Goal: Transaction & Acquisition: Purchase product/service

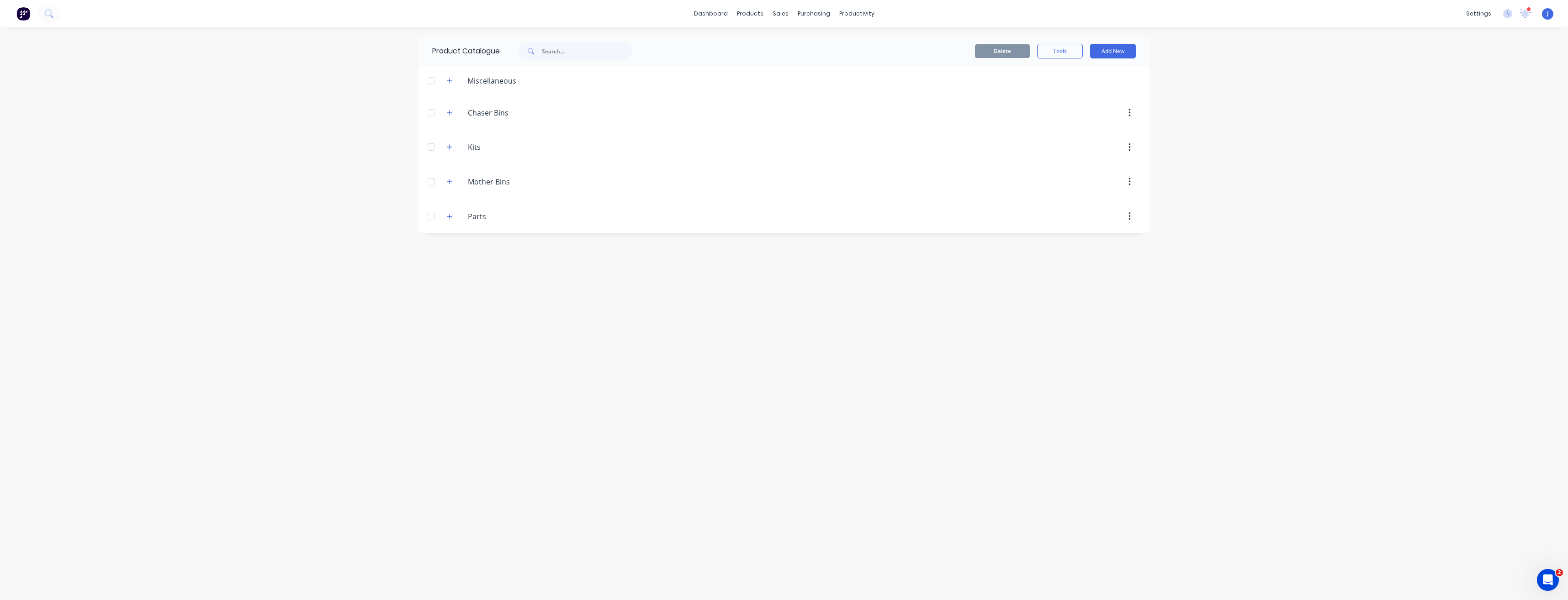
click at [1129, 113] on icon "button" at bounding box center [1129, 113] width 2 height 9
click at [1108, 45] on button "Add New" at bounding box center [1113, 51] width 46 height 15
click at [1080, 93] on div "Product" at bounding box center [1093, 93] width 71 height 13
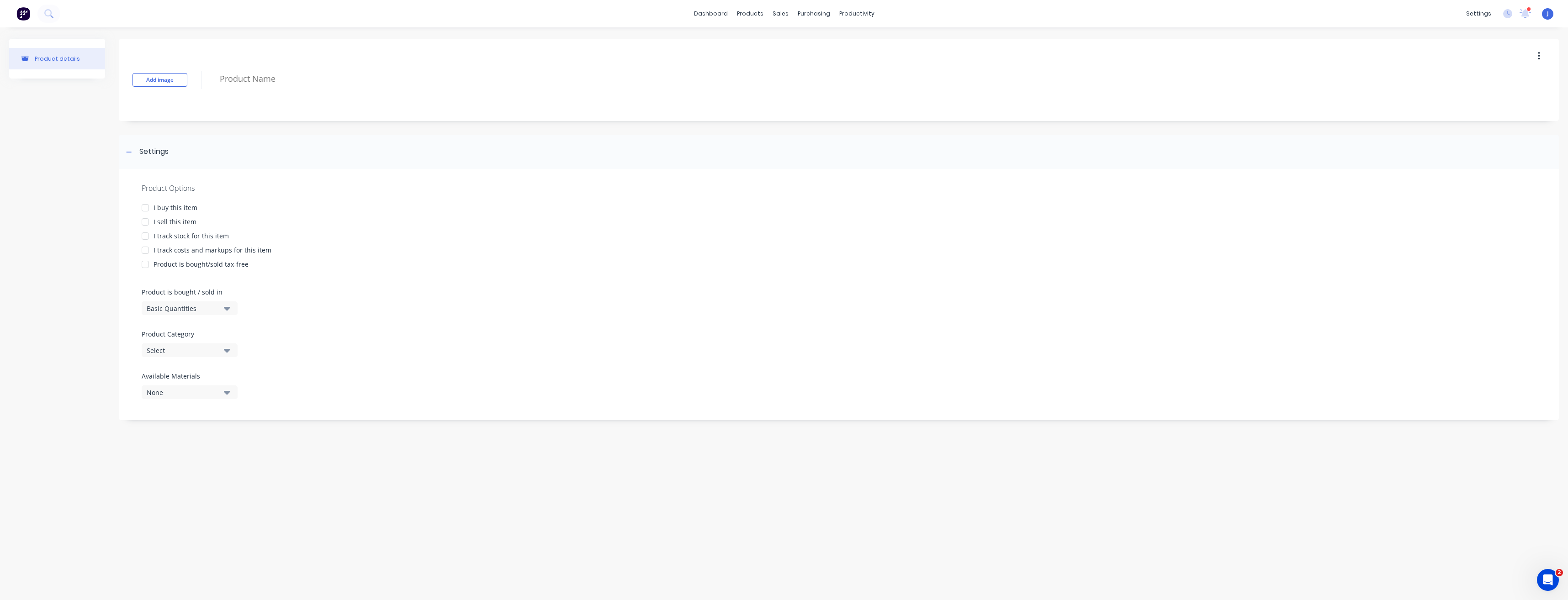
click at [144, 223] on div at bounding box center [145, 222] width 18 height 18
click at [226, 309] on icon "button" at bounding box center [227, 309] width 7 height 4
click at [208, 332] on div "Basic Quantities" at bounding box center [210, 331] width 137 height 18
click at [226, 352] on icon "button" at bounding box center [227, 351] width 7 height 4
click at [197, 400] on div "Chaser Bins" at bounding box center [210, 400] width 137 height 18
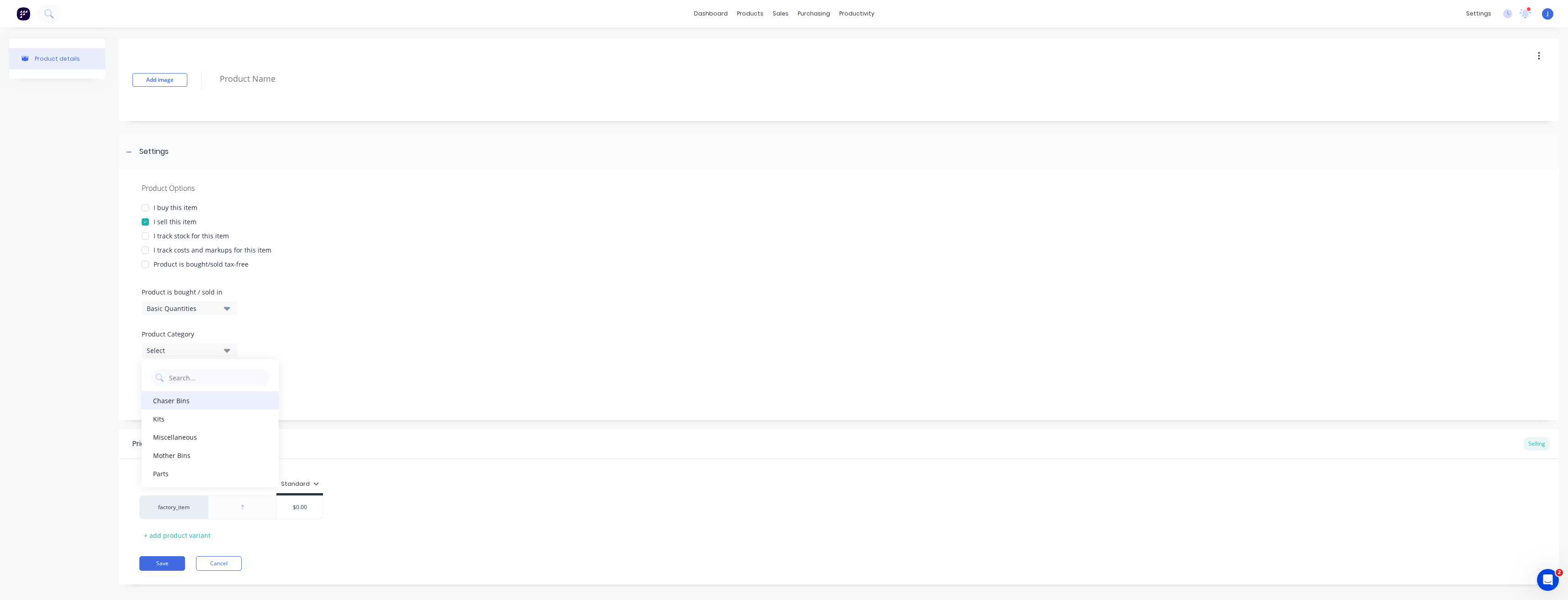
type textarea "x"
click at [228, 392] on icon "button" at bounding box center [227, 392] width 7 height 4
click at [227, 391] on icon "button" at bounding box center [227, 392] width 7 height 4
click at [156, 445] on div "Pricing" at bounding box center [144, 444] width 23 height 11
click at [150, 447] on div "Pricing" at bounding box center [144, 444] width 23 height 11
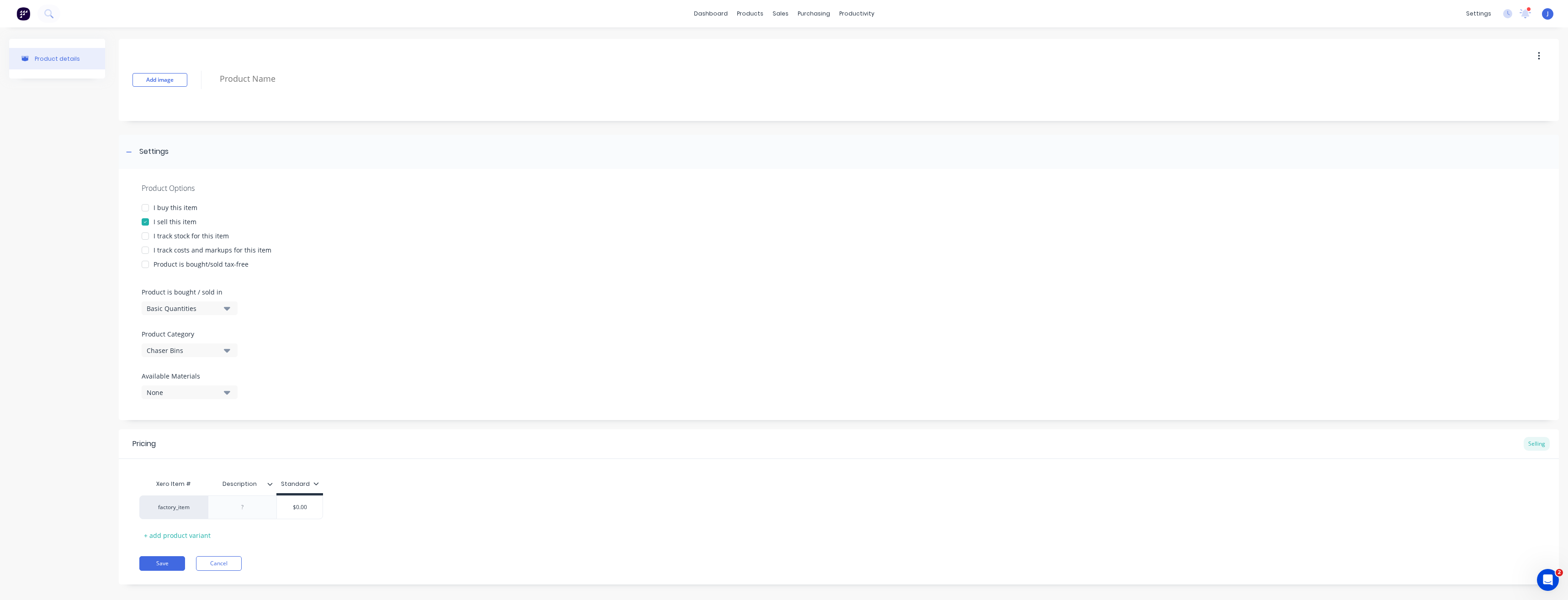
scroll to position [10, 0]
type input "$0.00"
click at [303, 501] on input "$0.00" at bounding box center [299, 498] width 46 height 9
drag, startPoint x: 308, startPoint y: 499, endPoint x: 296, endPoint y: 497, distance: 12.2
click at [296, 497] on input "$0.00" at bounding box center [299, 498] width 46 height 9
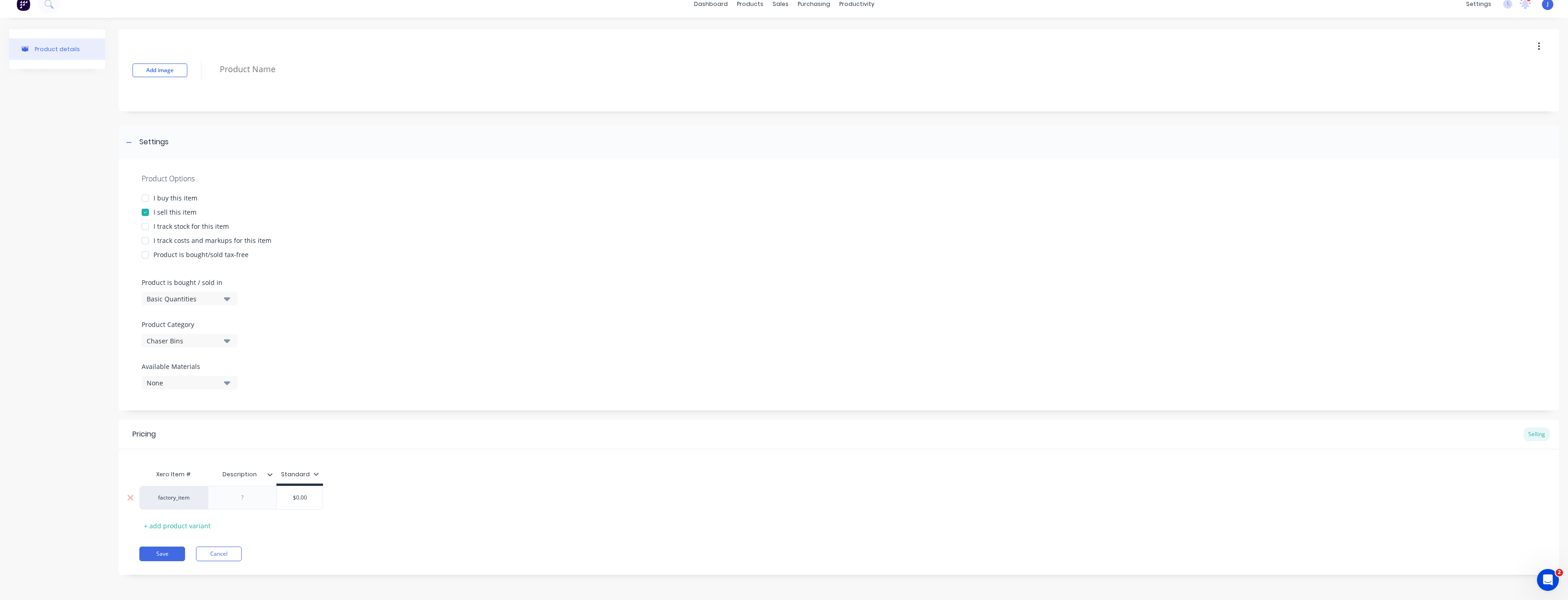
type textarea "x"
type input "$9"
type textarea "x"
type input "$96"
type textarea "x"
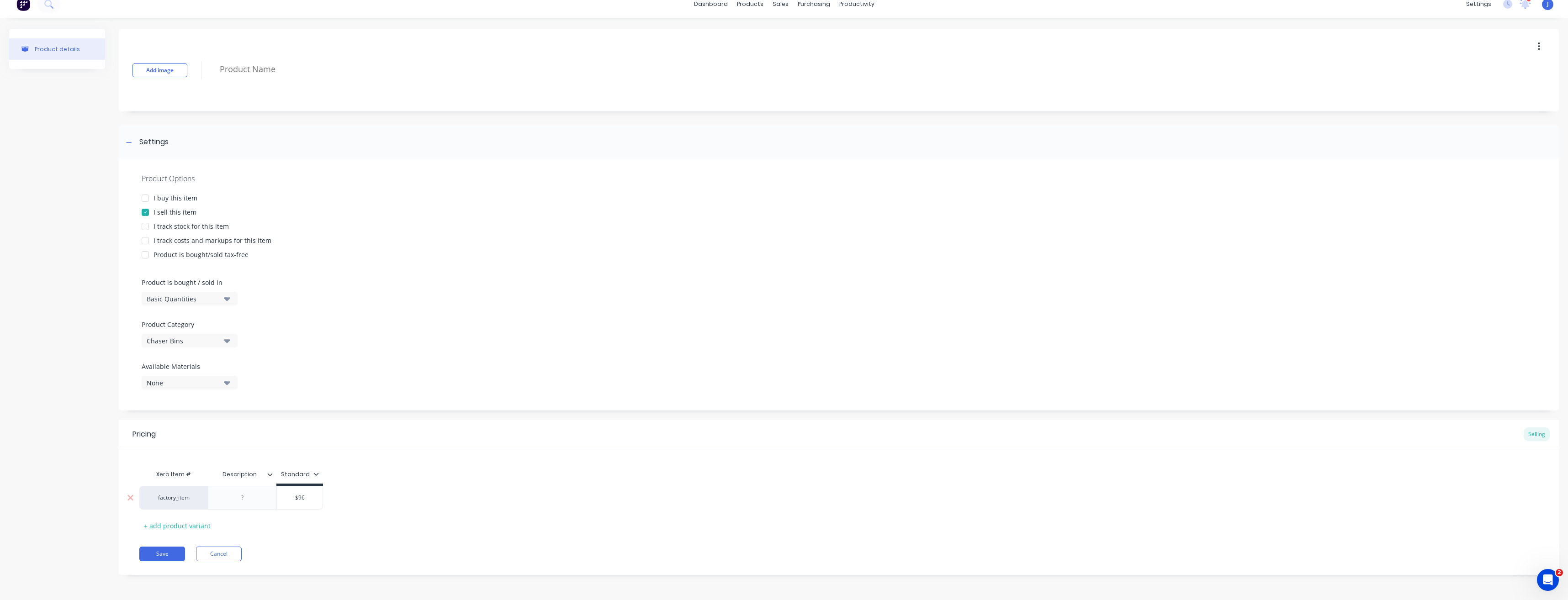
type input "$96"
type textarea "x"
type input "$96 0"
type textarea "x"
type input "$96 00"
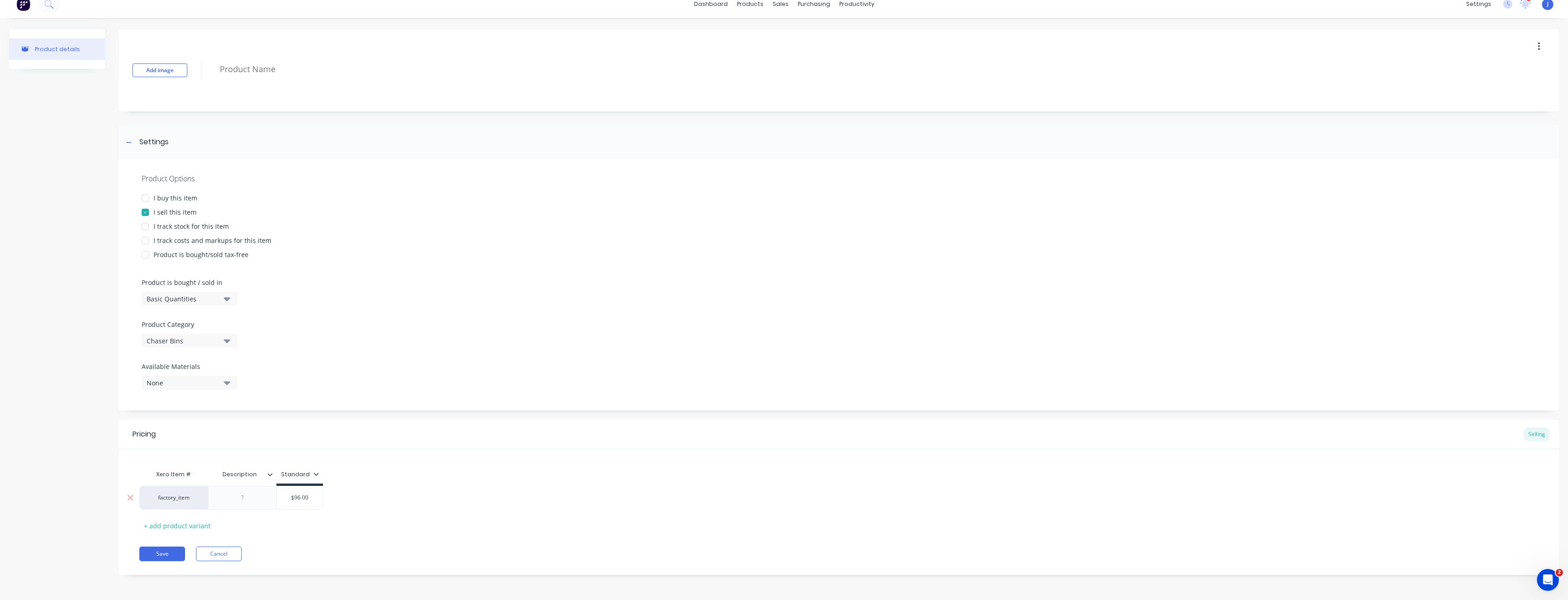
type textarea "x"
type input "$96 000"
type textarea "x"
type input "$96 000."
type textarea "x"
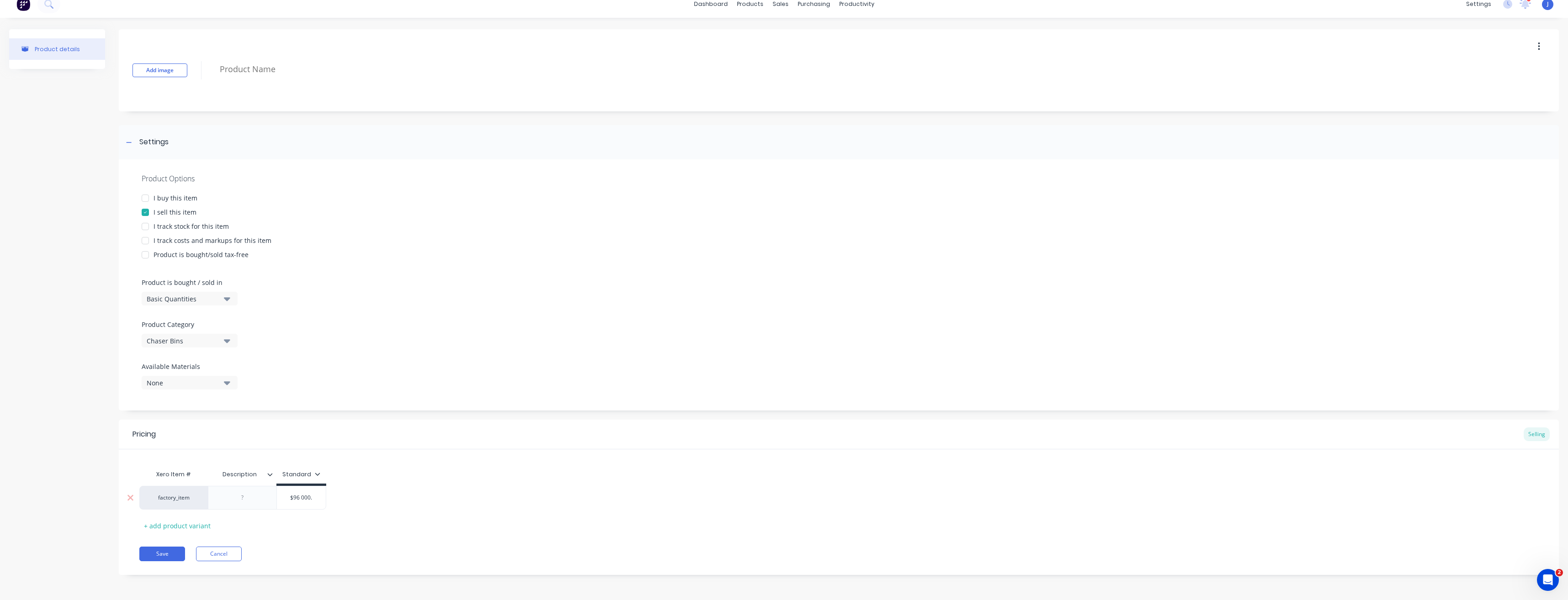
type input "$96 000.0"
type textarea "x"
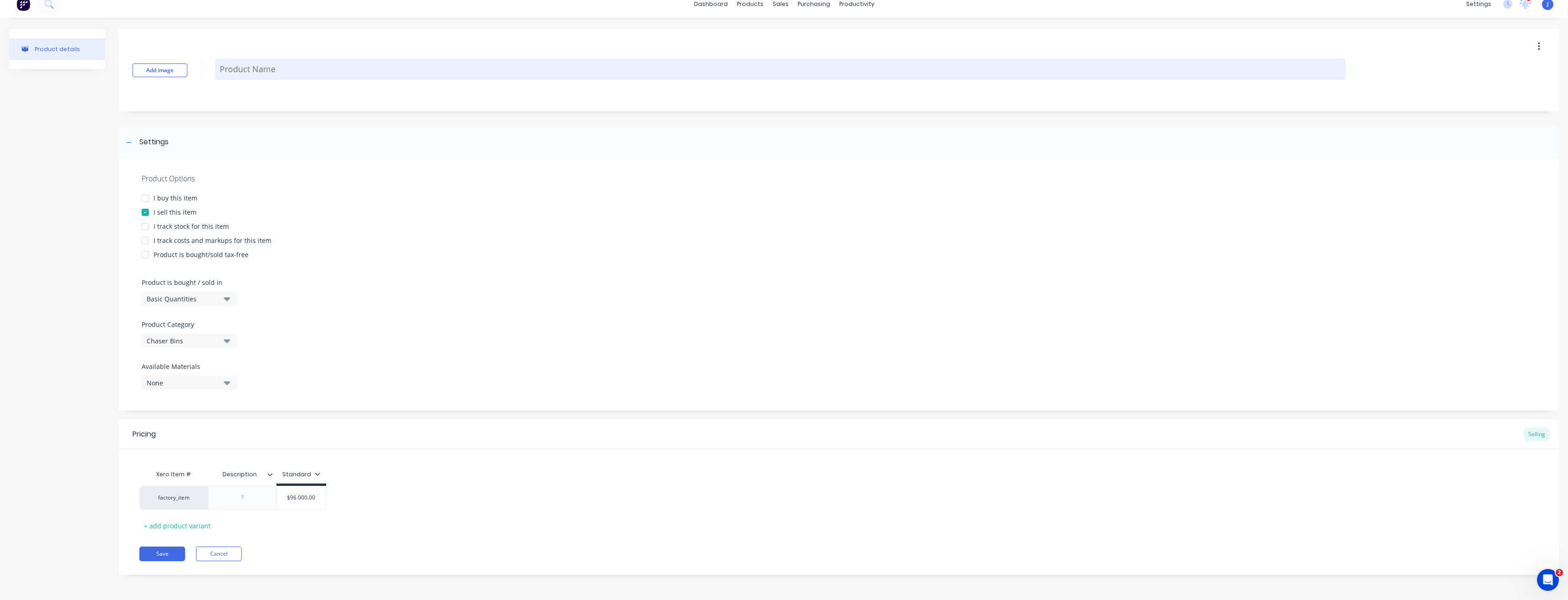
type input "$96 000.00"
click at [243, 72] on textarea at bounding box center [780, 69] width 1130 height 21
type textarea "x"
type textarea "3"
type textarea "x"
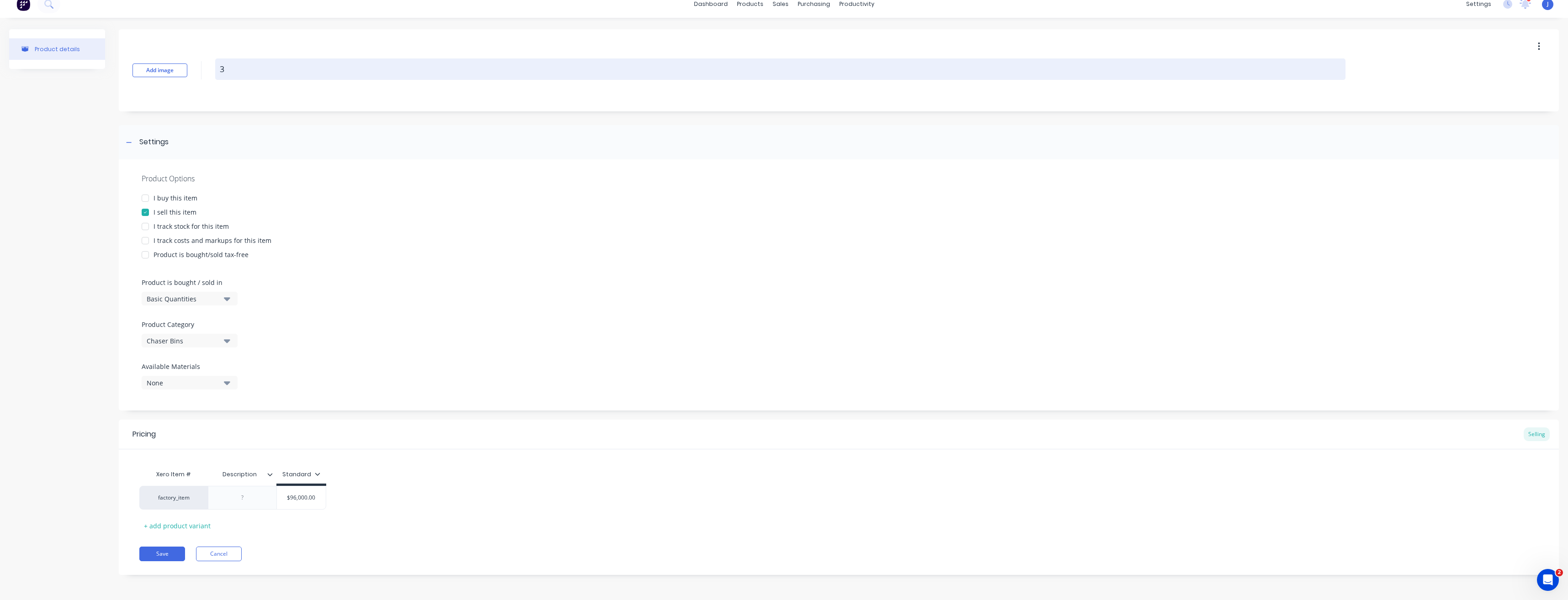
type textarea "30"
type textarea "x"
type textarea "30"
type textarea "x"
type textarea "30 T"
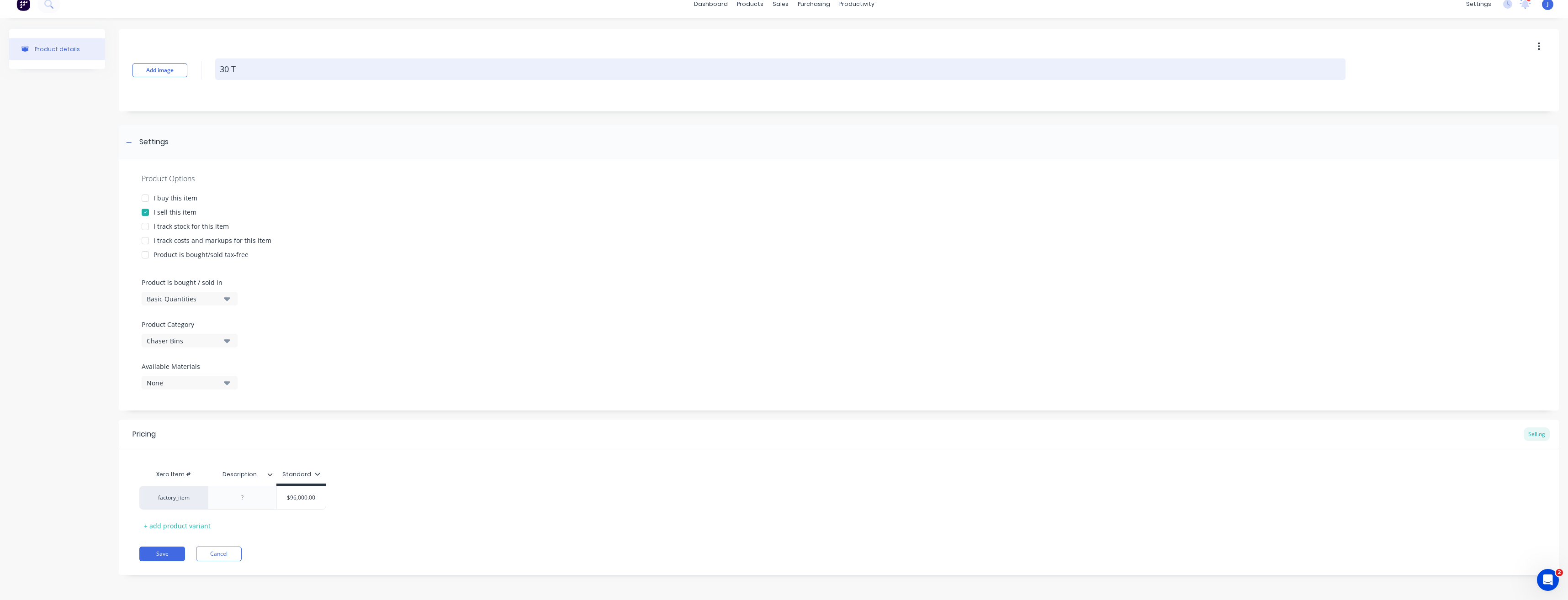
type textarea "x"
type textarea "30 To"
type textarea "x"
type textarea "30 Ton"
type textarea "x"
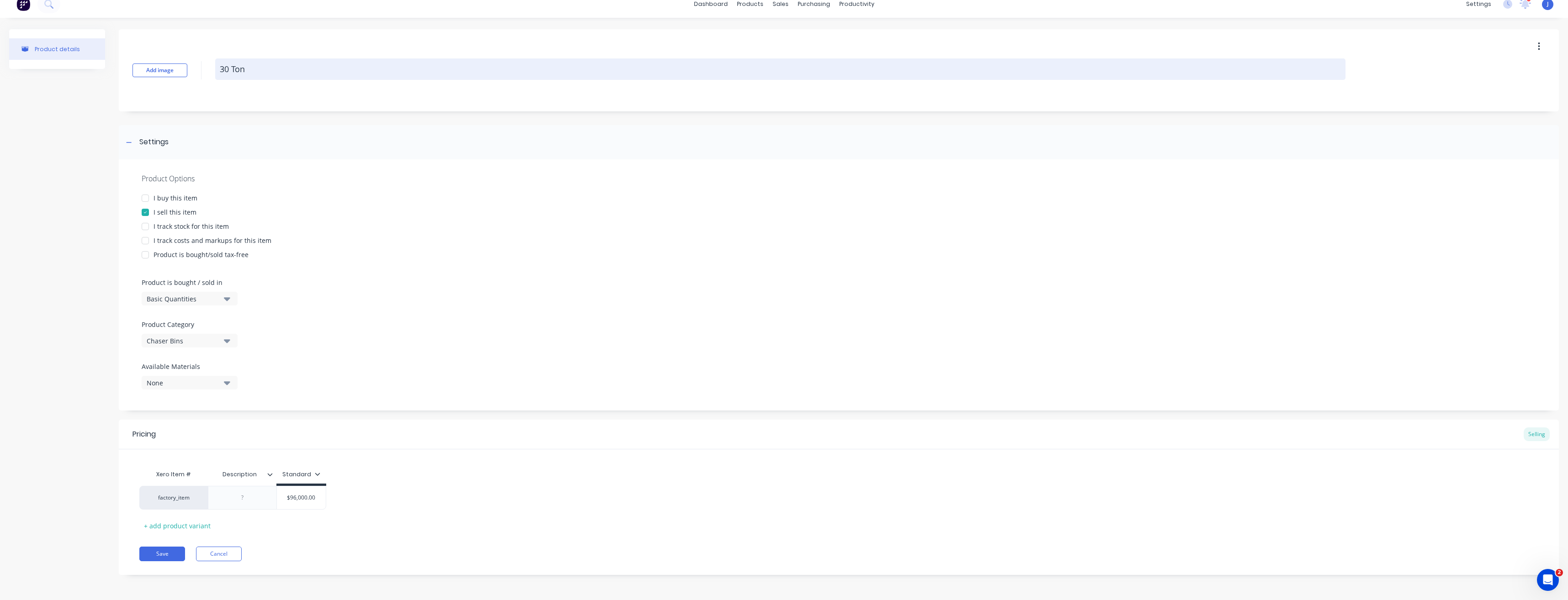
type textarea "30 [PERSON_NAME]"
type textarea "x"
type textarea "30 Tonne"
type textarea "x"
type textarea "30 Tonne"
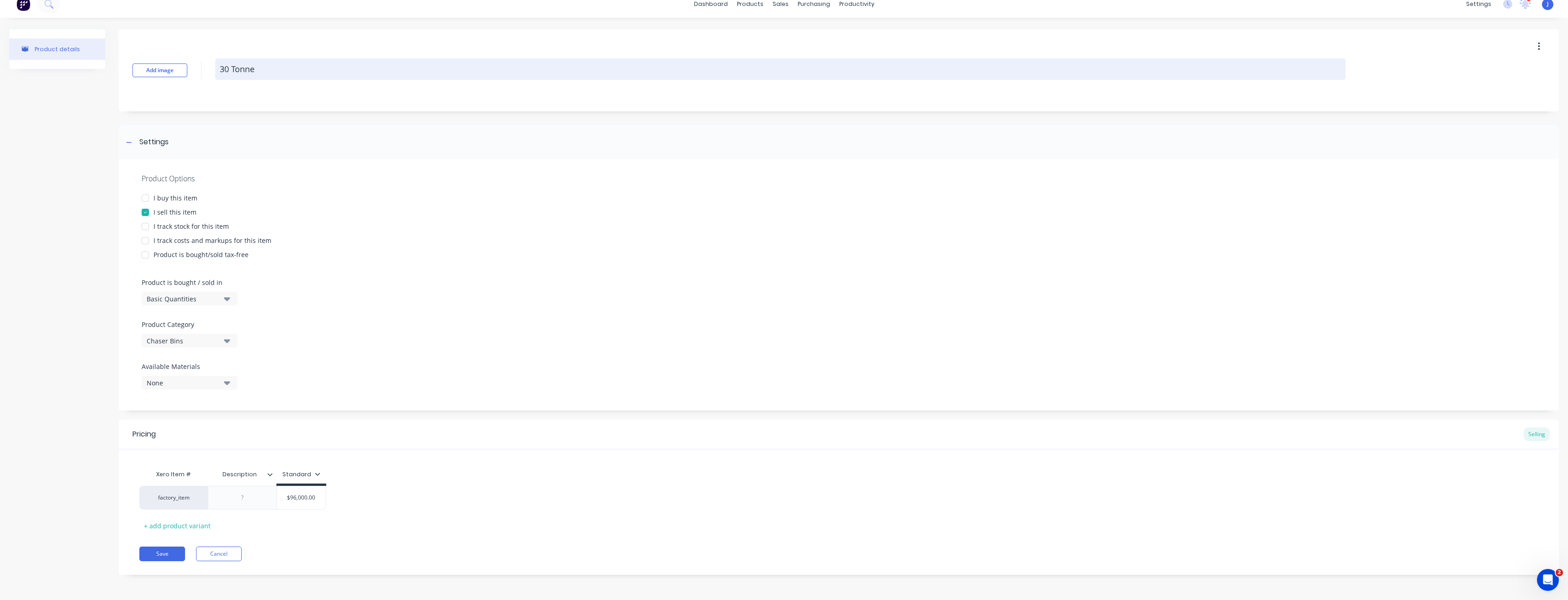
type textarea "x"
type textarea "30 Tonne -"
type textarea "x"
type textarea "30 Tonne -"
type textarea "x"
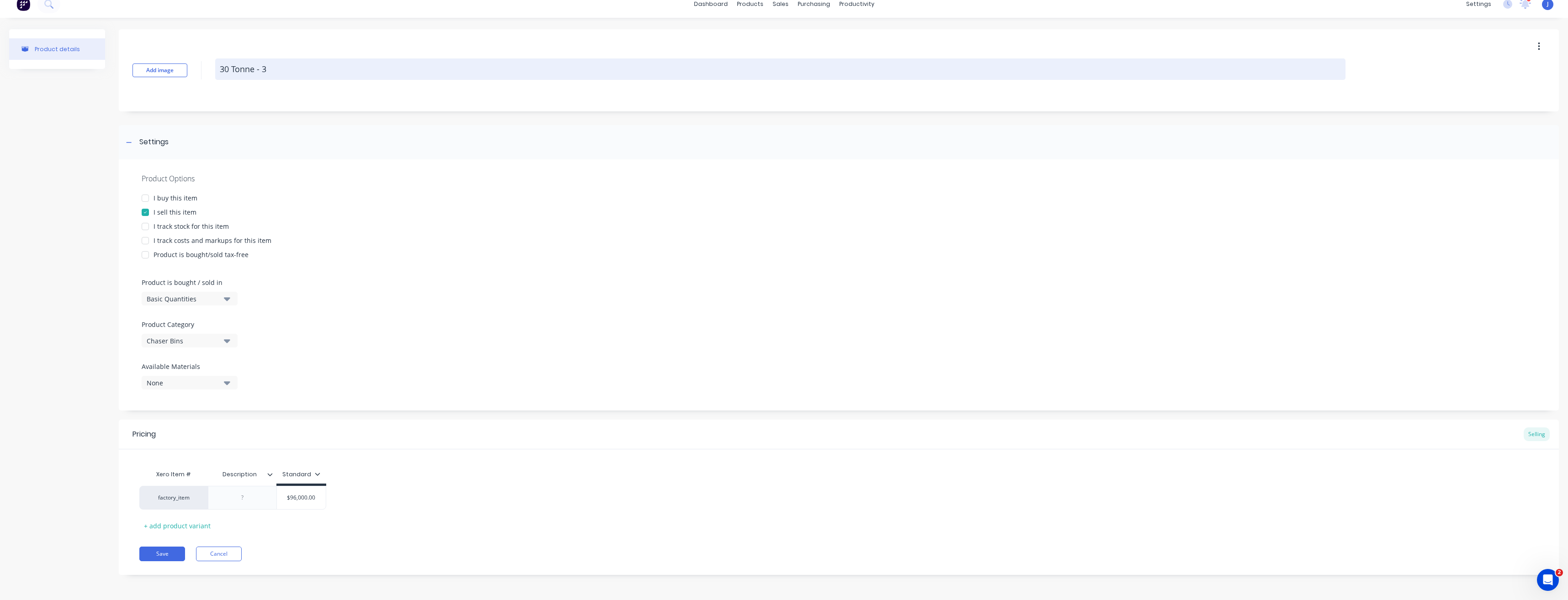
type textarea "30 Tonne - 3"
type textarea "x"
type textarea "30 Tonne - 3 m"
type textarea "x"
type textarea "30 Tonne - 3"
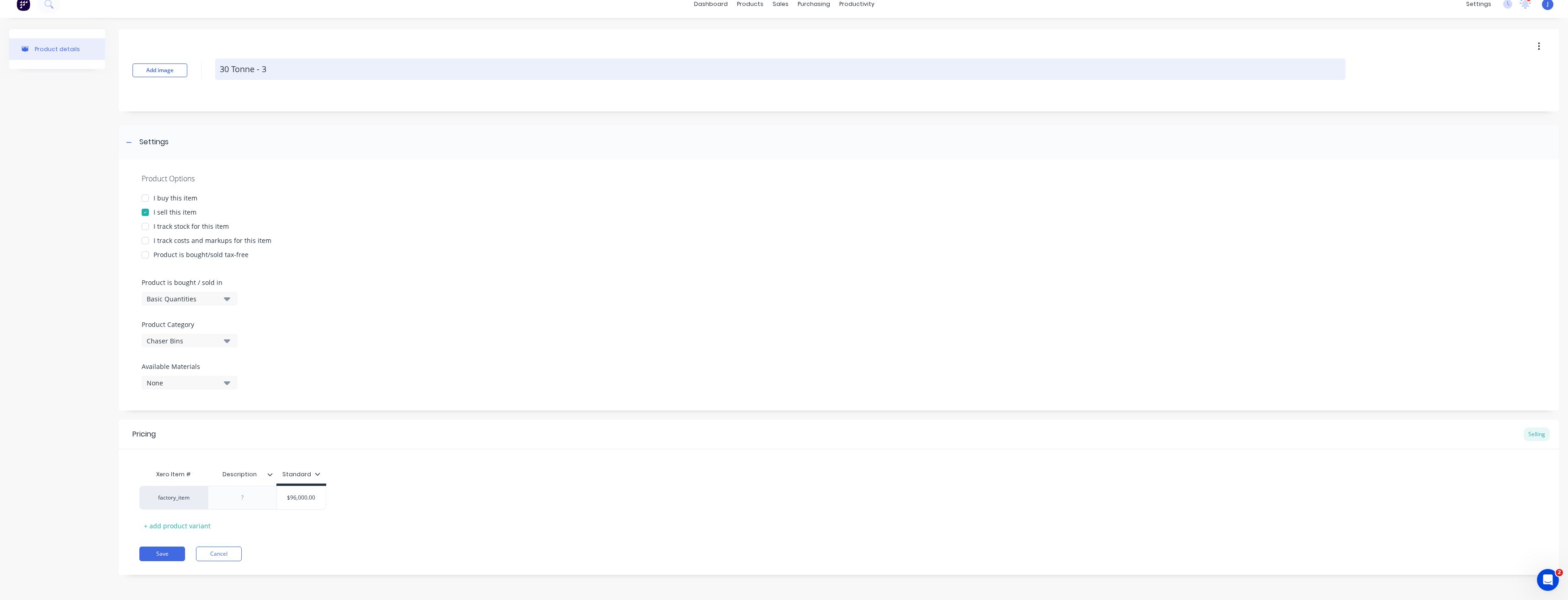
type textarea "x"
type textarea "30 Tonne - 3"
type textarea "x"
type textarea "30 Tonne - 3m"
type textarea "x"
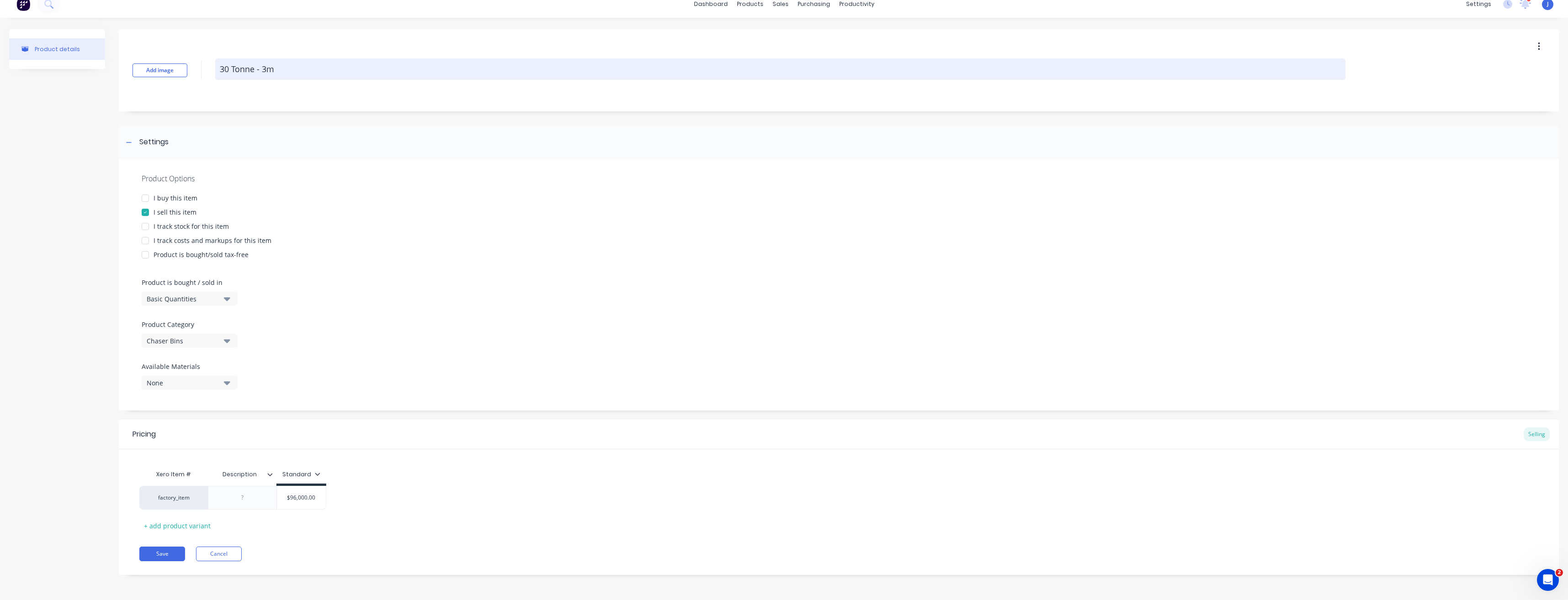
type textarea "30 Tonne - 3m"
type textarea "x"
type textarea "30 Tonne - 3m -"
type textarea "x"
type textarea "30 Tonne - 13m -"
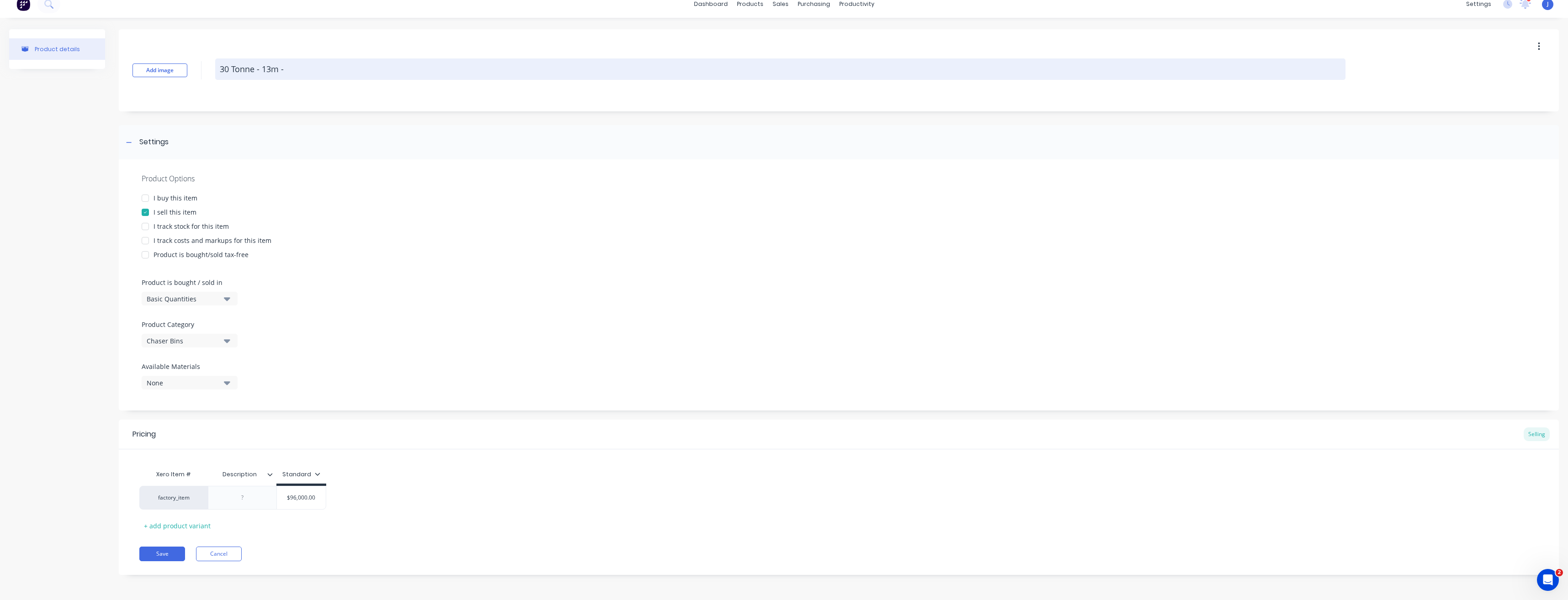
type textarea "x"
type textarea "30 Tonne - 163m -"
type textarea "x"
type textarea "30 Tonne - 16"3m -"
type textarea "x"
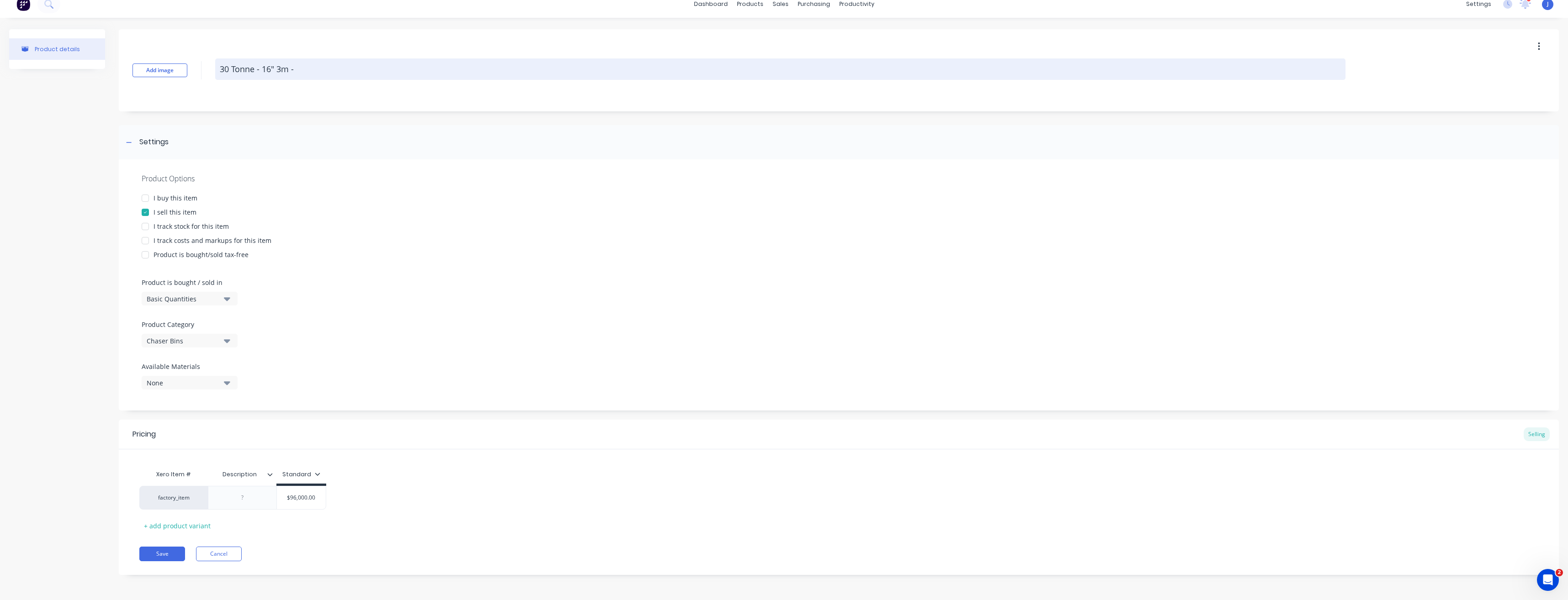
type textarea "30 Tonne - 16" -3m -"
type textarea "x"
type textarea "30 Tonne - 16" - 3m -"
click at [312, 67] on textarea "30 Tonne - 16" - 3m -" at bounding box center [780, 69] width 1130 height 21
type textarea "x"
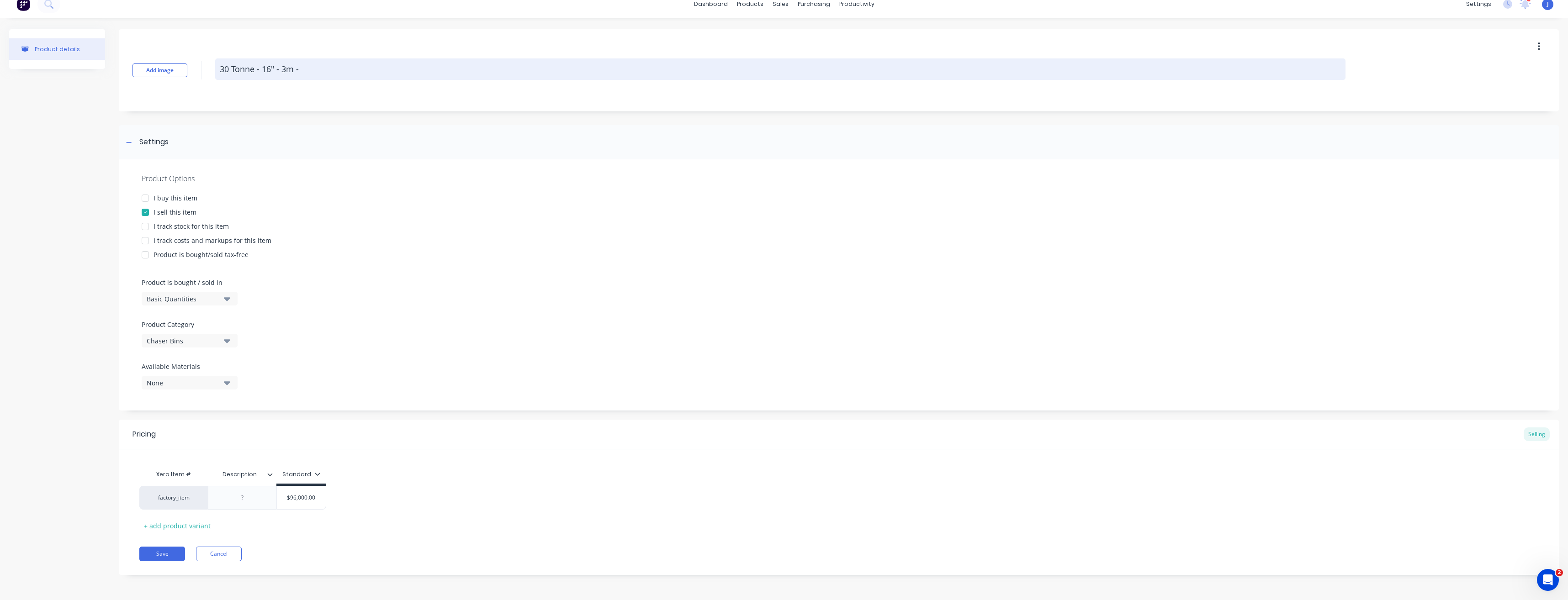
type textarea "30 Tonne - 16" - 3m -"
type textarea "x"
type textarea "30 Tonne - 16" - 3m - D"
type textarea "x"
type textarea "30 Tonne - 16" - 3m - Du"
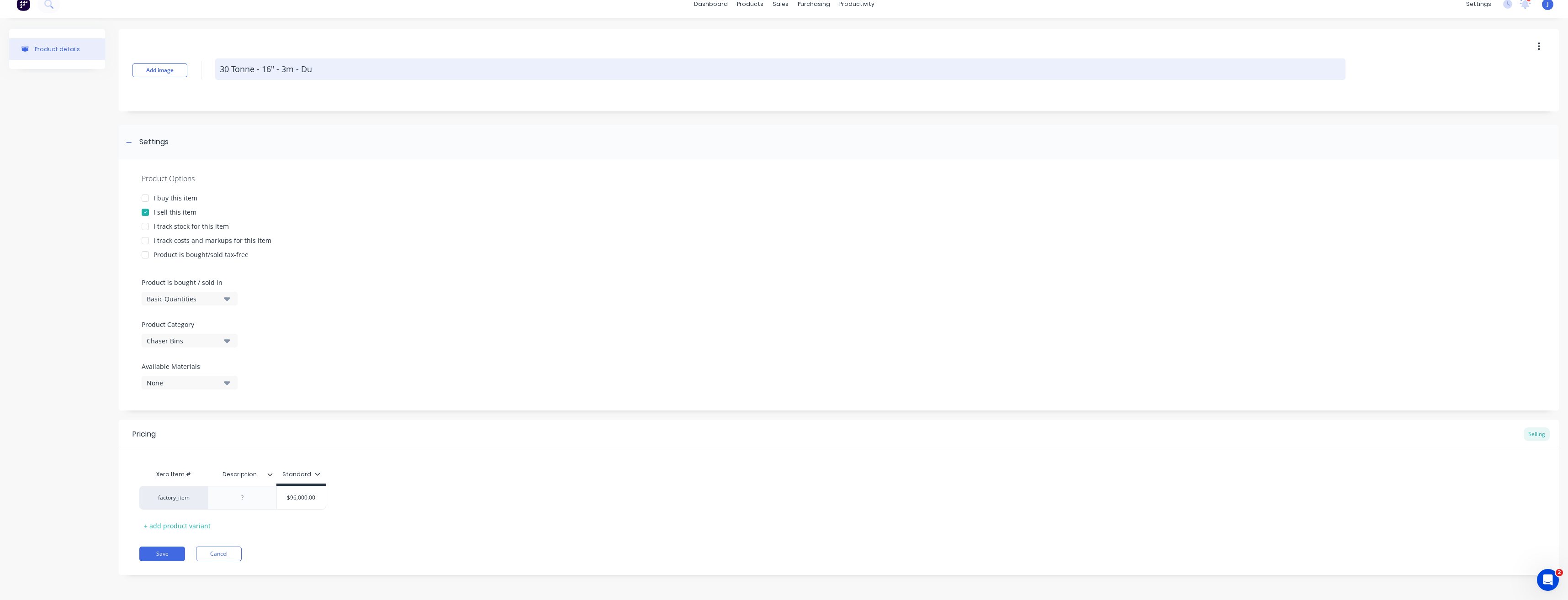
type textarea "x"
type textarea "30 Tonne - 16" - 3m - Dua"
type textarea "x"
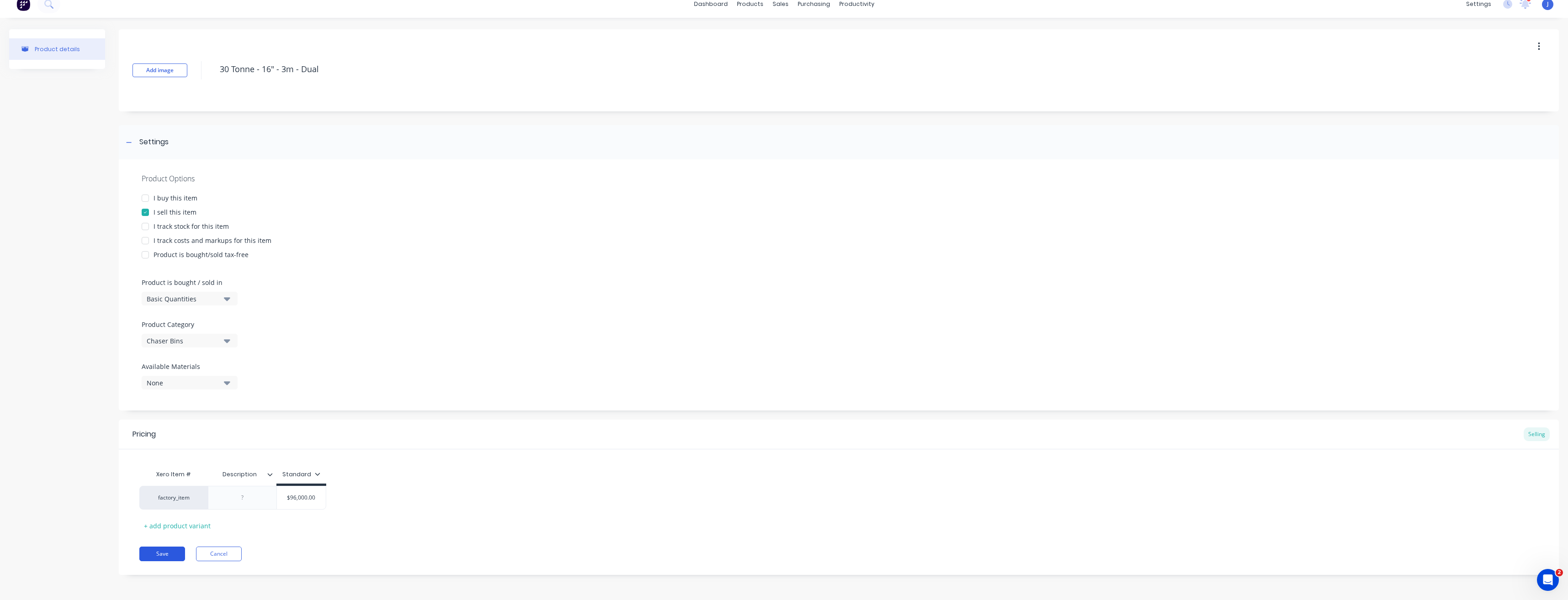
type textarea "30 Tonne - 16" - 3m - Dual"
type textarea "x"
type textarea "30 Tonne - 16" - 3m - Dual"
click at [158, 554] on button "Save" at bounding box center [162, 554] width 46 height 15
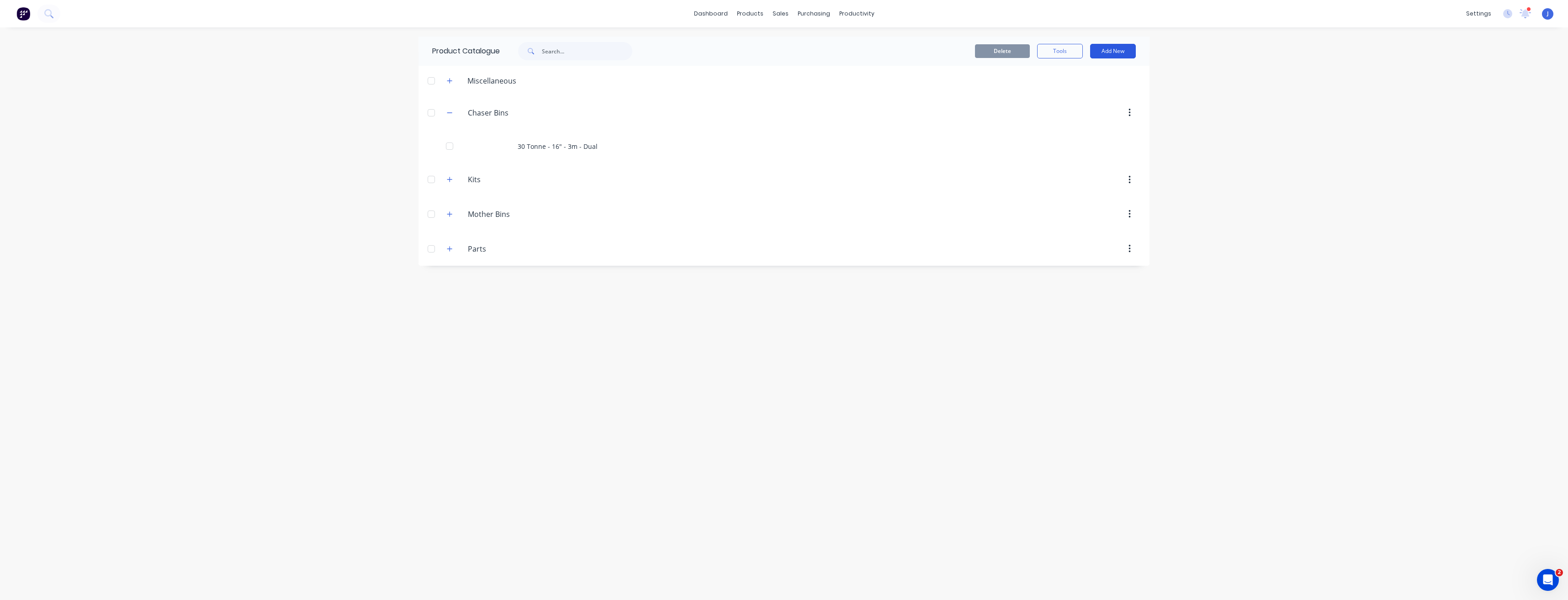
click at [1111, 47] on button "Add New" at bounding box center [1113, 51] width 46 height 15
click at [1066, 93] on div "Product" at bounding box center [1093, 93] width 71 height 13
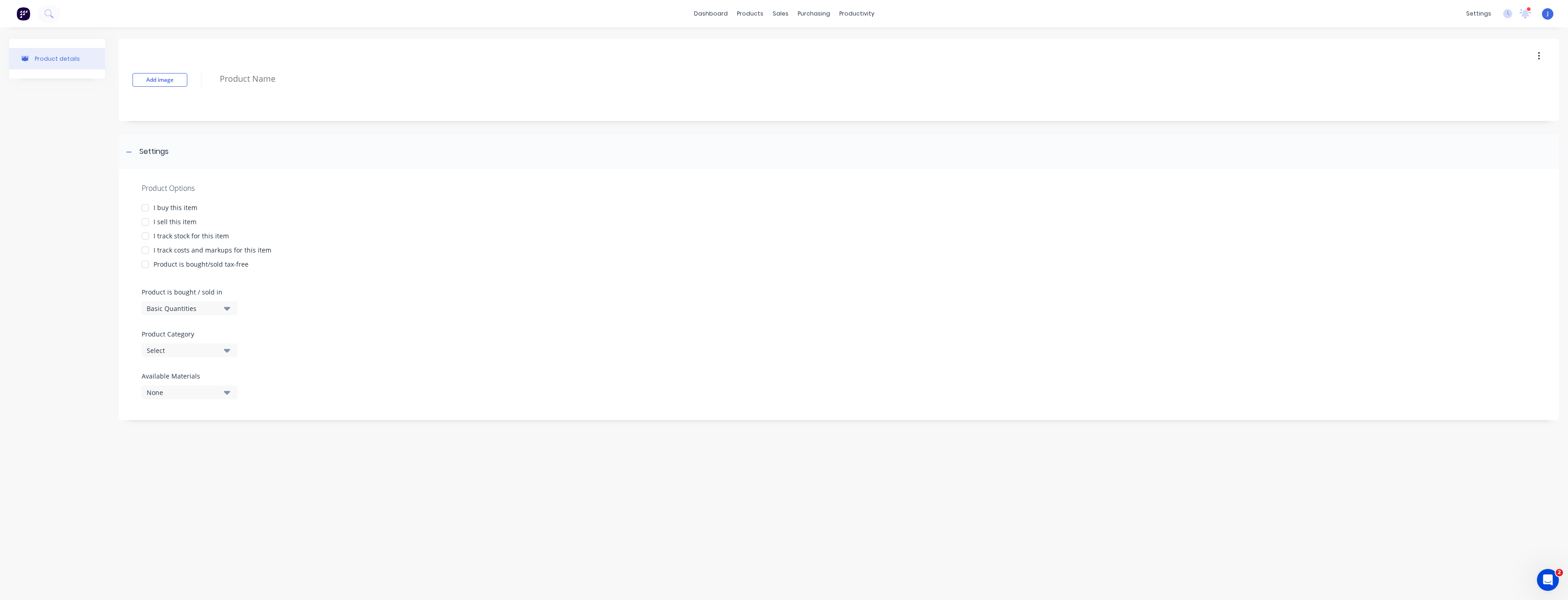
click at [143, 220] on div at bounding box center [145, 222] width 18 height 18
click at [225, 310] on icon "button" at bounding box center [227, 308] width 7 height 10
click at [225, 308] on icon "button" at bounding box center [227, 309] width 7 height 4
click at [225, 352] on icon "button" at bounding box center [227, 350] width 7 height 10
click at [195, 402] on div "Chaser Bins" at bounding box center [210, 400] width 137 height 18
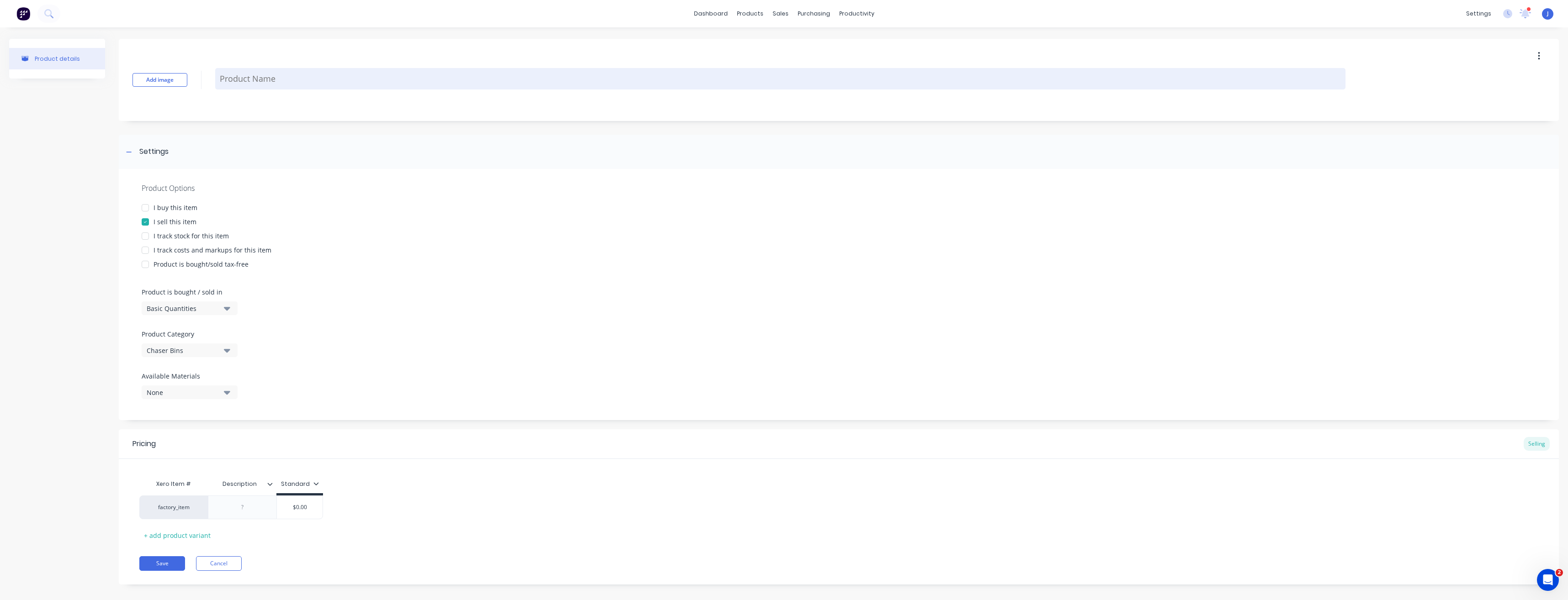
click at [299, 83] on textarea at bounding box center [780, 78] width 1130 height 21
type textarea "x"
type textarea "3"
type textarea "x"
type textarea "30"
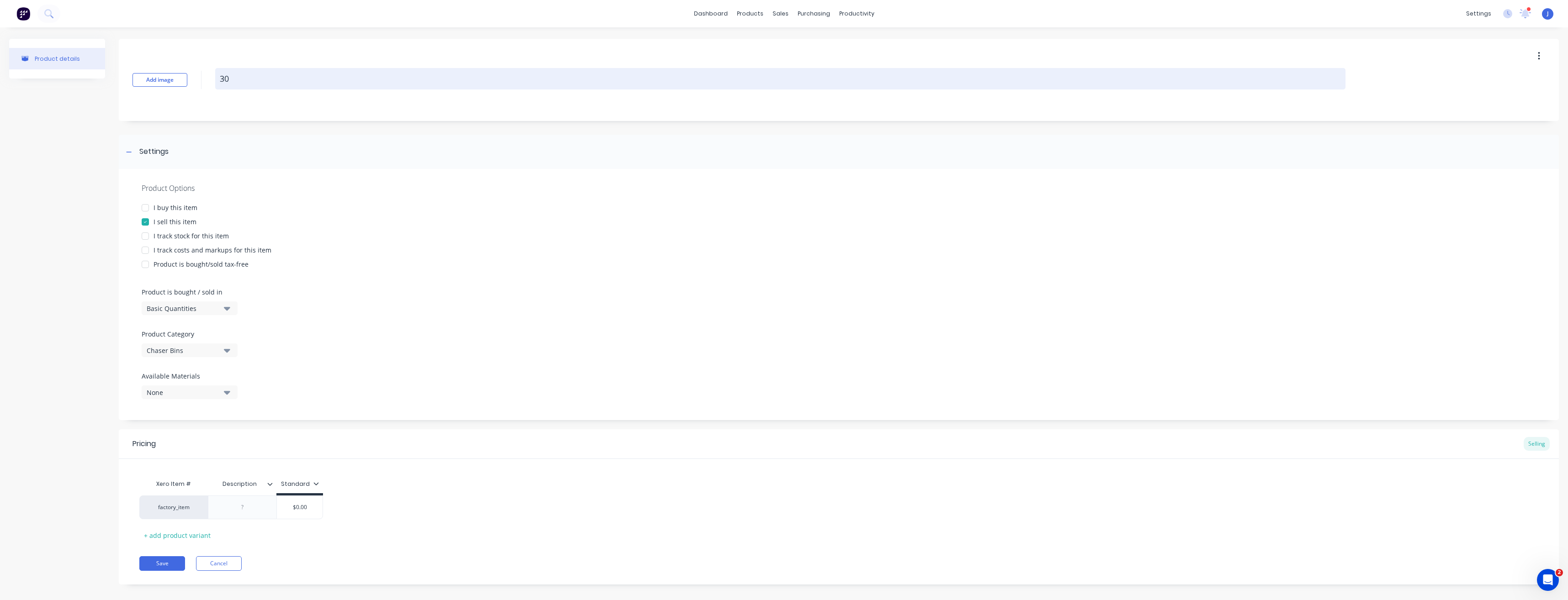
type textarea "x"
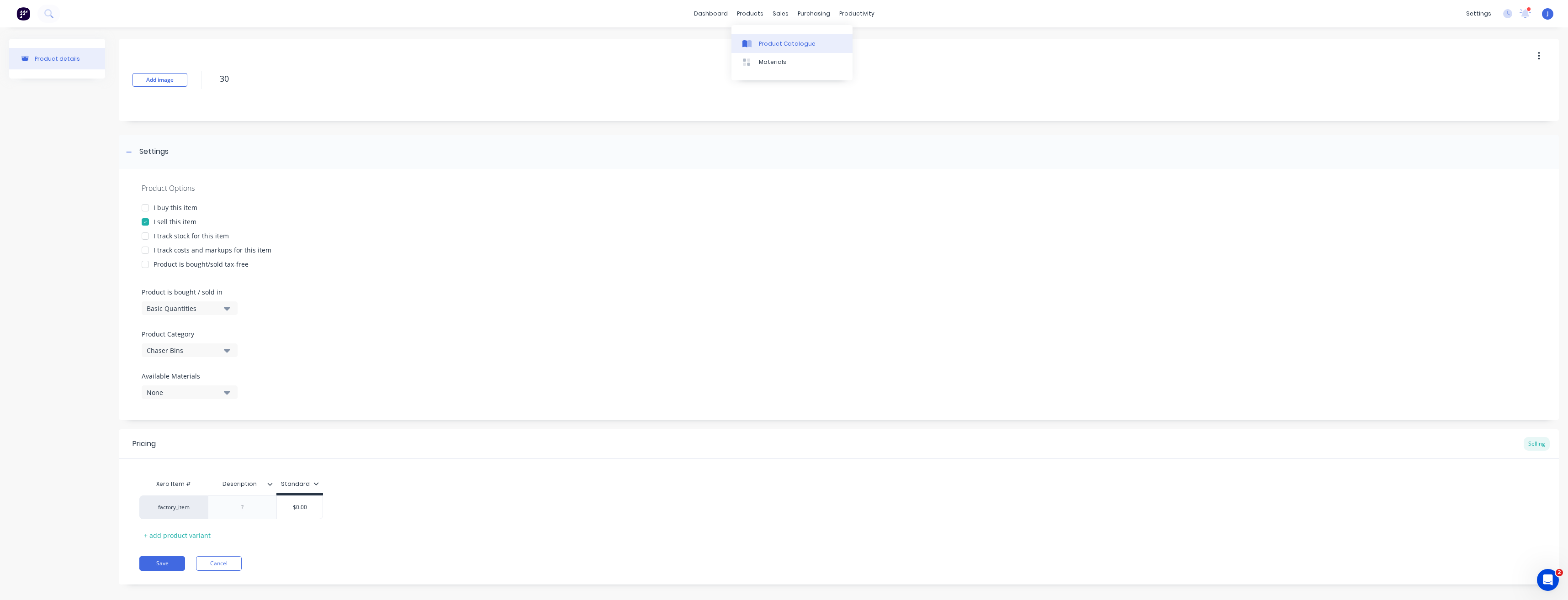
type textarea "30"
type textarea "x"
type textarea "30"
click at [761, 45] on div "Product Catalogue" at bounding box center [787, 44] width 57 height 9
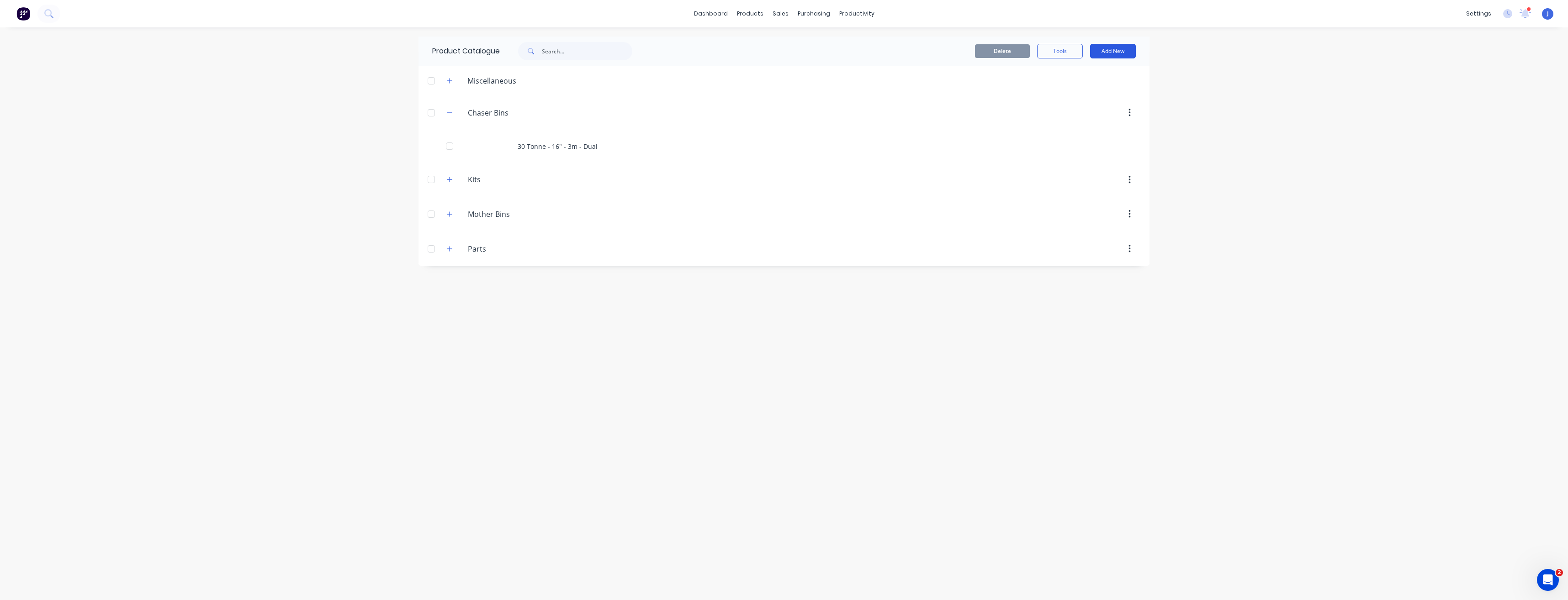
click at [1116, 54] on button "Add New" at bounding box center [1113, 51] width 46 height 15
click at [1073, 94] on div "Product" at bounding box center [1093, 93] width 71 height 13
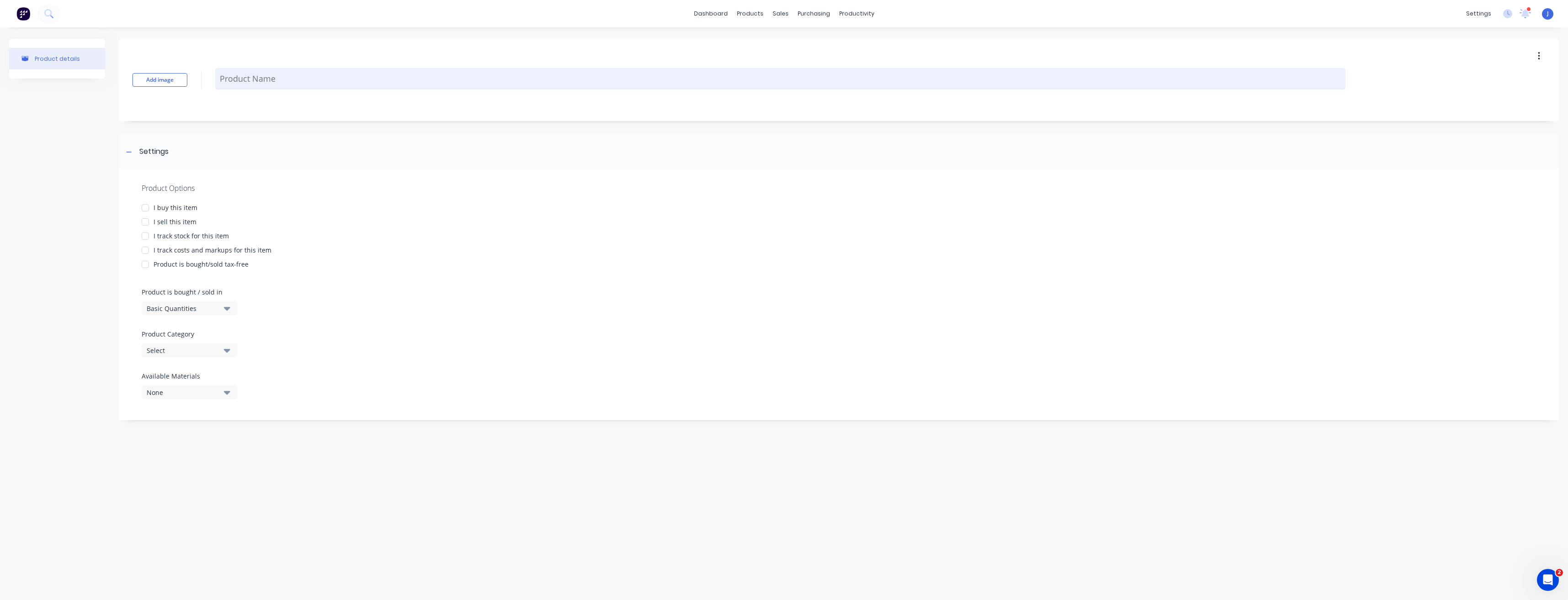
type textarea "x"
click at [254, 83] on textarea at bounding box center [780, 78] width 1130 height 21
type textarea "3"
type textarea "x"
type textarea "30"
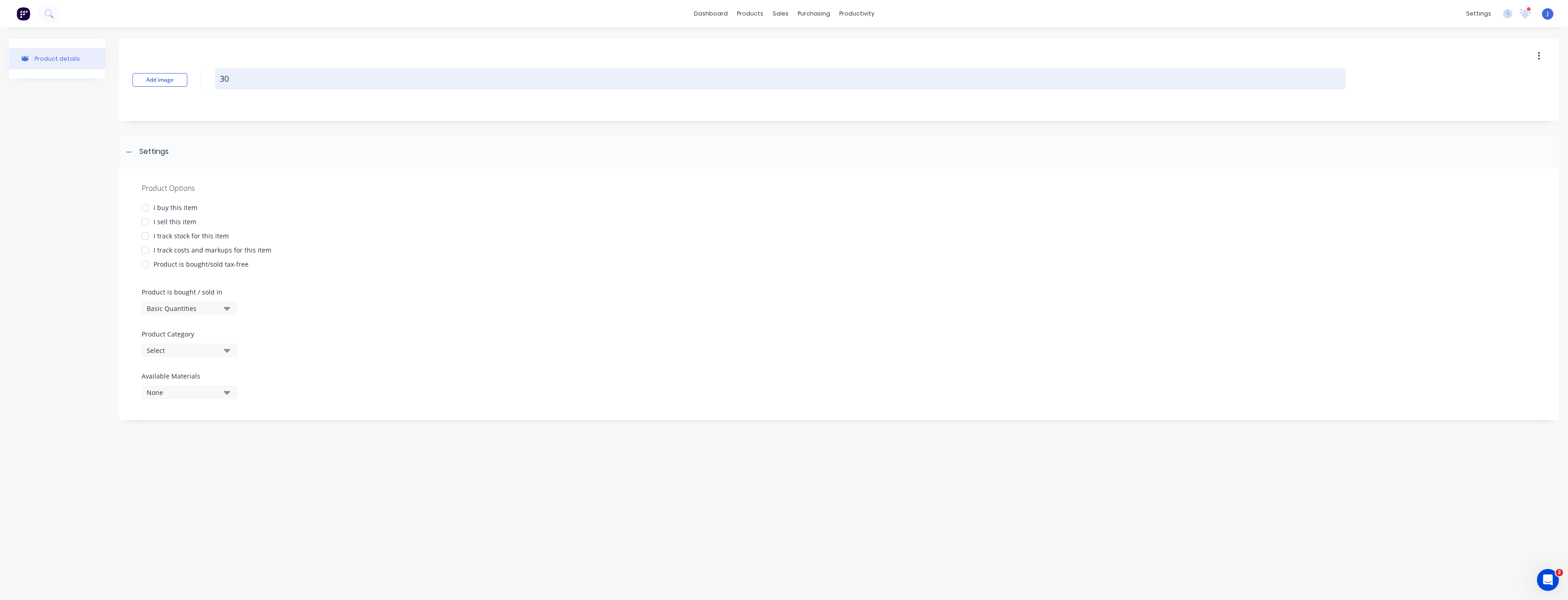
type textarea "x"
type textarea "30"
type textarea "x"
type textarea "30 T"
type textarea "x"
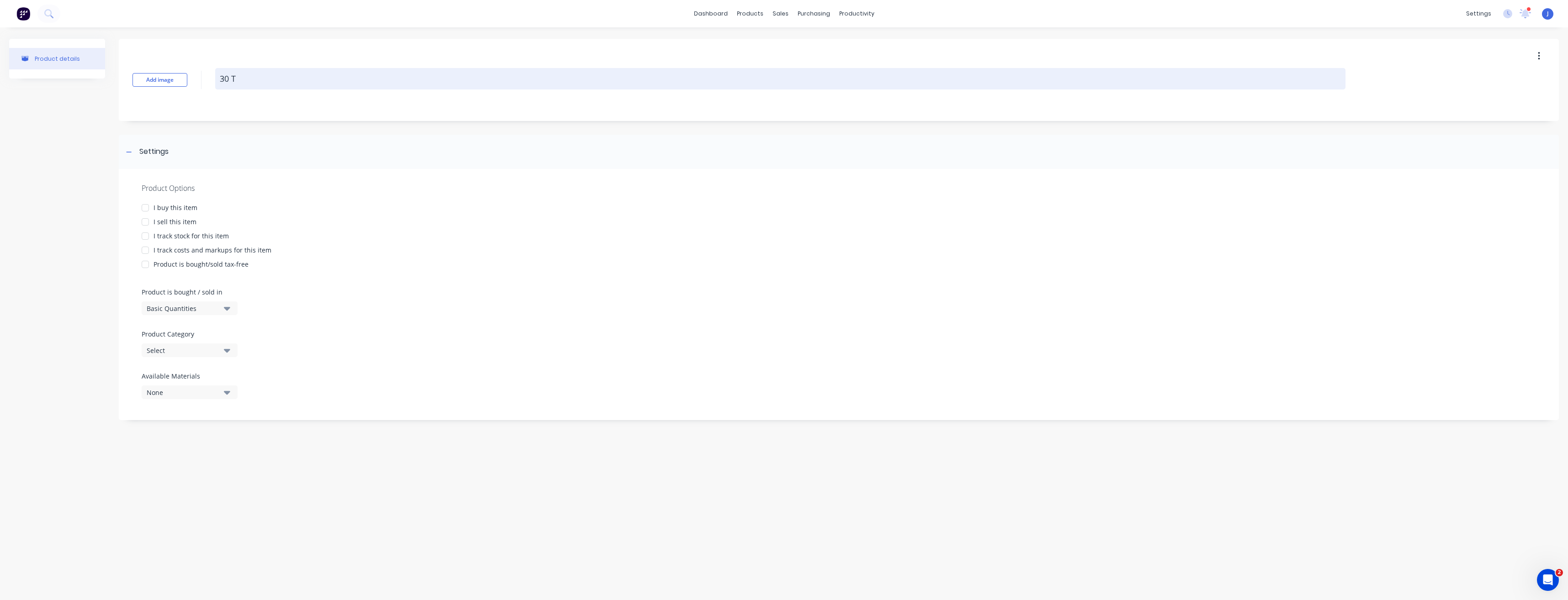
type textarea "30 To"
type textarea "x"
type textarea "30 Ton"
type textarea "x"
type textarea "30 [PERSON_NAME]"
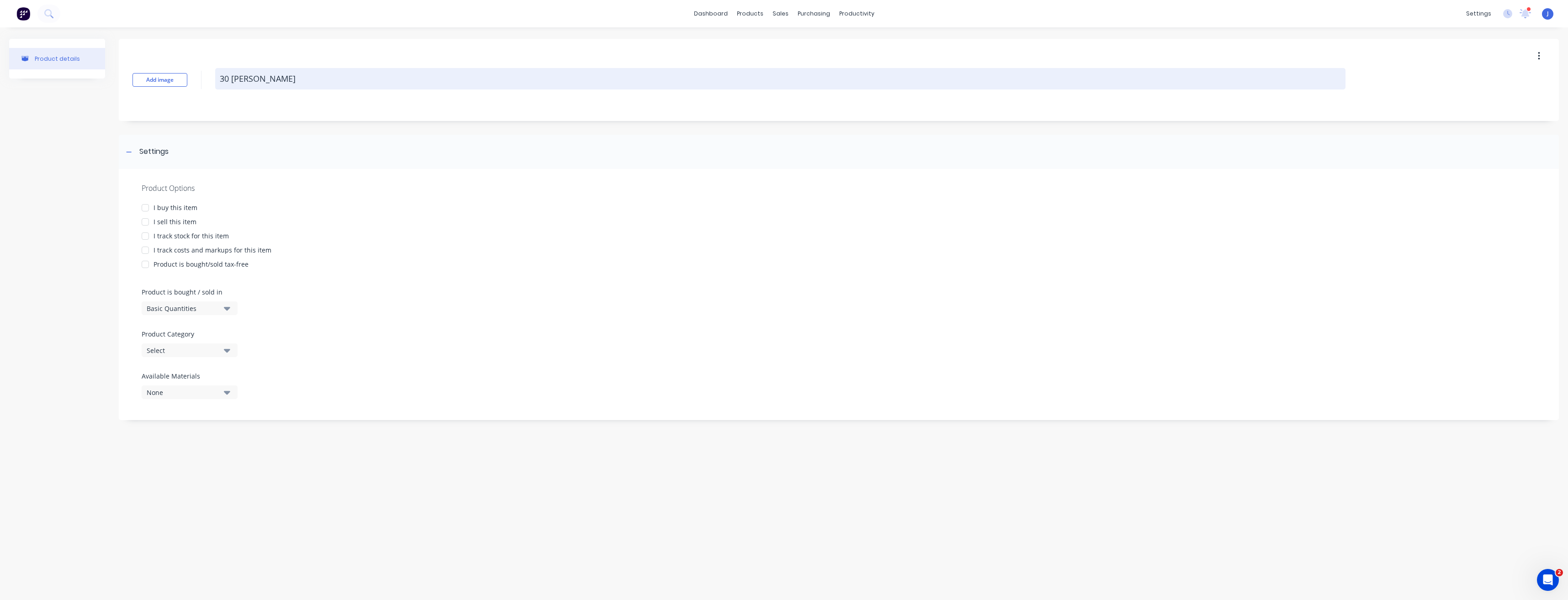
type textarea "x"
type textarea "30 Tonne"
type textarea "x"
type textarea "30 Tonne"
type textarea "x"
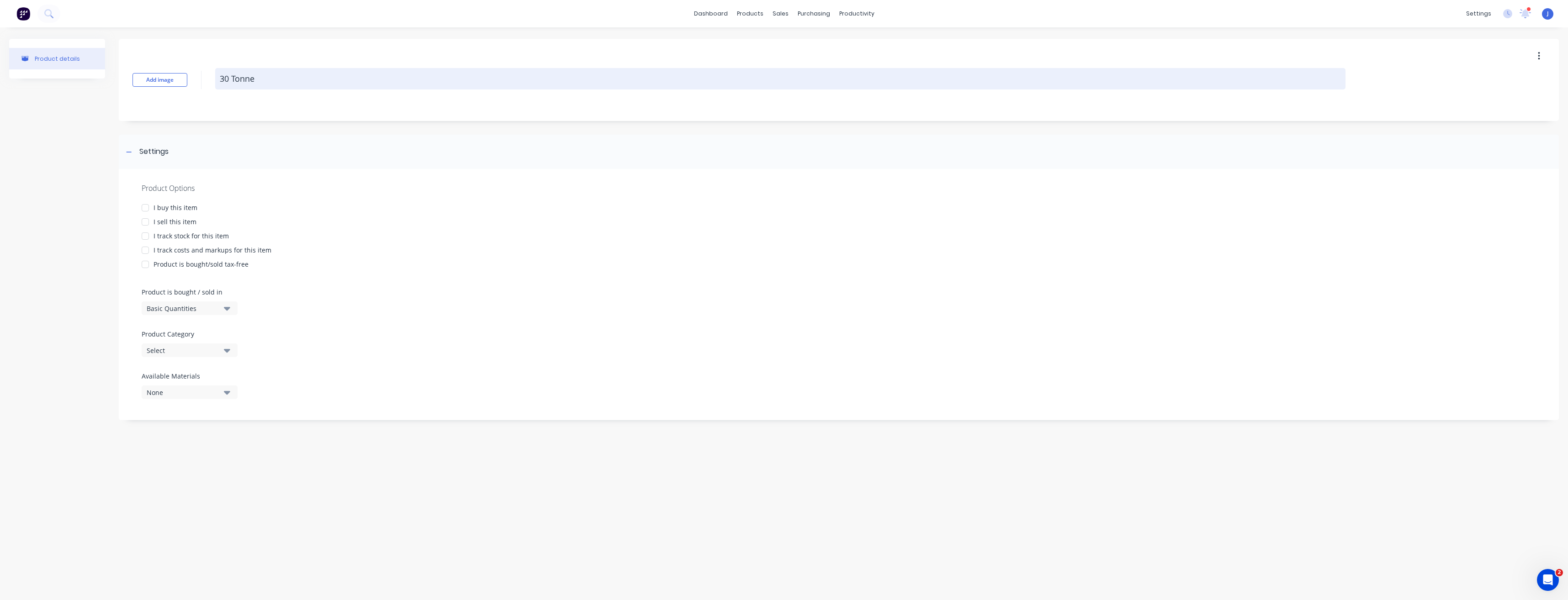
type textarea "30 Tonne -"
type textarea "x"
type textarea "30 Tonne -"
type textarea "x"
type textarea "30 Tonne - 1"
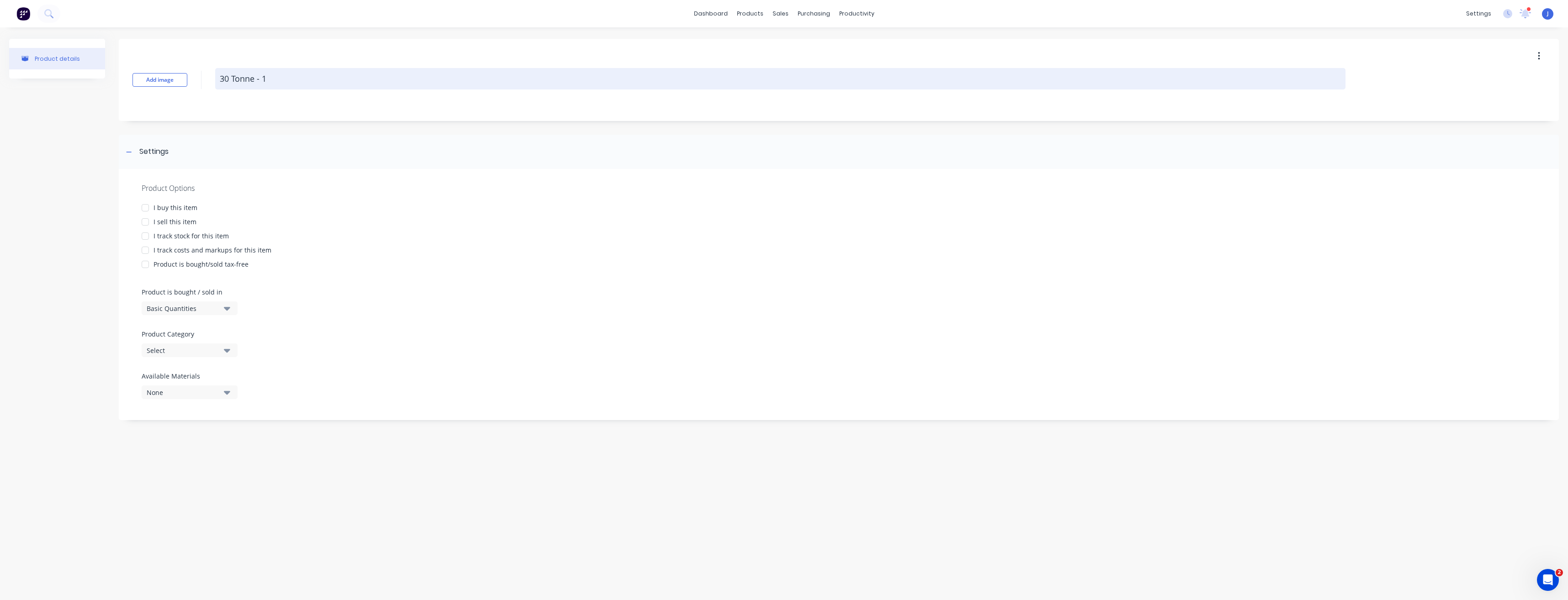
type textarea "x"
type textarea "30 Tonne - 19"
type textarea "x"
type textarea "30 Tonne - 19""
type textarea "x"
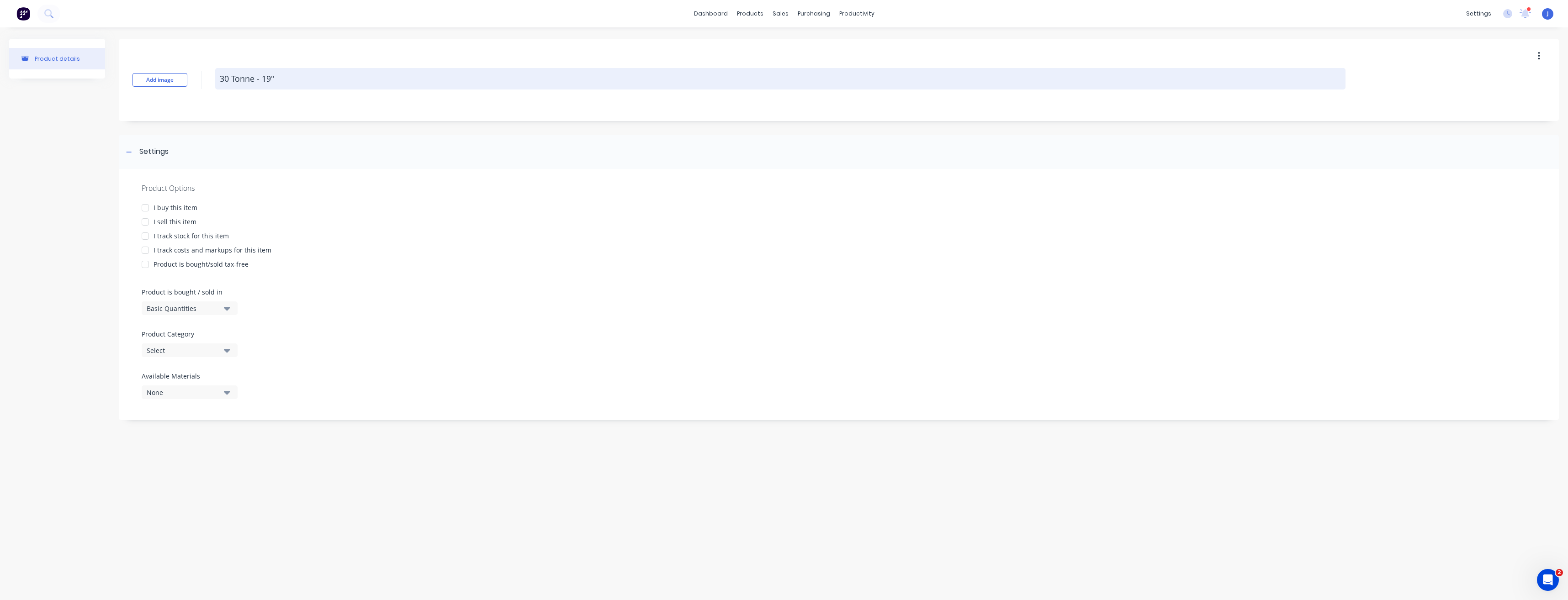
type textarea "30 Tonne - 19""
type textarea "x"
type textarea "30 Tonne - 19" -"
type textarea "x"
type textarea "30 Tonne - 19" -"
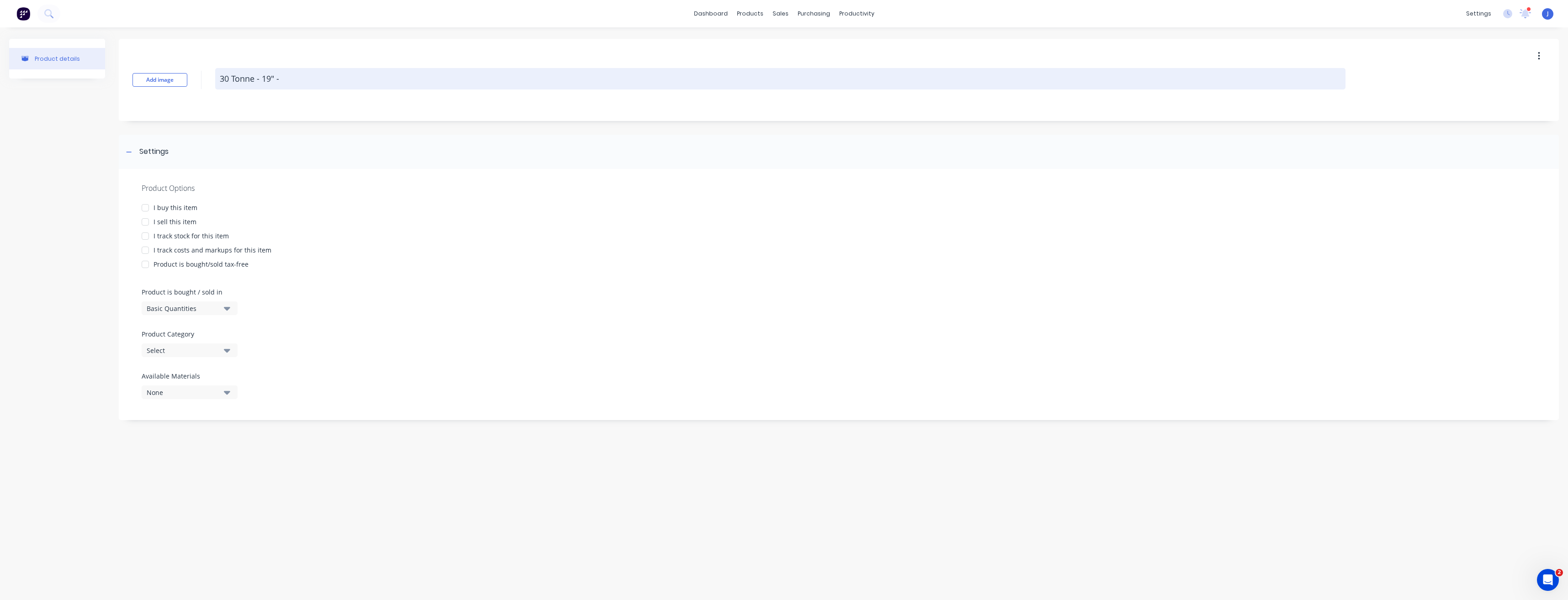
type textarea "x"
type textarea "30 Tonne - 19" - 3"
type textarea "x"
type textarea "30 Tonne - 19" - 3m"
type textarea "x"
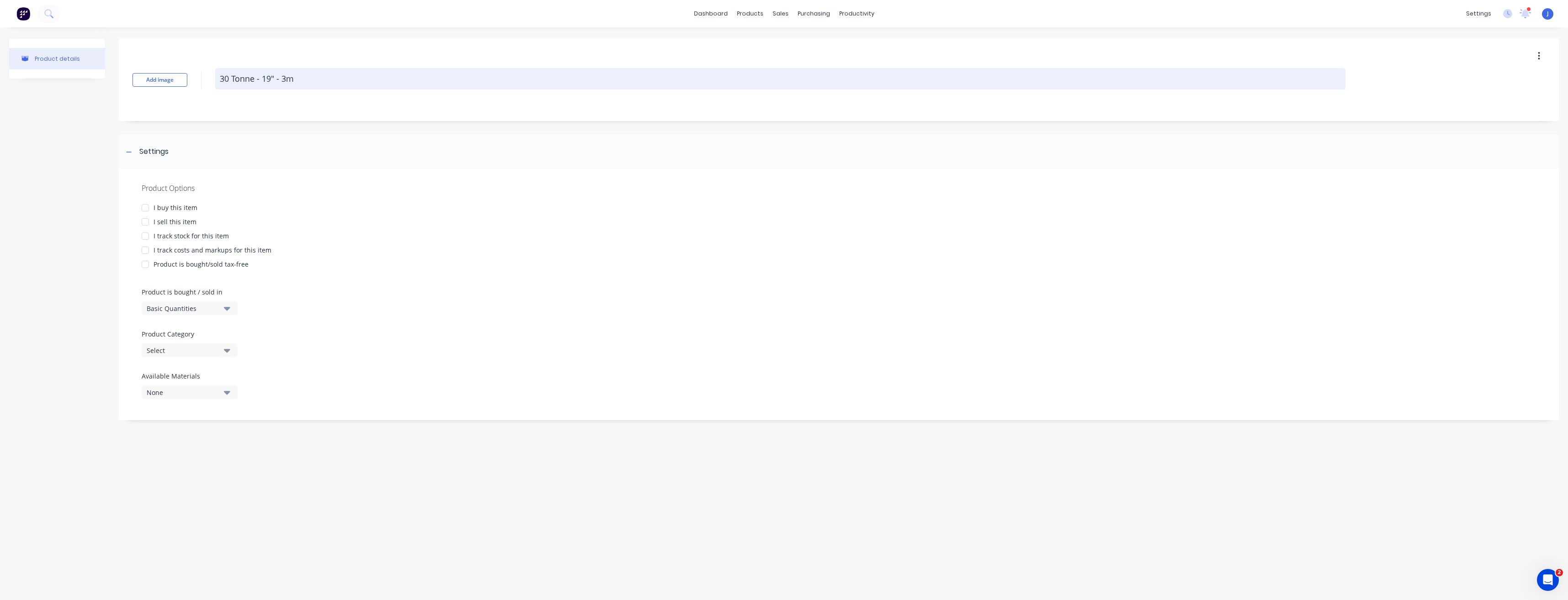
type textarea "30 Tonne - 19" - 3m"
type textarea "x"
type textarea "30 Tonne - 19" - 3m -"
type textarea "x"
type textarea "30 Tonne - 19" - 3m -"
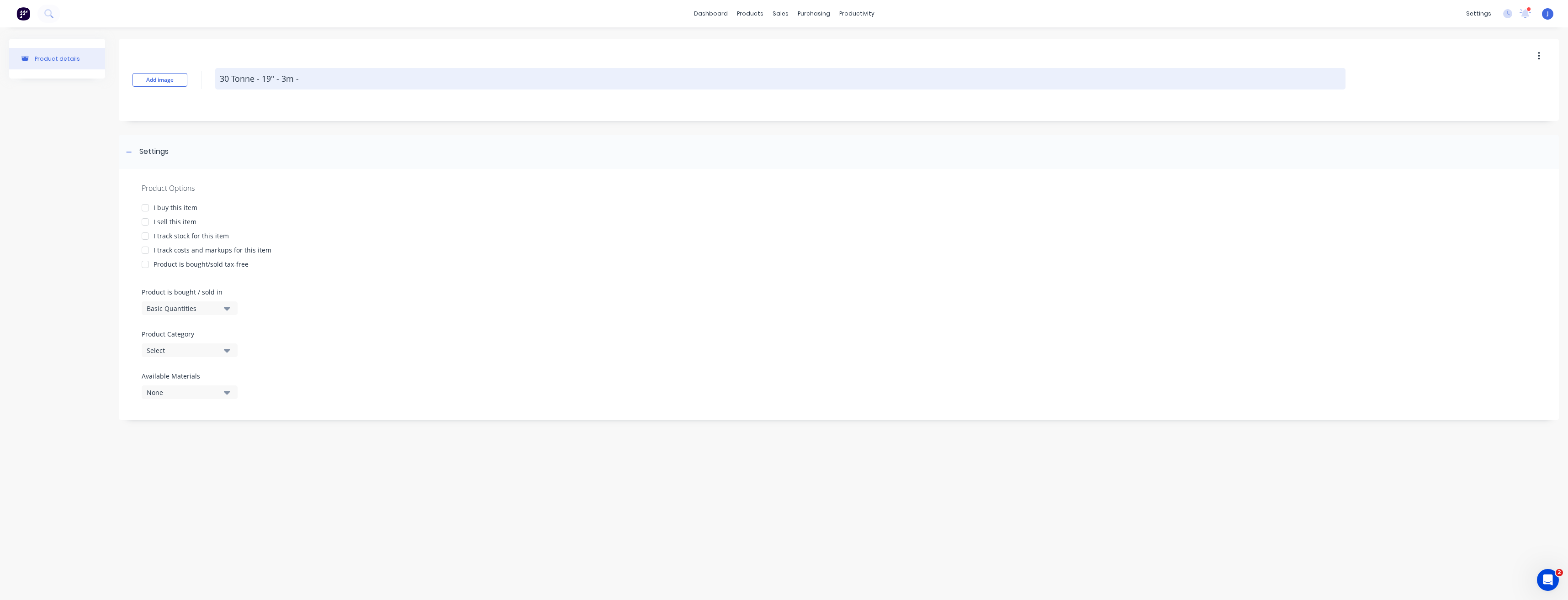
type textarea "x"
type textarea "30 Tonne - 19" - 3m - D"
type textarea "x"
type textarea "30 Tonne - 19" - 3m - Du"
type textarea "x"
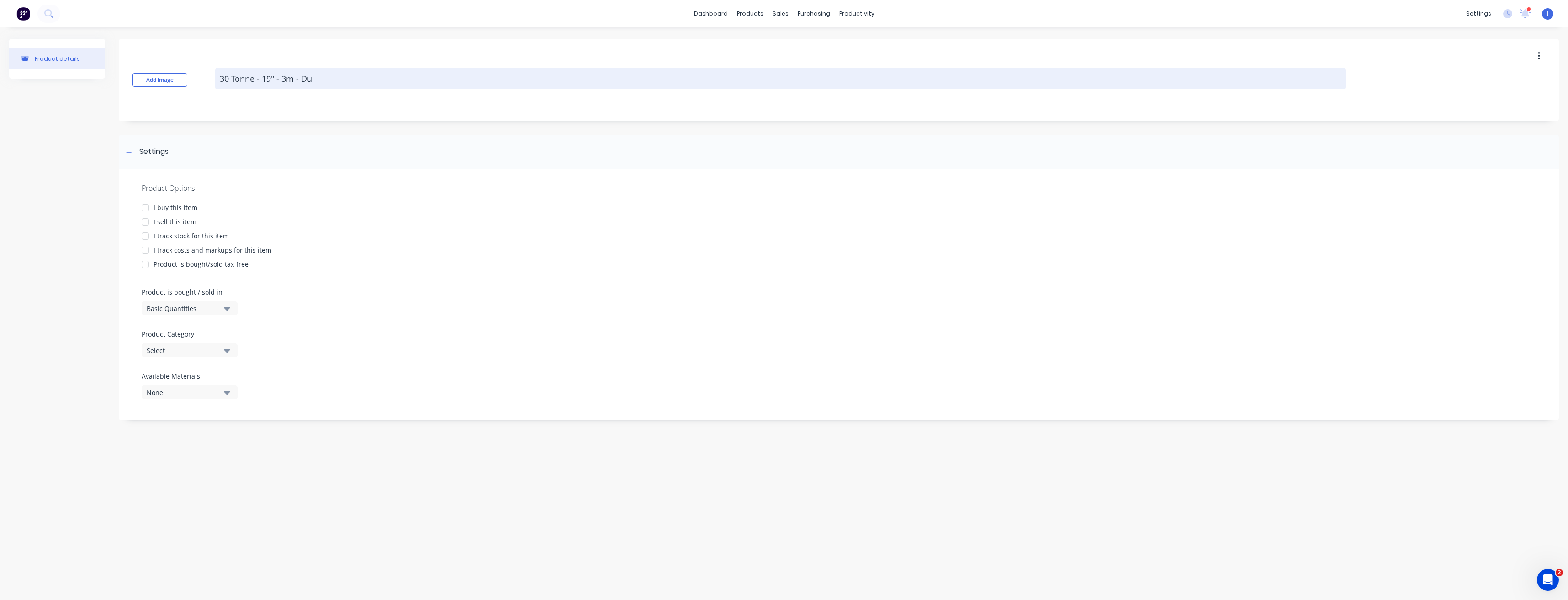
type textarea "30 Tonne - 19" - 3m - Dua"
type textarea "x"
type textarea "30 Tonne - 19" - 3m - Dual"
type textarea "x"
type textarea "30 Tonne - 19" - 3m - Dual"
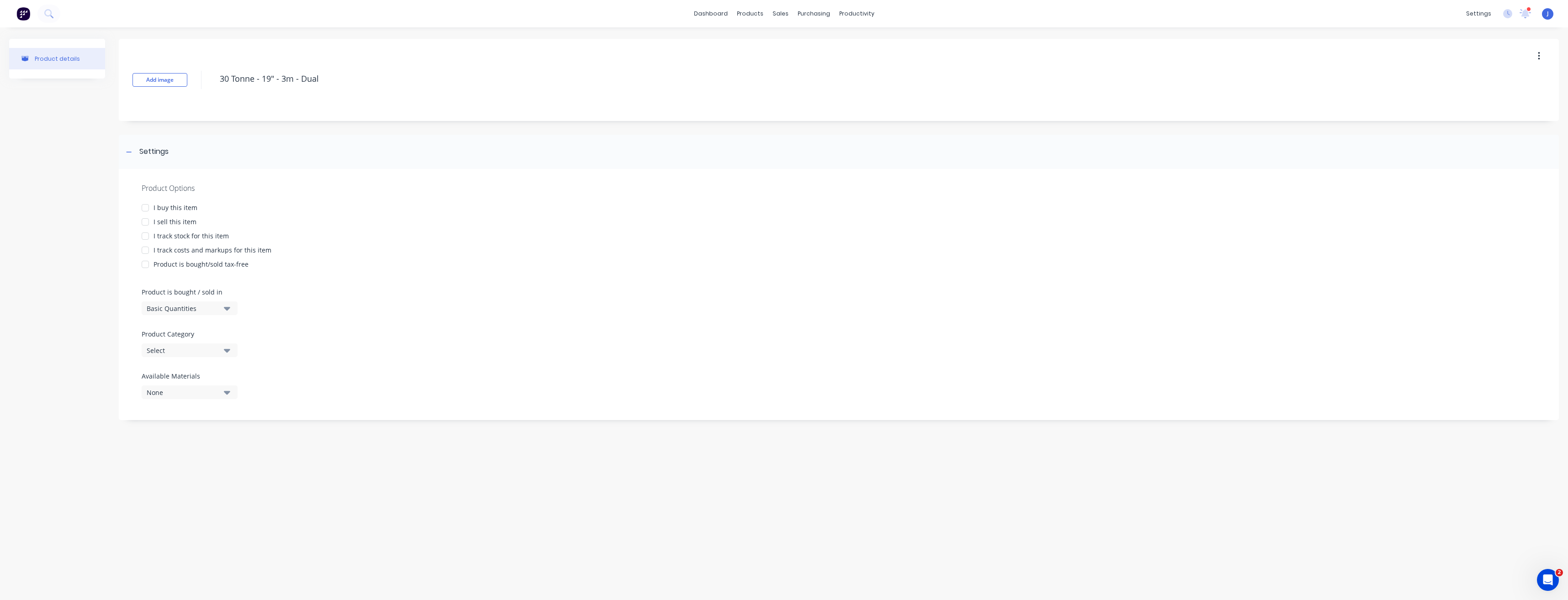
drag, startPoint x: 144, startPoint y: 222, endPoint x: 144, endPoint y: 246, distance: 24.0
click at [144, 222] on div at bounding box center [145, 222] width 18 height 18
type textarea "x"
type textarea "30 Tonne - 19" - 3m - Dual"
click at [225, 352] on icon "button" at bounding box center [227, 350] width 7 height 10
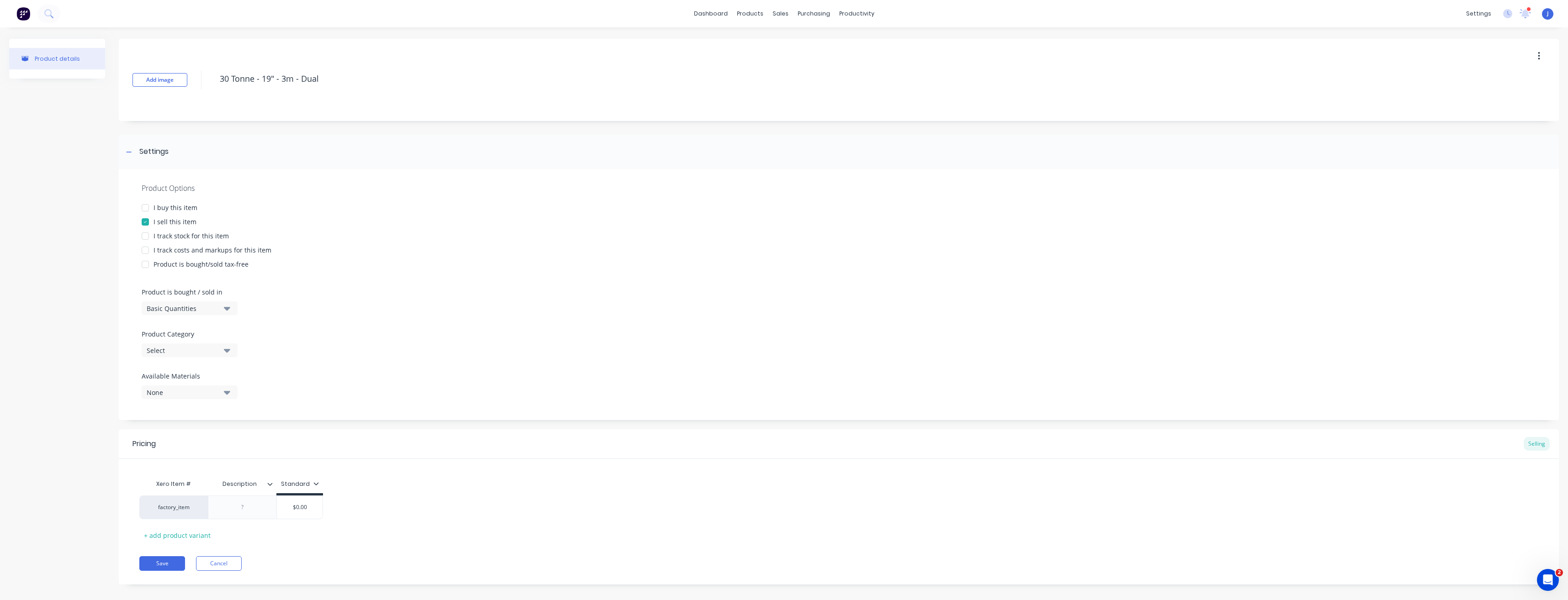
type textarea "x"
type textarea "30 Tonne - 19" - 3m - Dual"
click at [178, 400] on div "Chaser Bins" at bounding box center [210, 400] width 137 height 18
type textarea "x"
type input "$0.00"
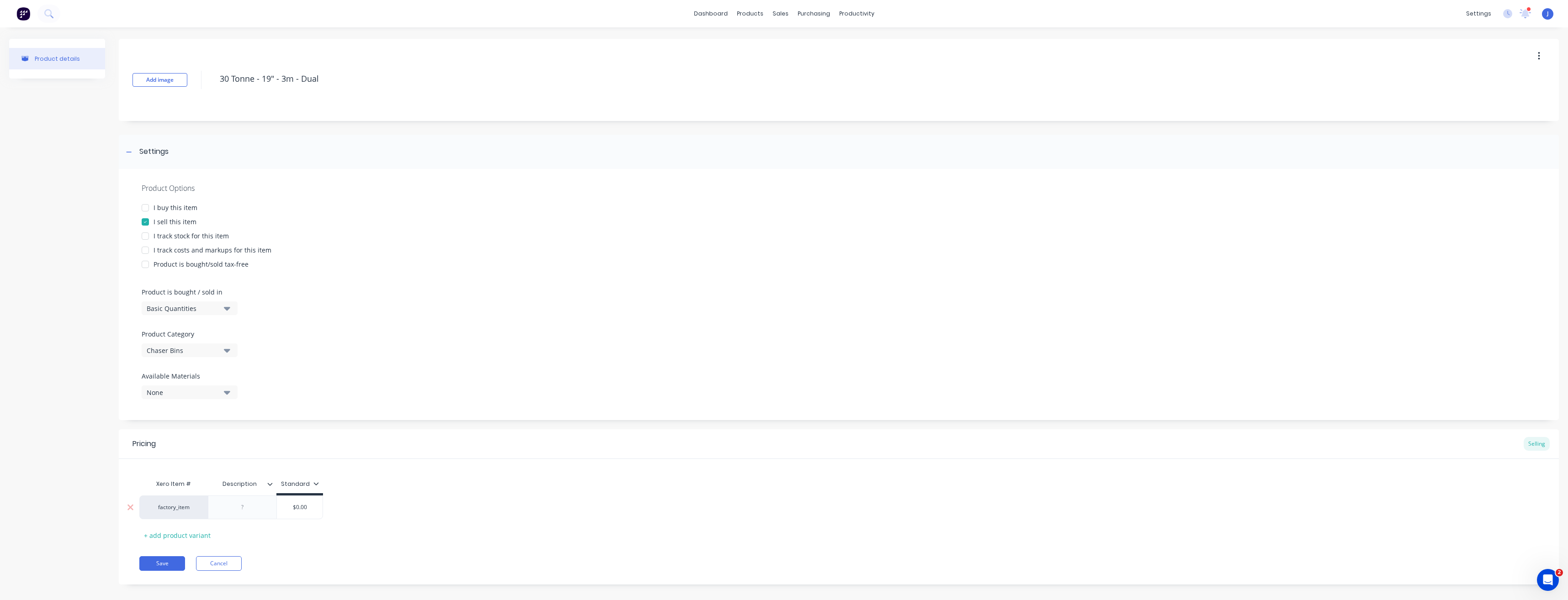
click at [314, 506] on input "$0.00" at bounding box center [299, 508] width 46 height 9
type textarea "x"
type input "$0.0"
type textarea "x"
type input "$0."
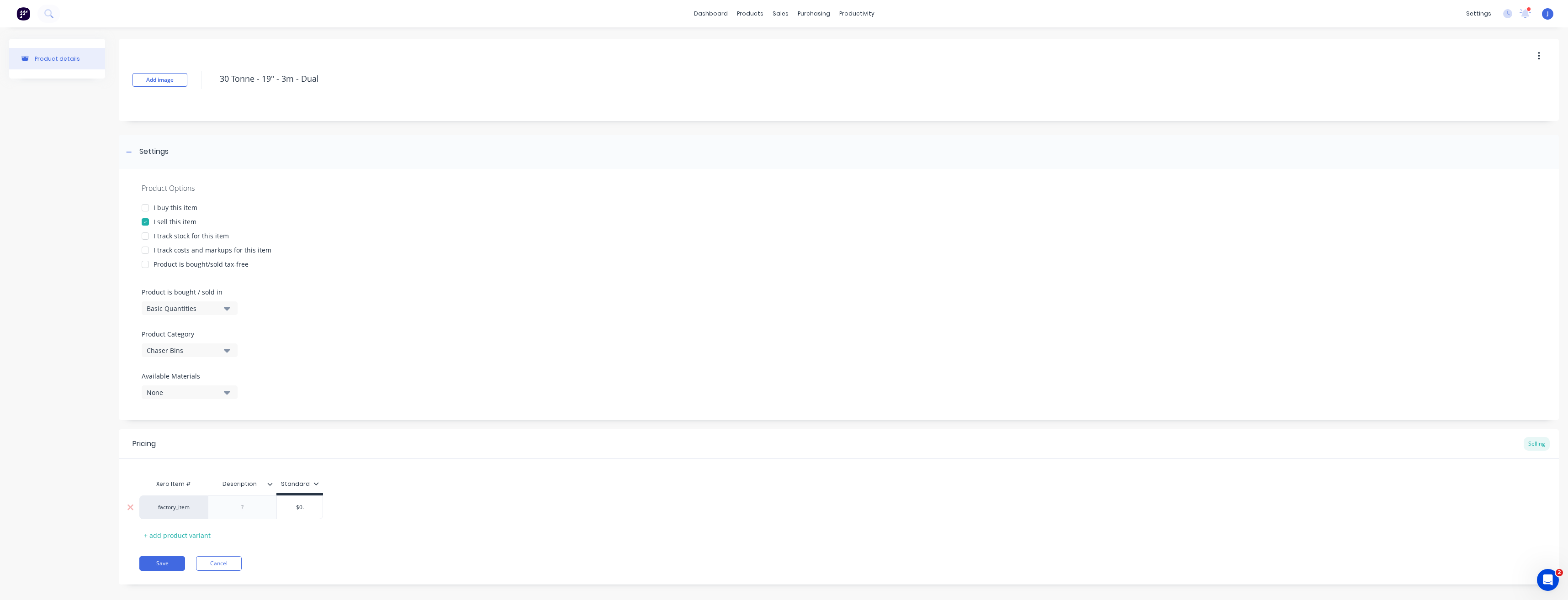
type textarea "x"
type input "$0"
type textarea "x"
type input "$"
type textarea "x"
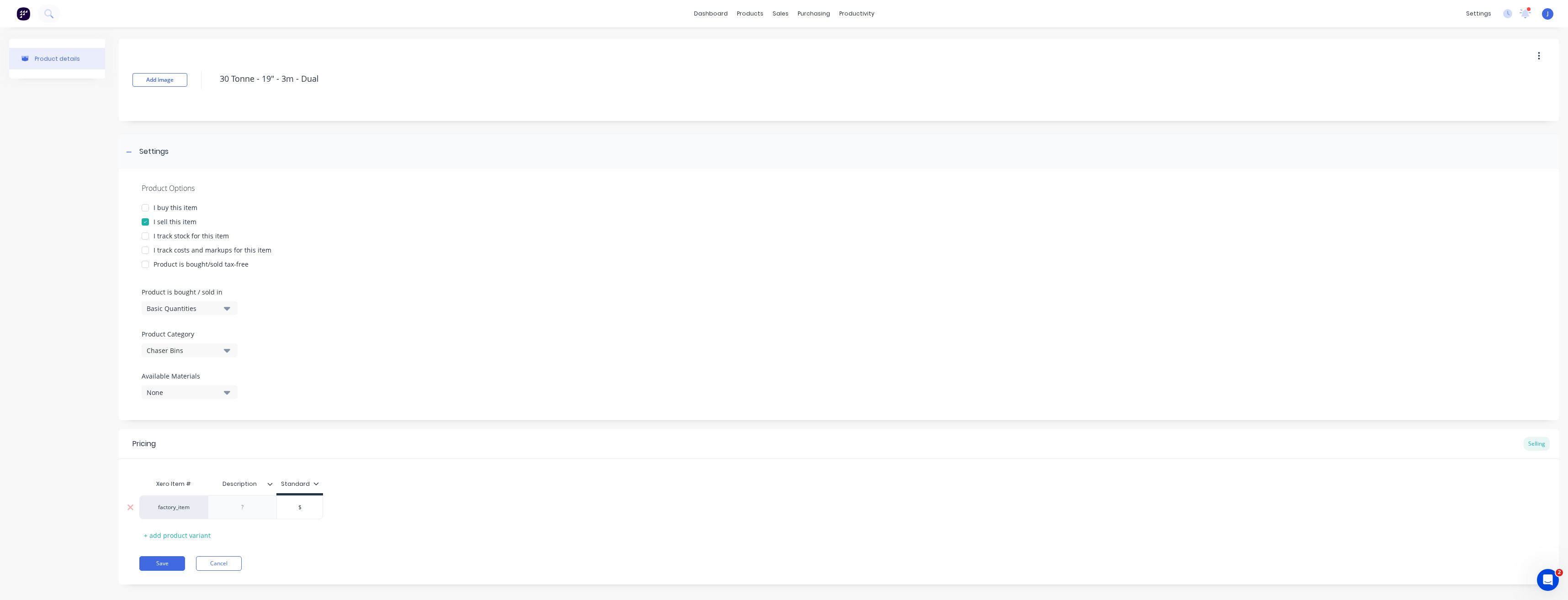
type input "$1"
type textarea "x"
type input "$10"
type textarea "x"
type input "$102"
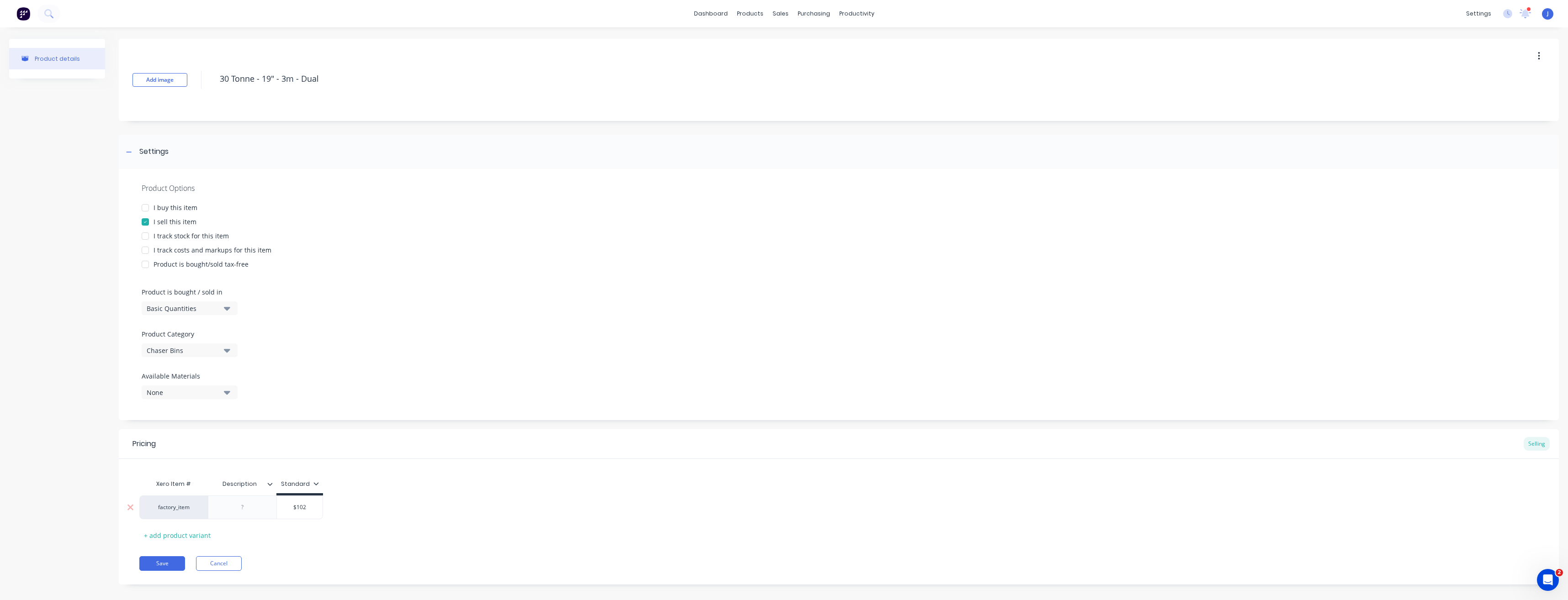
type textarea "x"
type input "$102"
type textarea "x"
type input "$102 0"
type textarea "x"
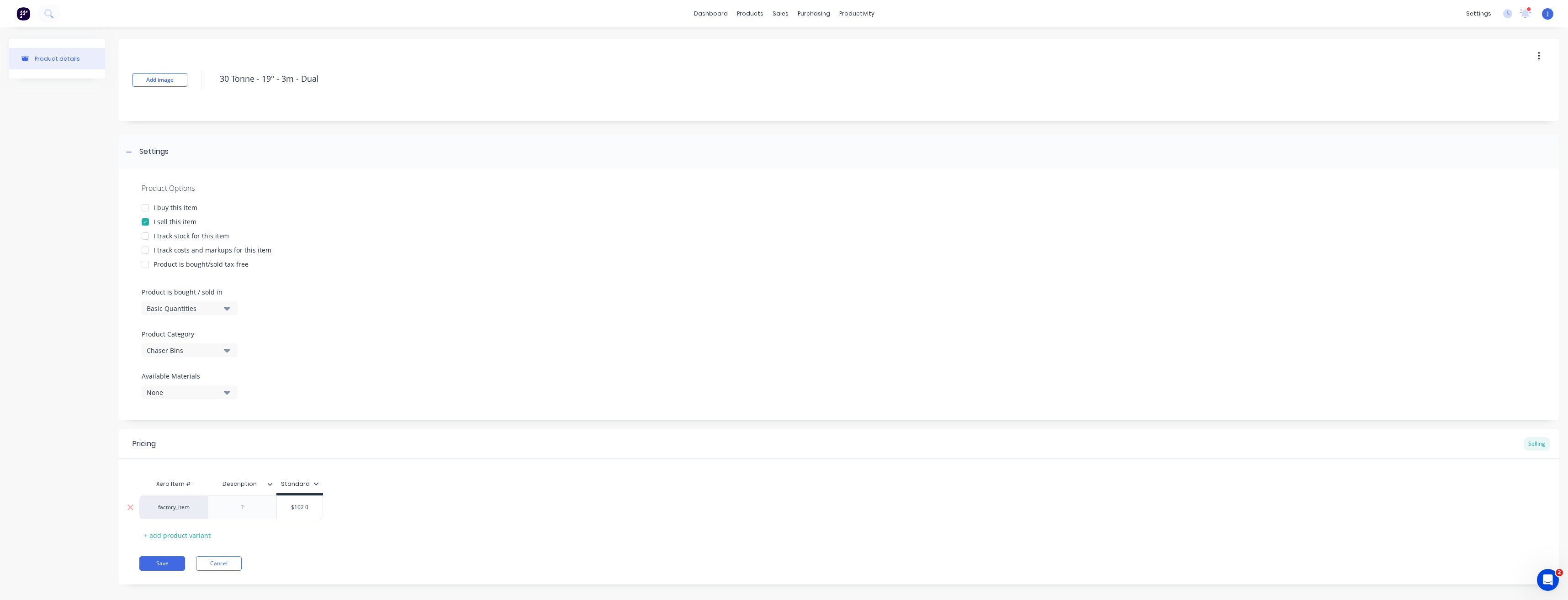
type input "$102 00"
type textarea "x"
type input "$102 000"
type textarea "x"
type input "$102 000."
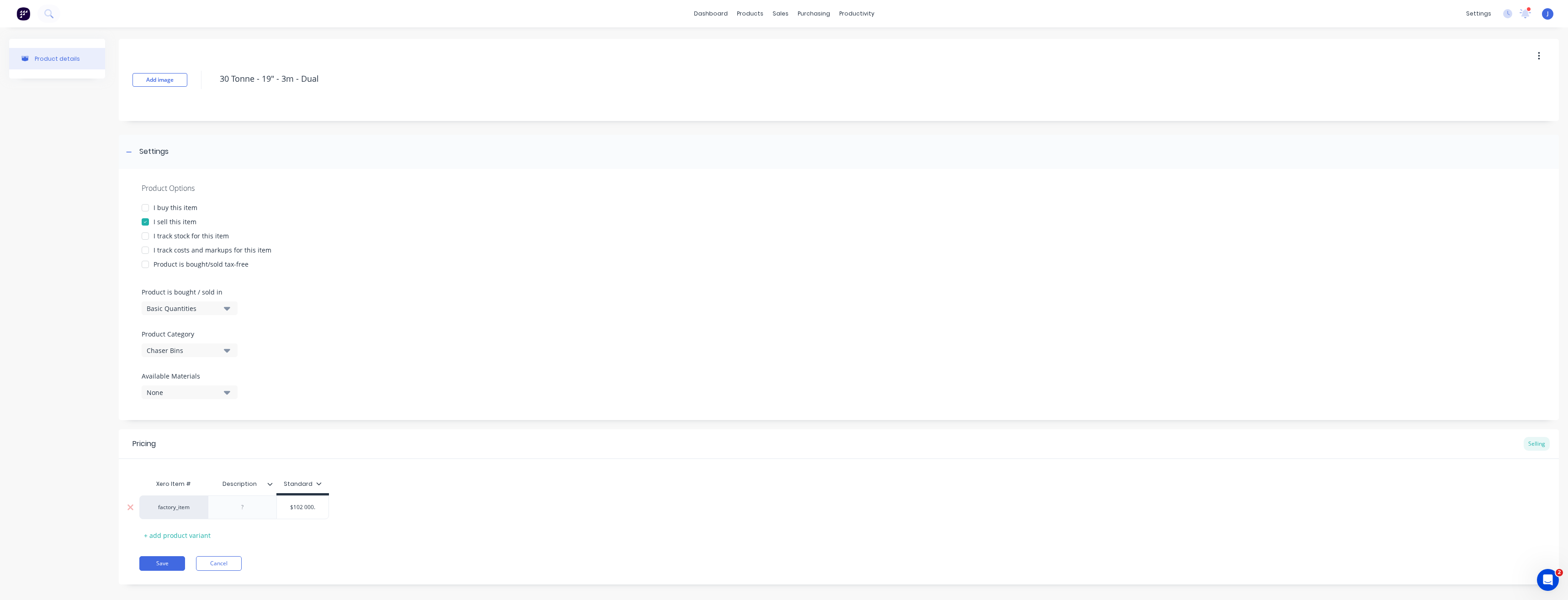
type textarea "x"
type input "$102 000.0"
type textarea "x"
type input "$102 000.00"
click at [162, 564] on button "Save" at bounding box center [162, 563] width 46 height 15
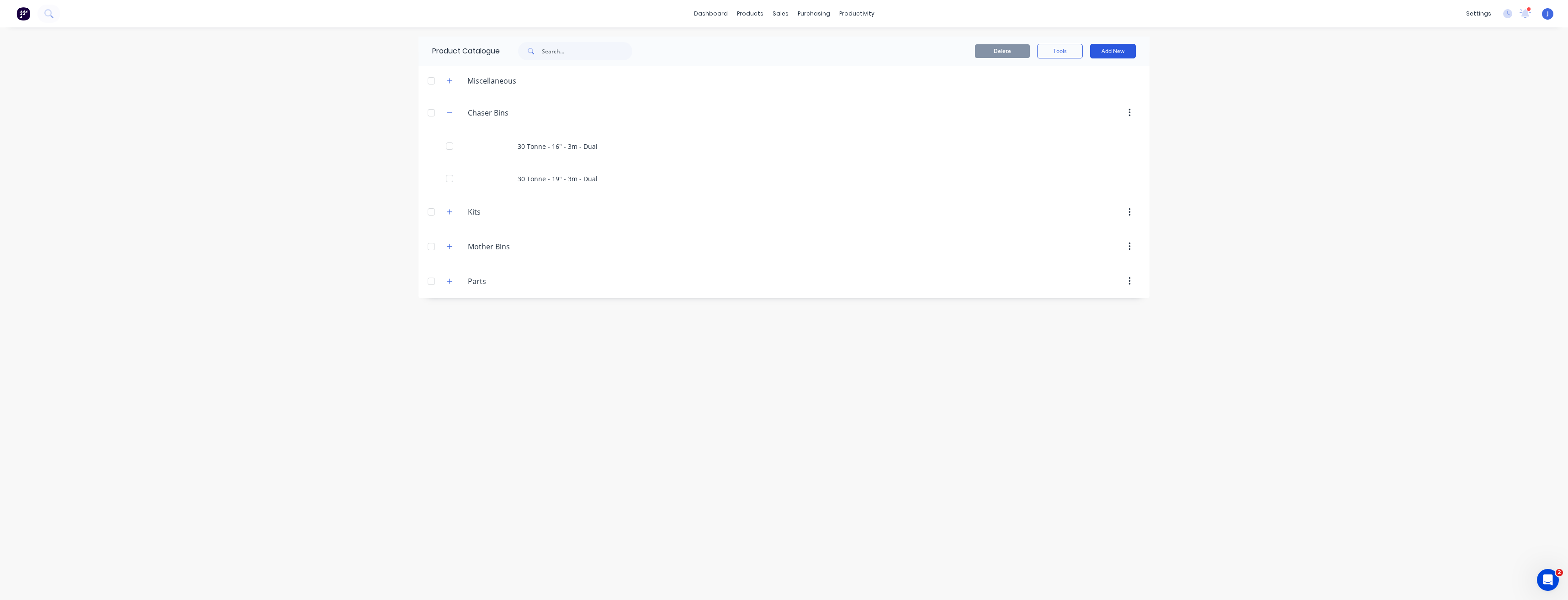
click at [1104, 47] on button "Add New" at bounding box center [1113, 51] width 46 height 15
click at [1083, 91] on div "Product" at bounding box center [1093, 93] width 71 height 13
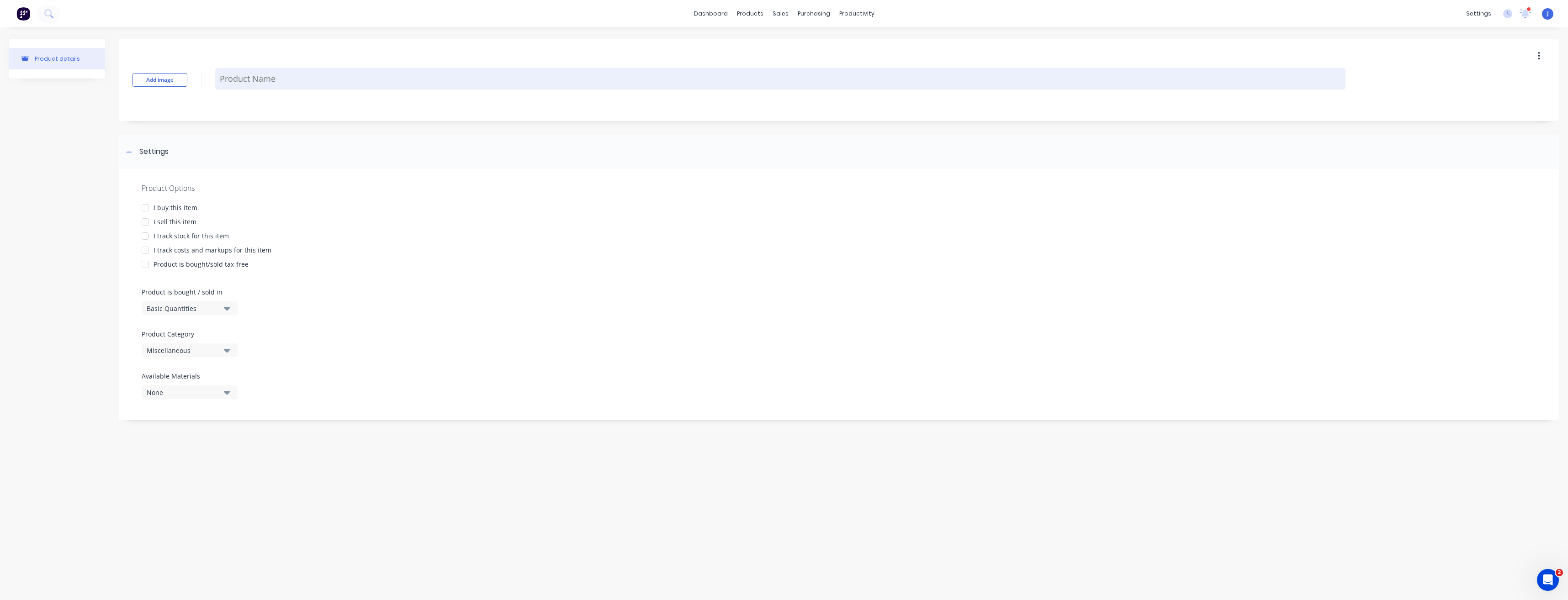
click at [394, 82] on textarea at bounding box center [780, 78] width 1130 height 21
type textarea "x"
type textarea "3"
type textarea "x"
type textarea "35"
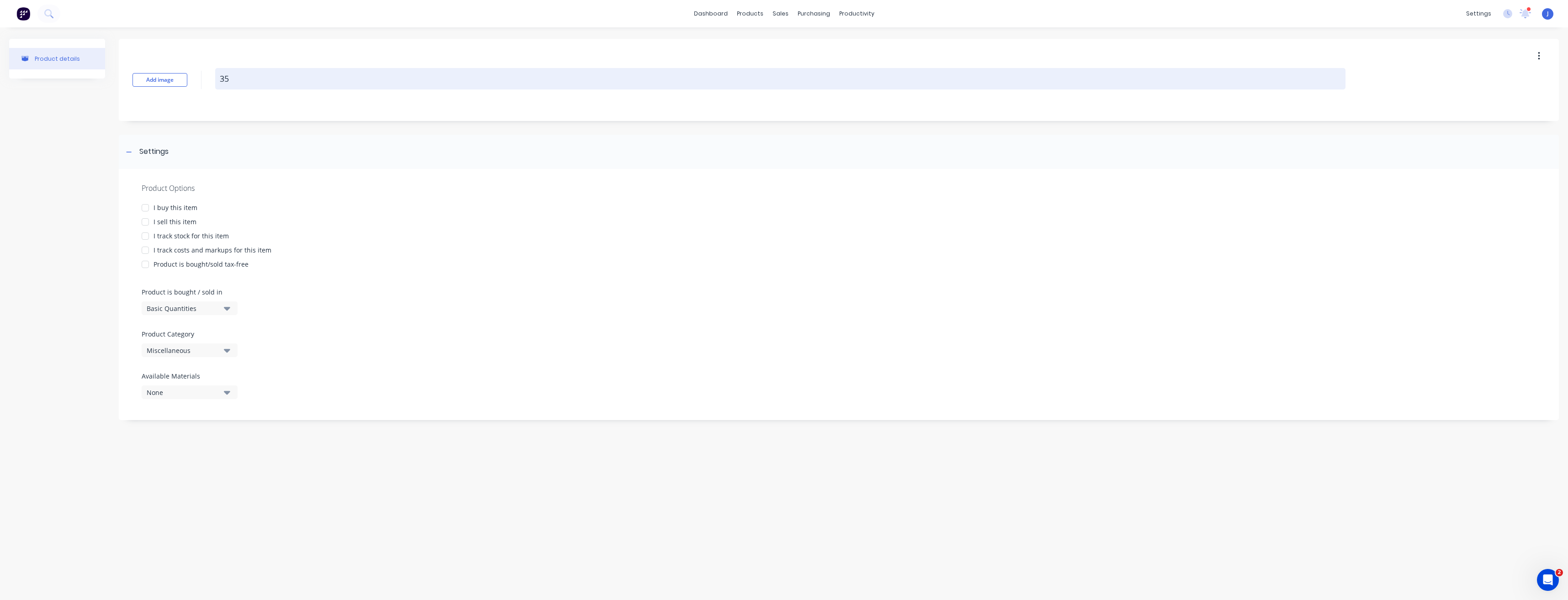
type textarea "x"
type textarea "35"
type textarea "x"
type textarea "35 T"
type textarea "x"
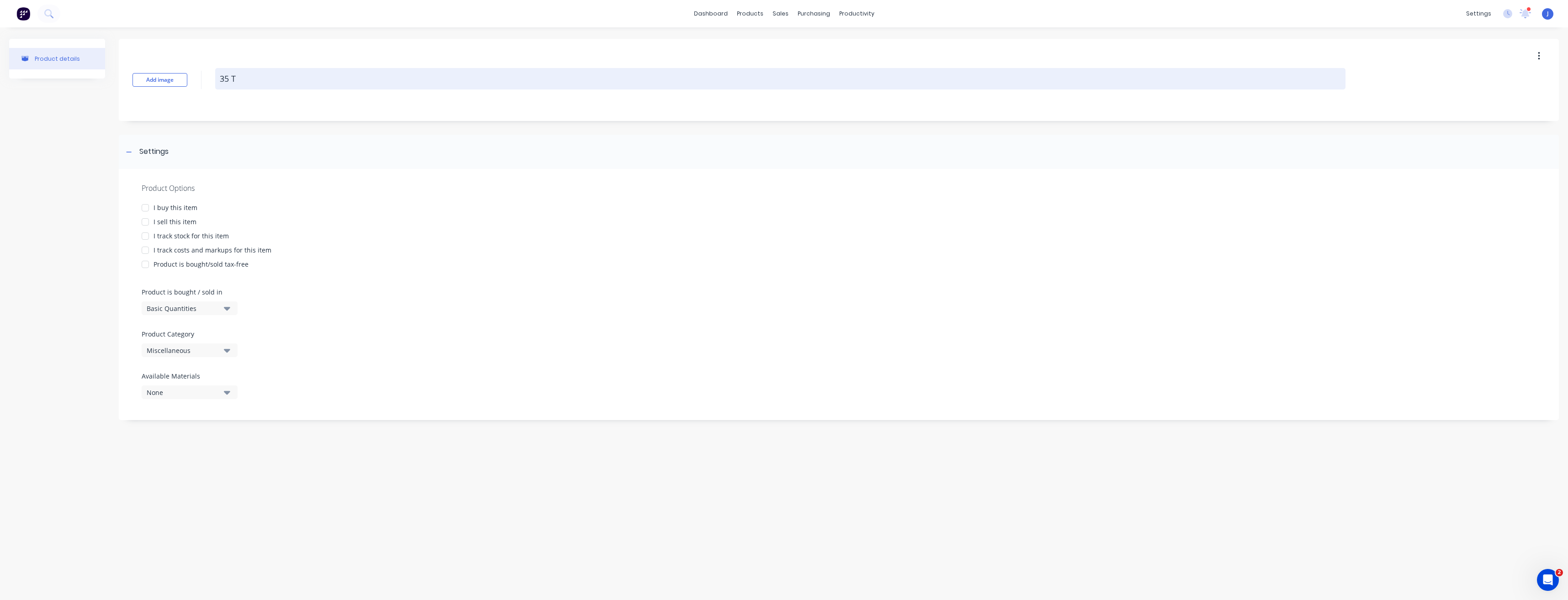
type textarea "35 To"
type textarea "x"
type textarea "35 Ton"
type textarea "x"
type textarea "35 [PERSON_NAME]"
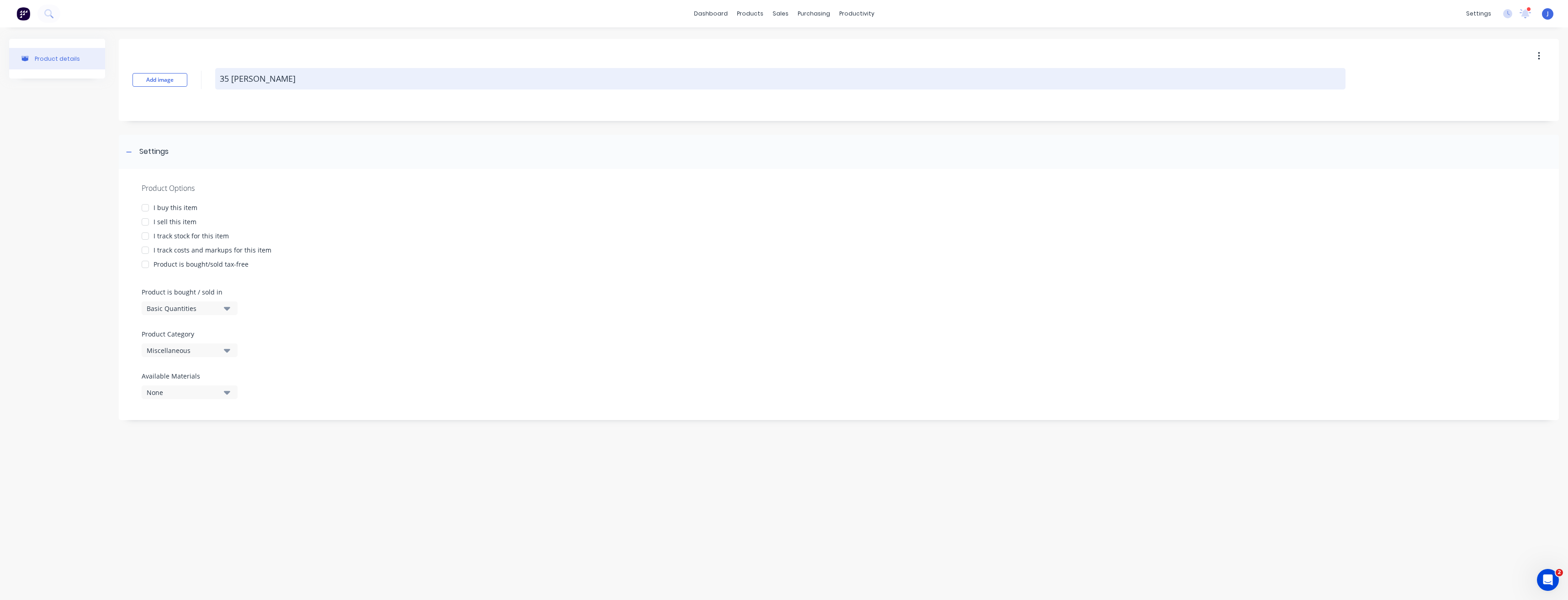
type textarea "x"
type textarea "35 Tonne"
type textarea "x"
type textarea "35 Tonne"
type textarea "x"
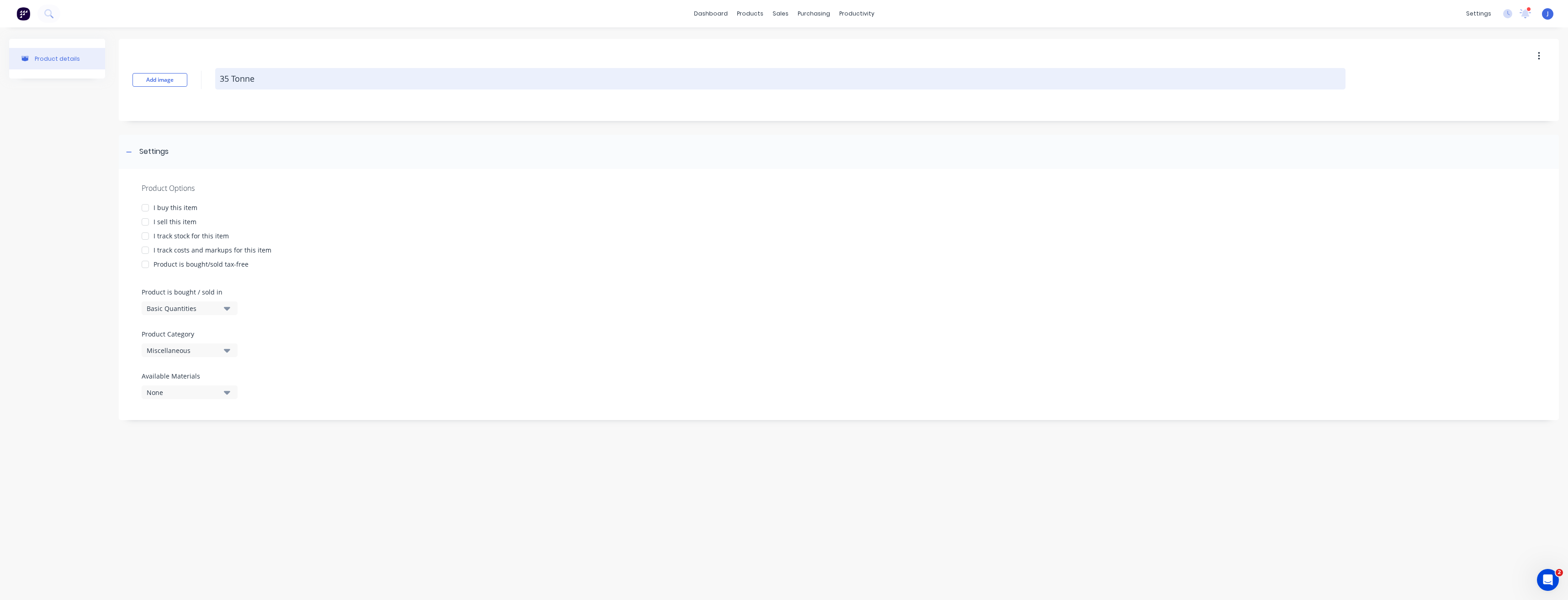
type textarea "35 Tonne -"
type textarea "x"
type textarea "35 Tonne -"
type textarea "x"
type textarea "35 Tonne - 1"
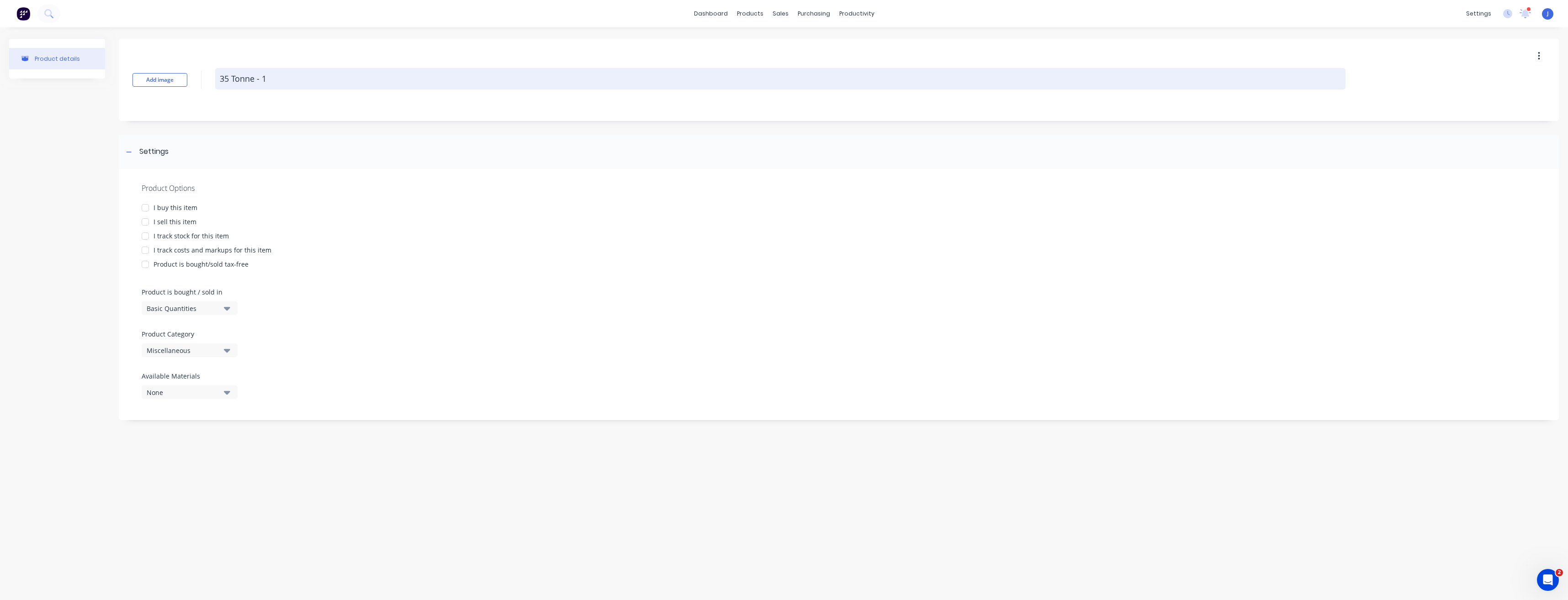
type textarea "x"
type textarea "35 Tonne - 16"
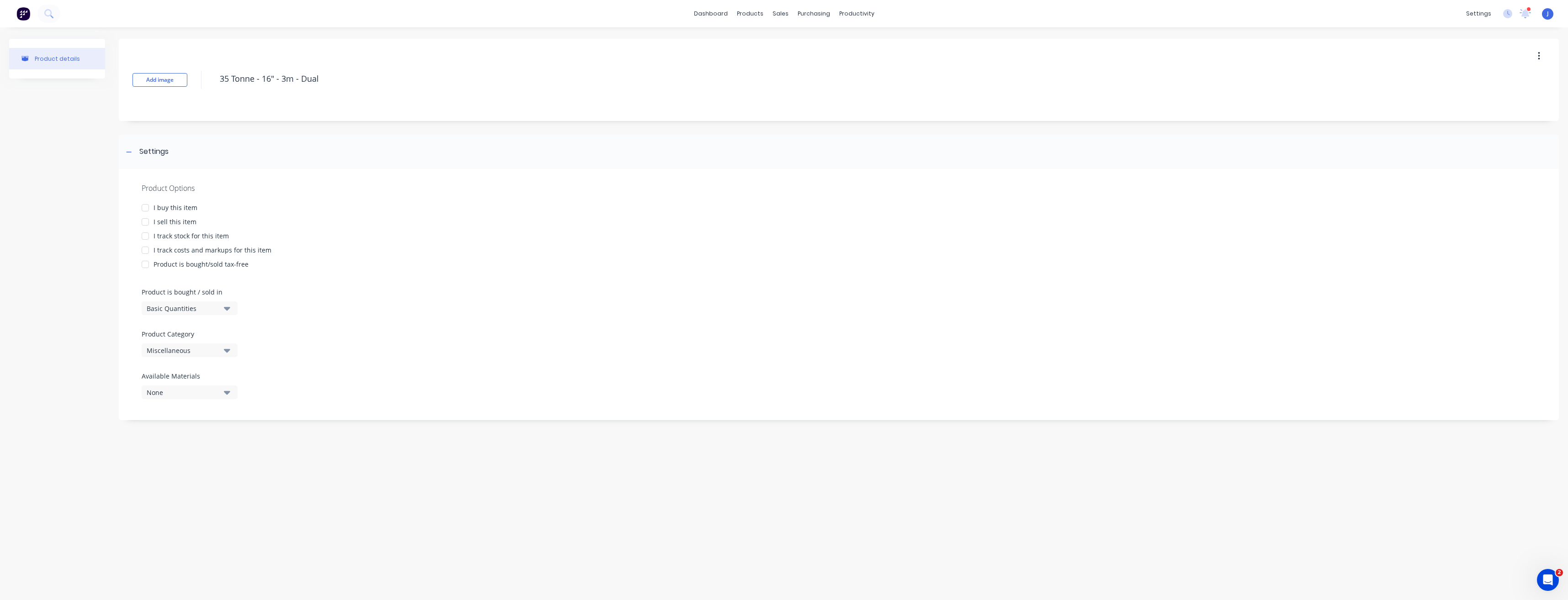
click at [148, 223] on div at bounding box center [145, 222] width 18 height 18
click at [228, 348] on icon "button" at bounding box center [227, 350] width 7 height 10
click at [178, 401] on div "Chaser Bins" at bounding box center [210, 400] width 137 height 18
click at [310, 508] on input "$0.00" at bounding box center [299, 508] width 46 height 9
drag, startPoint x: 310, startPoint y: 509, endPoint x: 292, endPoint y: 508, distance: 18.0
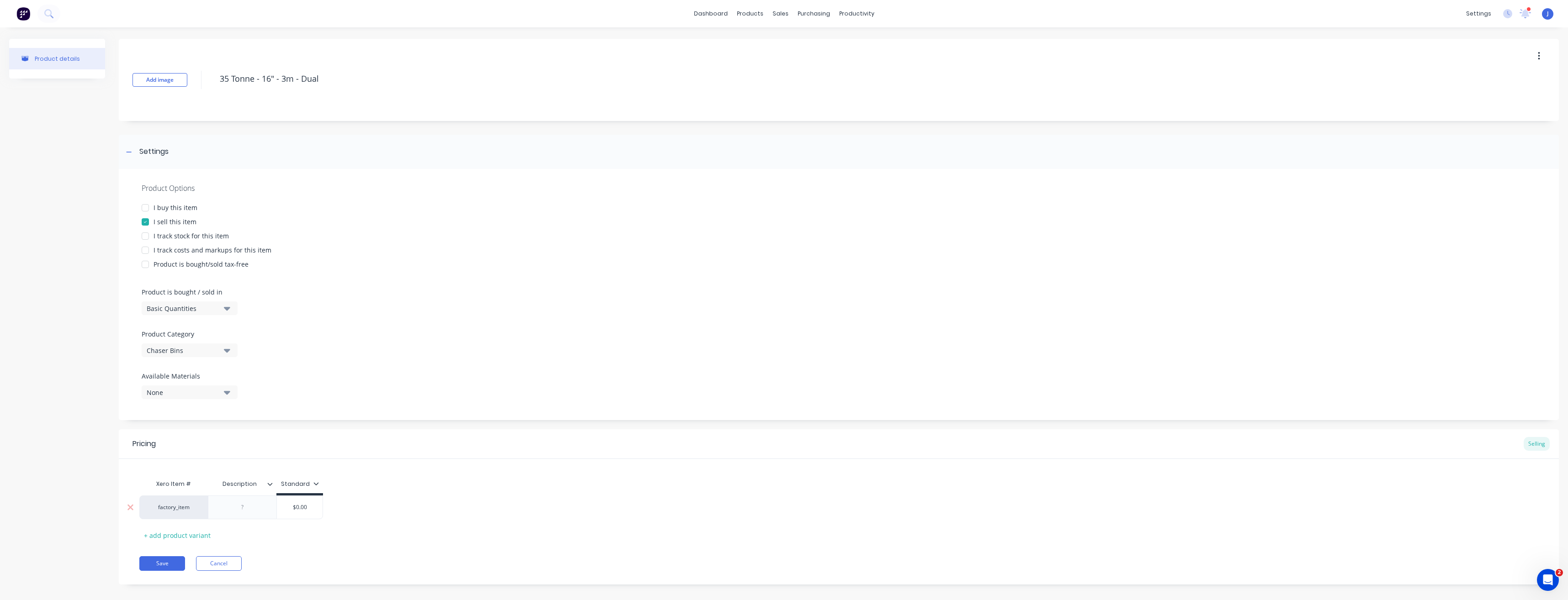
click at [292, 508] on input "$0.00" at bounding box center [299, 508] width 46 height 9
click at [153, 561] on button "Save" at bounding box center [162, 563] width 46 height 15
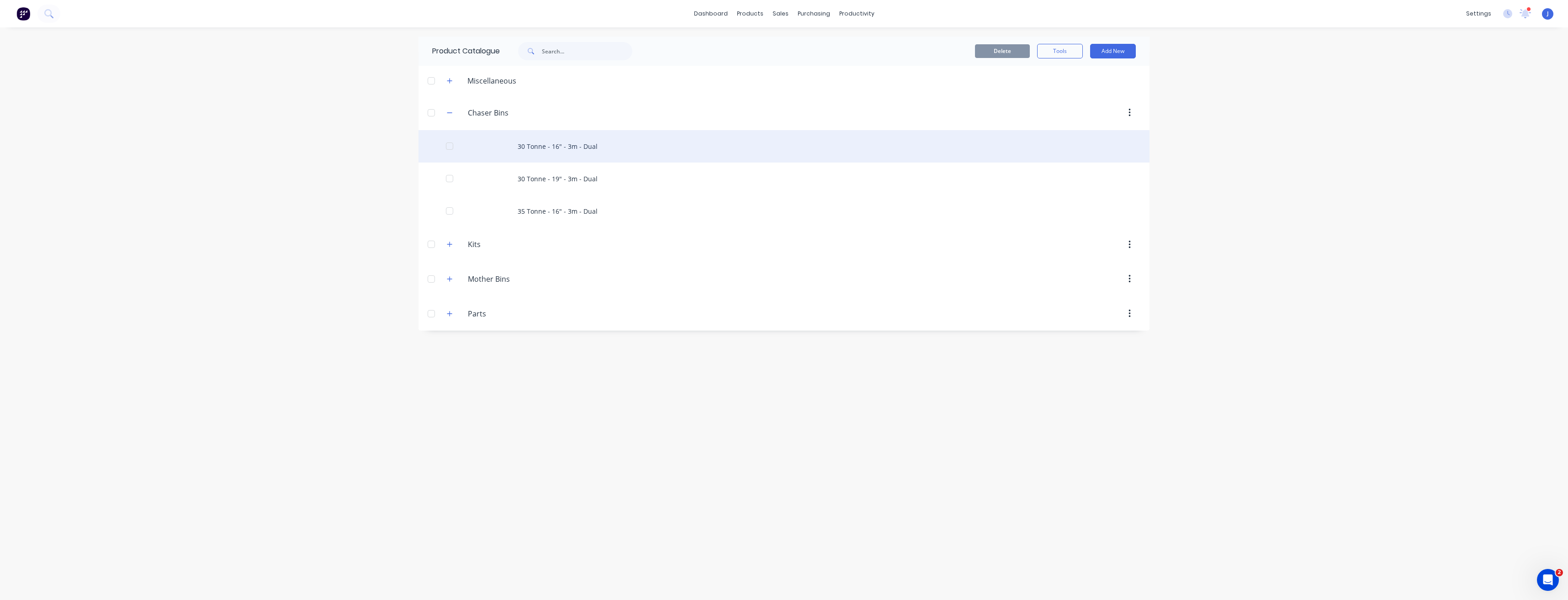
click at [579, 146] on div "30 Tonne - 16" - 3m - Dual" at bounding box center [784, 146] width 731 height 32
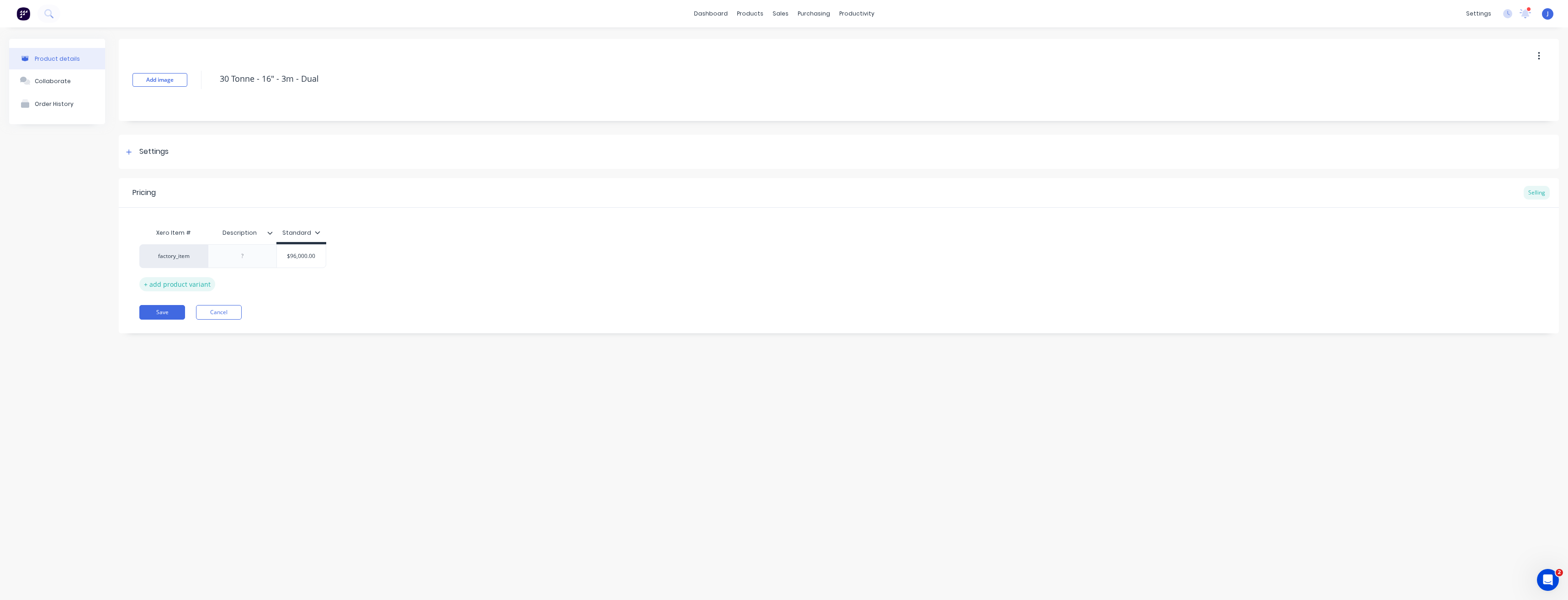
click at [186, 284] on div "+ add product variant" at bounding box center [177, 284] width 76 height 14
click at [243, 280] on div at bounding box center [242, 280] width 46 height 12
click at [315, 233] on icon at bounding box center [317, 232] width 5 height 5
click at [315, 233] on icon at bounding box center [317, 232] width 5 height 3
click at [302, 280] on input "$0.00" at bounding box center [301, 280] width 49 height 9
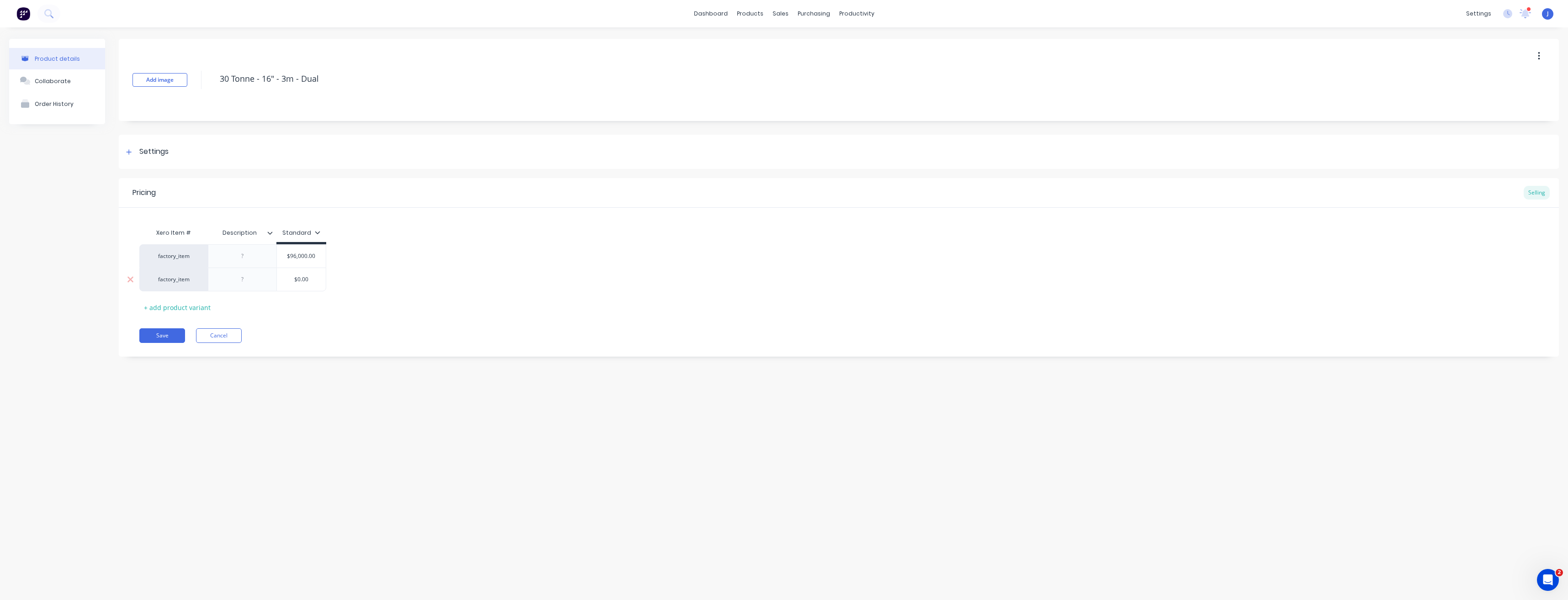
click at [172, 279] on div "factory_item" at bounding box center [173, 280] width 51 height 9
click at [186, 279] on button "See more..." at bounding box center [201, 278] width 105 height 14
click at [254, 307] on div "Xero Item # Description Standard factory_item $96,000.00 factory_item 10 EBDL08…" at bounding box center [839, 269] width 1399 height 91
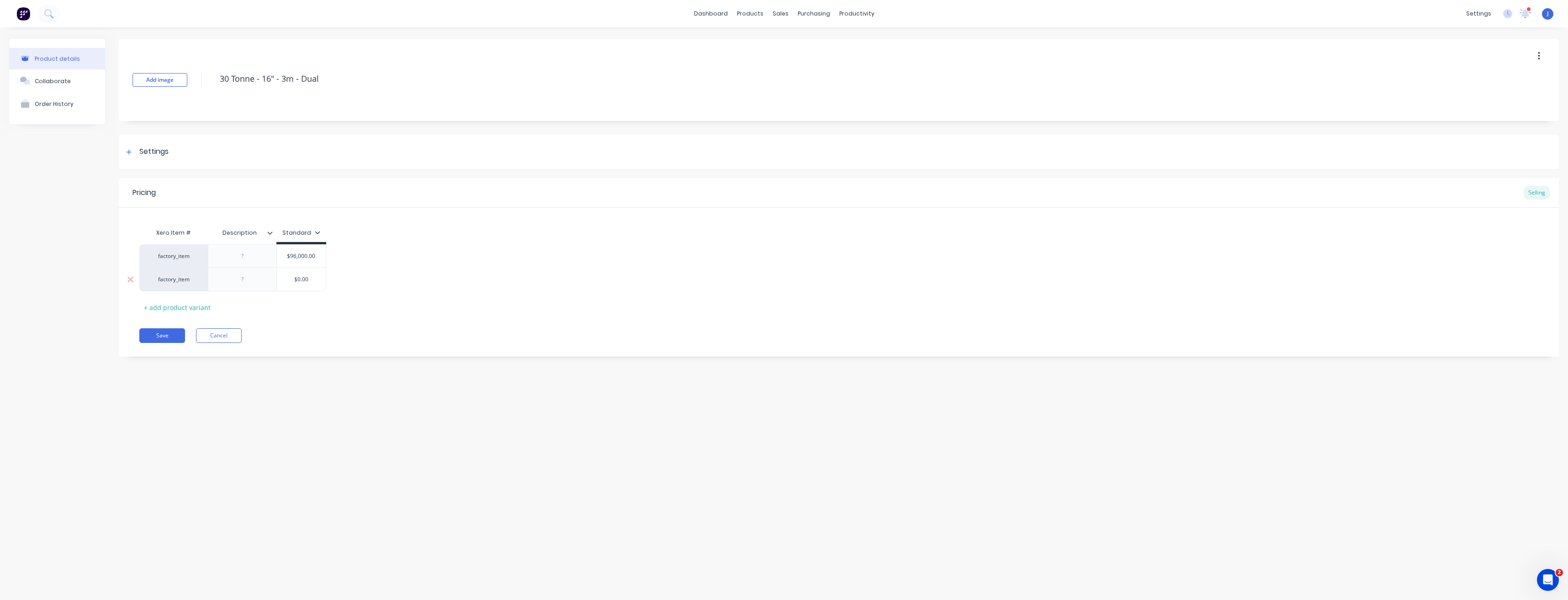
click at [179, 284] on div "factory_item" at bounding box center [173, 279] width 69 height 24
click at [254, 282] on div at bounding box center [242, 280] width 46 height 12
click at [180, 279] on div "factory_item" at bounding box center [173, 280] width 51 height 9
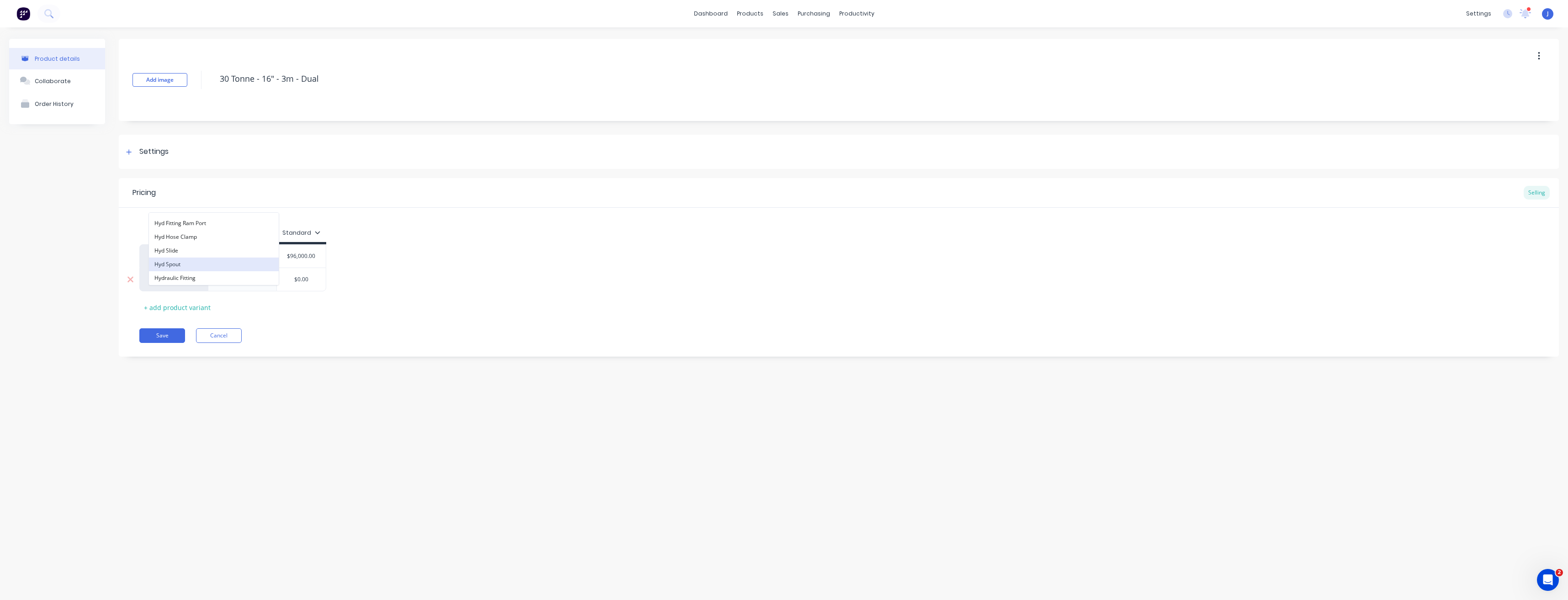
click at [184, 265] on button "Hyd Spout" at bounding box center [214, 264] width 130 height 14
click at [310, 279] on input "$0.00" at bounding box center [301, 280] width 49 height 9
click at [175, 261] on div "factory_item" at bounding box center [173, 256] width 69 height 23
click at [177, 257] on div "factory_item" at bounding box center [173, 256] width 51 height 9
drag, startPoint x: 369, startPoint y: 305, endPoint x: 374, endPoint y: 305, distance: 5.0
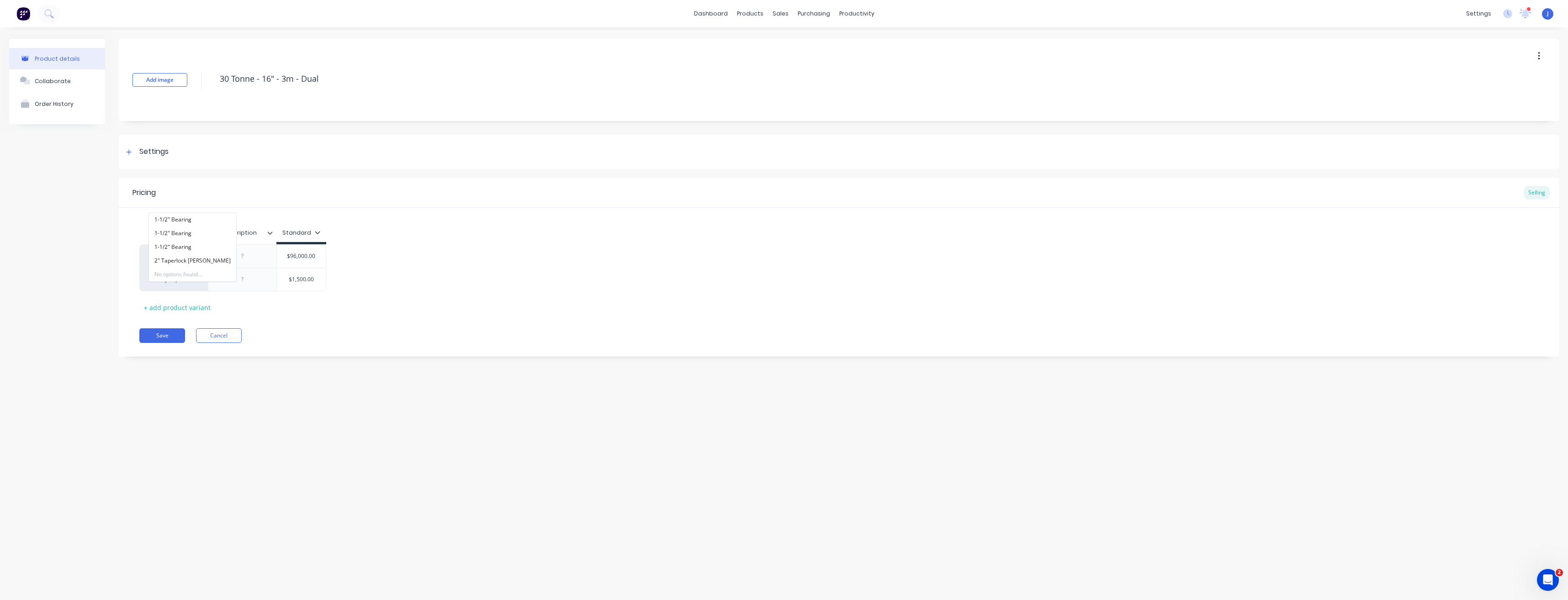
click at [371, 305] on div "Xero Item # Description Standard factory_item 30 [PERSON_NAME] 1-1/2" Bearing 1…" at bounding box center [839, 269] width 1399 height 91
click at [155, 310] on div "+ add product variant" at bounding box center [177, 307] width 76 height 14
click at [177, 301] on div "factory_item" at bounding box center [173, 303] width 51 height 9
click at [187, 259] on button "Swivel 2" Hitch" at bounding box center [189, 260] width 79 height 14
click at [304, 303] on input "$0.00" at bounding box center [301, 303] width 49 height 9
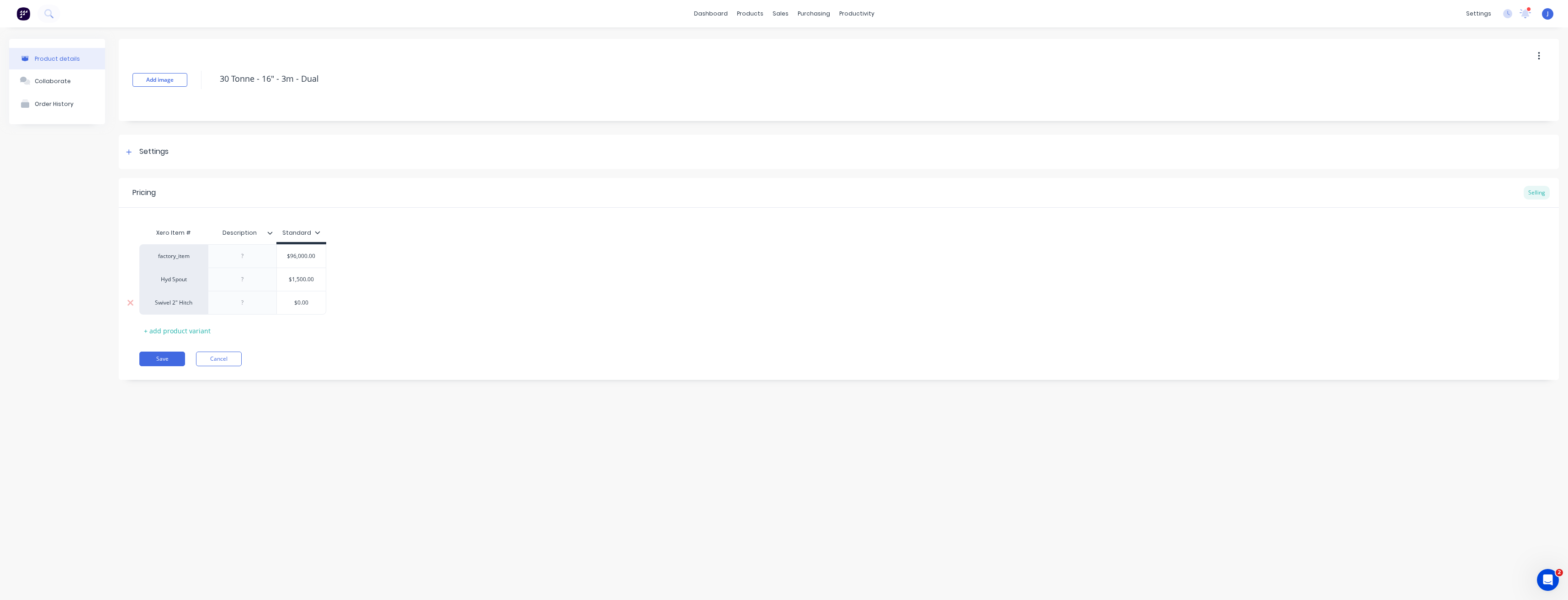
click at [299, 302] on input "$0.00" at bounding box center [301, 303] width 49 height 9
click at [207, 330] on div "+ add product variant" at bounding box center [177, 330] width 76 height 14
click at [173, 329] on div "factory_item" at bounding box center [173, 326] width 51 height 9
click at [163, 326] on input "load Cells" at bounding box center [173, 326] width 51 height 9
click at [304, 327] on input "$0.00" at bounding box center [301, 326] width 49 height 9
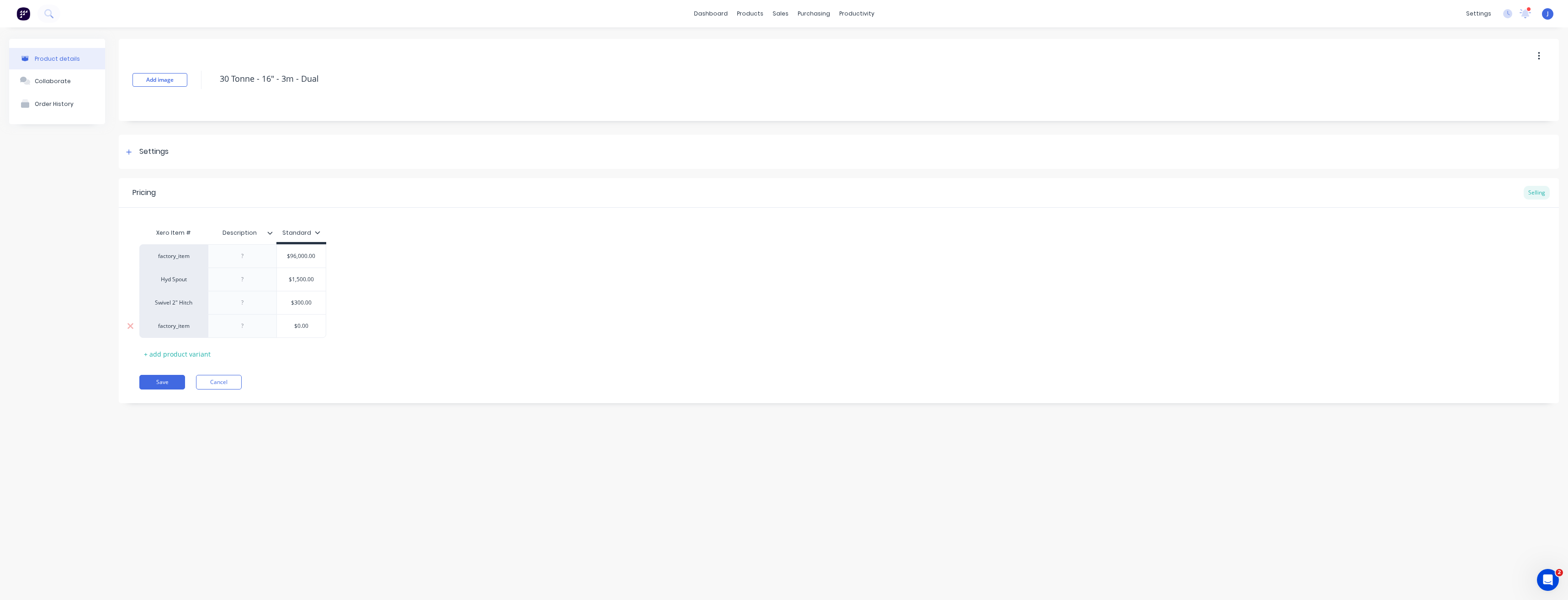
drag, startPoint x: 309, startPoint y: 325, endPoint x: 298, endPoint y: 326, distance: 11.0
click at [298, 326] on input "$0.00" at bounding box center [301, 326] width 49 height 9
click at [248, 330] on div at bounding box center [242, 326] width 46 height 12
click at [260, 303] on div at bounding box center [242, 303] width 46 height 12
click at [245, 284] on div at bounding box center [242, 280] width 46 height 12
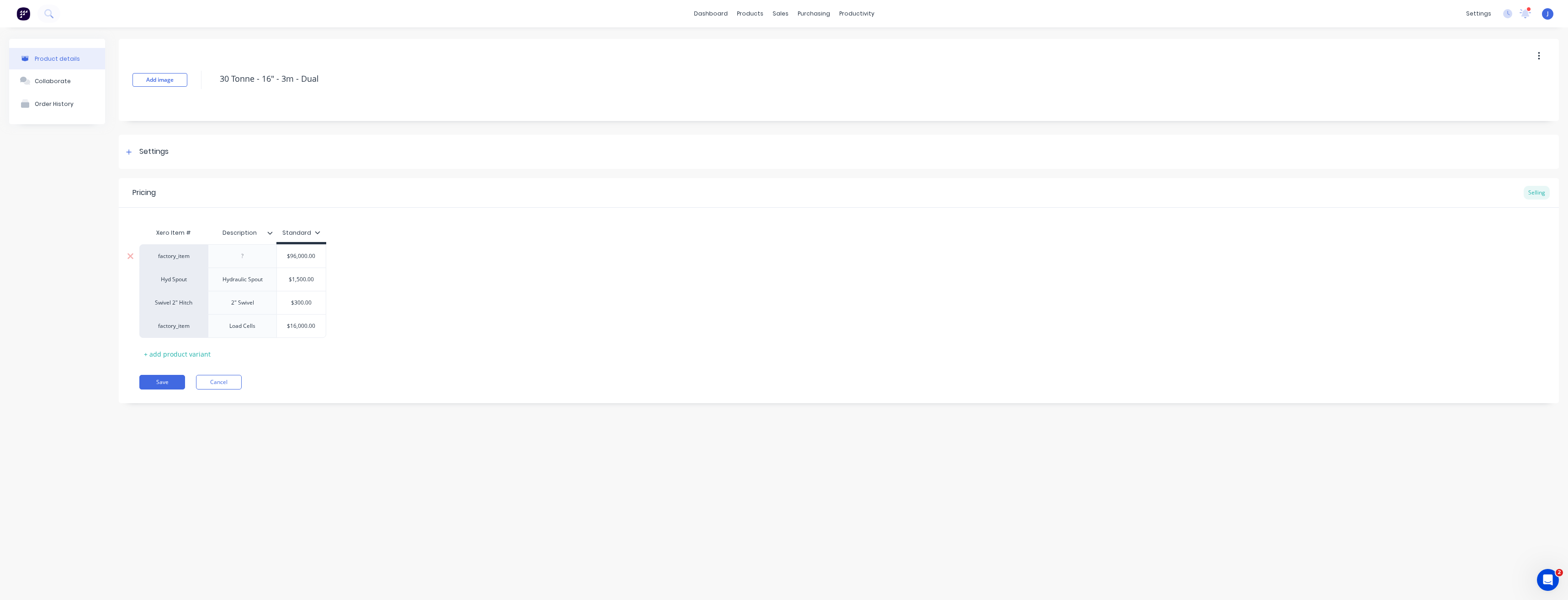
click at [250, 253] on div at bounding box center [242, 256] width 46 height 12
click at [259, 255] on div "30 Tonne - 16" 3m - Dual" at bounding box center [243, 258] width 63 height 20
click at [256, 267] on div "30 Tonne - 16" - 3m - Dual" at bounding box center [243, 258] width 63 height 20
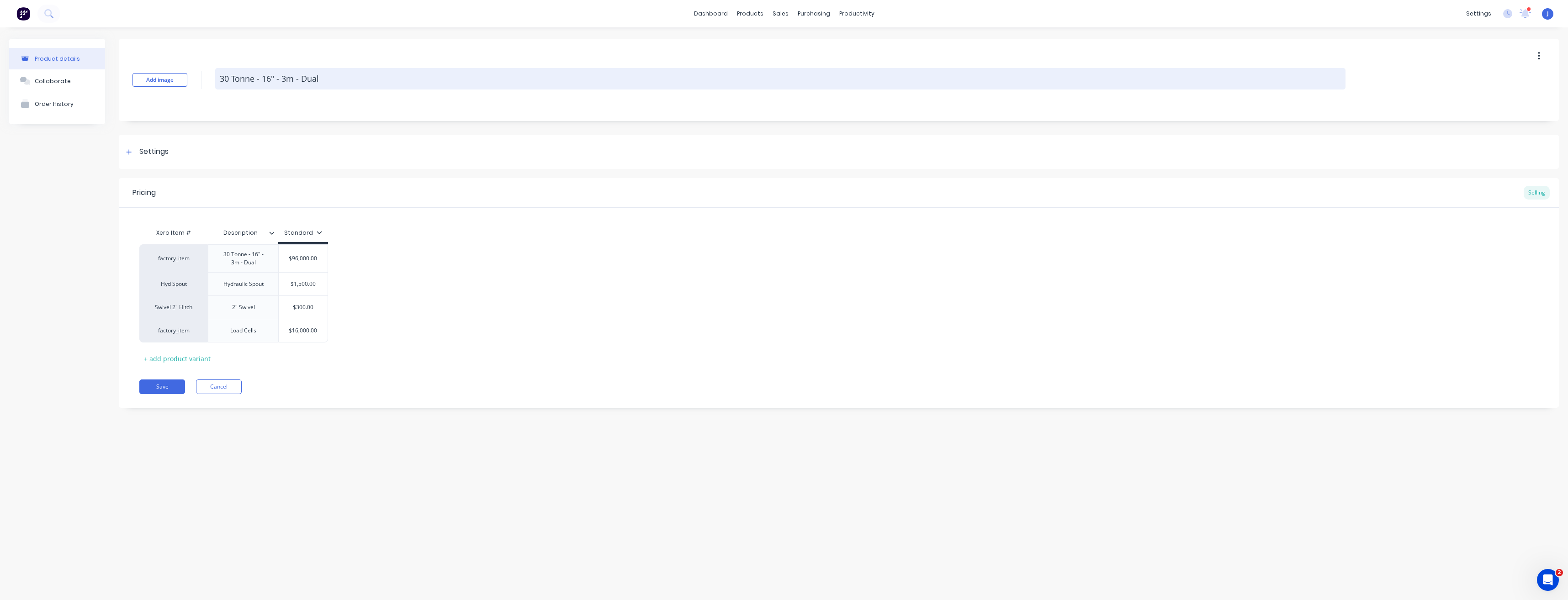
click at [331, 80] on textarea "30 Tonne - 16" - 3m - Dual" at bounding box center [780, 78] width 1130 height 21
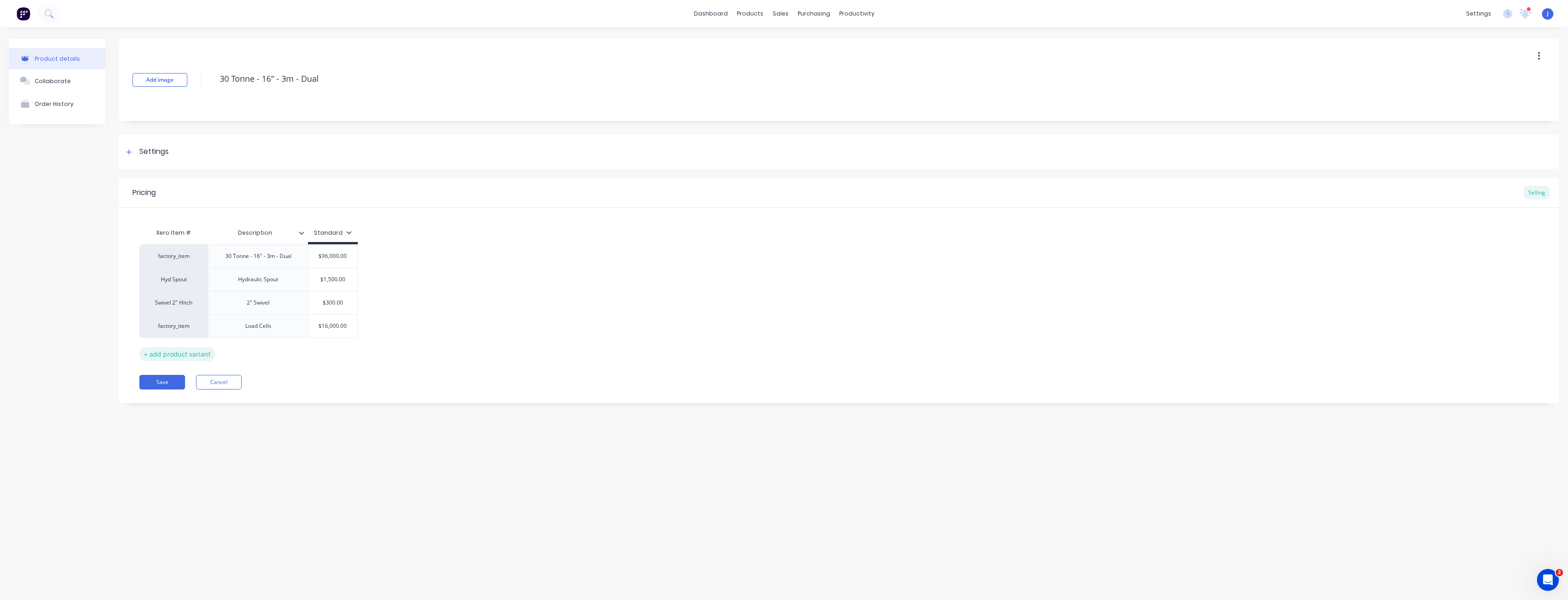
click at [201, 356] on div "+ add product variant" at bounding box center [177, 354] width 76 height 14
click at [185, 351] on div "factory_item" at bounding box center [173, 349] width 51 height 9
click at [334, 346] on input "$0.00" at bounding box center [333, 349] width 49 height 9
drag, startPoint x: 340, startPoint y: 350, endPoint x: 329, endPoint y: 349, distance: 11.0
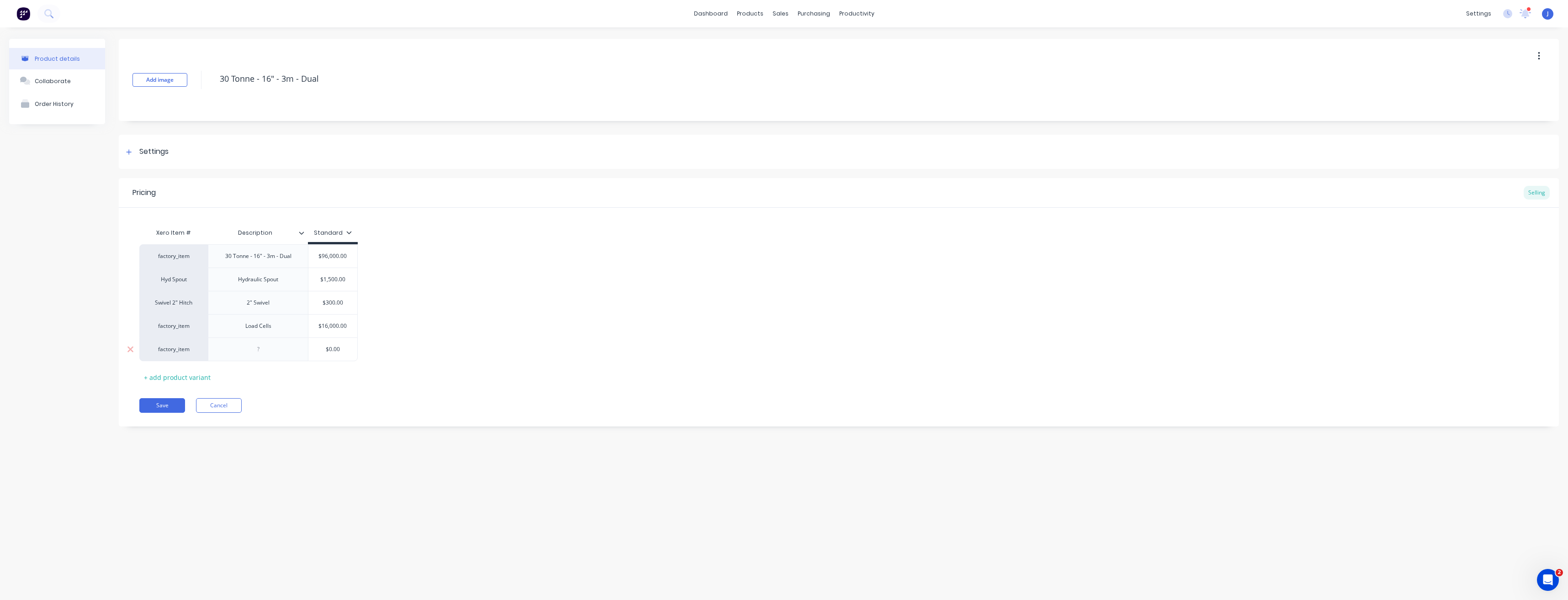
click at [329, 349] on input "$0.00" at bounding box center [333, 349] width 49 height 9
click at [272, 346] on div at bounding box center [258, 349] width 46 height 12
click at [153, 407] on button "Save" at bounding box center [162, 406] width 46 height 15
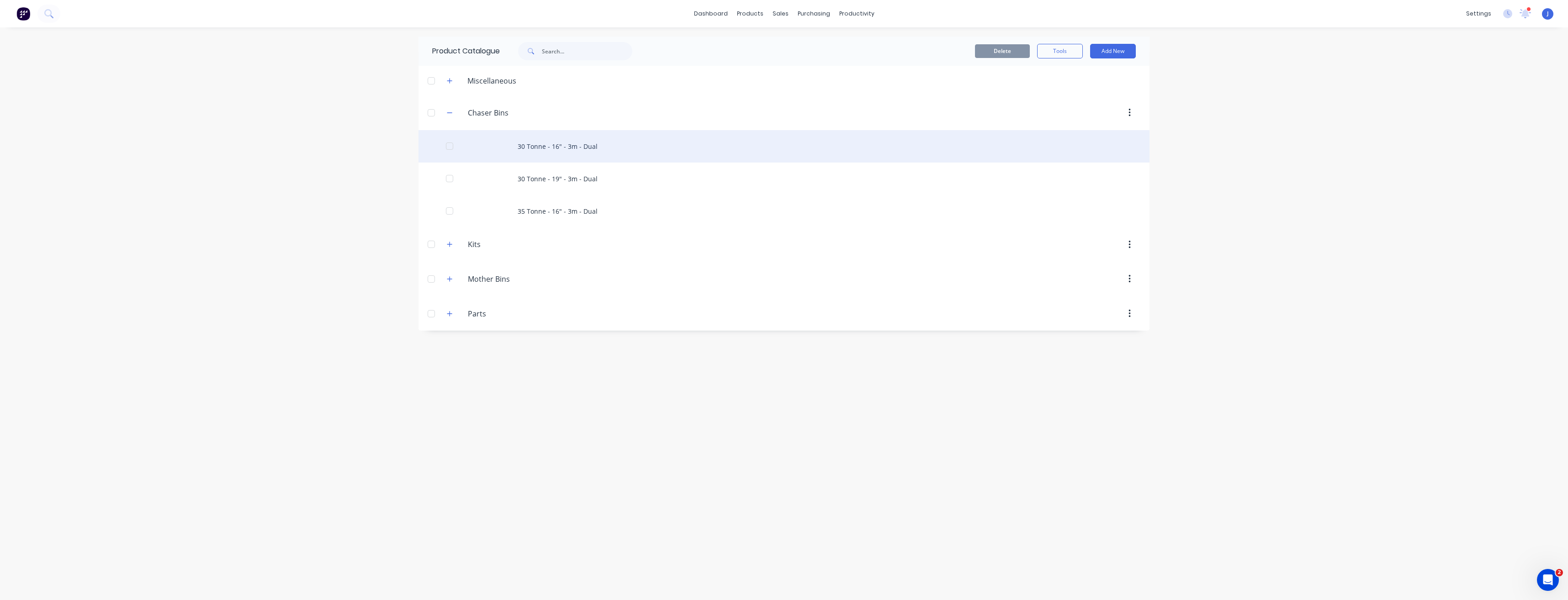
click at [550, 147] on div "30 Tonne - 16" - 3m - Dual" at bounding box center [784, 146] width 731 height 32
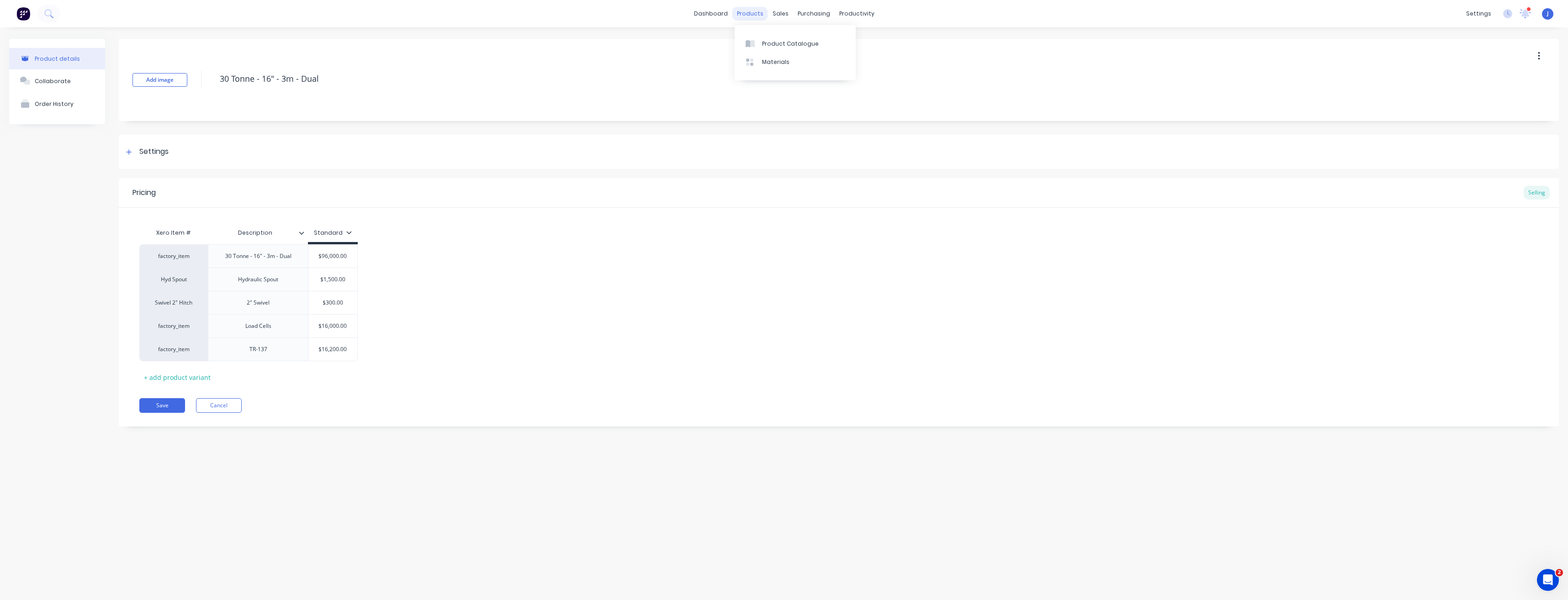
click at [746, 12] on div "products" at bounding box center [750, 13] width 36 height 14
click at [768, 44] on div "Product Catalogue" at bounding box center [790, 44] width 57 height 9
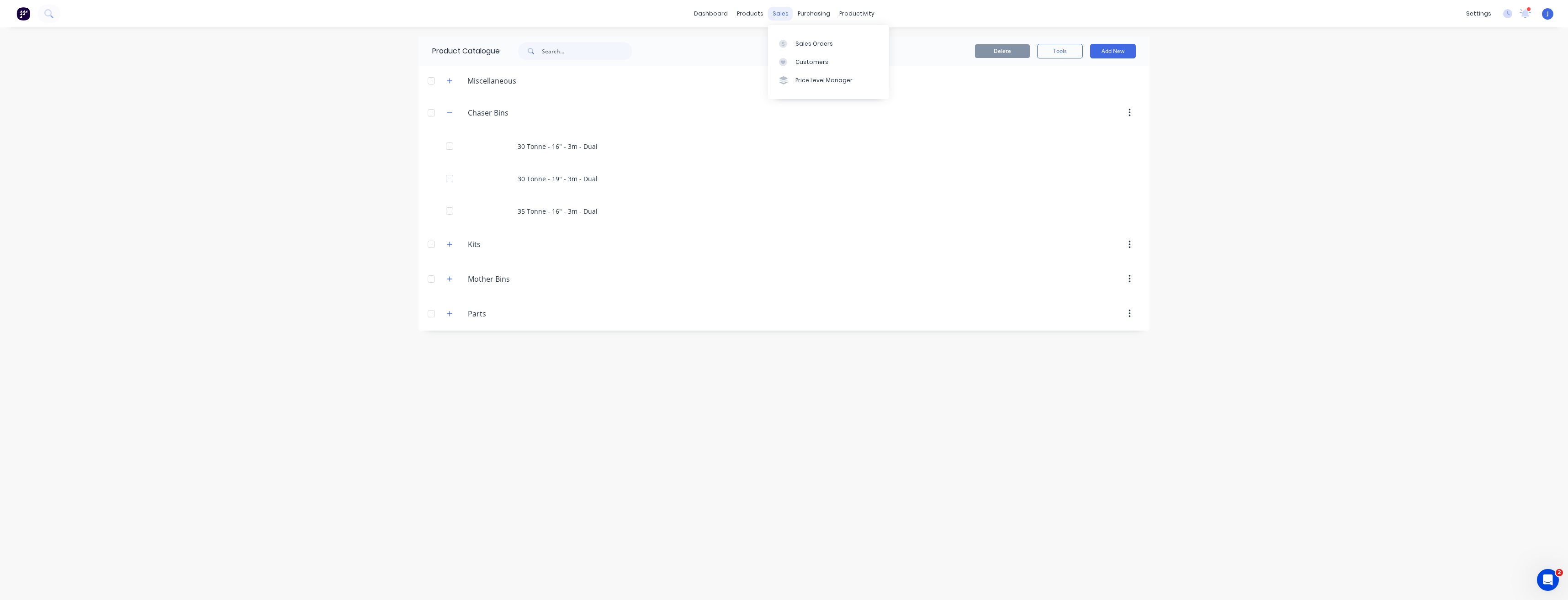
click at [780, 13] on div "sales" at bounding box center [780, 13] width 25 height 14
click at [802, 46] on div "Sales Orders" at bounding box center [814, 44] width 38 height 9
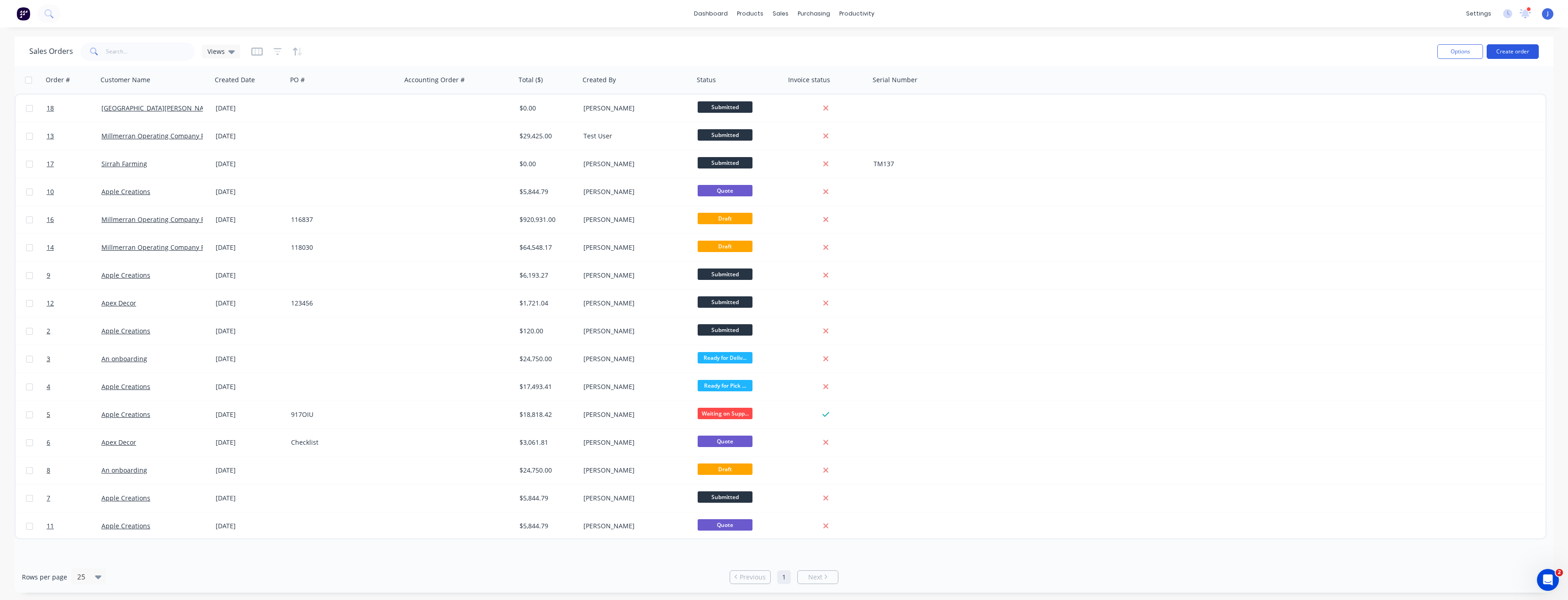
click at [1524, 54] on button "Create order" at bounding box center [1513, 52] width 52 height 15
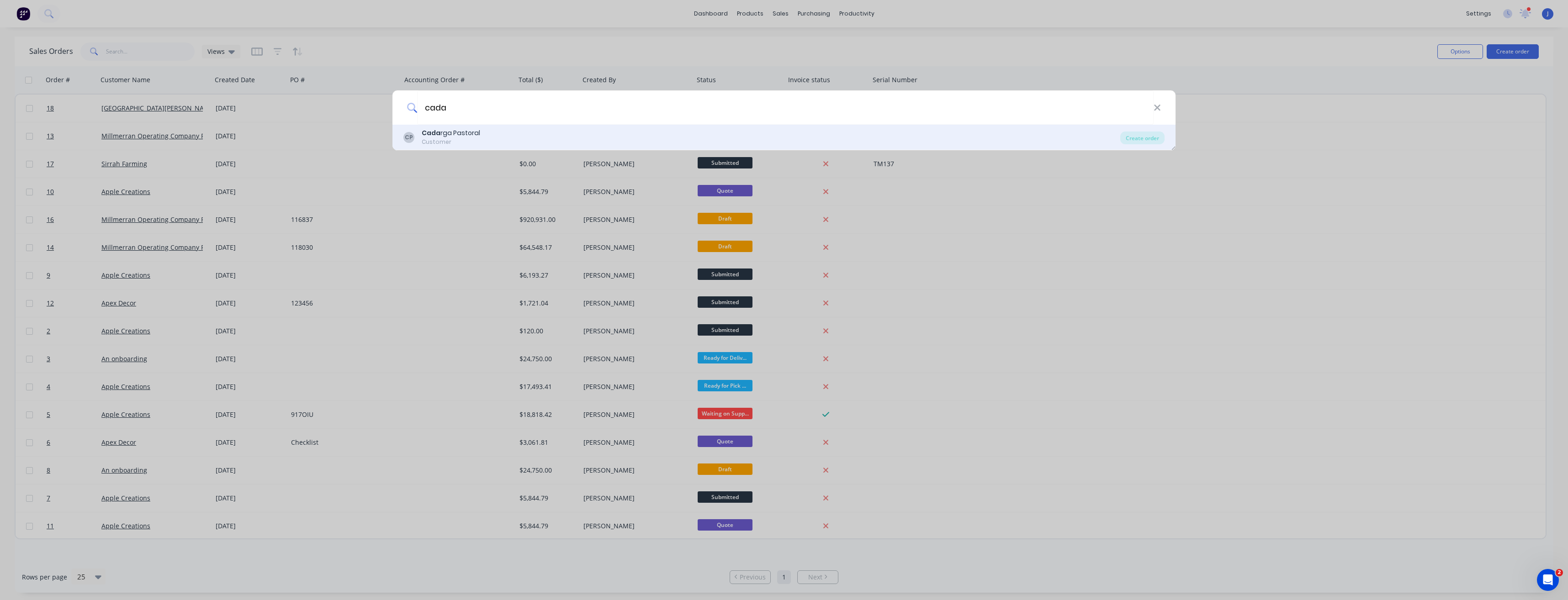
click at [468, 134] on div "Cada rga Pastoral" at bounding box center [451, 133] width 58 height 10
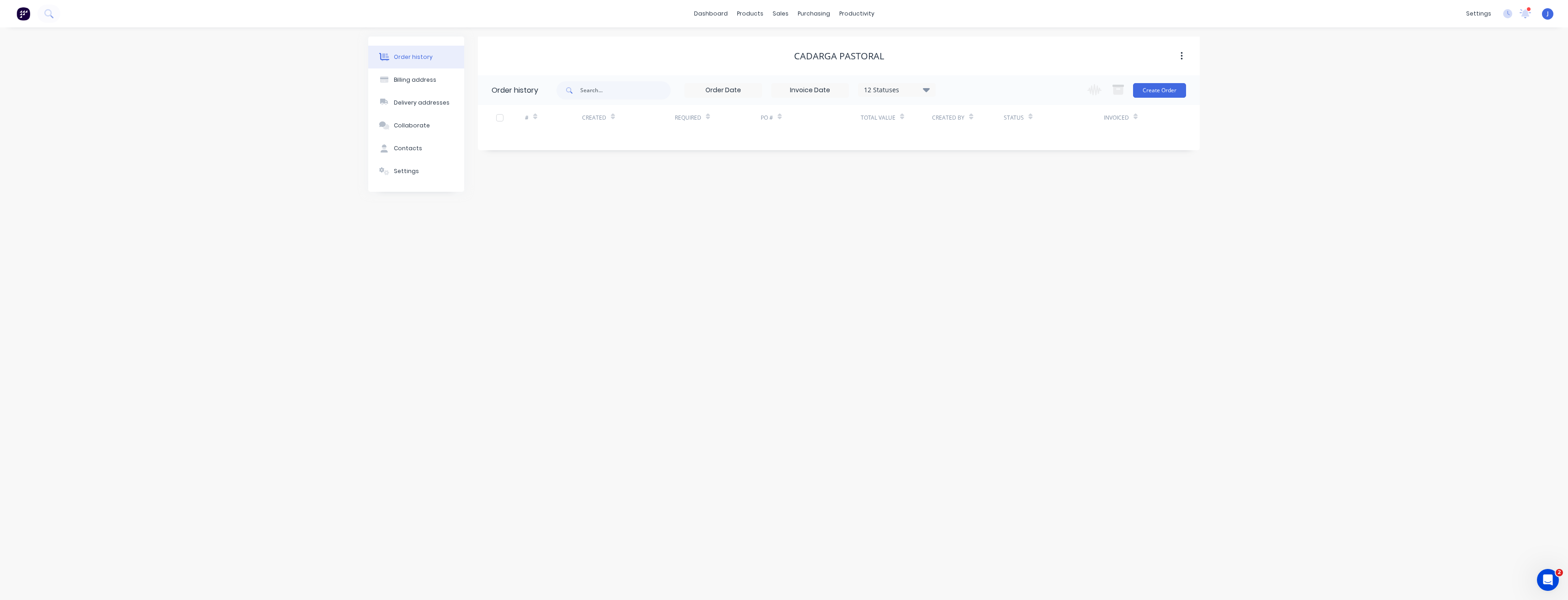
click at [724, 91] on input at bounding box center [723, 90] width 77 height 14
click at [718, 173] on div "1" at bounding box center [716, 173] width 14 height 14
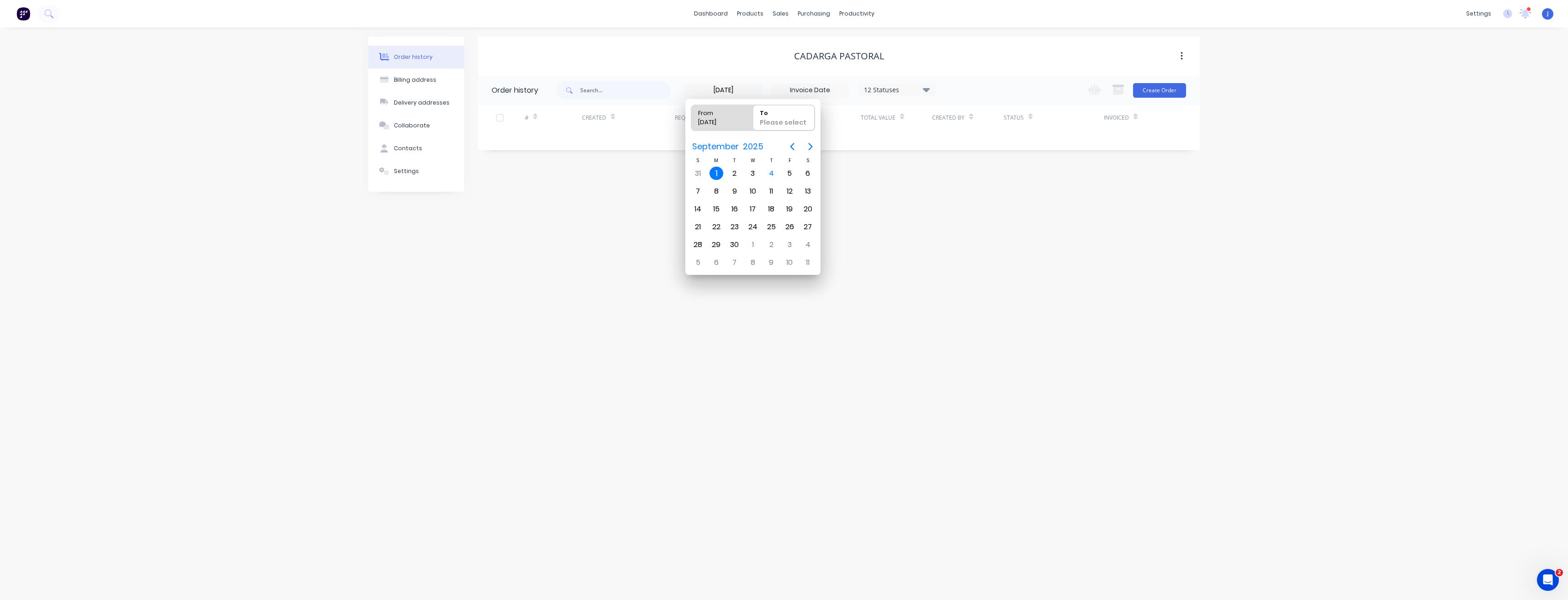
click at [785, 119] on div "Please select" at bounding box center [784, 124] width 56 height 13
click at [754, 119] on input "To Please select" at bounding box center [753, 118] width 1 height 26
click at [895, 211] on div "Order history Billing address Delivery addresses Collaborate Contacts Settings …" at bounding box center [784, 313] width 1568 height 573
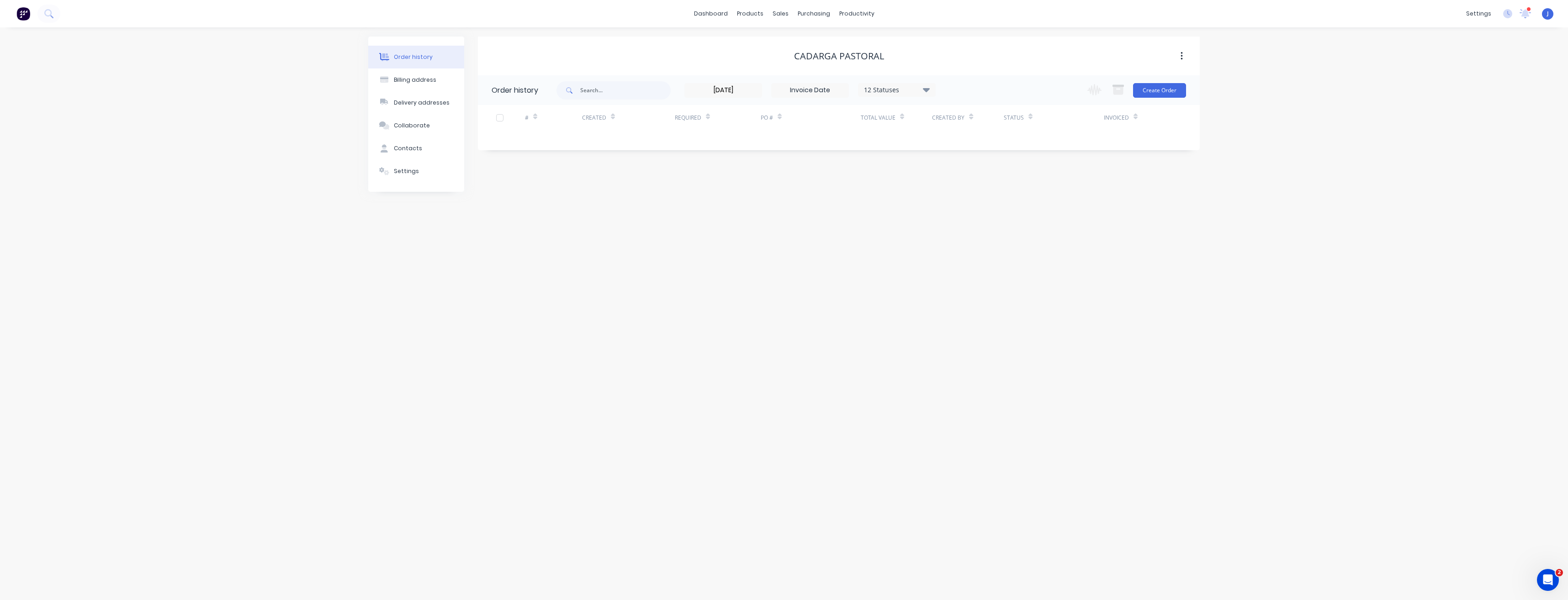
click at [926, 92] on icon at bounding box center [926, 89] width 7 height 11
click at [601, 121] on div "Created" at bounding box center [594, 118] width 24 height 9
click at [614, 117] on div "Created" at bounding box center [628, 117] width 93 height 25
click at [499, 118] on div at bounding box center [500, 118] width 18 height 18
click at [499, 119] on div at bounding box center [500, 118] width 18 height 18
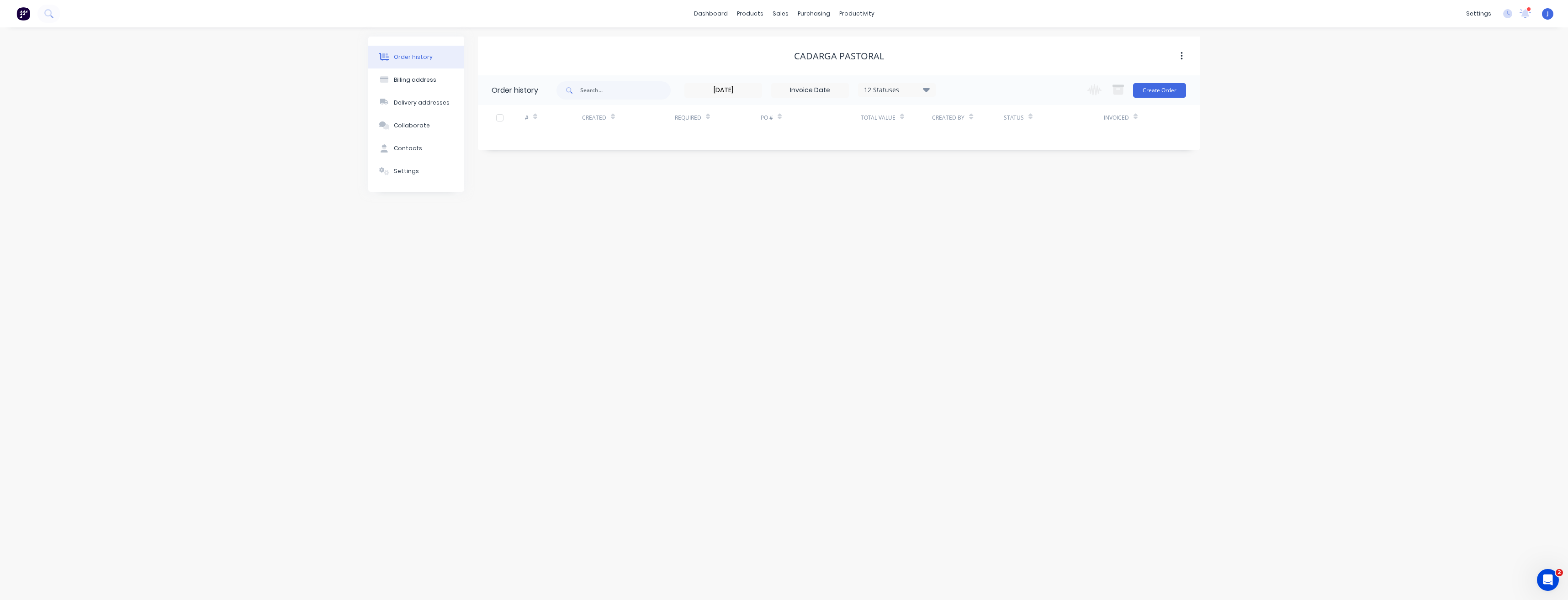
click at [1181, 57] on icon "button" at bounding box center [1181, 57] width 2 height 9
click at [1147, 55] on div "Cadarga Pastoral" at bounding box center [839, 56] width 722 height 11
click at [1162, 91] on button "Create Order" at bounding box center [1159, 91] width 53 height 15
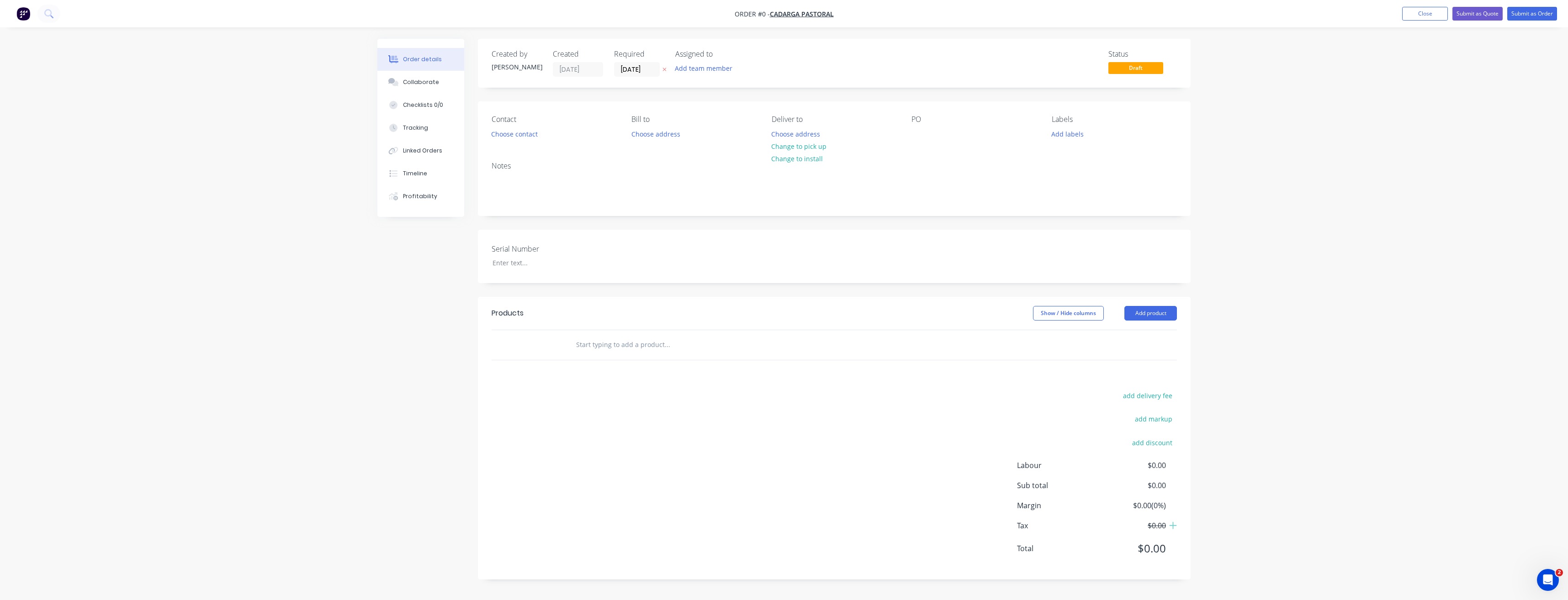
click at [593, 341] on input "text" at bounding box center [667, 345] width 183 height 18
click at [1410, 9] on button "Close" at bounding box center [1425, 13] width 46 height 14
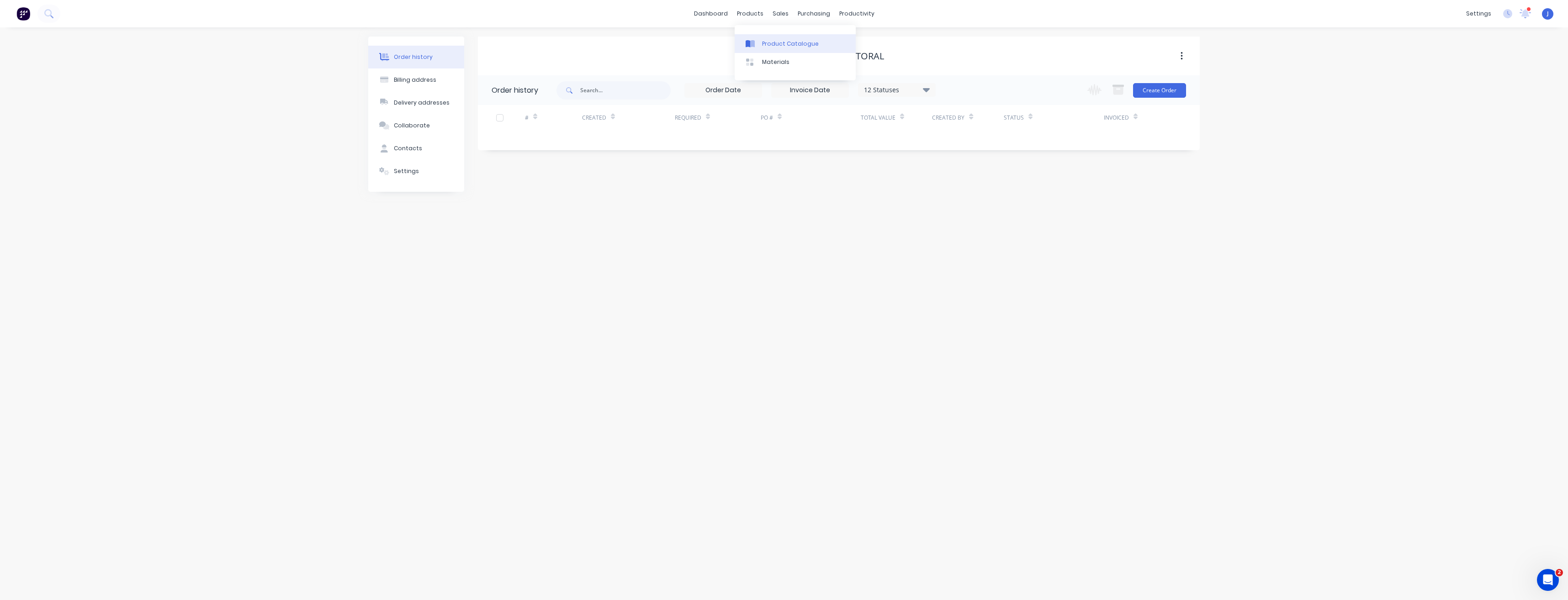
click at [774, 45] on div "Product Catalogue" at bounding box center [790, 44] width 57 height 9
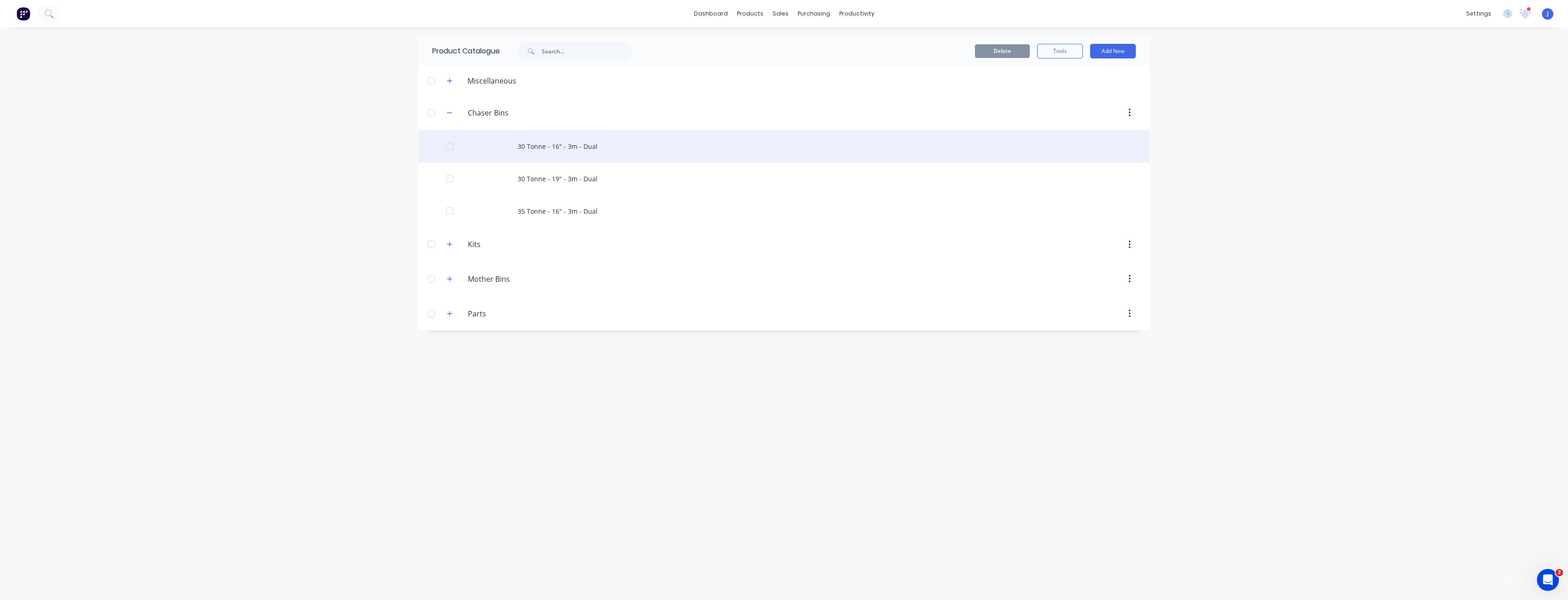
click at [559, 145] on div "30 Tonne - 16" - 3m - Dual" at bounding box center [784, 146] width 731 height 32
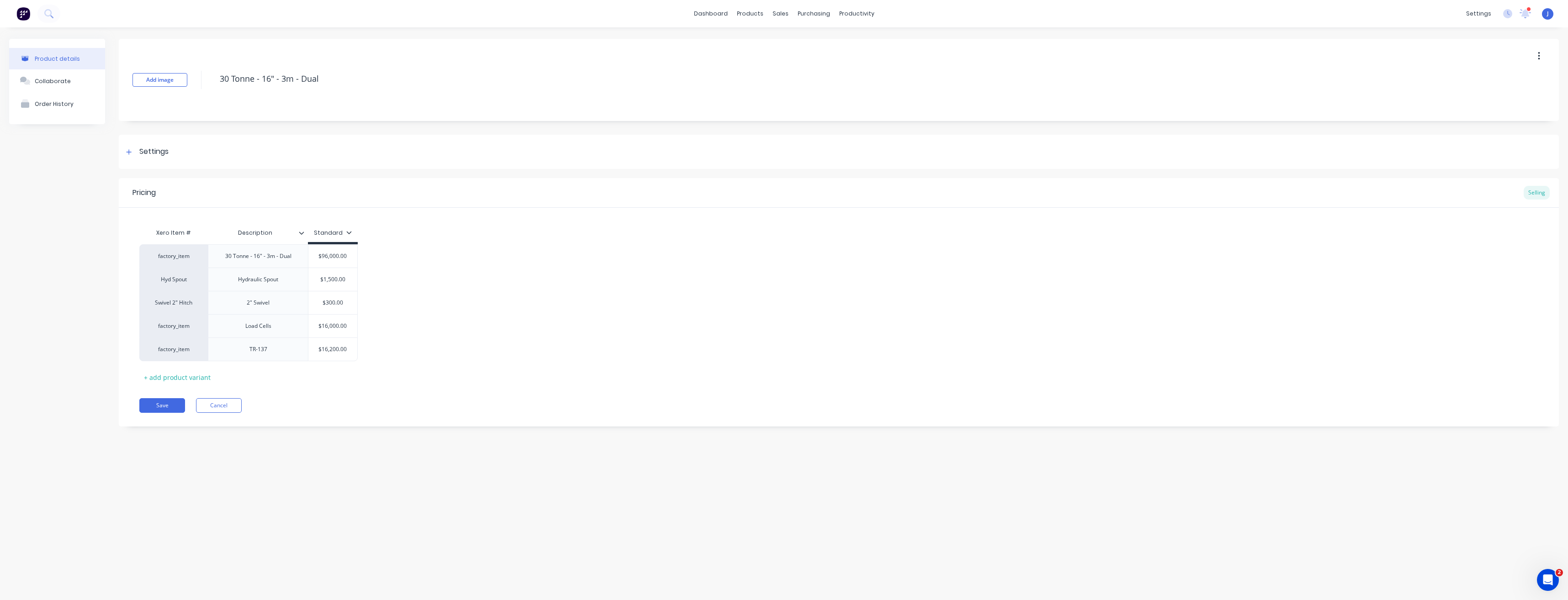
click at [1541, 55] on button "button" at bounding box center [1539, 56] width 21 height 16
drag, startPoint x: 312, startPoint y: 78, endPoint x: 161, endPoint y: 74, distance: 151.1
click at [161, 74] on div "Add image 30 Tonne - 16" - 3m - Dual" at bounding box center [839, 80] width 1440 height 82
click at [1541, 58] on button "button" at bounding box center [1539, 56] width 21 height 16
click at [1507, 100] on div "Delete" at bounding box center [1507, 99] width 71 height 13
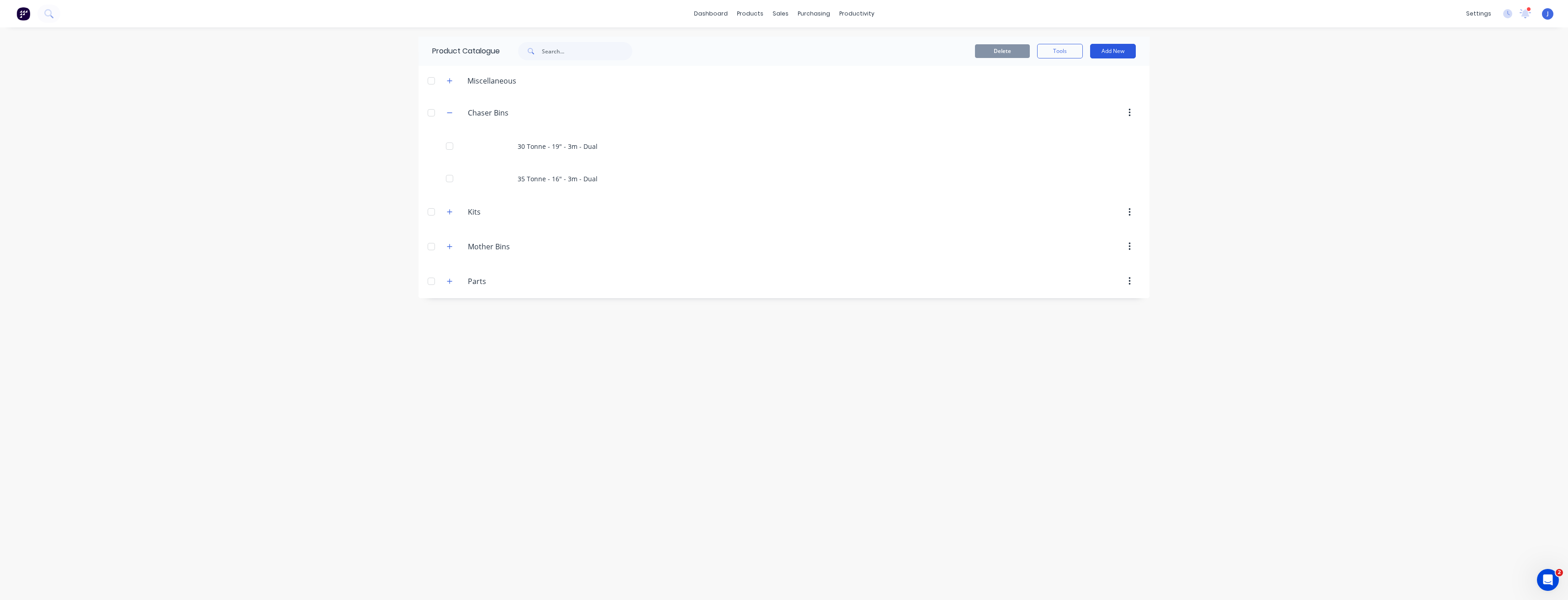
click at [1102, 54] on button "Add New" at bounding box center [1113, 51] width 46 height 15
click at [1085, 92] on div "Product" at bounding box center [1093, 93] width 71 height 13
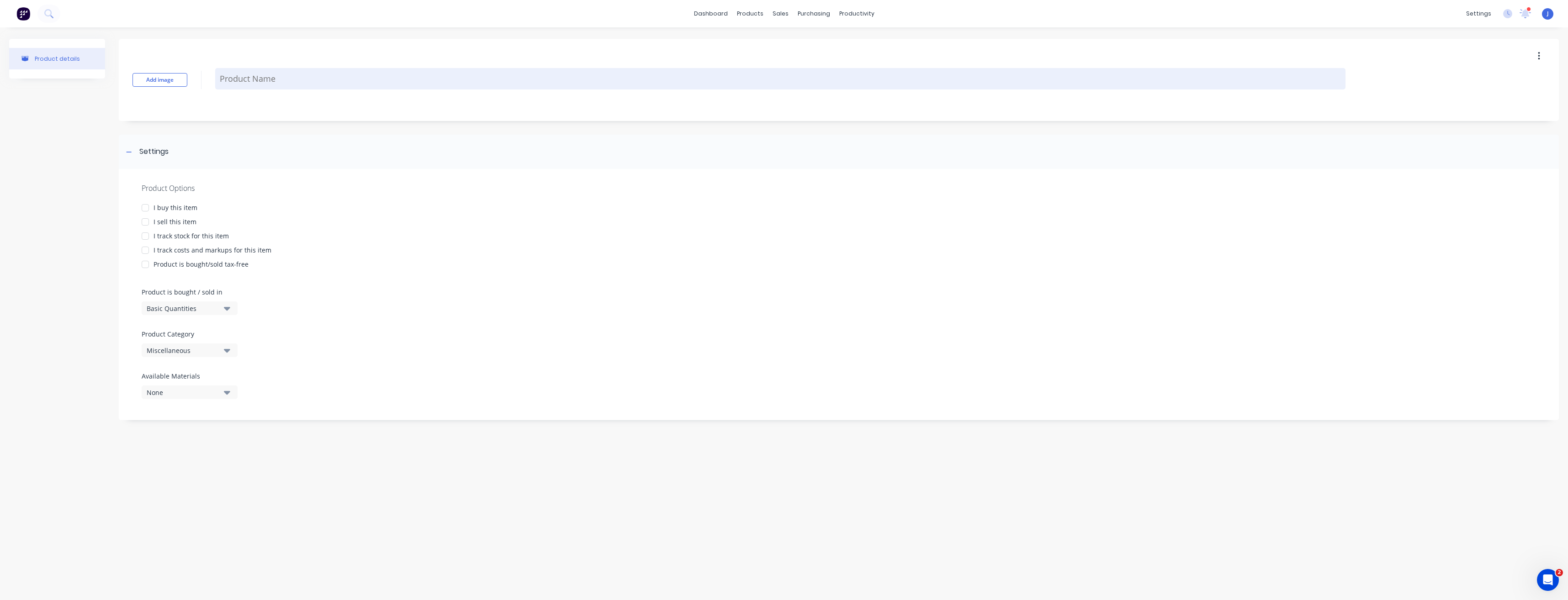
paste textarea "30 Tonne - 16" - 3m - Dual"
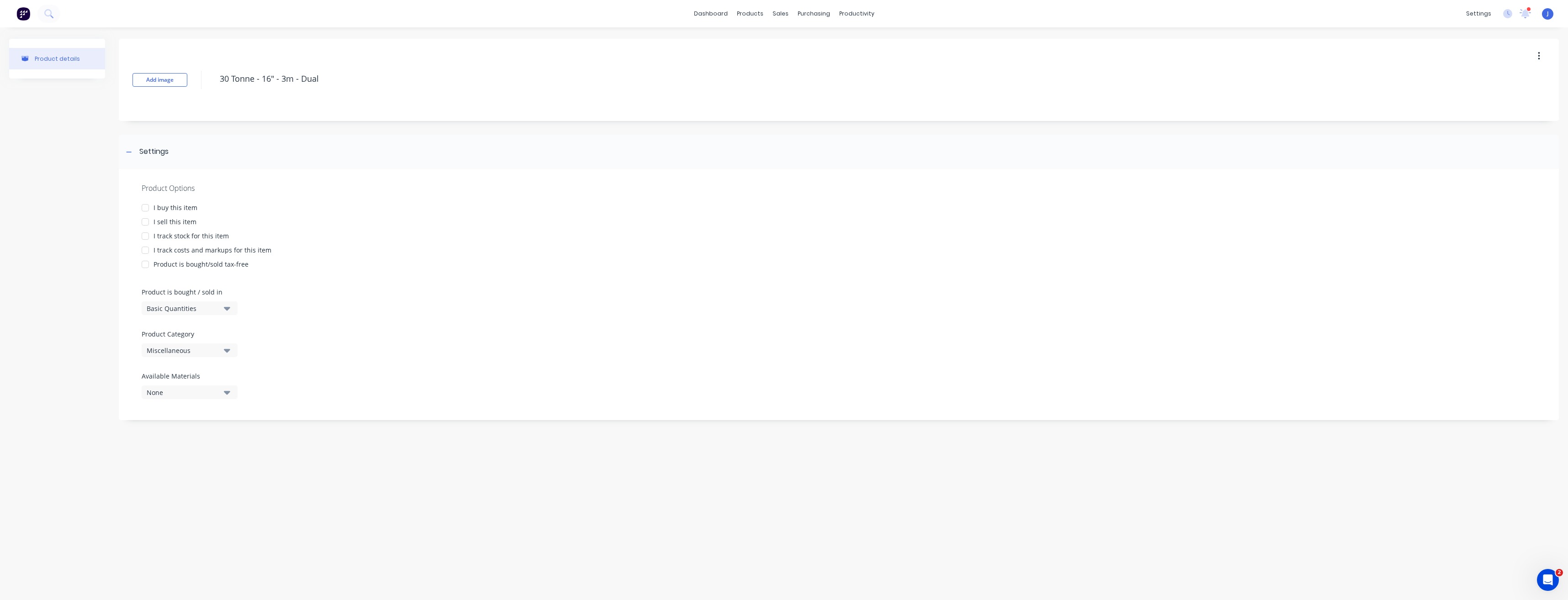
click at [143, 237] on div at bounding box center [145, 236] width 18 height 18
click at [145, 225] on div at bounding box center [145, 222] width 18 height 18
click at [144, 235] on div at bounding box center [145, 236] width 18 height 18
click at [228, 352] on icon "button" at bounding box center [227, 350] width 7 height 10
click at [182, 401] on div "Chaser Bins" at bounding box center [210, 400] width 137 height 18
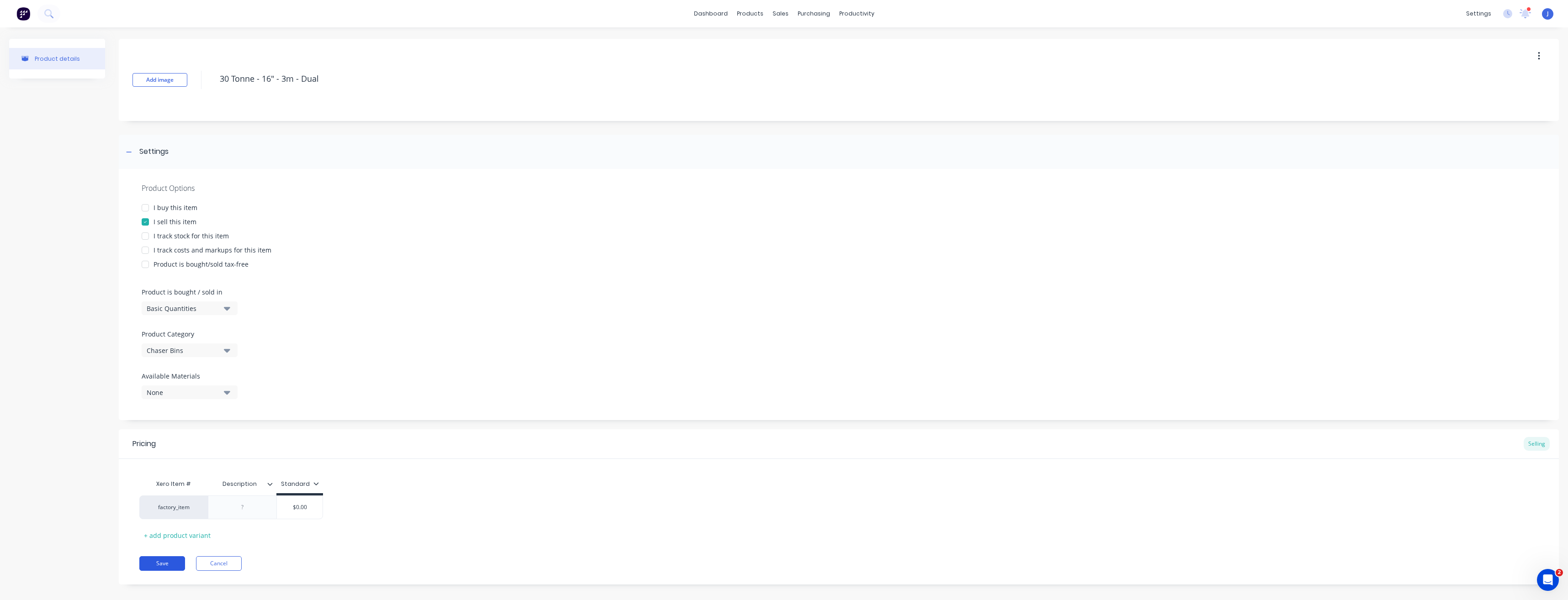
click at [165, 567] on button "Save" at bounding box center [162, 563] width 46 height 15
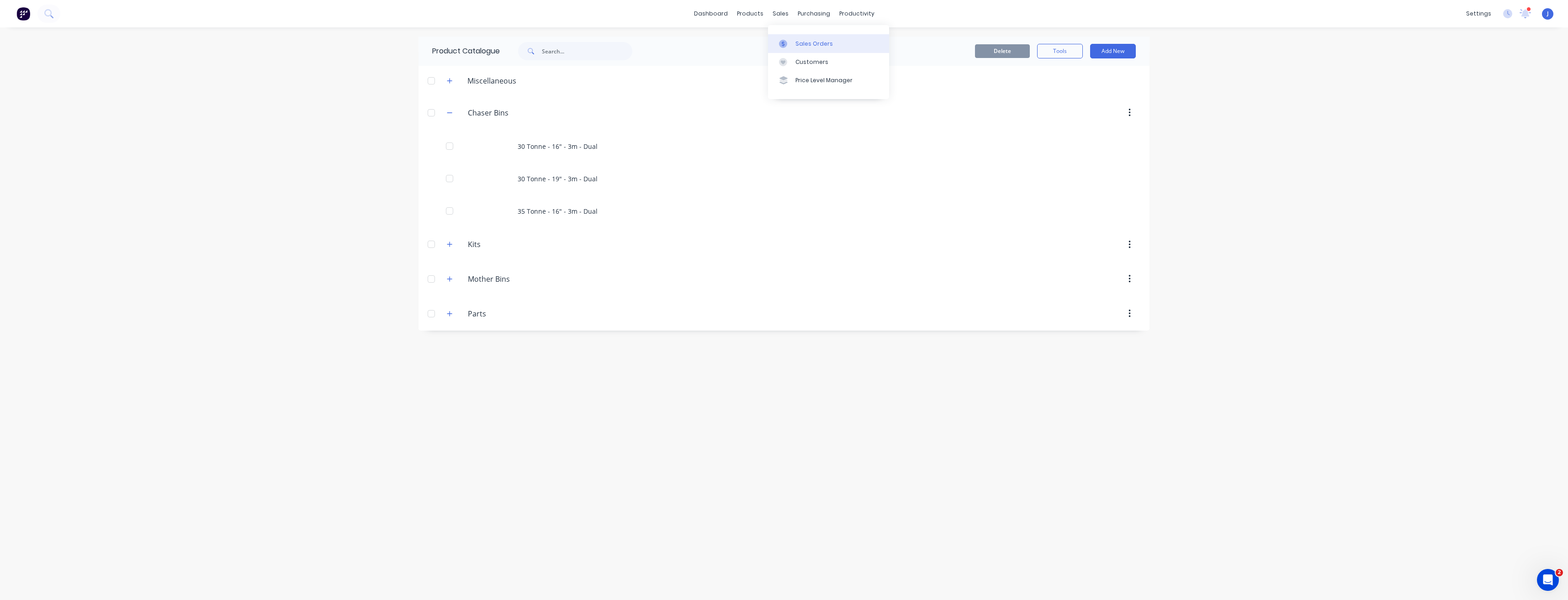
click at [816, 38] on link "Sales Orders" at bounding box center [828, 43] width 121 height 18
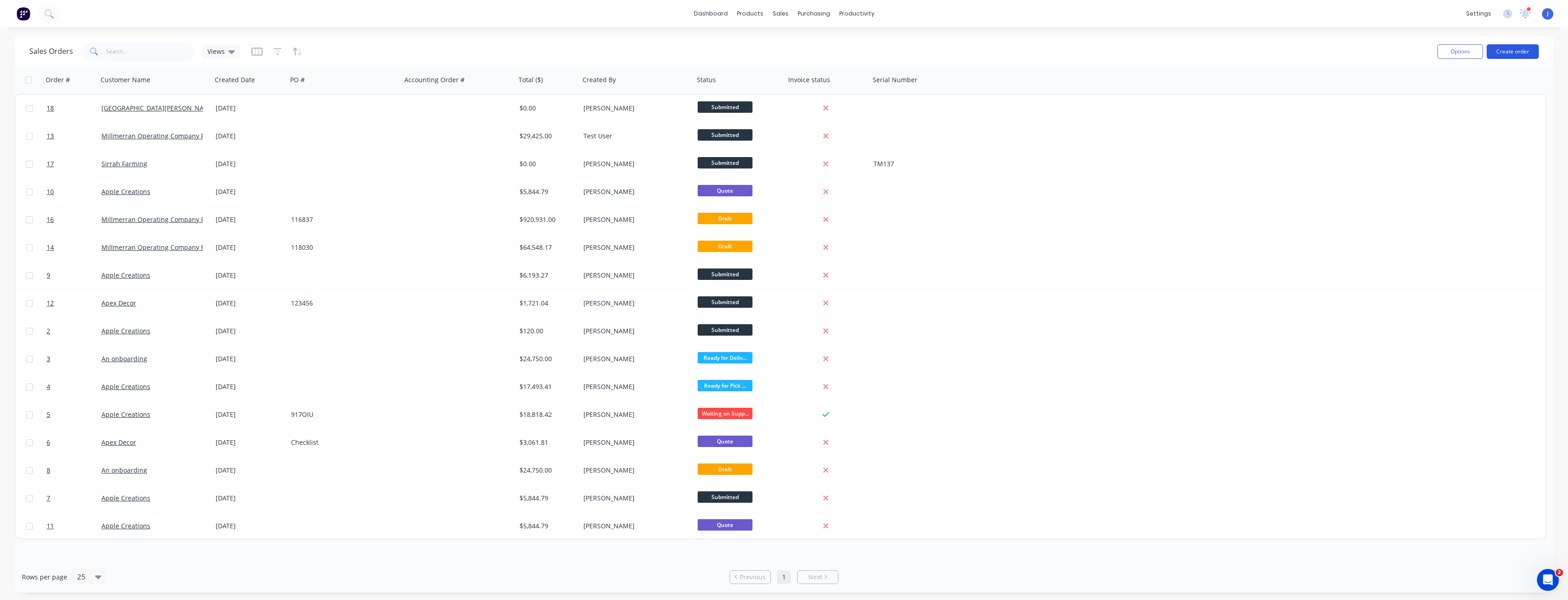
click at [1516, 54] on button "Create order" at bounding box center [1513, 52] width 52 height 15
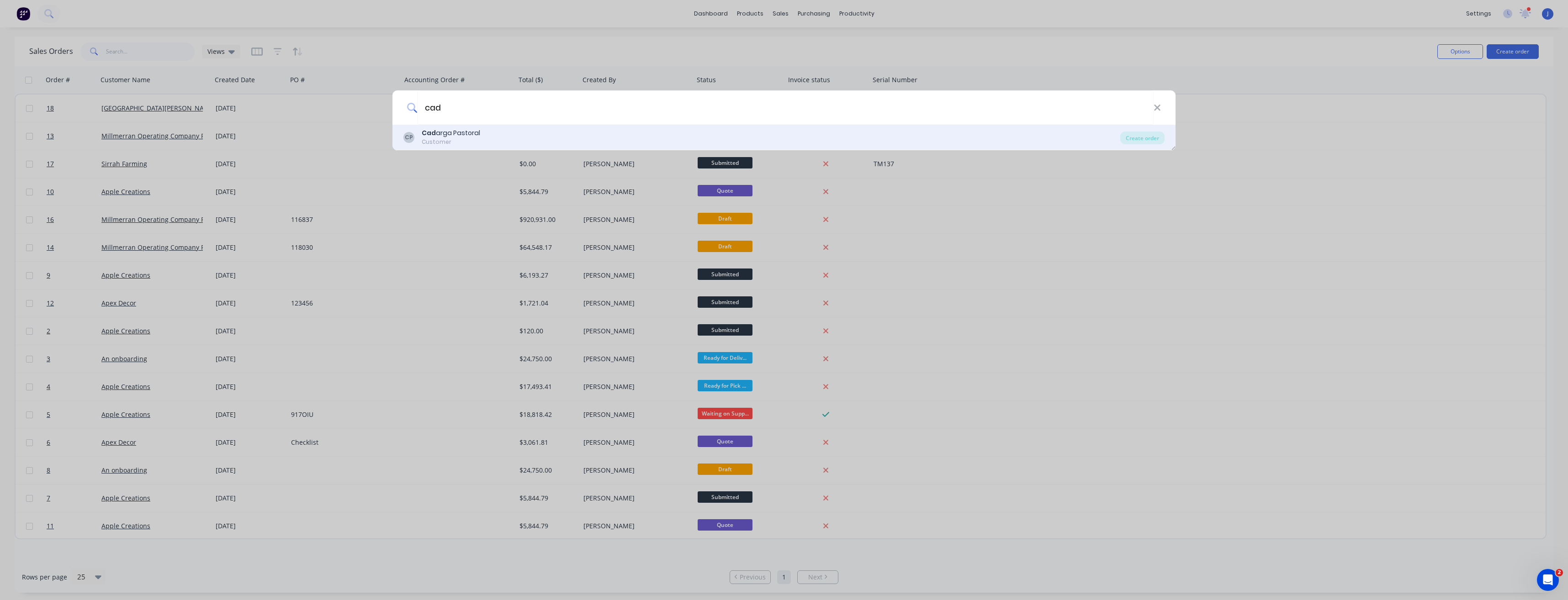
click at [457, 138] on div "Cad arga Pastoral" at bounding box center [451, 133] width 58 height 10
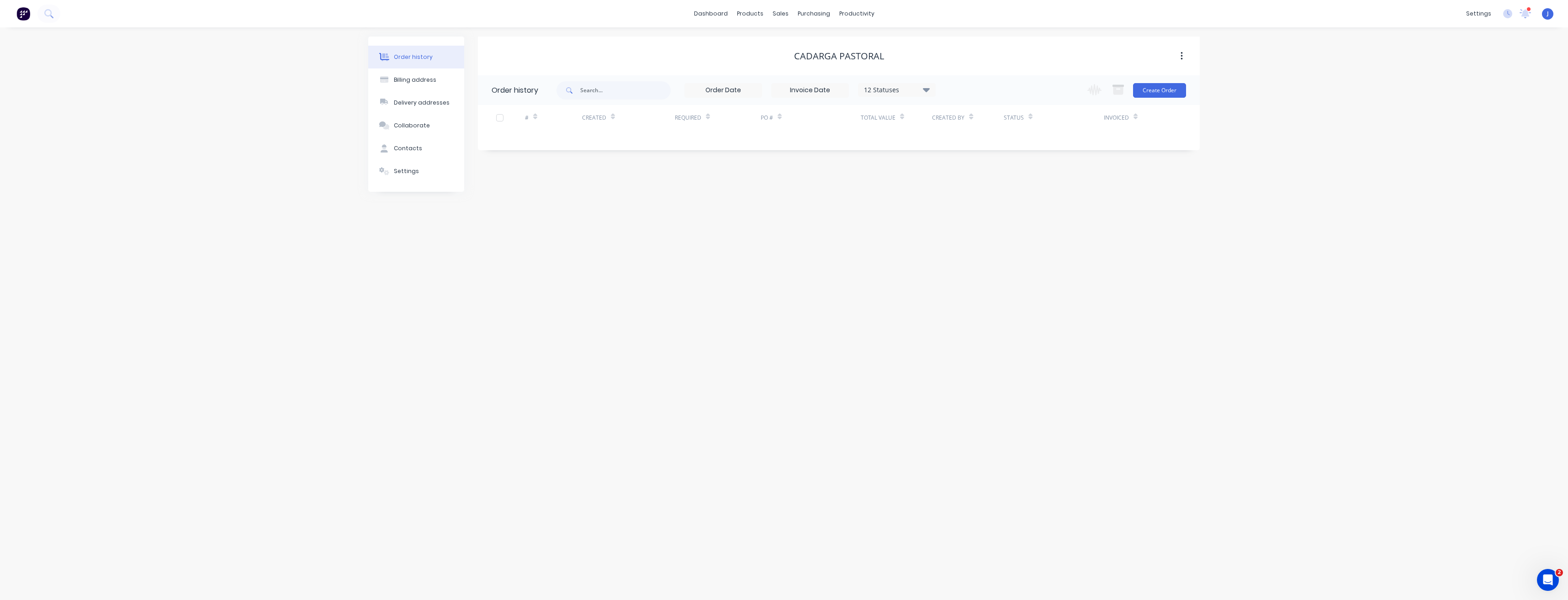
click at [721, 92] on input at bounding box center [723, 90] width 77 height 14
click at [715, 173] on div "1" at bounding box center [716, 173] width 14 height 14
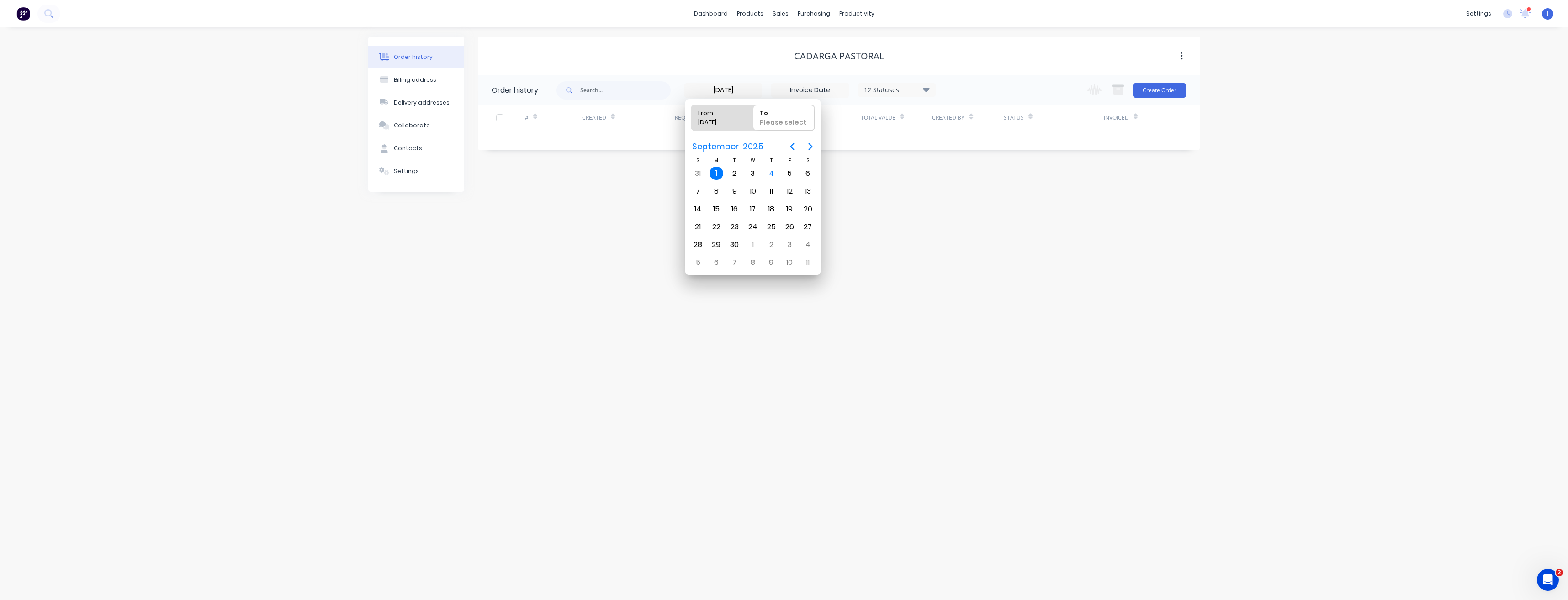
click at [865, 197] on div "Order history Billing address Delivery addresses Collaborate Contacts Settings …" at bounding box center [784, 313] width 1568 height 573
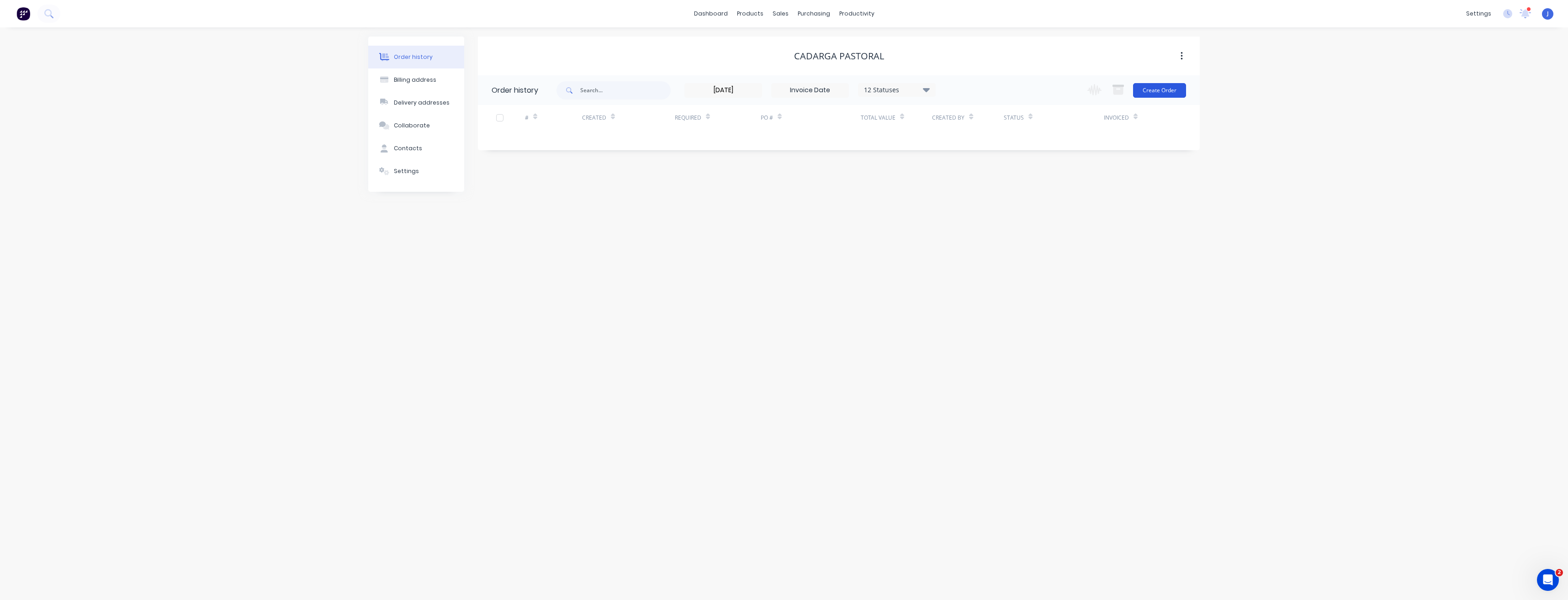
click at [1177, 91] on button "Create Order" at bounding box center [1159, 91] width 53 height 15
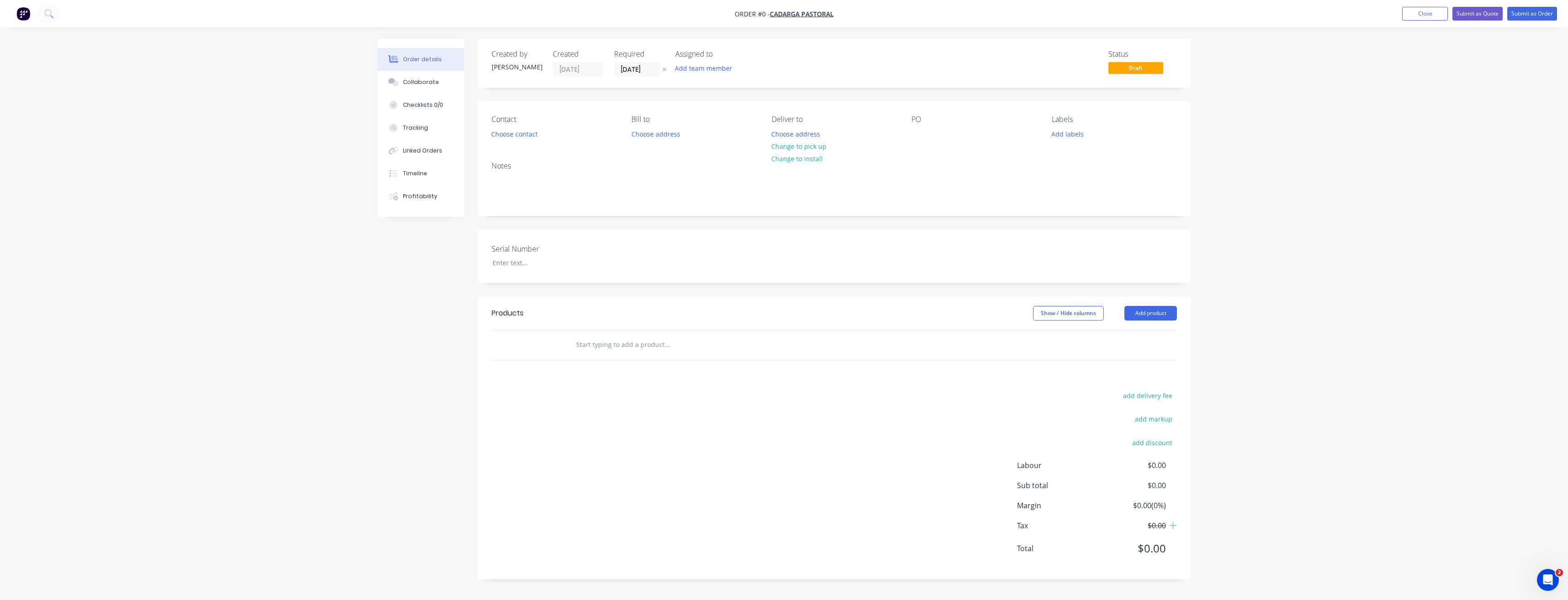
click at [579, 349] on input "text" at bounding box center [667, 345] width 183 height 18
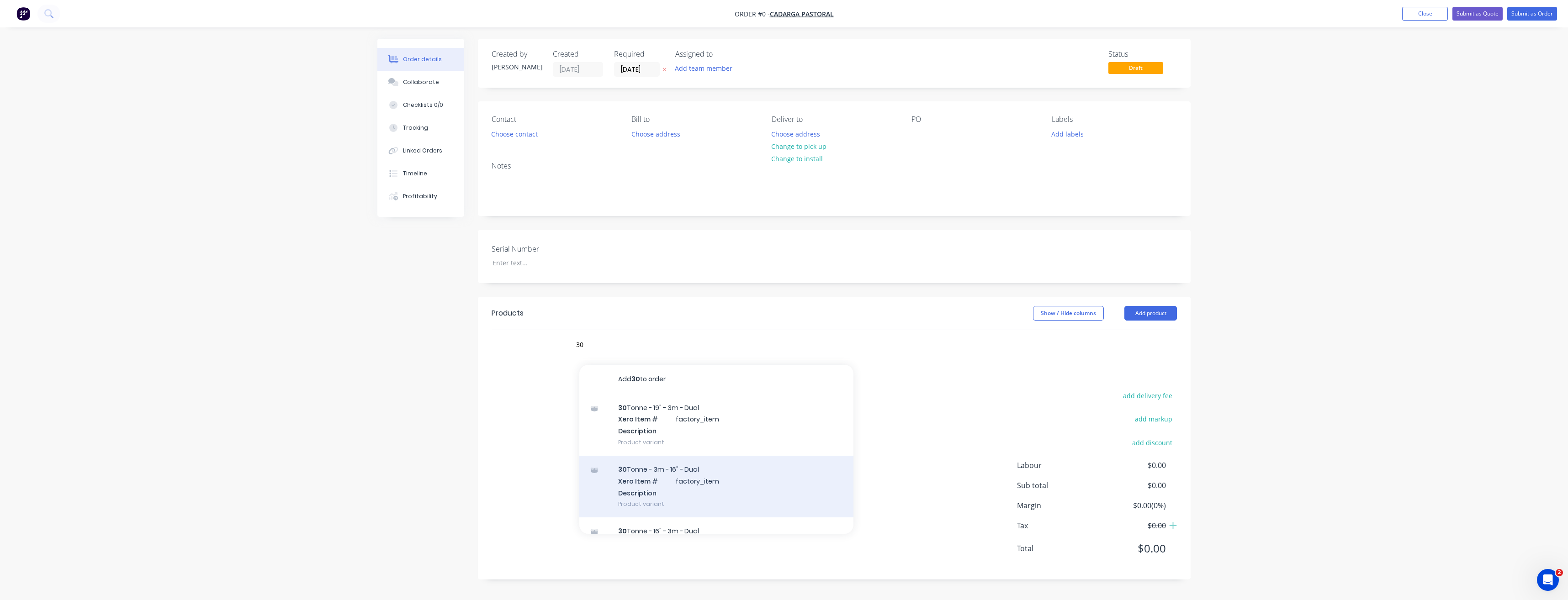
click at [677, 478] on div "30 Tonne - 3m - 16" - Dual Xero Item # factory_item Description Product variant" at bounding box center [716, 486] width 274 height 61
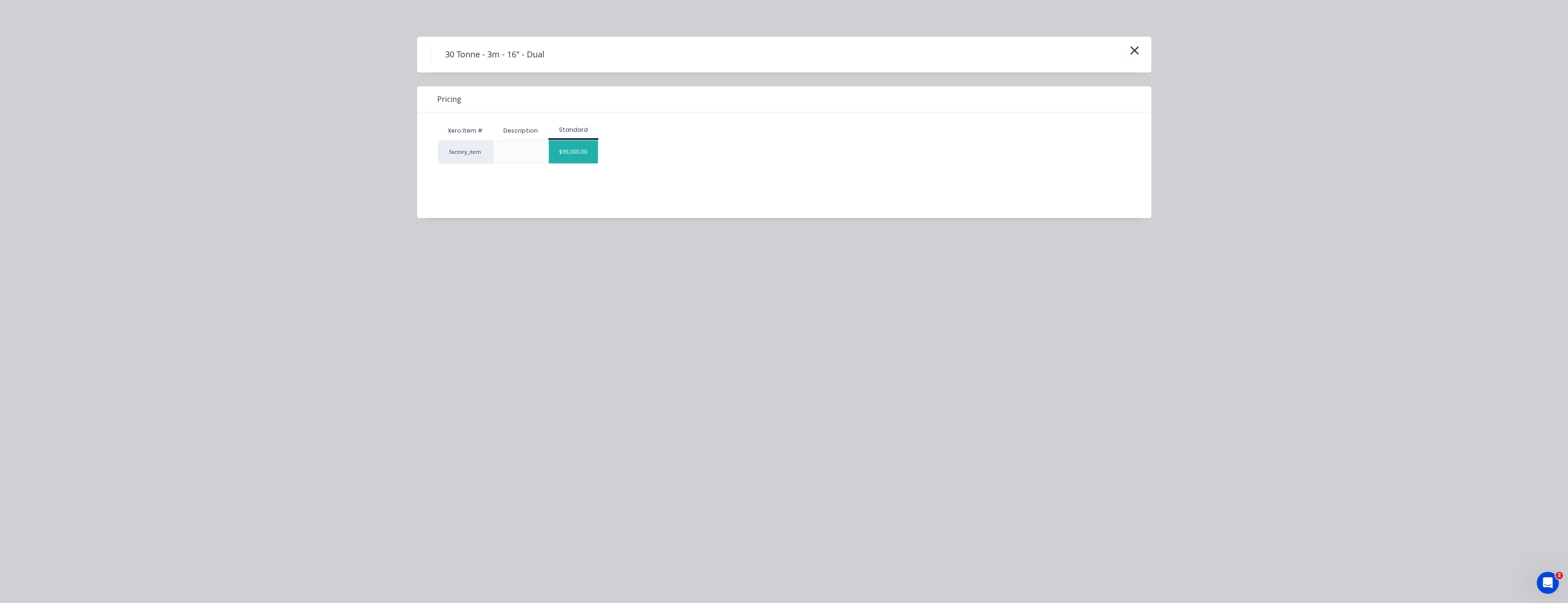
click at [572, 147] on div "$96,000.00" at bounding box center [573, 152] width 49 height 23
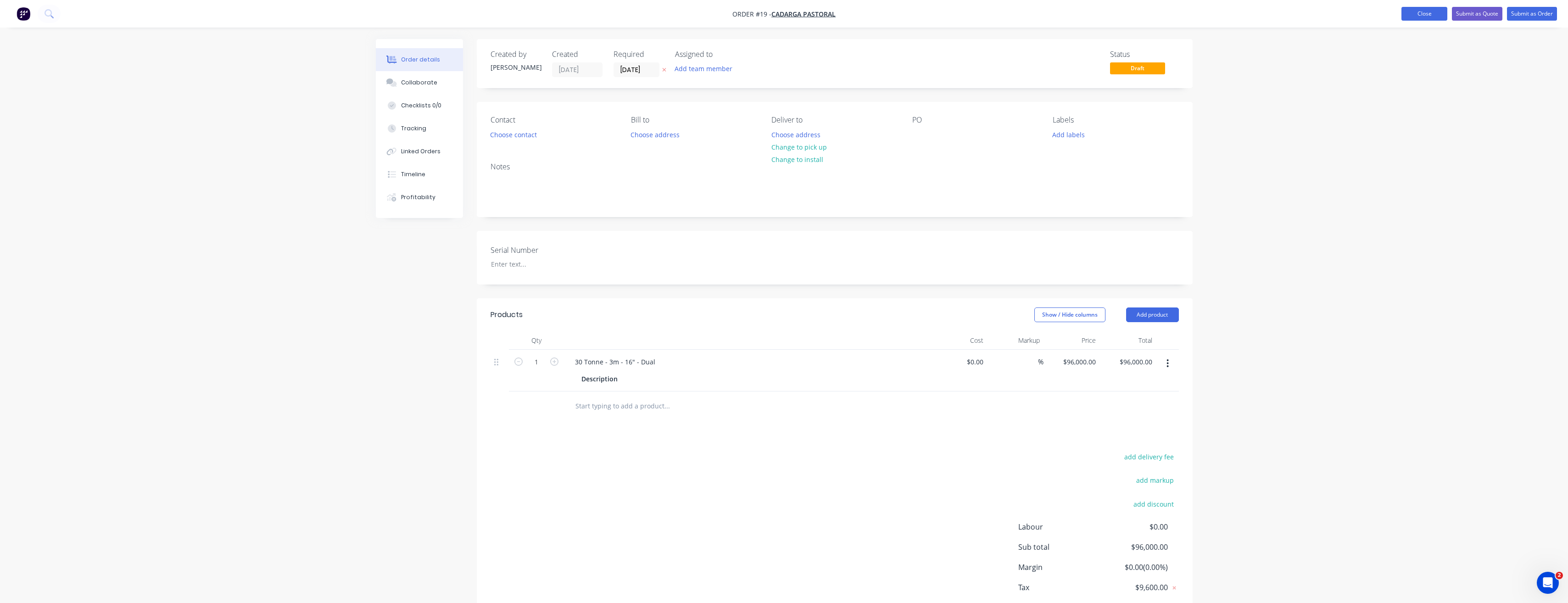
click at [1426, 12] on button "Close" at bounding box center [1424, 13] width 46 height 14
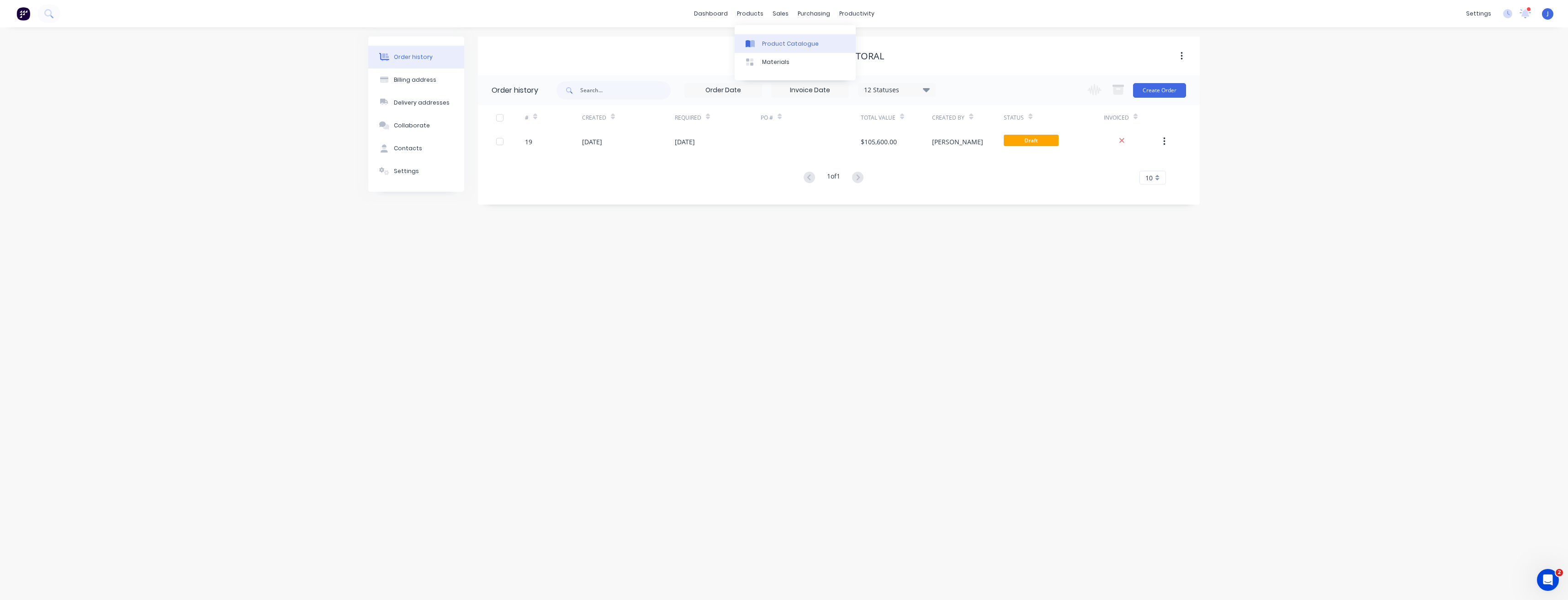
click at [768, 42] on div "Product Catalogue" at bounding box center [790, 44] width 57 height 9
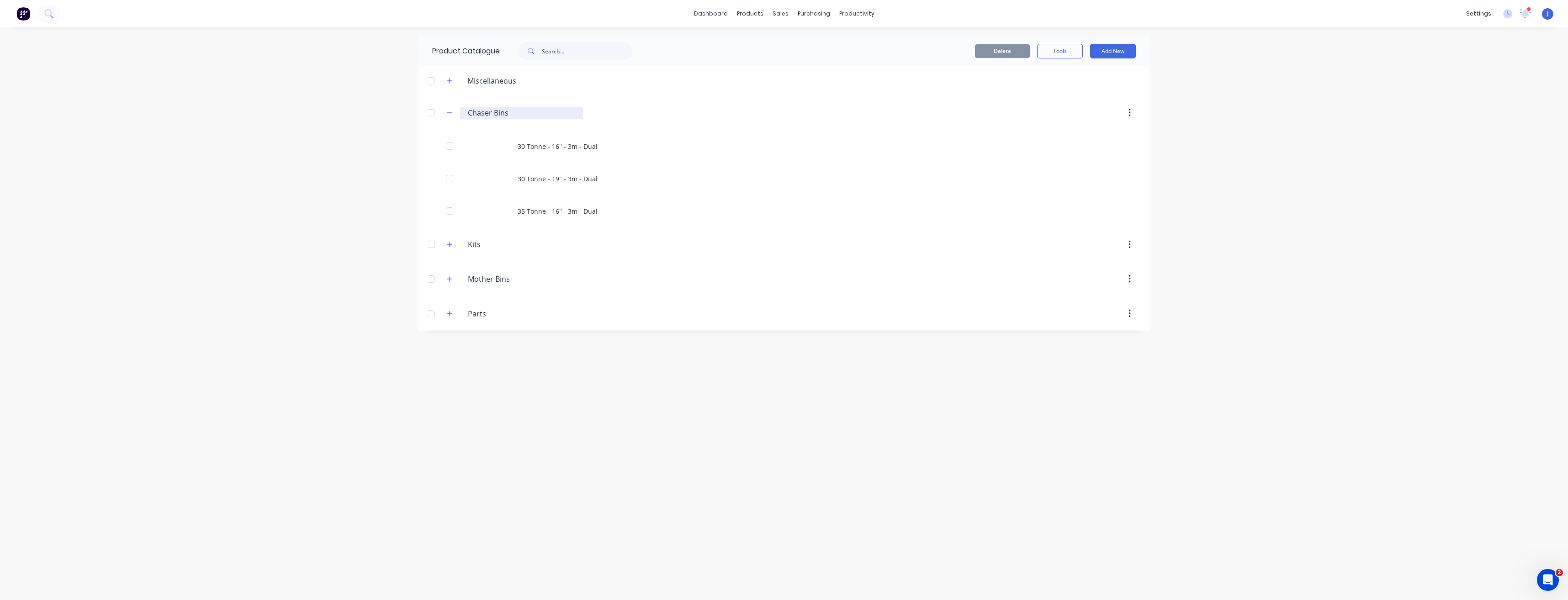
click at [502, 113] on input "Chaser Bins" at bounding box center [522, 113] width 108 height 11
click at [512, 113] on input "Chaser Bins" at bounding box center [522, 113] width 108 height 11
drag, startPoint x: 508, startPoint y: 113, endPoint x: 494, endPoint y: 114, distance: 14.0
click at [494, 114] on input "Chaser Bins" at bounding box center [522, 113] width 108 height 11
click at [465, 113] on div "Chaser. Chaser" at bounding box center [522, 113] width 123 height 12
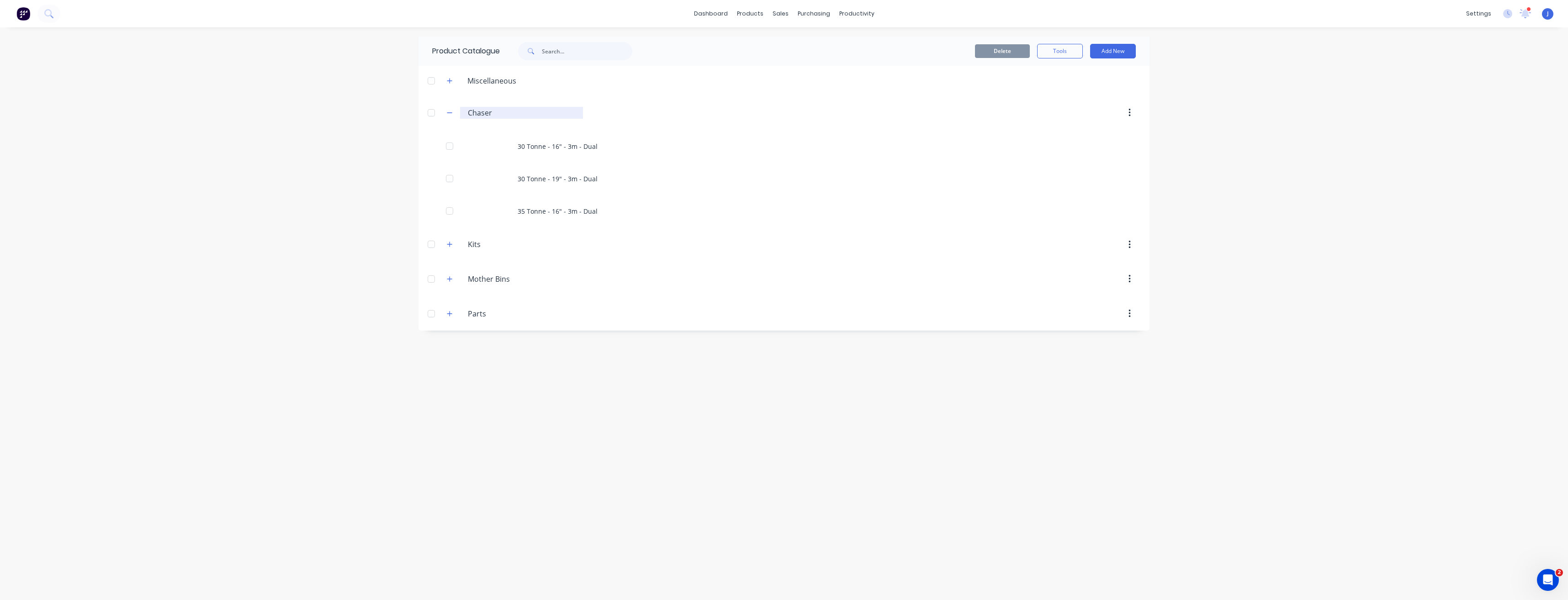
click at [467, 111] on div "Chaser. Chaser" at bounding box center [522, 113] width 123 height 12
click at [469, 113] on input "Chaser" at bounding box center [522, 113] width 108 height 11
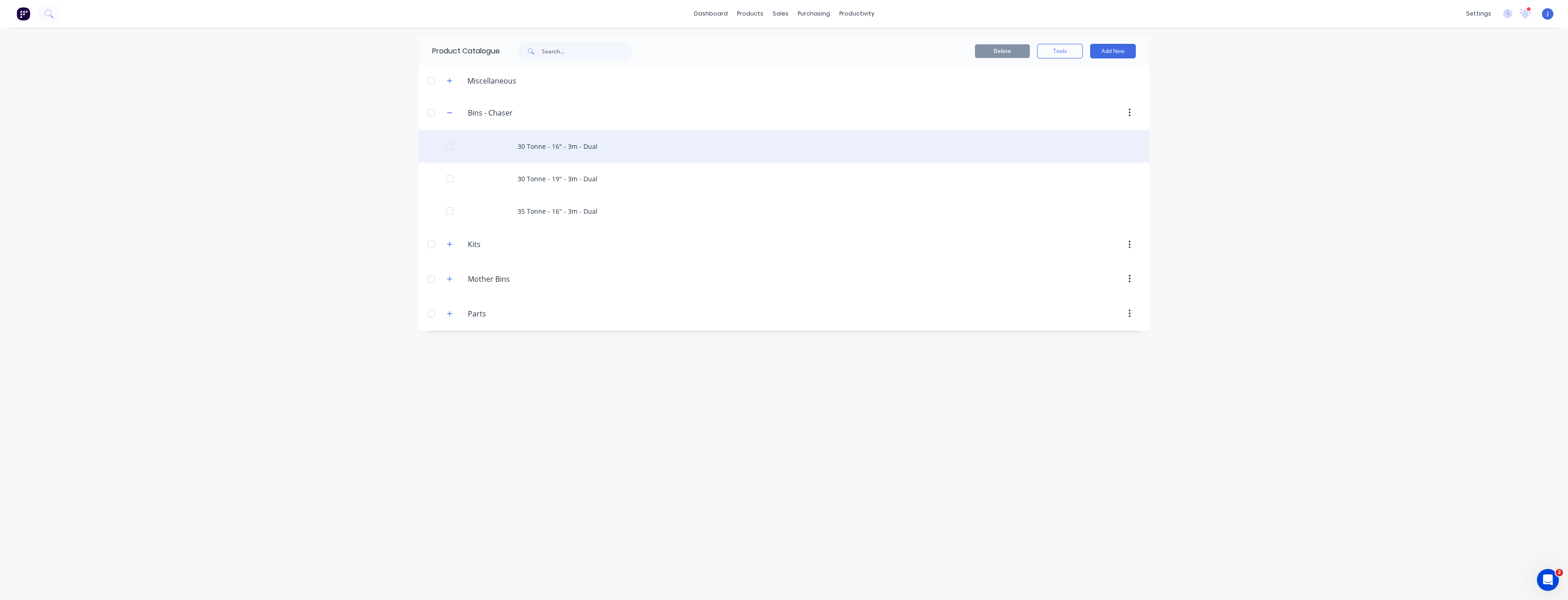
click at [705, 131] on div "30 Tonne - 16" - 3m - Dual" at bounding box center [784, 146] width 731 height 32
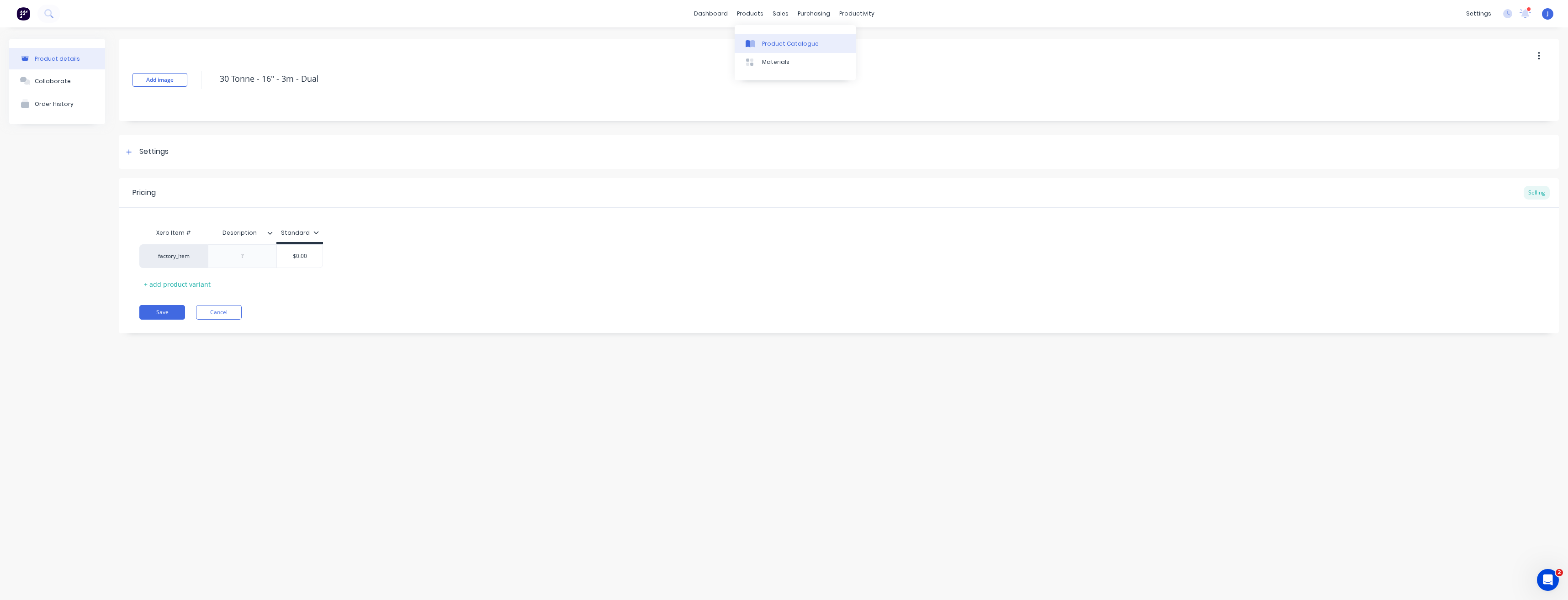
click at [774, 44] on div "Product Catalogue" at bounding box center [790, 44] width 57 height 9
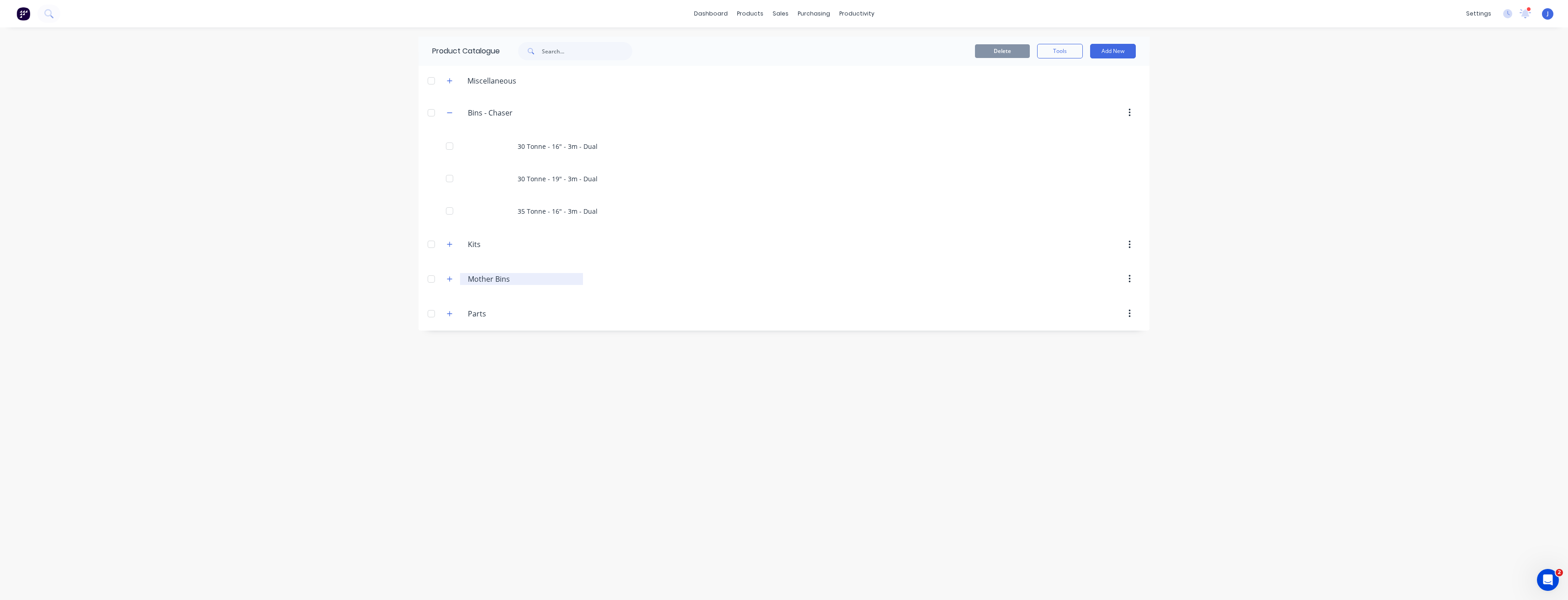
click at [488, 282] on input "Mother Bins" at bounding box center [522, 279] width 108 height 11
click at [469, 278] on input "Mother Bins" at bounding box center [522, 279] width 108 height 11
click at [534, 281] on input "Bins - Mother Bins" at bounding box center [522, 279] width 108 height 11
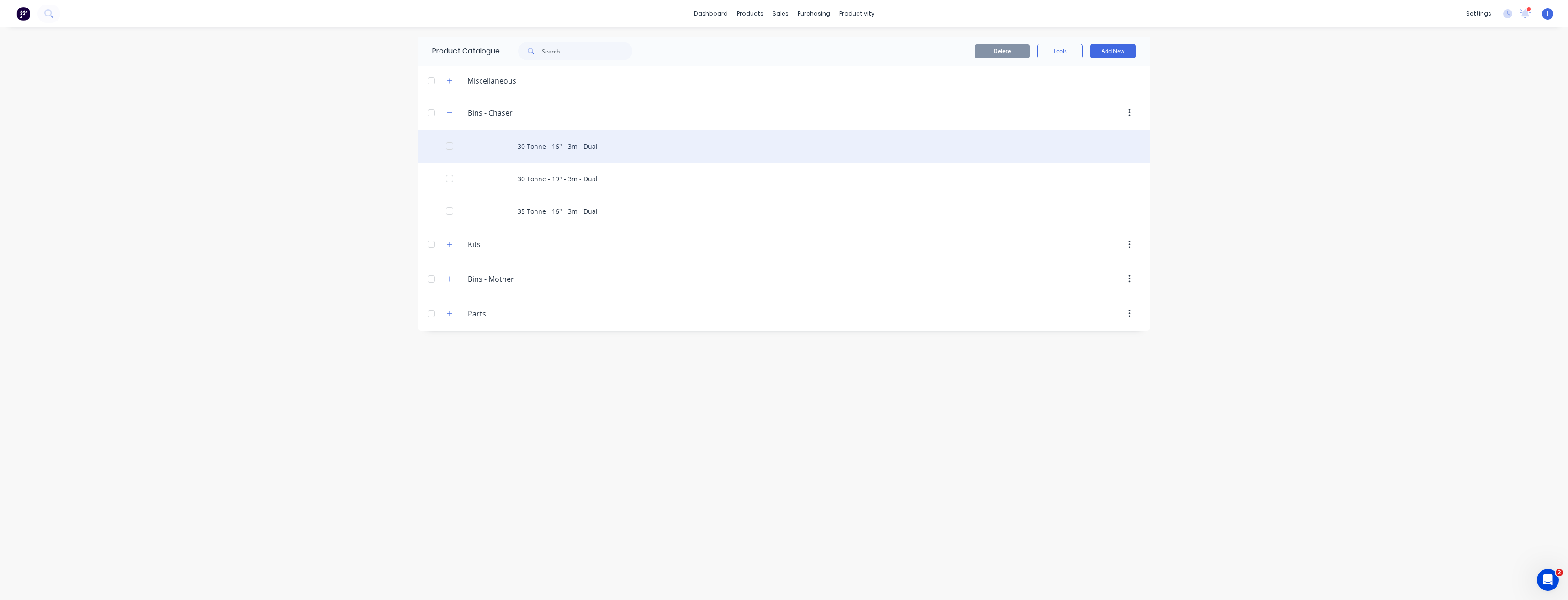
click at [677, 144] on div "30 Tonne - 16" - 3m - Dual" at bounding box center [784, 146] width 731 height 32
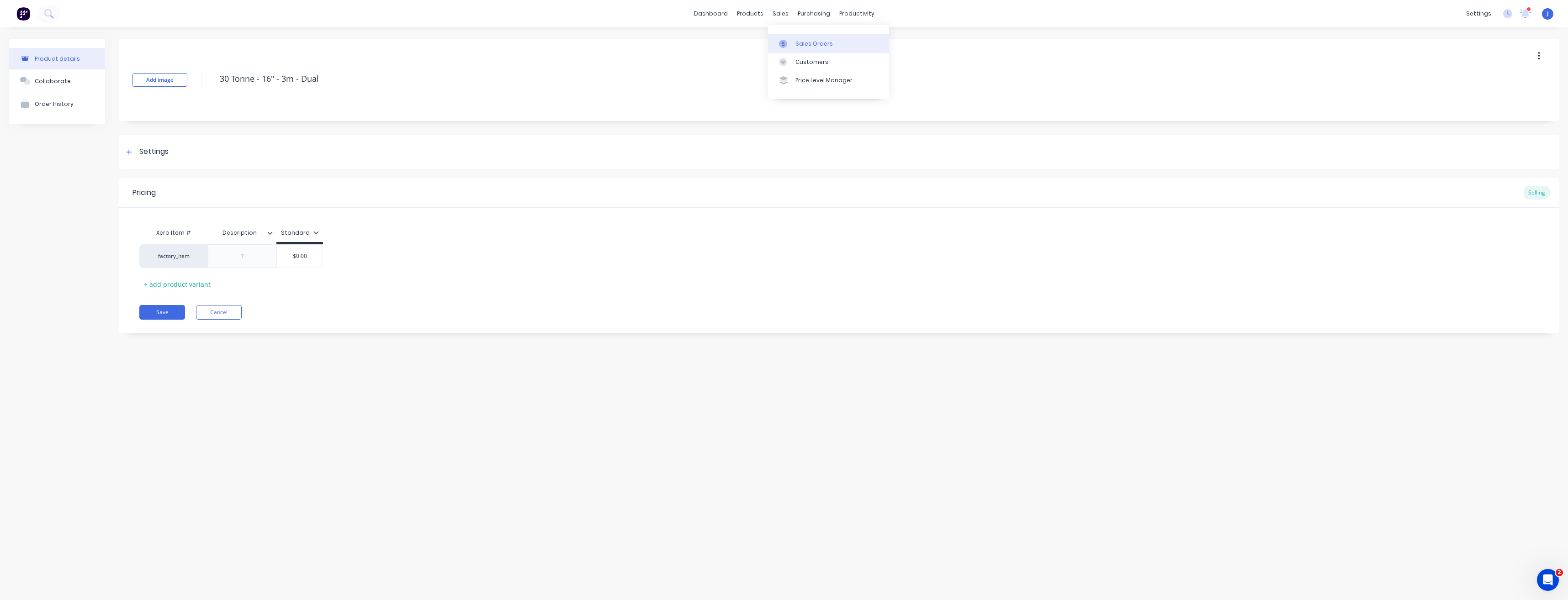
click at [776, 43] on link "Sales Orders" at bounding box center [828, 43] width 121 height 18
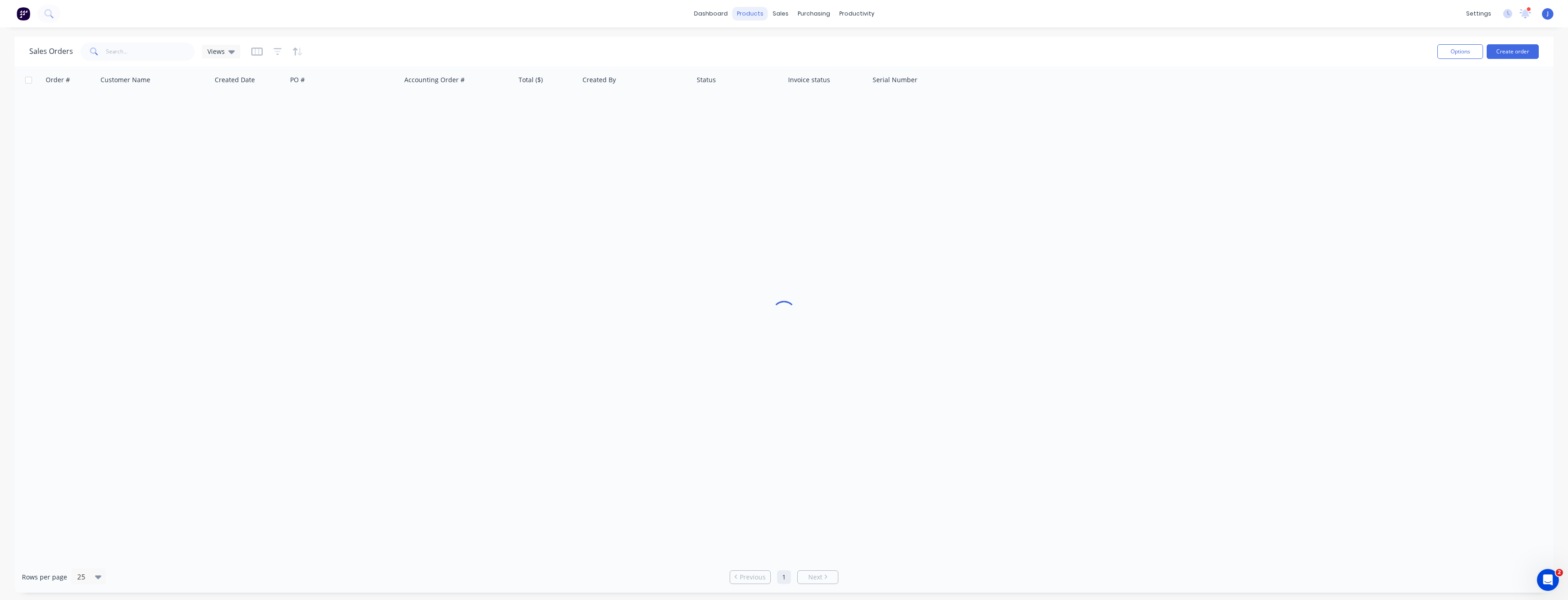
click at [755, 16] on div "products" at bounding box center [750, 13] width 36 height 14
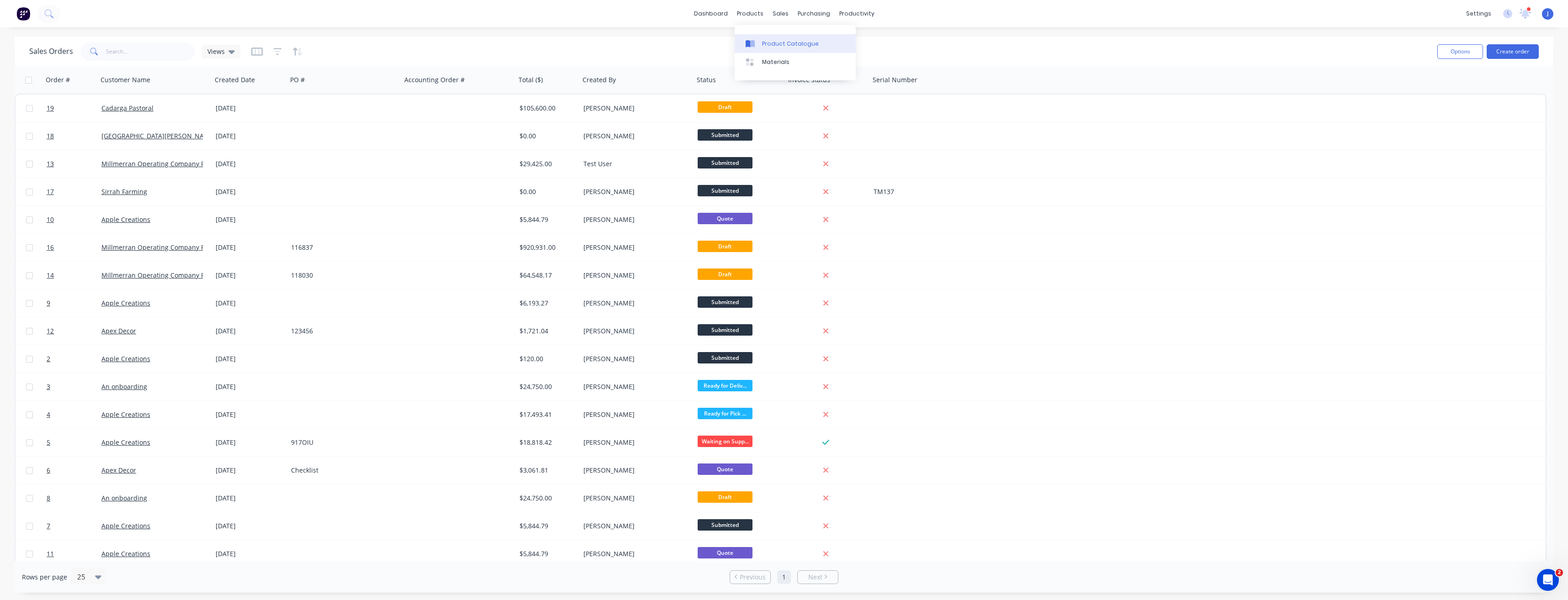
click at [760, 47] on link "Product Catalogue" at bounding box center [795, 43] width 121 height 18
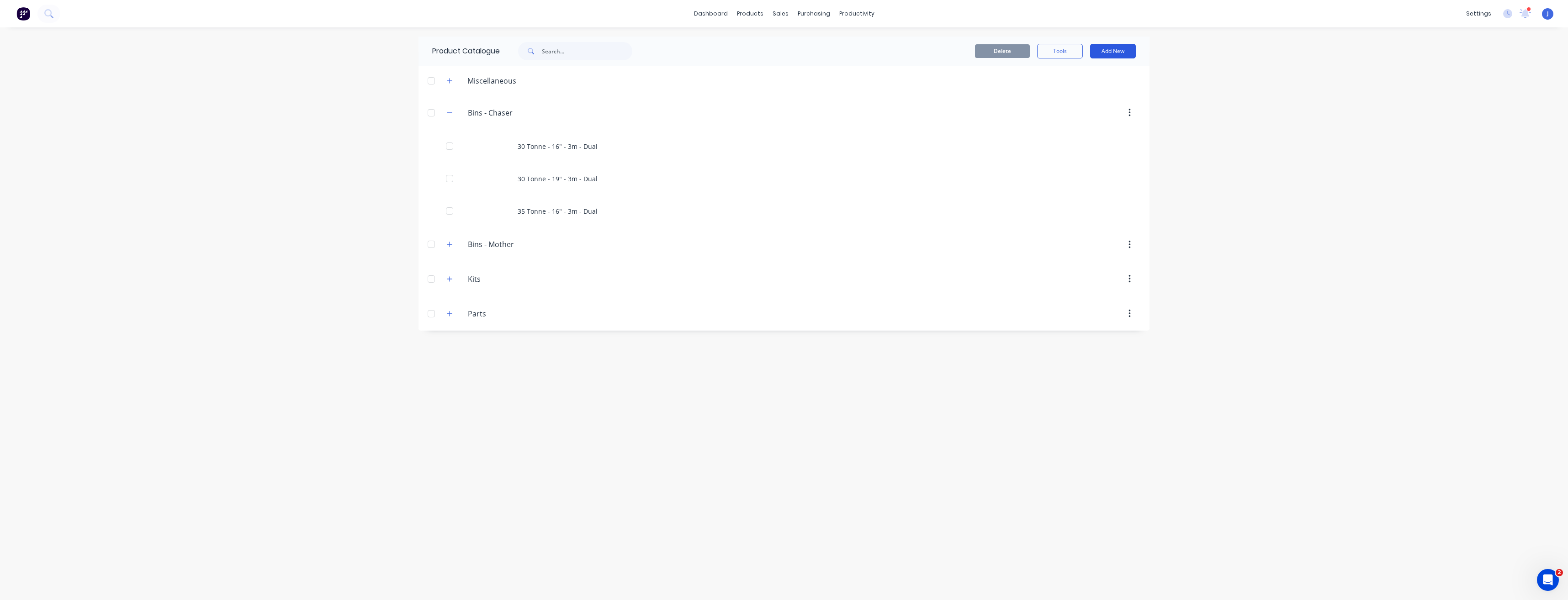
click at [1110, 47] on button "Add New" at bounding box center [1113, 51] width 46 height 15
click at [1089, 75] on div "Category" at bounding box center [1093, 75] width 71 height 13
click at [822, 438] on div "Product Catalogue Delete Tools Add New Category Product Product Kit Miscellaneo…" at bounding box center [784, 313] width 731 height 554
drag, startPoint x: 709, startPoint y: 369, endPoint x: 620, endPoint y: 353, distance: 90.4
click at [710, 368] on div "Product Catalogue Delete Tools Add New Miscellaneous Bins.-.Chaser. Bins - Chas…" at bounding box center [784, 313] width 731 height 554
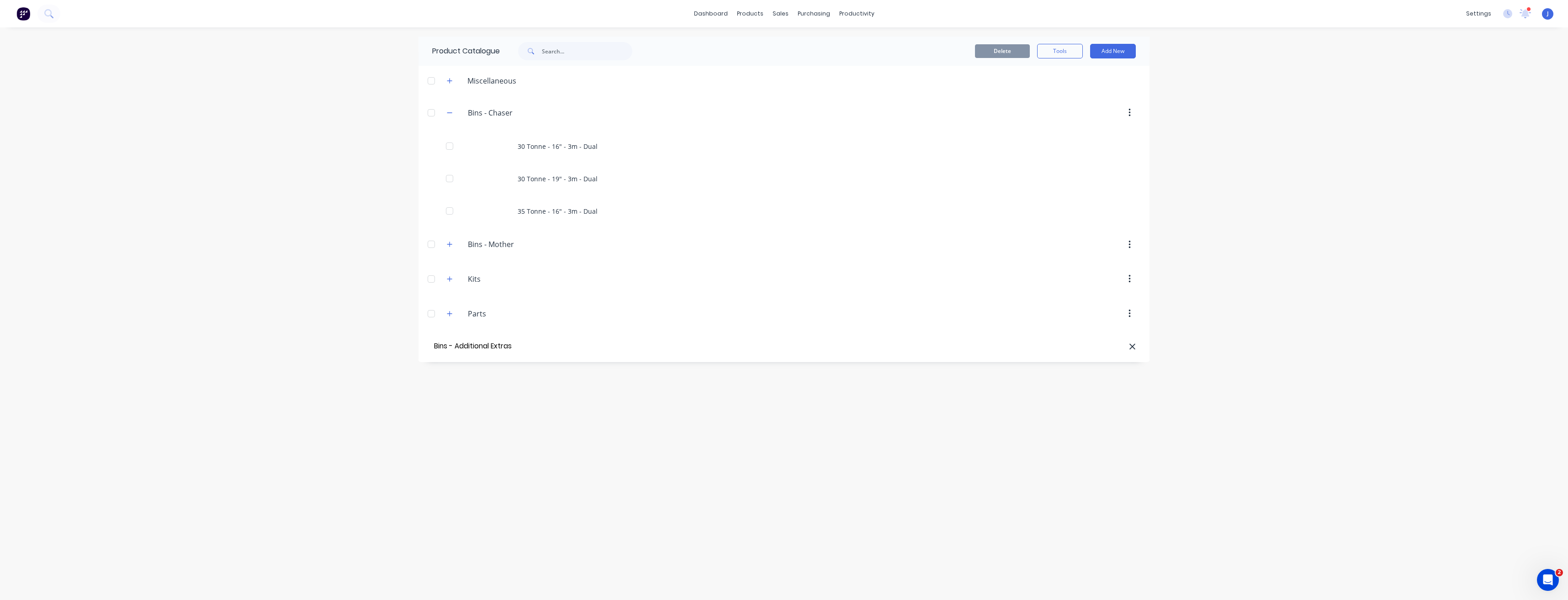
click at [519, 341] on input "Bins - Additional Extras" at bounding box center [484, 346] width 103 height 13
click at [559, 351] on input "Bins - Additional Extras" at bounding box center [522, 348] width 108 height 11
click at [633, 410] on div "Product Catalogue Delete Tools Add New Miscellaneous Bins.-.Chaser. Bins - Chas…" at bounding box center [784, 313] width 731 height 554
click at [1119, 52] on button "Add New" at bounding box center [1113, 51] width 46 height 15
click at [1083, 91] on div "Product" at bounding box center [1093, 93] width 71 height 13
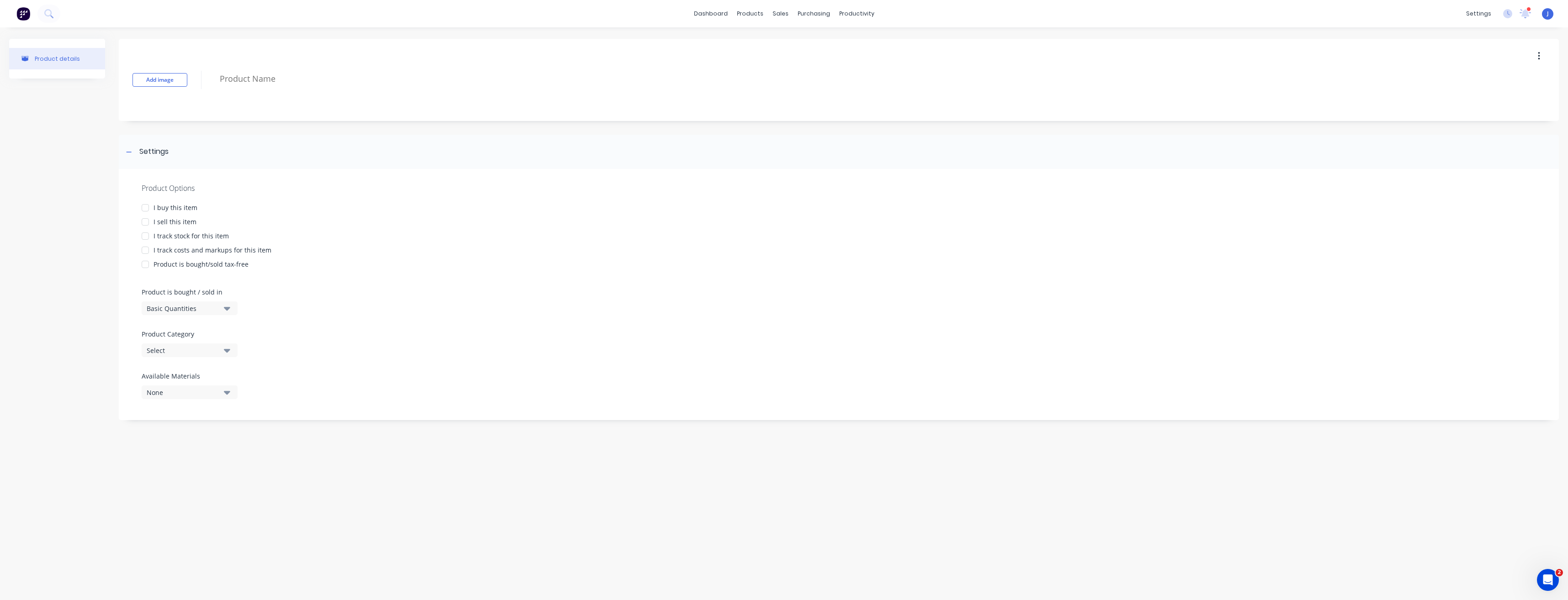
click at [147, 222] on div at bounding box center [145, 222] width 18 height 18
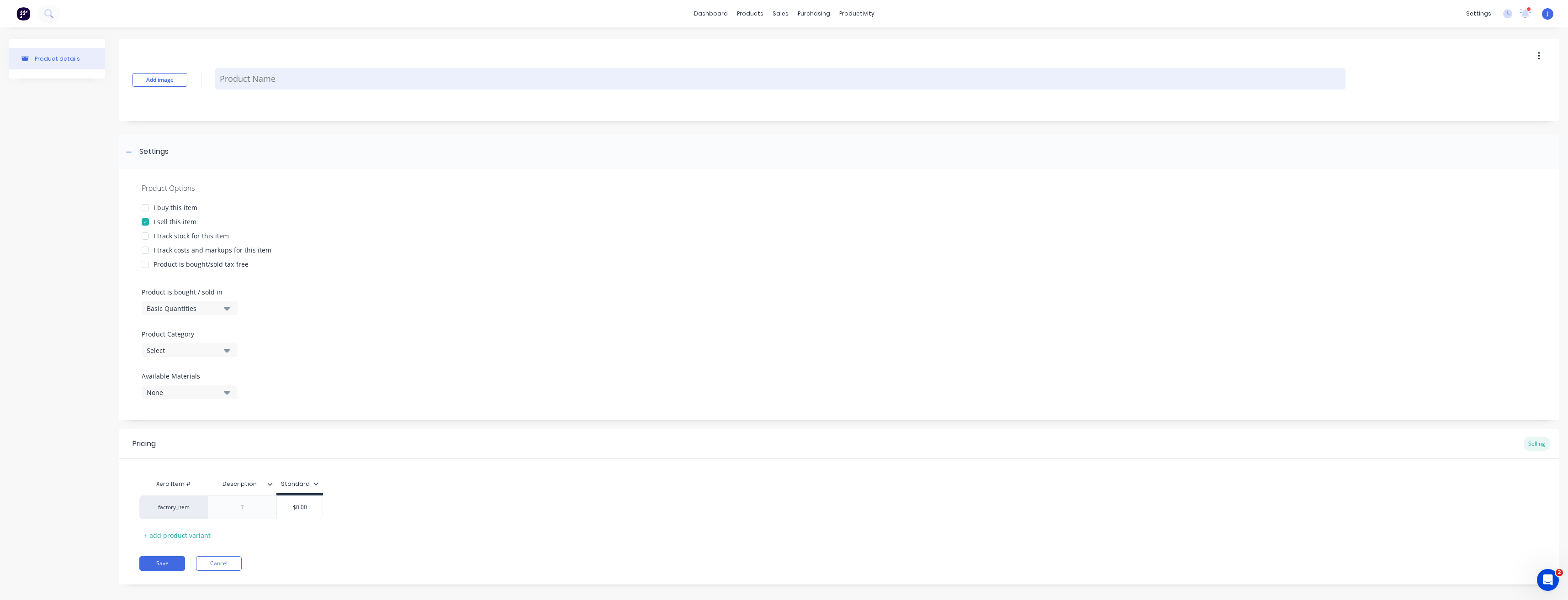
click at [236, 76] on textarea at bounding box center [780, 78] width 1130 height 21
click at [221, 80] on textarea "Hydraulic Spout" at bounding box center [780, 78] width 1130 height 21
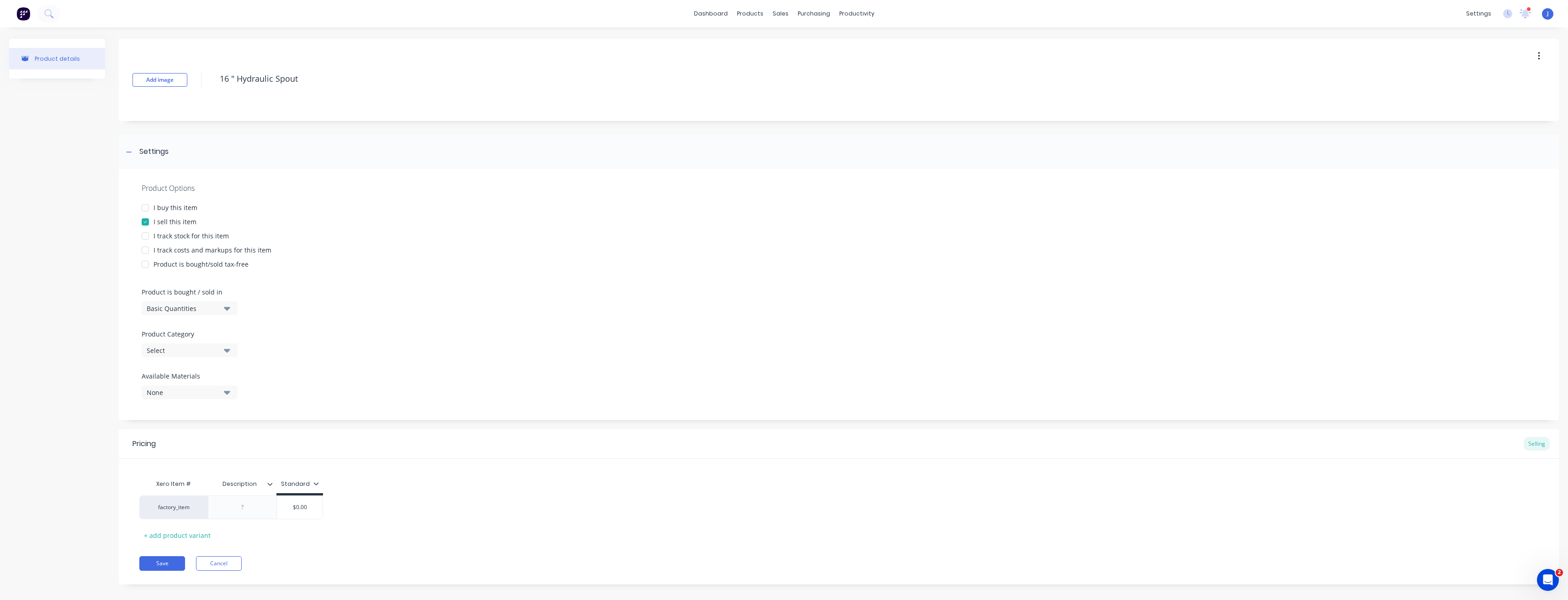
click at [227, 353] on icon "button" at bounding box center [227, 350] width 7 height 10
click at [196, 402] on div "Bins - Additional Extras" at bounding box center [210, 400] width 137 height 18
click at [307, 507] on input "$0.00" at bounding box center [299, 508] width 46 height 9
click at [159, 563] on button "Save" at bounding box center [162, 563] width 46 height 15
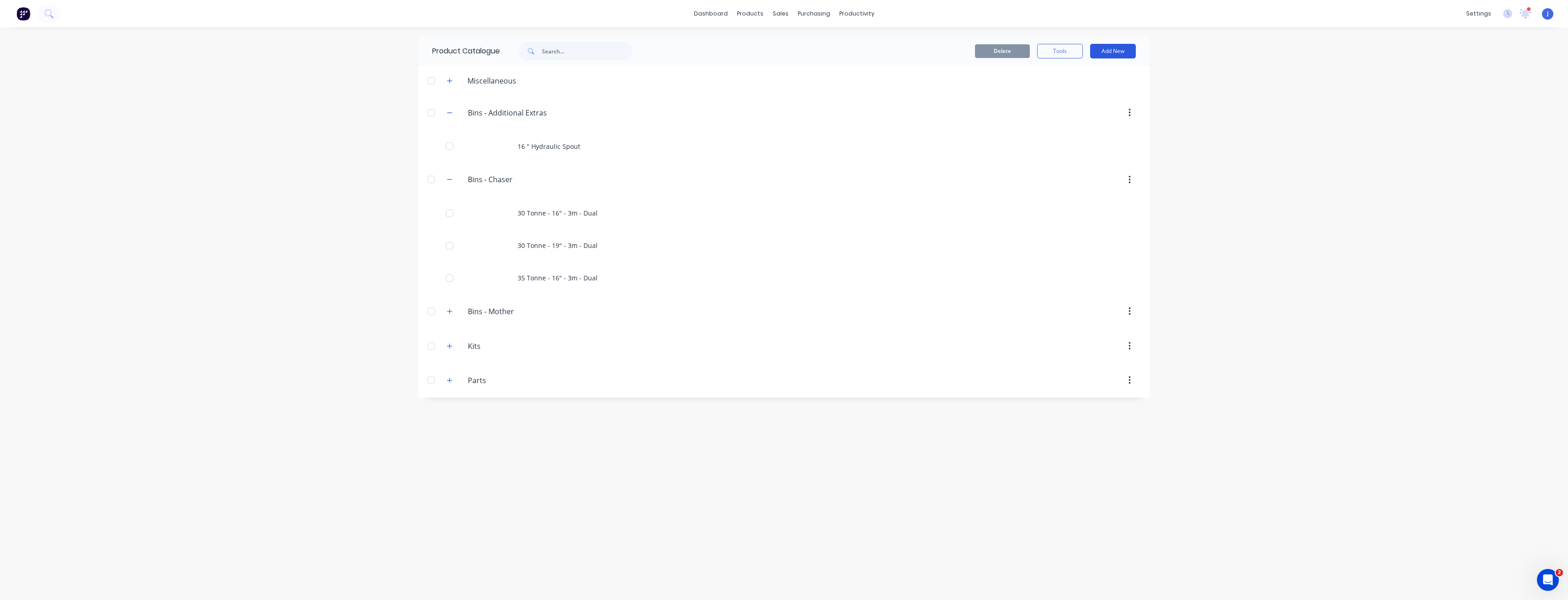
click at [1111, 51] on button "Add New" at bounding box center [1113, 51] width 46 height 15
click at [1067, 94] on div "Product" at bounding box center [1093, 93] width 71 height 13
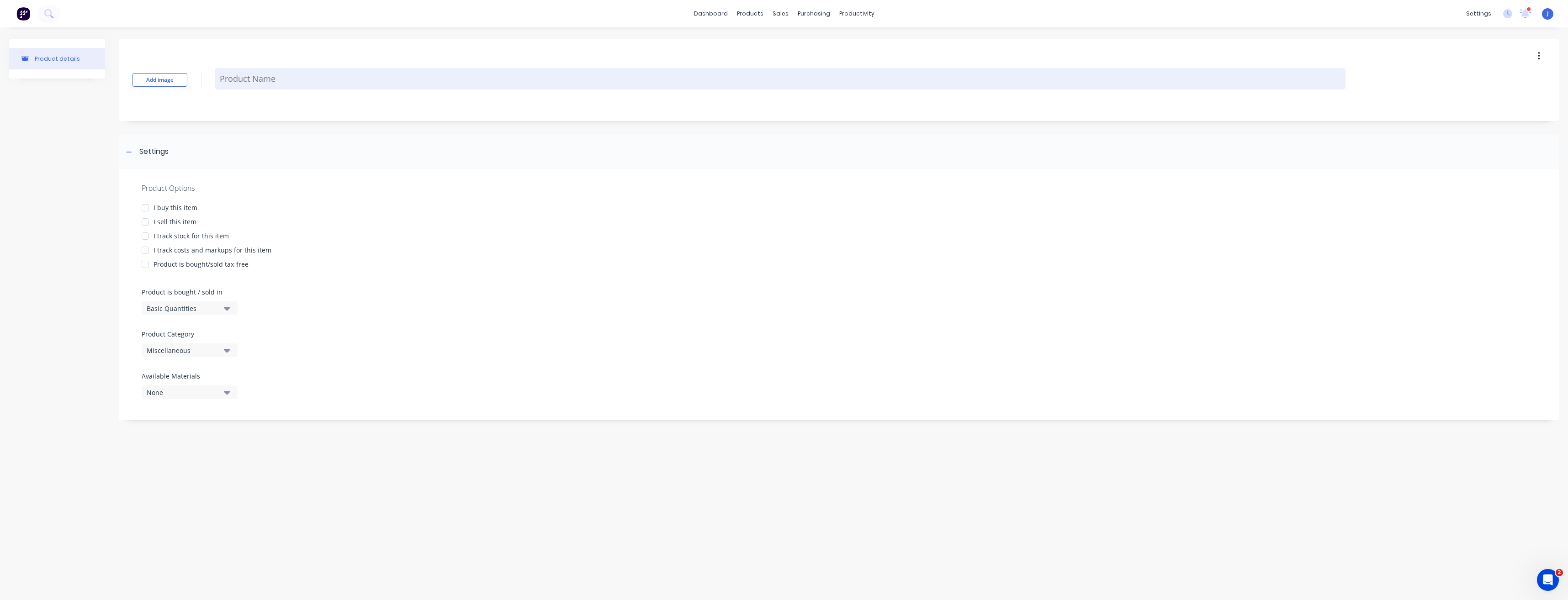
click at [239, 77] on textarea at bounding box center [780, 78] width 1130 height 21
click at [292, 77] on textarea "Scales - 5 Load Ce" at bounding box center [780, 78] width 1130 height 21
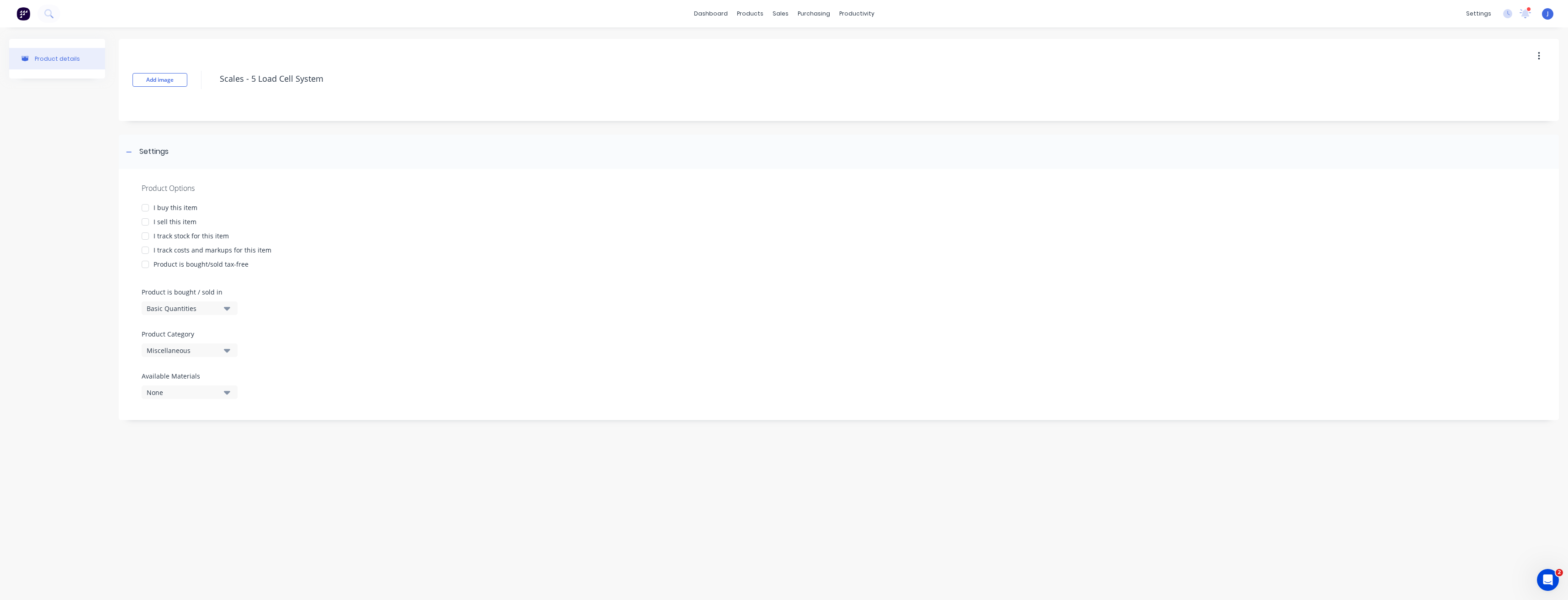
click at [145, 221] on div at bounding box center [145, 222] width 18 height 18
click at [228, 348] on icon "button" at bounding box center [227, 350] width 7 height 10
click at [205, 400] on div "Bins - Additional Extras" at bounding box center [210, 400] width 137 height 18
click at [303, 510] on input "$0.00" at bounding box center [299, 508] width 46 height 9
click at [299, 508] on input "$0.00" at bounding box center [299, 508] width 46 height 9
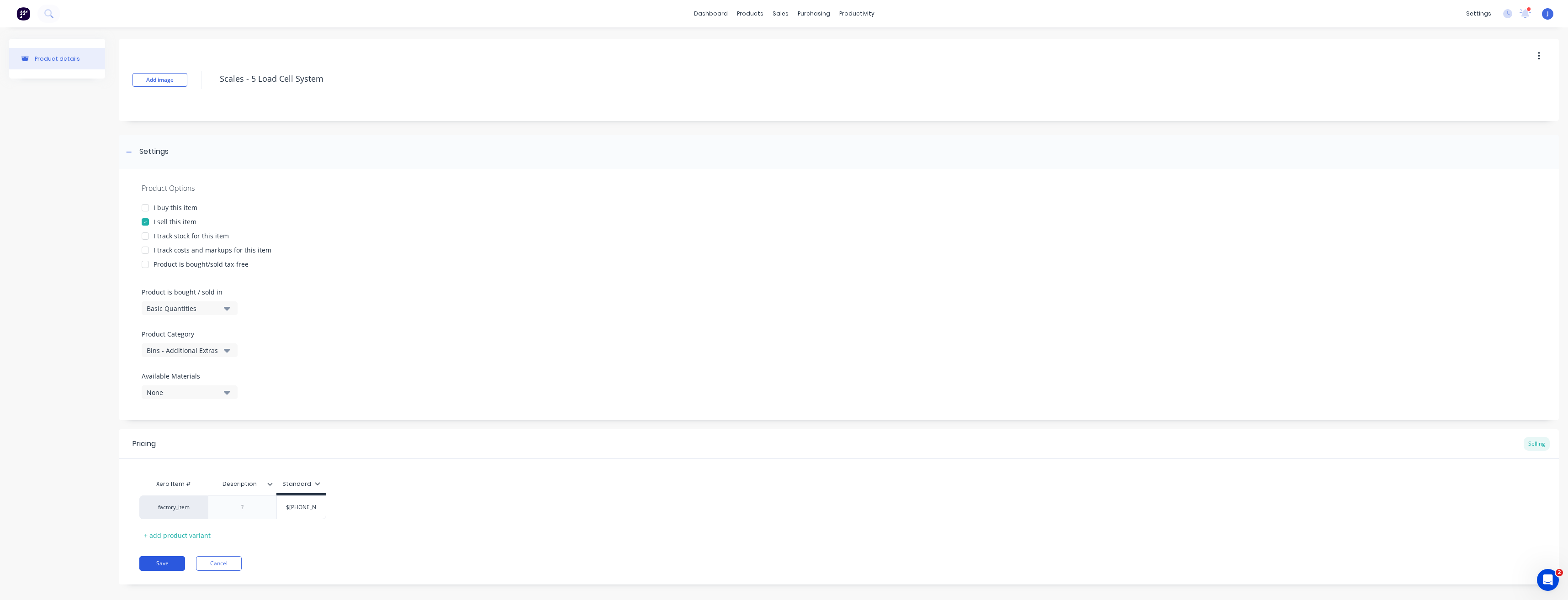
click at [158, 563] on button "Save" at bounding box center [162, 563] width 46 height 15
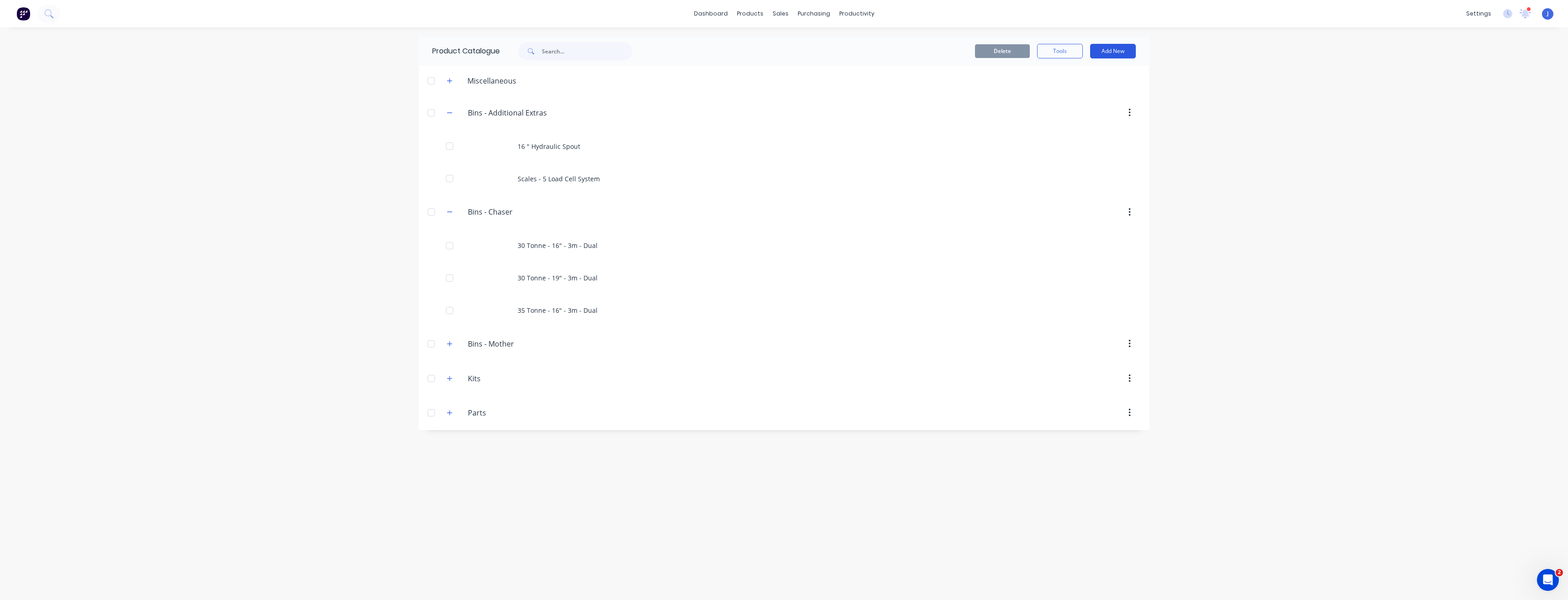
click at [1119, 50] on button "Add New" at bounding box center [1113, 51] width 46 height 15
click at [1098, 94] on div "Product" at bounding box center [1093, 93] width 71 height 13
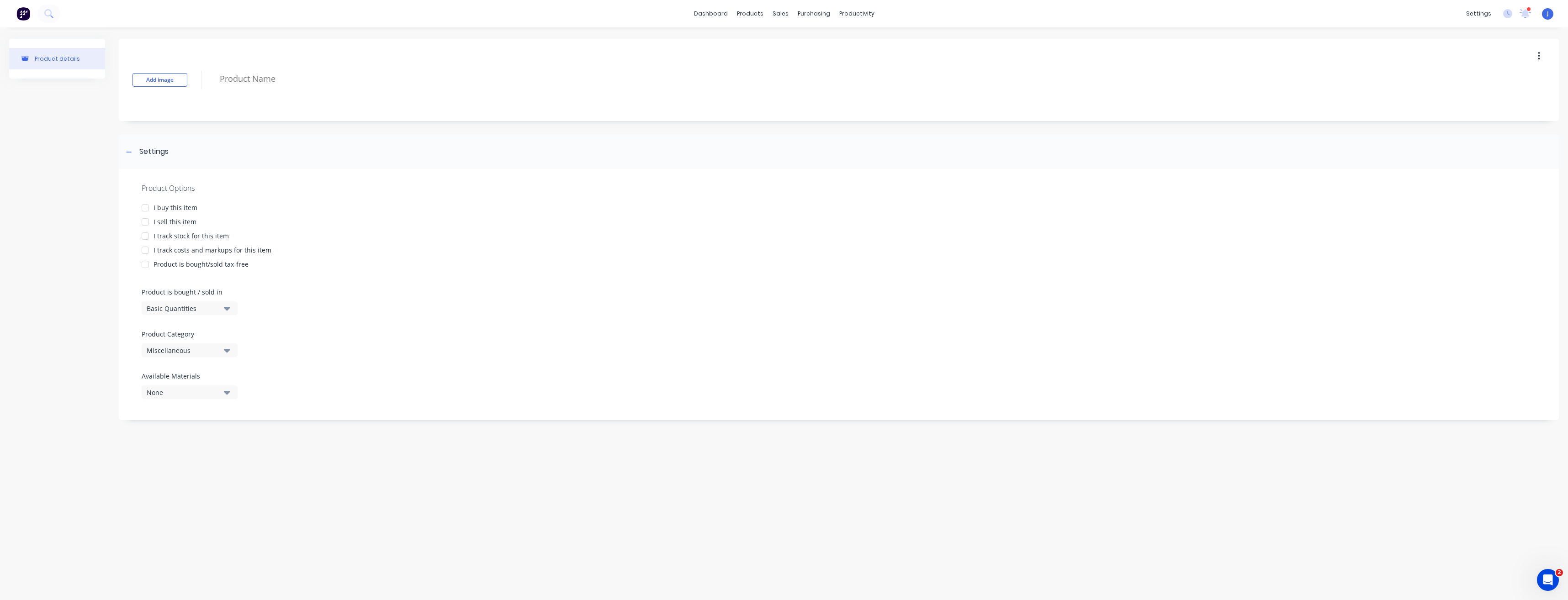
click at [147, 221] on div at bounding box center [145, 222] width 18 height 18
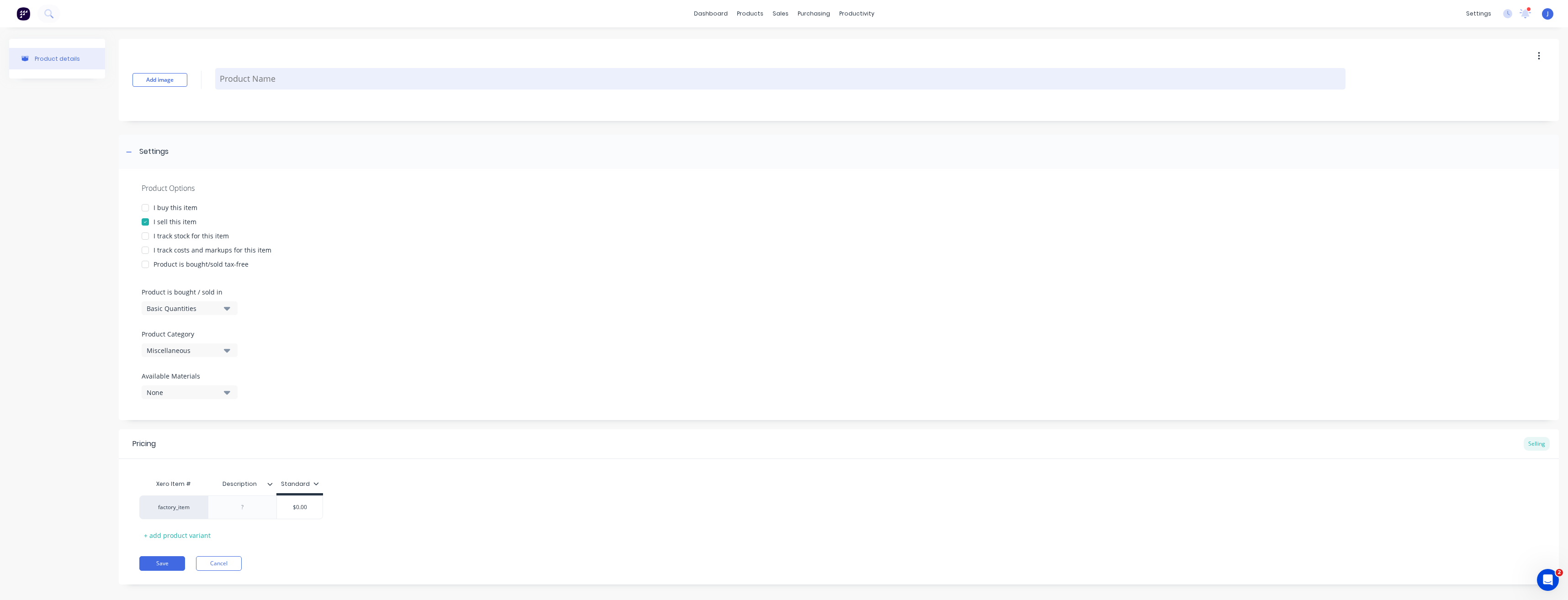
click at [234, 83] on textarea at bounding box center [780, 78] width 1130 height 21
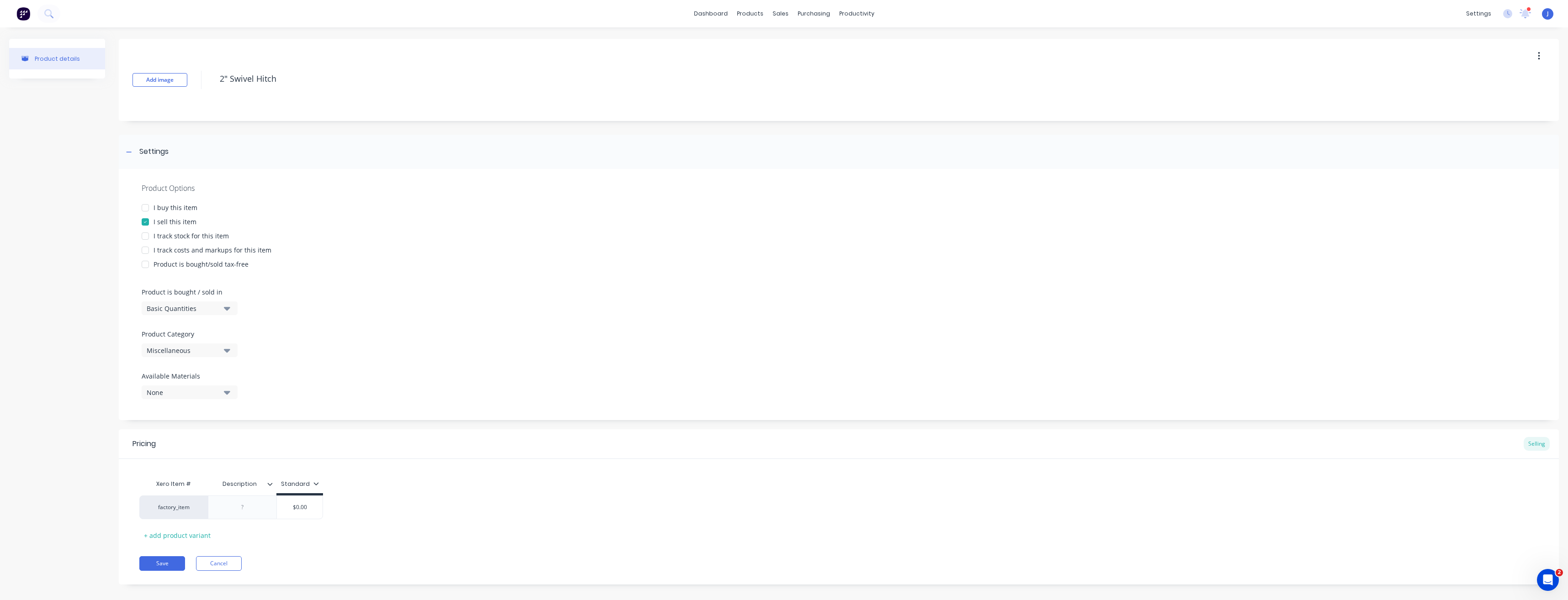
click at [226, 352] on icon "button" at bounding box center [227, 350] width 7 height 10
click at [198, 400] on div "Bins - Additional Extras" at bounding box center [210, 400] width 137 height 18
click at [299, 507] on input "$0.00" at bounding box center [299, 508] width 46 height 9
click at [164, 563] on button "Save" at bounding box center [162, 563] width 46 height 15
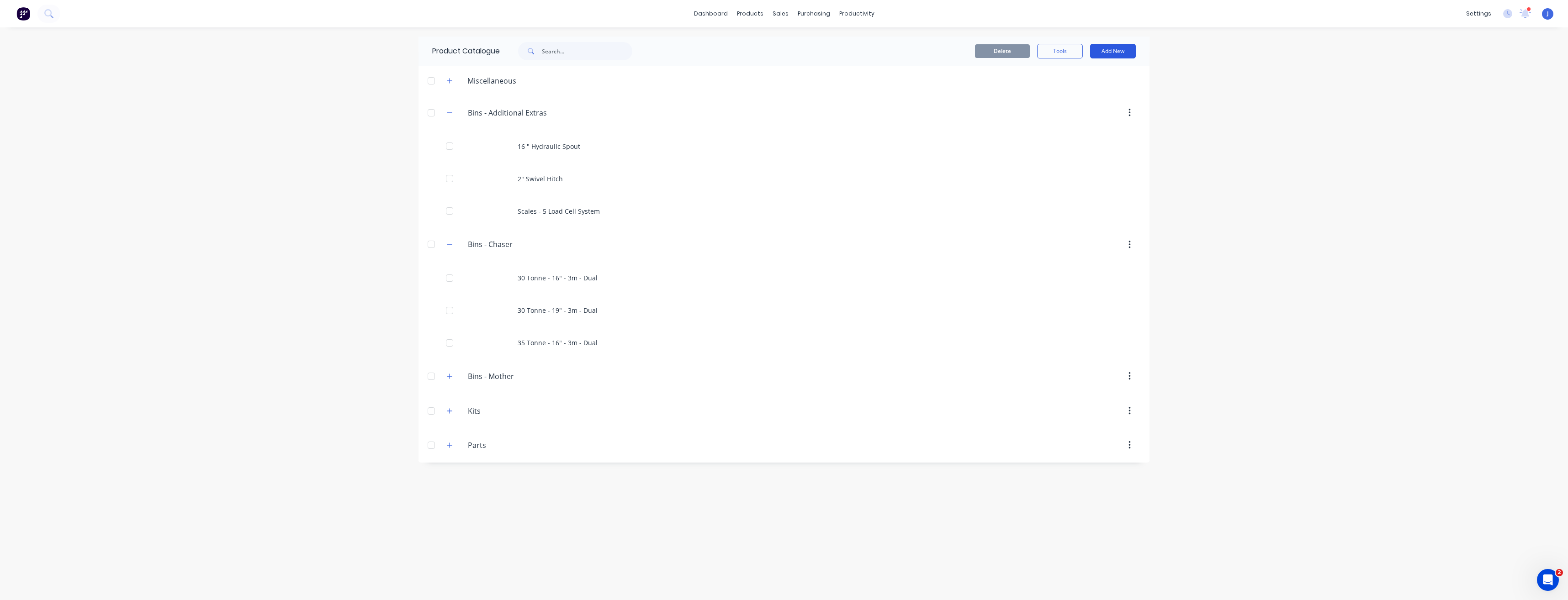
click at [1111, 52] on button "Add New" at bounding box center [1113, 51] width 46 height 15
click at [750, 120] on div at bounding box center [862, 113] width 558 height 16
click at [1114, 47] on button "Add New" at bounding box center [1113, 51] width 46 height 15
click at [1108, 80] on div "Category" at bounding box center [1093, 75] width 71 height 13
click at [1087, 71] on div "Category" at bounding box center [1093, 75] width 71 height 13
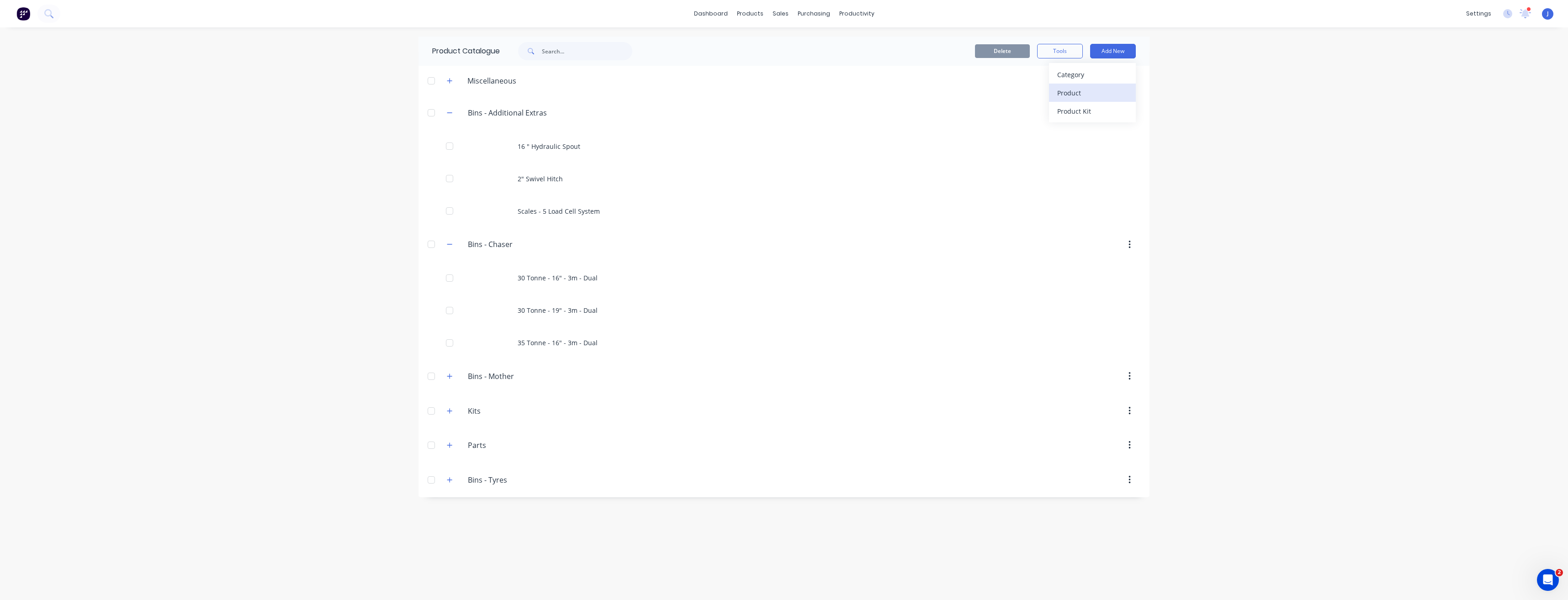
click at [1100, 94] on div "Product" at bounding box center [1093, 93] width 71 height 13
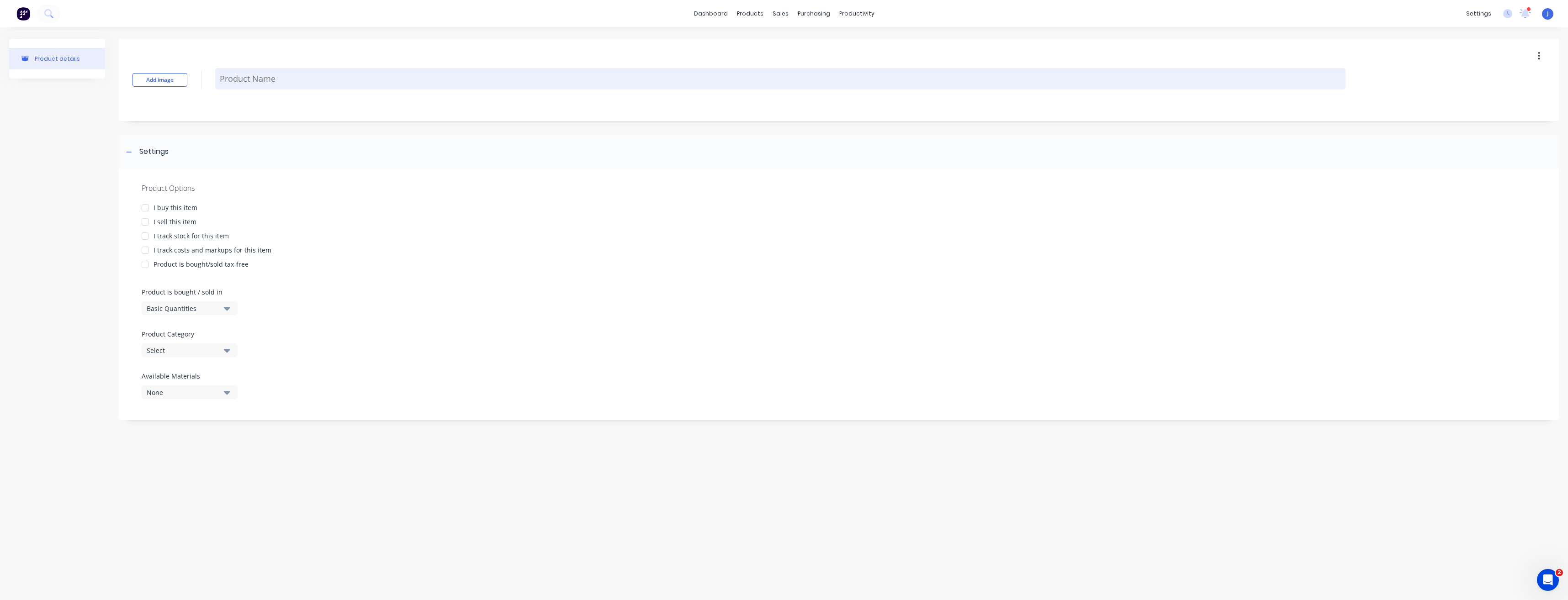
click at [236, 78] on textarea at bounding box center [780, 78] width 1130 height 21
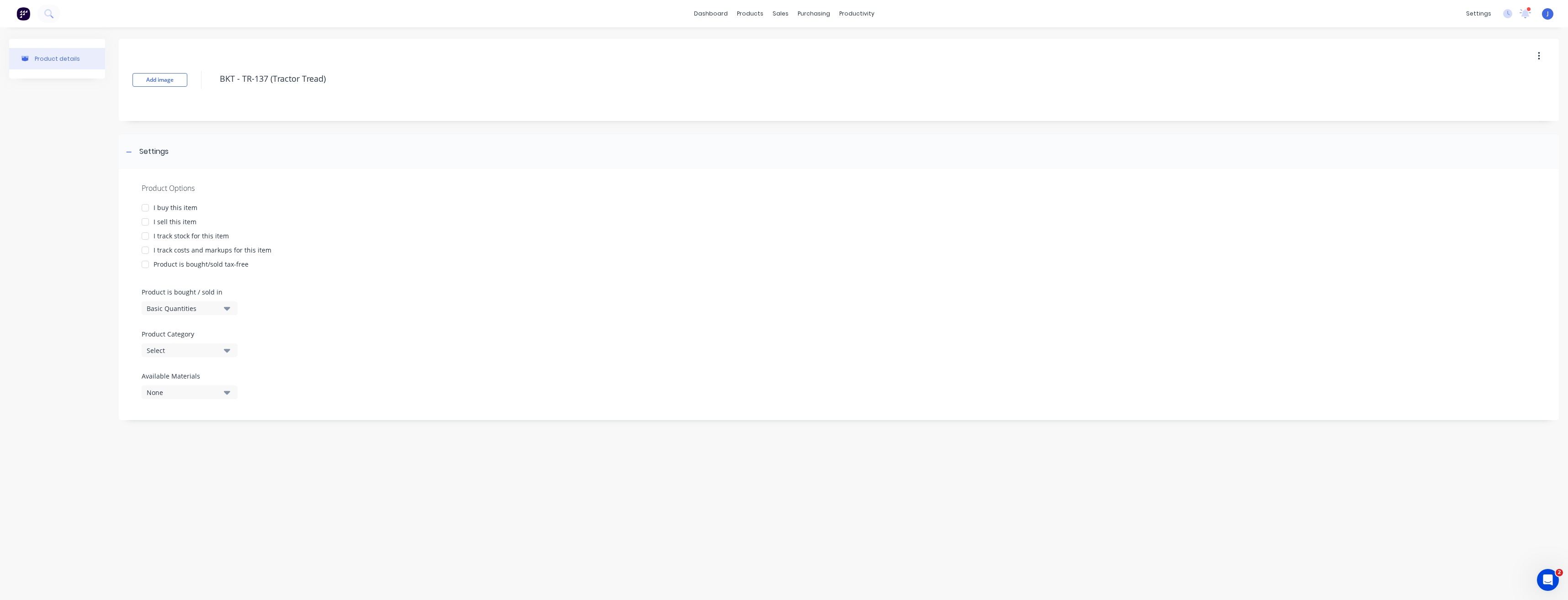
click at [142, 223] on div at bounding box center [145, 222] width 18 height 18
click at [228, 348] on icon "button" at bounding box center [227, 350] width 7 height 10
click at [198, 459] on div "Bins - Tyres" at bounding box center [210, 455] width 137 height 18
drag, startPoint x: 309, startPoint y: 509, endPoint x: 297, endPoint y: 508, distance: 12.0
click at [297, 508] on input "$0.00" at bounding box center [299, 508] width 46 height 9
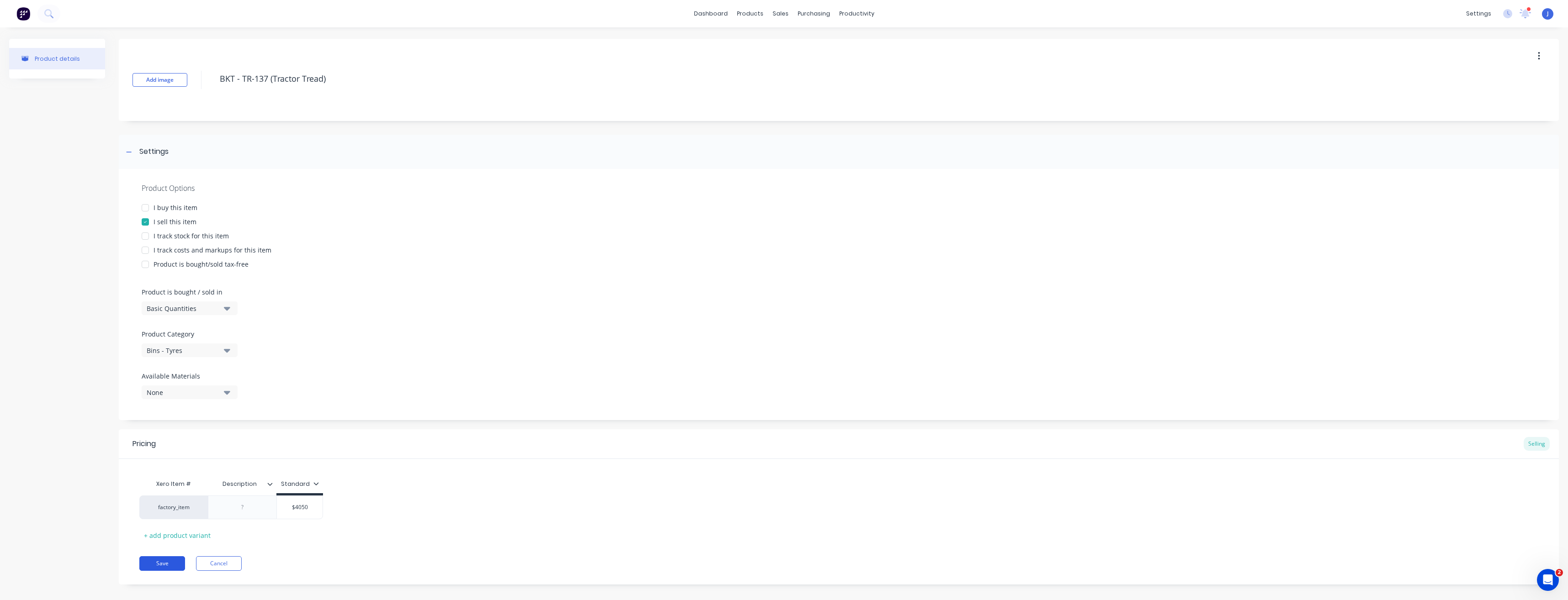
click at [154, 561] on button "Save" at bounding box center [162, 563] width 46 height 15
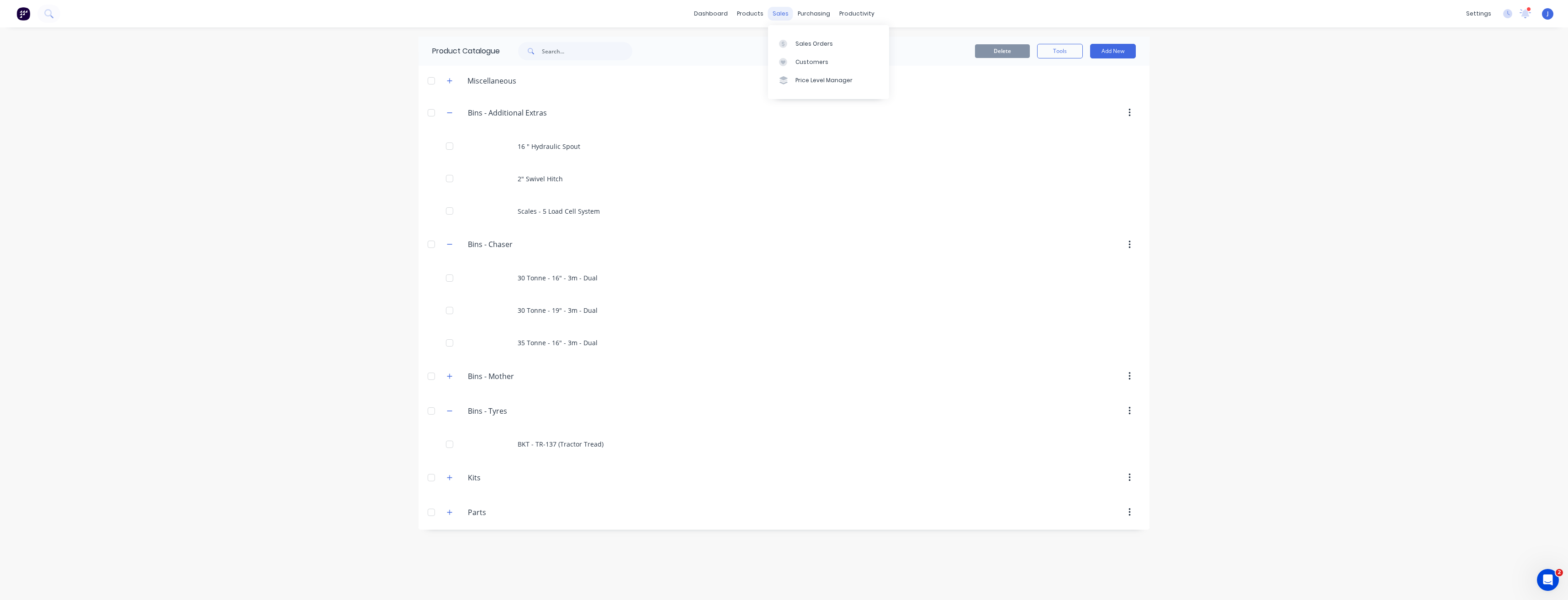
click at [775, 14] on div "sales" at bounding box center [780, 13] width 25 height 14
click at [798, 41] on div "Sales Orders" at bounding box center [814, 44] width 38 height 9
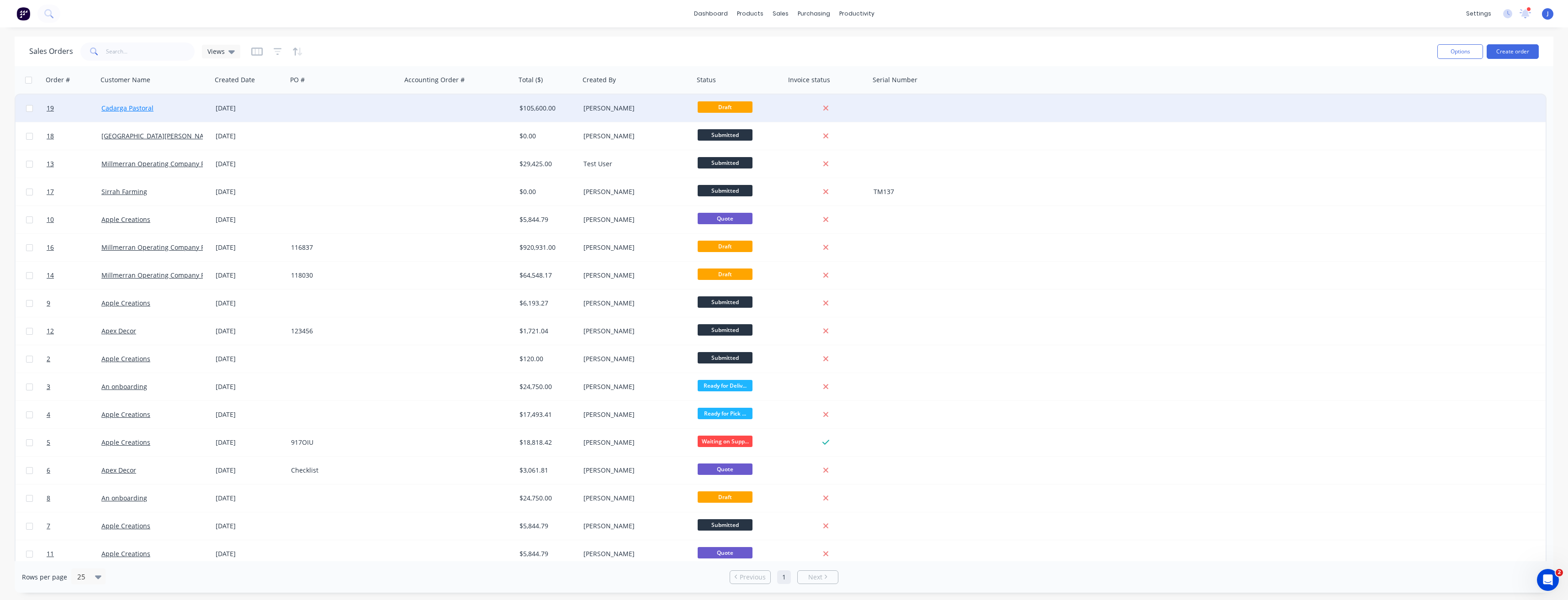
click at [148, 110] on link "Cadarga Pastoral" at bounding box center [128, 108] width 52 height 9
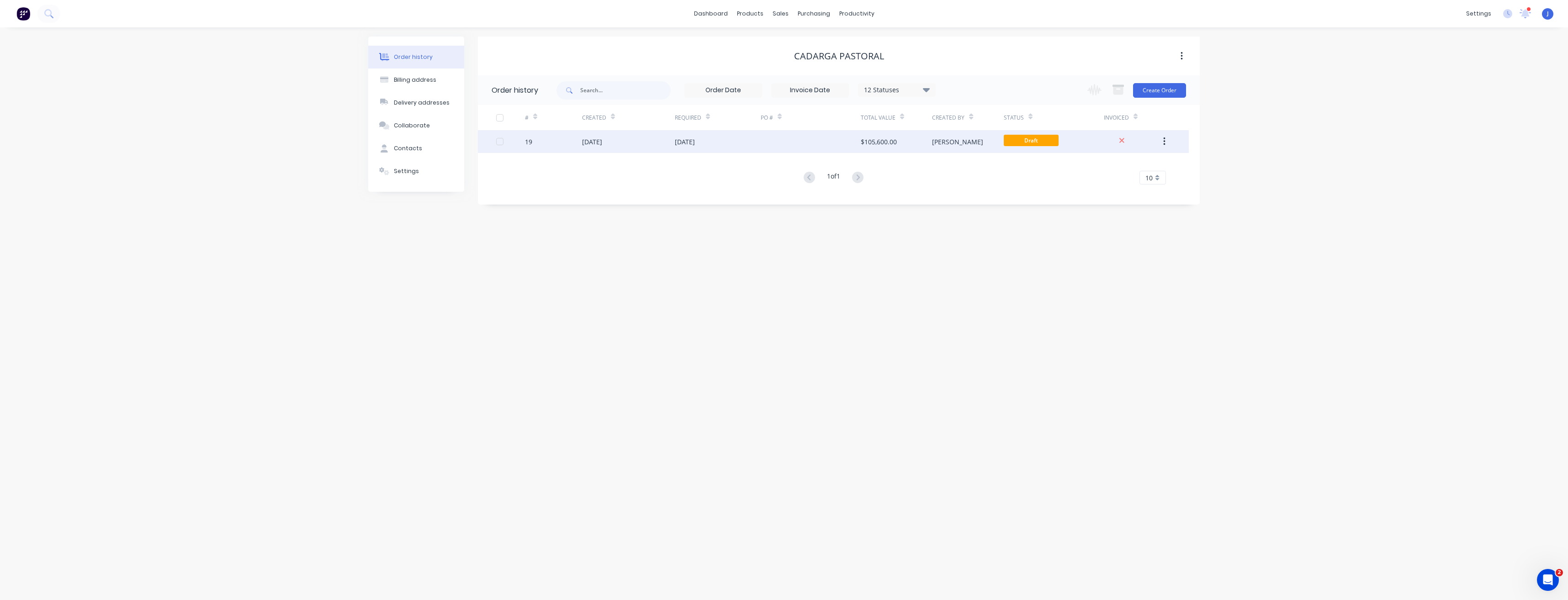
click at [1163, 138] on icon "button" at bounding box center [1164, 141] width 2 height 10
click at [528, 142] on div "19" at bounding box center [528, 142] width 7 height 10
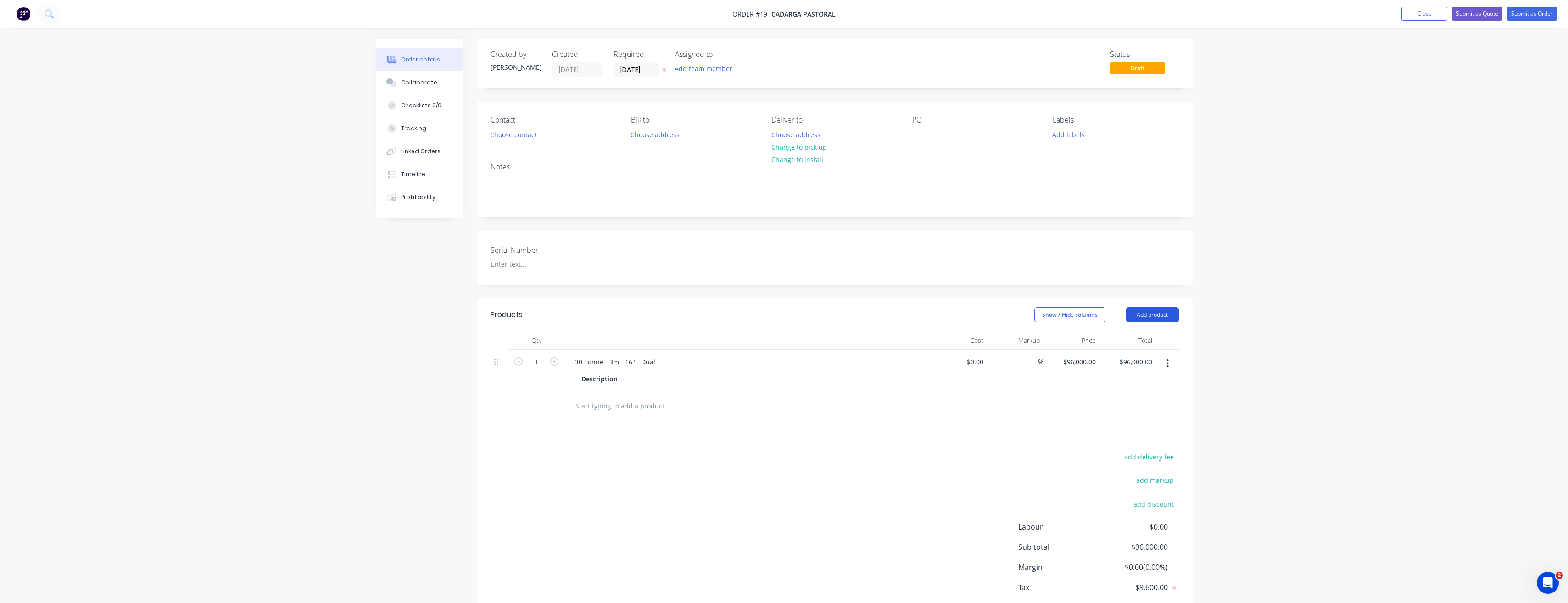
click at [1168, 317] on button "Add product" at bounding box center [1152, 315] width 53 height 15
click at [1153, 336] on div "Product catalogue" at bounding box center [1135, 338] width 71 height 13
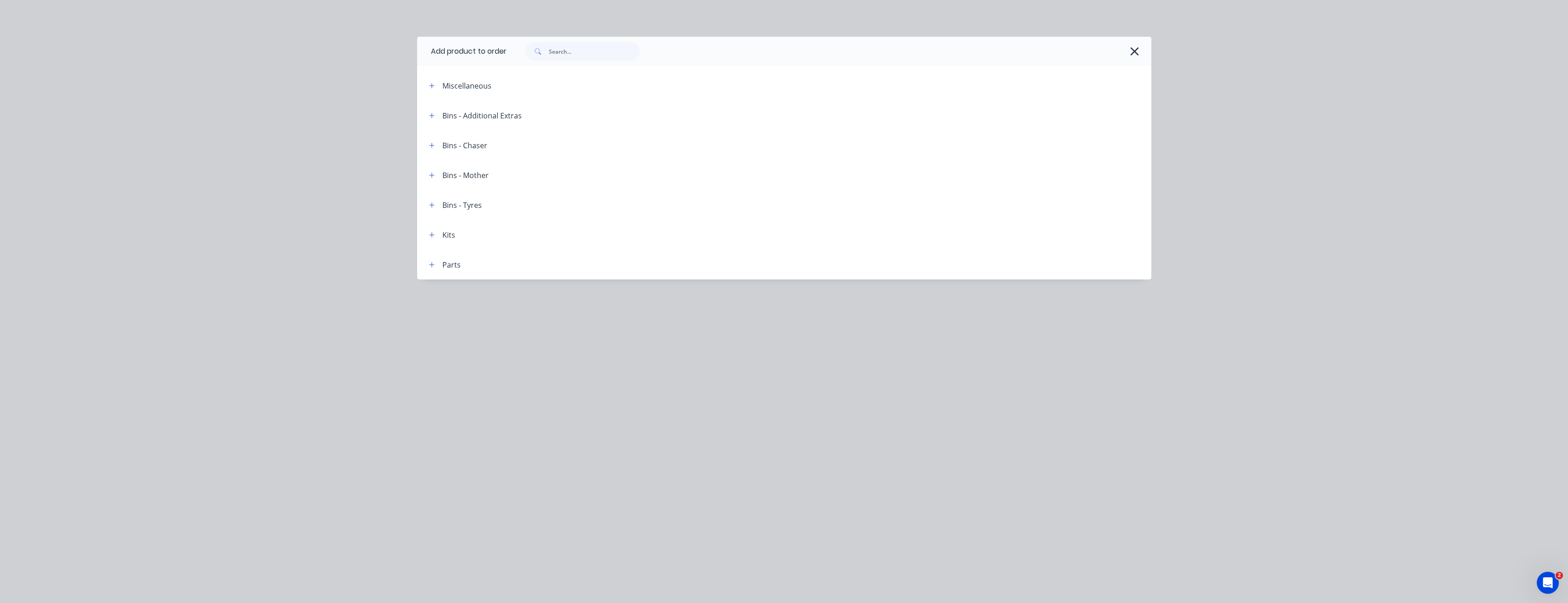
click at [469, 206] on div "Bins - Tyres" at bounding box center [462, 205] width 40 height 11
click at [432, 204] on icon "button" at bounding box center [432, 205] width 6 height 7
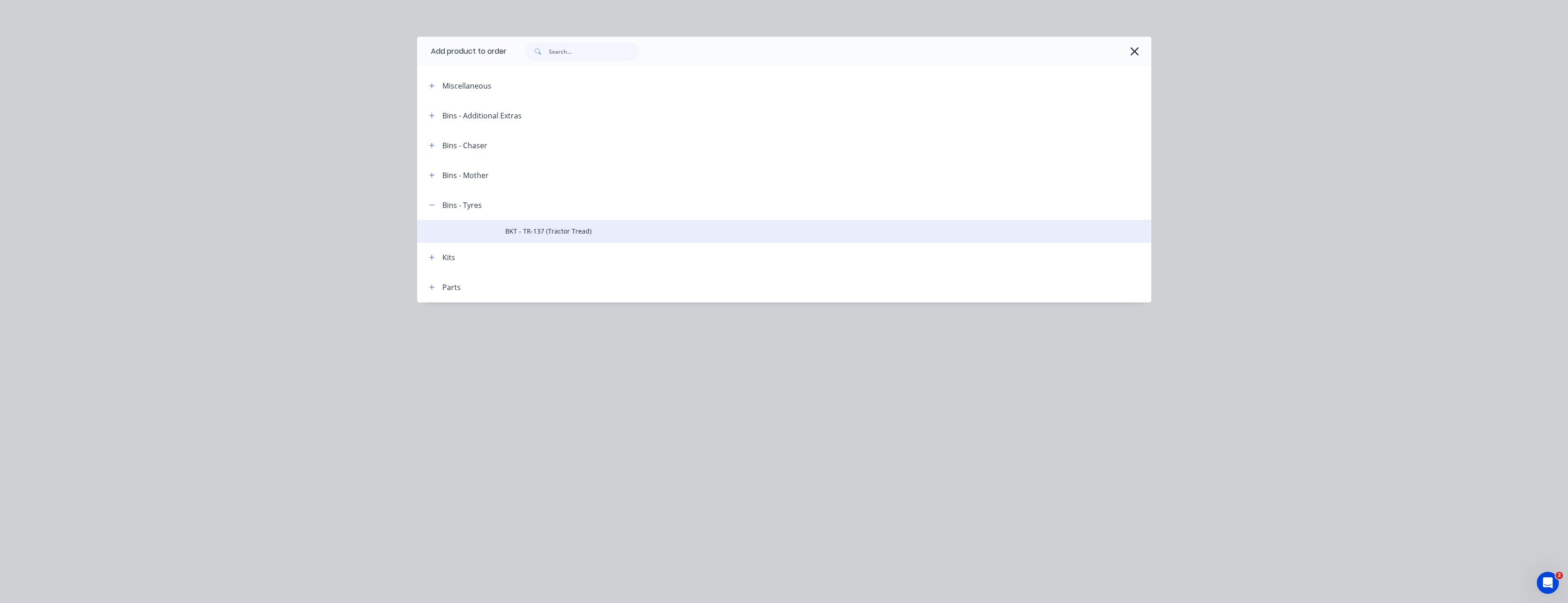
click at [526, 229] on span "BKT - TR-137 (Tractor Tread)" at bounding box center [763, 231] width 517 height 10
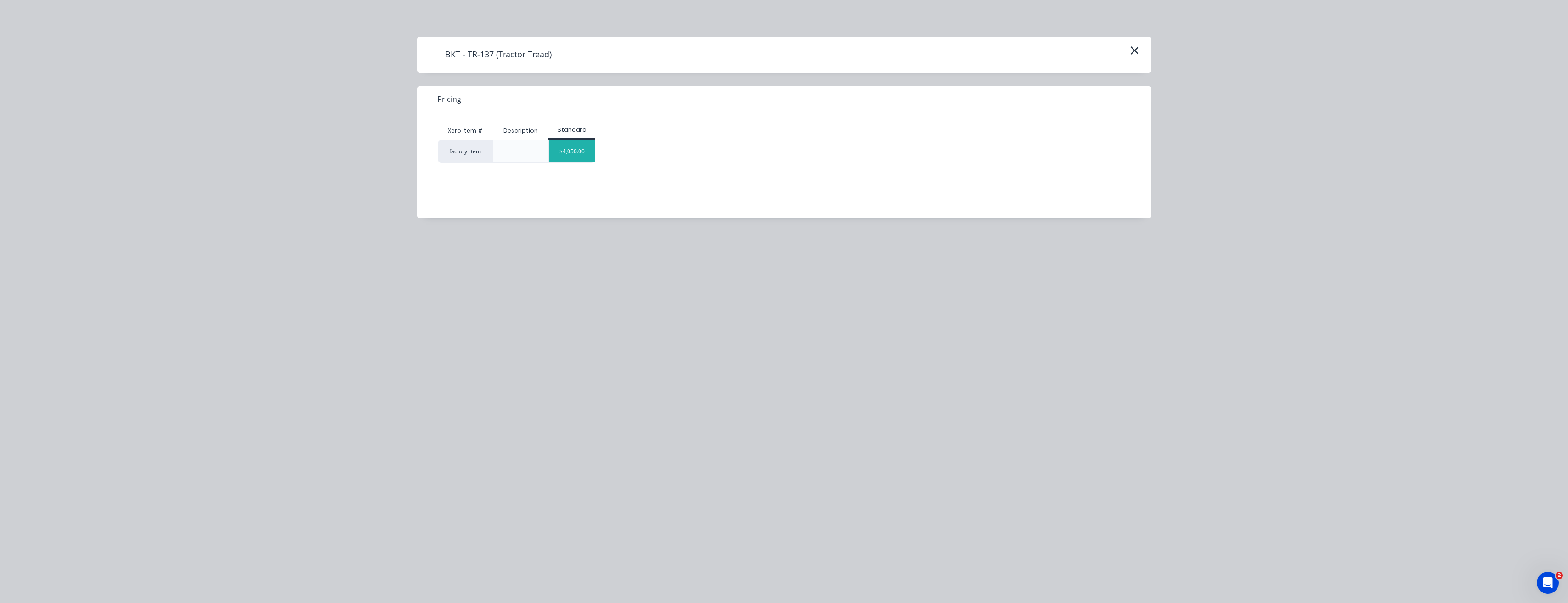
click at [583, 152] on div "$4,050.00" at bounding box center [572, 152] width 46 height 22
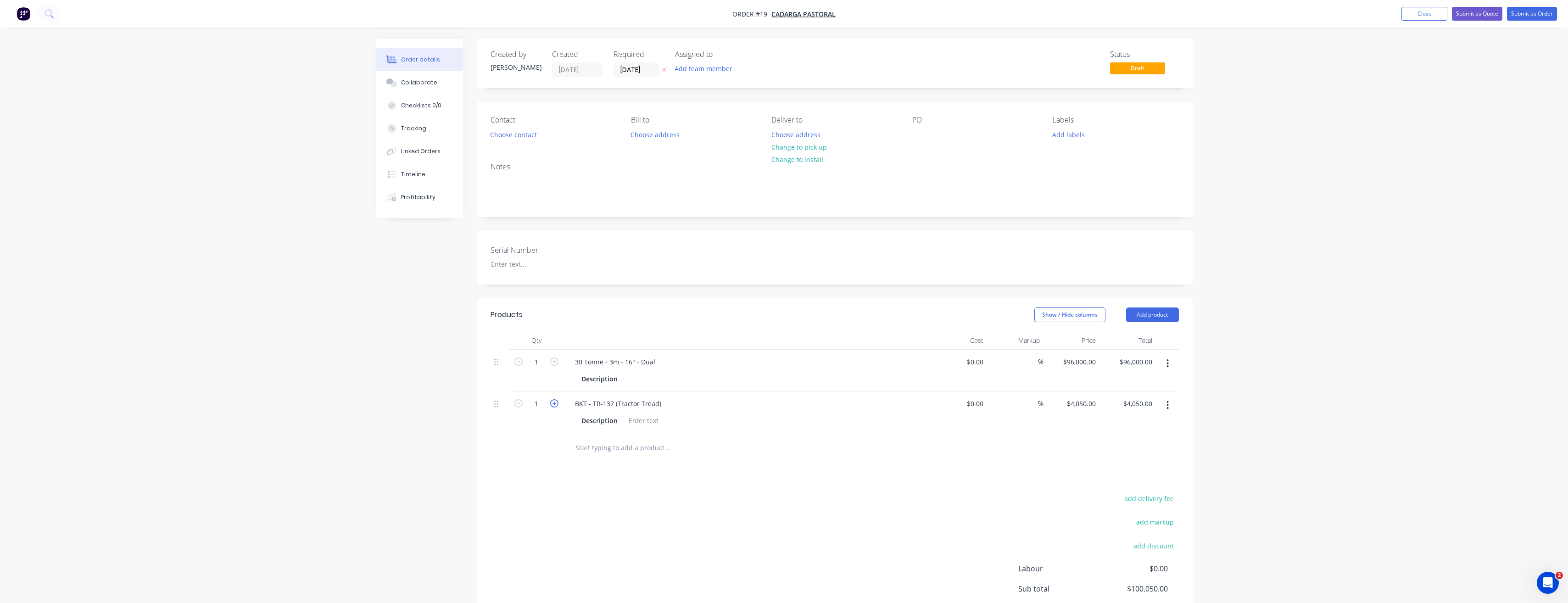
click at [553, 404] on icon "button" at bounding box center [554, 404] width 9 height 9
click at [1155, 317] on button "Add product" at bounding box center [1152, 315] width 53 height 15
click at [1134, 338] on div "Product catalogue" at bounding box center [1135, 338] width 71 height 13
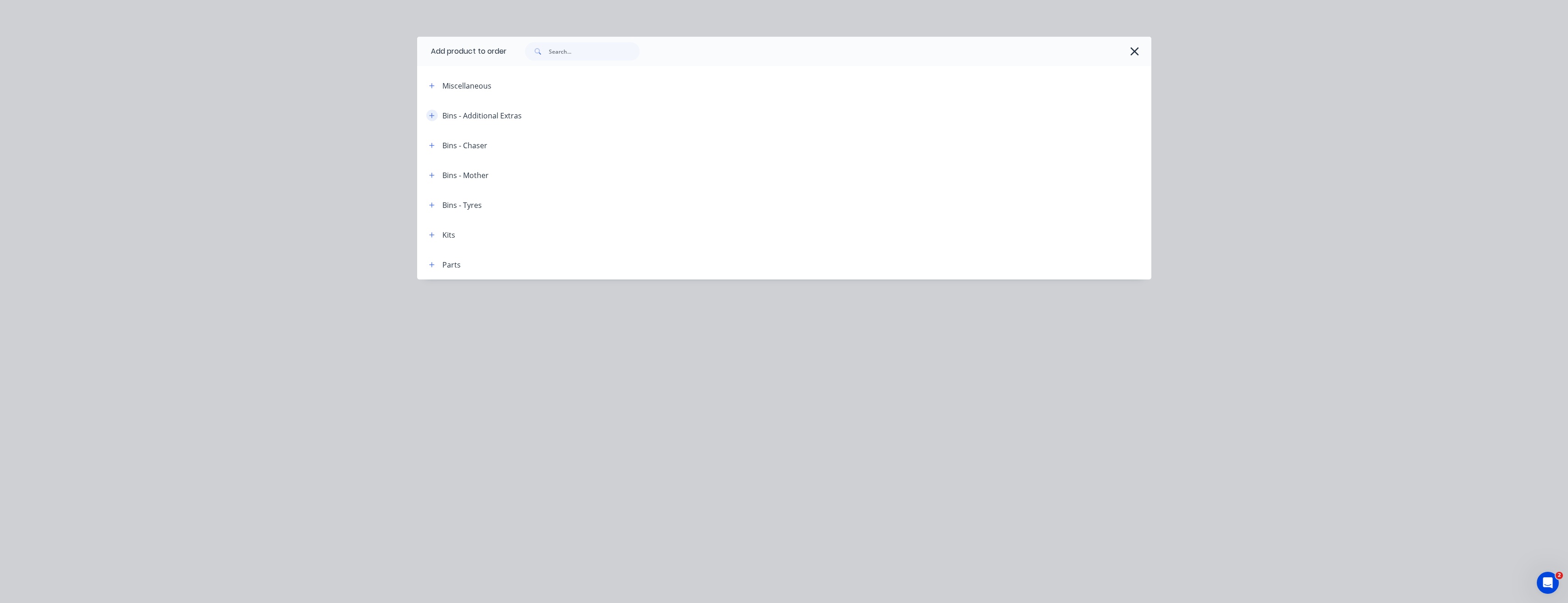
click at [432, 113] on icon "button" at bounding box center [432, 116] width 6 height 7
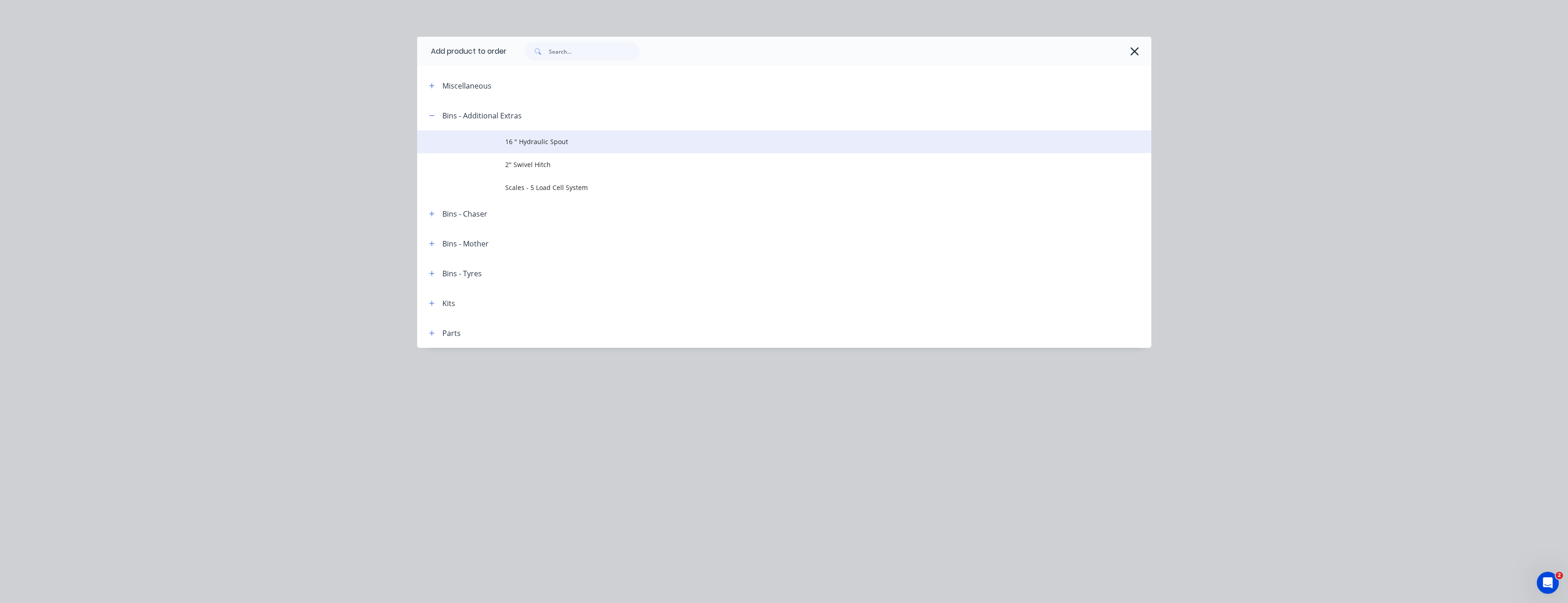
click at [527, 144] on span "16 " Hydraulic Spout" at bounding box center [763, 142] width 517 height 10
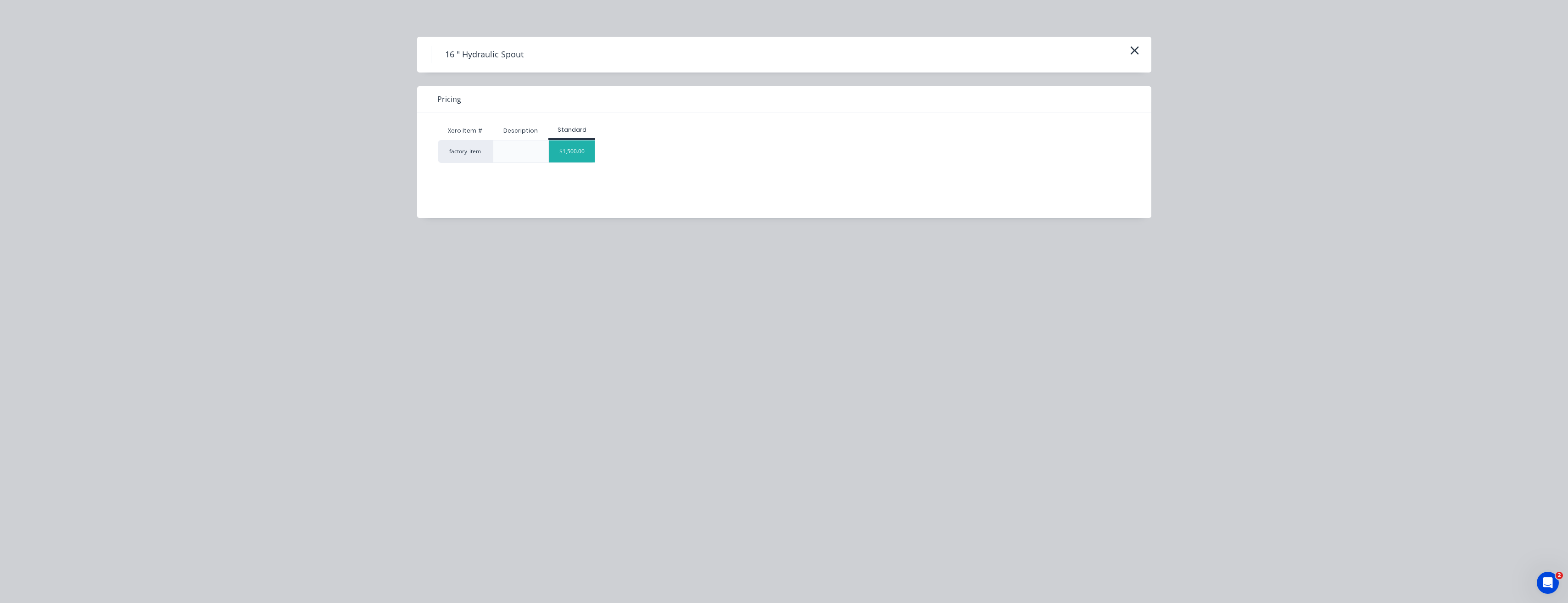
click at [576, 152] on div "$1,500.00" at bounding box center [572, 152] width 46 height 22
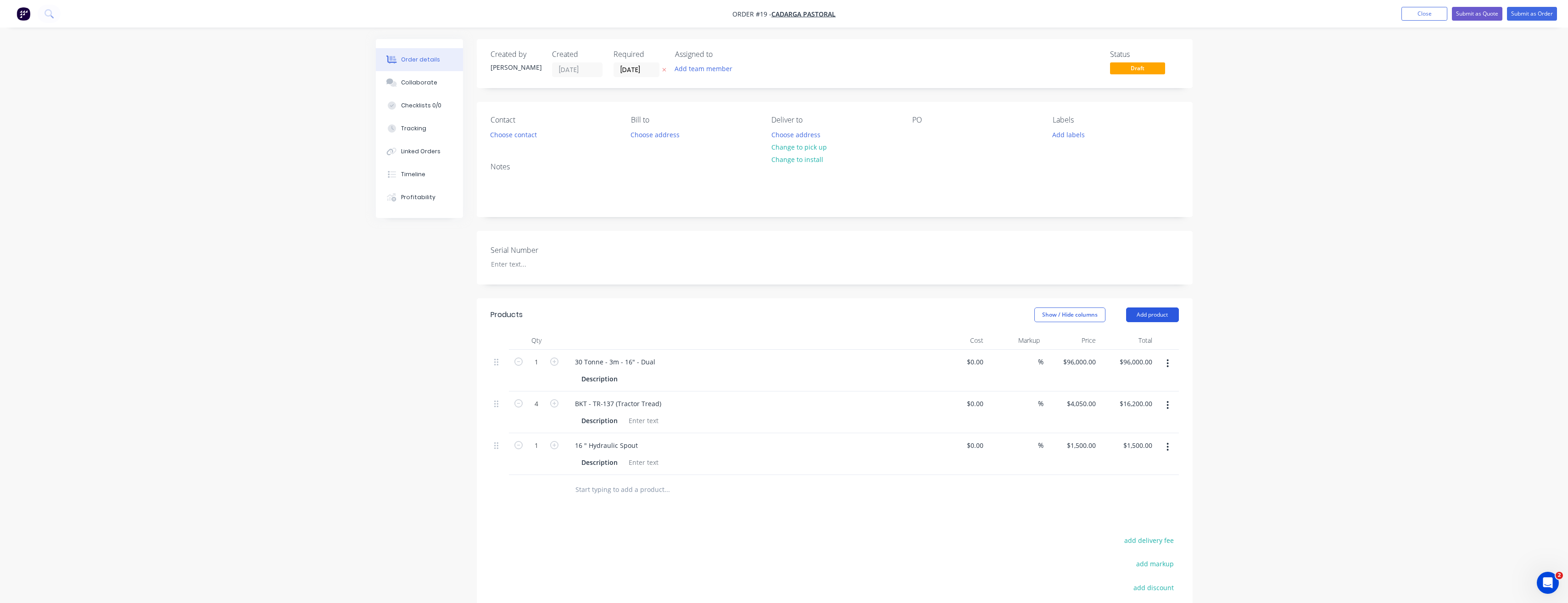
click at [1163, 314] on button "Add product" at bounding box center [1152, 315] width 53 height 15
click at [1143, 341] on div "Product catalogue" at bounding box center [1135, 338] width 71 height 13
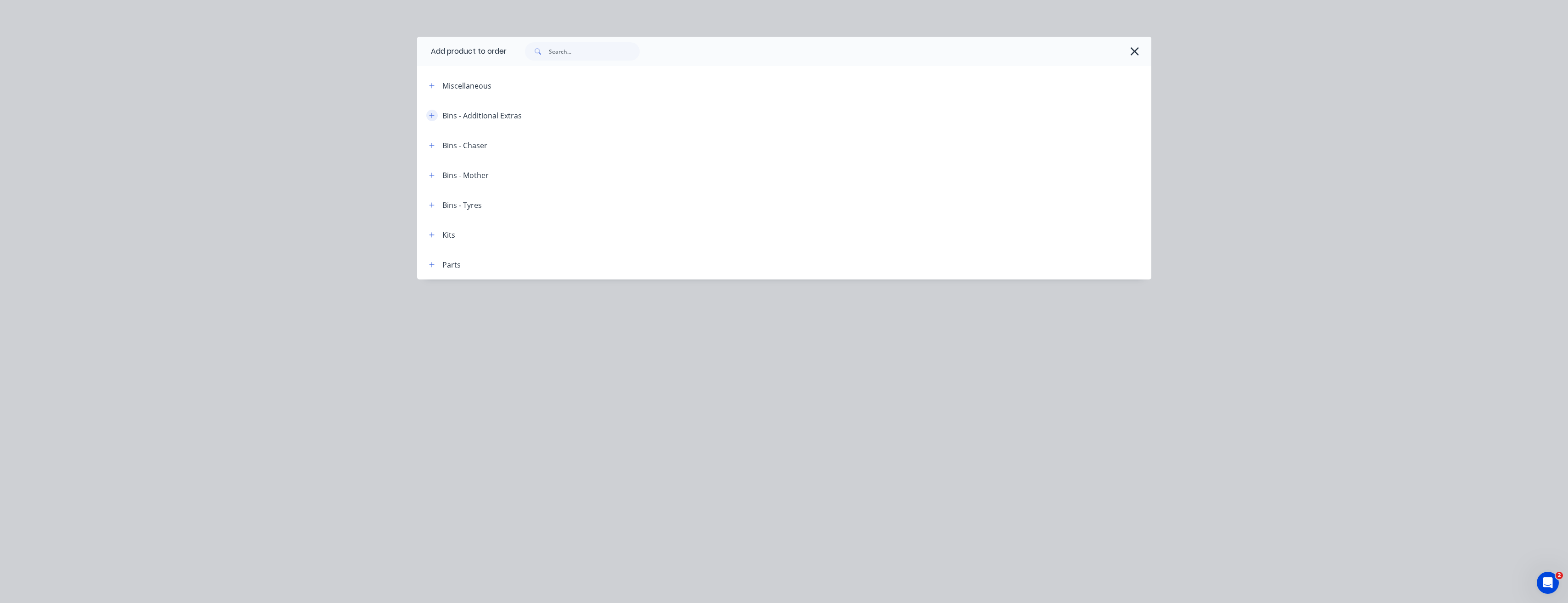
click at [432, 115] on icon "button" at bounding box center [432, 116] width 6 height 7
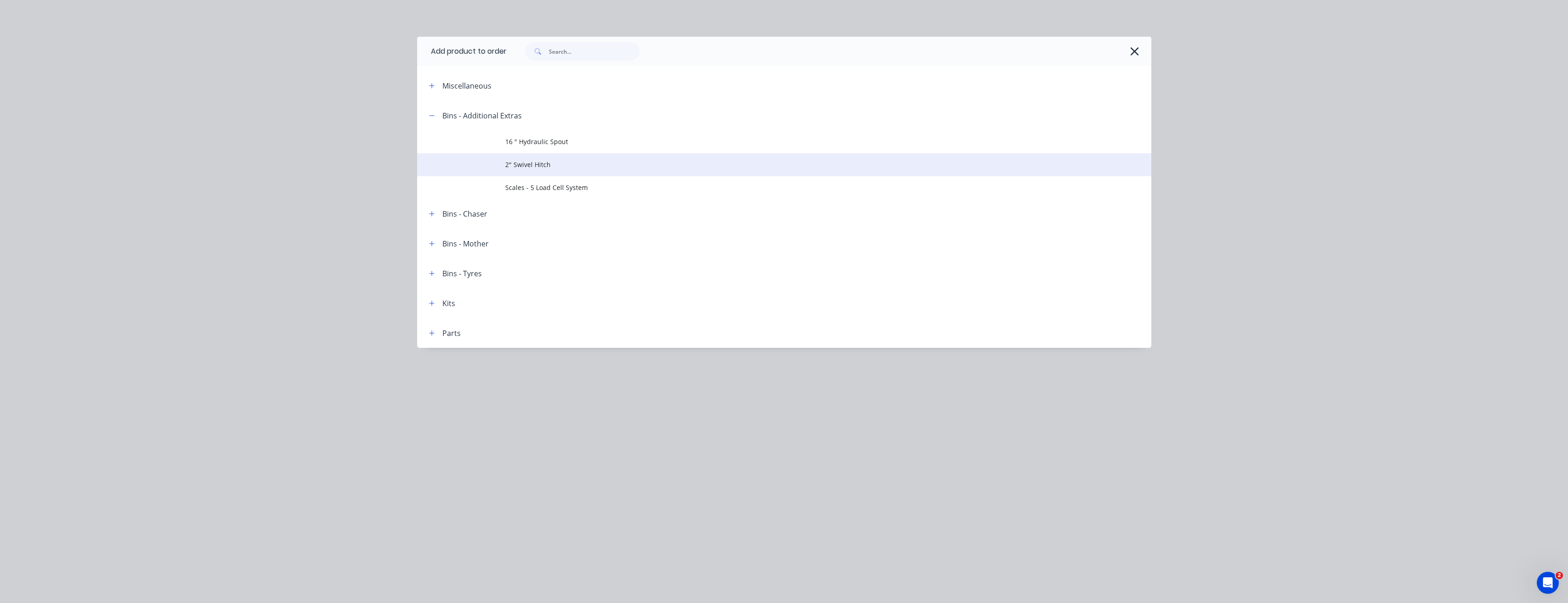
click at [534, 163] on span "2" Swivel Hitch" at bounding box center [763, 165] width 517 height 10
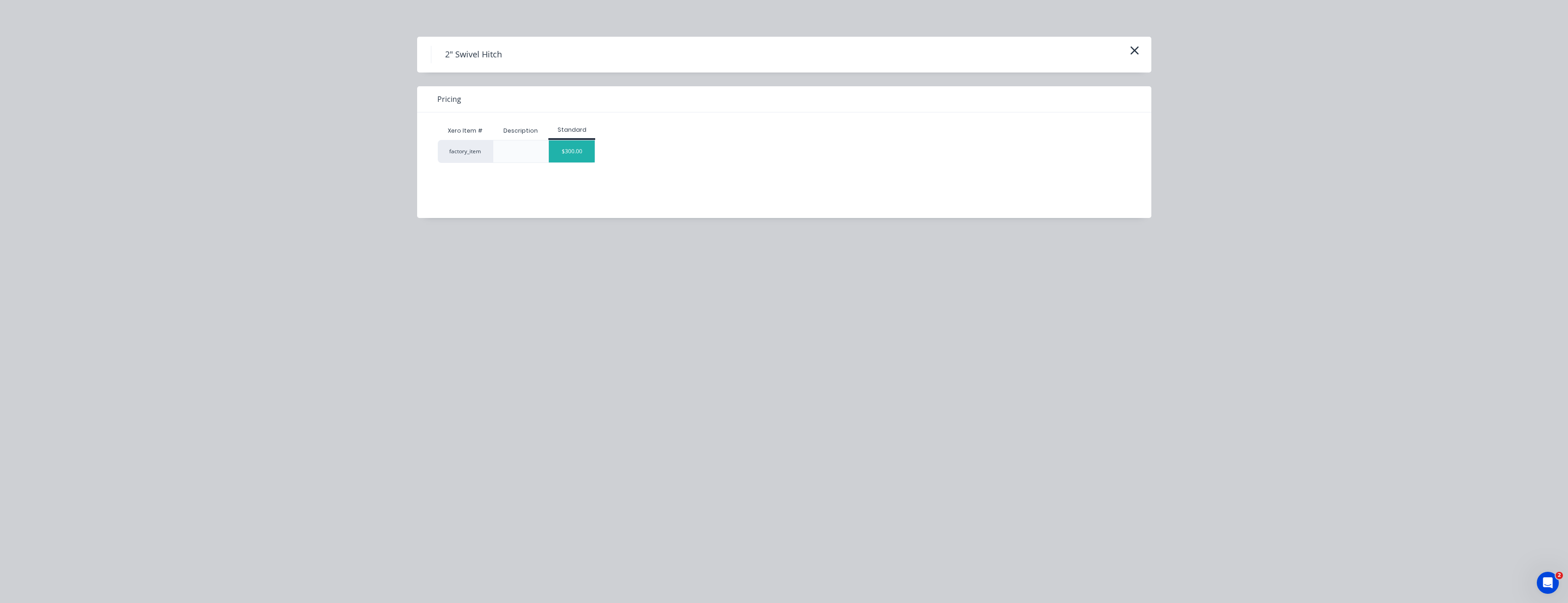
click at [573, 154] on div "$300.00" at bounding box center [572, 152] width 46 height 22
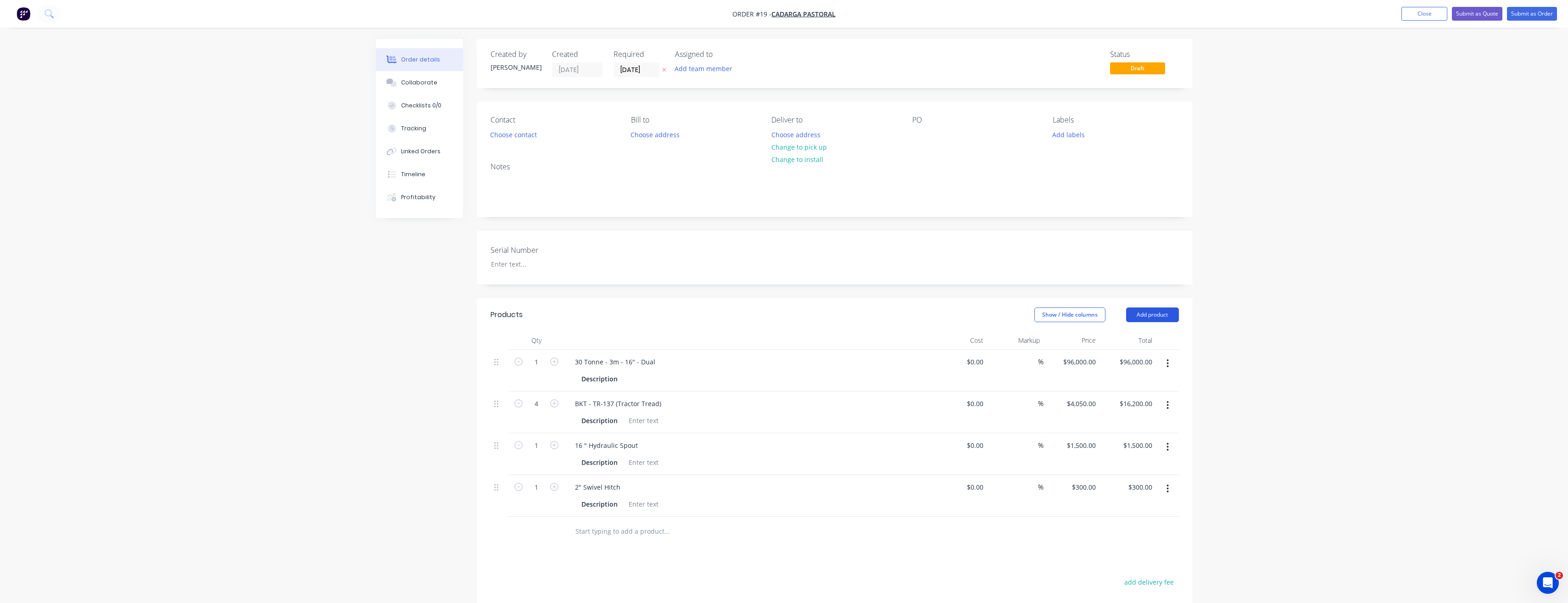
click at [1156, 316] on button "Add product" at bounding box center [1152, 315] width 53 height 15
click at [1147, 337] on div "Product catalogue" at bounding box center [1135, 338] width 71 height 13
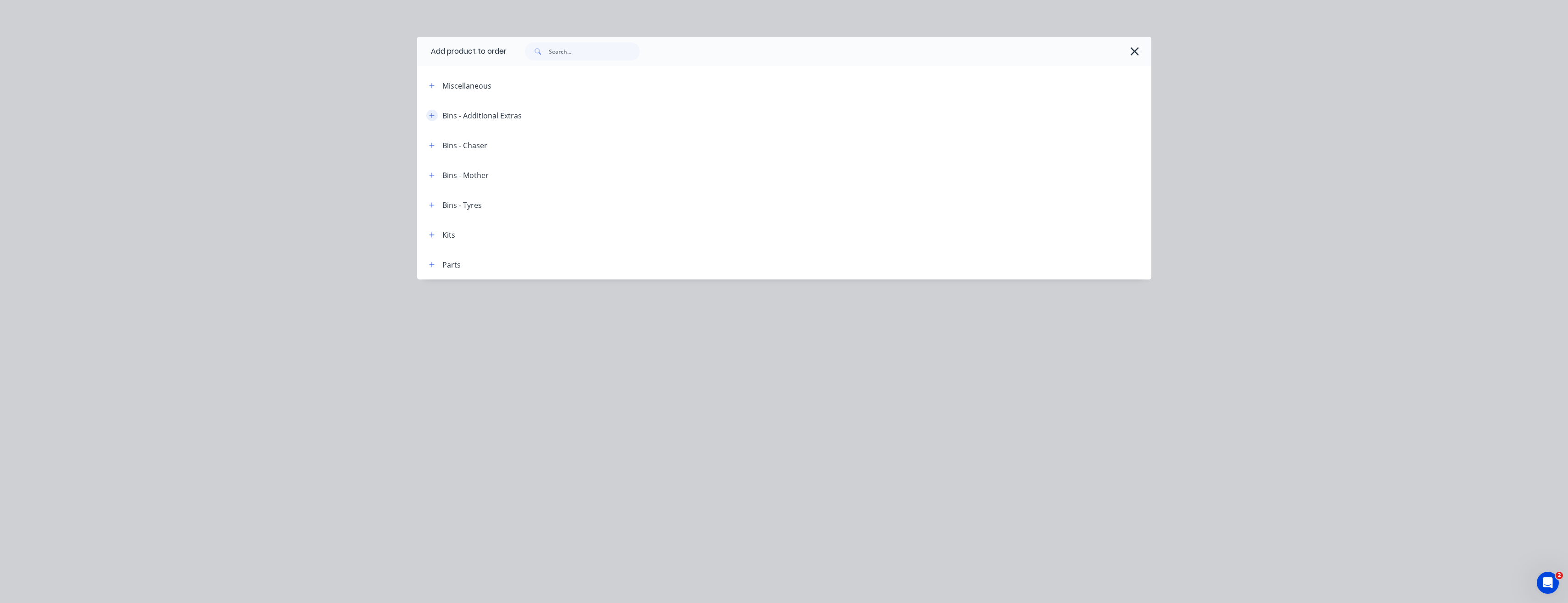
click at [435, 117] on button "button" at bounding box center [432, 115] width 12 height 12
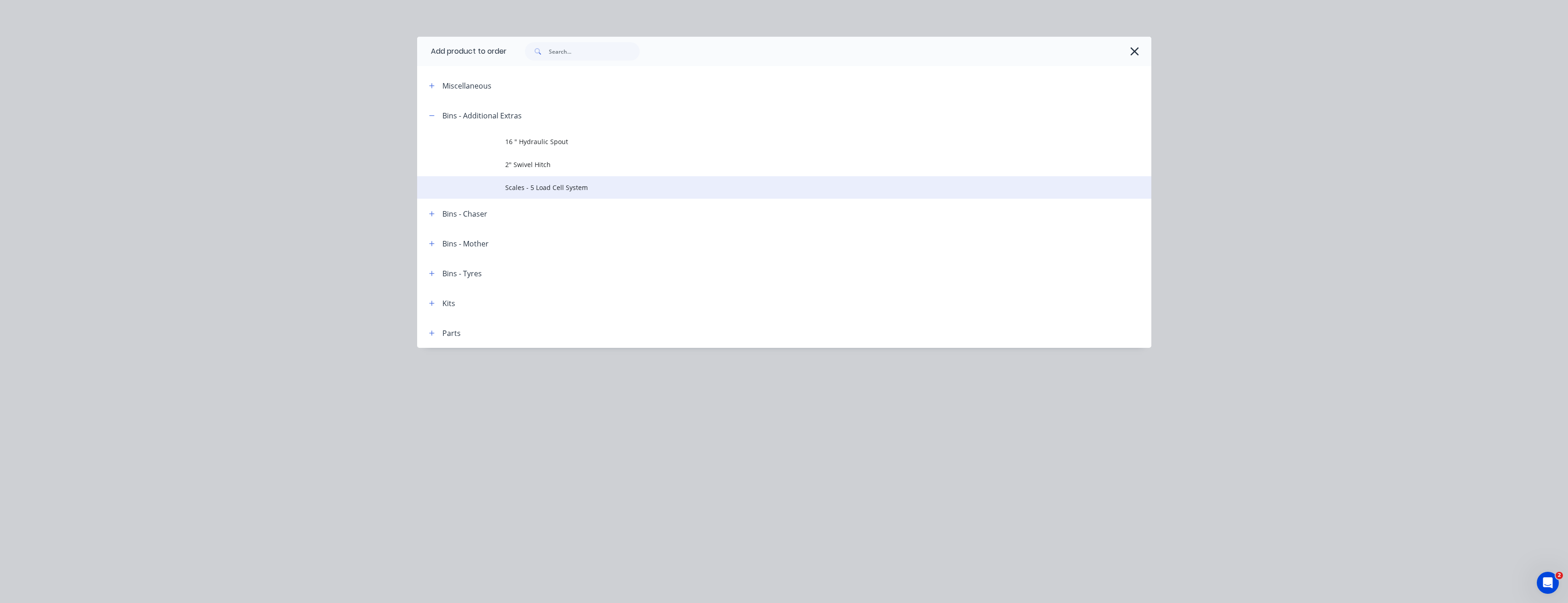
click at [558, 191] on span "Scales - 5 Load Cell System" at bounding box center [763, 188] width 517 height 10
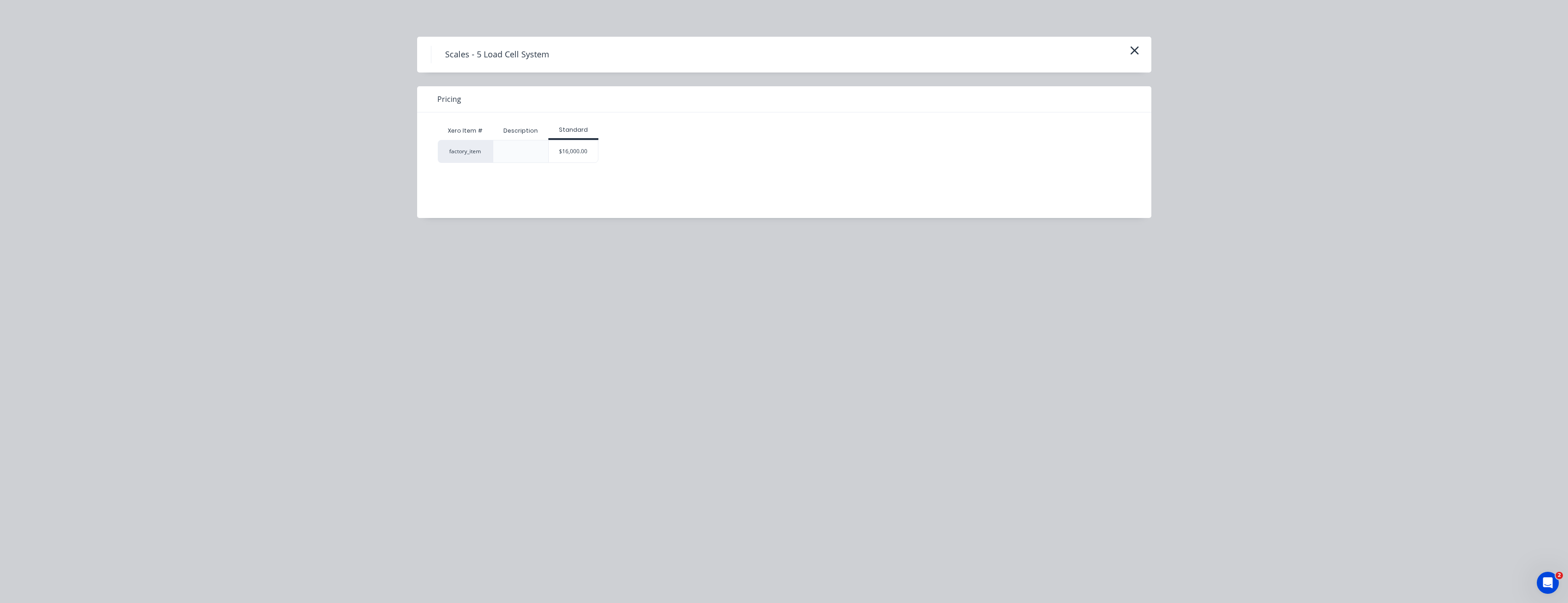
click at [583, 157] on div "$16,000.00" at bounding box center [573, 152] width 49 height 22
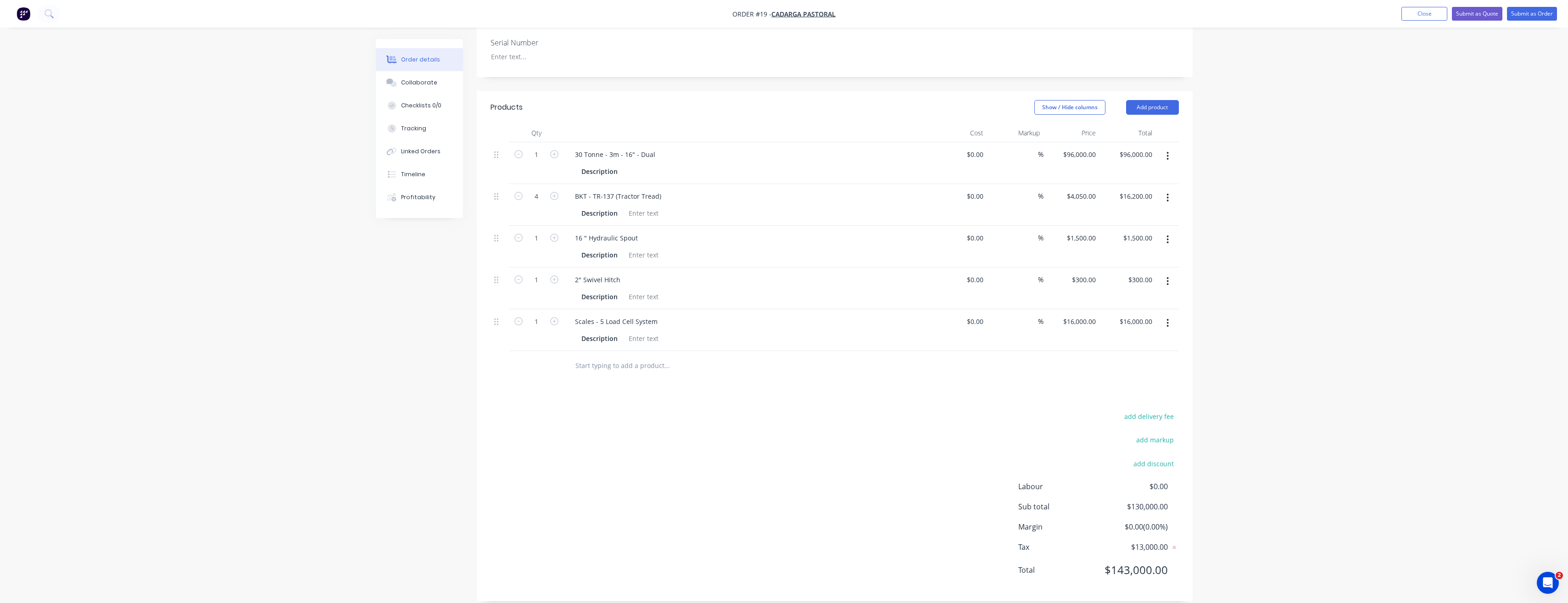
scroll to position [220, 0]
click at [647, 200] on div at bounding box center [643, 201] width 37 height 13
click at [636, 160] on div at bounding box center [631, 160] width 14 height 13
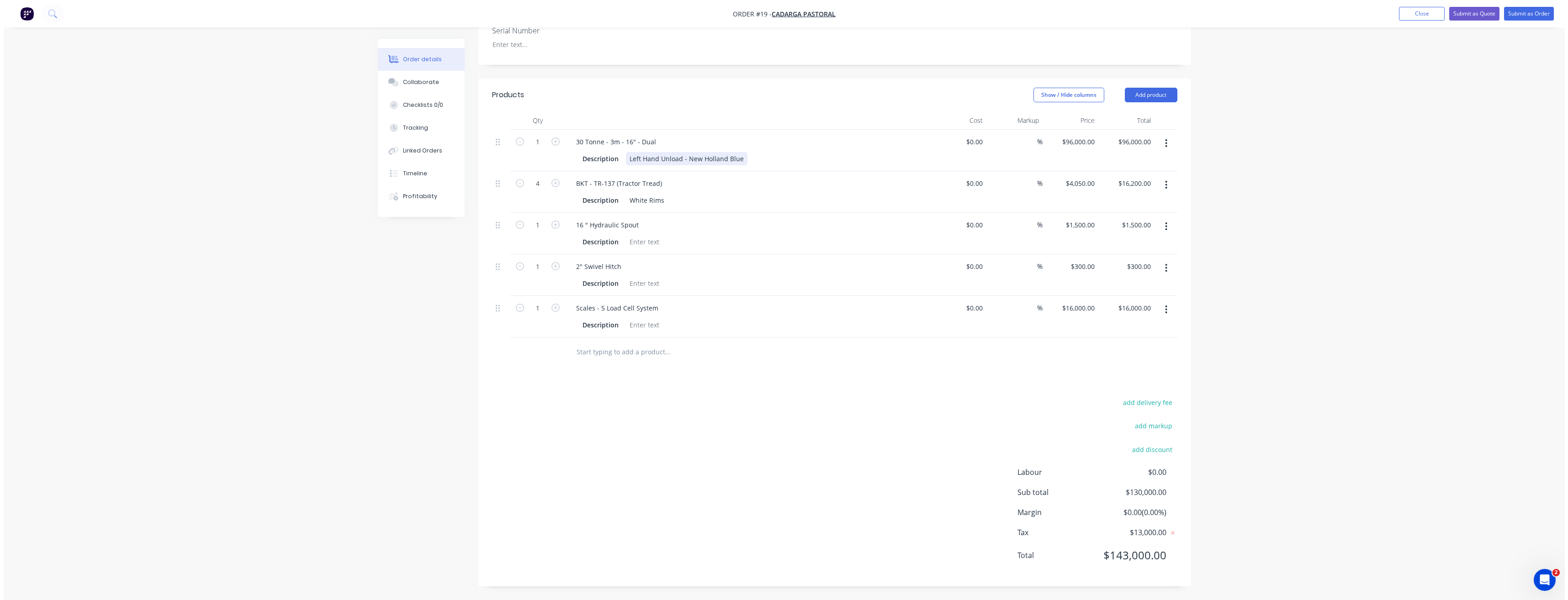
scroll to position [0, 0]
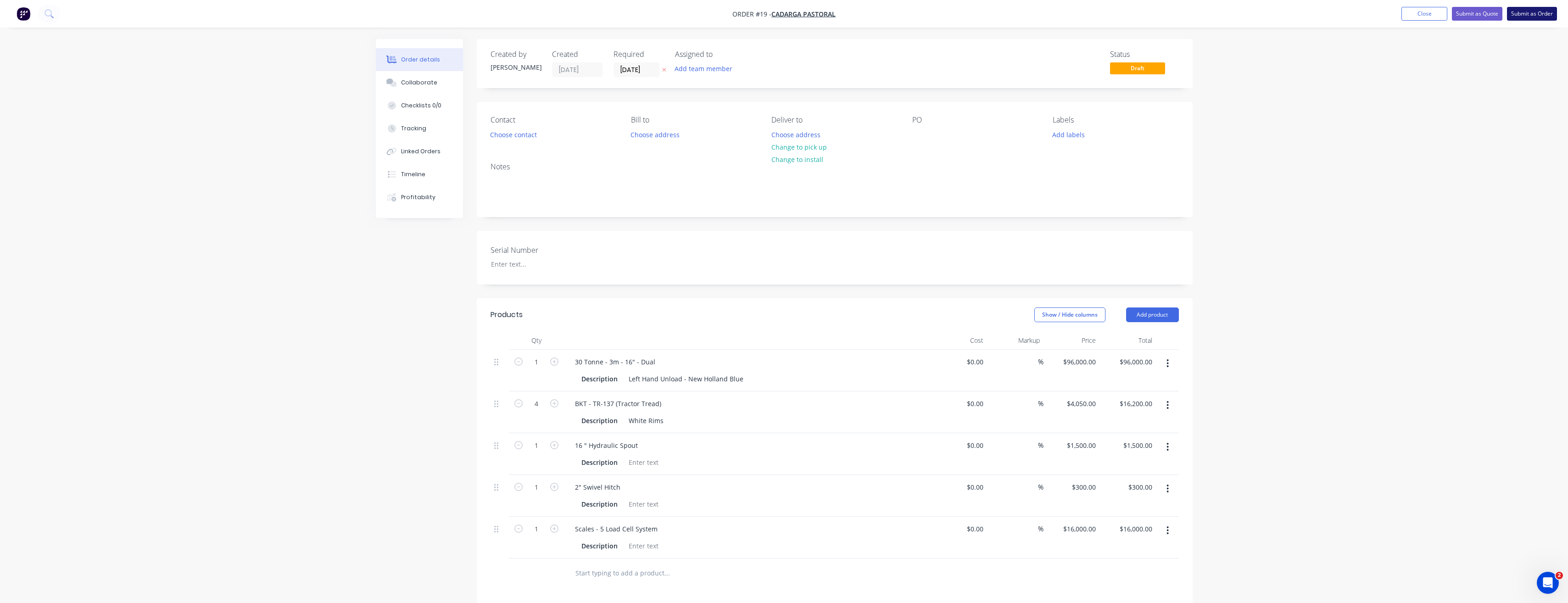
click at [1528, 13] on button "Submit as Order" at bounding box center [1532, 13] width 50 height 14
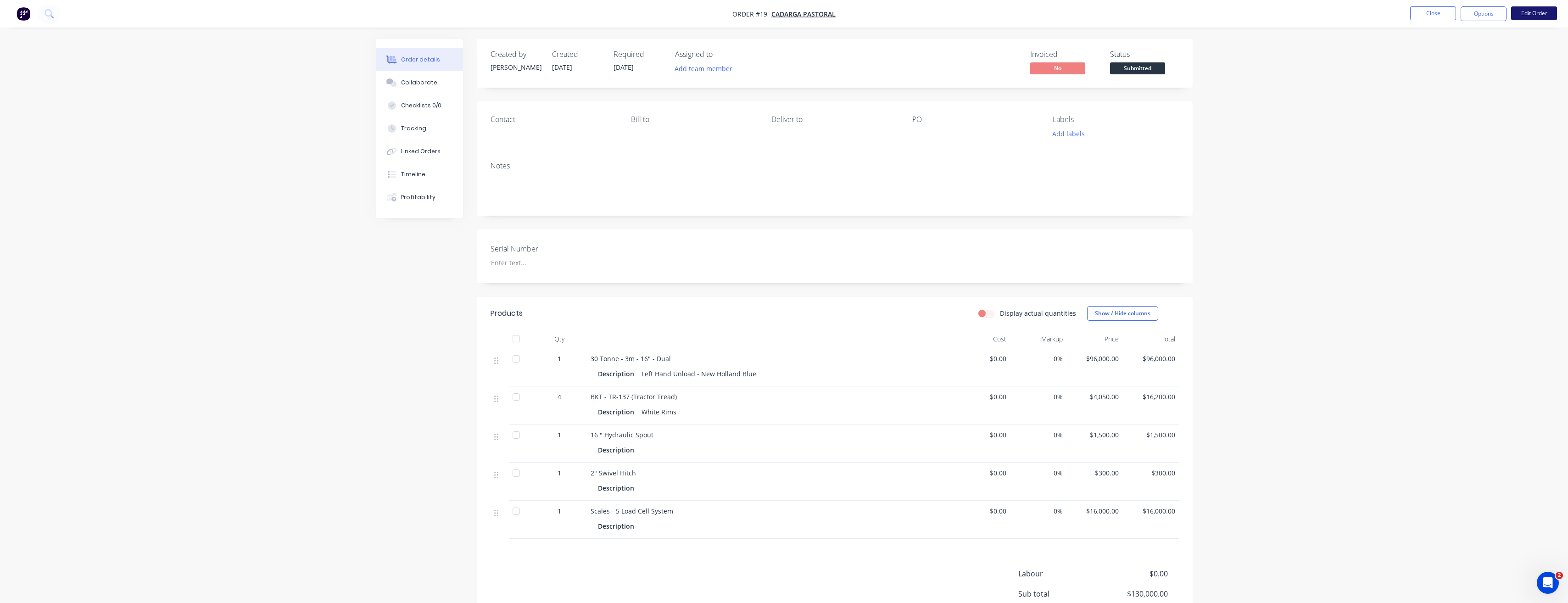
click at [1536, 13] on button "Edit Order" at bounding box center [1534, 13] width 46 height 14
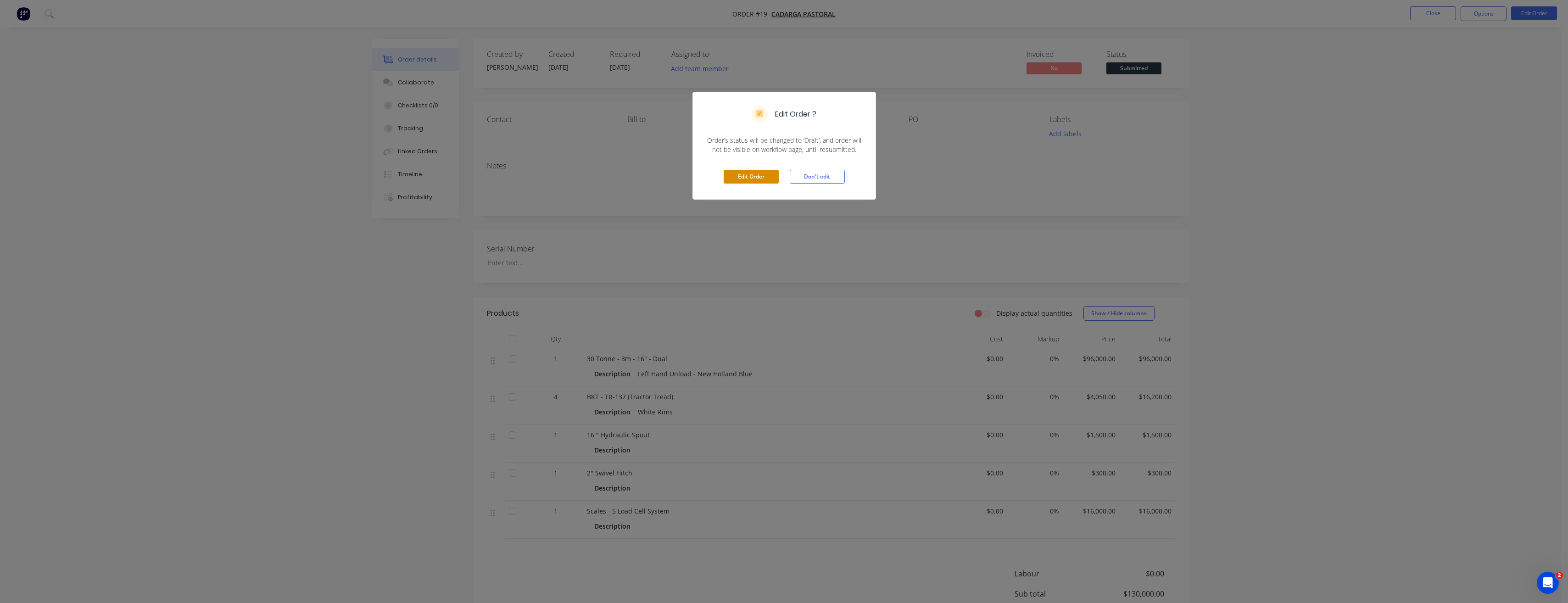
click at [748, 179] on button "Edit Order" at bounding box center [751, 177] width 55 height 14
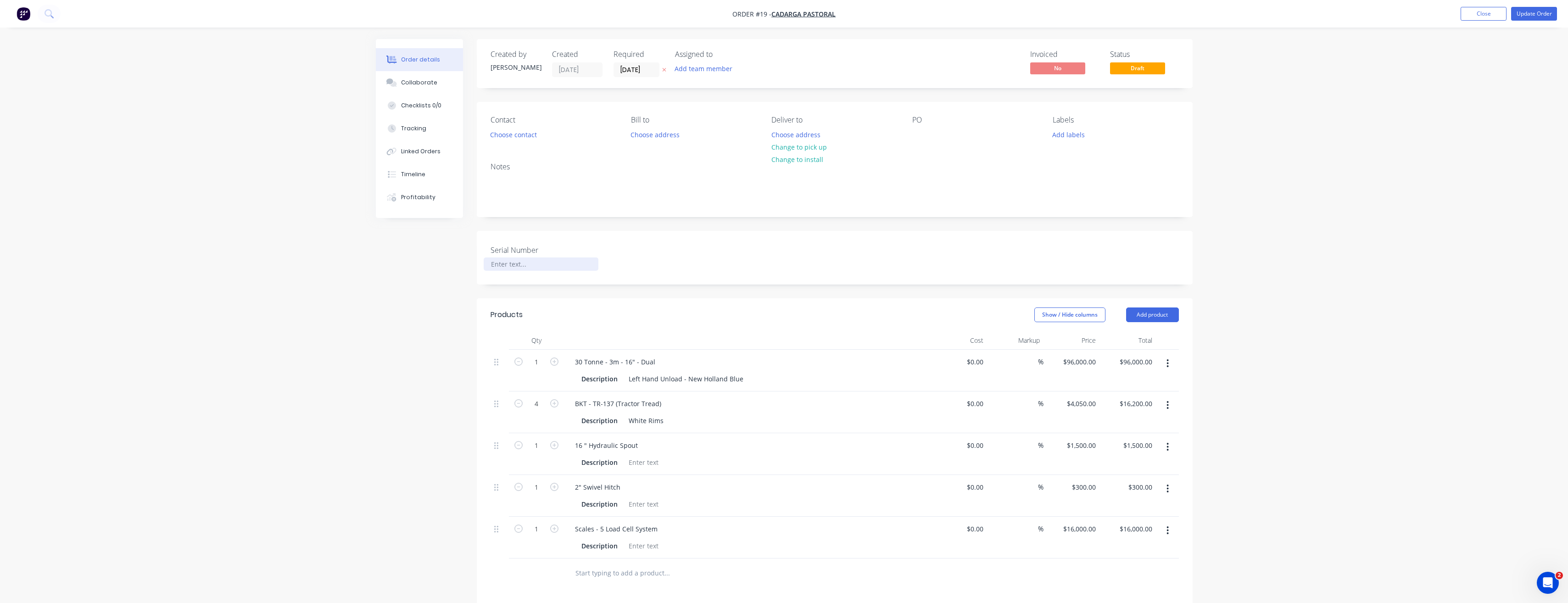
click at [512, 260] on div at bounding box center [541, 264] width 115 height 13
click at [1529, 14] on button "Update Order" at bounding box center [1534, 13] width 46 height 14
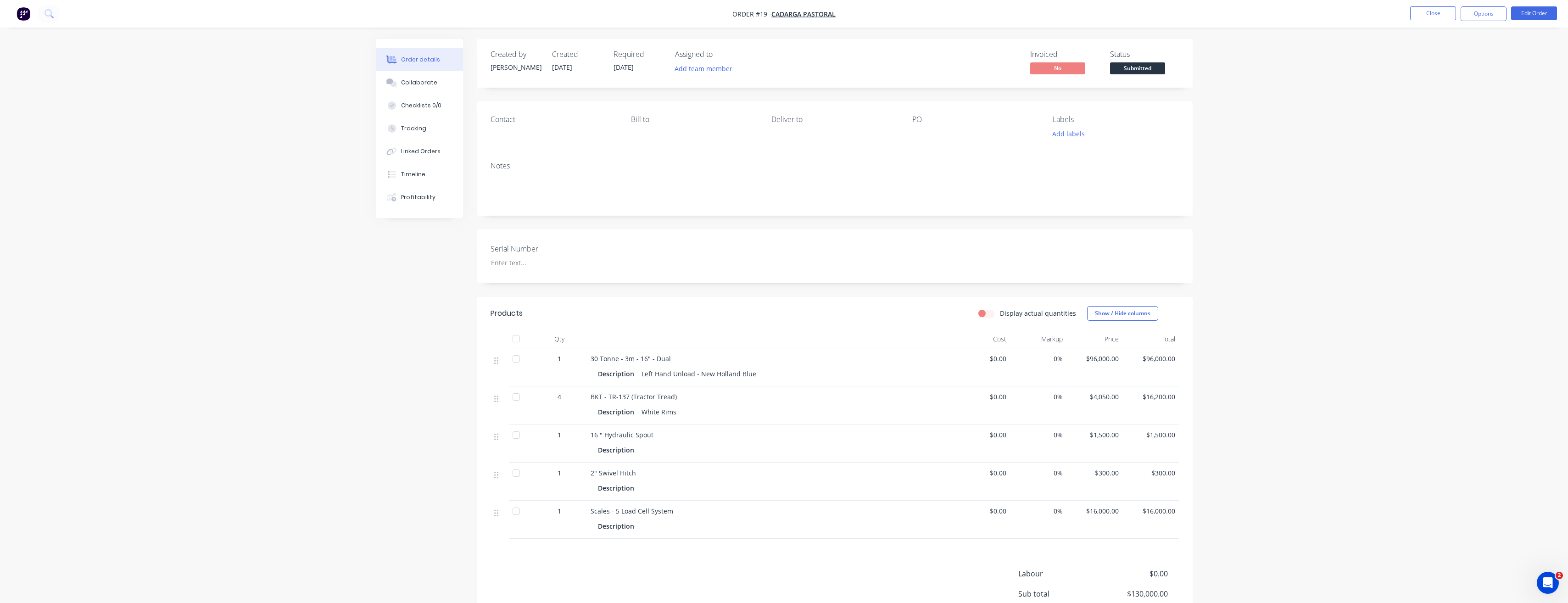
click at [257, 130] on div "Order details Collaborate Checklists 0/0 Tracking Linked Orders Timeline Profit…" at bounding box center [784, 351] width 1568 height 702
click at [1465, 156] on div "Order details Collaborate Checklists 0/0 Tracking Linked Orders Timeline Profit…" at bounding box center [784, 351] width 1568 height 702
click at [1441, 16] on button "Close" at bounding box center [1433, 13] width 46 height 14
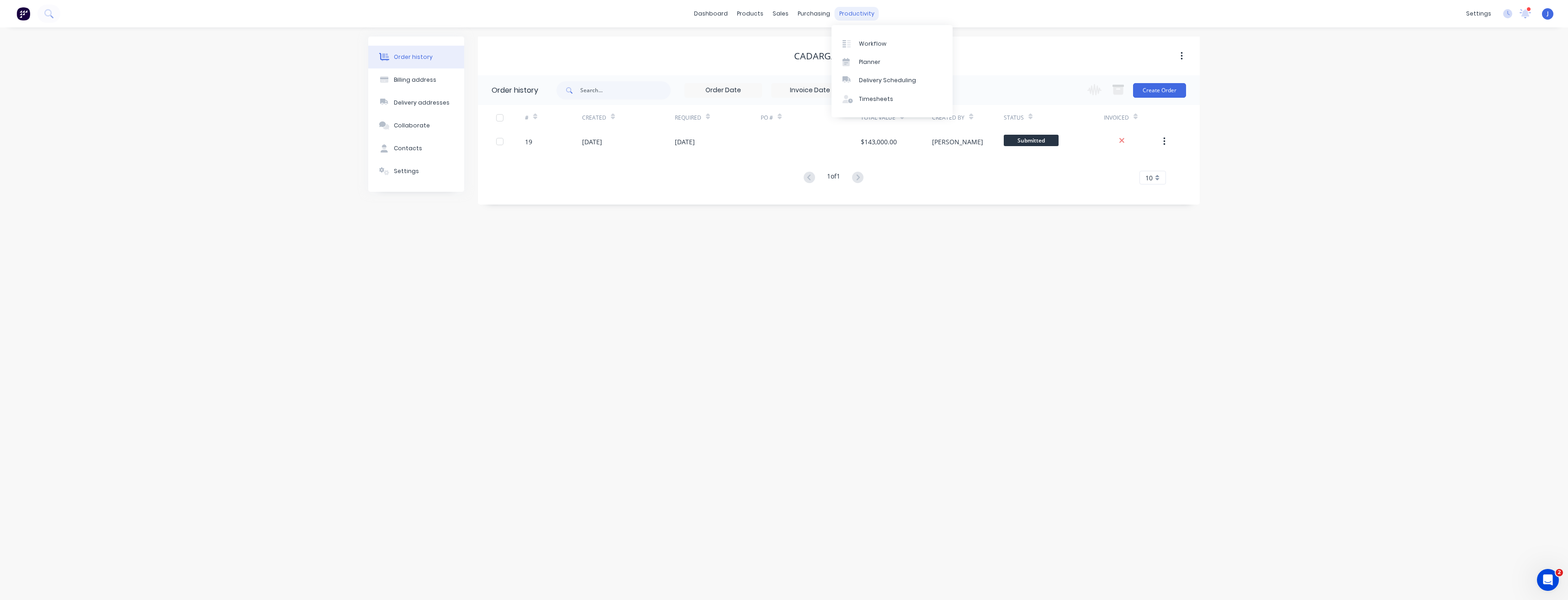
click at [855, 12] on div "productivity" at bounding box center [856, 13] width 44 height 14
click at [869, 63] on div "Planner" at bounding box center [869, 62] width 21 height 9
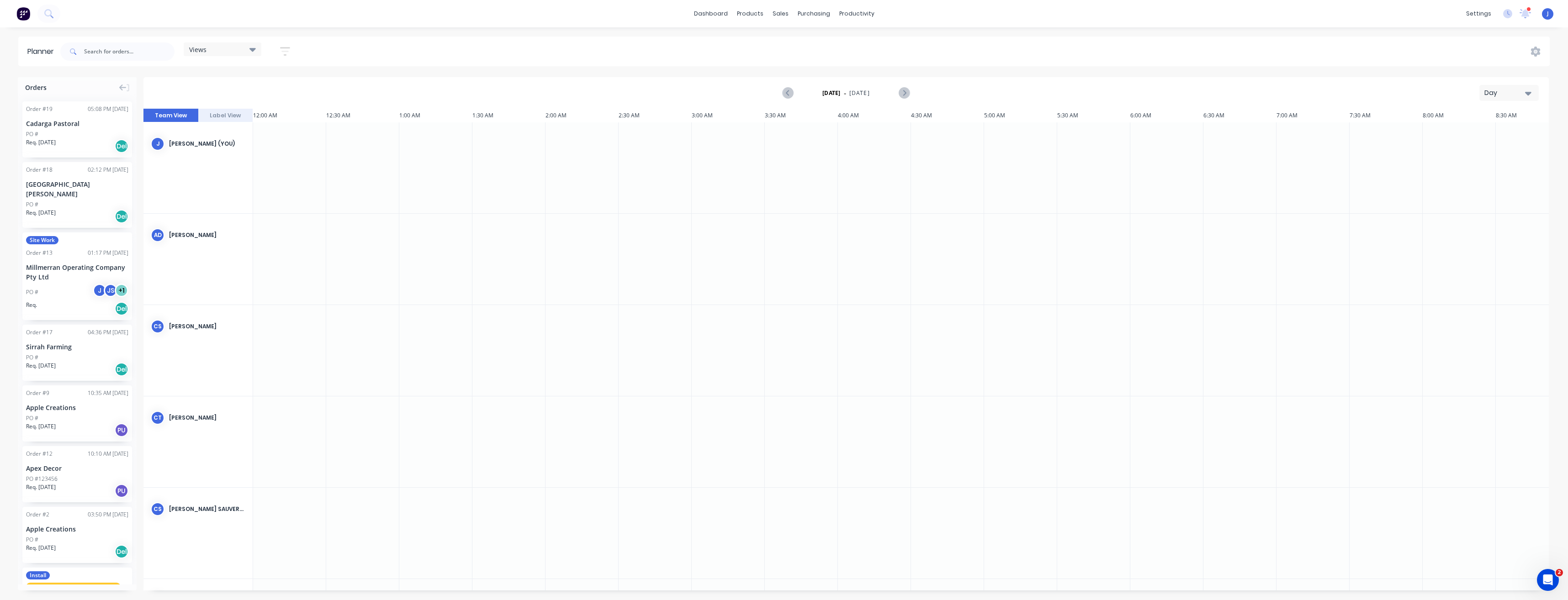
scroll to position [0, 2214]
click at [49, 121] on div "Cadarga Pastoral" at bounding box center [77, 124] width 102 height 10
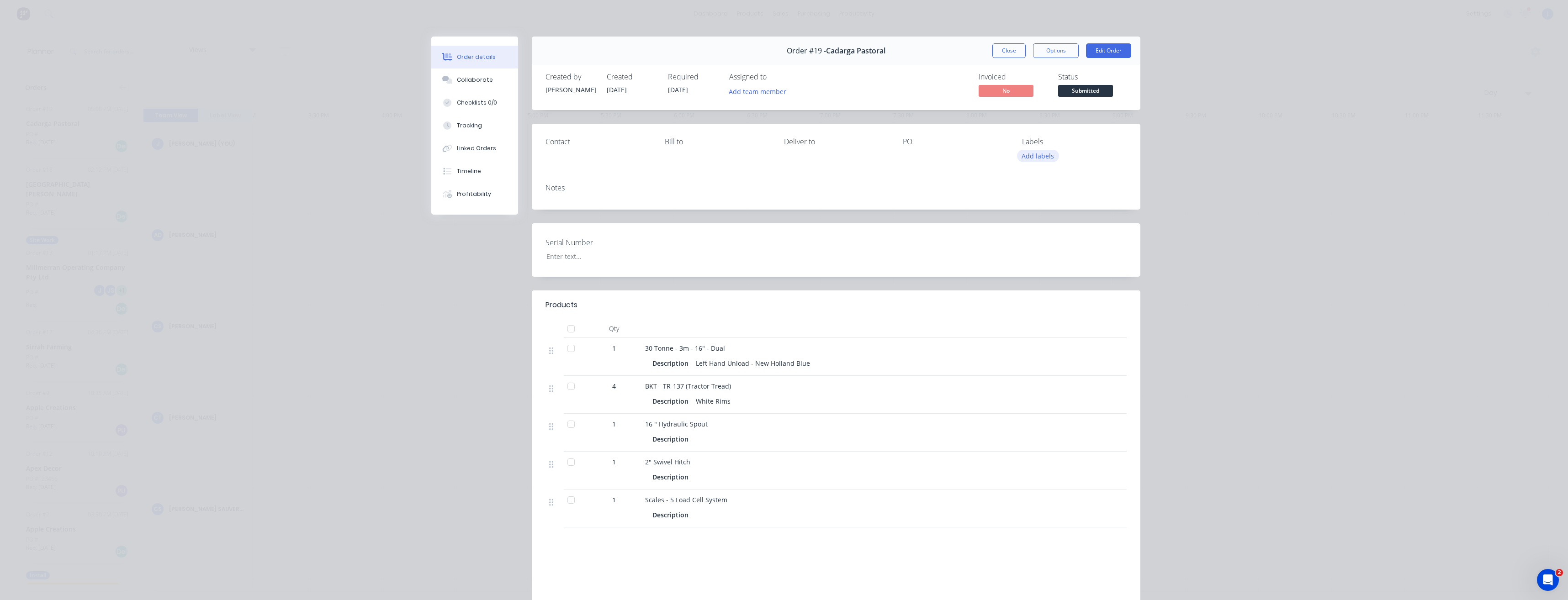
click at [1047, 156] on button "Add labels" at bounding box center [1038, 156] width 42 height 12
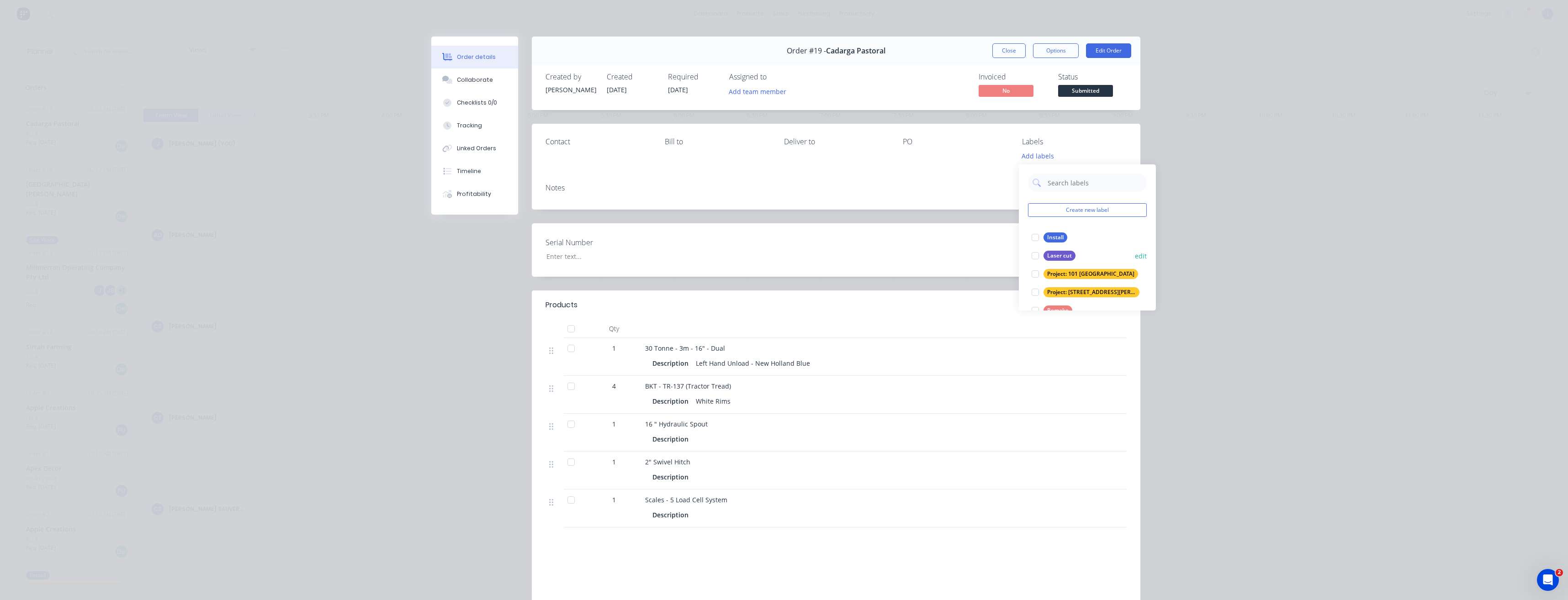
click at [1135, 256] on button "edit" at bounding box center [1141, 256] width 12 height 10
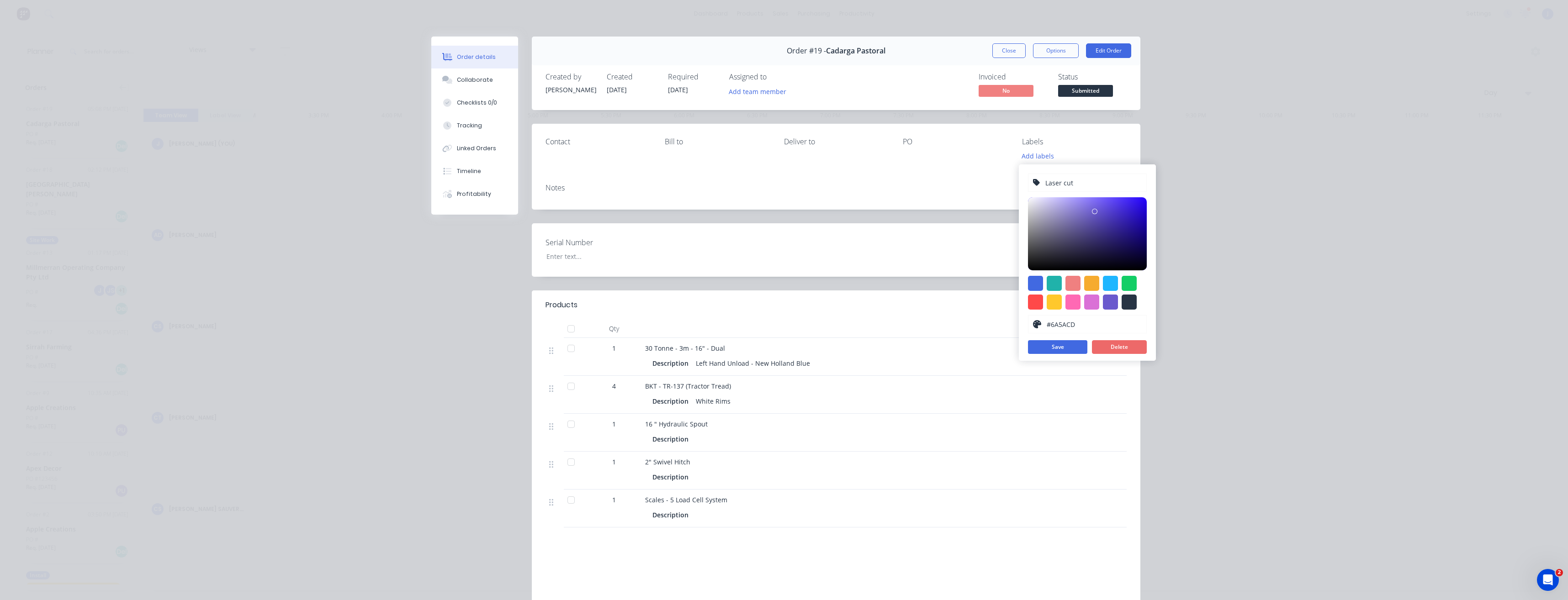
click at [1131, 350] on button "Delete" at bounding box center [1119, 347] width 55 height 14
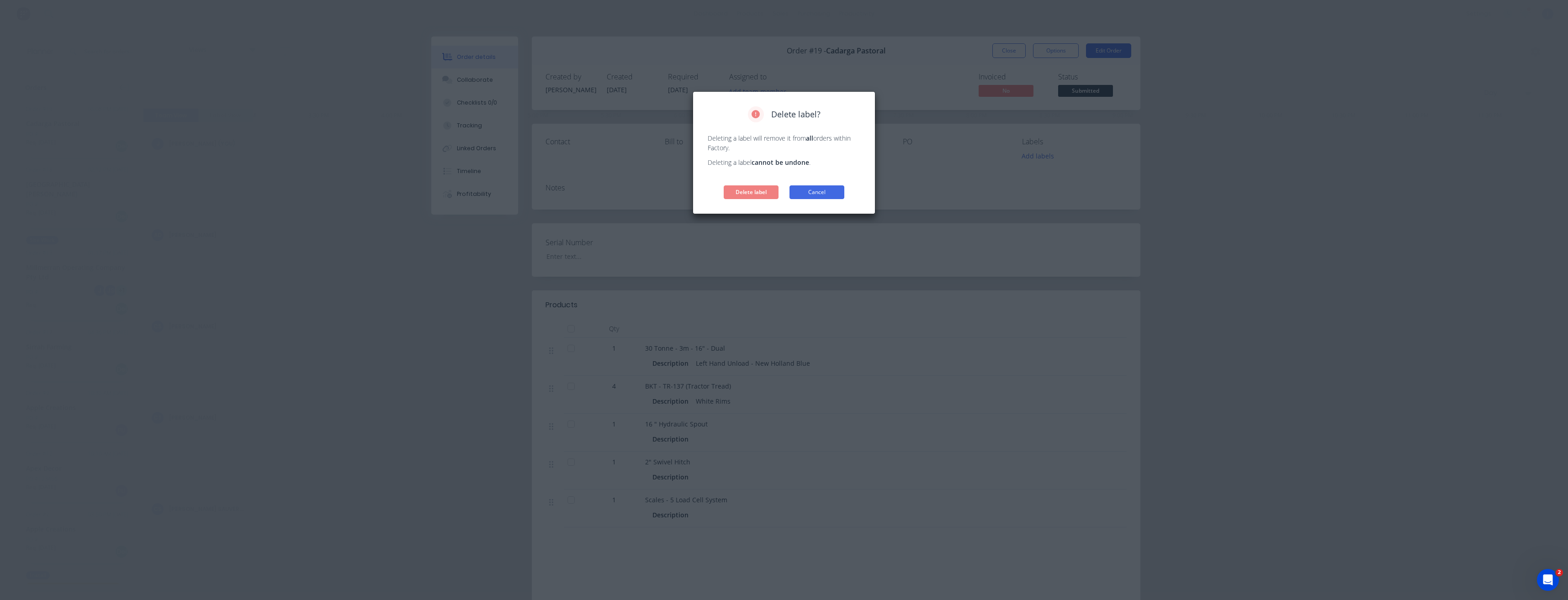
click at [815, 197] on button "Cancel" at bounding box center [817, 192] width 55 height 14
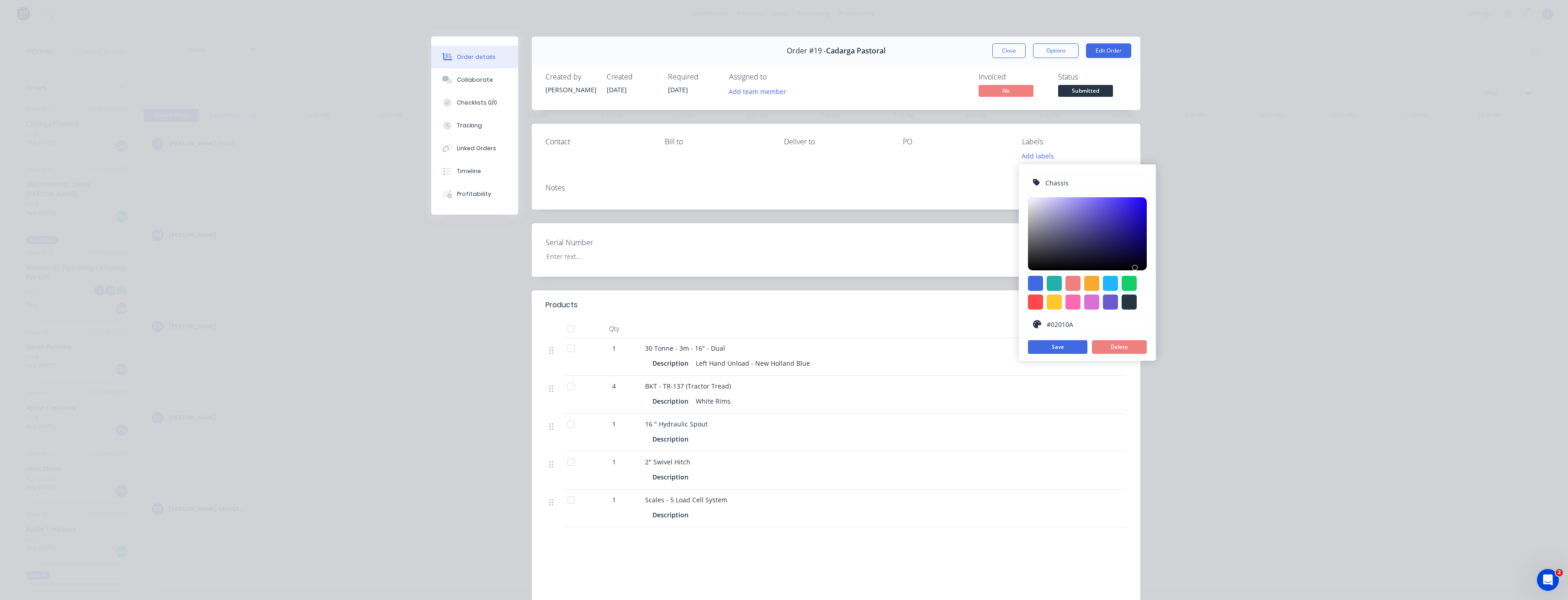
click at [1138, 268] on div at bounding box center [1087, 234] width 119 height 73
drag, startPoint x: 1137, startPoint y: 267, endPoint x: 1142, endPoint y: 266, distance: 5.1
click at [1142, 266] on div at bounding box center [1142, 268] width 5 height 5
click at [1063, 349] on button "Save" at bounding box center [1058, 347] width 60 height 14
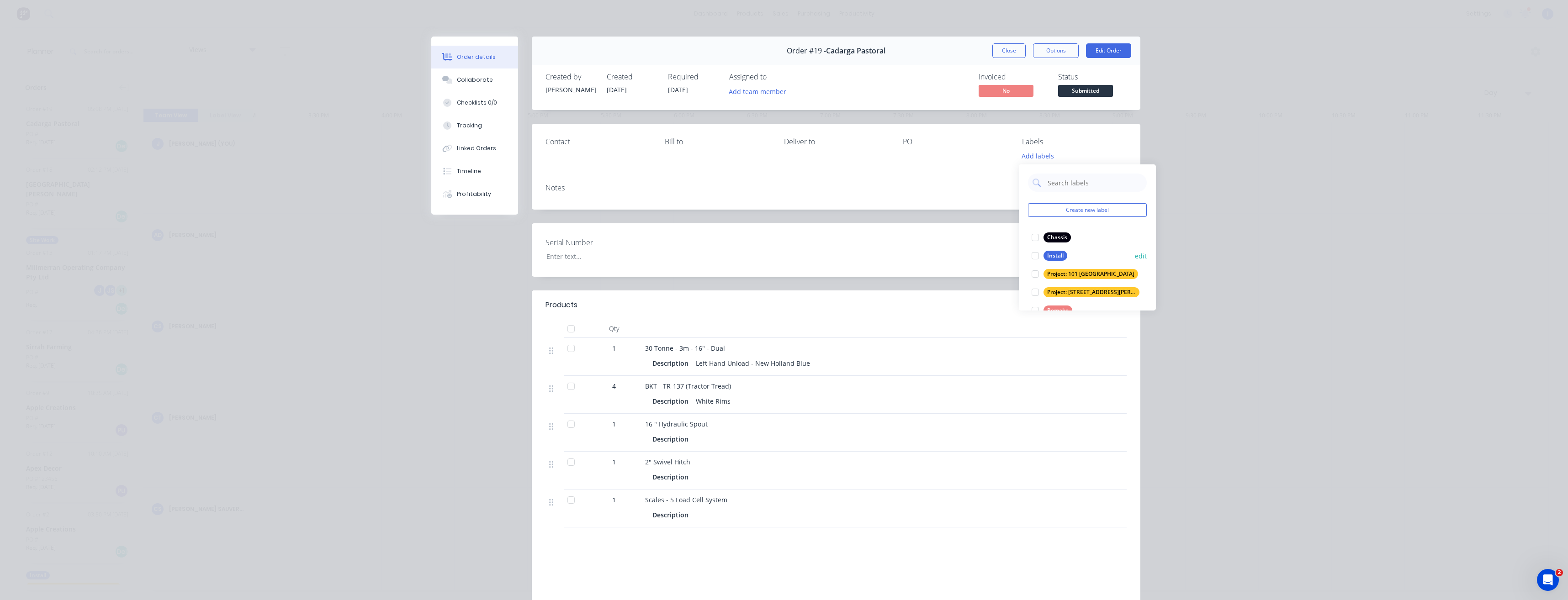
click at [1135, 257] on button "edit" at bounding box center [1141, 256] width 12 height 10
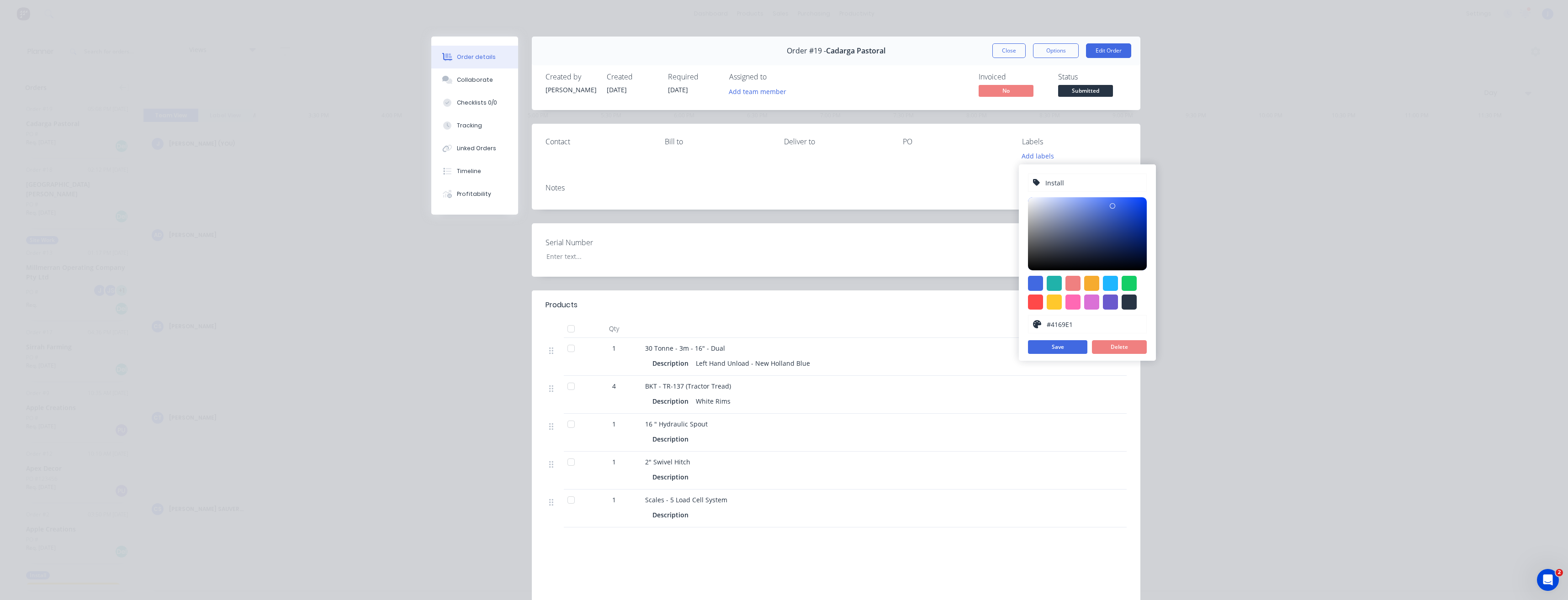
click at [1089, 326] on input "#4169E1" at bounding box center [1094, 324] width 96 height 18
drag, startPoint x: 1069, startPoint y: 184, endPoint x: 1021, endPoint y: 191, distance: 48.5
click at [1023, 187] on div "Install #4169E1 hex #4169E1 Save Delete" at bounding box center [1087, 262] width 137 height 197
click at [1141, 266] on div at bounding box center [1087, 234] width 119 height 73
click at [1065, 346] on button "Save" at bounding box center [1058, 347] width 60 height 14
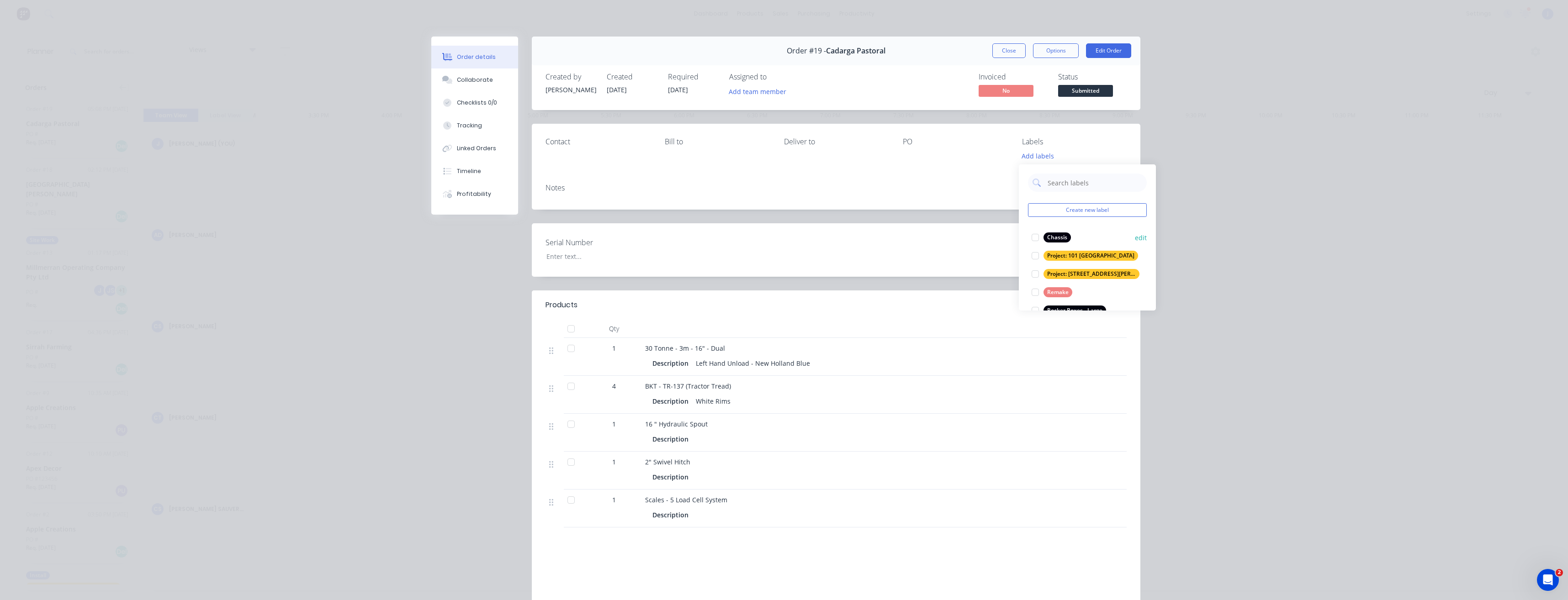
click at [1058, 233] on div "Chassis" at bounding box center [1057, 237] width 27 height 10
click at [1139, 234] on button "edit" at bounding box center [1141, 234] width 12 height 10
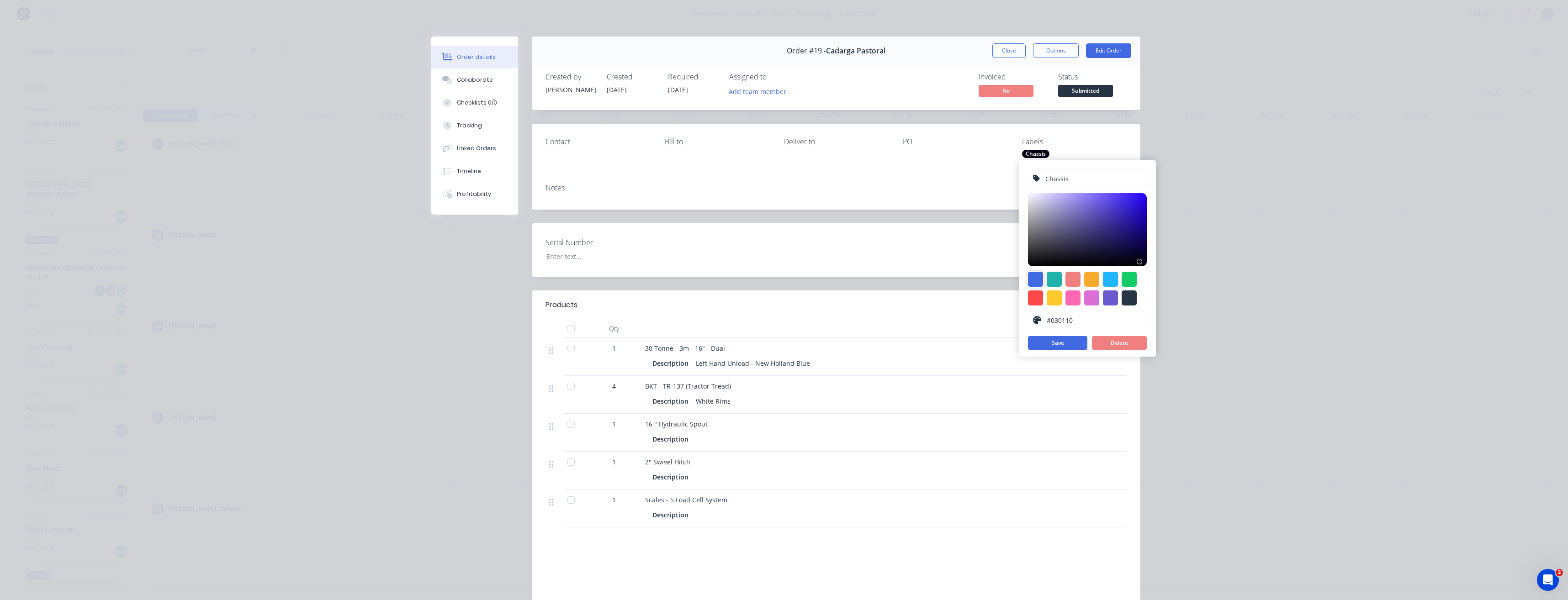
click at [1038, 279] on div at bounding box center [1035, 279] width 15 height 15
click at [1137, 204] on div at bounding box center [1087, 229] width 119 height 73
click at [1068, 342] on button "Save" at bounding box center [1058, 343] width 60 height 14
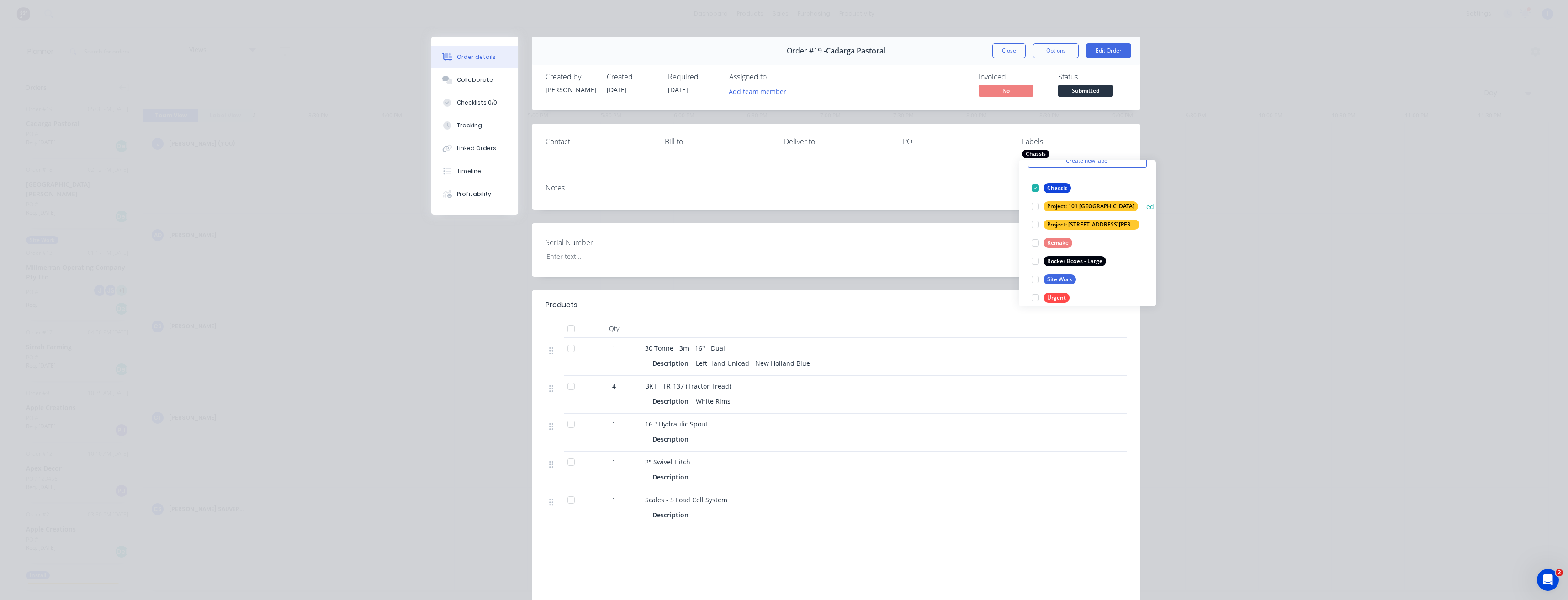
scroll to position [46, 0]
click at [1146, 207] on button "edit" at bounding box center [1152, 206] width 12 height 10
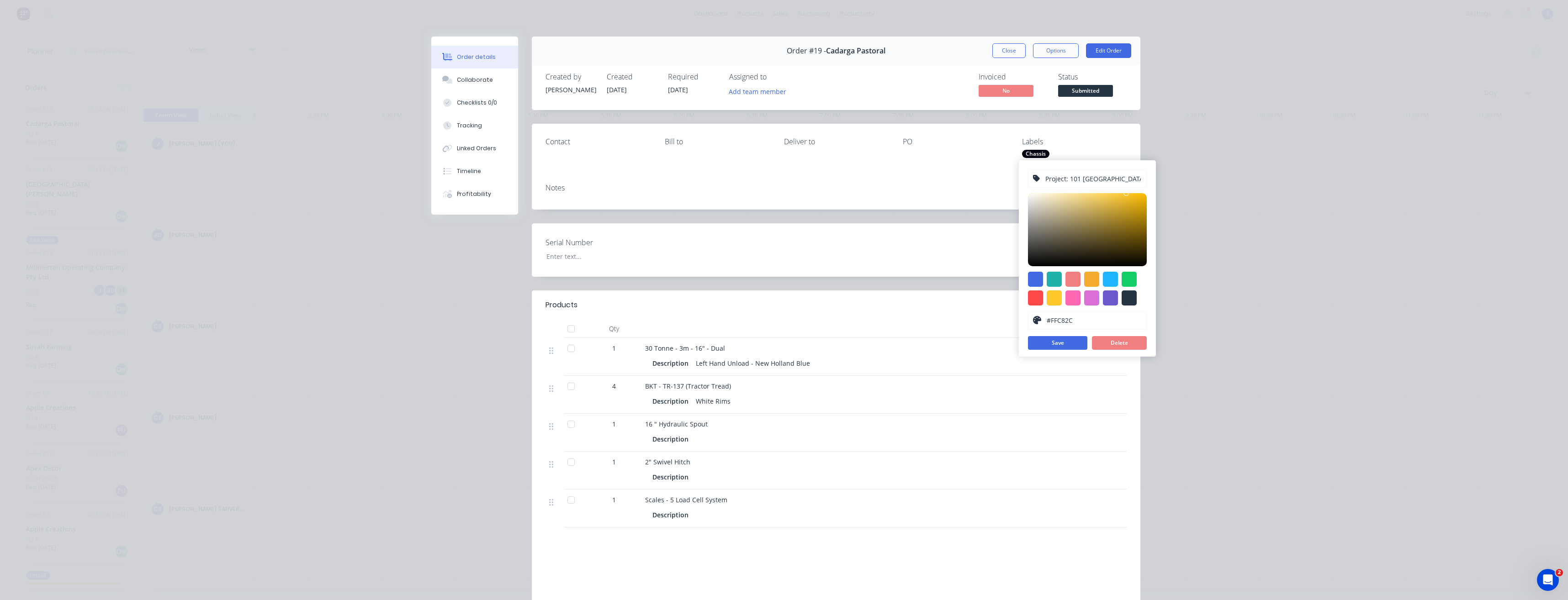
drag, startPoint x: 1105, startPoint y: 178, endPoint x: 1029, endPoint y: 185, distance: 76.3
click at [1029, 185] on div "Project: 101 [GEOGRAPHIC_DATA]" at bounding box center [1087, 178] width 119 height 18
click at [1107, 296] on div at bounding box center [1110, 298] width 15 height 15
click at [1069, 346] on button "Save" at bounding box center [1058, 343] width 60 height 14
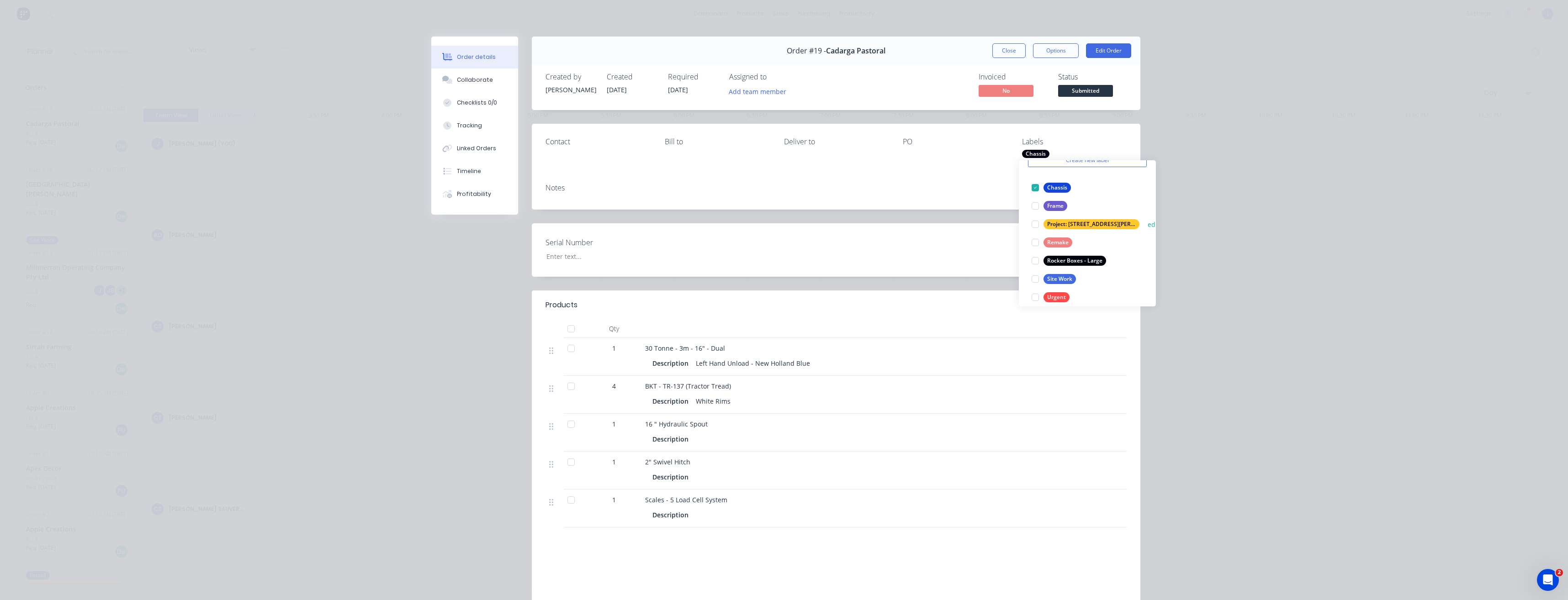
click at [1147, 229] on button "edit" at bounding box center [1153, 225] width 12 height 10
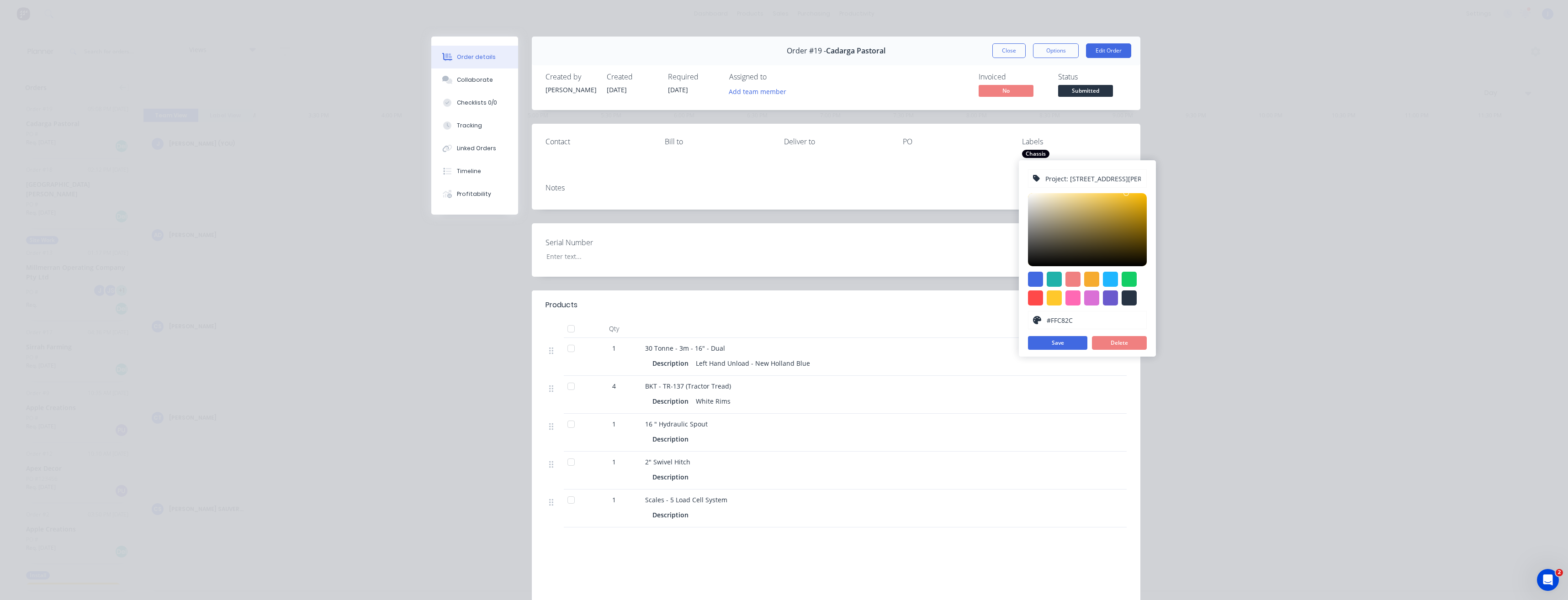
drag, startPoint x: 1105, startPoint y: 180, endPoint x: 1016, endPoint y: 190, distance: 89.6
click at [1016, 190] on body "dashboard products sales purchasing productivity dashboard products Product Cat…" at bounding box center [784, 300] width 1568 height 600
drag, startPoint x: 1110, startPoint y: 178, endPoint x: 1034, endPoint y: 180, distance: 76.0
click at [1034, 180] on div "Project: [STREET_ADDRESS][PERSON_NAME]" at bounding box center [1087, 178] width 119 height 18
click at [1091, 281] on div at bounding box center [1091, 279] width 15 height 15
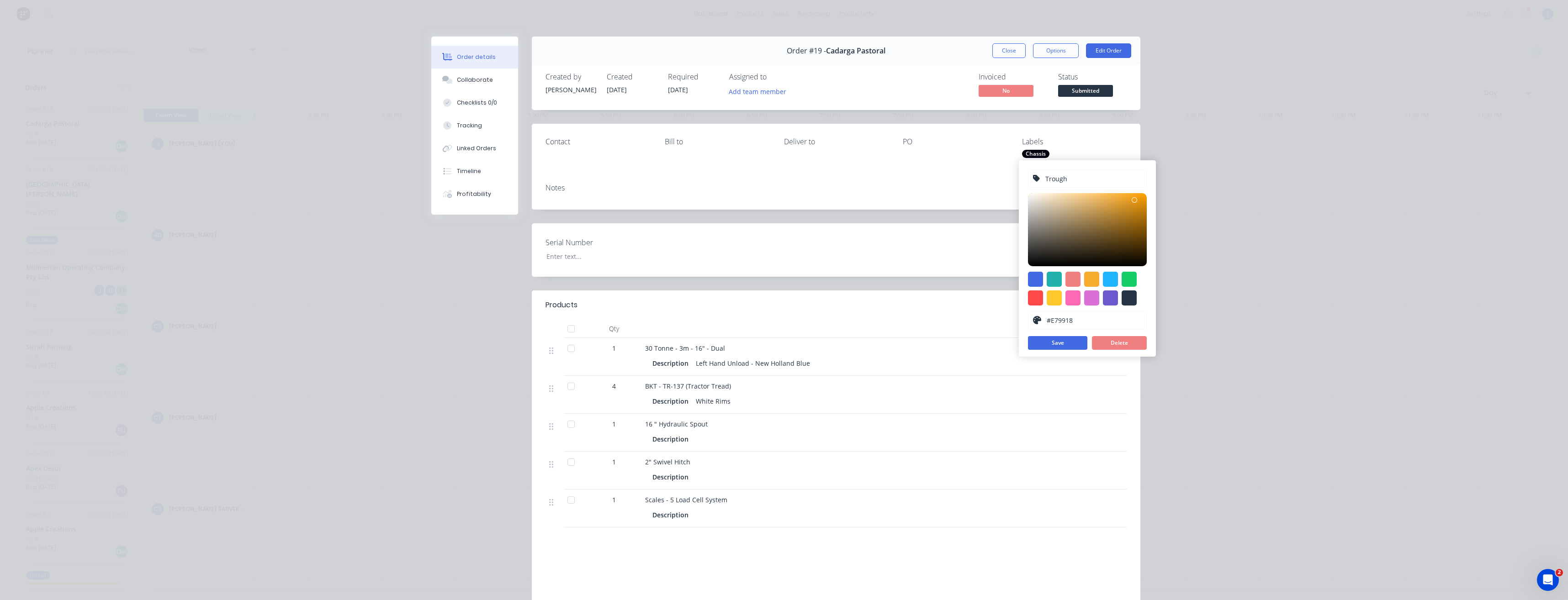
click at [1135, 200] on div at bounding box center [1087, 229] width 119 height 73
click at [1063, 340] on button "Save" at bounding box center [1058, 343] width 60 height 14
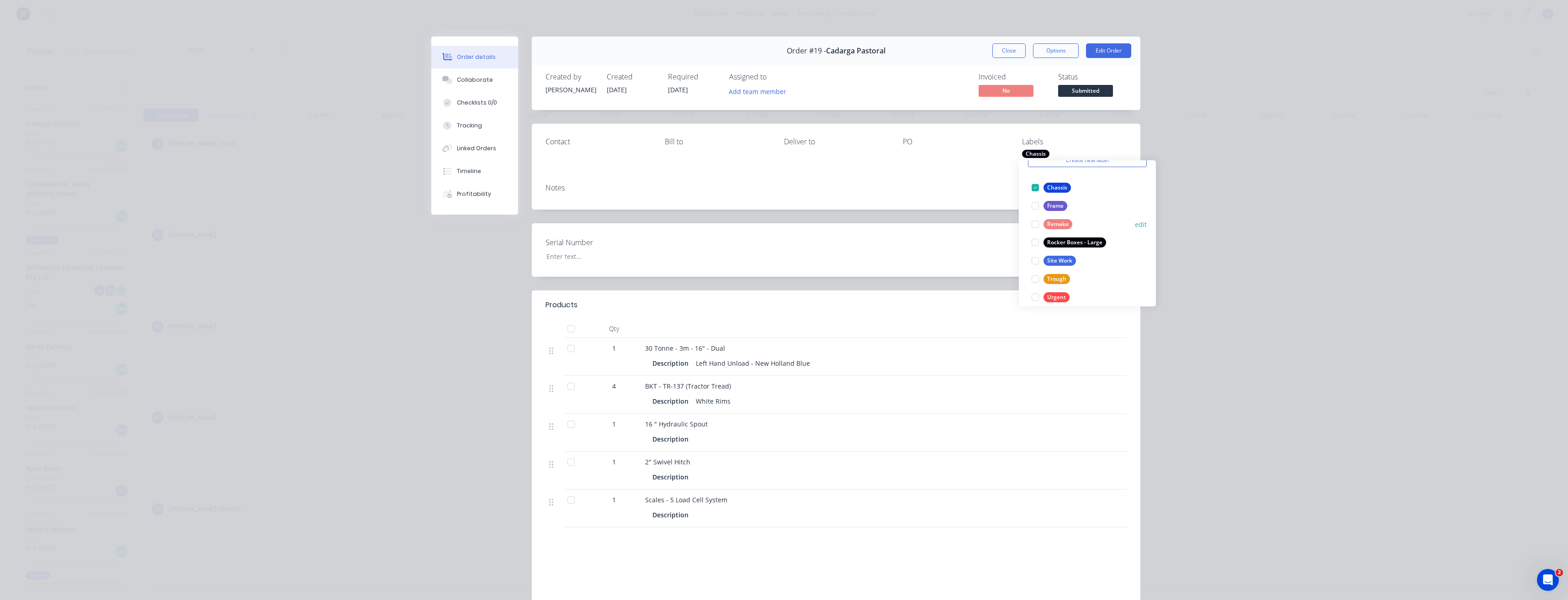
click at [1136, 229] on button "edit" at bounding box center [1141, 225] width 12 height 10
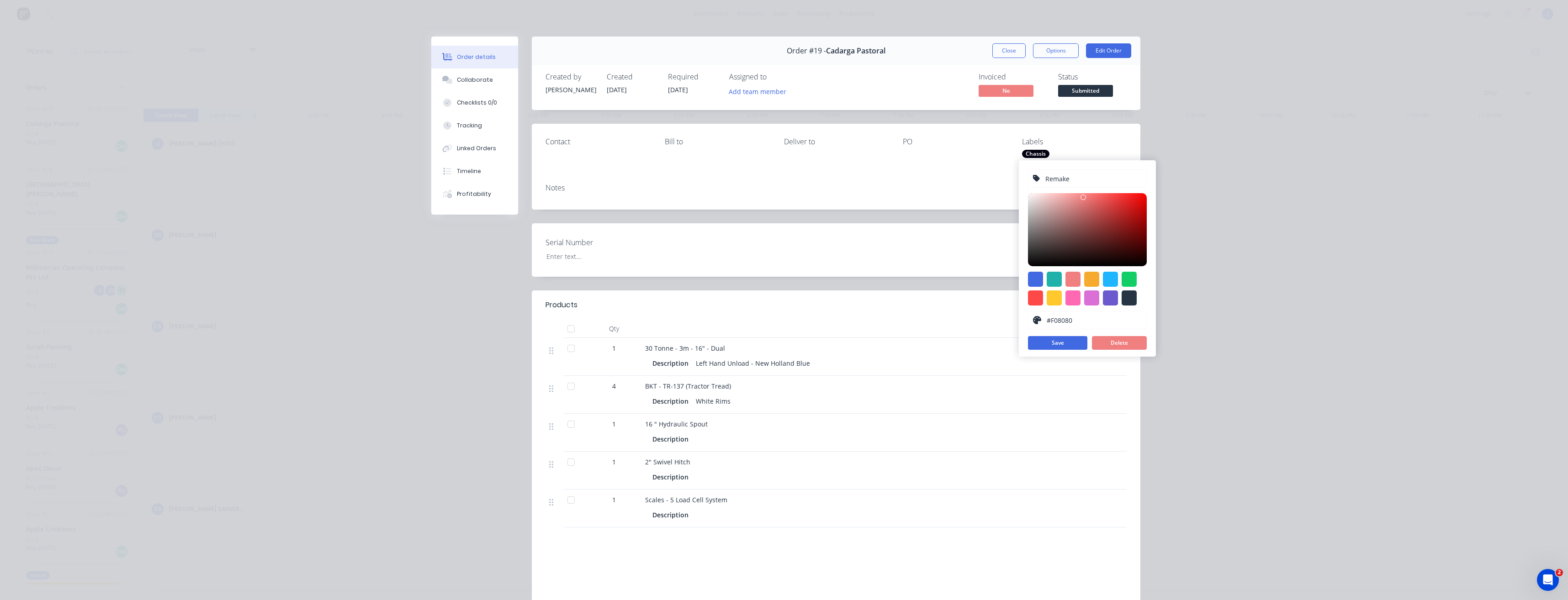
drag, startPoint x: 1052, startPoint y: 178, endPoint x: 1039, endPoint y: 180, distance: 13.2
click at [1039, 180] on div "Remake" at bounding box center [1087, 178] width 119 height 18
click at [1129, 206] on div at bounding box center [1087, 229] width 119 height 73
click at [1079, 345] on button "Save" at bounding box center [1058, 343] width 60 height 14
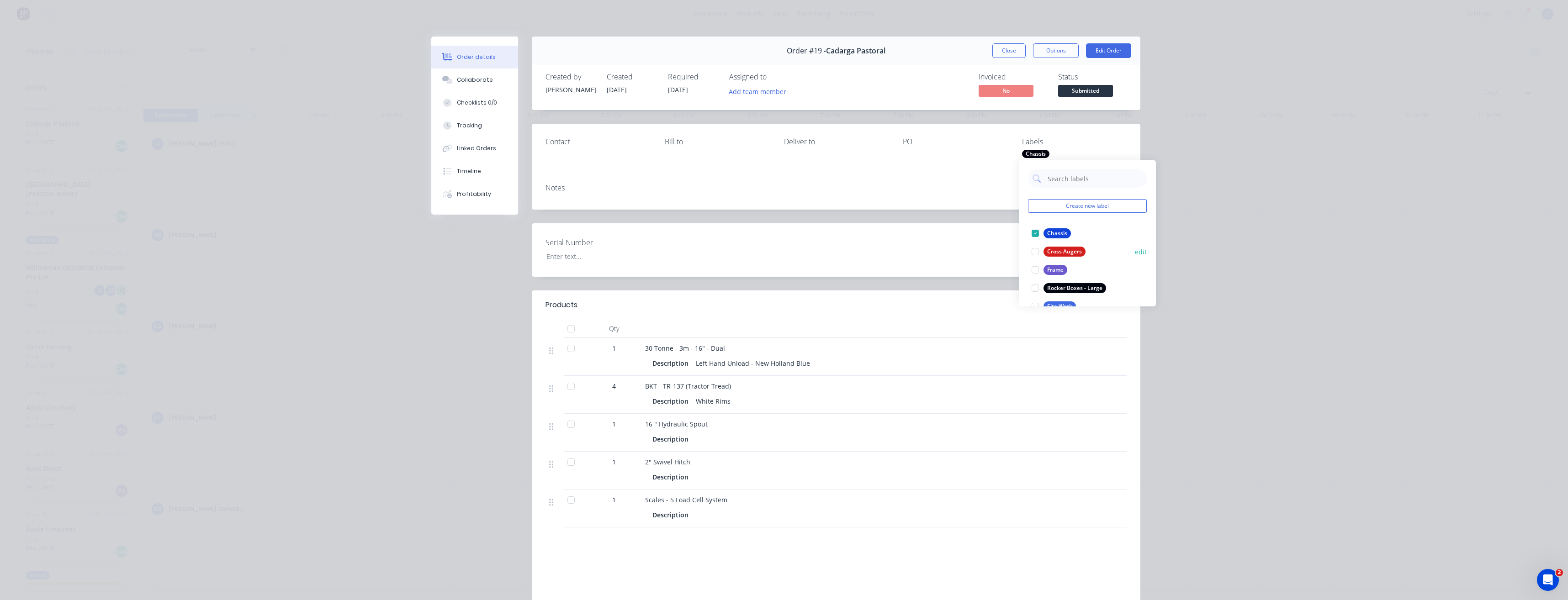
scroll to position [55, 0]
click at [941, 244] on div "Serial Number" at bounding box center [836, 250] width 609 height 54
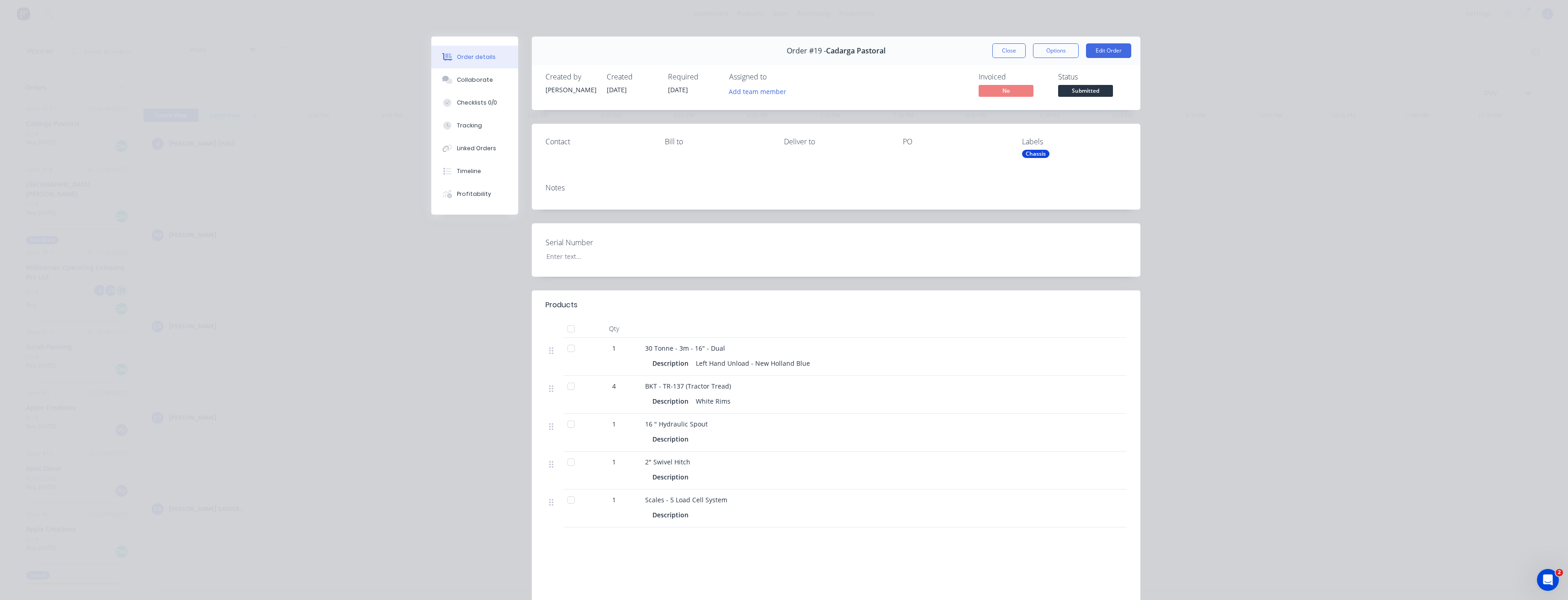
click at [1034, 155] on div "Chassis" at bounding box center [1035, 154] width 27 height 9
drag, startPoint x: 1068, startPoint y: 251, endPoint x: 1006, endPoint y: 164, distance: 106.8
click at [1006, 164] on body "dashboard products sales purchasing productivity dashboard products Product Cat…" at bounding box center [784, 300] width 1568 height 600
click at [1037, 250] on div at bounding box center [1035, 252] width 18 height 18
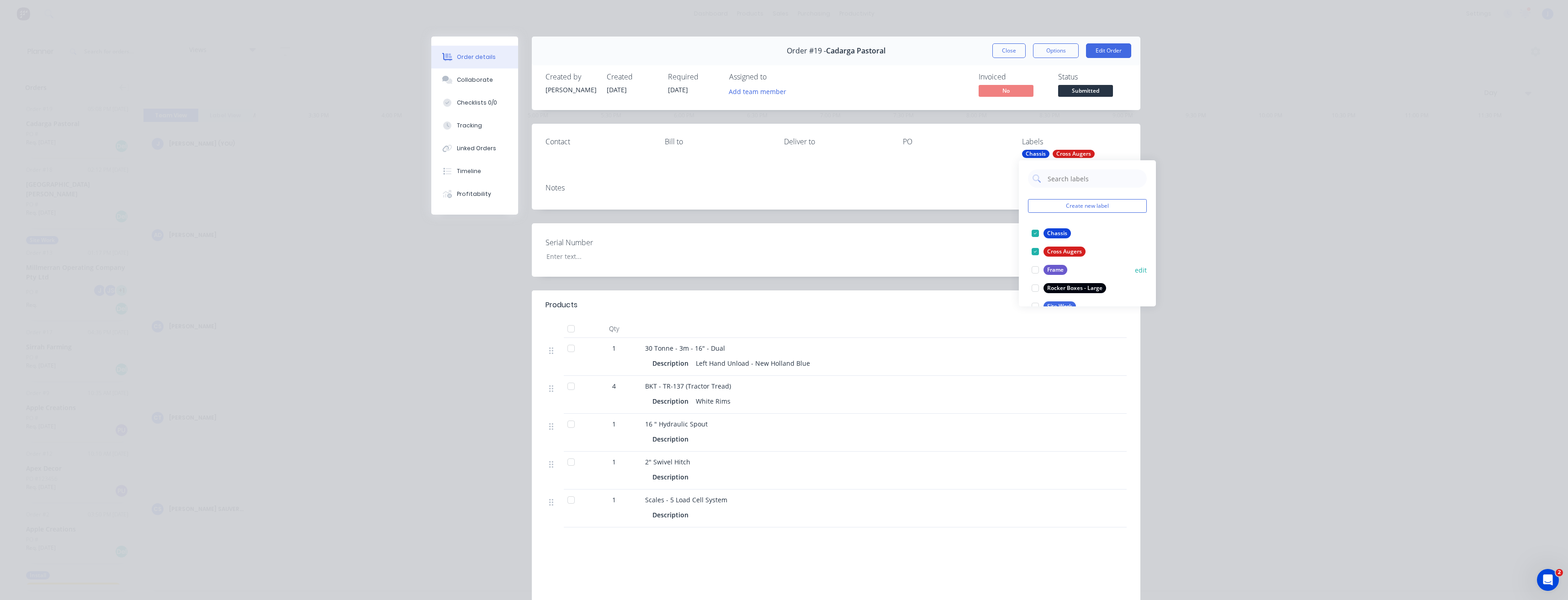
click at [1036, 270] on div at bounding box center [1035, 270] width 18 height 18
click at [1038, 285] on div at bounding box center [1035, 288] width 18 height 18
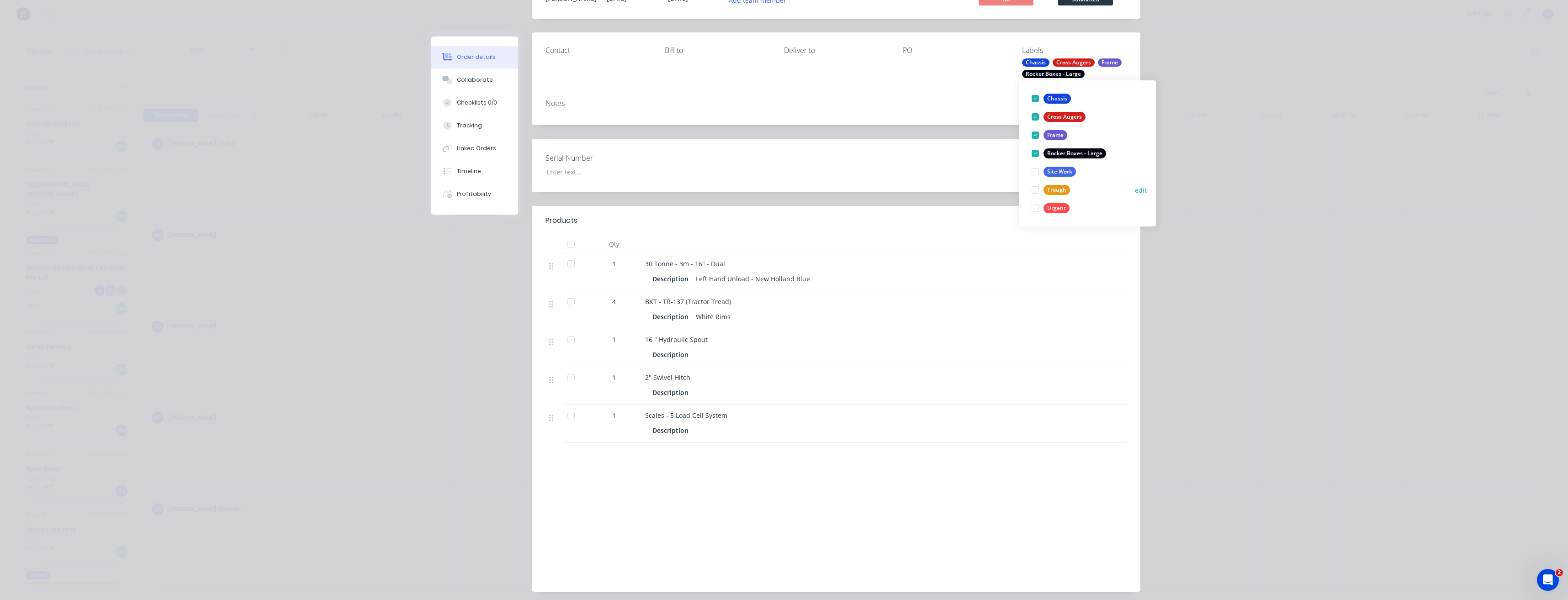
click at [1036, 189] on div at bounding box center [1035, 190] width 18 height 18
click at [971, 87] on div "Contact [PERSON_NAME] to Deliver to PO Labels Chassis Cross Augers Frame Rocker…" at bounding box center [836, 62] width 609 height 60
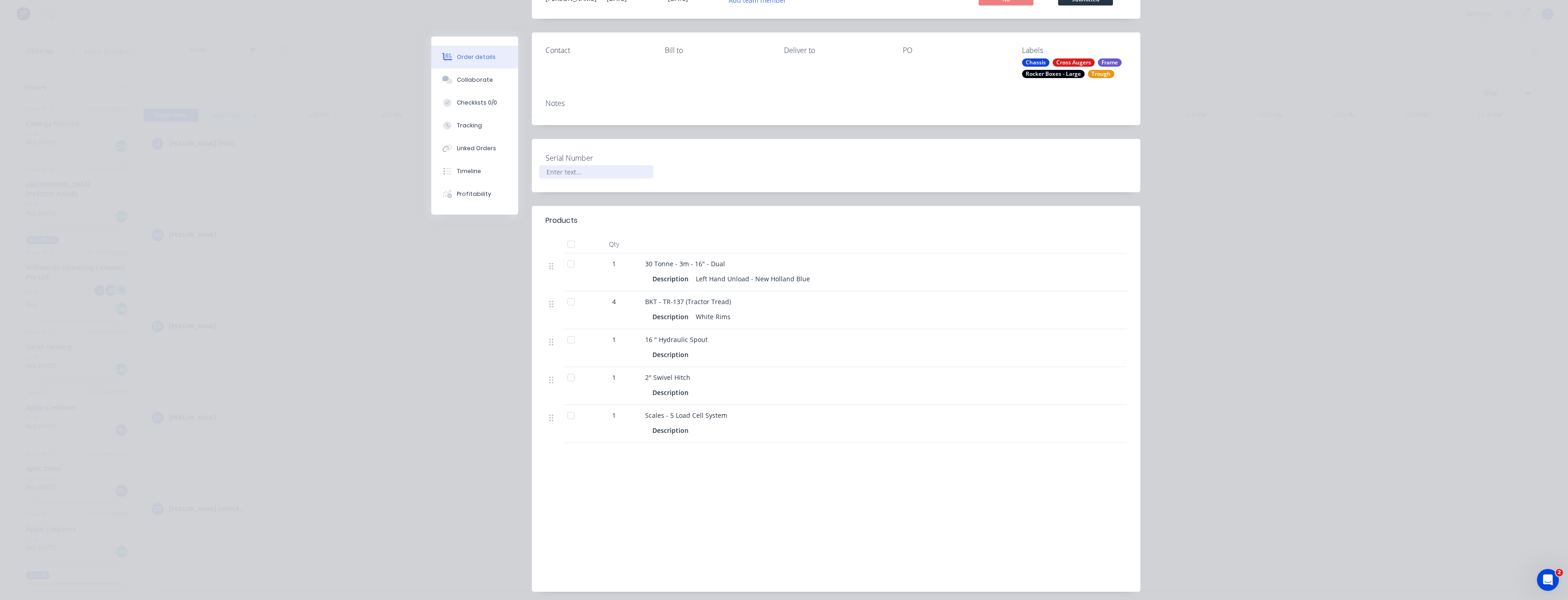
click at [570, 173] on div at bounding box center [597, 172] width 114 height 13
click at [548, 169] on div "T143" at bounding box center [597, 172] width 114 height 13
click at [547, 170] on div "T143" at bounding box center [597, 172] width 114 height 13
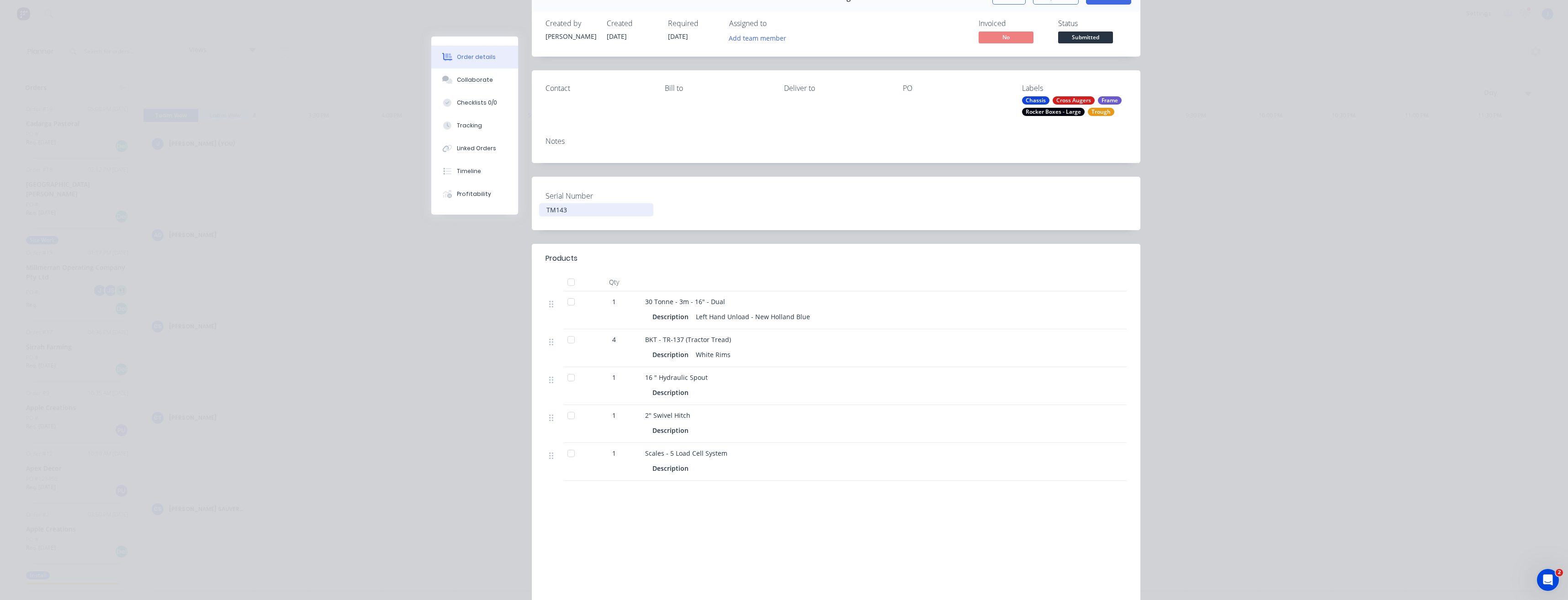
scroll to position [0, 0]
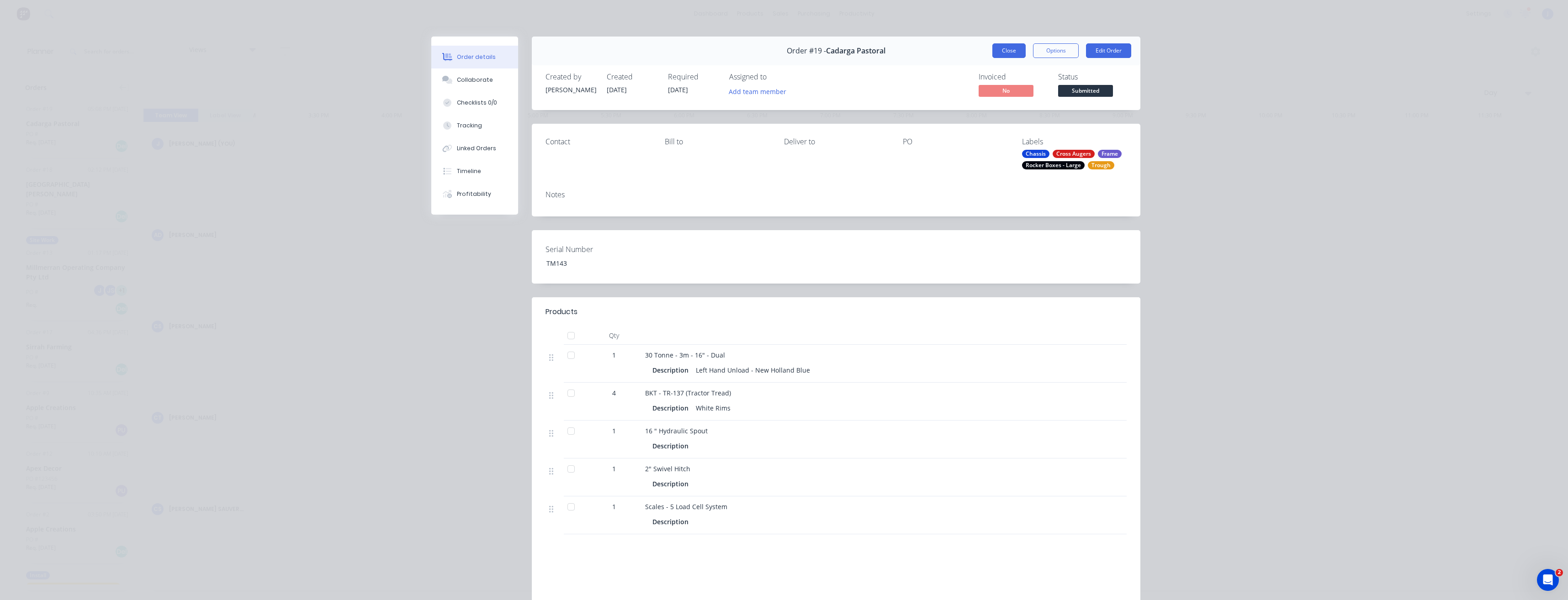
click at [1009, 51] on button "Close" at bounding box center [1009, 51] width 33 height 15
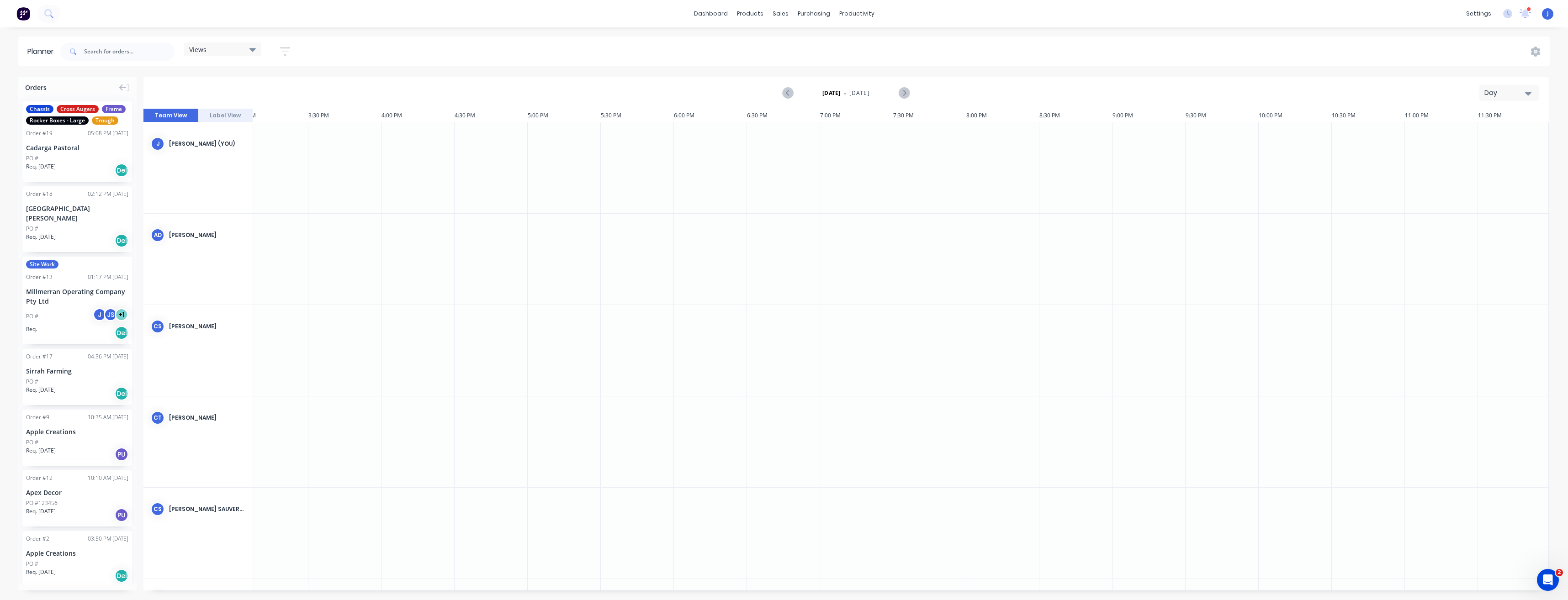
click at [57, 138] on div "Order # 19 05:08 PM [DATE]" at bounding box center [77, 133] width 102 height 9
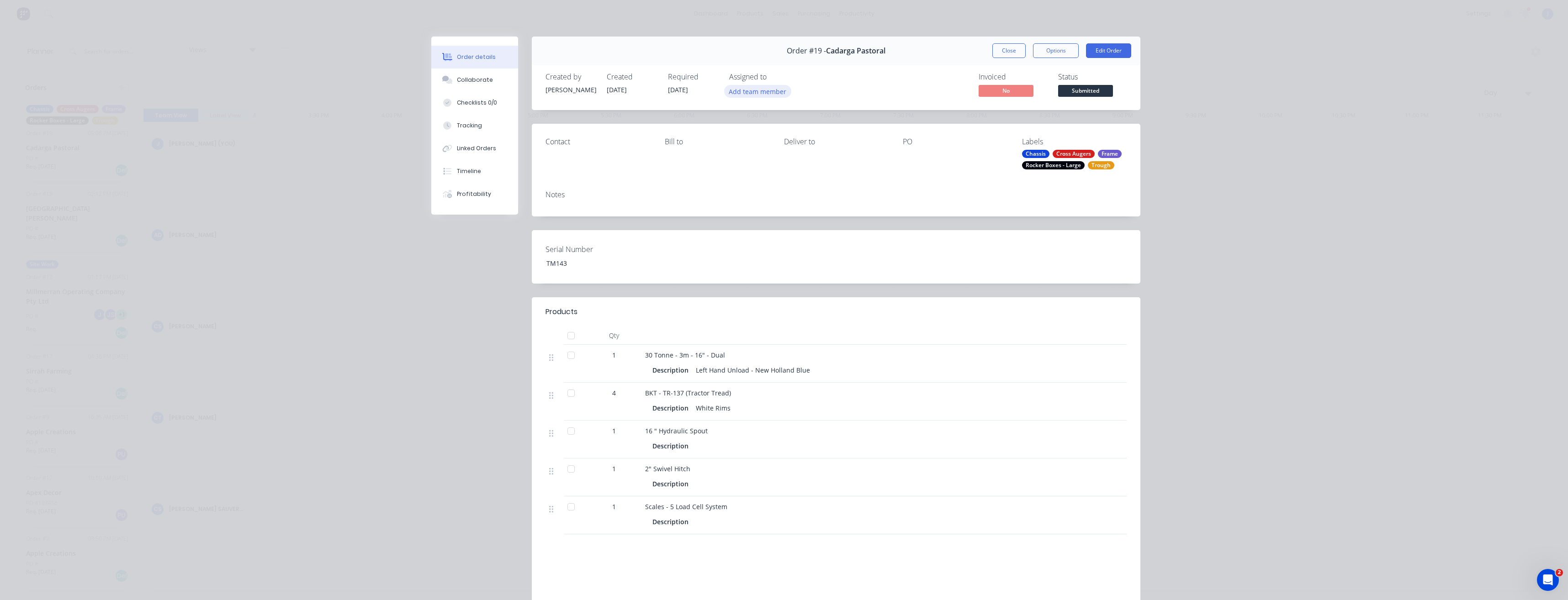
click at [769, 89] on button "Add team member" at bounding box center [758, 91] width 67 height 12
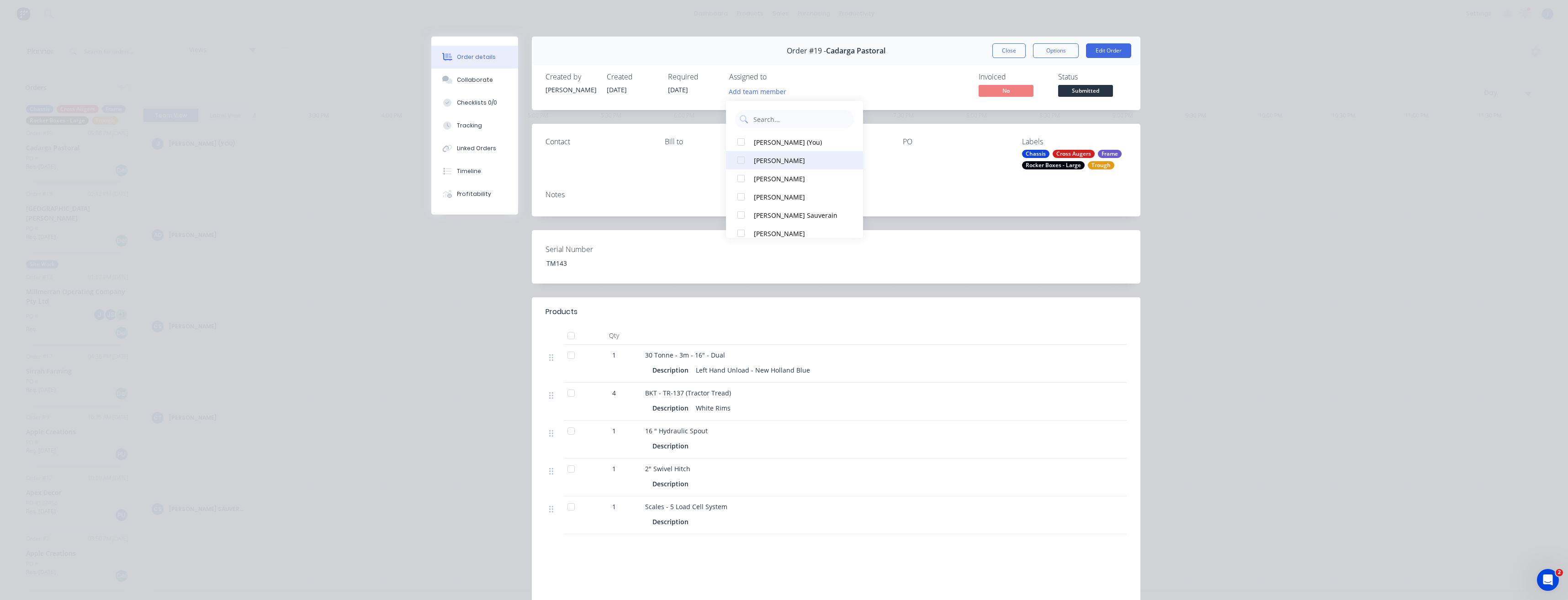
scroll to position [46, 0]
click at [742, 151] on div at bounding box center [741, 151] width 18 height 18
click at [744, 180] on div at bounding box center [741, 178] width 18 height 18
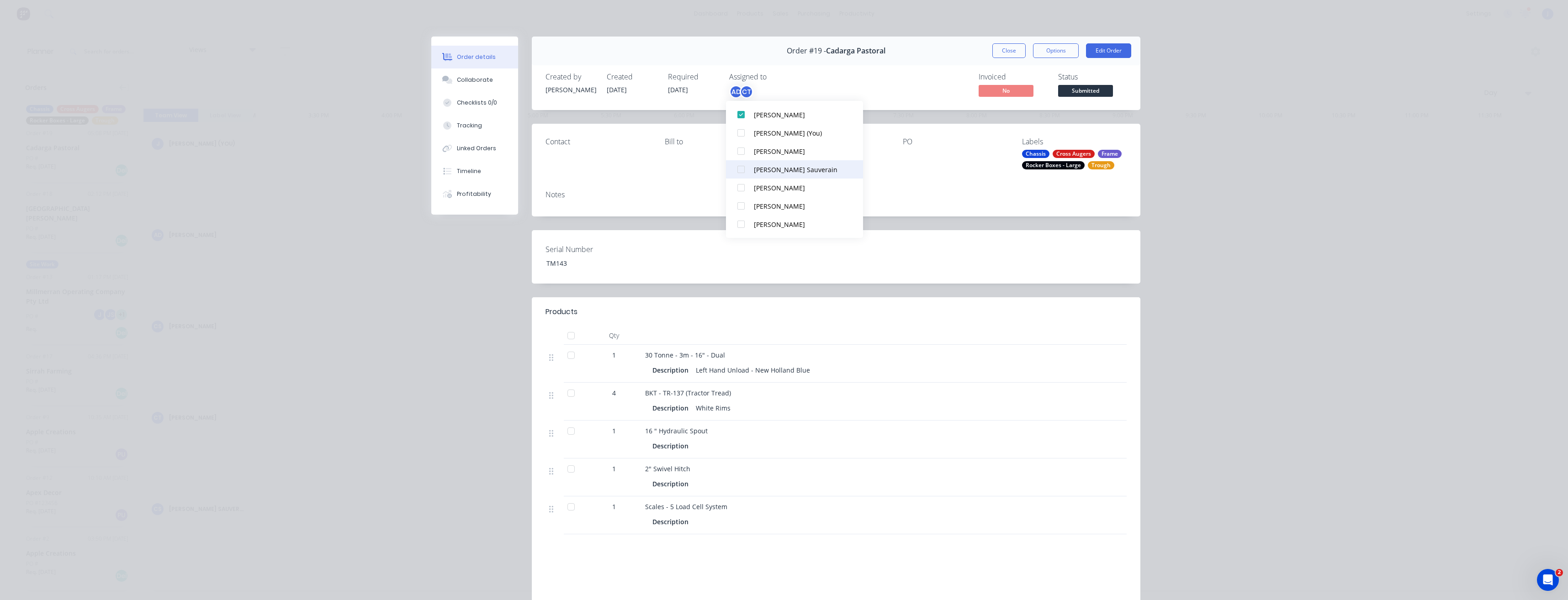
click at [742, 171] on div at bounding box center [741, 169] width 18 height 18
click at [741, 171] on div at bounding box center [741, 169] width 18 height 18
click at [913, 183] on div "Notes" at bounding box center [836, 200] width 609 height 33
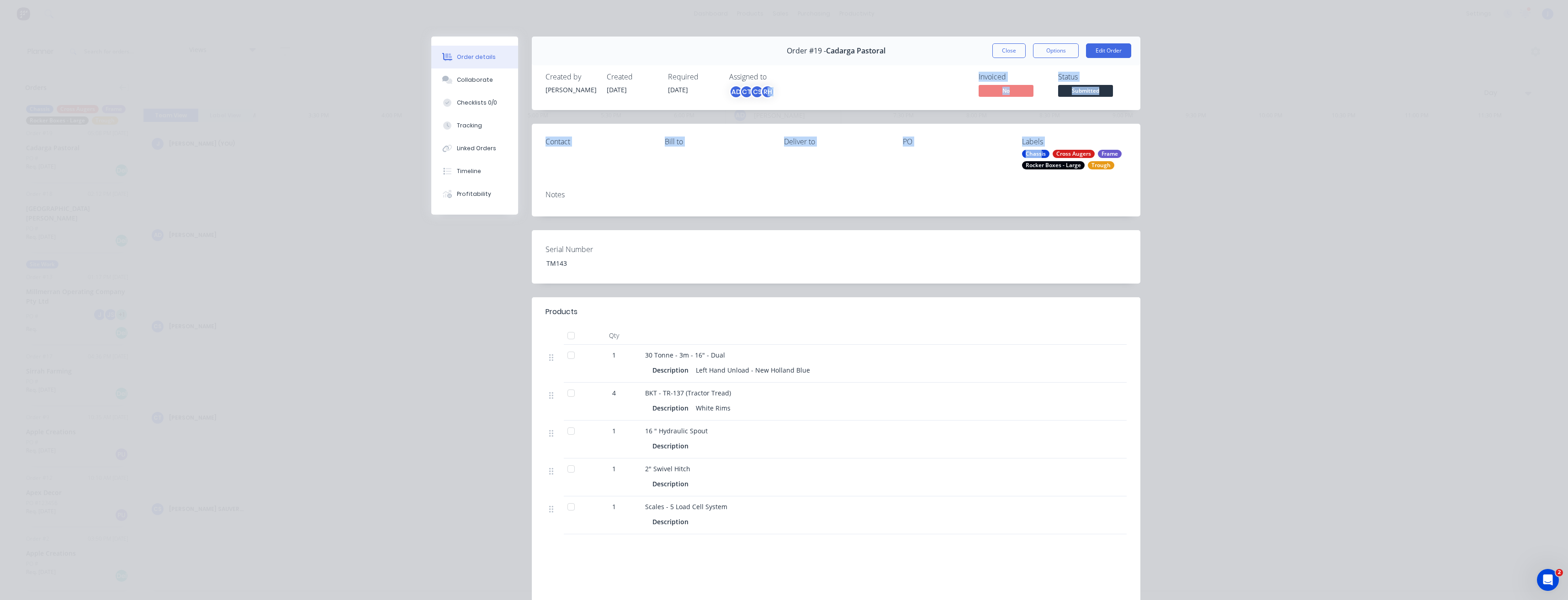
drag, startPoint x: 1037, startPoint y: 153, endPoint x: 763, endPoint y: 92, distance: 280.7
click at [763, 92] on div "Order #19 - Cadarga Pastoral Close Options Edit Order Created by [PERSON_NAME] …" at bounding box center [786, 366] width 709 height 660
click at [825, 194] on div "Notes" at bounding box center [836, 195] width 581 height 9
click at [1006, 55] on button "Close" at bounding box center [1009, 51] width 33 height 15
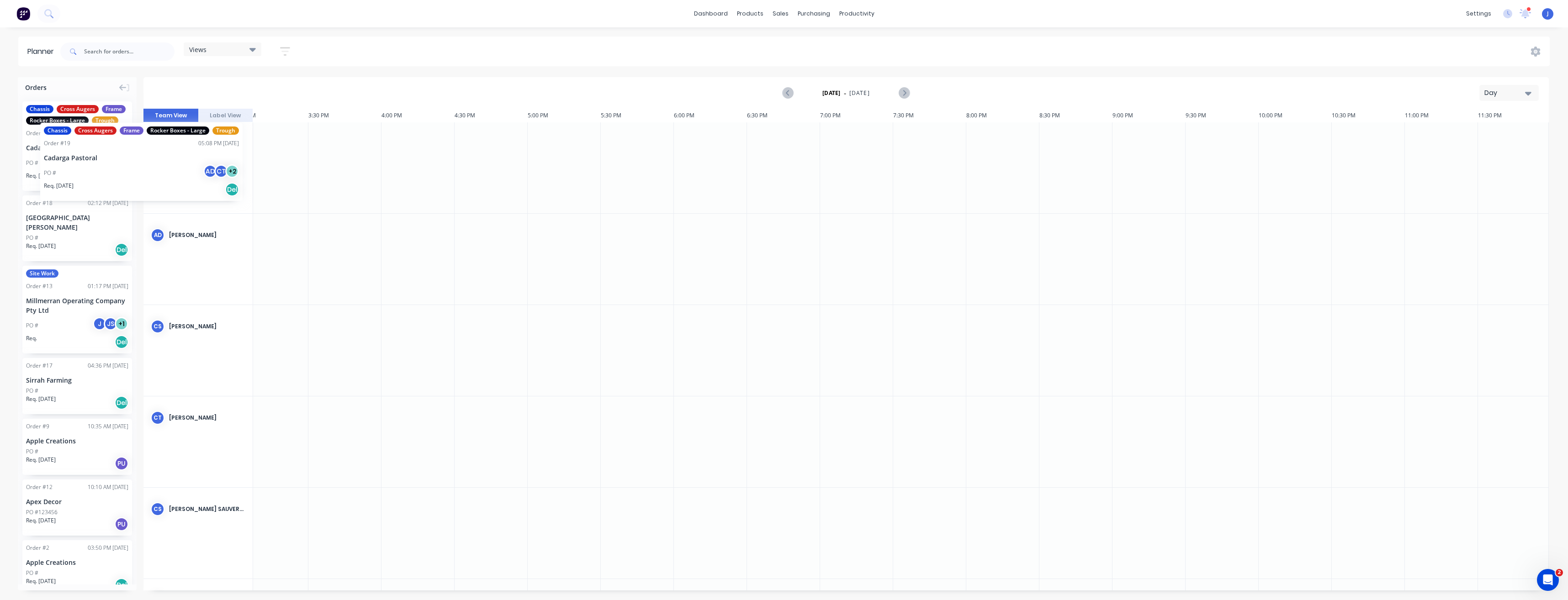
drag, startPoint x: 87, startPoint y: 121, endPoint x: 38, endPoint y: 111, distance: 50.0
click at [83, 133] on div "Assign team members" at bounding box center [116, 133] width 92 height 19
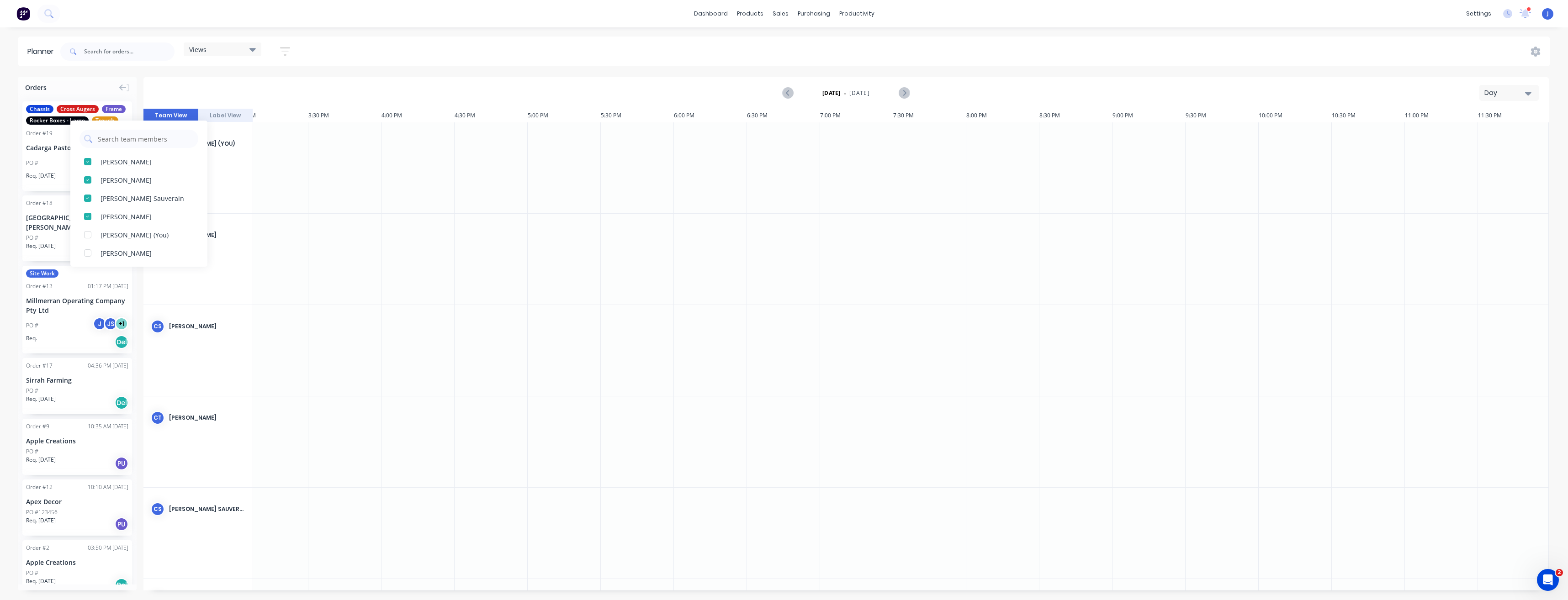
click at [65, 121] on span "Rocker Boxes - Large" at bounding box center [57, 120] width 63 height 9
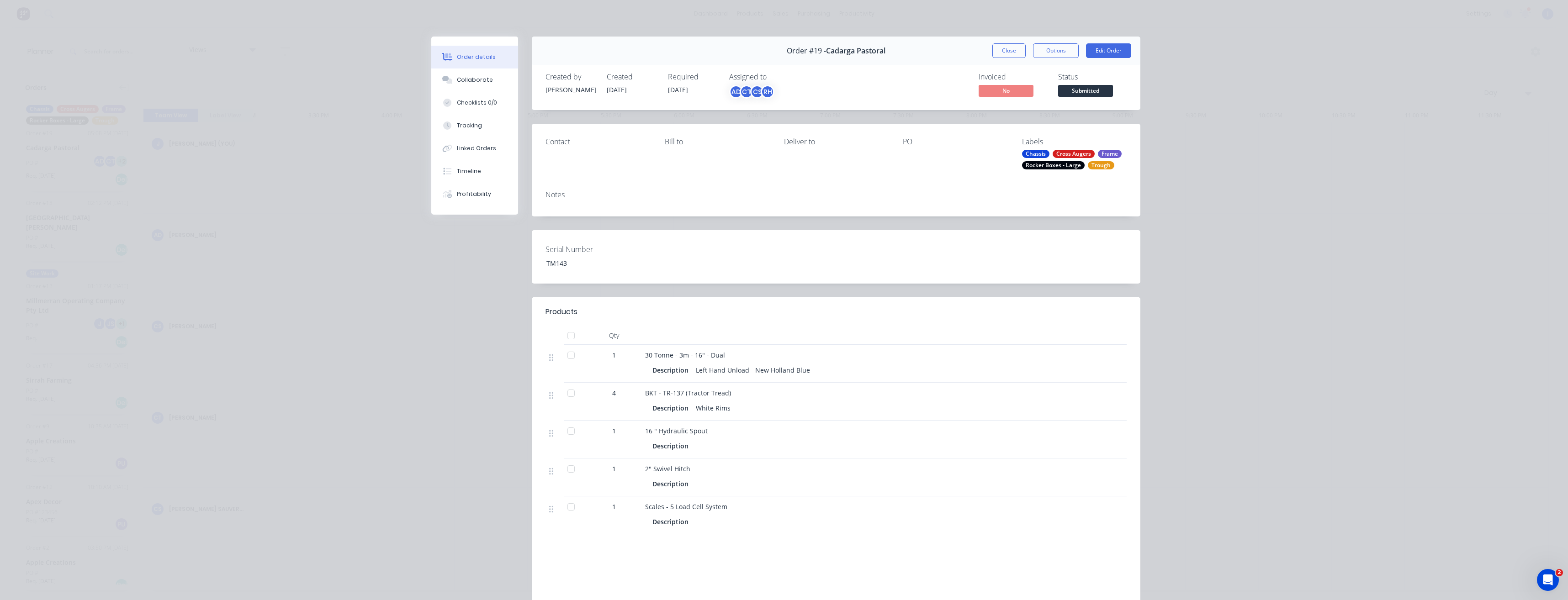
click at [1041, 166] on div "Rocker Boxes - Large" at bounding box center [1053, 166] width 63 height 9
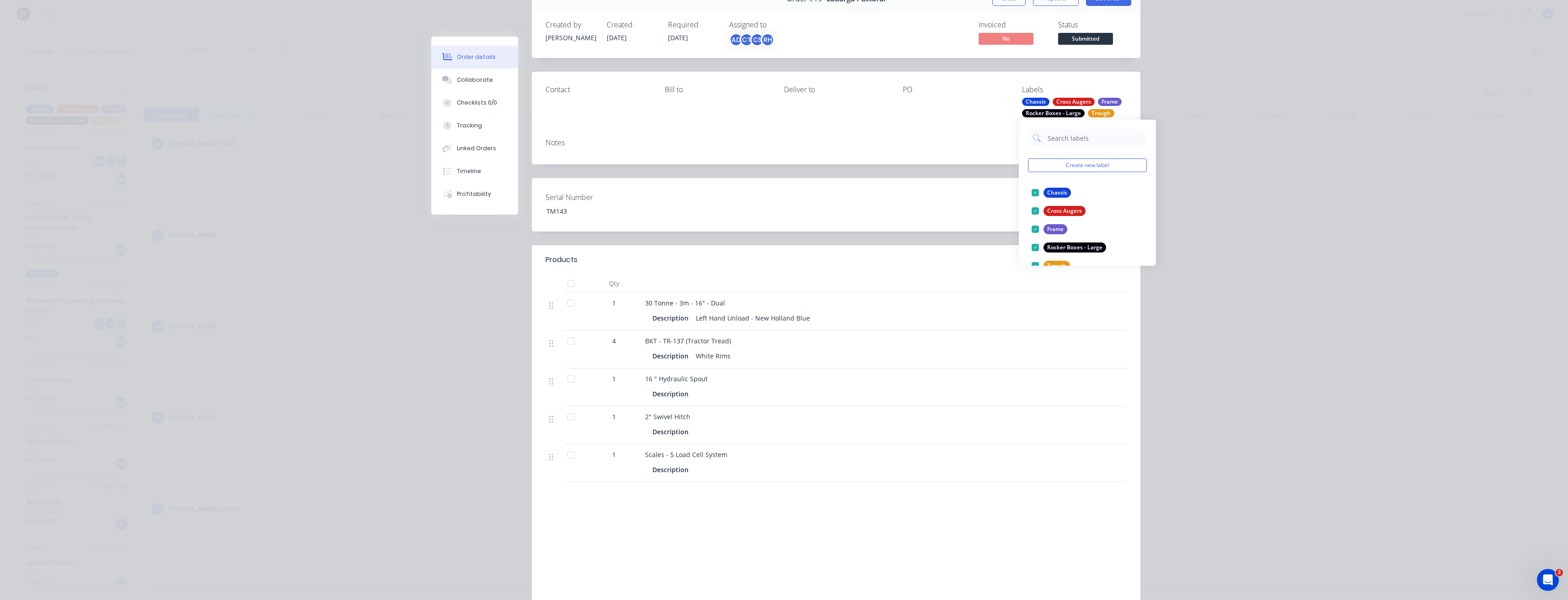
scroll to position [0, 0]
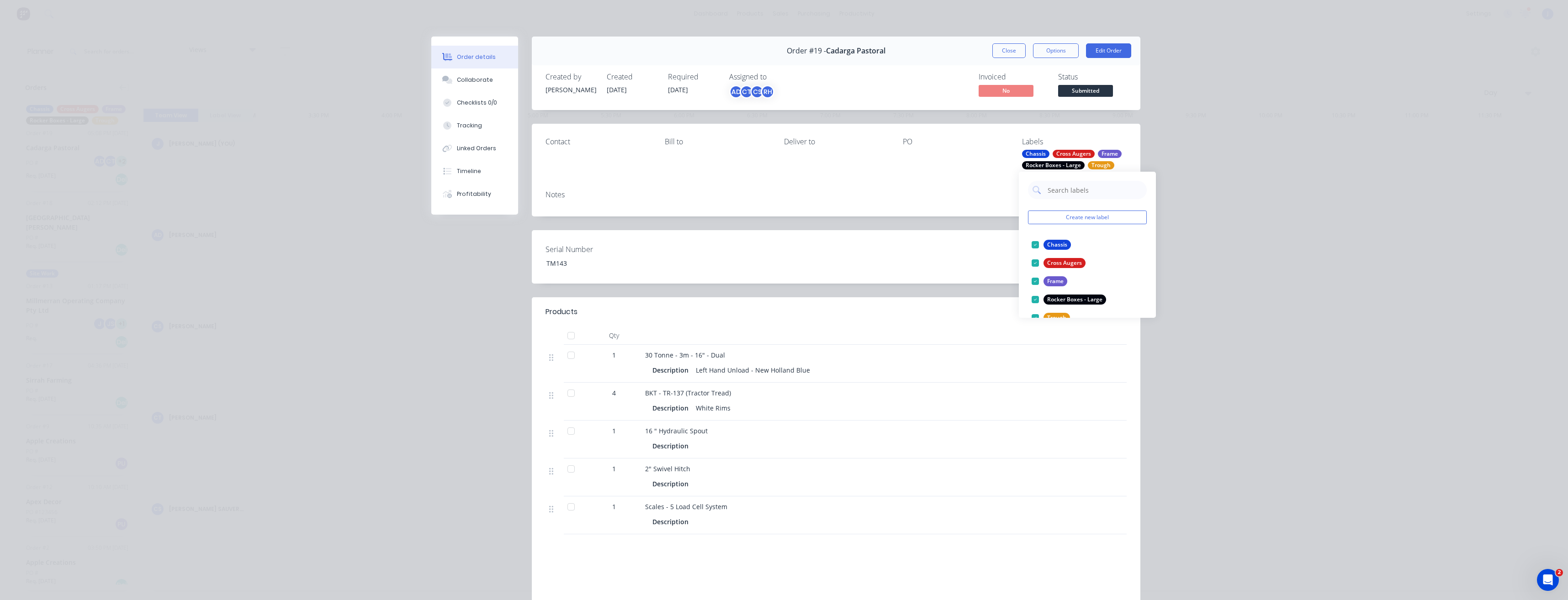
click at [979, 141] on div "PO" at bounding box center [955, 142] width 105 height 9
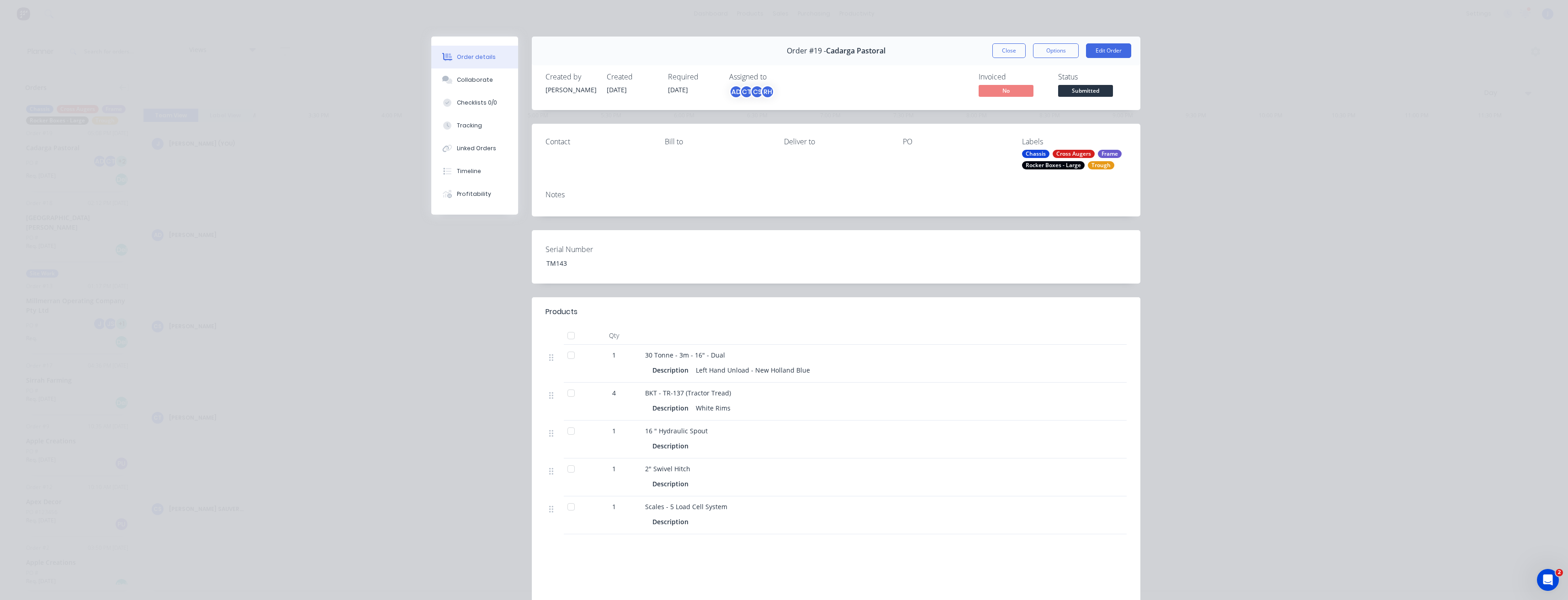
click at [1066, 167] on div "Rocker Boxes - Large" at bounding box center [1053, 166] width 63 height 9
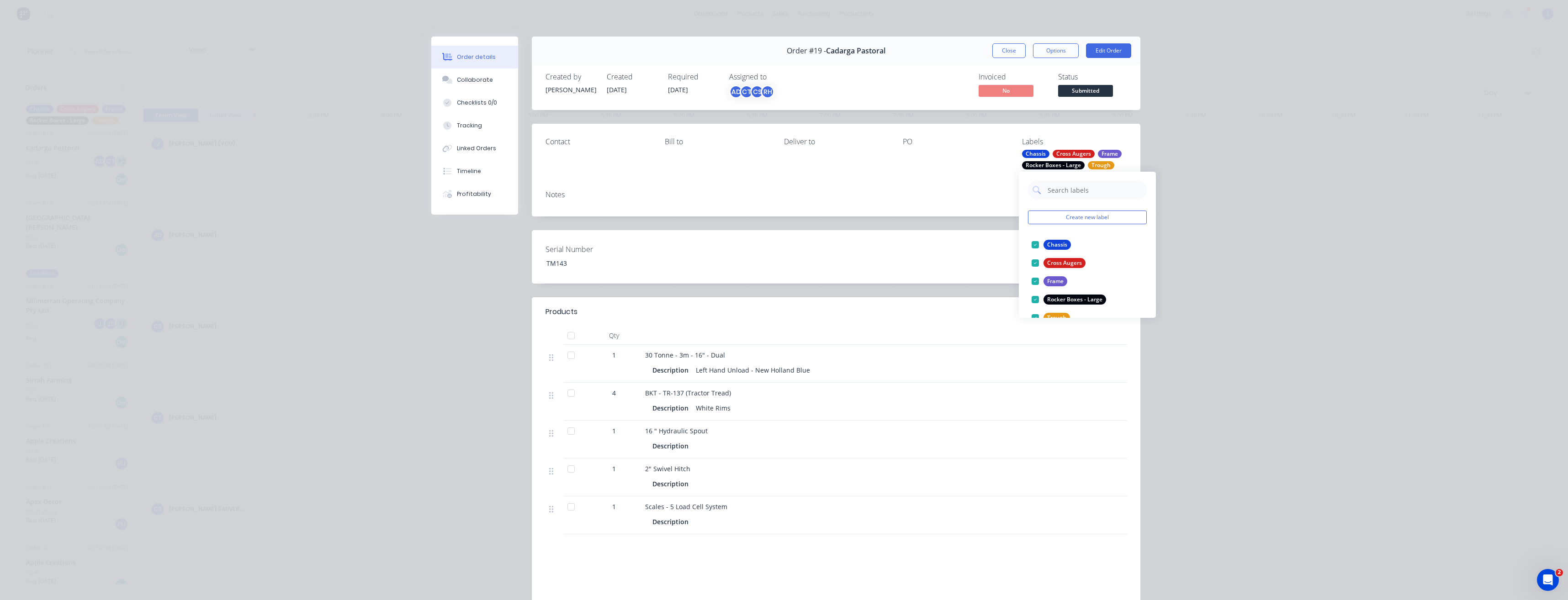
click at [965, 171] on div "Contact [PERSON_NAME] to Deliver to PO Labels Chassis Cross Augers Frame Rocker…" at bounding box center [836, 153] width 609 height 60
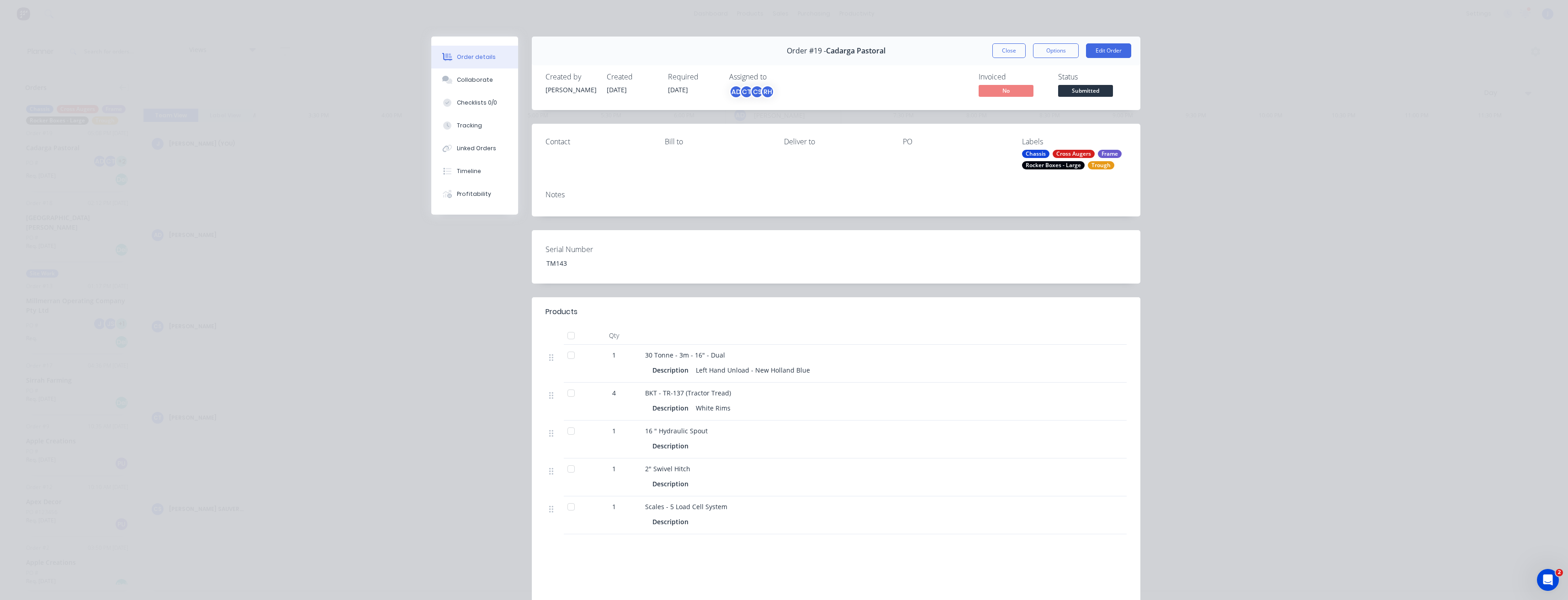
click at [765, 92] on div "RH" at bounding box center [768, 92] width 14 height 14
click at [799, 84] on div "Assigned to AD CT CS RH" at bounding box center [775, 86] width 91 height 27
click at [755, 89] on div "CS" at bounding box center [757, 92] width 14 height 14
click at [851, 85] on div "Invoiced No Status Submitted" at bounding box center [973, 86] width 306 height 27
click at [741, 91] on div "CT" at bounding box center [746, 92] width 14 height 14
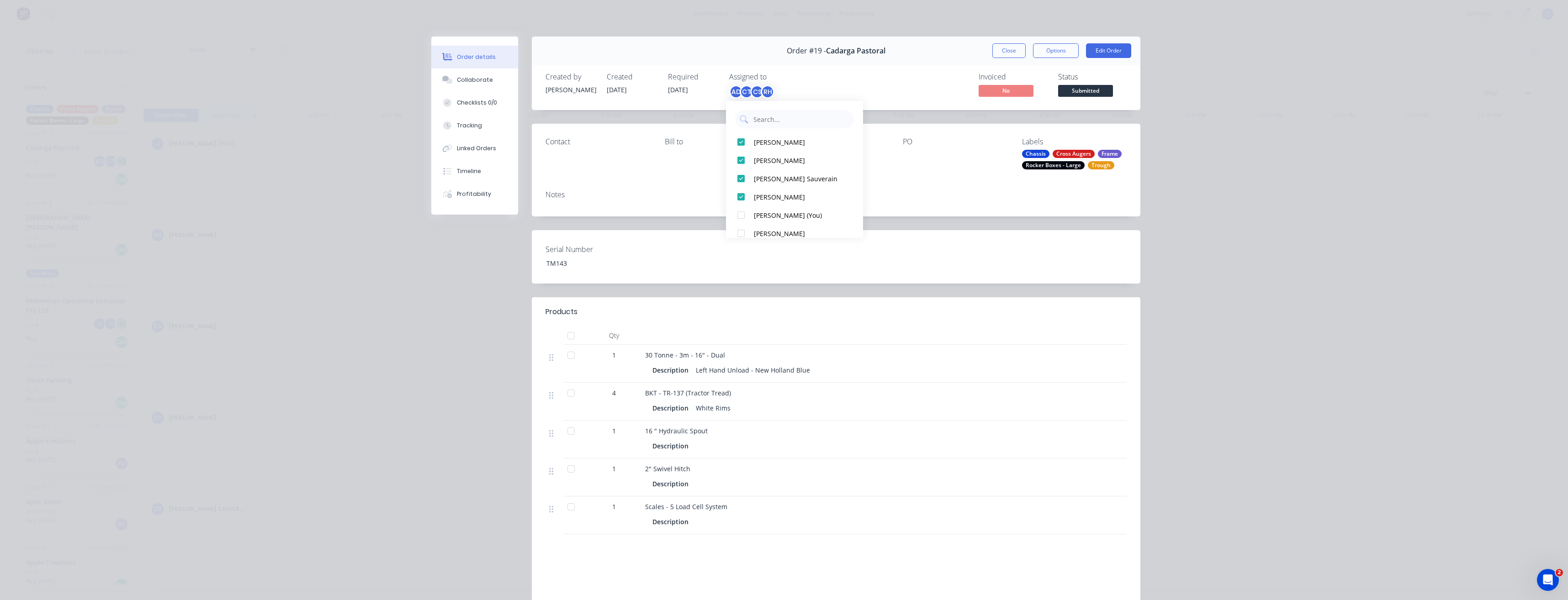
click at [838, 83] on div "Invoiced No Status Submitted" at bounding box center [973, 86] width 306 height 27
click at [734, 92] on div "AD" at bounding box center [736, 92] width 14 height 14
click at [829, 80] on div "Invoiced No Status Submitted" at bounding box center [973, 86] width 306 height 27
click at [905, 143] on div "PO" at bounding box center [955, 142] width 105 height 9
drag, startPoint x: 911, startPoint y: 144, endPoint x: 900, endPoint y: 144, distance: 11.0
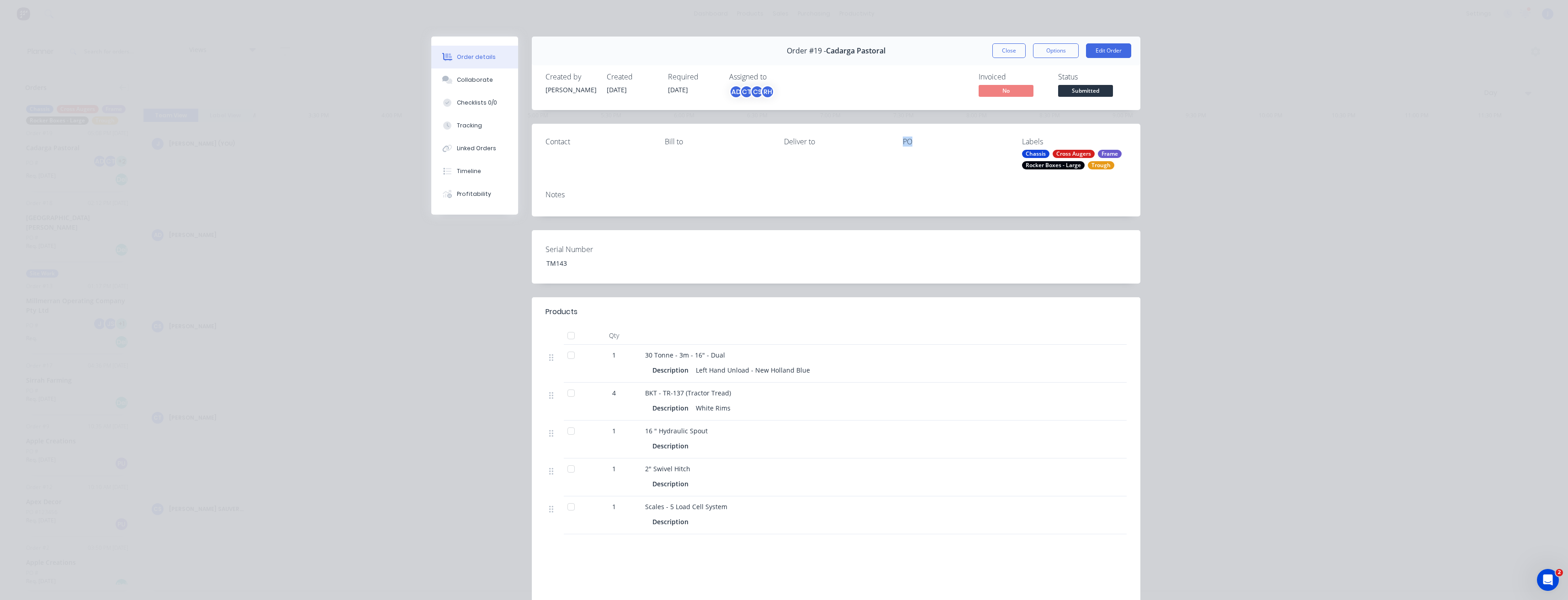
click at [903, 144] on div "PO" at bounding box center [955, 142] width 105 height 9
drag, startPoint x: 900, startPoint y: 144, endPoint x: 864, endPoint y: 161, distance: 39.8
click at [864, 162] on div "Deliver to" at bounding box center [836, 153] width 105 height 32
drag, startPoint x: 813, startPoint y: 142, endPoint x: 771, endPoint y: 144, distance: 42.0
click at [771, 144] on div "Contact [PERSON_NAME] to Deliver to PO Labels Chassis Cross Augers Frame Rocker…" at bounding box center [836, 153] width 609 height 60
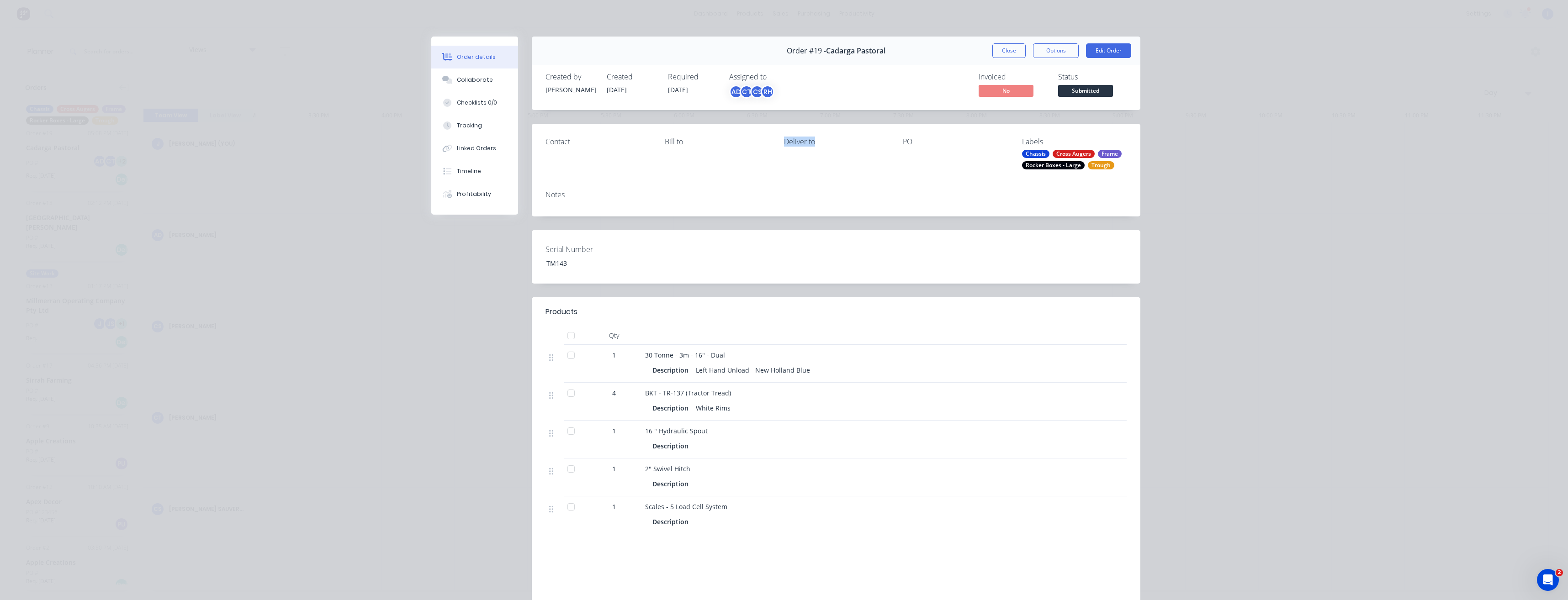
click at [726, 176] on div "Contact [PERSON_NAME] to Deliver to PO Labels Chassis Cross Augers Frame Rocker…" at bounding box center [836, 153] width 609 height 60
click at [869, 207] on div "Notes" at bounding box center [836, 200] width 609 height 33
click at [733, 89] on div "AD" at bounding box center [736, 92] width 14 height 14
click at [741, 91] on div "CT" at bounding box center [746, 92] width 14 height 14
click at [745, 91] on div "CT" at bounding box center [746, 92] width 14 height 14
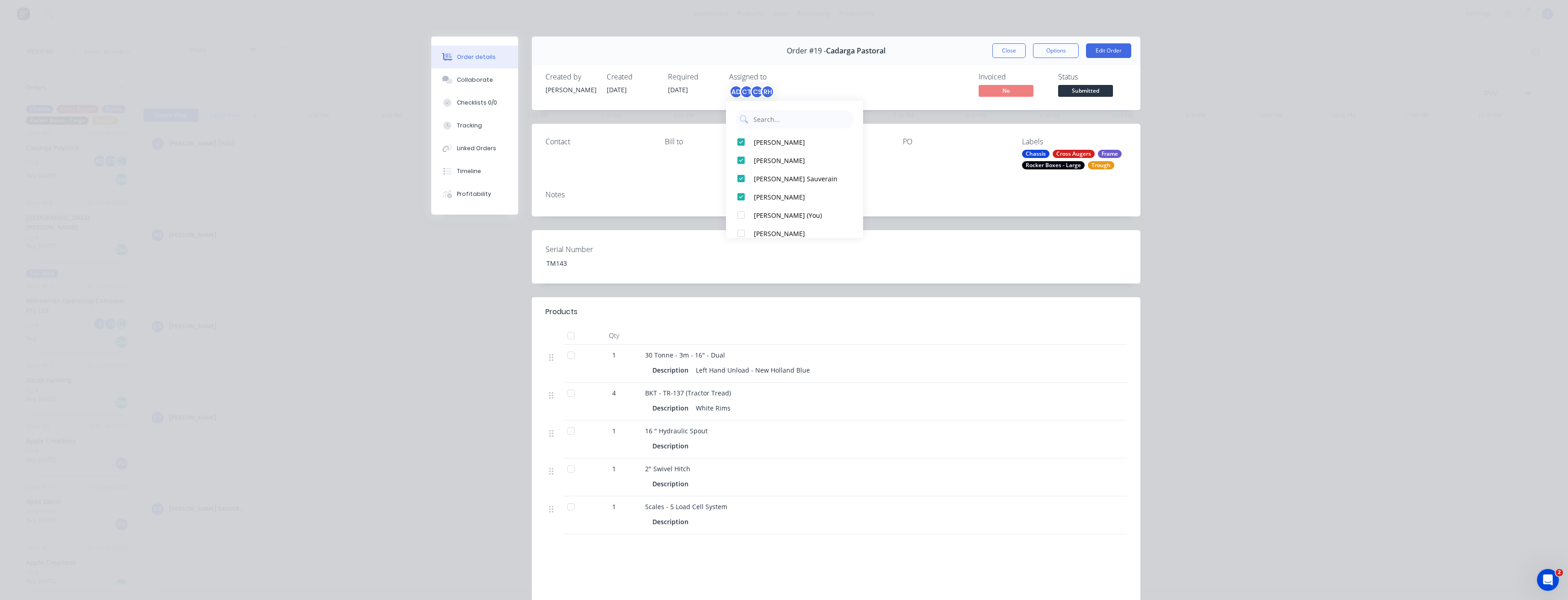
click at [745, 91] on div "CT" at bounding box center [746, 92] width 14 height 14
drag, startPoint x: 691, startPoint y: 89, endPoint x: 655, endPoint y: 91, distance: 36.1
click at [655, 91] on div "Created by [PERSON_NAME] Created [DATE] Required [DATE] Assigned to AD CT CS RH" at bounding box center [683, 86] width 275 height 27
drag, startPoint x: 655, startPoint y: 91, endPoint x: 668, endPoint y: 92, distance: 13.0
click at [668, 92] on span "[DATE]" at bounding box center [677, 89] width 20 height 9
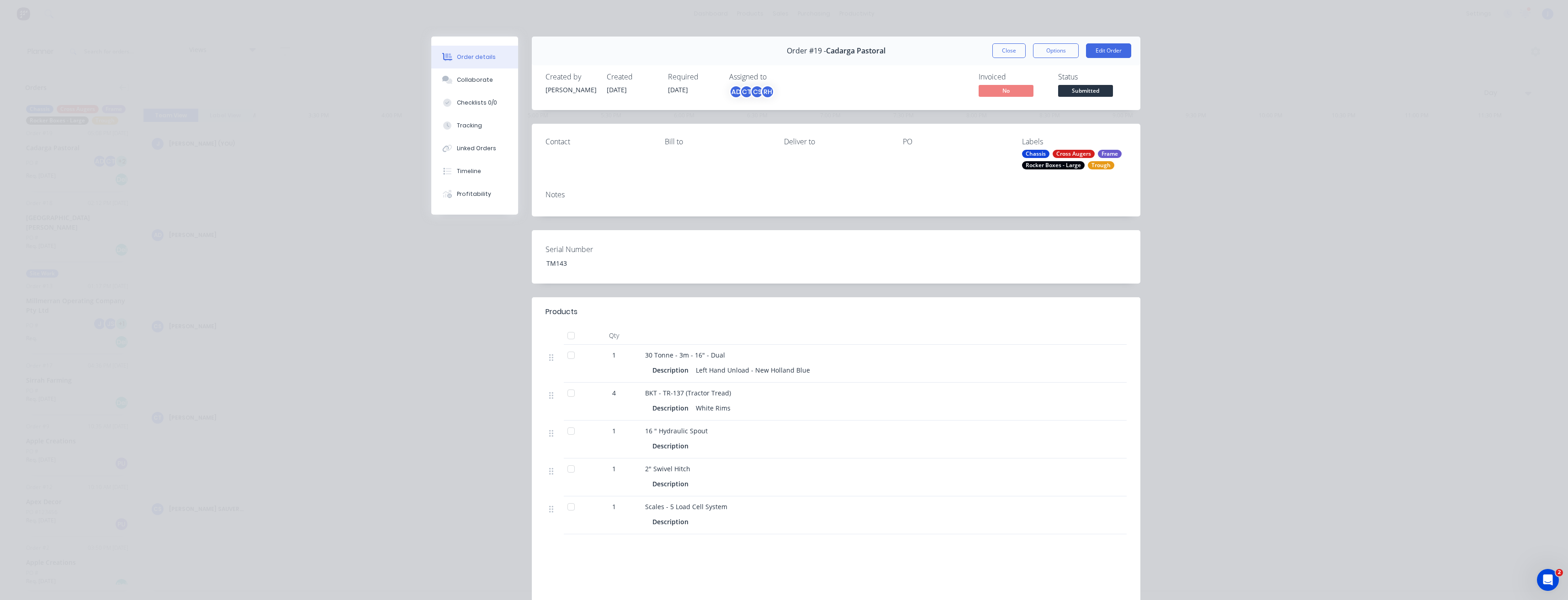
click at [686, 91] on span "[DATE]" at bounding box center [677, 89] width 20 height 9
drag, startPoint x: 691, startPoint y: 90, endPoint x: 663, endPoint y: 92, distance: 28.1
click at [663, 92] on div "Created by [PERSON_NAME] Created [DATE] Required [DATE] Assigned to AD CT CS RH" at bounding box center [683, 86] width 275 height 27
click at [668, 91] on span "[DATE]" at bounding box center [677, 89] width 20 height 9
click at [668, 87] on span "[DATE]" at bounding box center [677, 89] width 20 height 9
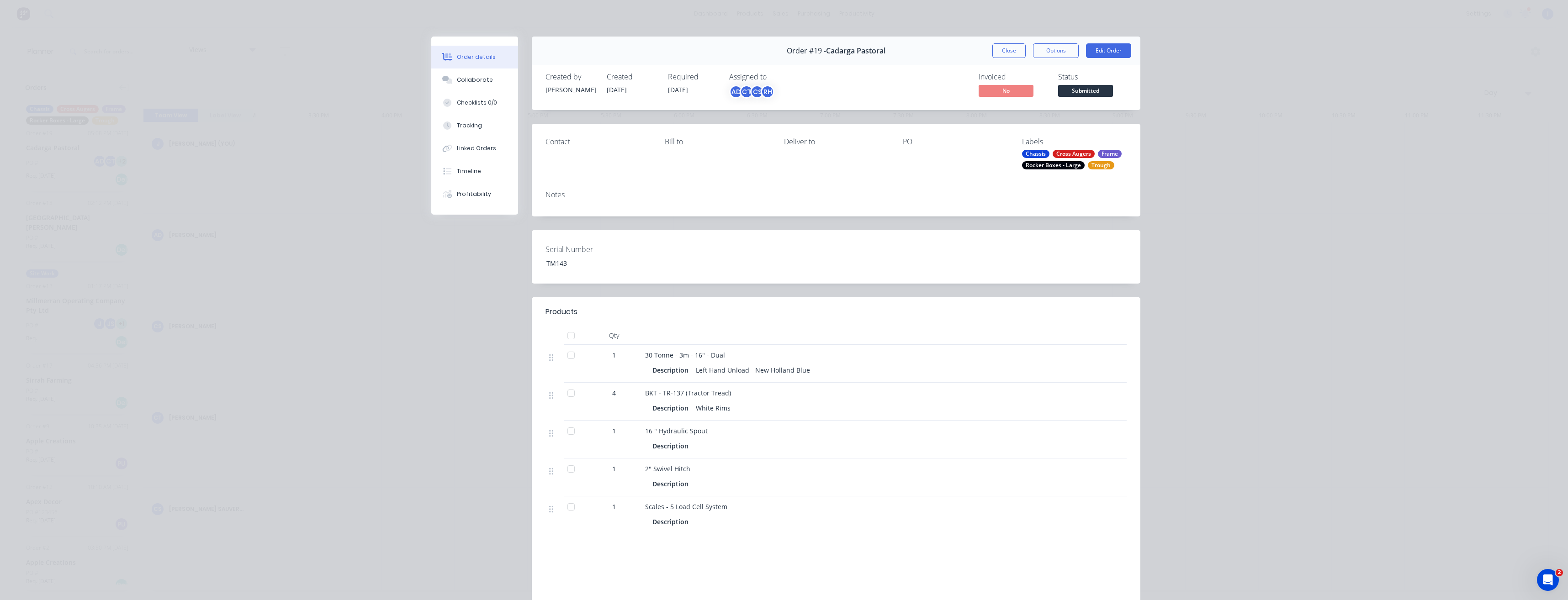
click at [688, 89] on span "[DATE]" at bounding box center [677, 89] width 20 height 9
click at [672, 76] on div "Required" at bounding box center [693, 77] width 51 height 9
click at [675, 89] on span "[DATE]" at bounding box center [677, 89] width 20 height 9
click at [685, 76] on div "Required" at bounding box center [693, 77] width 51 height 9
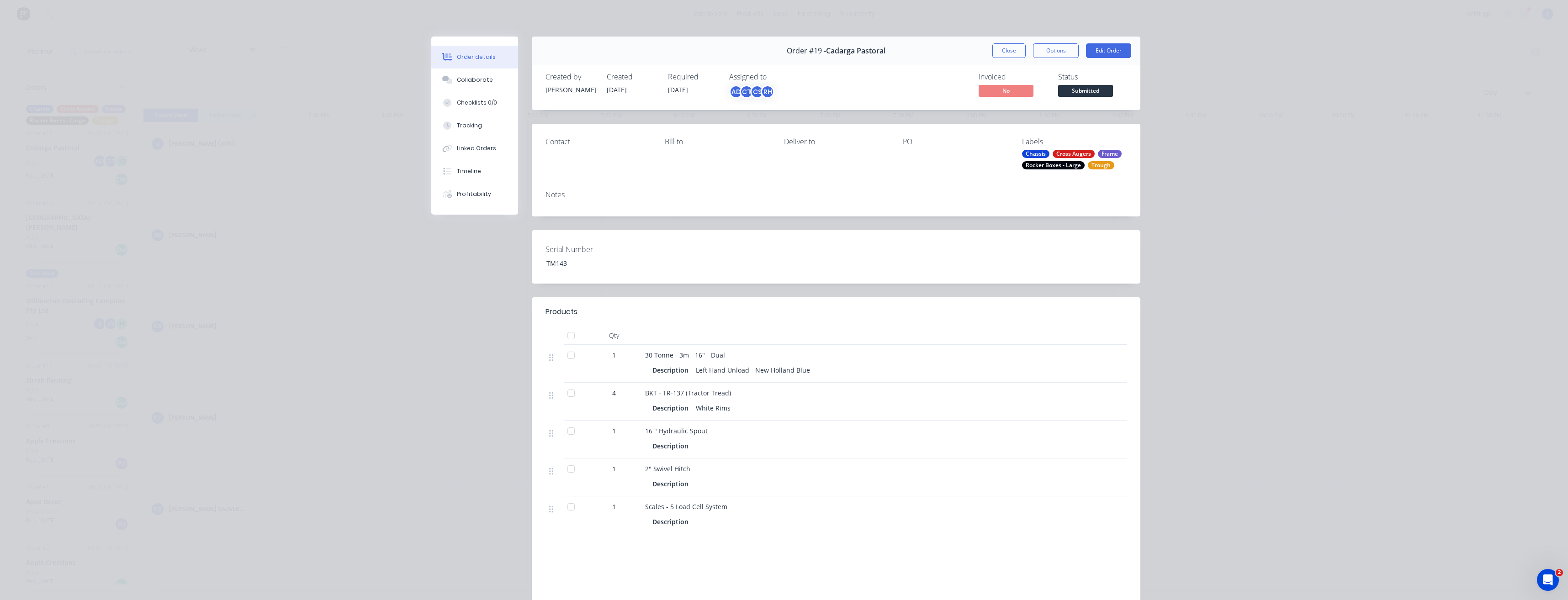
click at [693, 91] on div "Required [DATE]" at bounding box center [693, 86] width 51 height 27
drag, startPoint x: 691, startPoint y: 91, endPoint x: 671, endPoint y: 91, distance: 20.0
click at [671, 91] on div "Required [DATE]" at bounding box center [693, 86] width 51 height 27
drag, startPoint x: 671, startPoint y: 91, endPoint x: 676, endPoint y: 91, distance: 5.0
click at [676, 91] on span "[DATE]" at bounding box center [677, 89] width 20 height 9
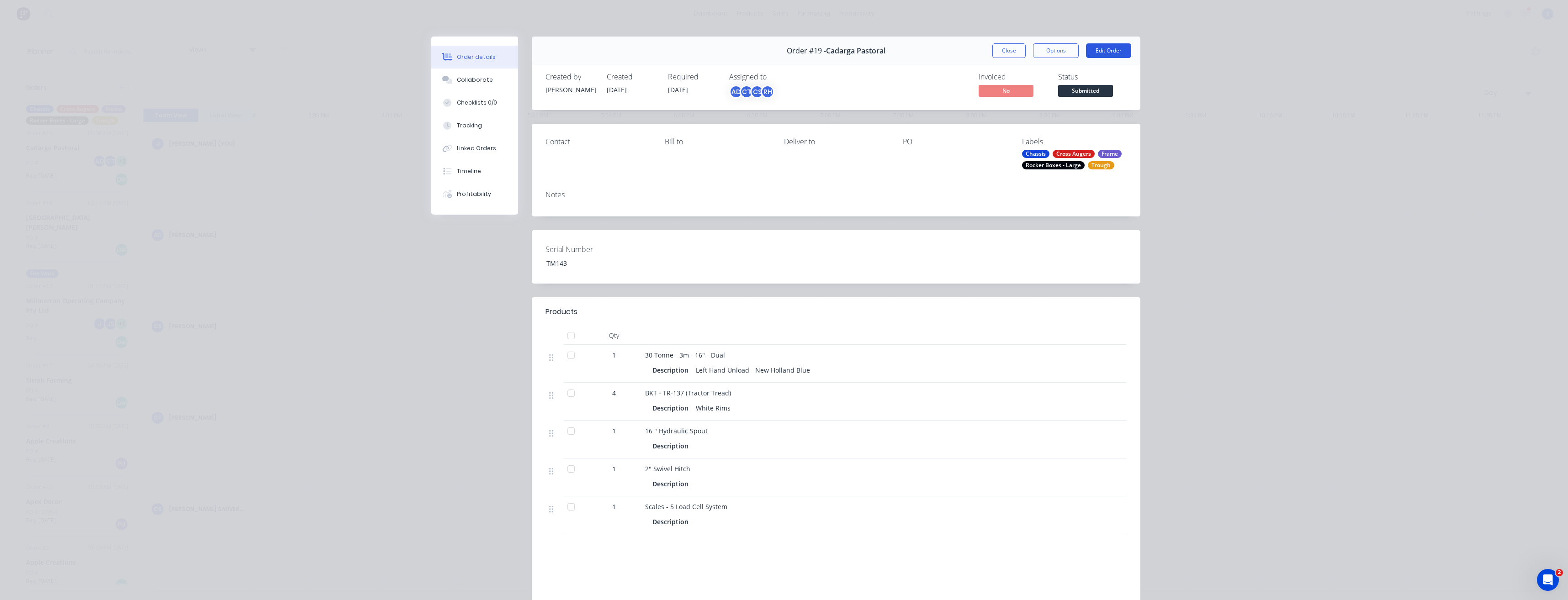
click at [1105, 49] on button "Edit Order" at bounding box center [1108, 51] width 45 height 15
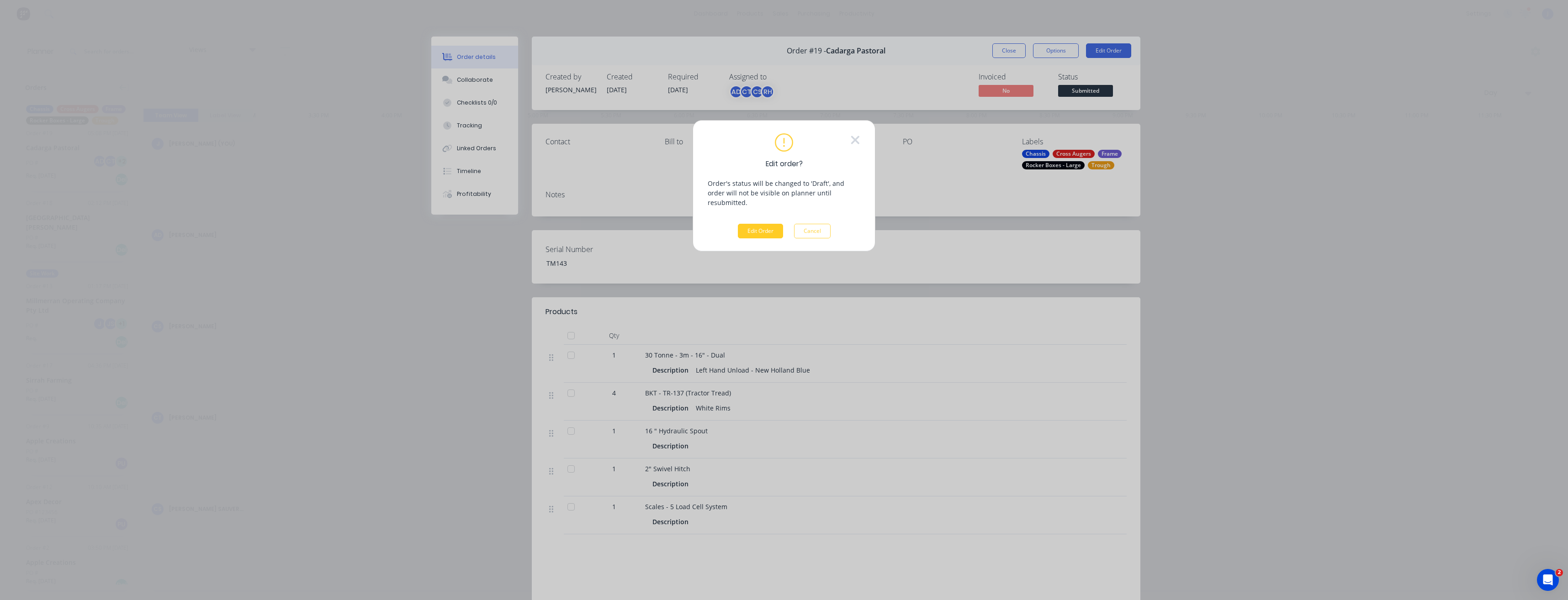
click at [772, 224] on button "Edit Order" at bounding box center [760, 231] width 45 height 15
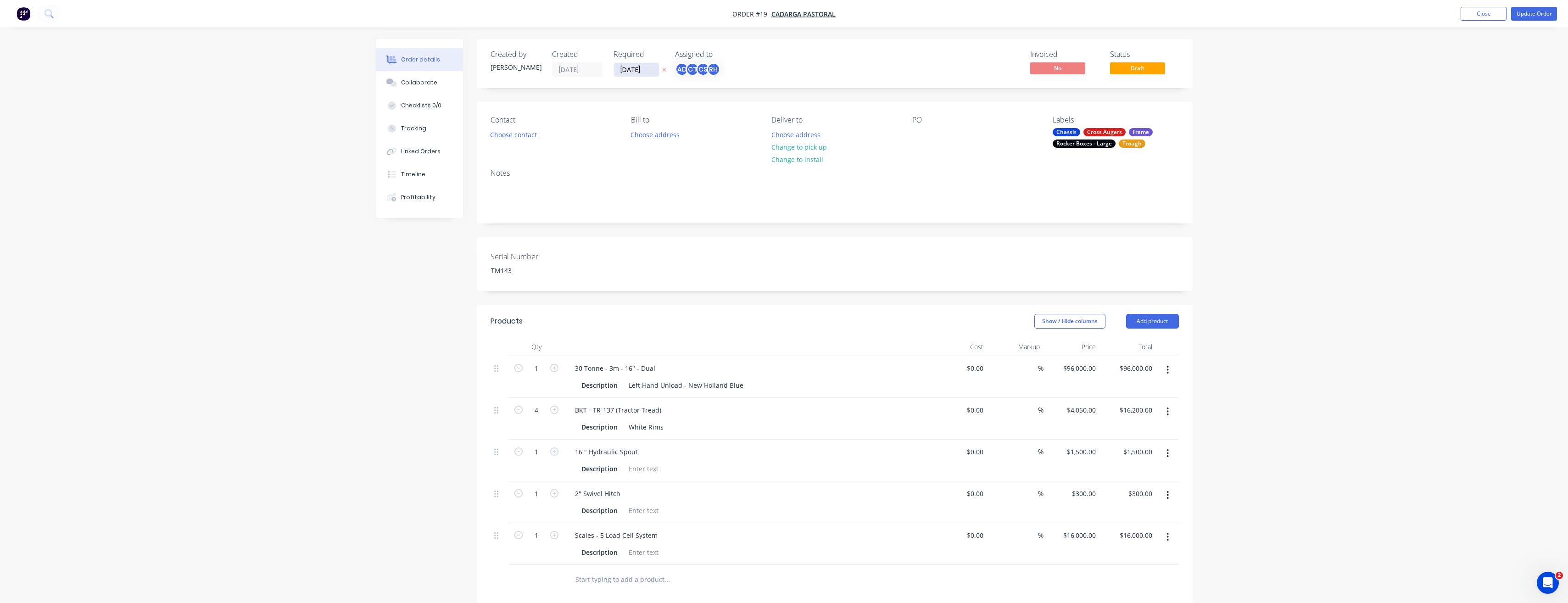
click at [623, 70] on input "[DATE]" at bounding box center [636, 70] width 45 height 14
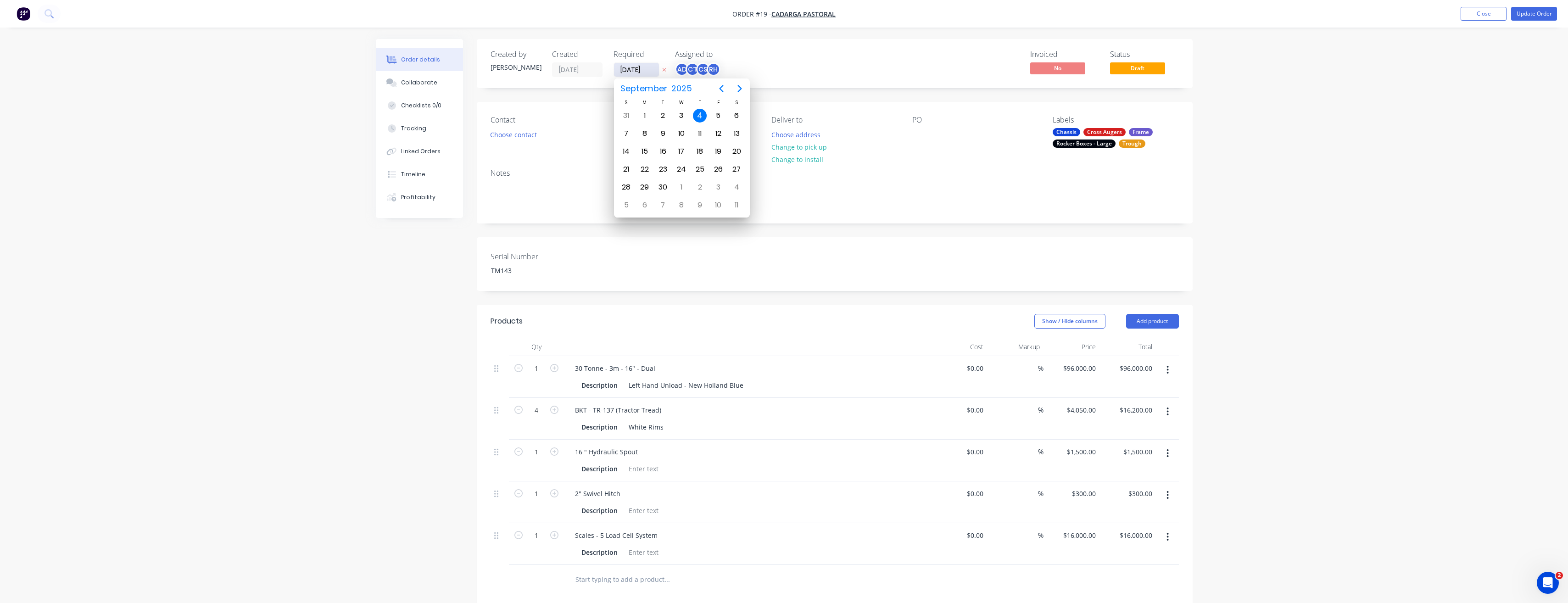
click at [638, 68] on input "[DATE]" at bounding box center [636, 70] width 45 height 14
click at [646, 69] on input "[DATE]" at bounding box center [636, 70] width 45 height 14
click at [807, 56] on div "Invoiced No Status Draft" at bounding box center [973, 64] width 412 height 27
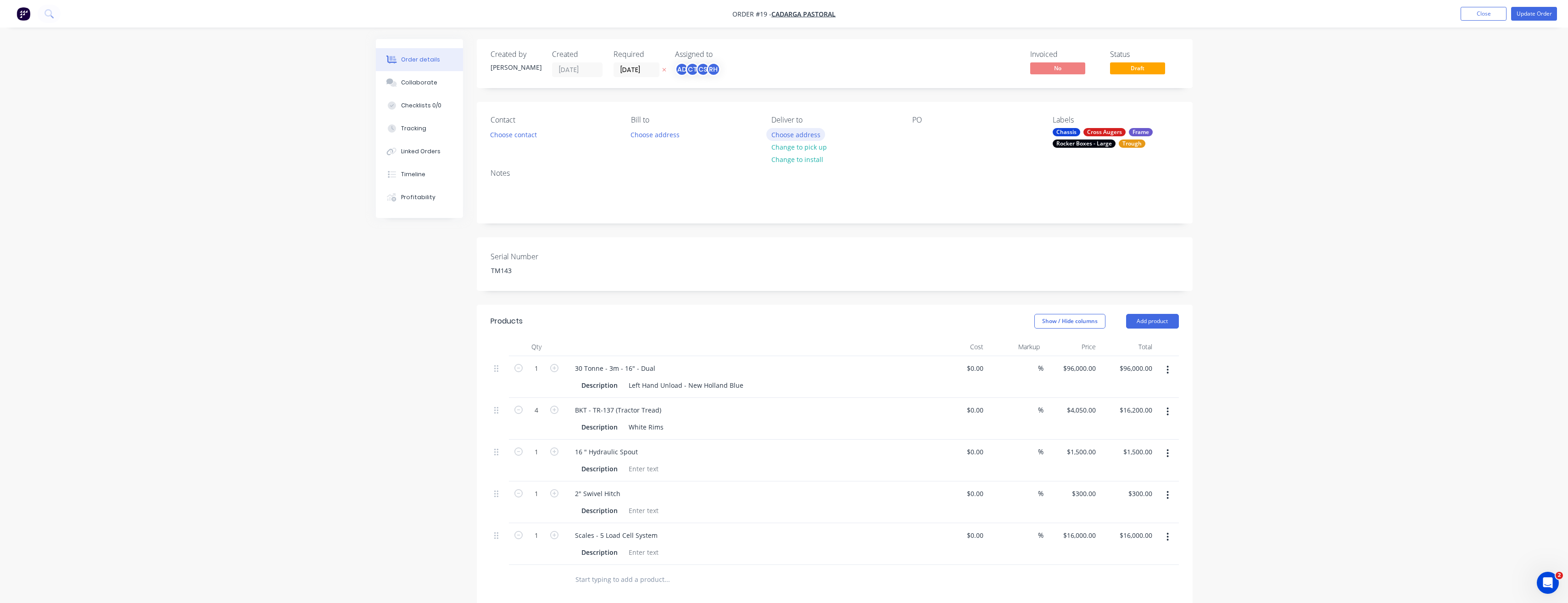
click at [806, 135] on button "Choose address" at bounding box center [795, 134] width 59 height 12
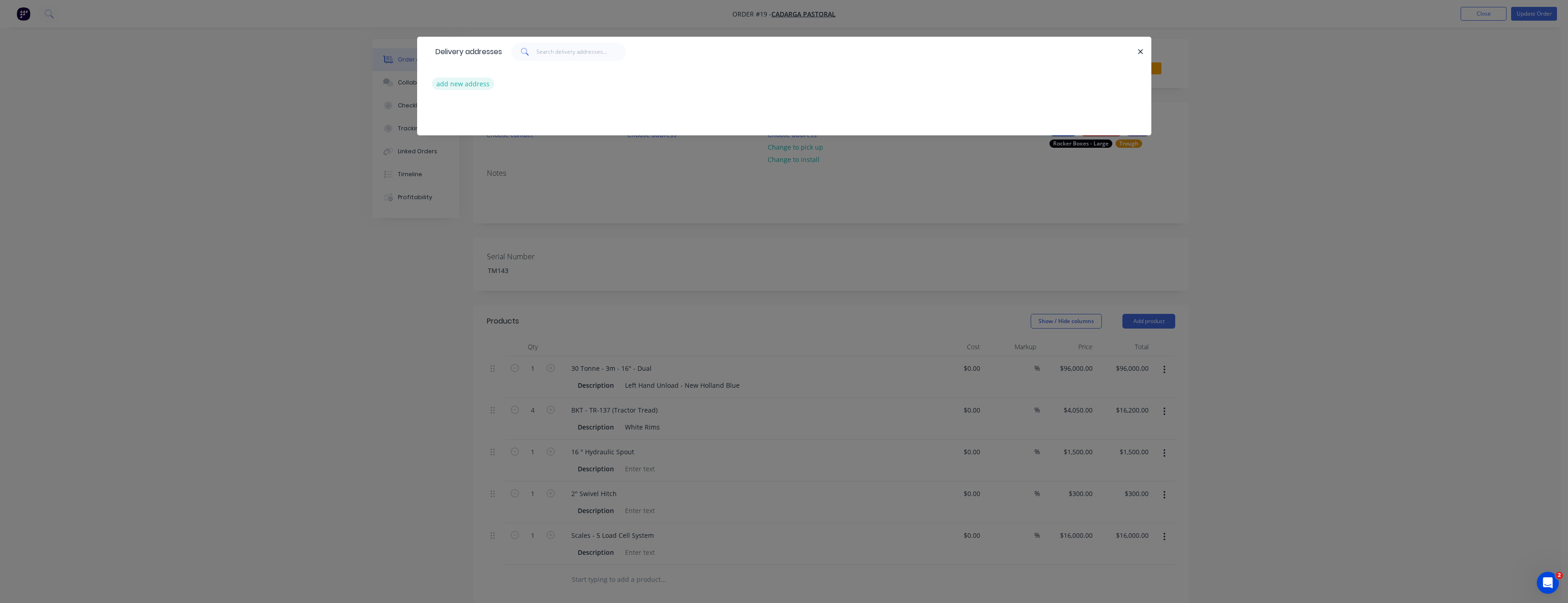
click at [447, 84] on button "add new address" at bounding box center [463, 84] width 63 height 12
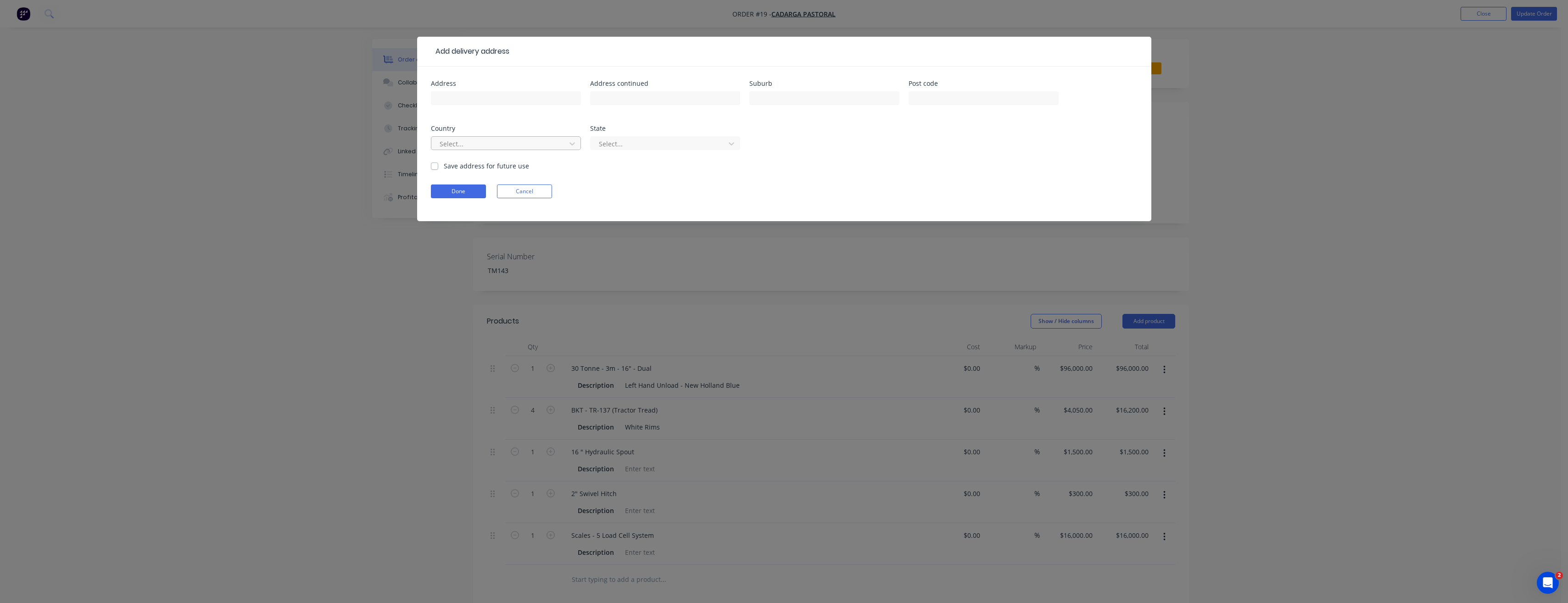
click at [452, 142] on div at bounding box center [500, 144] width 122 height 12
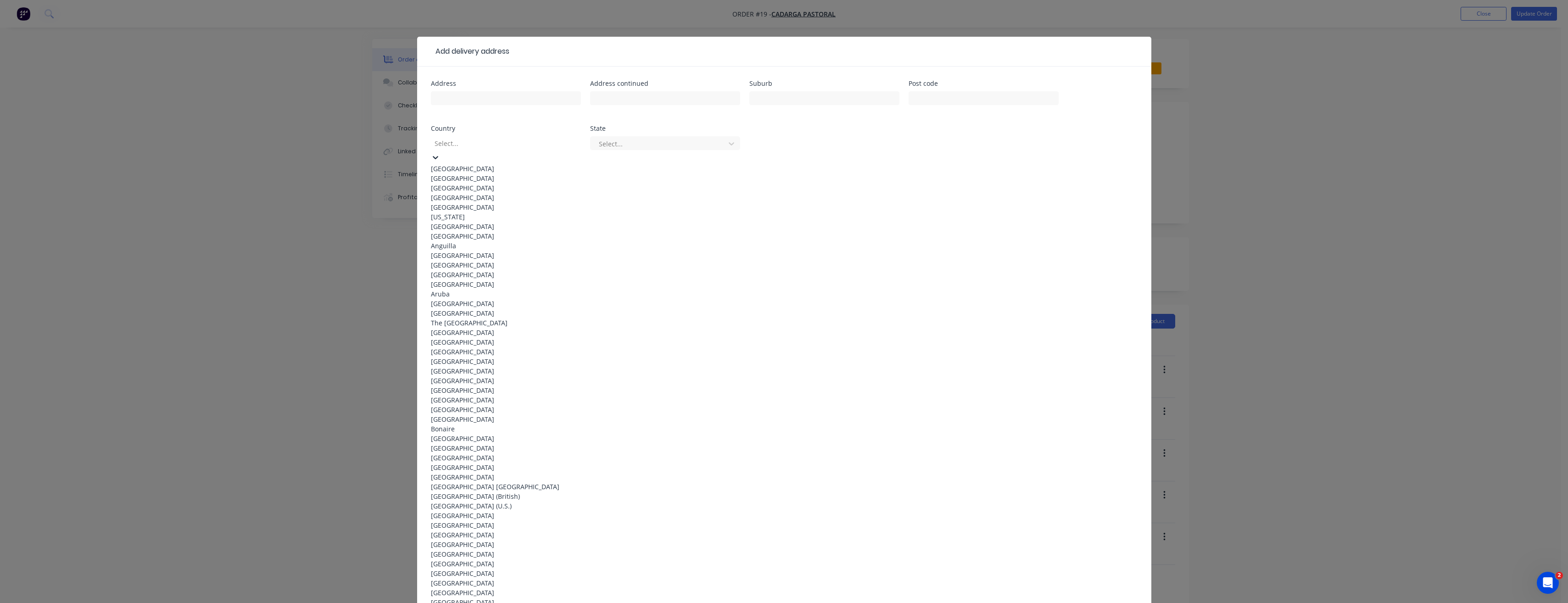
click at [465, 165] on div "[GEOGRAPHIC_DATA]" at bounding box center [506, 169] width 150 height 10
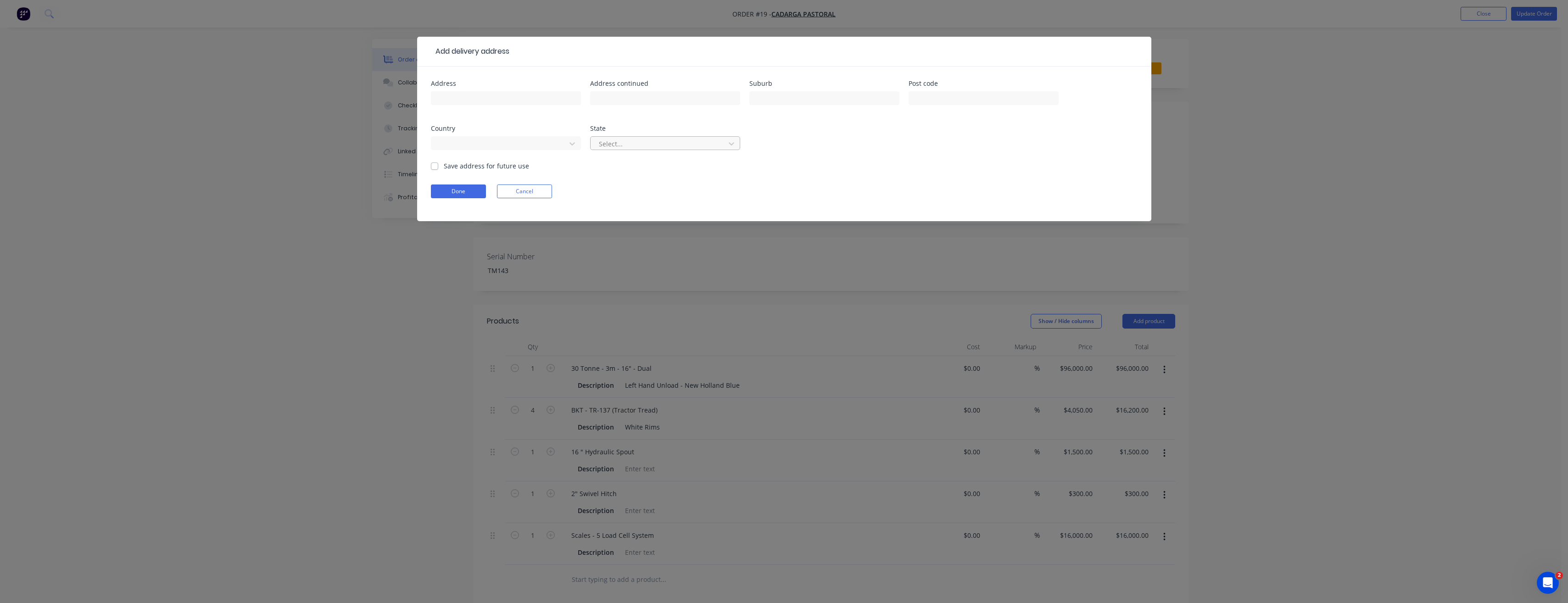
click at [666, 148] on div at bounding box center [659, 144] width 122 height 12
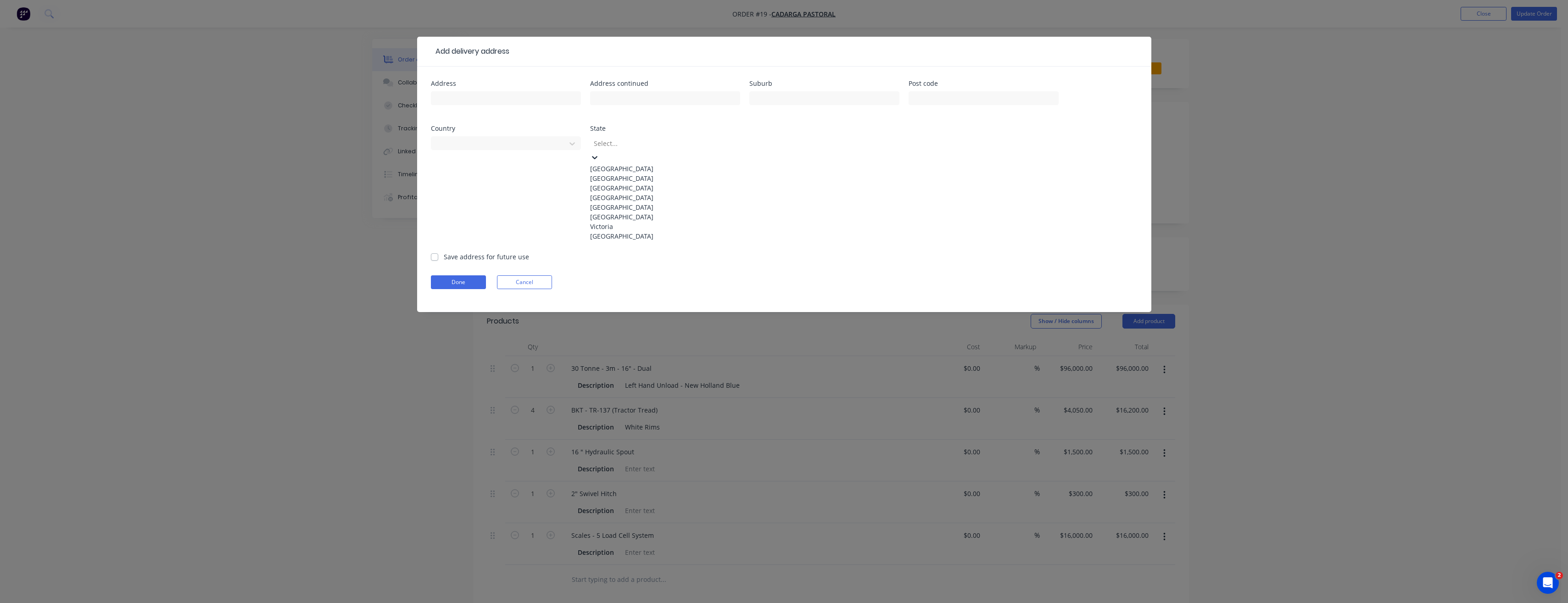
click at [655, 183] on div "[GEOGRAPHIC_DATA]" at bounding box center [664, 179] width 150 height 10
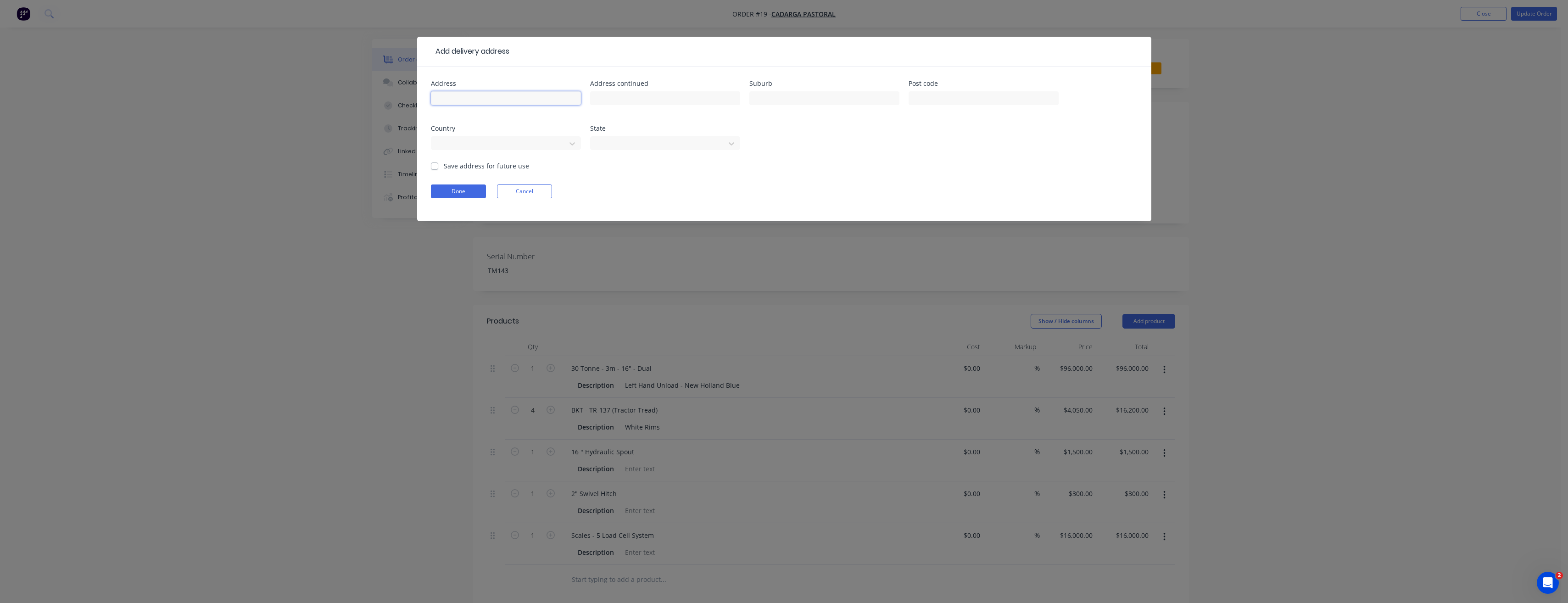
click at [466, 95] on input "text" at bounding box center [506, 98] width 150 height 14
click at [654, 95] on input "text" at bounding box center [664, 98] width 150 height 14
click at [780, 98] on input "text" at bounding box center [824, 98] width 150 height 14
click at [950, 94] on input "text" at bounding box center [983, 98] width 150 height 14
click at [466, 196] on button "Done" at bounding box center [458, 191] width 55 height 14
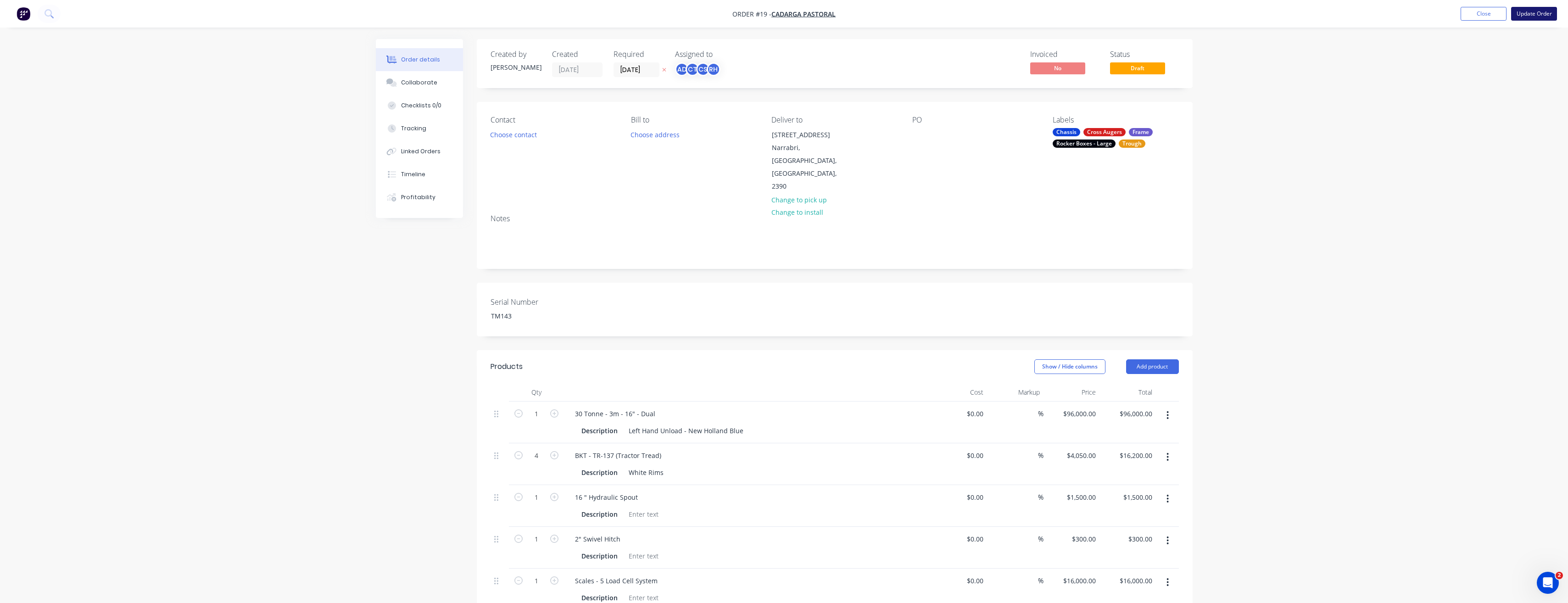
click at [1526, 15] on button "Update Order" at bounding box center [1534, 13] width 46 height 14
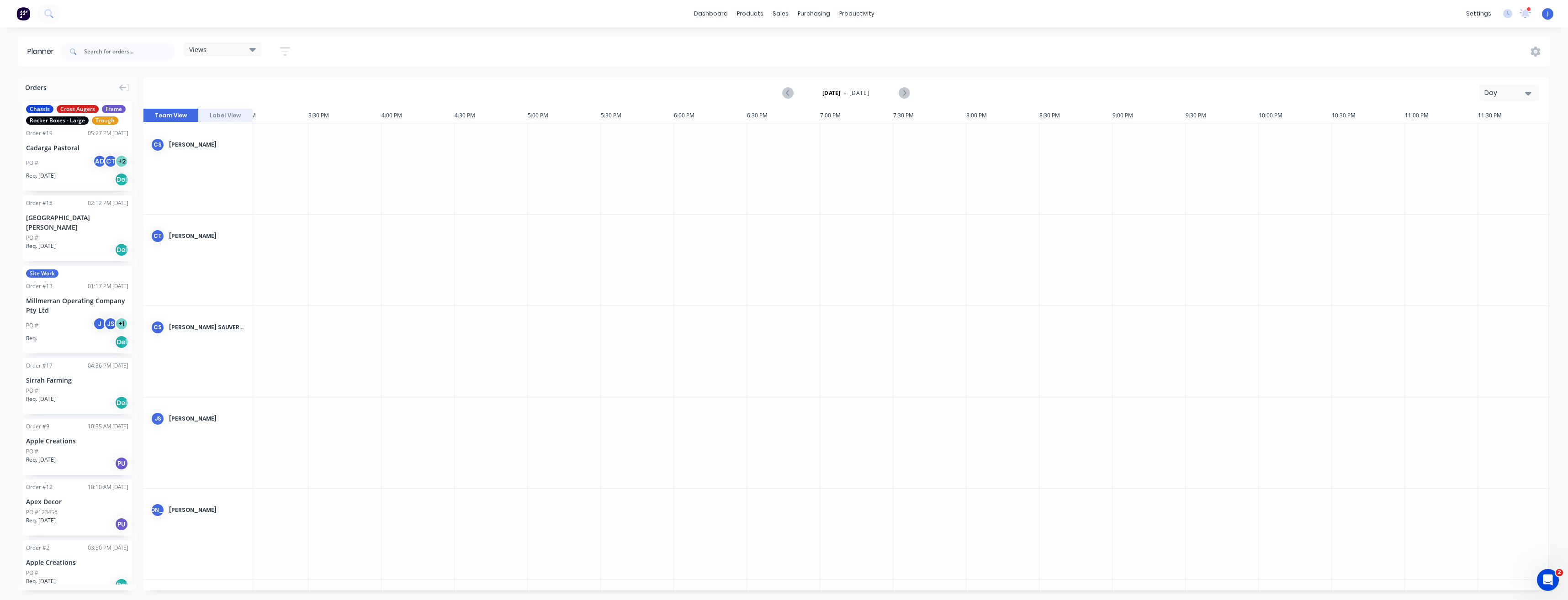
scroll to position [0, 2214]
click at [1487, 12] on div "settings" at bounding box center [1479, 13] width 34 height 14
click at [1415, 61] on div "Team" at bounding box center [1411, 62] width 17 height 9
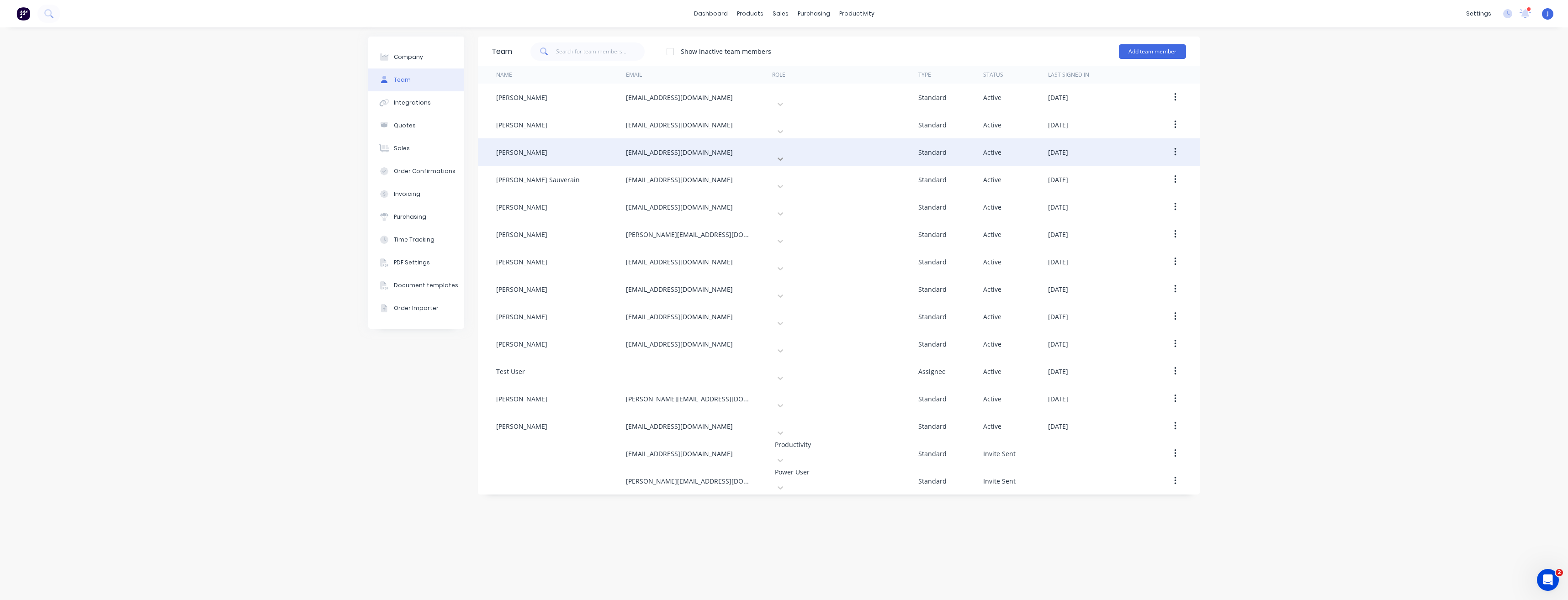
click at [785, 155] on icon at bounding box center [780, 159] width 9 height 9
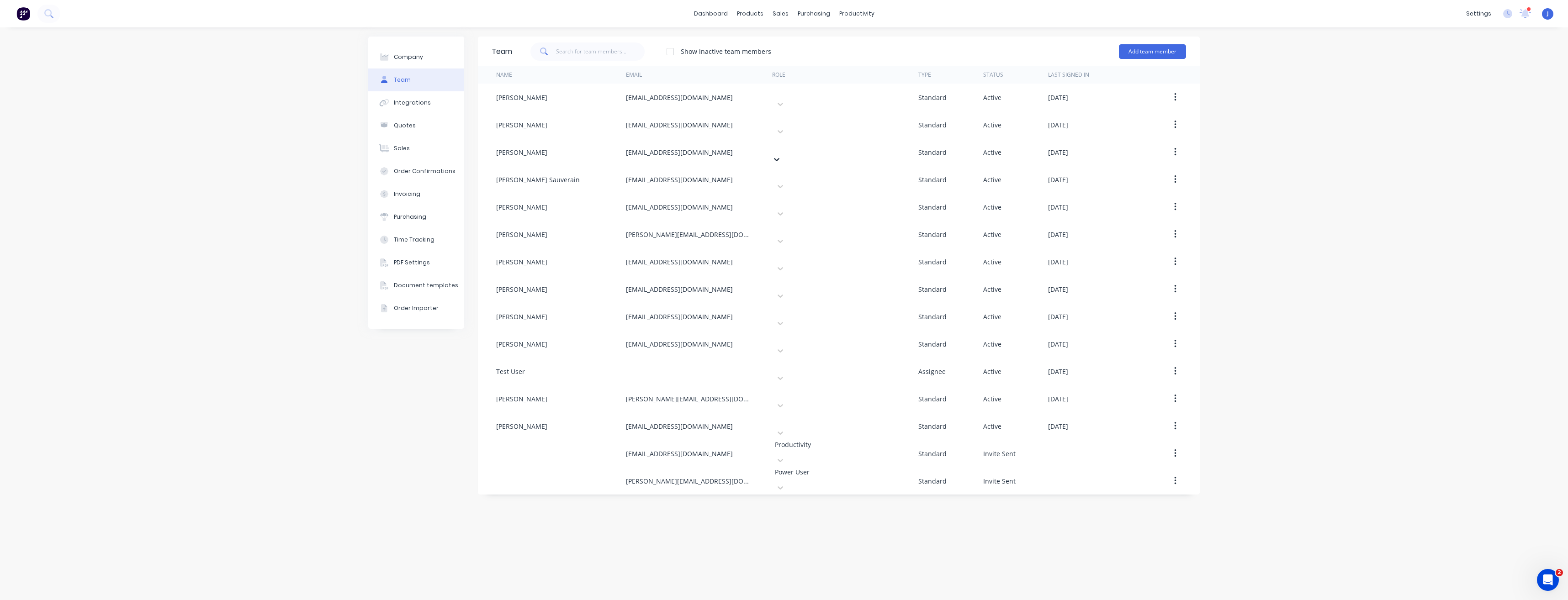
scroll to position [139, 0]
click at [1382, 156] on div "Company Team Integrations Quotes Sales Order Confirmations Invoicing Purchasing…" at bounding box center [784, 313] width 1568 height 573
click at [389, 60] on div at bounding box center [384, 57] width 14 height 9
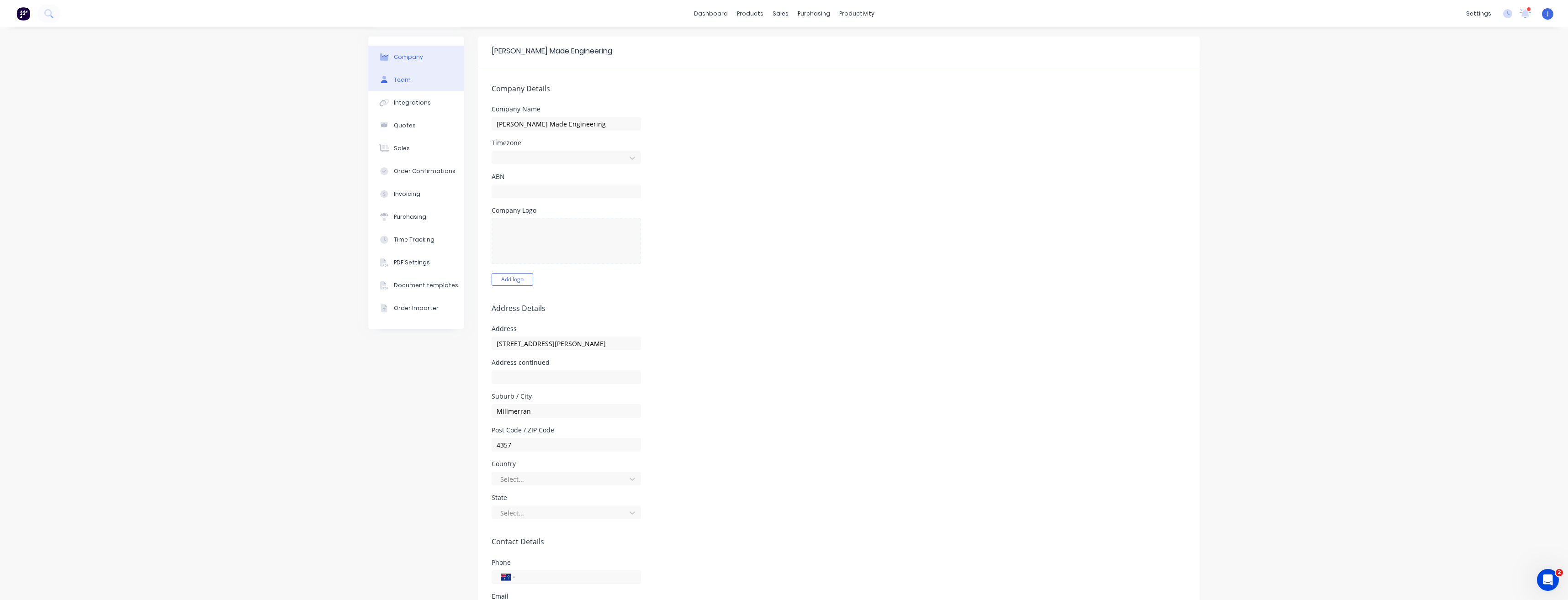
click at [401, 79] on div "Team" at bounding box center [402, 80] width 17 height 9
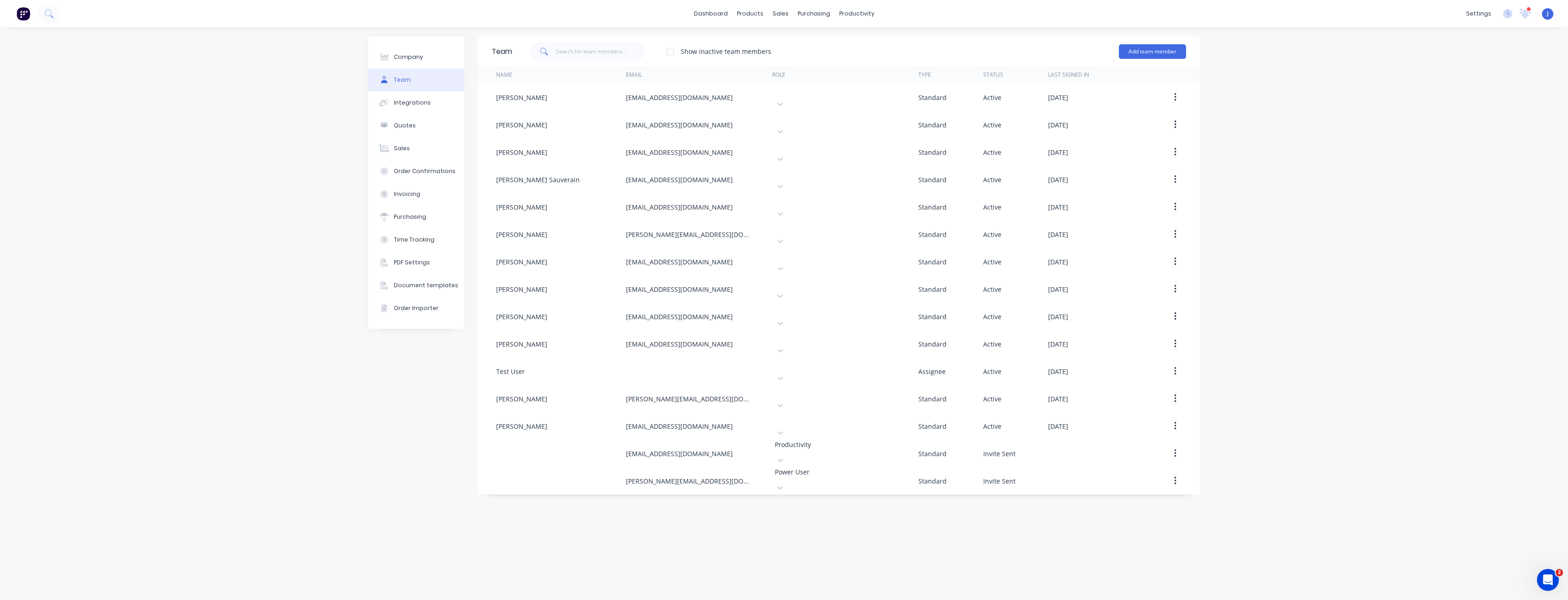
click at [1325, 282] on div "Company Team Integrations Quotes Sales Order Confirmations Invoicing Purchasing…" at bounding box center [784, 313] width 1568 height 573
click at [757, 41] on div at bounding box center [752, 44] width 14 height 9
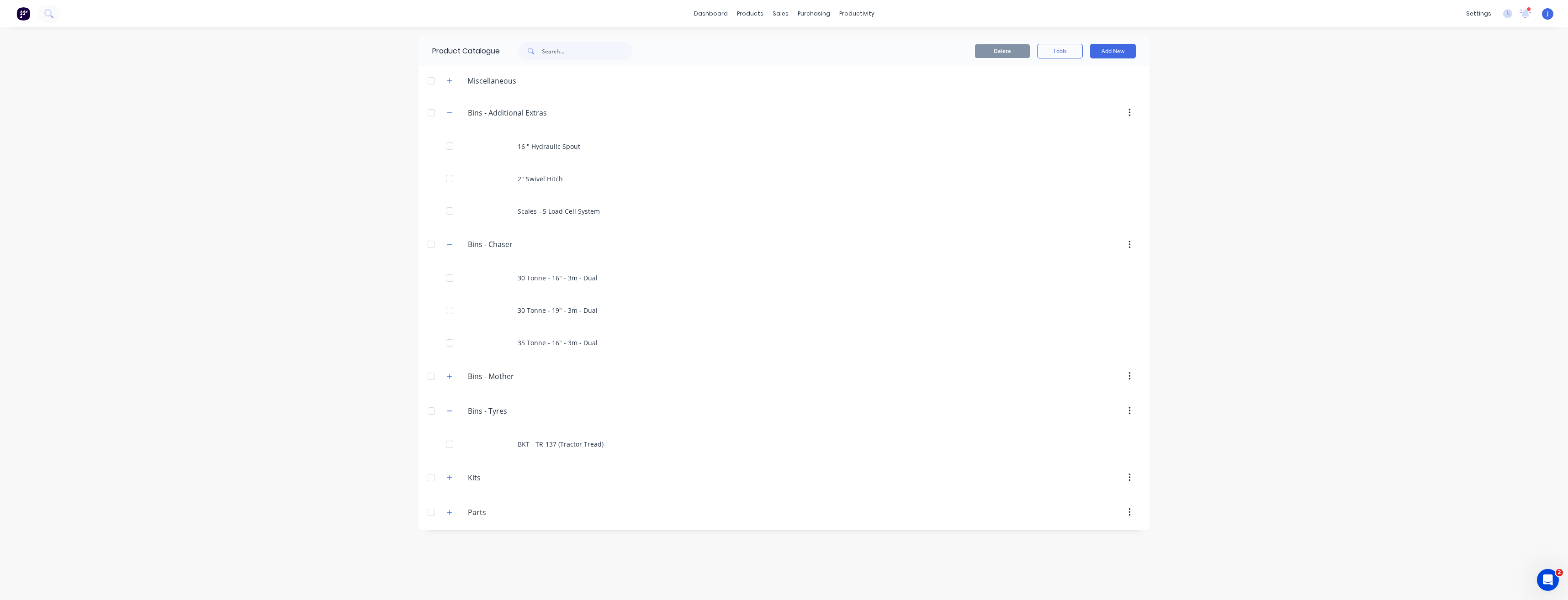
click at [430, 245] on div at bounding box center [432, 245] width 18 height 18
click at [451, 243] on icon "button" at bounding box center [449, 244] width 5 height 7
click at [448, 114] on icon "button" at bounding box center [449, 113] width 5 height 7
click at [452, 215] on icon "button" at bounding box center [449, 217] width 5 height 7
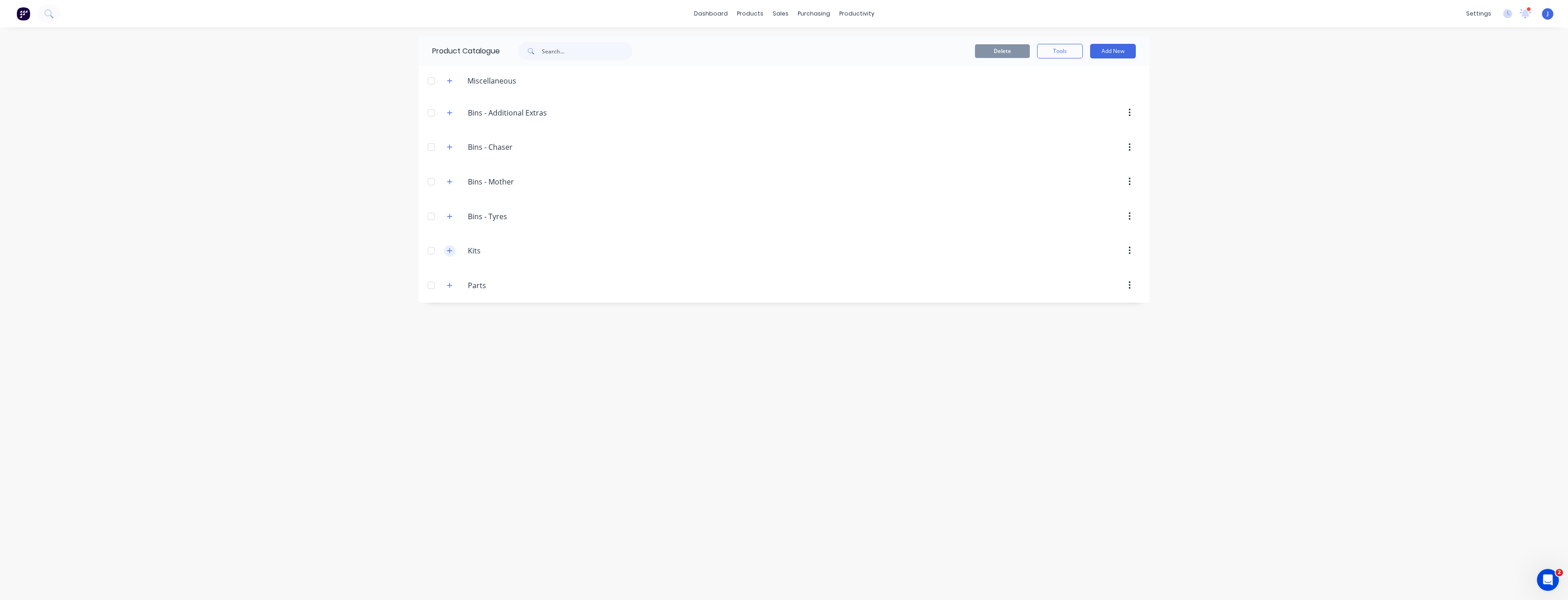
click at [450, 252] on icon "button" at bounding box center [450, 251] width 5 height 5
click at [450, 252] on icon "button" at bounding box center [449, 251] width 5 height 7
click at [449, 113] on icon "button" at bounding box center [449, 113] width 5 height 7
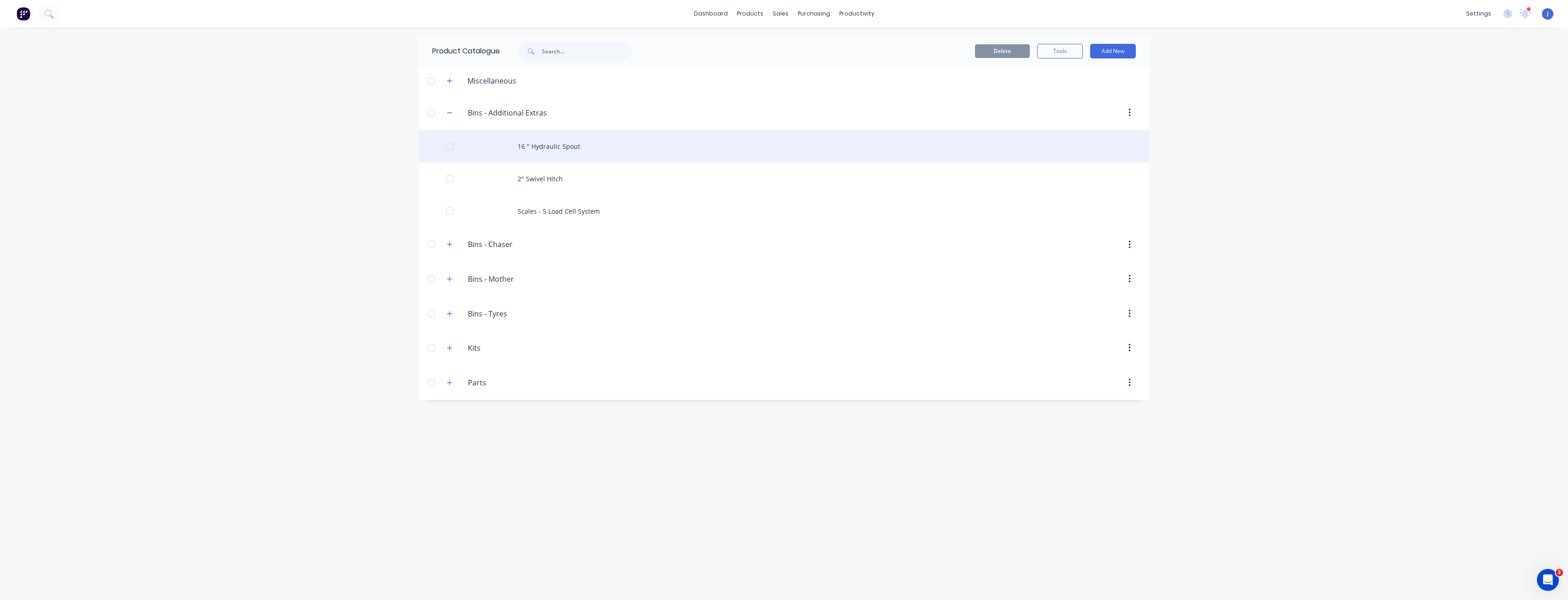
click at [449, 148] on div at bounding box center [450, 146] width 18 height 18
click at [446, 147] on div at bounding box center [450, 146] width 18 height 18
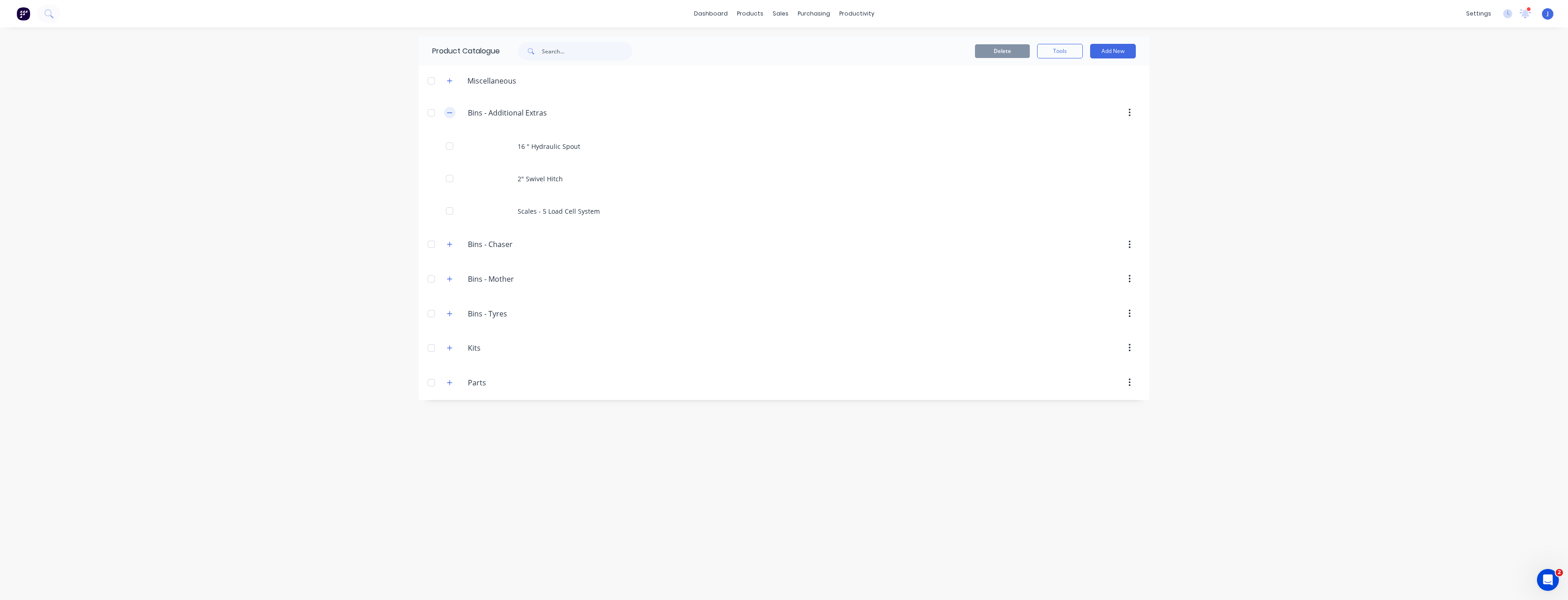
click at [448, 113] on icon "button" at bounding box center [449, 113] width 5 height 7
click at [451, 111] on icon "button" at bounding box center [449, 113] width 5 height 7
click at [450, 114] on icon "button" at bounding box center [449, 113] width 5 height 7
click at [445, 148] on button "button" at bounding box center [450, 147] width 12 height 12
click at [451, 145] on icon "button" at bounding box center [449, 147] width 5 height 7
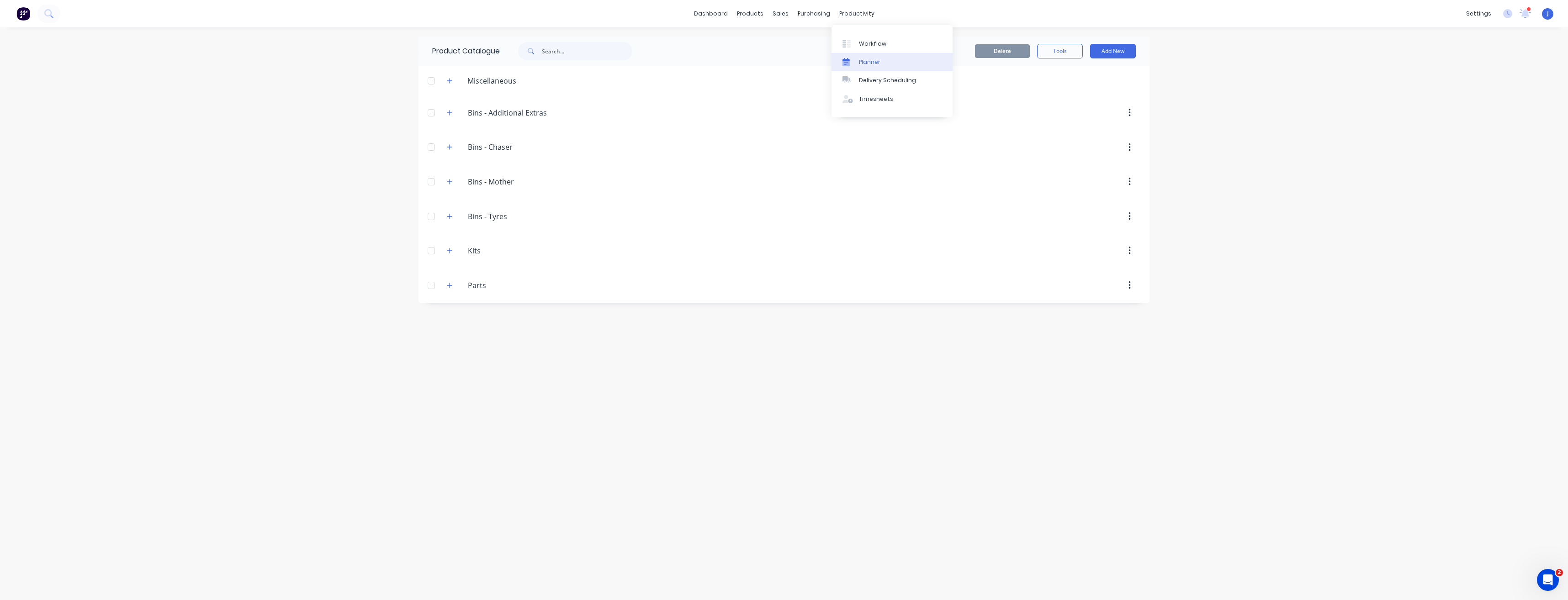
click at [862, 61] on div "Planner" at bounding box center [869, 62] width 21 height 9
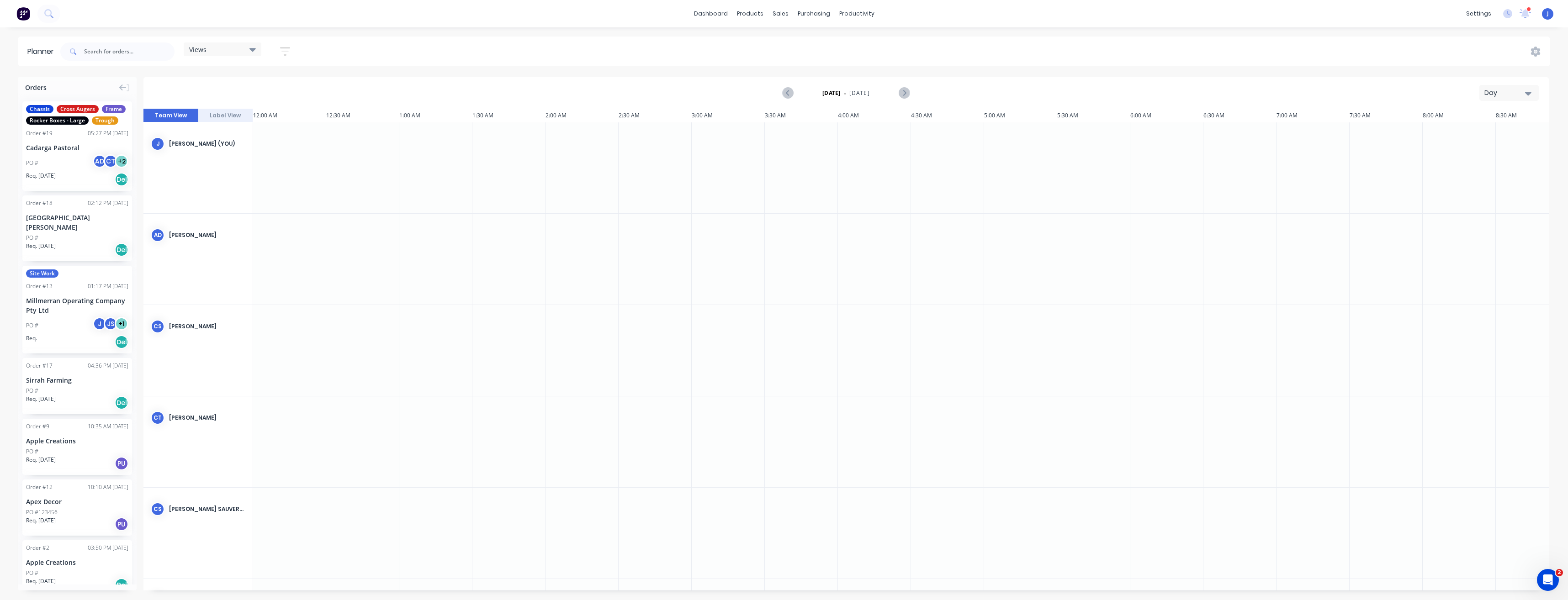
scroll to position [0, 2214]
click at [45, 153] on div "Cadarga Pastoral" at bounding box center [77, 148] width 102 height 10
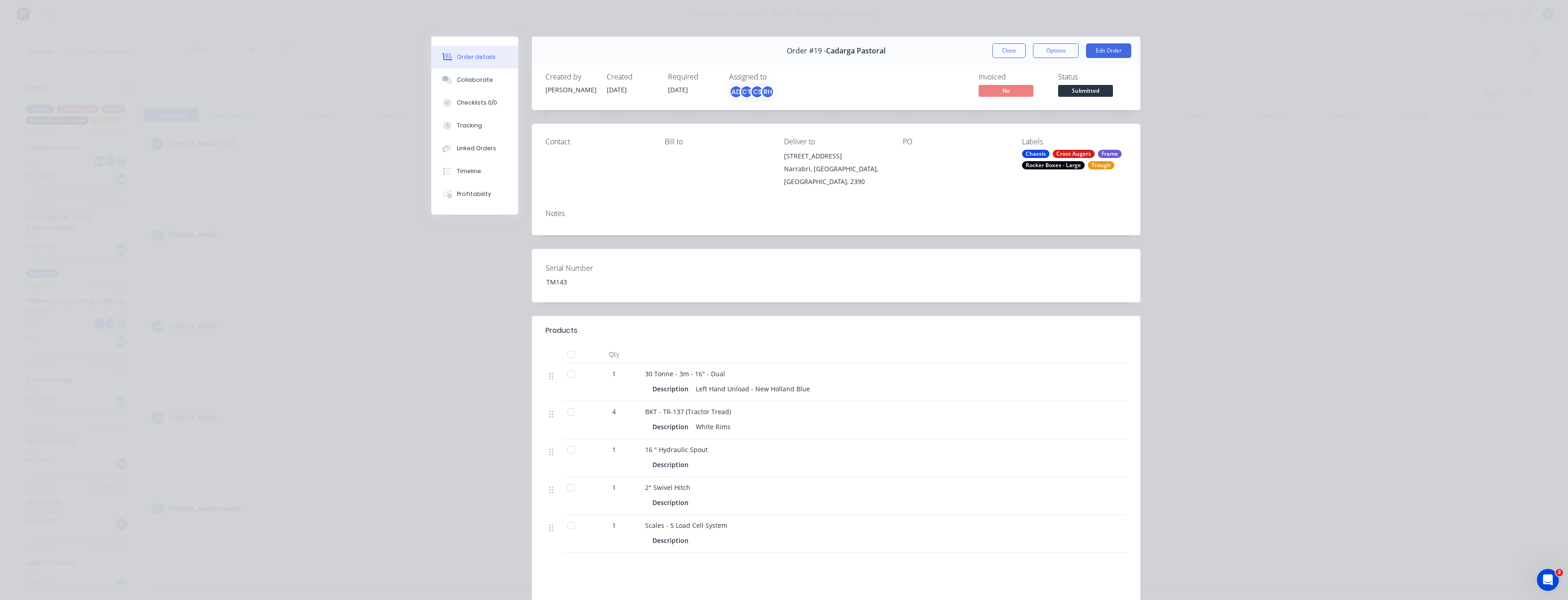
click at [1000, 51] on button "Close" at bounding box center [1009, 51] width 33 height 15
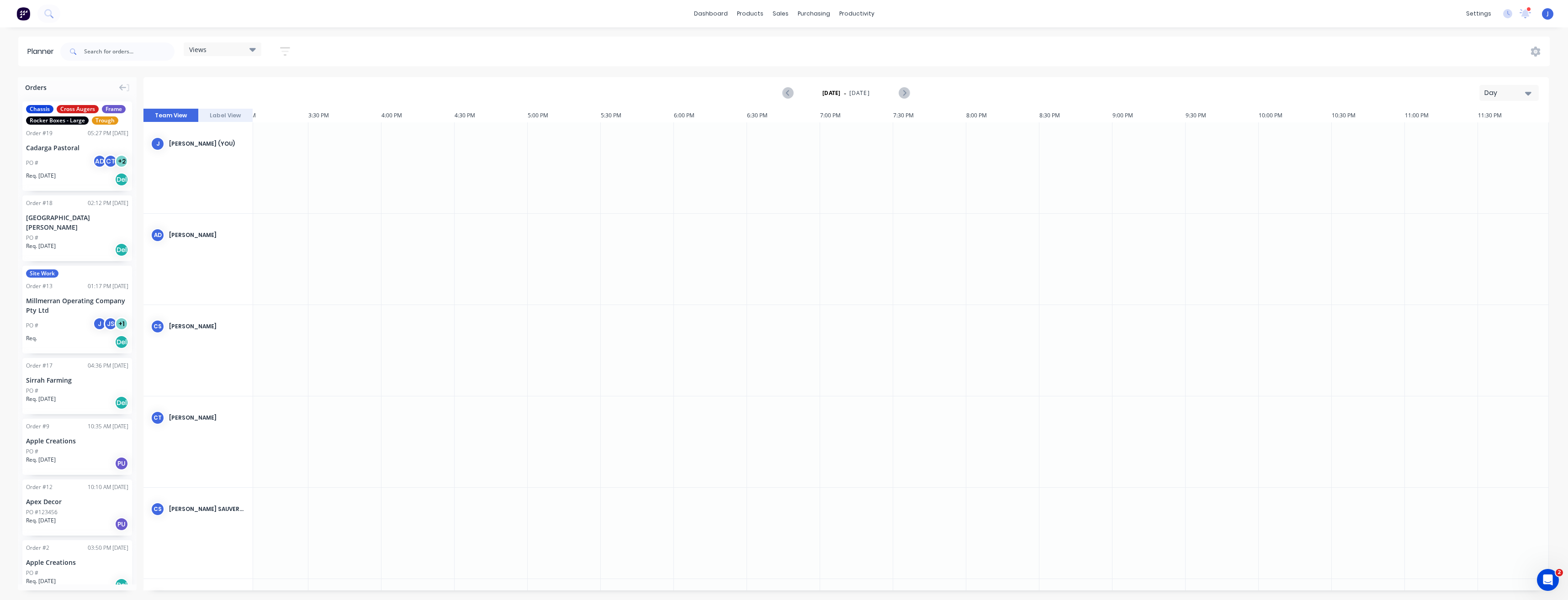
click at [67, 288] on div "Order # 13 01:17 PM [DATE]" at bounding box center [77, 287] width 102 height 9
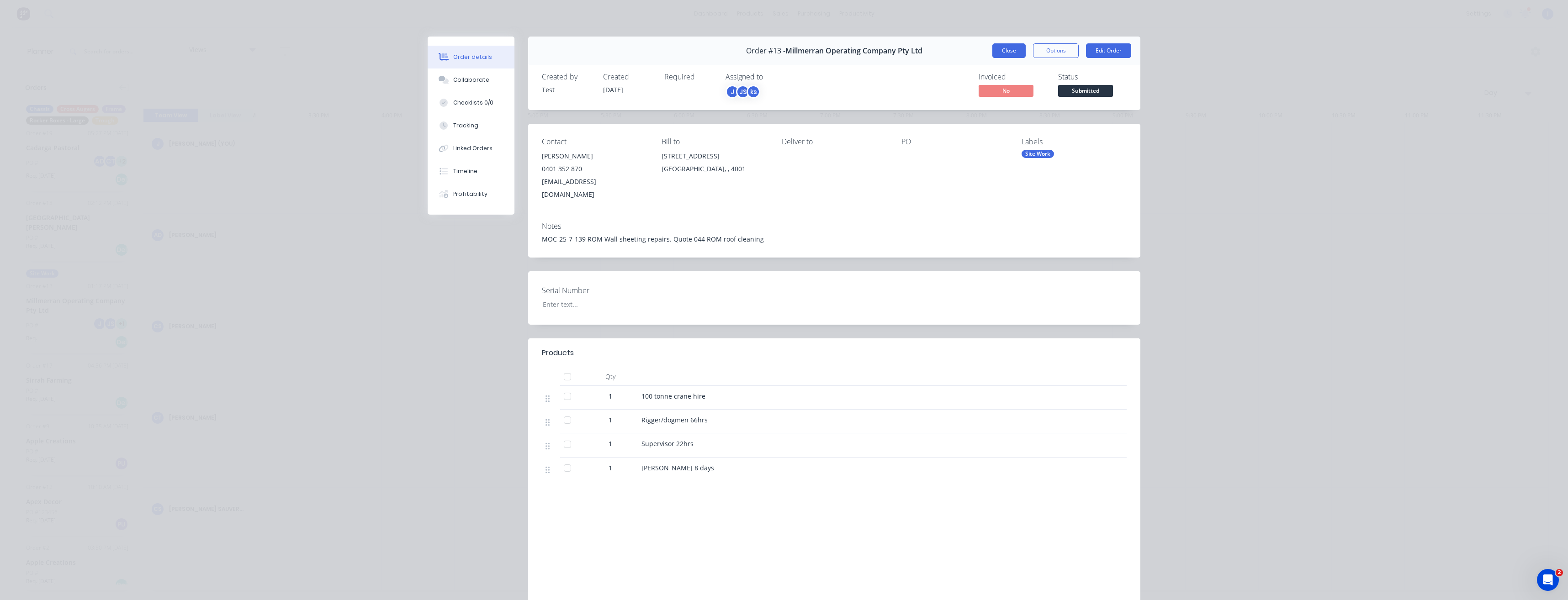
click at [1001, 50] on button "Close" at bounding box center [1009, 51] width 33 height 15
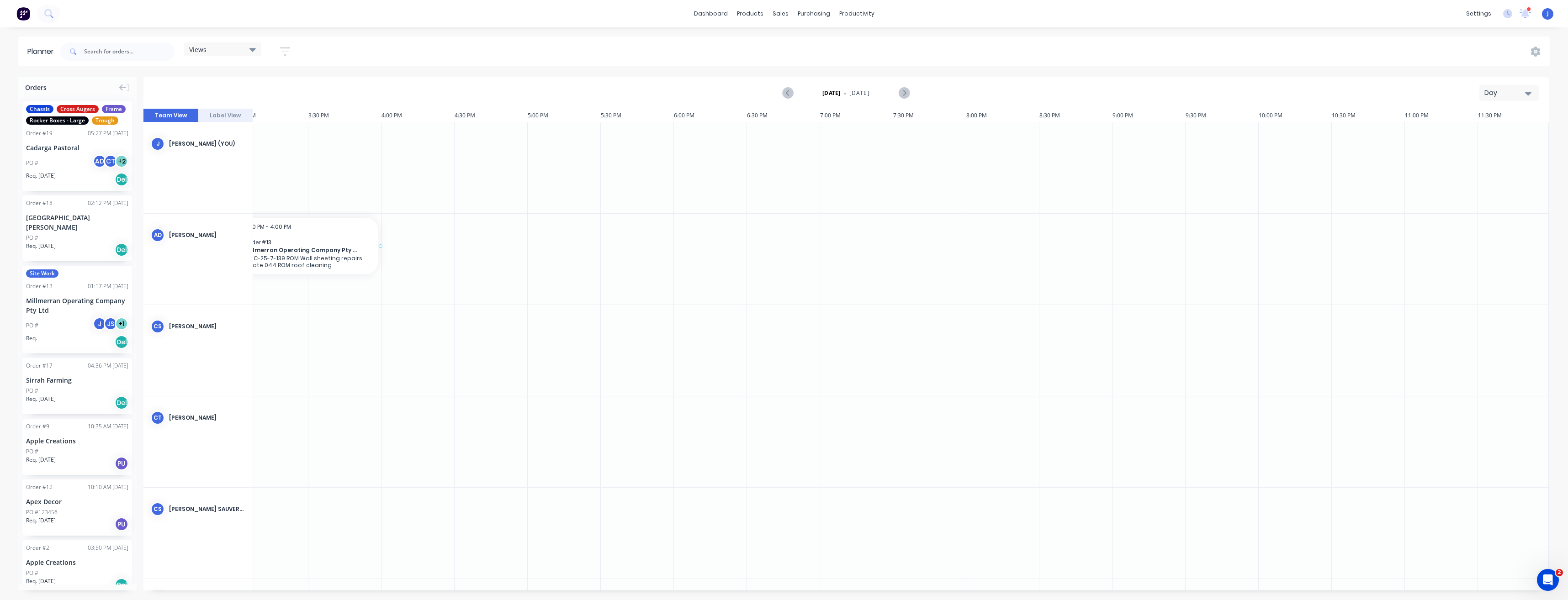
scroll to position [0, 2212]
drag, startPoint x: 60, startPoint y: 291, endPoint x: 9, endPoint y: 299, distance: 51.6
click at [46, 298] on div "Site Work Order # 13 01:17 PM [DATE] Millmerran Operating Company Pty Ltd PO # …" at bounding box center [77, 310] width 110 height 88
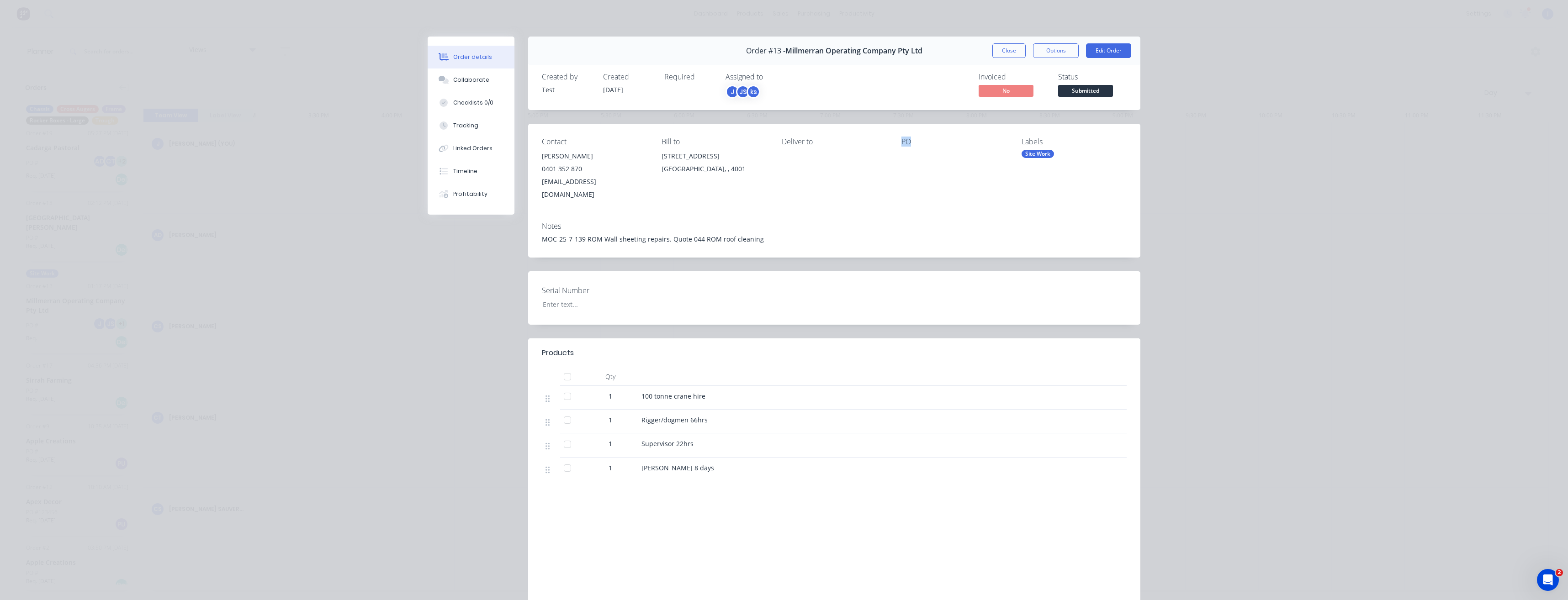
drag, startPoint x: 903, startPoint y: 144, endPoint x: 898, endPoint y: 145, distance: 5.1
click at [901, 145] on div "PO" at bounding box center [954, 142] width 105 height 9
click at [1011, 48] on button "Close" at bounding box center [1009, 51] width 33 height 15
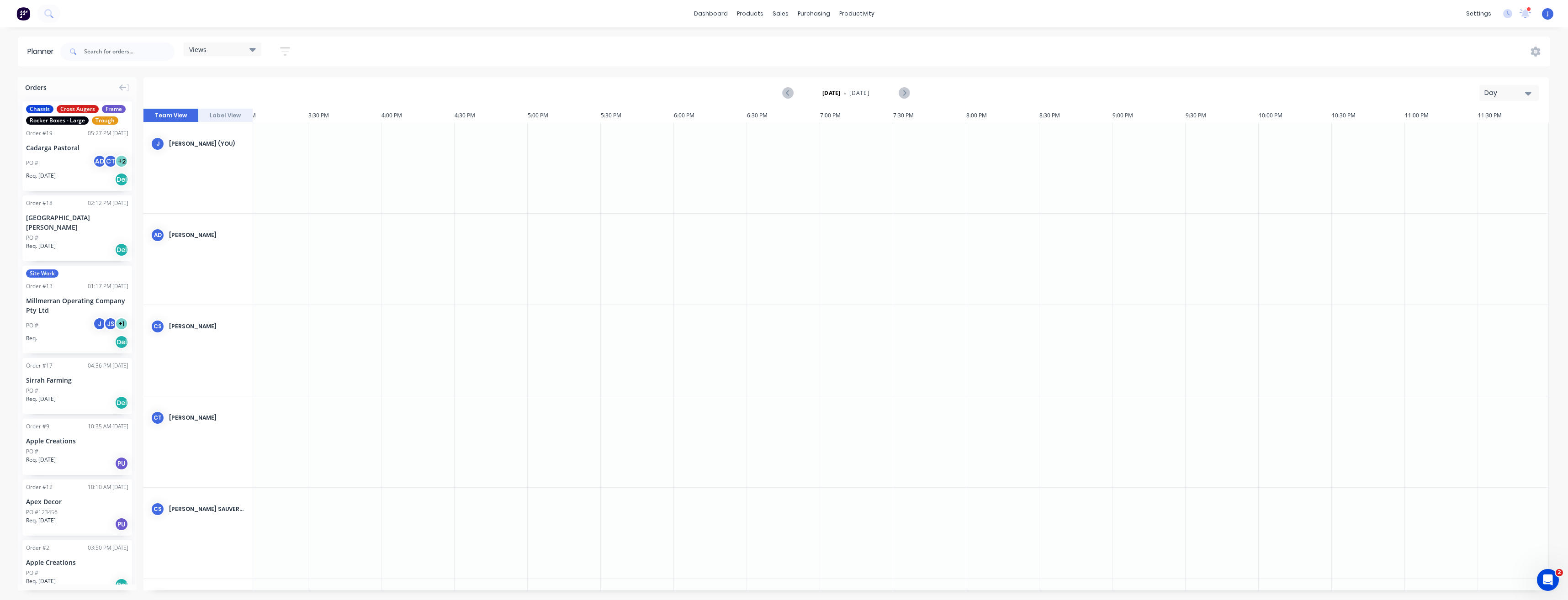
click at [51, 309] on div "Millmerran Operating Company Pty Ltd" at bounding box center [77, 305] width 102 height 19
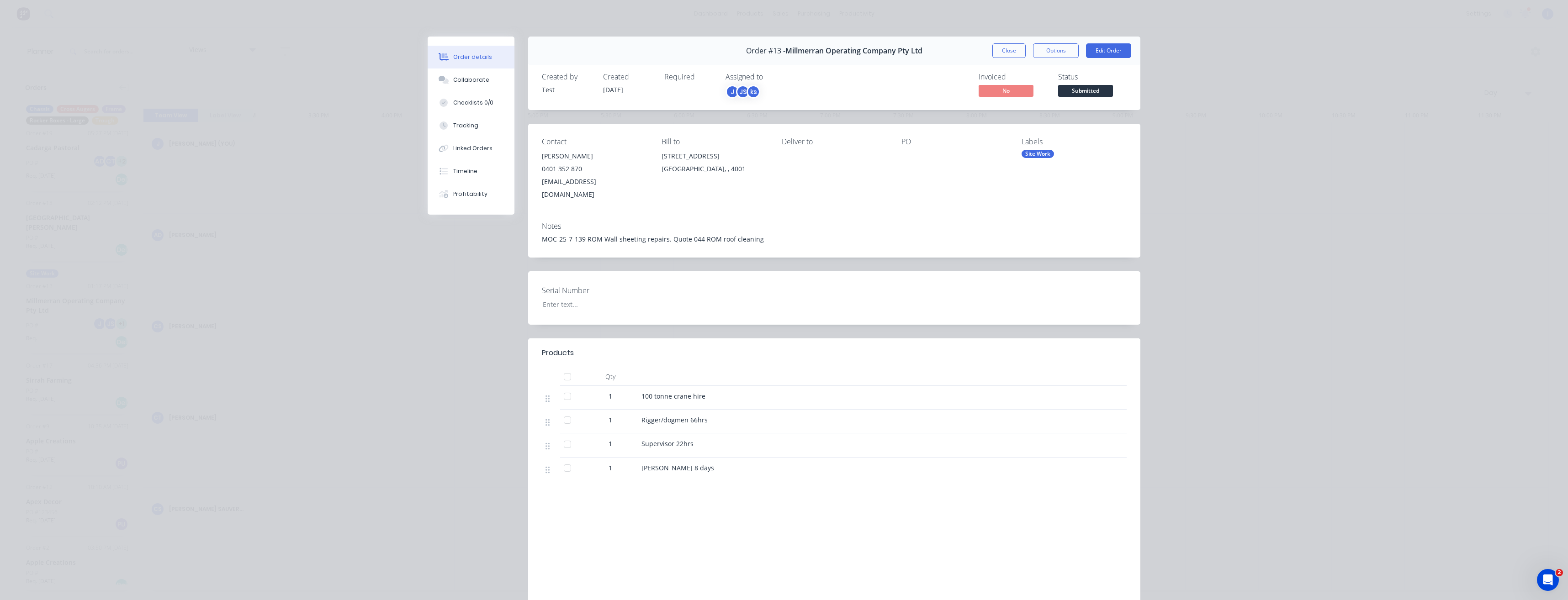
click at [471, 305] on div "Order #13 - Millmerran Operating Company Pty Ltd Close Options Edit Order Creat…" at bounding box center [784, 340] width 713 height 607
click at [1015, 49] on button "Close" at bounding box center [1009, 51] width 33 height 15
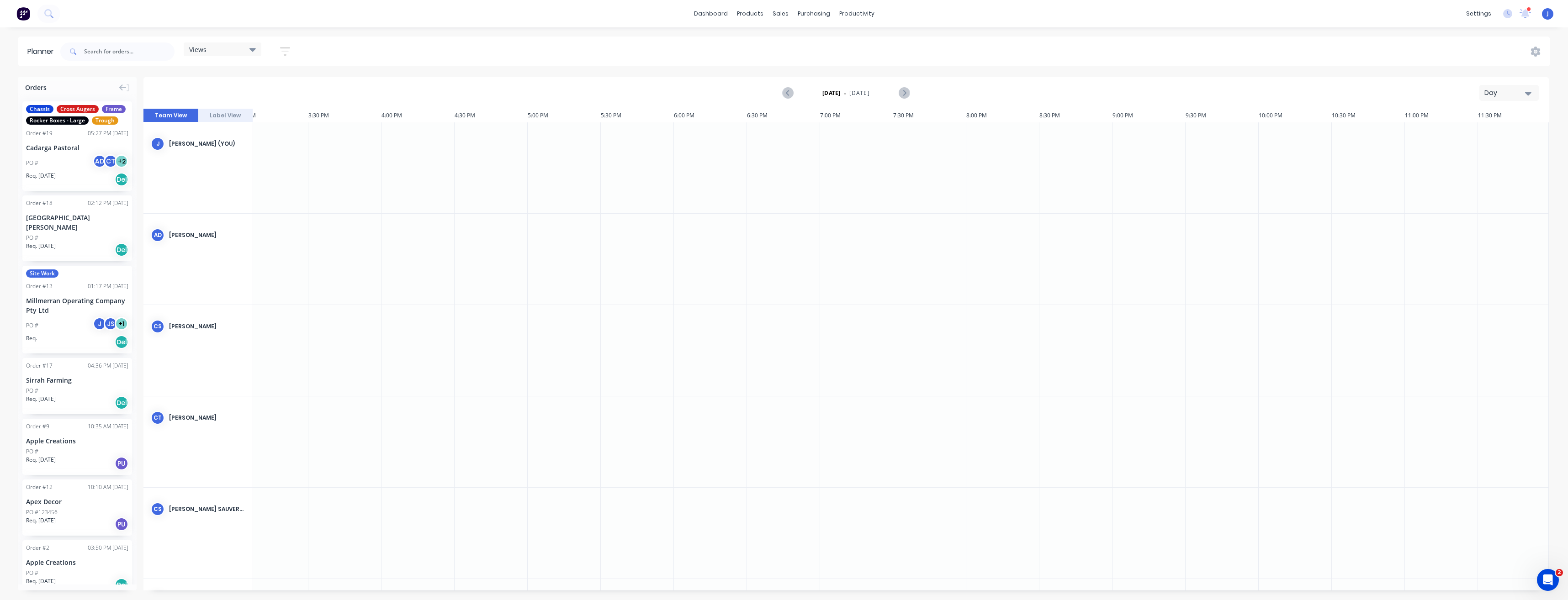
click at [40, 109] on span "Chassis" at bounding box center [40, 110] width 27 height 9
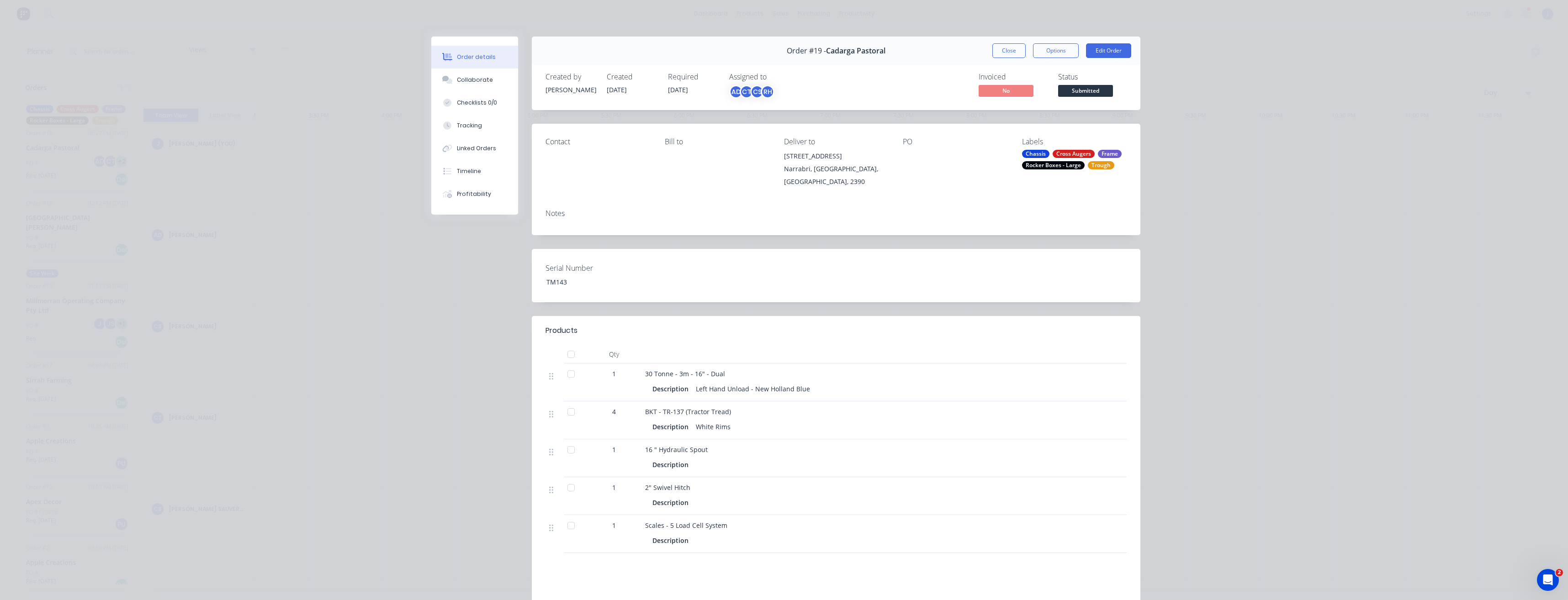
click at [1032, 142] on div "Labels" at bounding box center [1074, 142] width 105 height 9
click at [377, 290] on div "Order details Collaborate Checklists 0/0 Tracking Linked Orders Timeline Profit…" at bounding box center [784, 300] width 1568 height 600
click at [1007, 49] on button "Close" at bounding box center [1009, 51] width 33 height 15
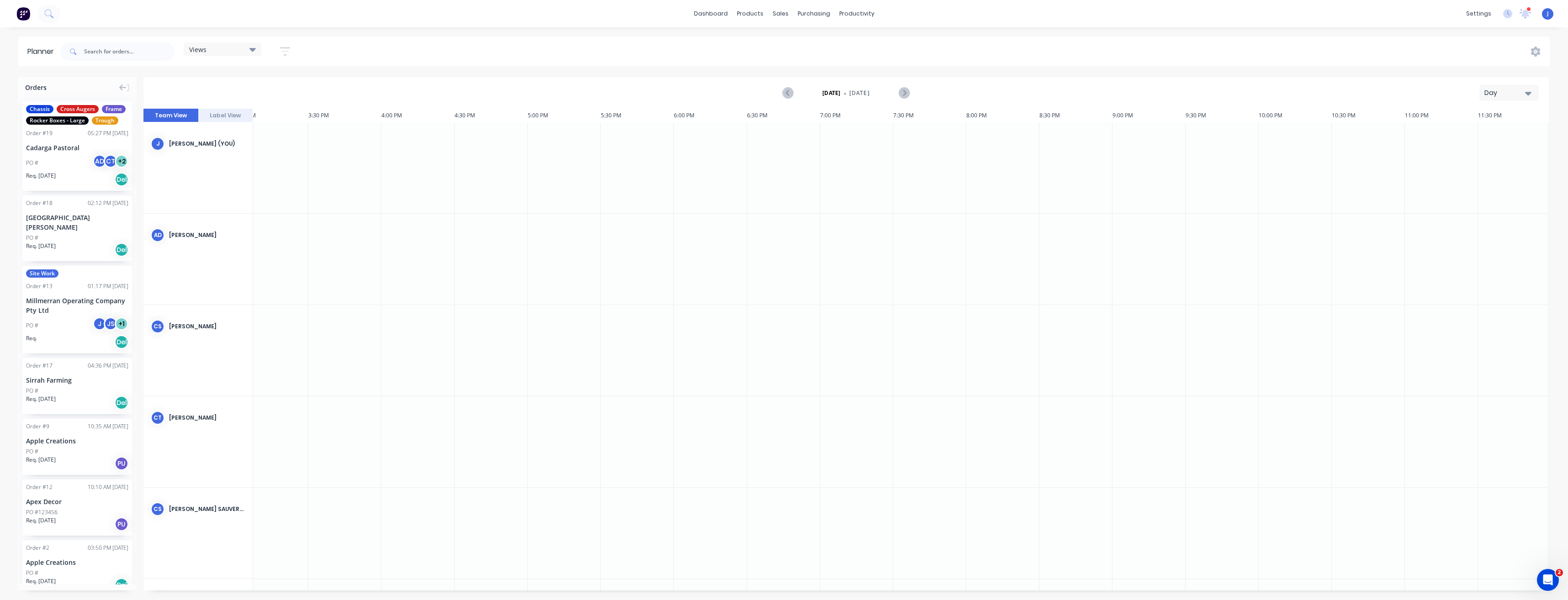
click at [54, 273] on span "Site Work" at bounding box center [42, 274] width 32 height 9
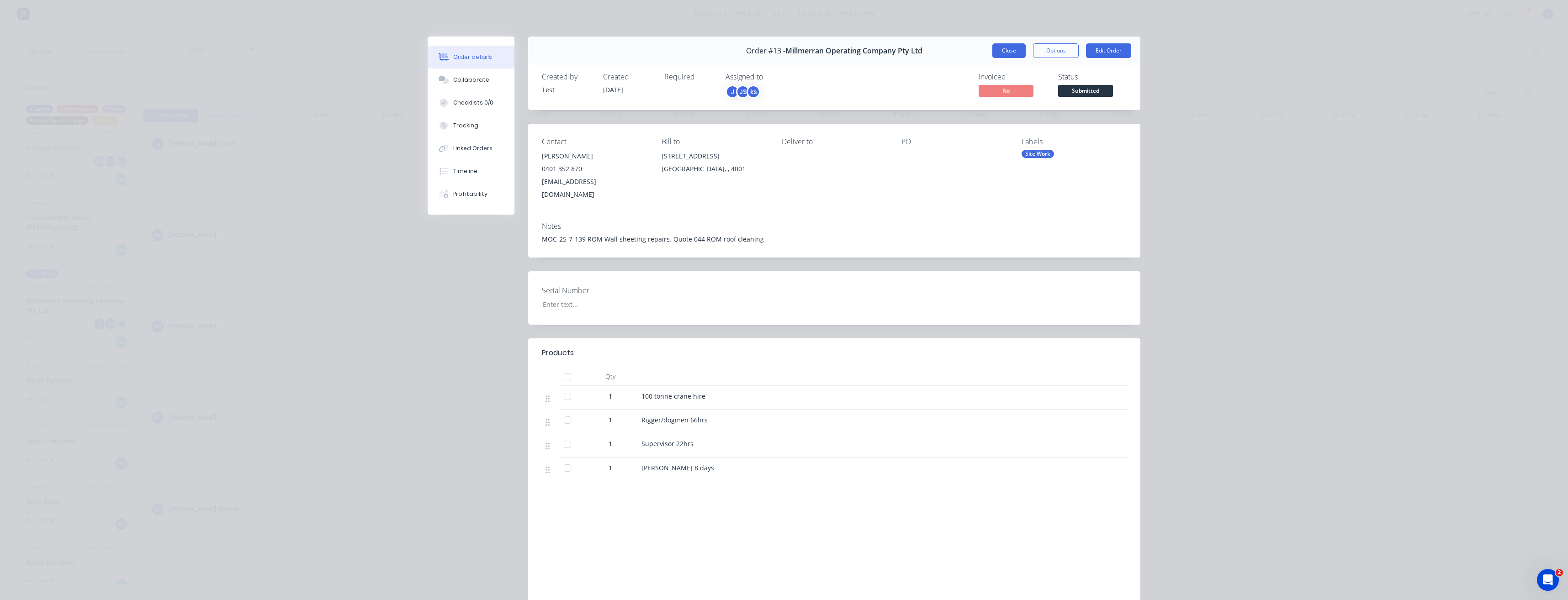
click at [1007, 47] on button "Close" at bounding box center [1009, 51] width 33 height 15
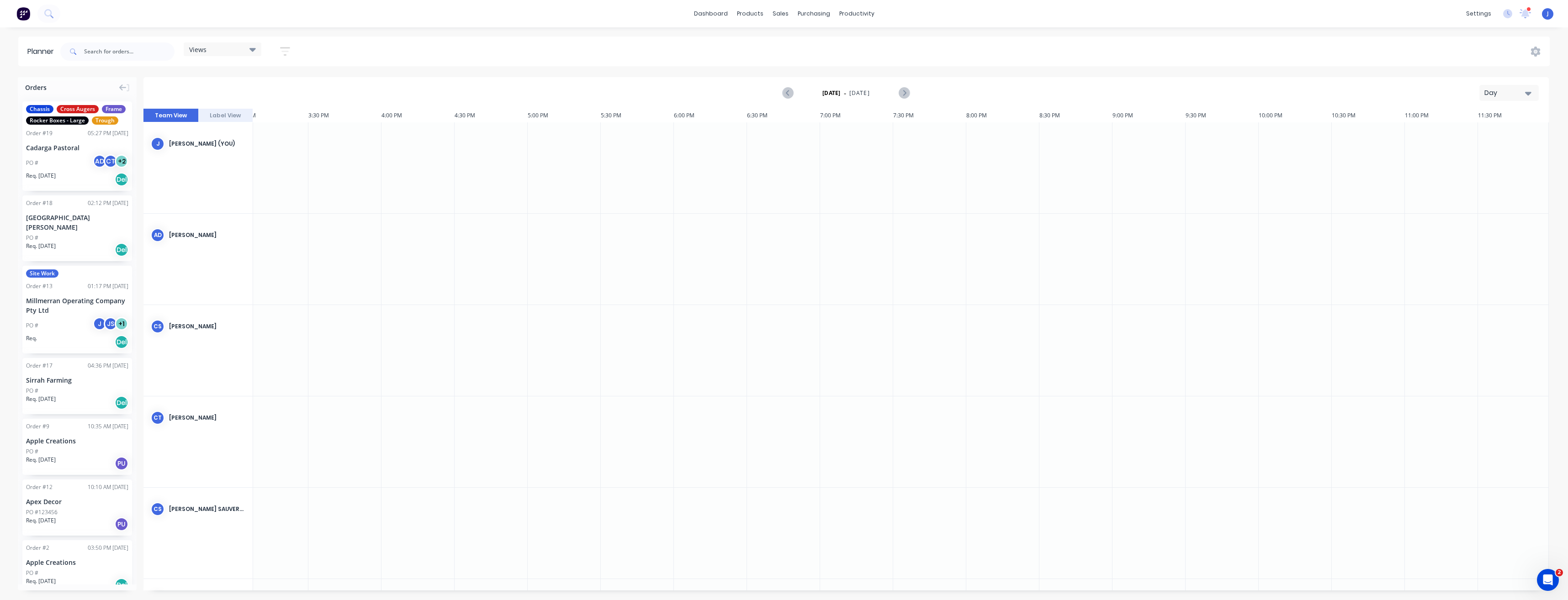
click at [39, 274] on span "Site Work" at bounding box center [42, 274] width 32 height 9
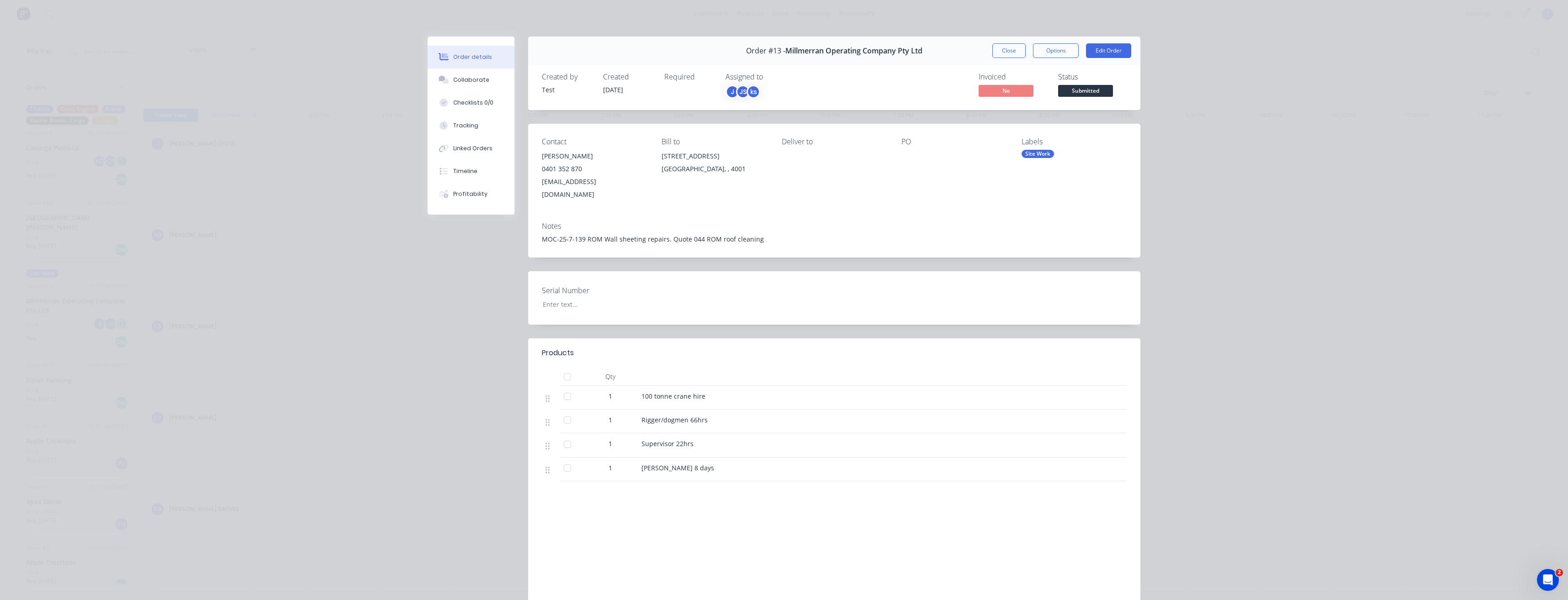
click at [419, 315] on div "Order details Collaborate Checklists 0/0 Tracking Linked Orders Timeline Profit…" at bounding box center [784, 340] width 731 height 607
click at [1012, 52] on button "Close" at bounding box center [1009, 51] width 33 height 15
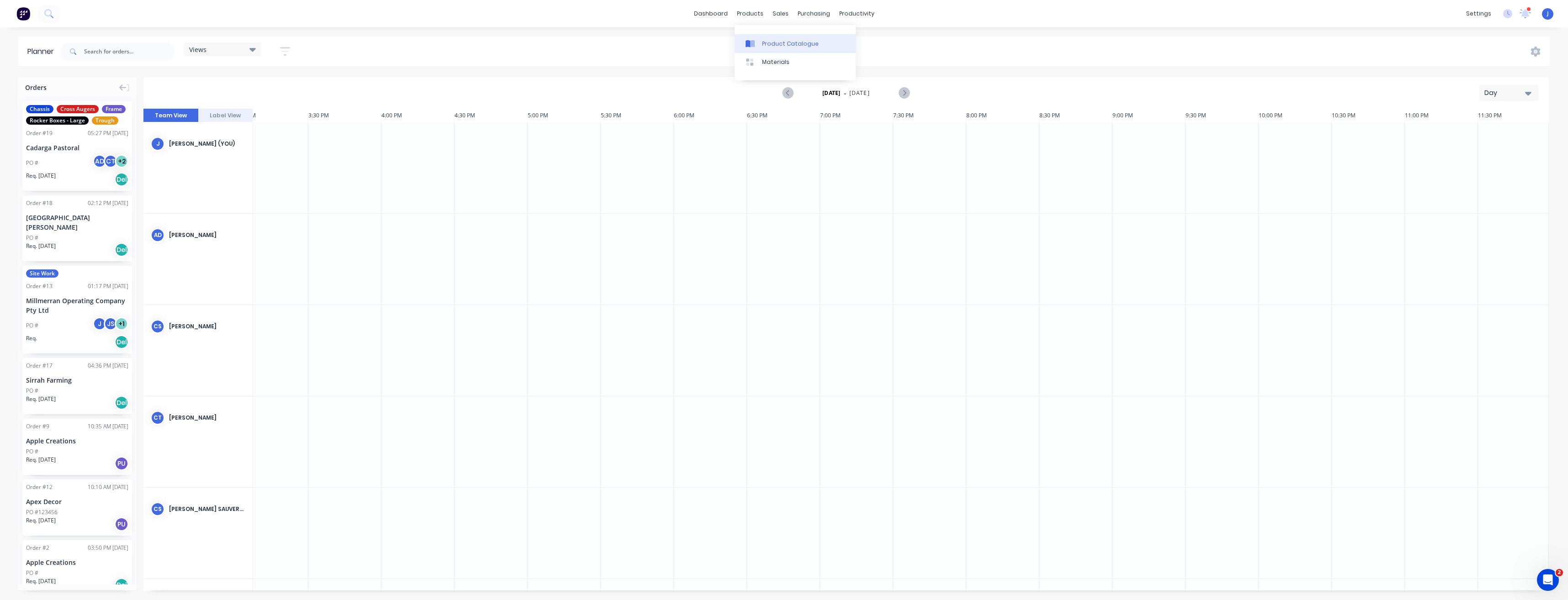
click at [761, 41] on link "Product Catalogue" at bounding box center [795, 43] width 121 height 18
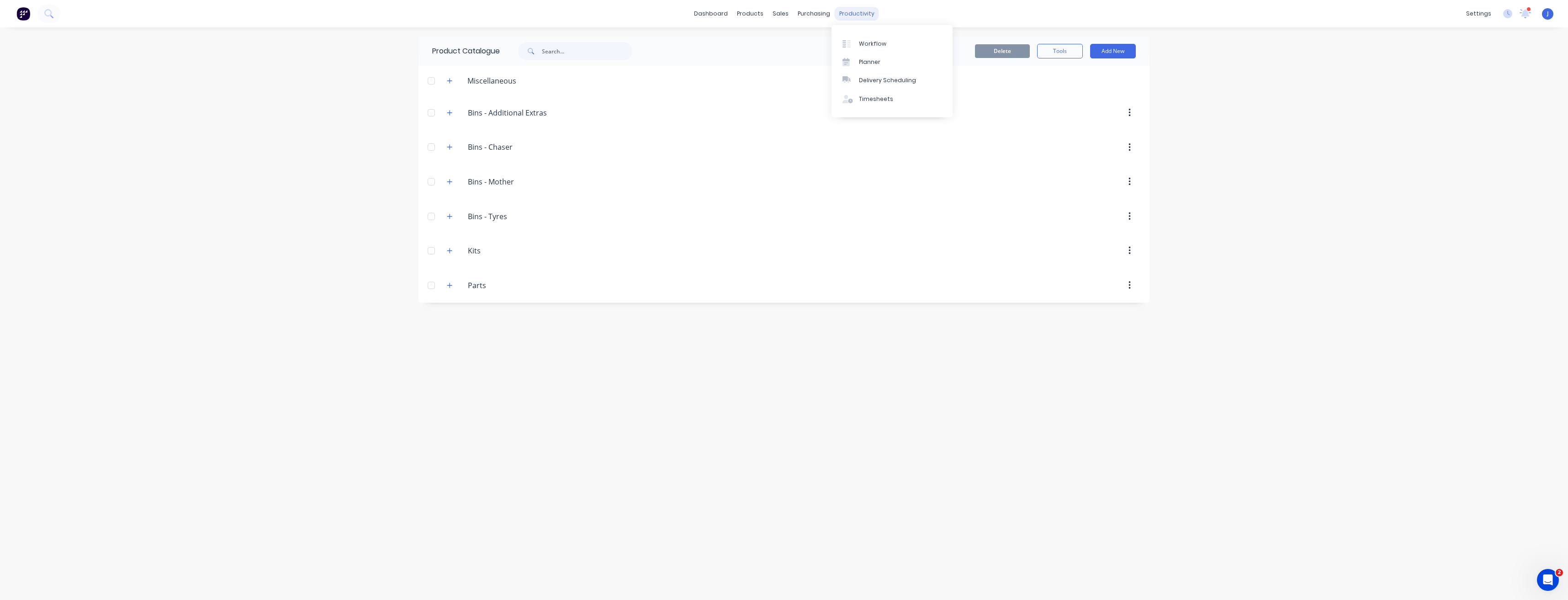
click at [848, 9] on div "productivity" at bounding box center [856, 13] width 44 height 14
click at [867, 43] on div "Workflow" at bounding box center [872, 44] width 27 height 9
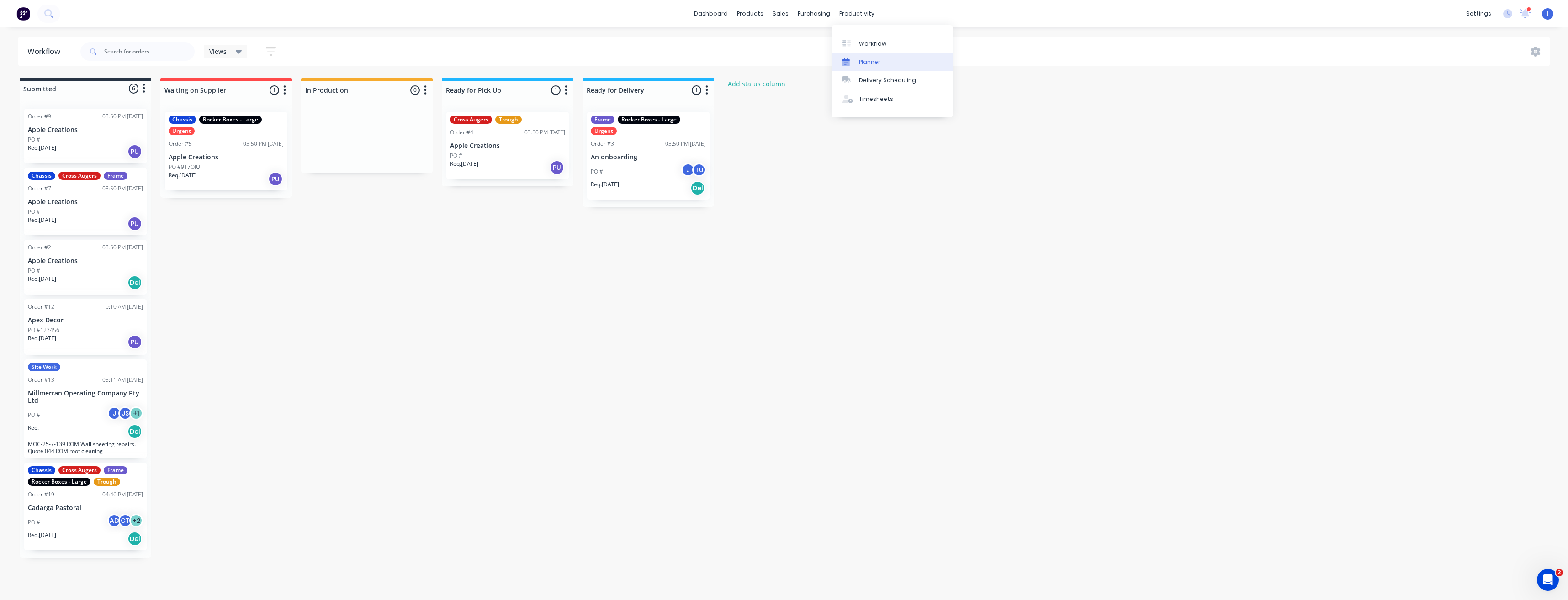
click at [876, 61] on div "Planner" at bounding box center [869, 62] width 21 height 9
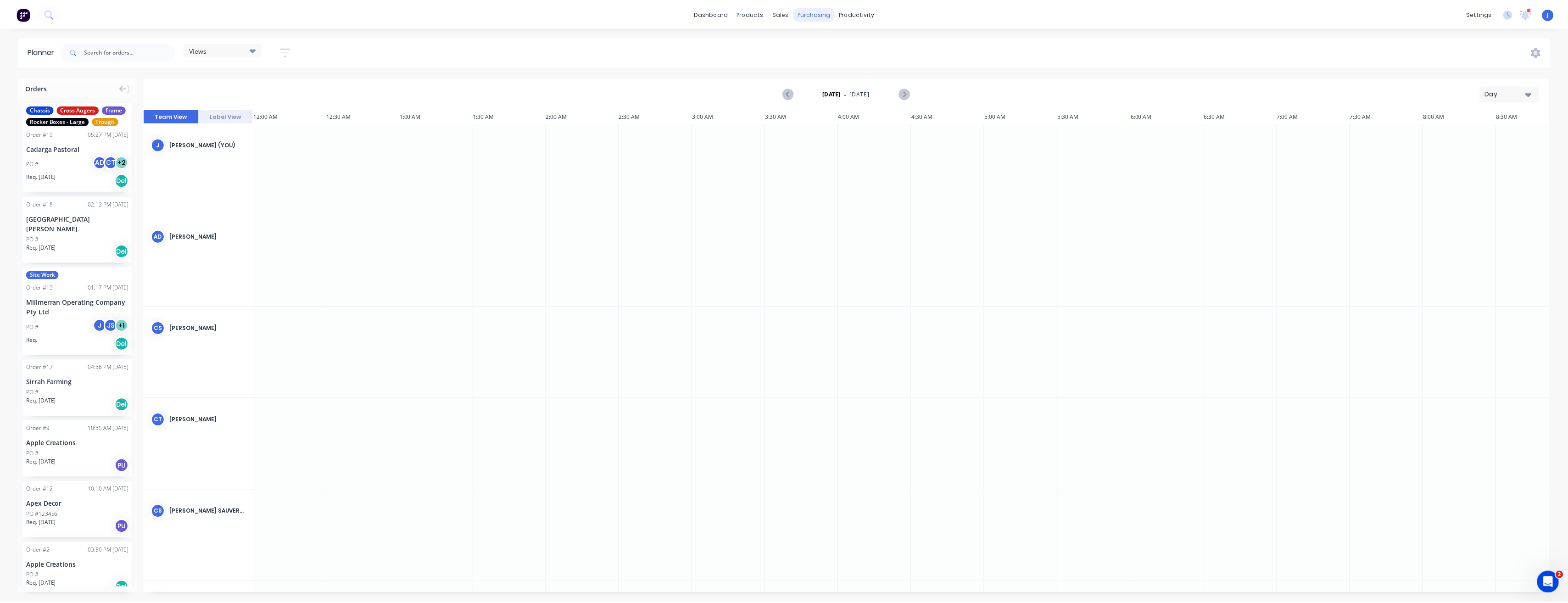
scroll to position [0, 2224]
click at [1494, 10] on div "settings" at bounding box center [1485, 13] width 34 height 14
click at [789, 14] on div "sales" at bounding box center [784, 13] width 25 height 14
click at [810, 45] on div "Sales Orders" at bounding box center [818, 44] width 38 height 9
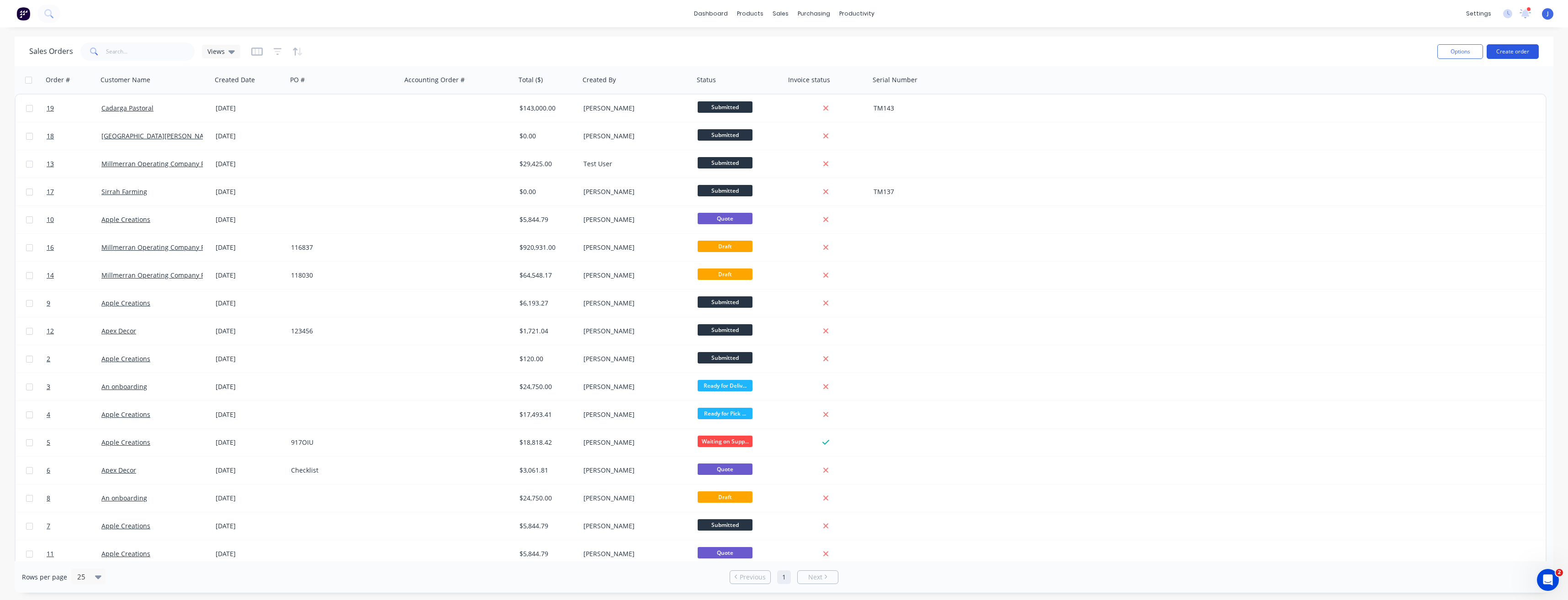
click at [1513, 52] on button "Create order" at bounding box center [1513, 52] width 52 height 15
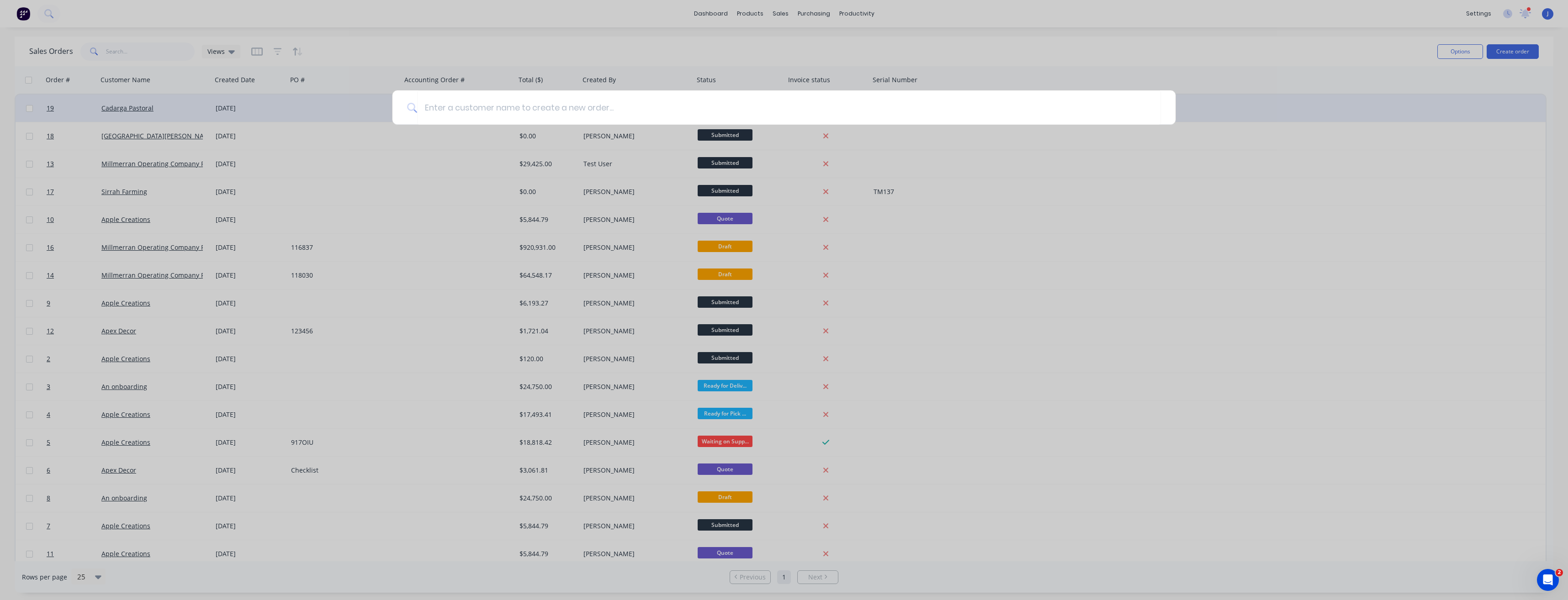
click at [314, 123] on div at bounding box center [784, 300] width 1568 height 600
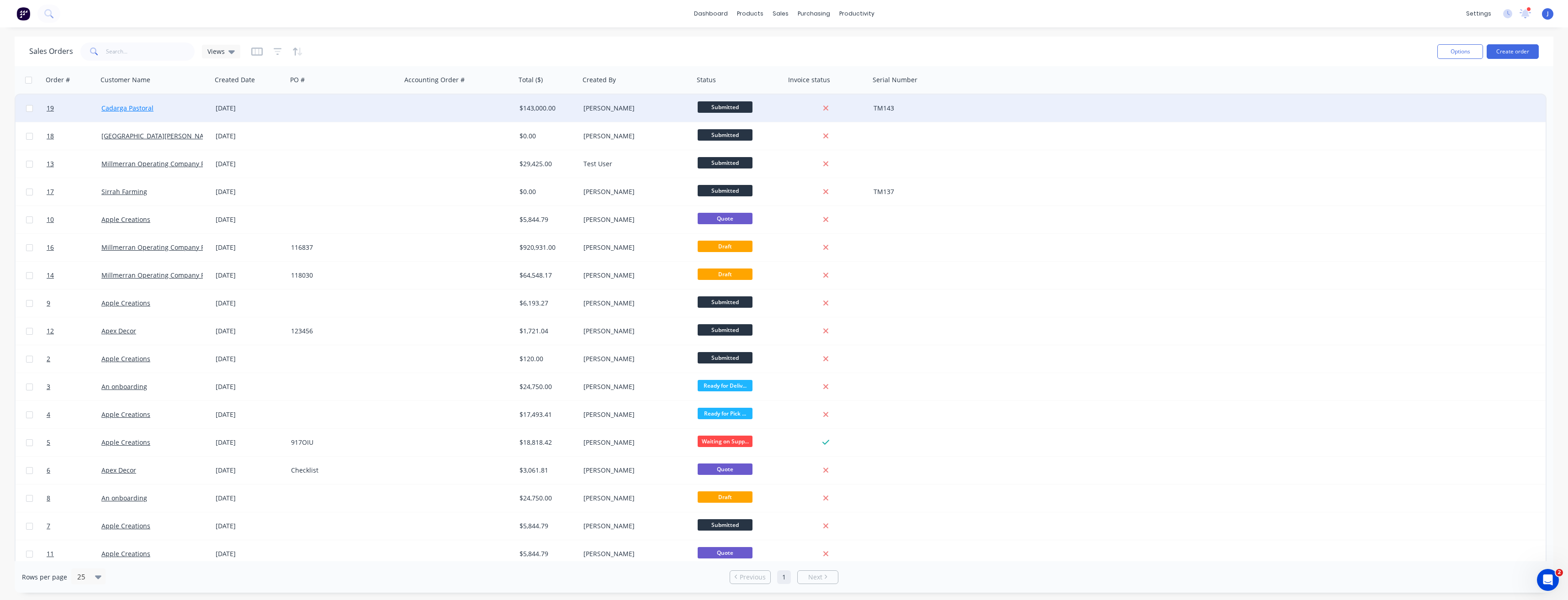
click at [136, 107] on link "Cadarga Pastoral" at bounding box center [128, 108] width 52 height 9
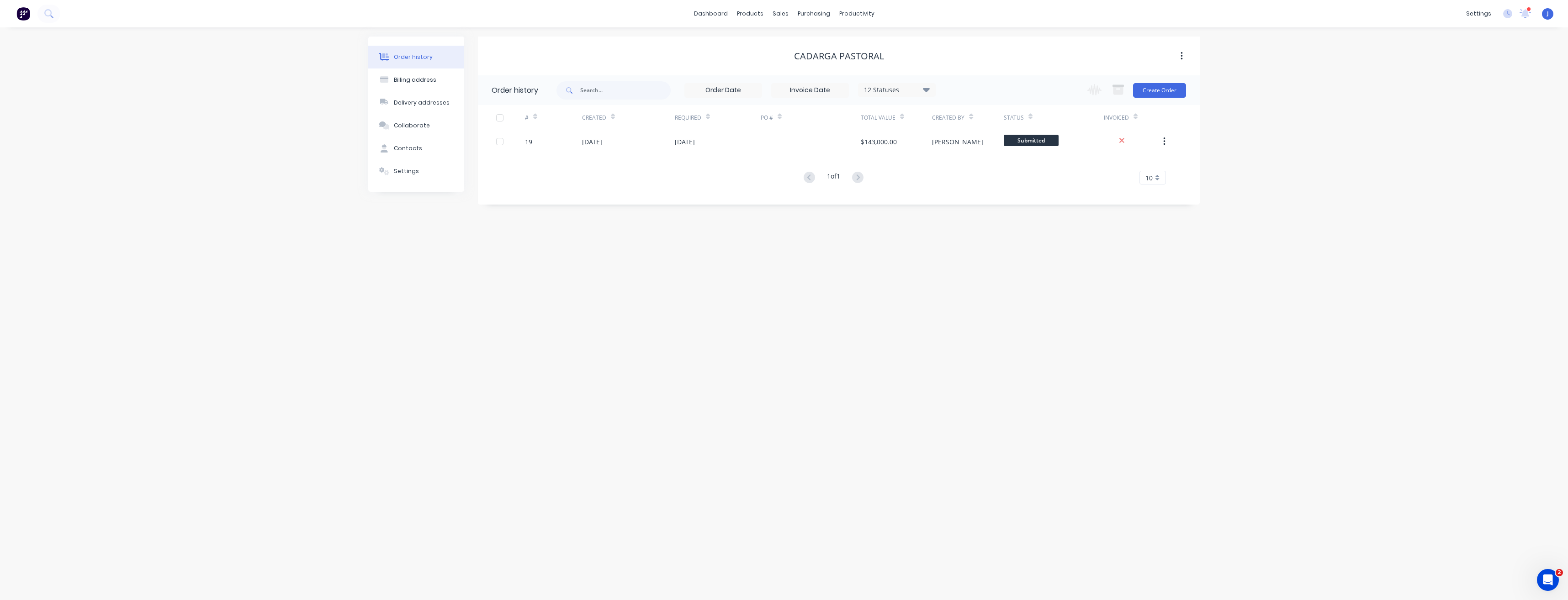
click at [1178, 51] on button "button" at bounding box center [1181, 56] width 21 height 16
click at [1251, 148] on div "Order history Billing address Delivery addresses Collaborate Contacts Settings …" at bounding box center [784, 313] width 1568 height 573
click at [1388, 92] on div "Order history Billing address Delivery addresses Collaborate Contacts Settings …" at bounding box center [784, 313] width 1568 height 573
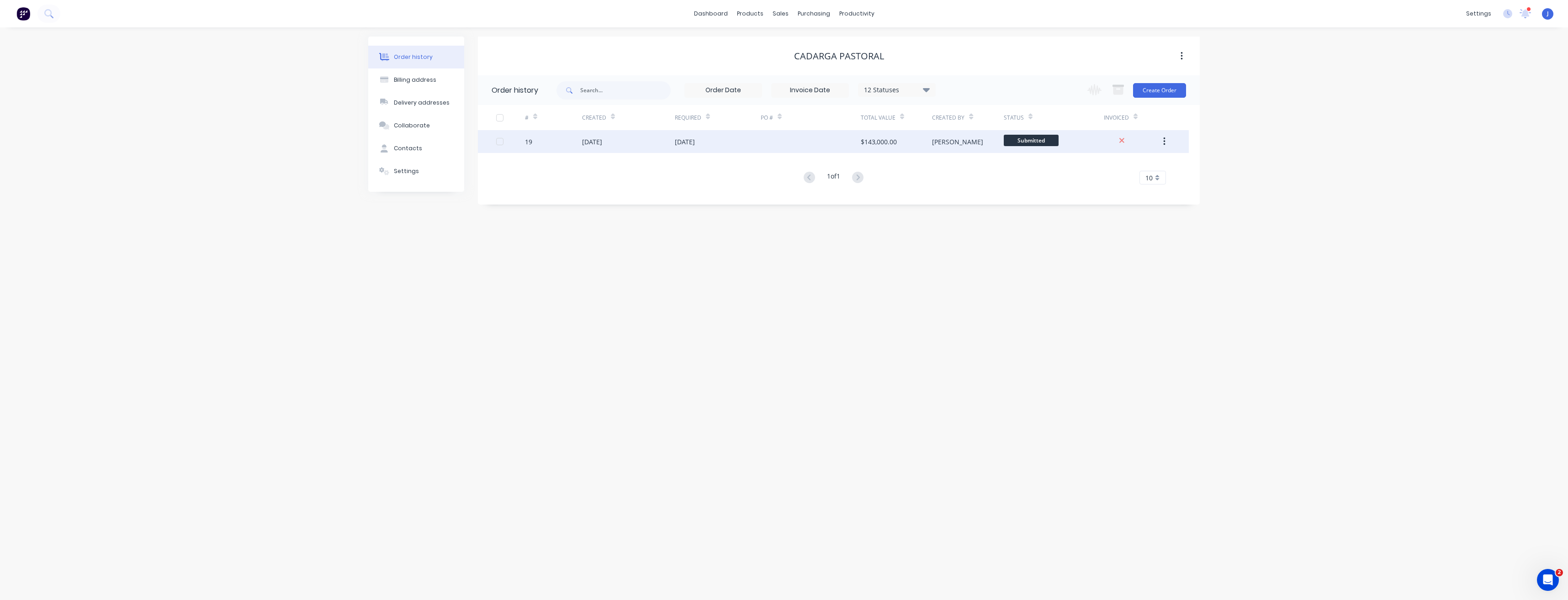
click at [587, 142] on div "[DATE]" at bounding box center [592, 142] width 20 height 10
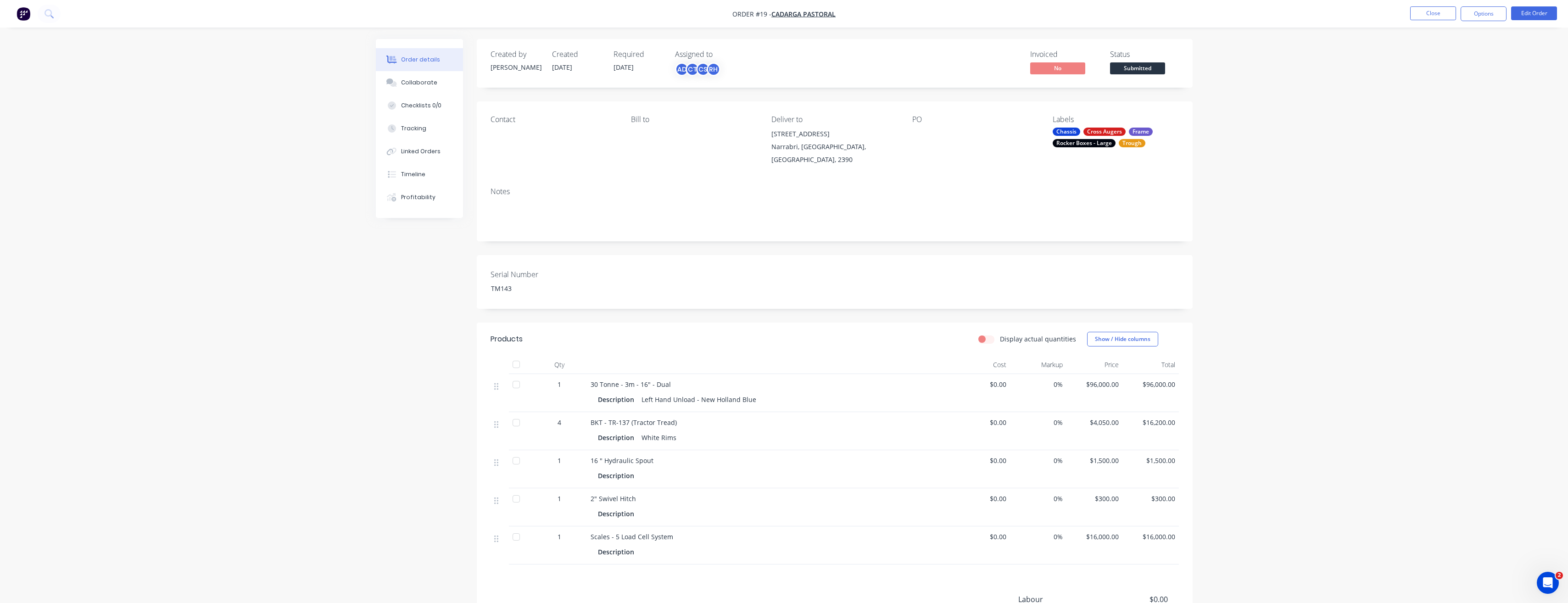
click at [1061, 117] on div "Labels" at bounding box center [1116, 119] width 126 height 9
click at [1541, 13] on button "Edit Order" at bounding box center [1534, 13] width 46 height 14
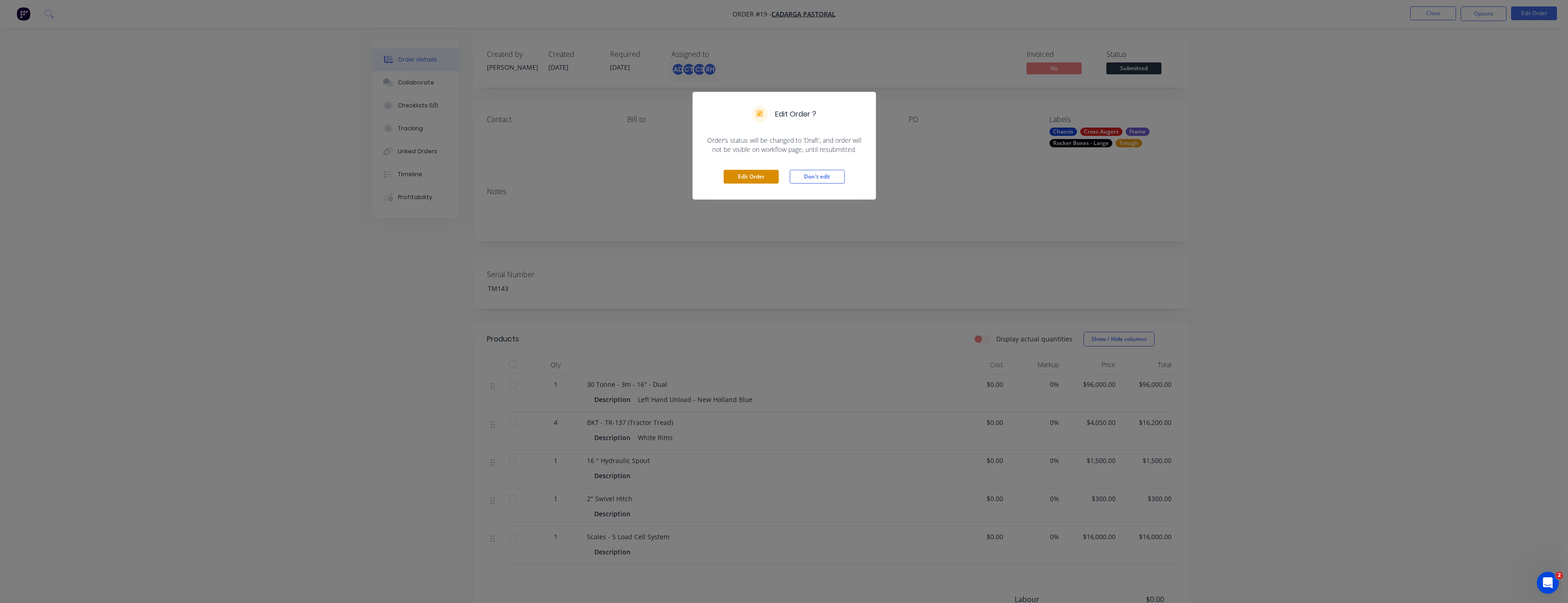
click at [764, 174] on button "Edit Order" at bounding box center [751, 177] width 55 height 14
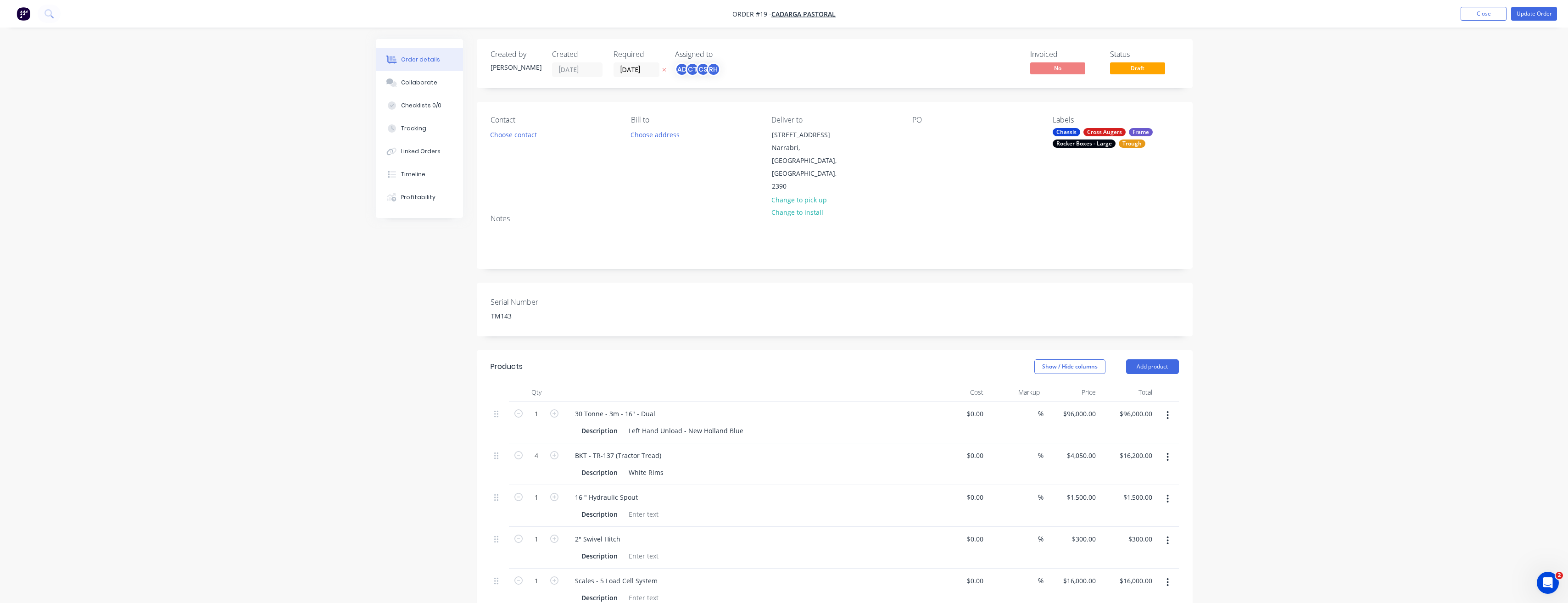
click at [1066, 119] on div "Labels" at bounding box center [1116, 120] width 126 height 9
click at [1066, 120] on div "Labels" at bounding box center [1116, 120] width 126 height 9
click at [1066, 122] on div "Labels" at bounding box center [1116, 120] width 126 height 9
click at [1070, 122] on div "Labels" at bounding box center [1116, 120] width 126 height 9
drag, startPoint x: 1070, startPoint y: 122, endPoint x: 1032, endPoint y: 174, distance: 64.4
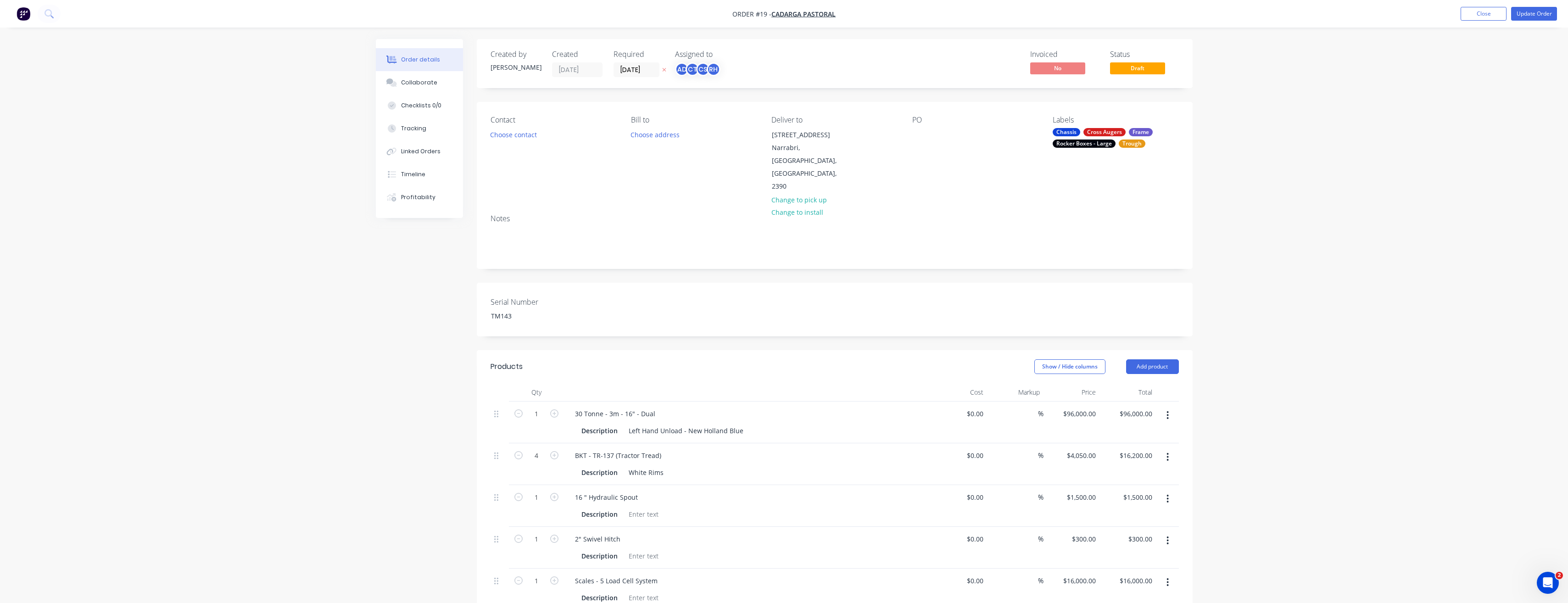
click at [1032, 174] on div "Contact Choose contact [PERSON_NAME] to Choose address Deliver to [STREET_ADDRE…" at bounding box center [834, 155] width 716 height 105
click at [1073, 131] on div "Chassis" at bounding box center [1066, 132] width 28 height 9
click at [1169, 223] on button "edit" at bounding box center [1175, 224] width 12 height 10
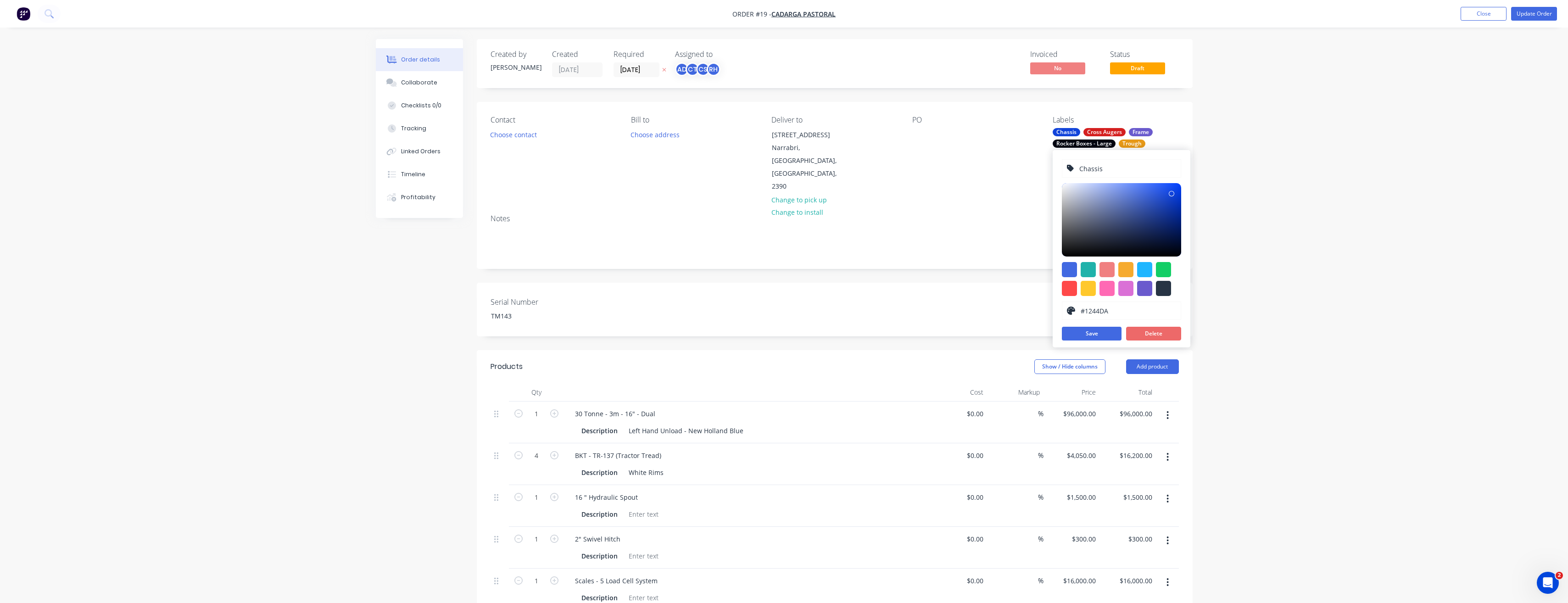
click at [1147, 330] on button "Delete" at bounding box center [1154, 333] width 55 height 14
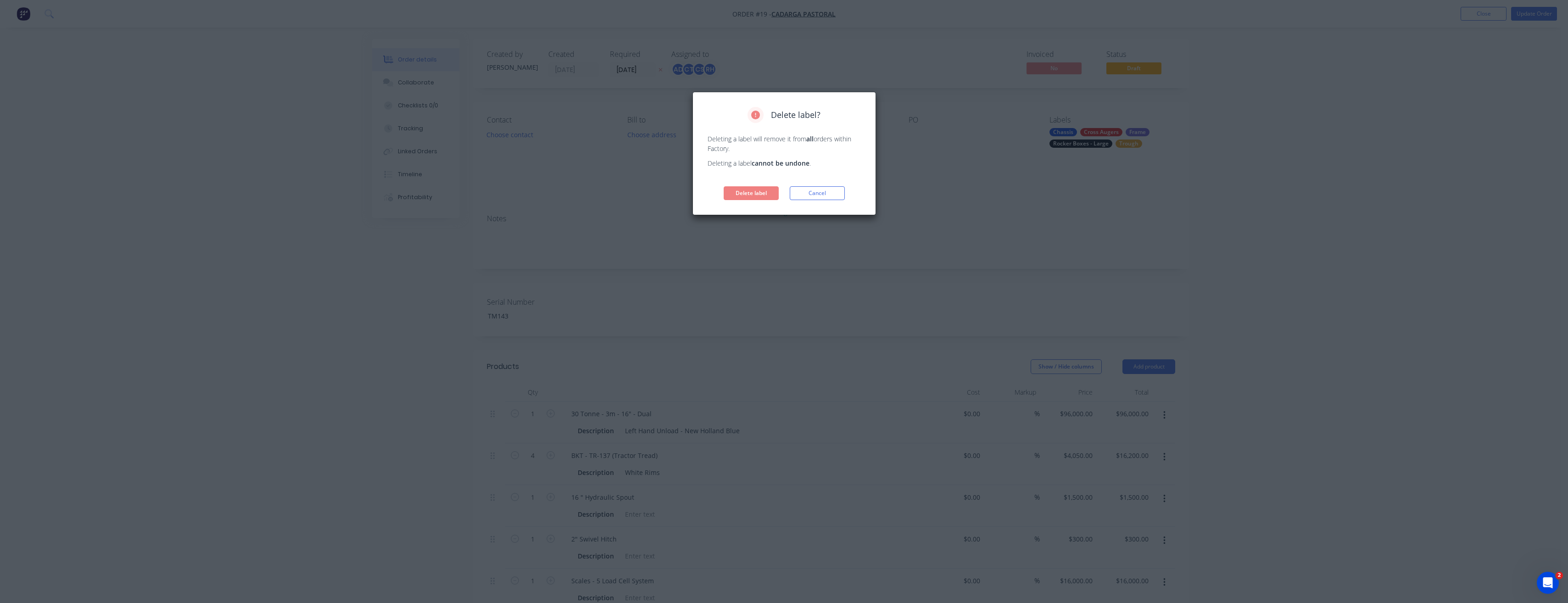
click at [782, 195] on div "Delete label Cancel" at bounding box center [784, 193] width 153 height 14
click at [776, 194] on button "Delete label" at bounding box center [751, 193] width 55 height 14
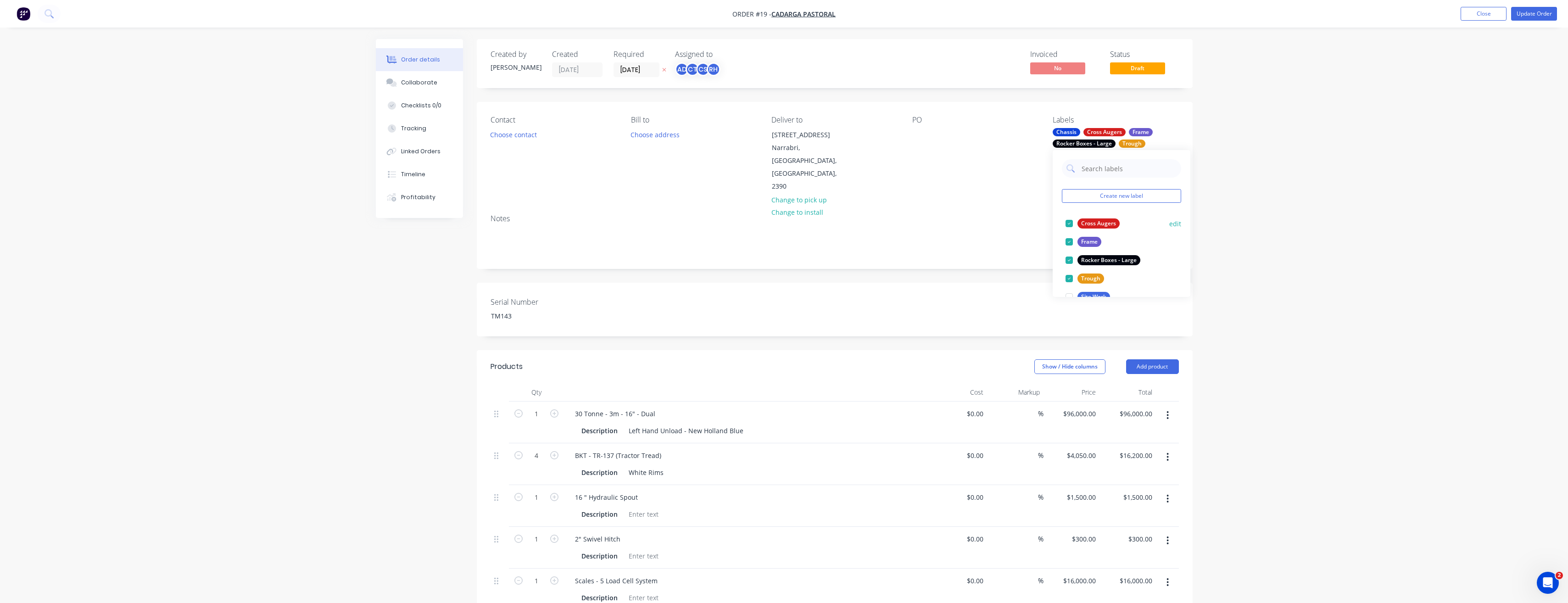
click at [1169, 224] on button "edit" at bounding box center [1175, 224] width 12 height 10
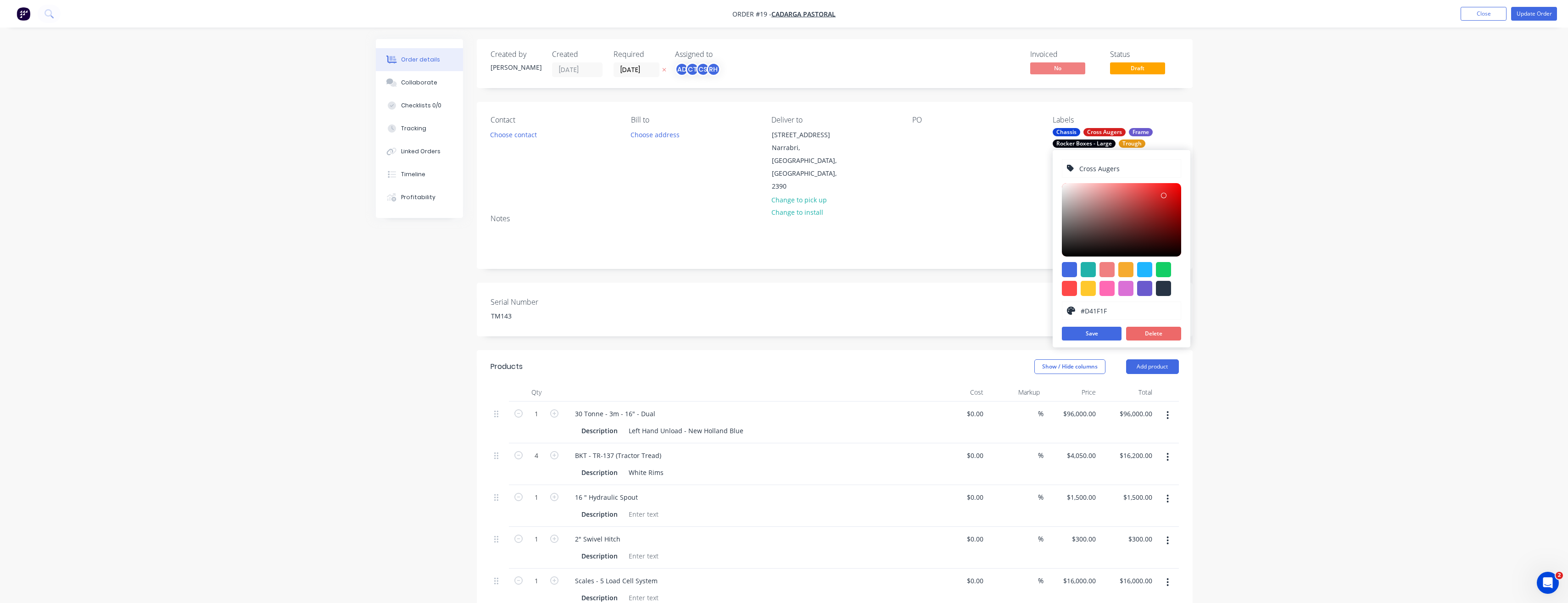
click at [1164, 330] on button "Delete" at bounding box center [1154, 333] width 55 height 14
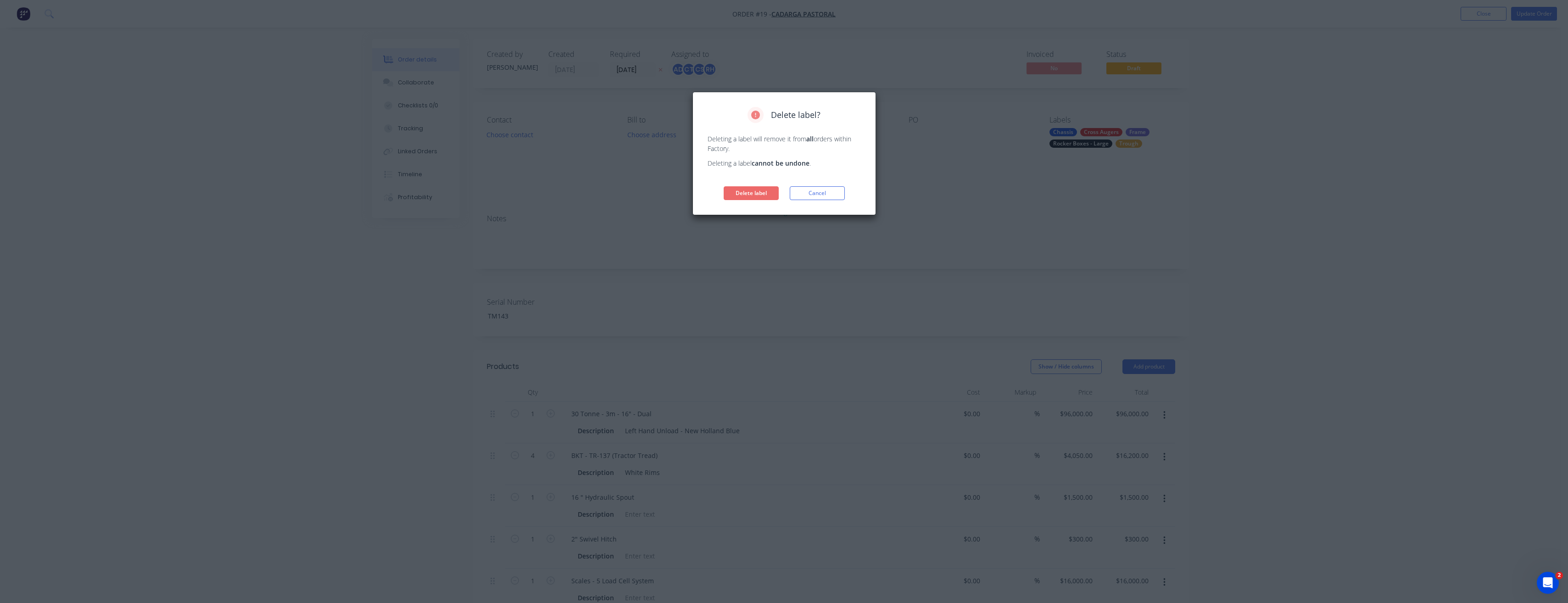
click at [753, 194] on button "Delete label" at bounding box center [751, 193] width 55 height 14
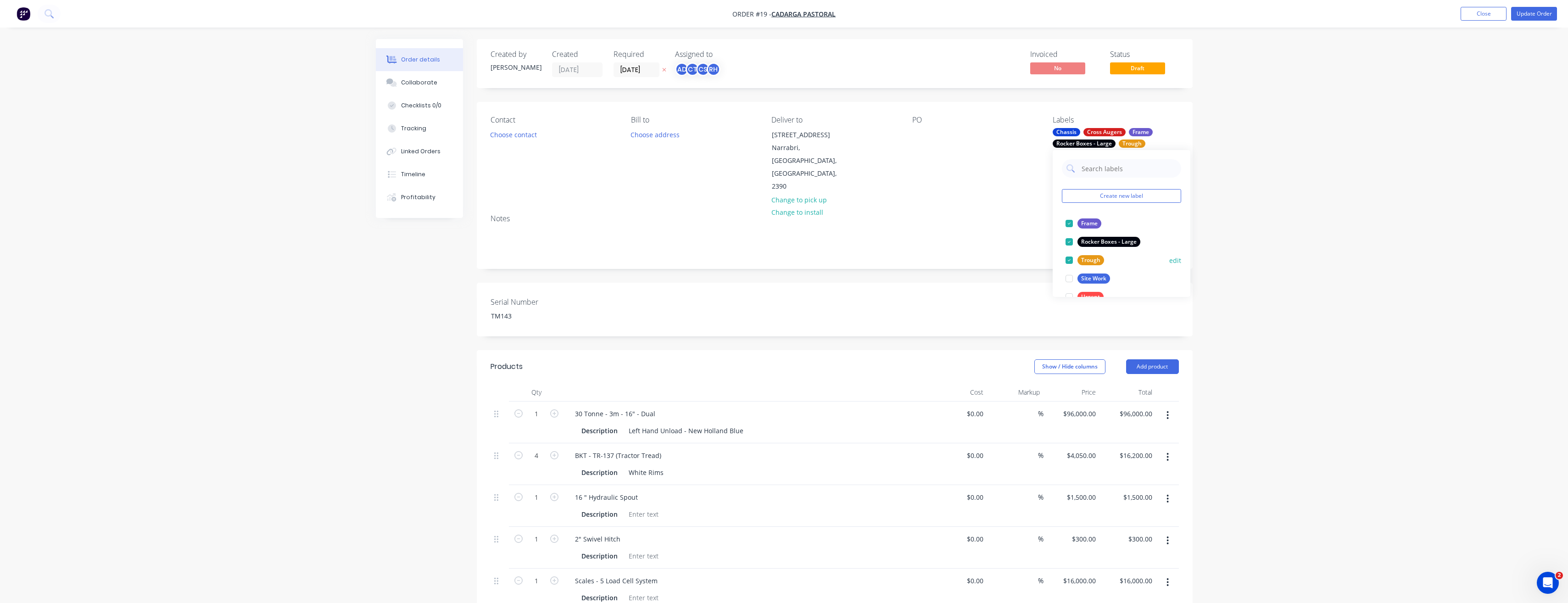
click at [1169, 260] on button "edit" at bounding box center [1175, 261] width 12 height 10
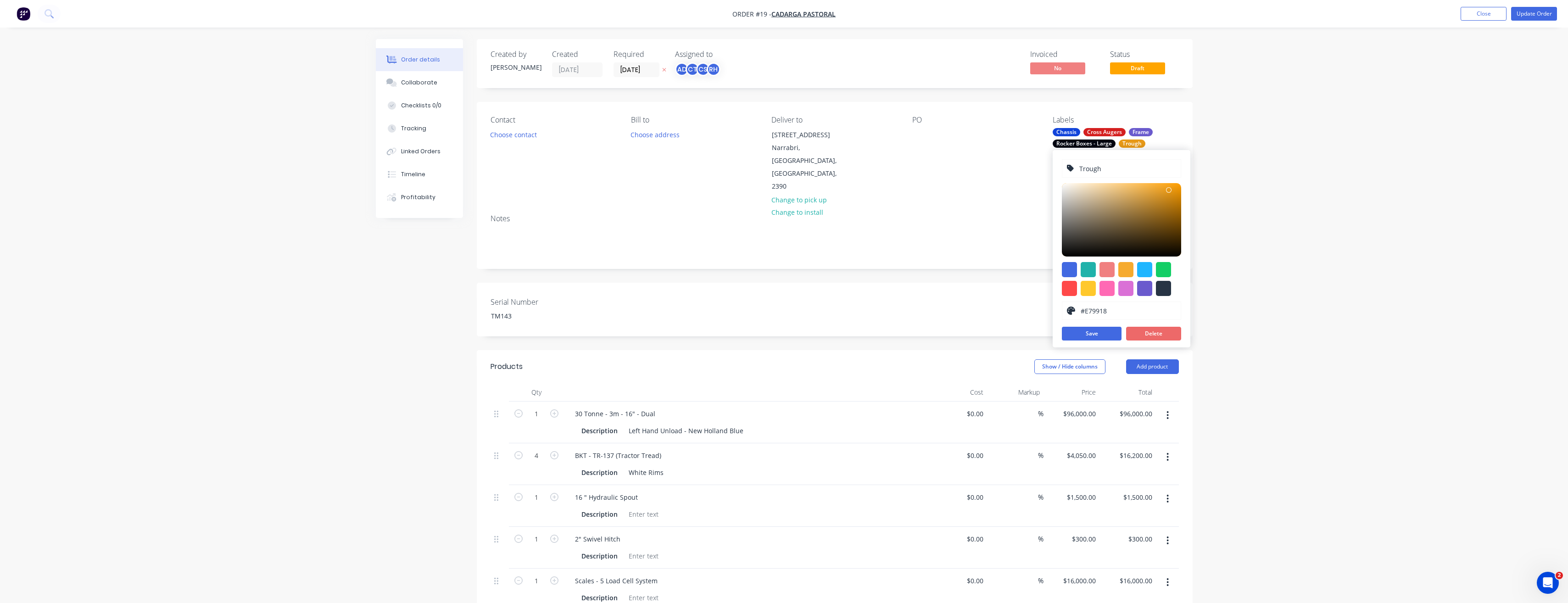
click at [1160, 335] on button "Delete" at bounding box center [1154, 333] width 55 height 14
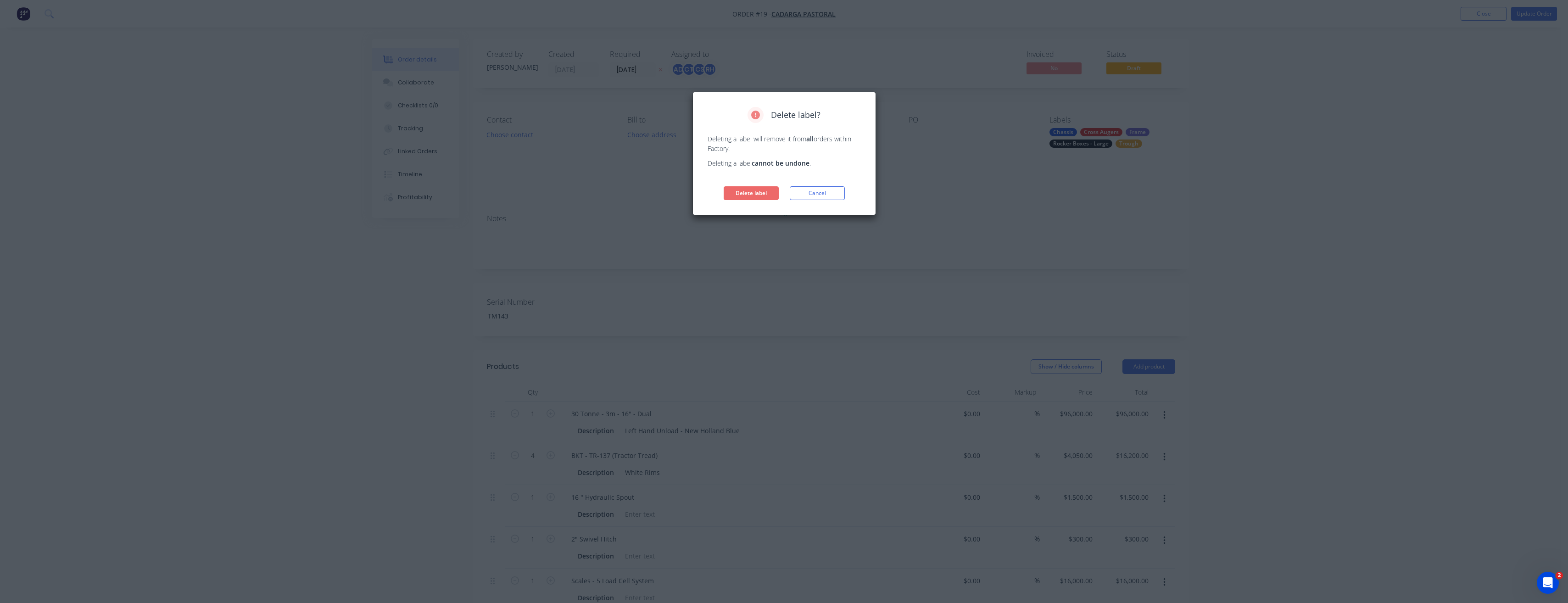
click at [770, 194] on button "Delete label" at bounding box center [751, 193] width 55 height 14
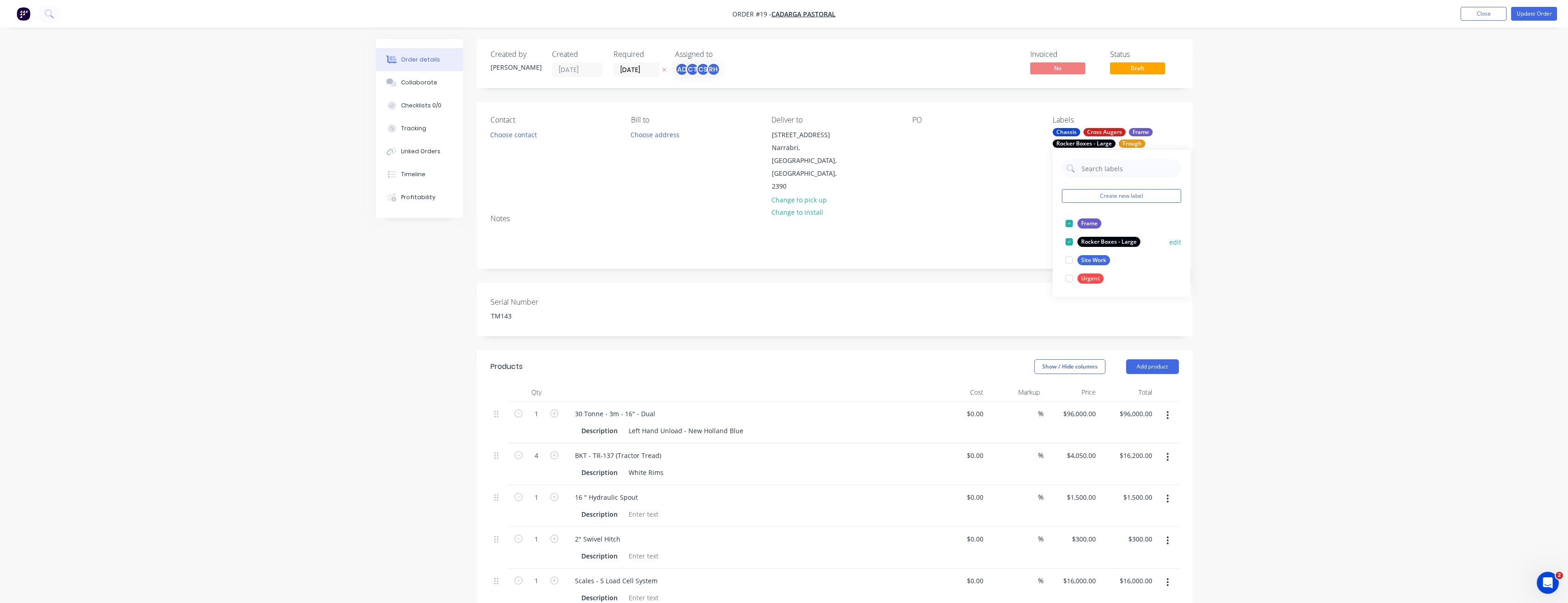
click at [1172, 242] on button "edit" at bounding box center [1175, 242] width 12 height 10
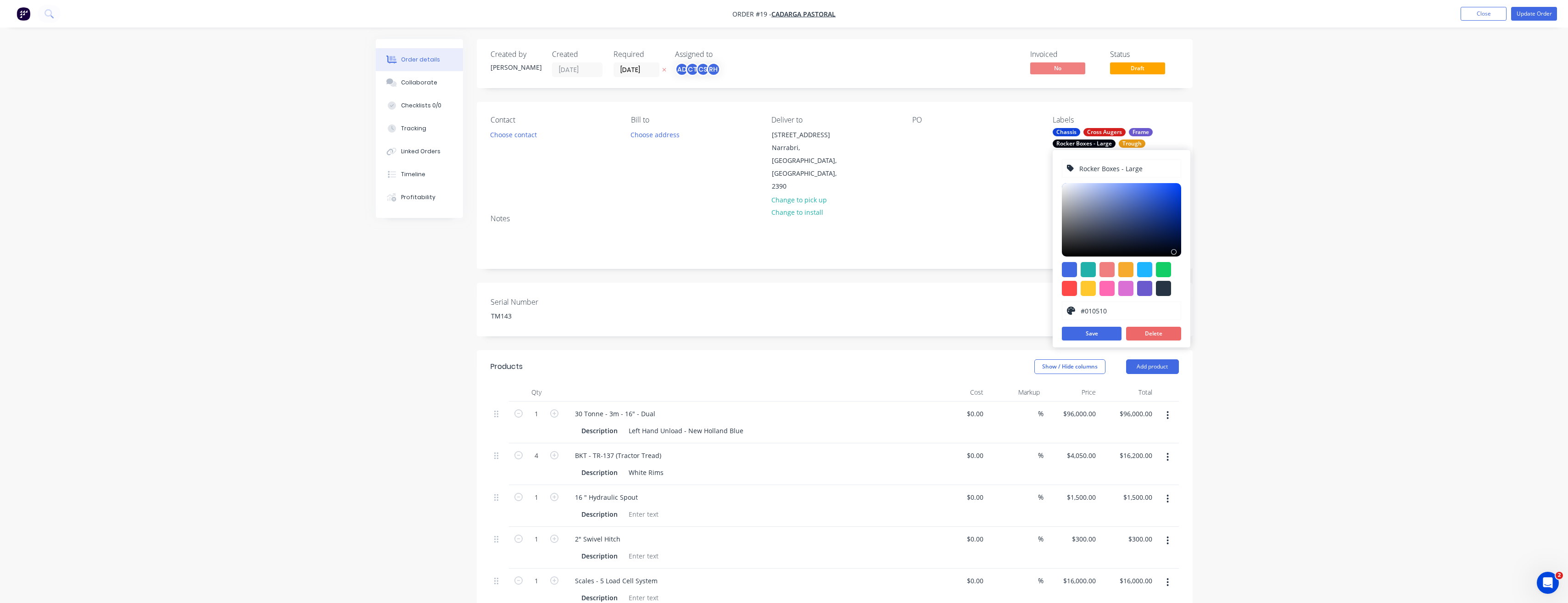
click at [1163, 330] on button "Delete" at bounding box center [1154, 333] width 55 height 14
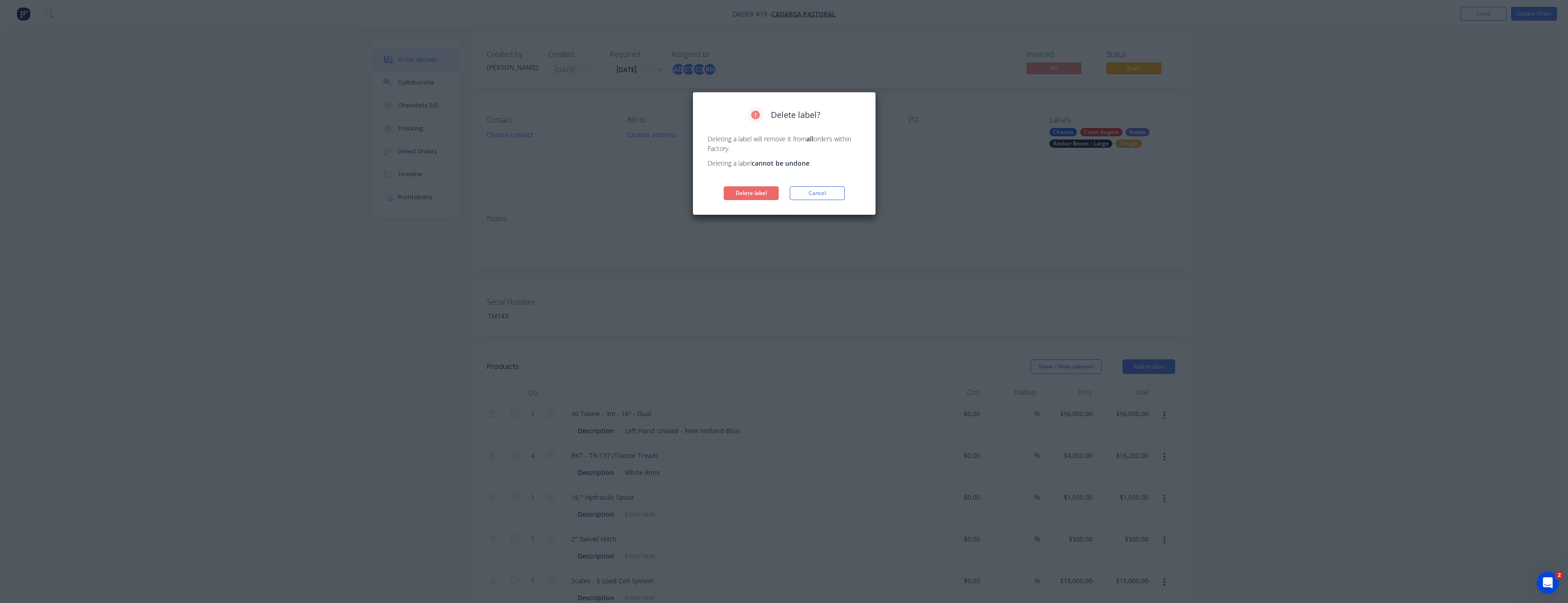
click at [751, 194] on button "Delete label" at bounding box center [751, 193] width 55 height 14
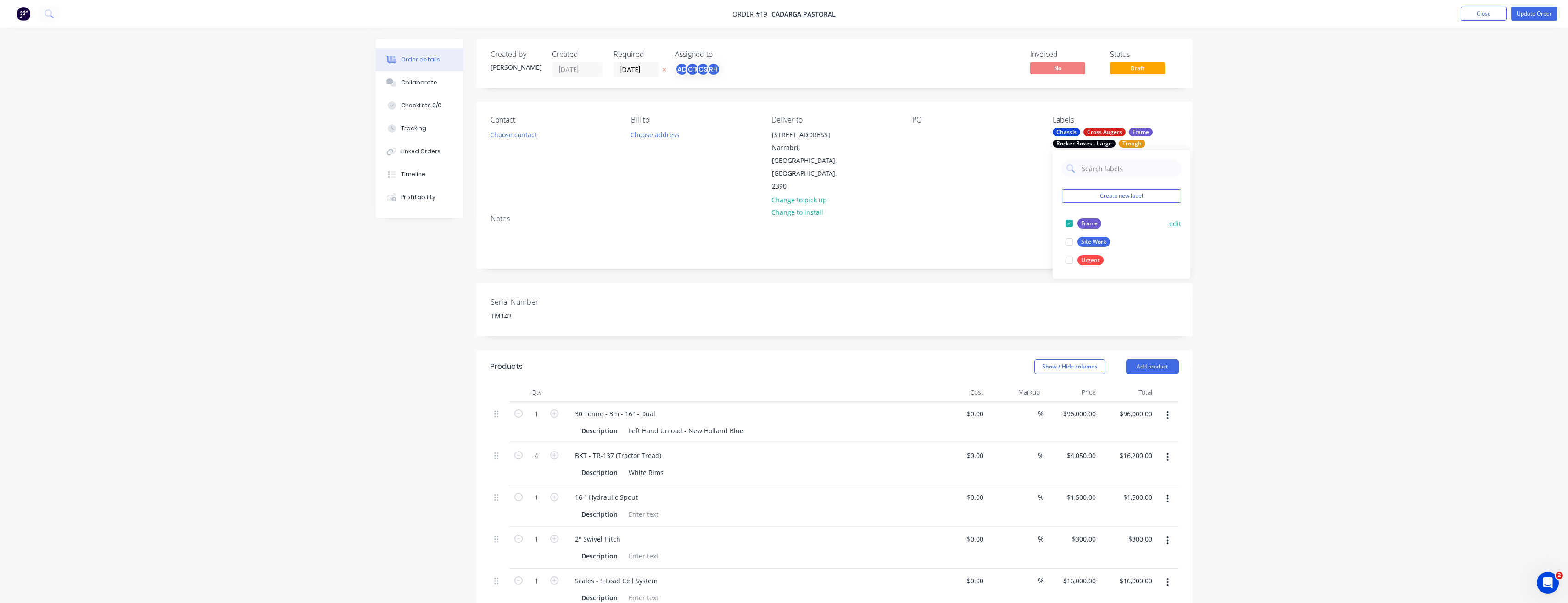
click at [1174, 226] on button "edit" at bounding box center [1175, 224] width 12 height 10
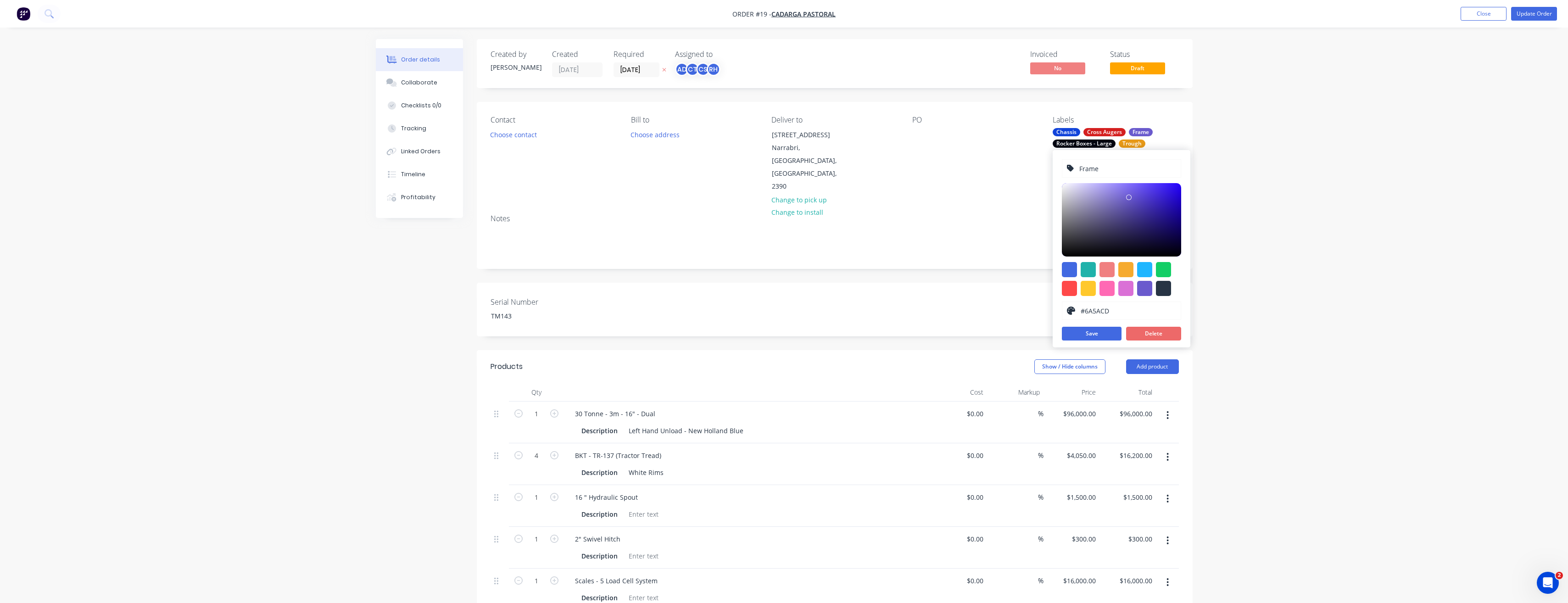
click at [1152, 333] on button "Delete" at bounding box center [1154, 333] width 55 height 14
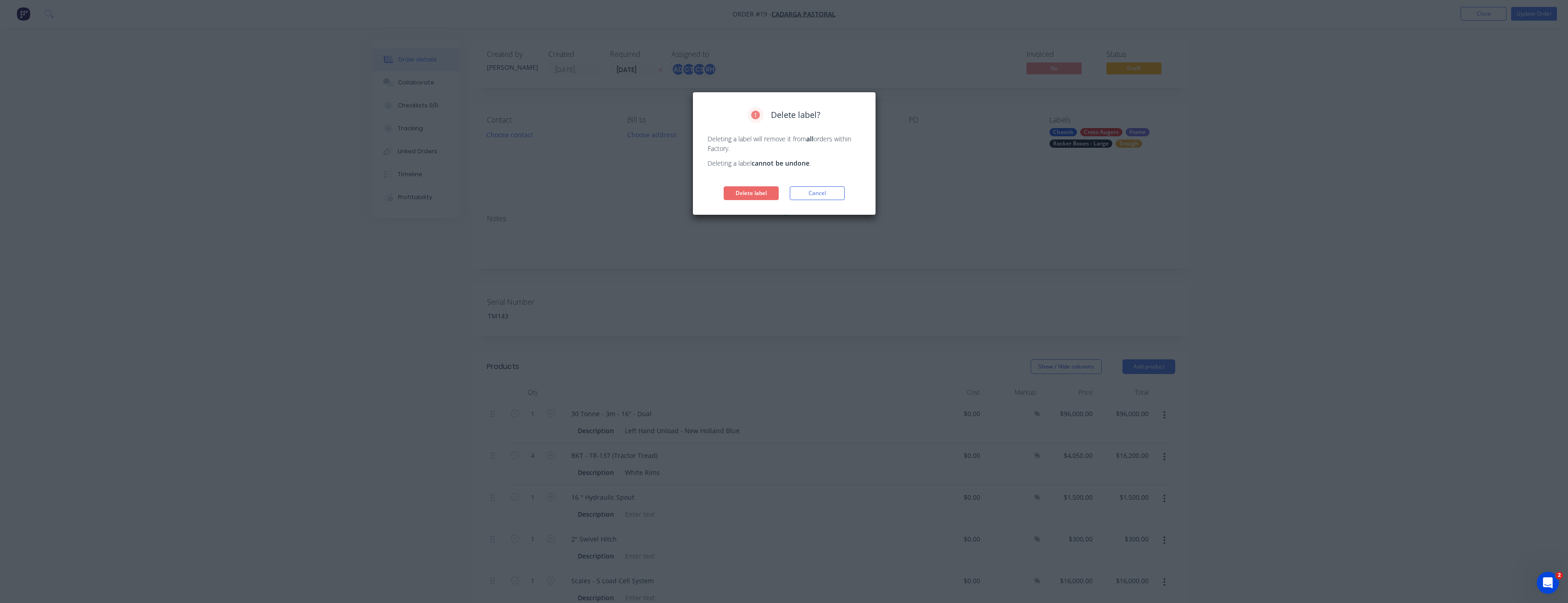
click at [743, 195] on button "Delete label" at bounding box center [751, 193] width 55 height 14
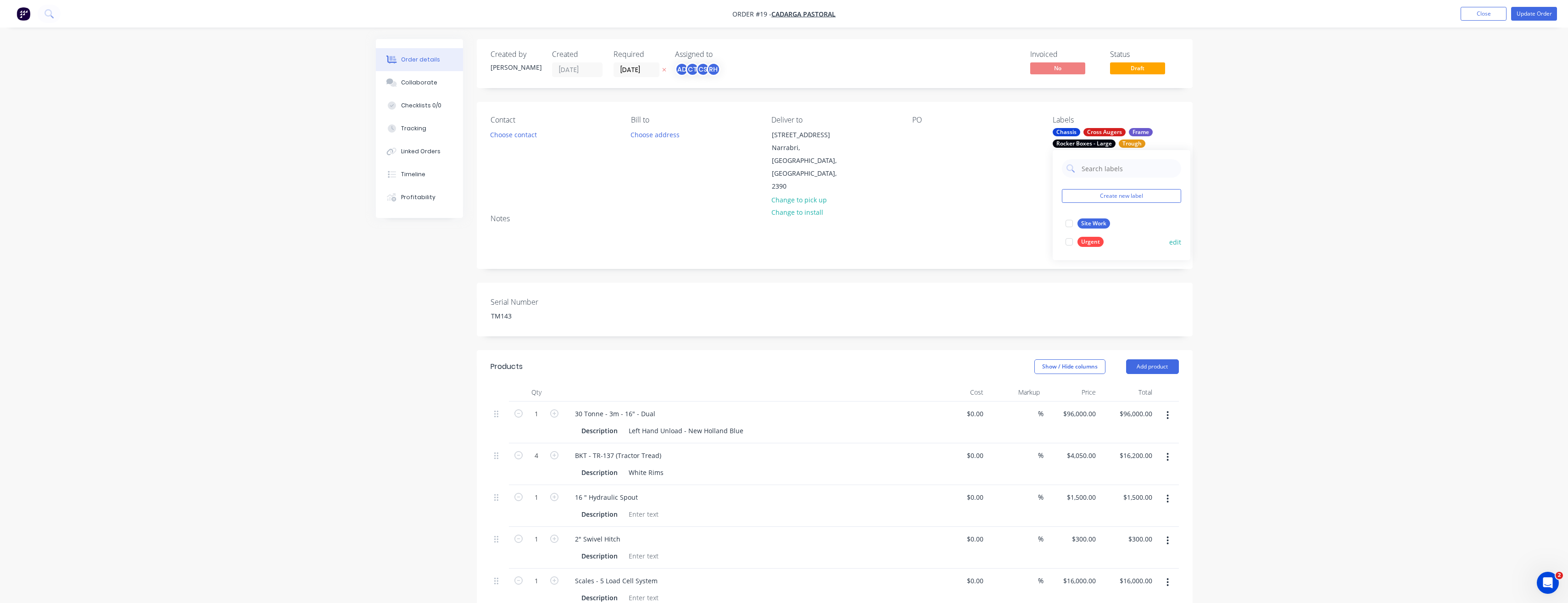
click at [1069, 244] on div at bounding box center [1069, 242] width 18 height 18
click at [1069, 212] on div at bounding box center [1069, 212] width 18 height 18
click at [1108, 185] on button "Create new label" at bounding box center [1121, 189] width 119 height 14
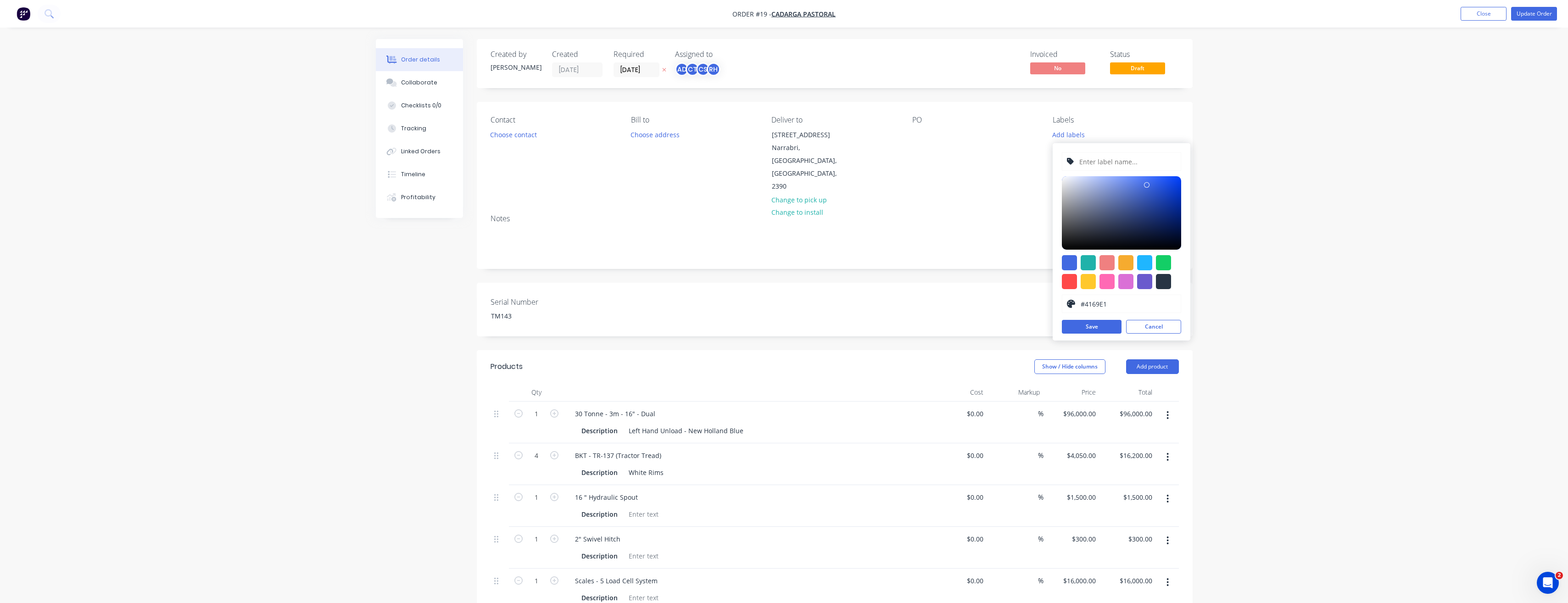
drag, startPoint x: 1096, startPoint y: 161, endPoint x: 1103, endPoint y: 165, distance: 8.1
click at [1097, 163] on input "text" at bounding box center [1127, 161] width 98 height 18
click at [1088, 334] on div "Workshop - New Bin #4169E1 hex #4169E1 Save Cancel" at bounding box center [1121, 242] width 138 height 198
click at [1167, 266] on div at bounding box center [1163, 262] width 15 height 15
click at [1161, 190] on div at bounding box center [1121, 213] width 119 height 73
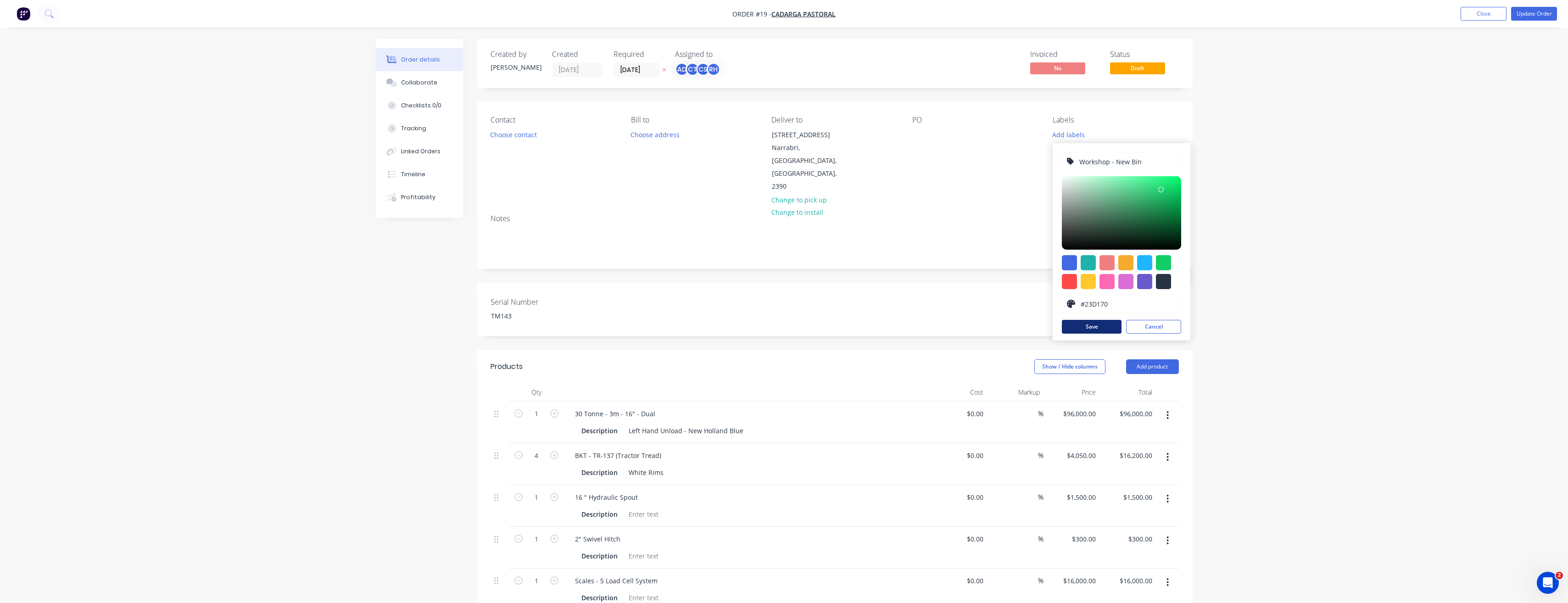
click at [1111, 322] on button "Save" at bounding box center [1092, 327] width 60 height 14
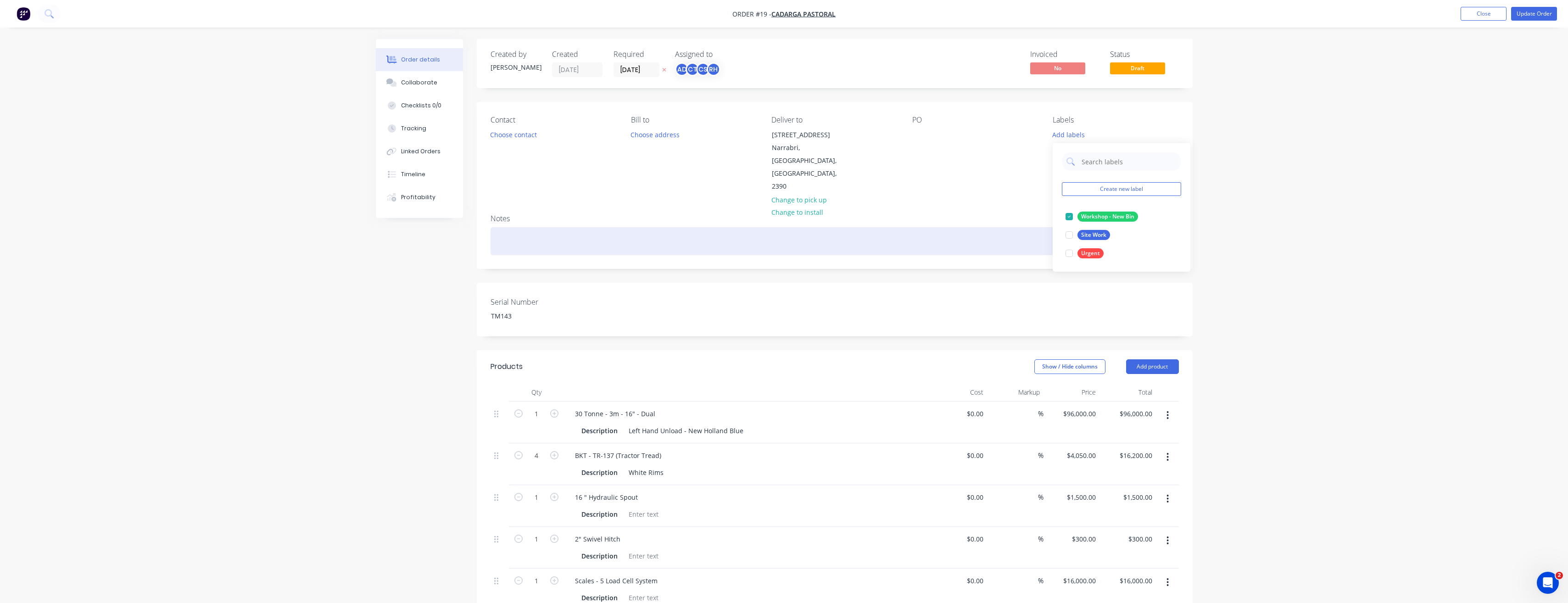
click at [994, 228] on div at bounding box center [834, 242] width 688 height 28
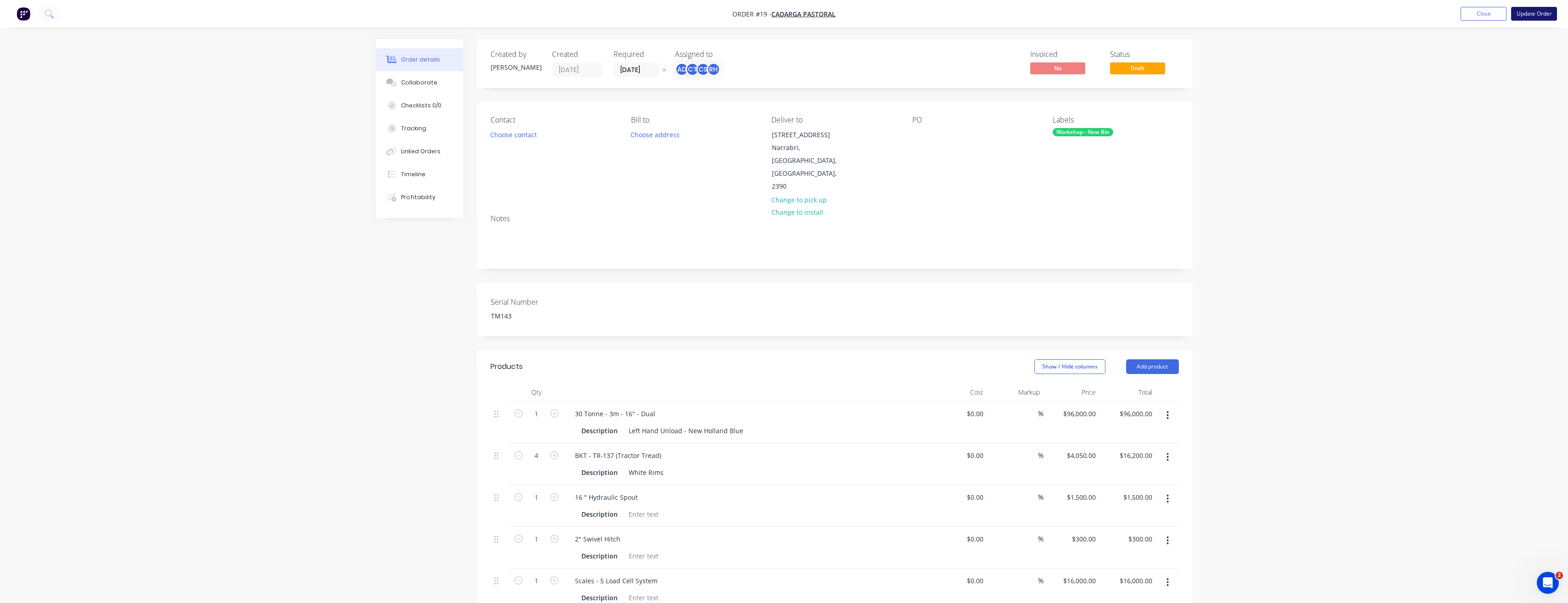
click at [1535, 11] on button "Update Order" at bounding box center [1534, 13] width 46 height 14
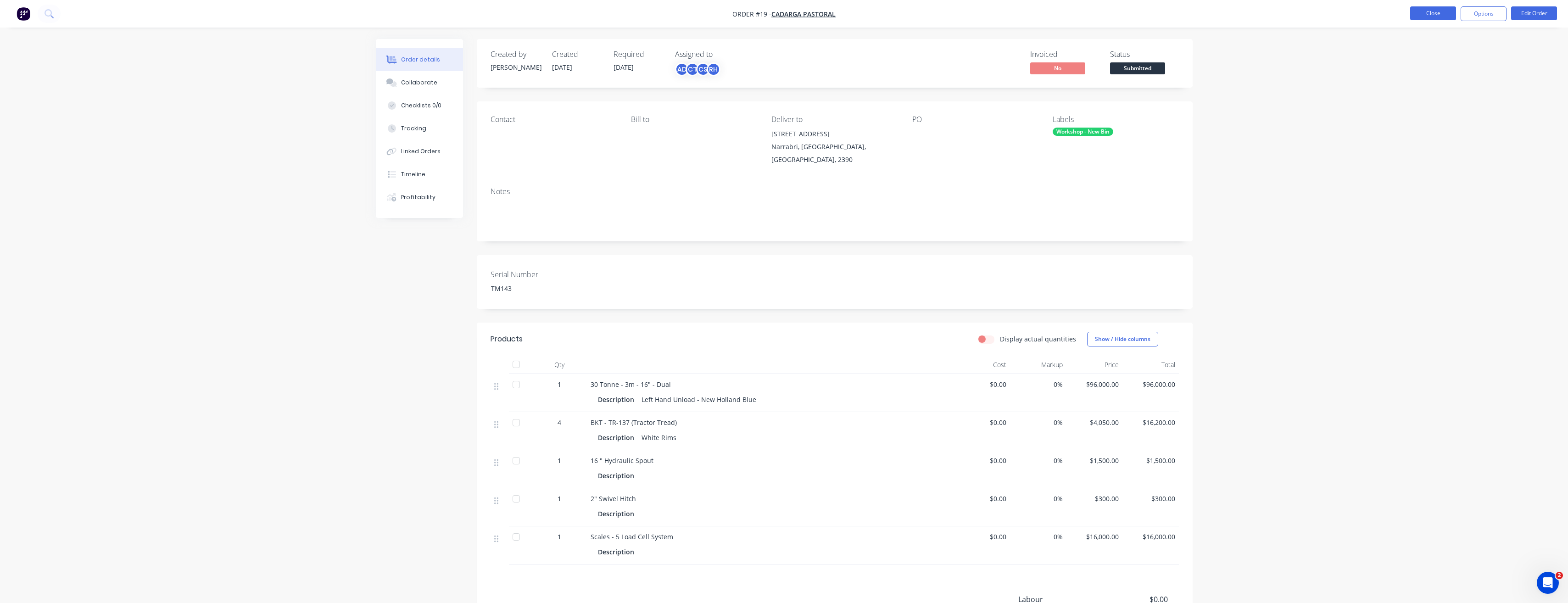
click at [1430, 13] on button "Close" at bounding box center [1433, 13] width 46 height 14
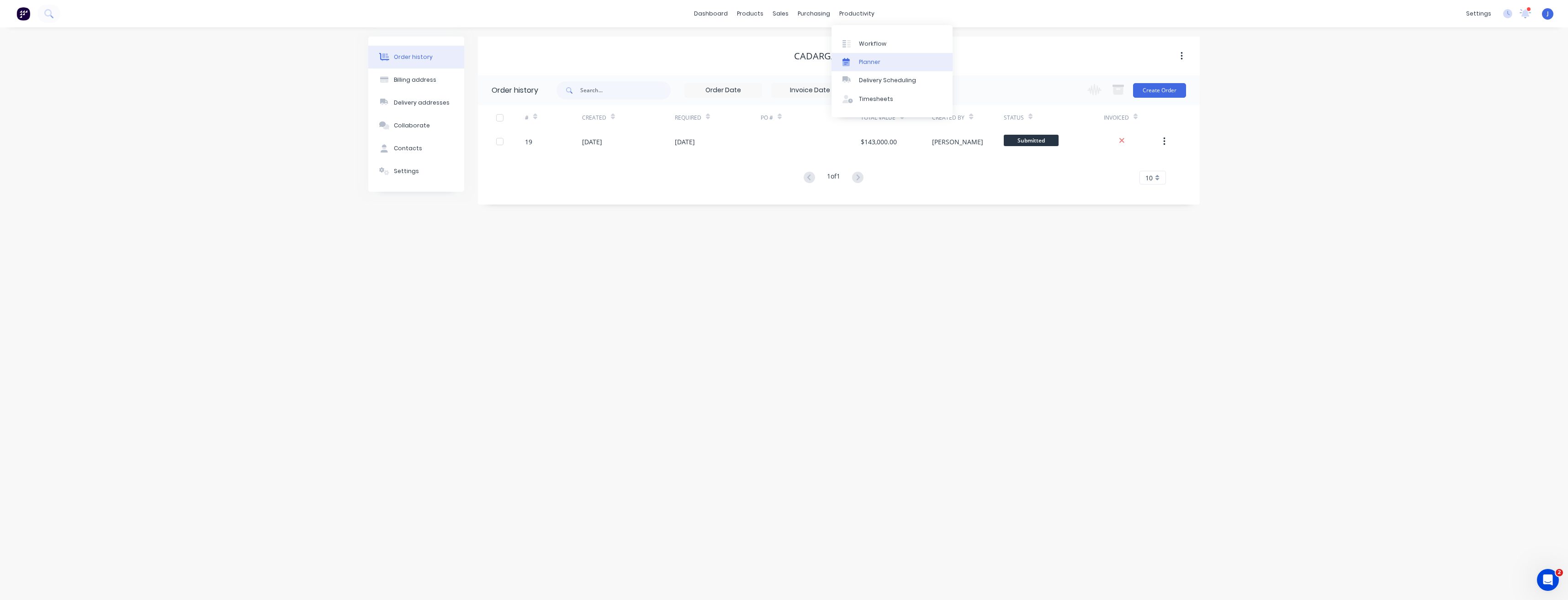
click at [870, 60] on div "Planner" at bounding box center [869, 62] width 21 height 9
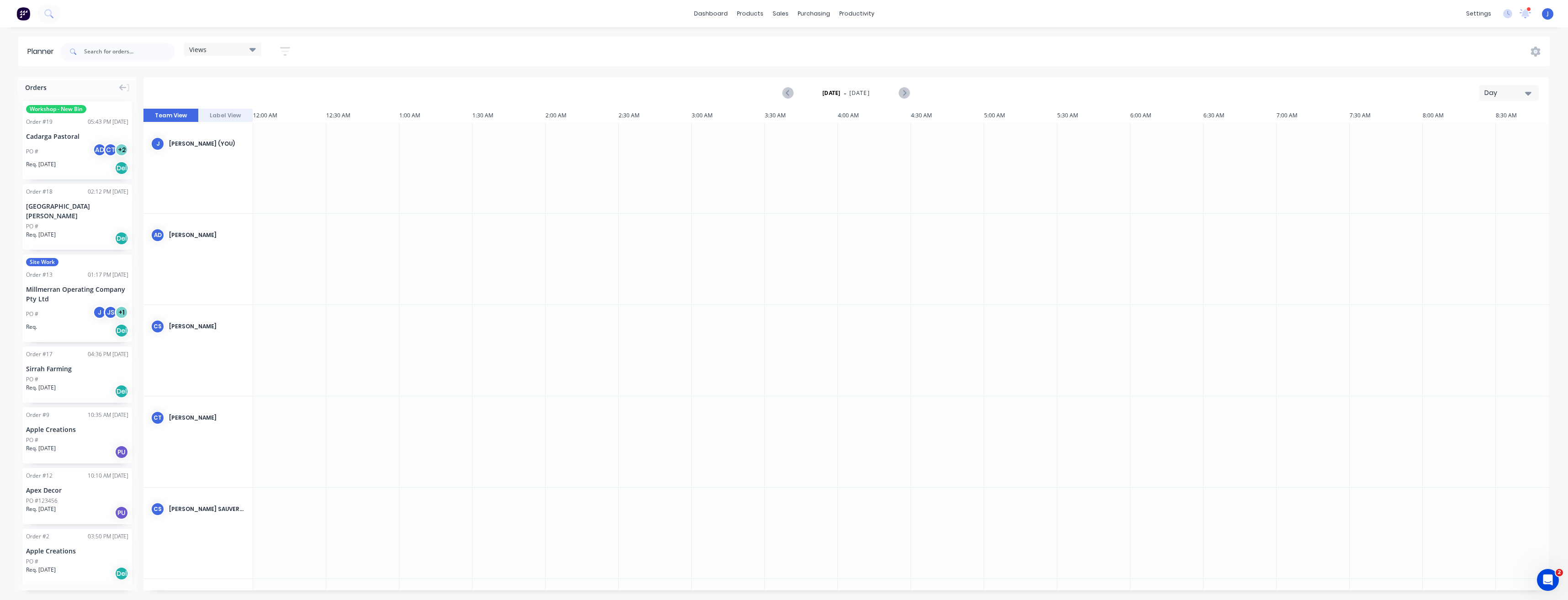
scroll to position [0, 2214]
click at [42, 85] on span "Orders" at bounding box center [35, 88] width 21 height 10
click at [72, 86] on div "Orders" at bounding box center [77, 86] width 119 height 17
click at [125, 89] on icon at bounding box center [123, 88] width 7 height 9
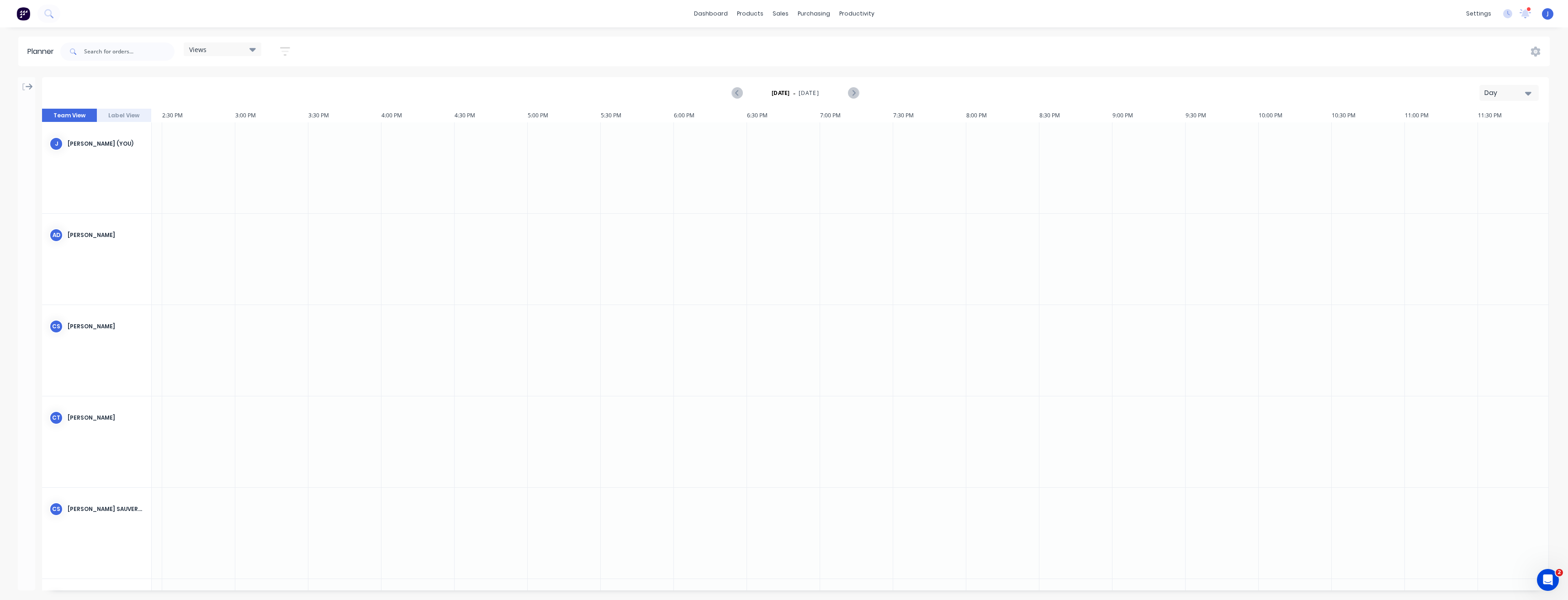
click at [30, 88] on icon at bounding box center [29, 87] width 7 height 9
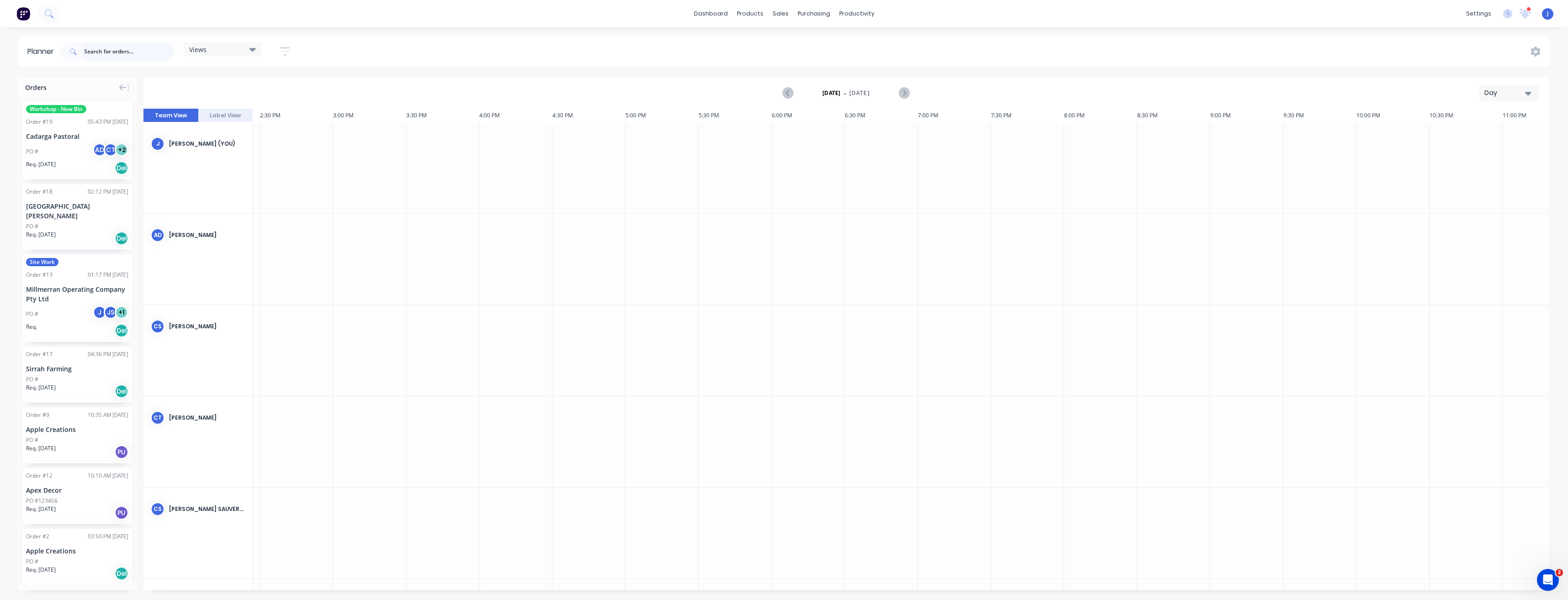
click at [102, 54] on input "text" at bounding box center [129, 52] width 91 height 18
click at [251, 48] on icon at bounding box center [253, 49] width 7 height 10
click at [162, 83] on div "[DATE] - [DATE] Day" at bounding box center [846, 92] width 1404 height 30
click at [222, 116] on button "Label View" at bounding box center [226, 116] width 55 height 14
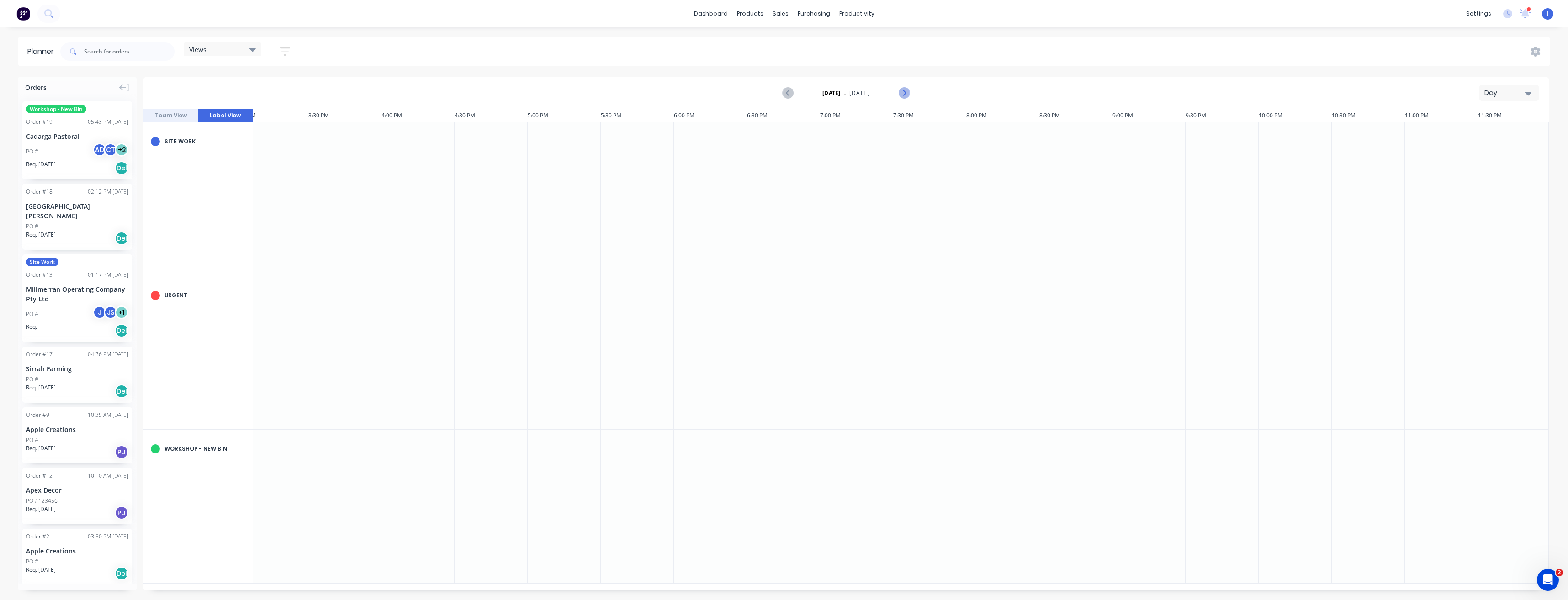
click at [901, 94] on icon "Next page" at bounding box center [904, 93] width 11 height 11
click at [905, 94] on icon "Next page" at bounding box center [904, 93] width 4 height 7
click at [1525, 94] on icon "button" at bounding box center [1528, 93] width 7 height 10
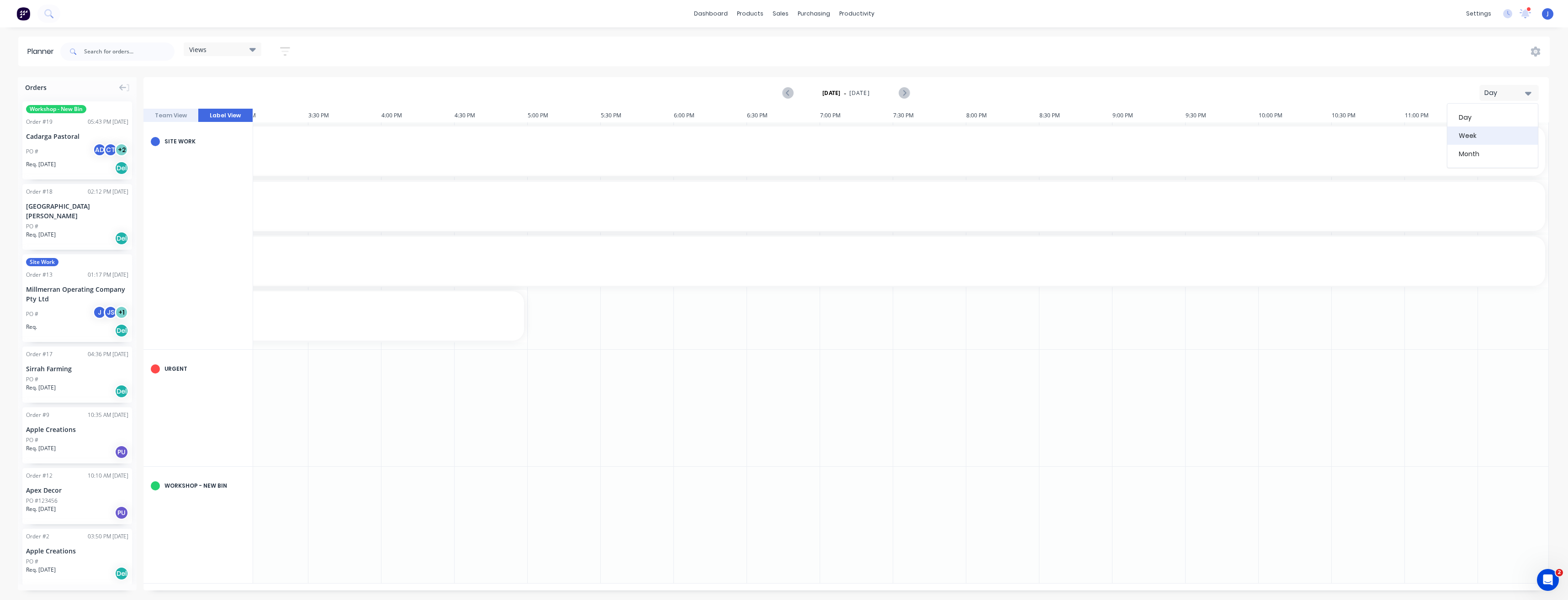
click at [1507, 129] on div "Week" at bounding box center [1493, 136] width 91 height 18
click at [904, 91] on icon "Next page" at bounding box center [904, 93] width 11 height 11
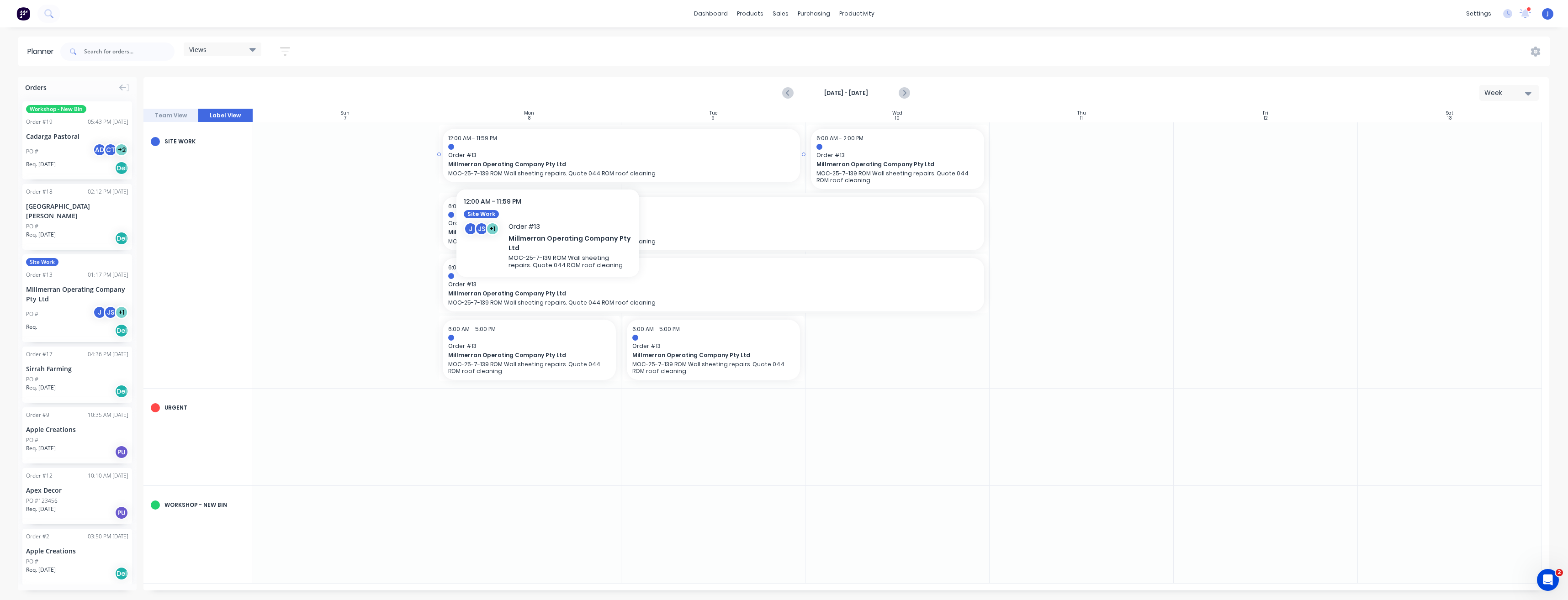
click at [548, 156] on span "Order # 13" at bounding box center [621, 155] width 346 height 9
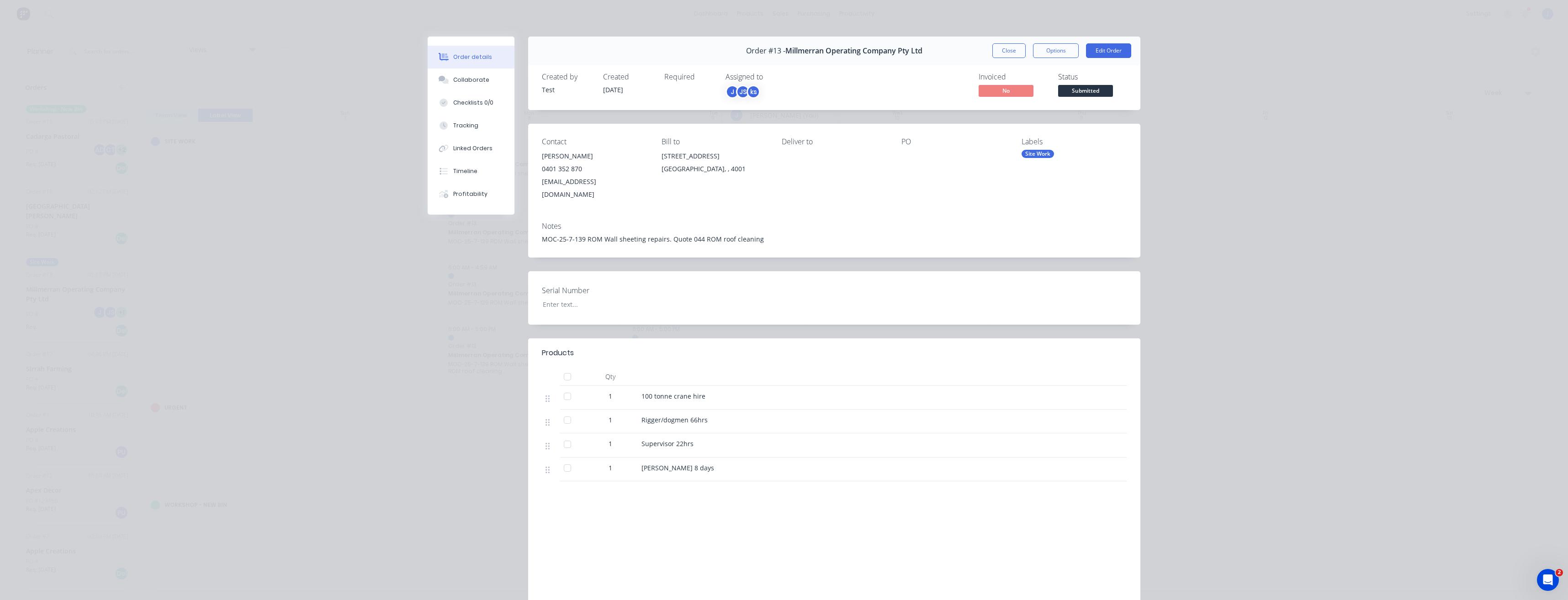
click at [750, 92] on div "ks" at bounding box center [753, 92] width 14 height 14
click at [740, 92] on div "JS" at bounding box center [743, 92] width 14 height 14
click at [730, 92] on div "J" at bounding box center [732, 92] width 14 height 14
click at [735, 138] on div at bounding box center [737, 142] width 18 height 18
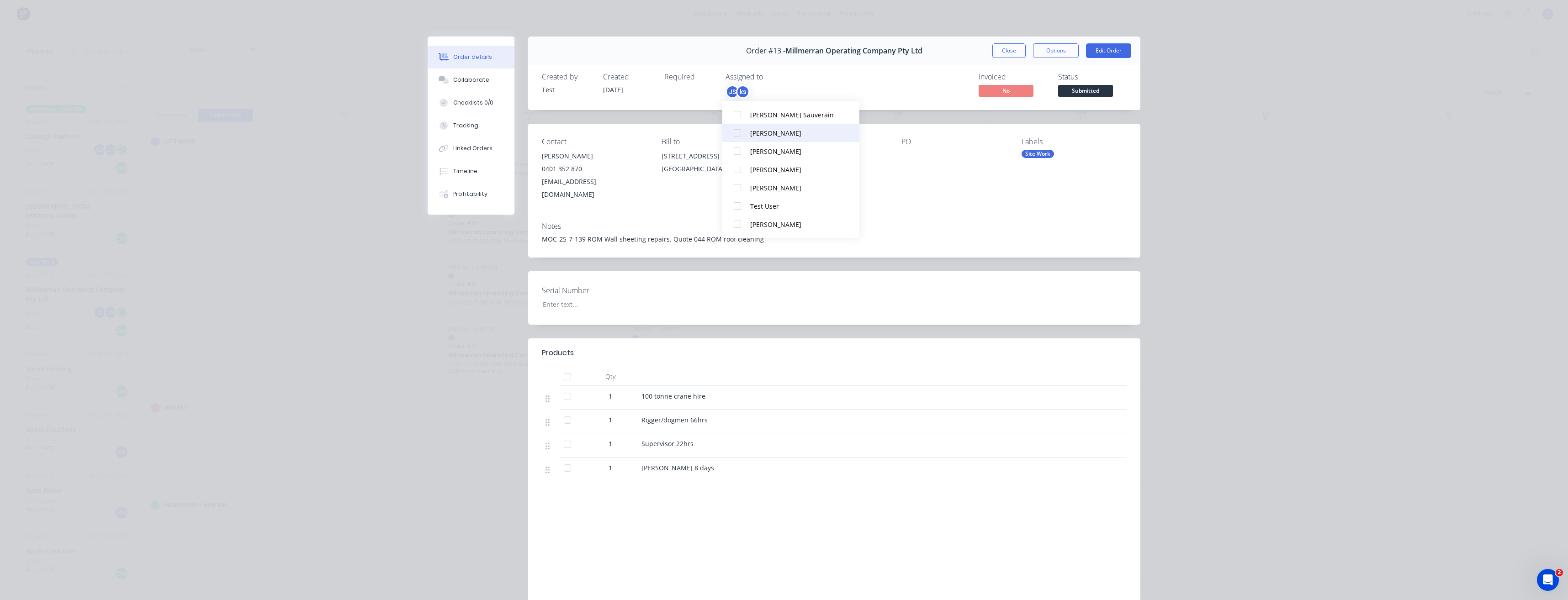
click at [739, 134] on div at bounding box center [737, 133] width 18 height 18
click at [943, 173] on div "PO" at bounding box center [954, 169] width 105 height 63
click at [1001, 54] on button "Close" at bounding box center [1009, 51] width 33 height 15
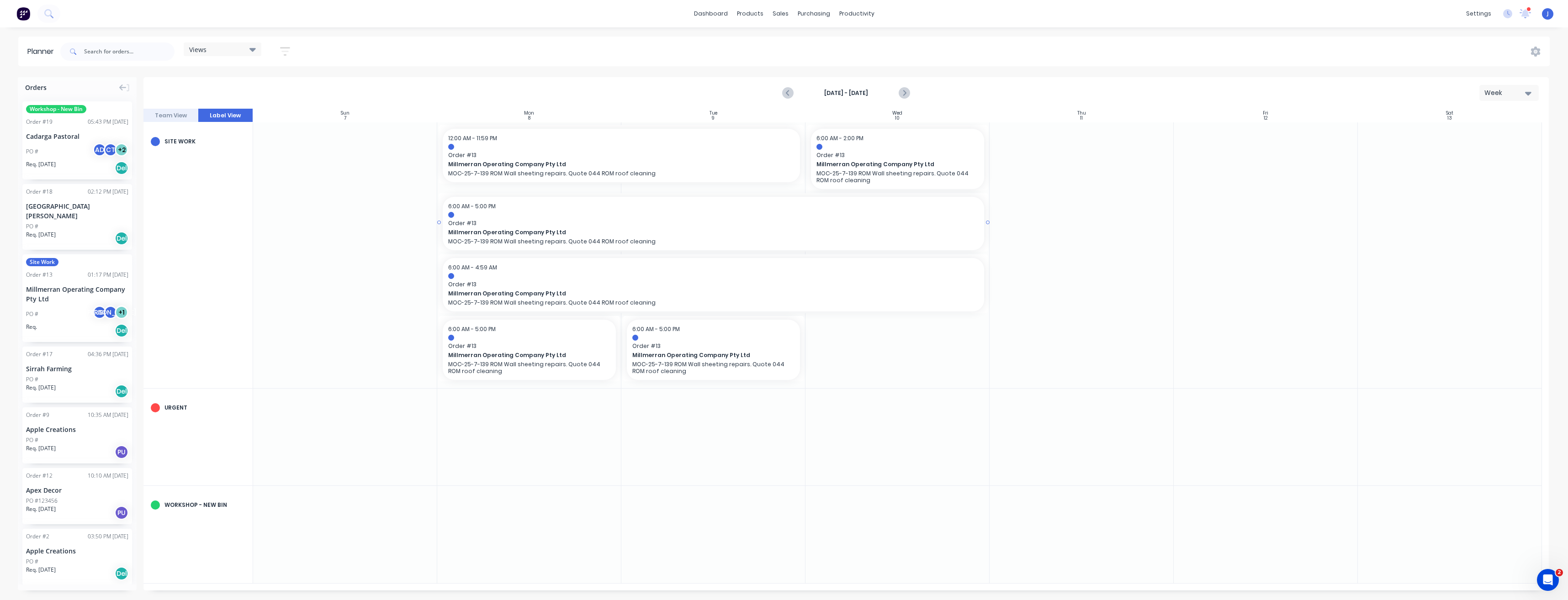
click at [985, 223] on div at bounding box center [713, 222] width 548 height 58
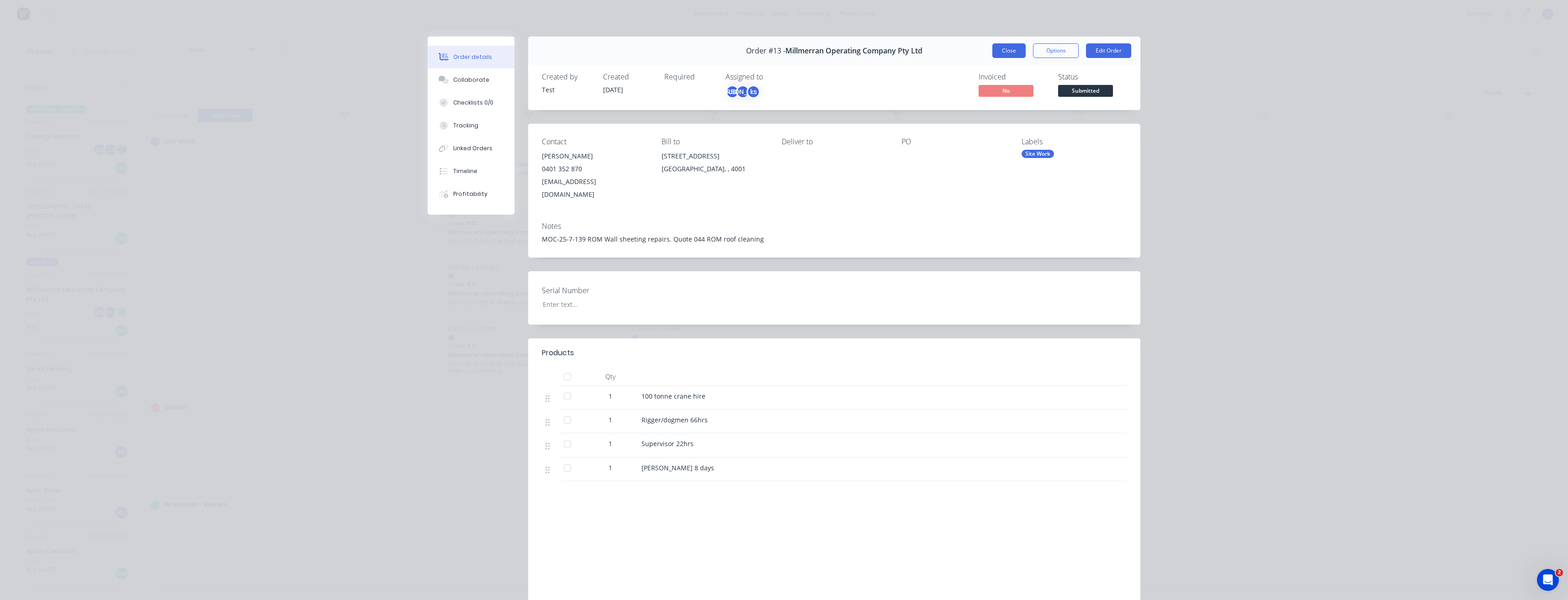
click at [1009, 49] on button "Close" at bounding box center [1009, 51] width 33 height 15
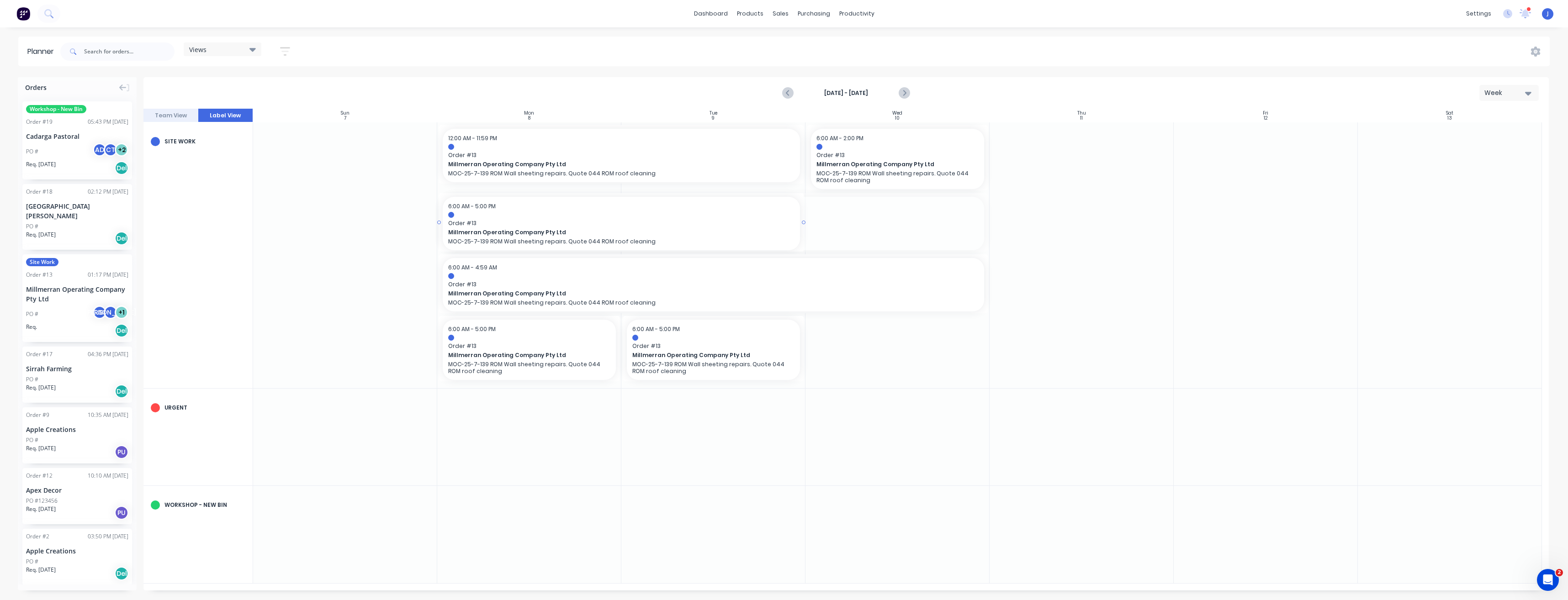
drag, startPoint x: 987, startPoint y: 222, endPoint x: 789, endPoint y: 214, distance: 198.2
click at [651, 157] on span "Order # 13" at bounding box center [621, 155] width 346 height 9
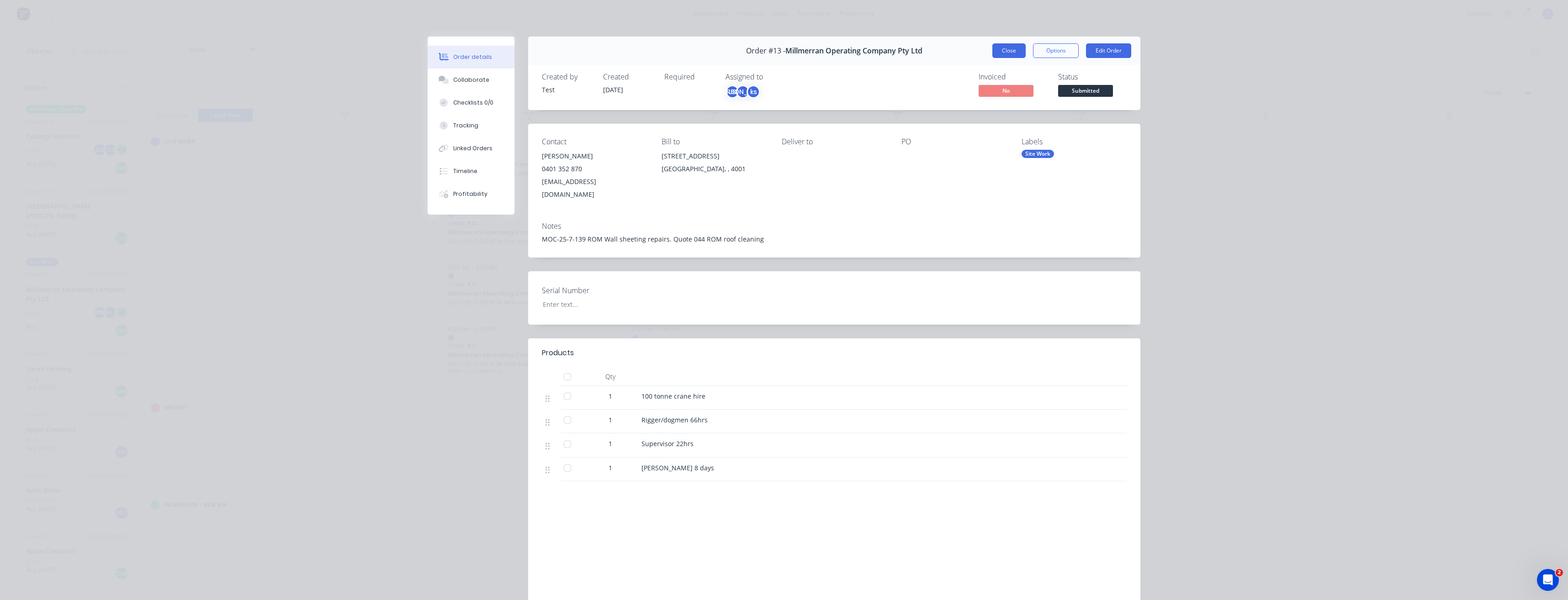
click at [1010, 47] on button "Close" at bounding box center [1009, 51] width 33 height 15
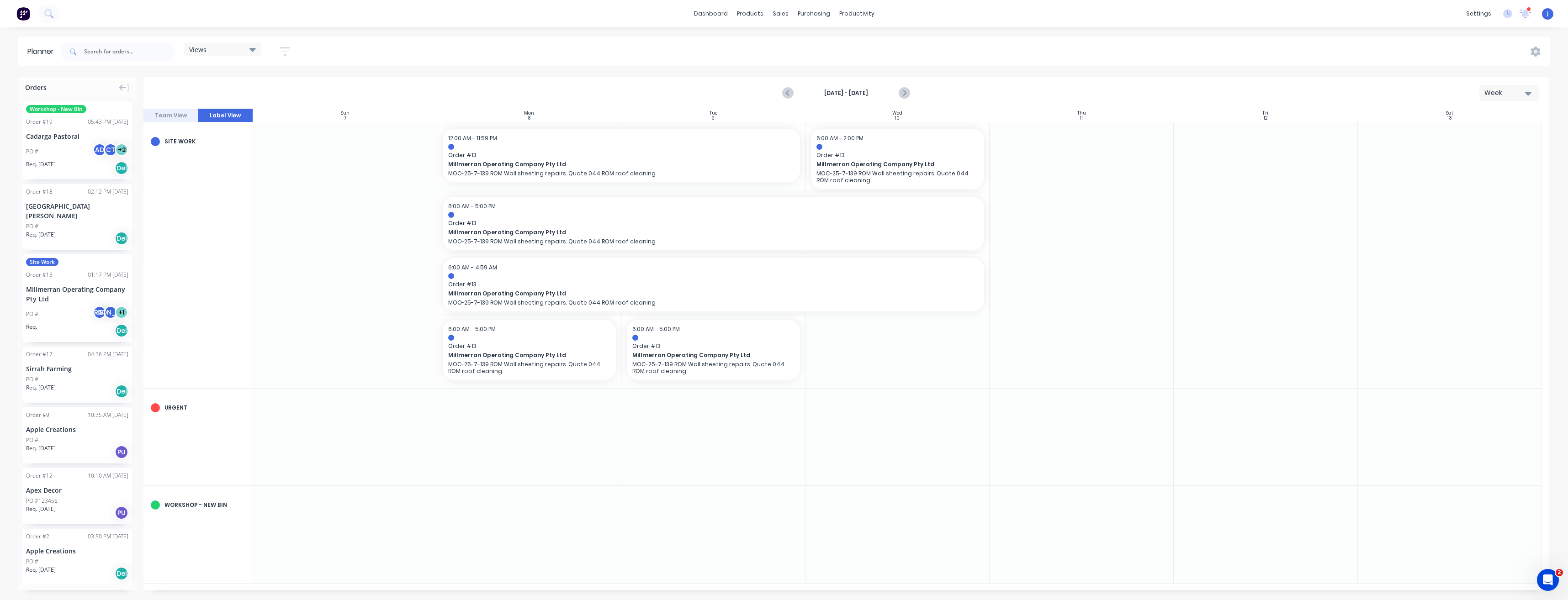
click at [161, 115] on button "Team View" at bounding box center [171, 116] width 55 height 14
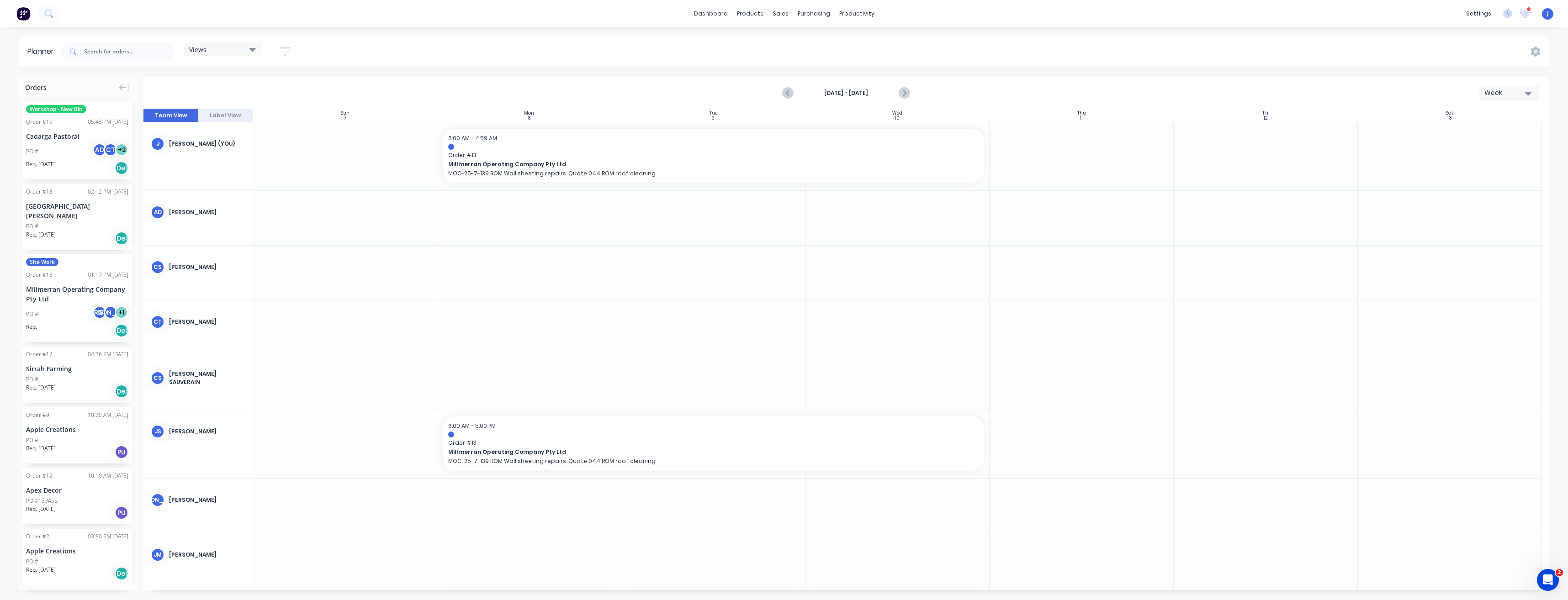
click at [1528, 94] on icon "button" at bounding box center [1528, 94] width 7 height 4
click at [1487, 116] on div "Day" at bounding box center [1493, 117] width 91 height 18
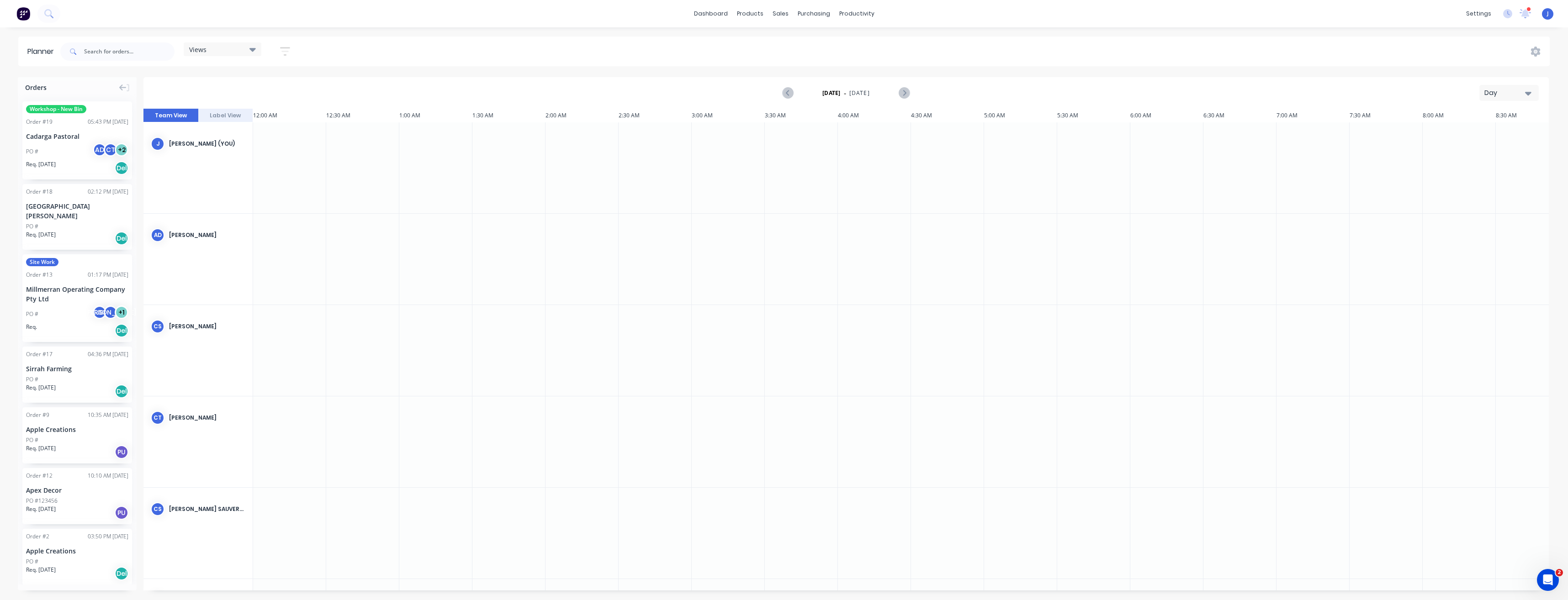
scroll to position [0, 2214]
click at [906, 92] on icon "Next page" at bounding box center [904, 93] width 11 height 11
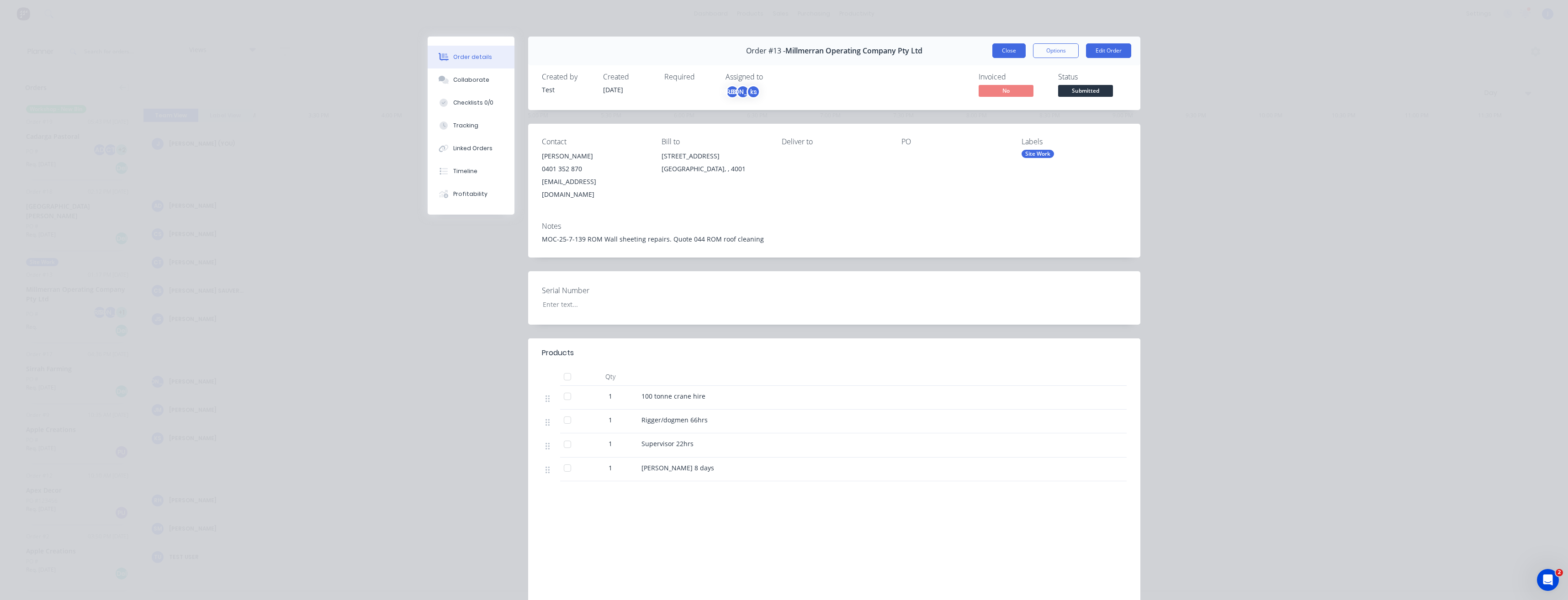
click at [1007, 49] on button "Close" at bounding box center [1009, 51] width 33 height 15
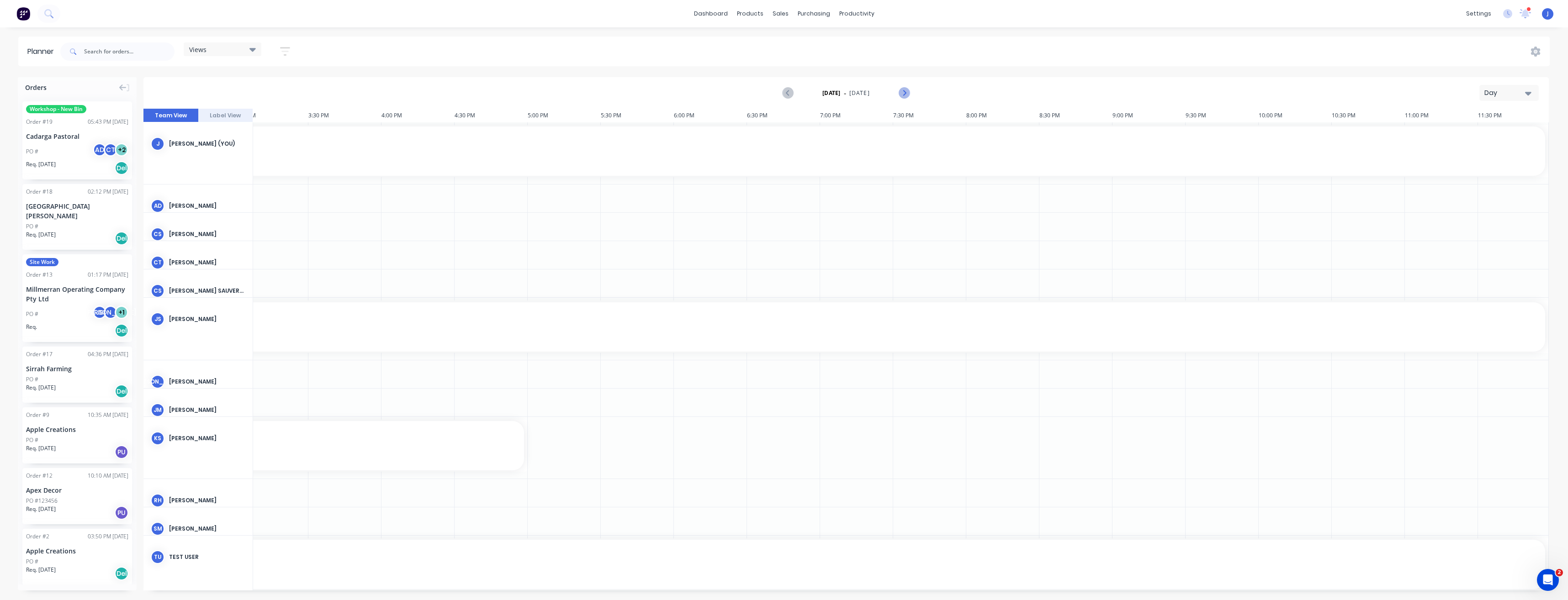
click at [906, 94] on icon "Next page" at bounding box center [904, 93] width 11 height 11
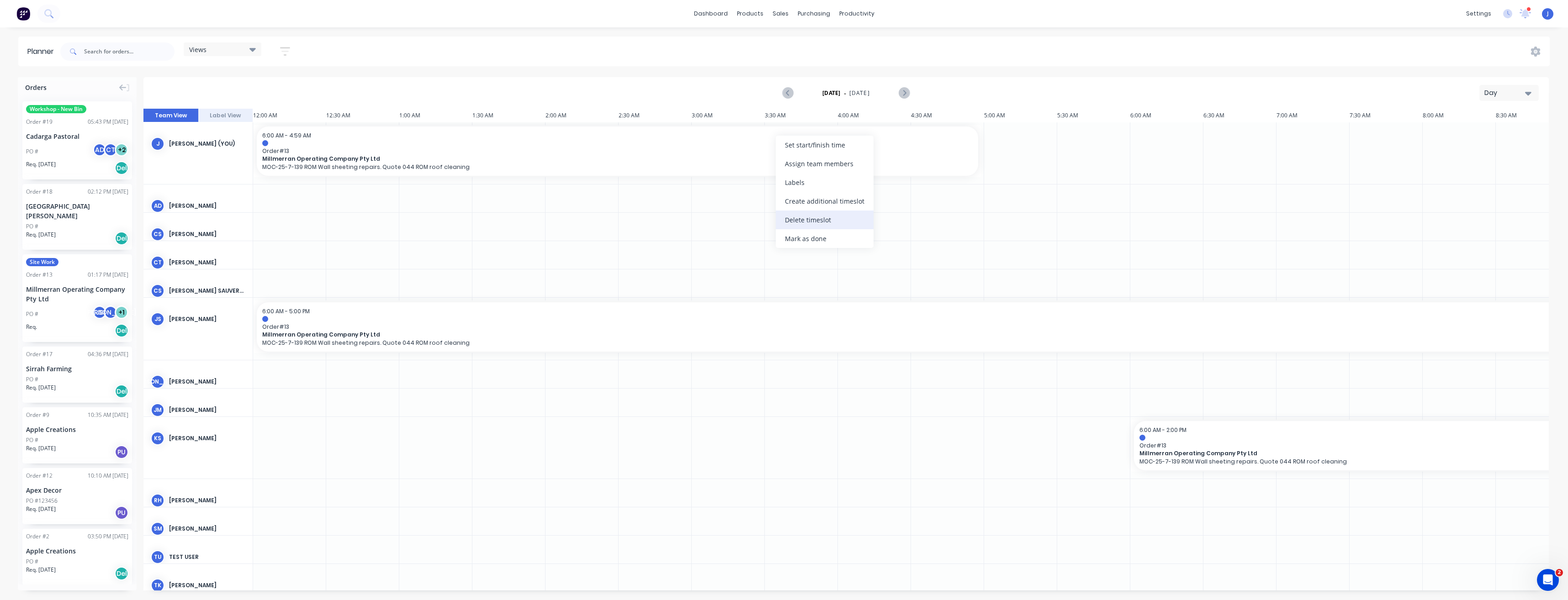
click at [813, 222] on div "Delete timeslot" at bounding box center [824, 220] width 98 height 19
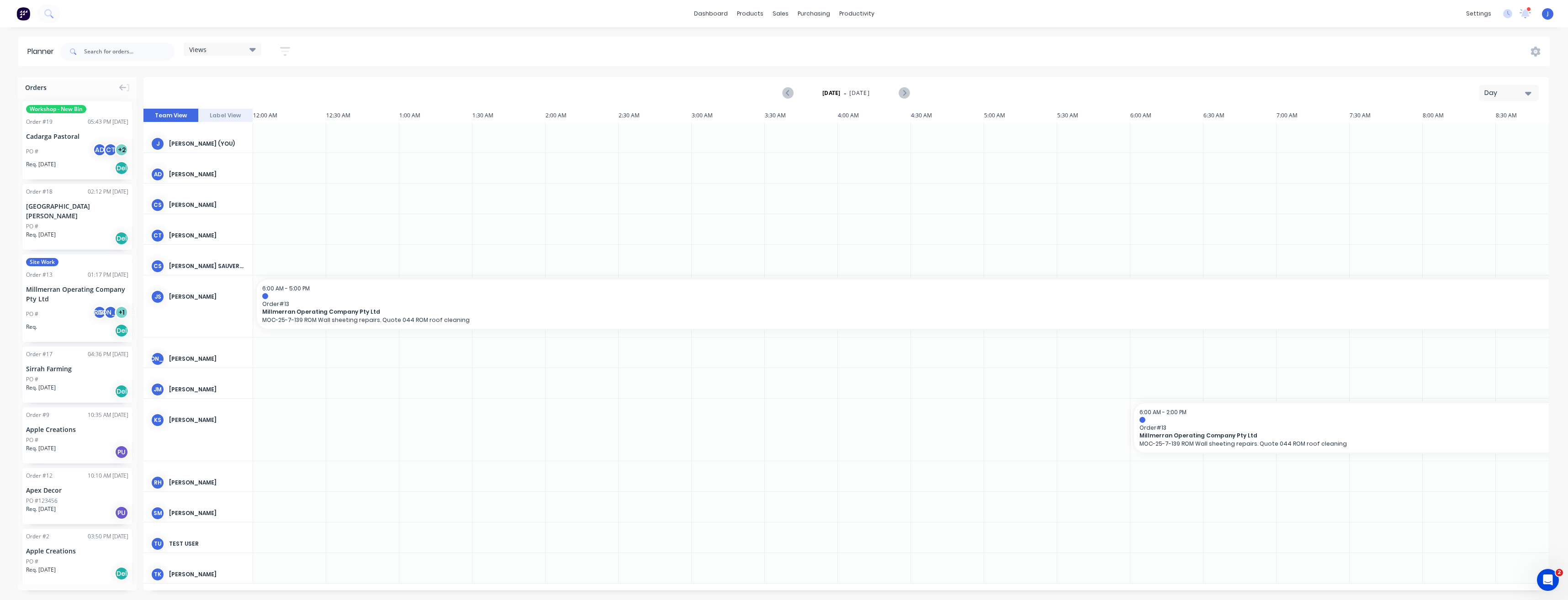
click at [301, 351] on div at bounding box center [290, 353] width 73 height 30
drag, startPoint x: 325, startPoint y: 316, endPoint x: 323, endPoint y: 346, distance: 30.1
drag, startPoint x: 334, startPoint y: 329, endPoint x: 332, endPoint y: 291, distance: 38.1
drag, startPoint x: 60, startPoint y: 273, endPoint x: 283, endPoint y: 351, distance: 236.2
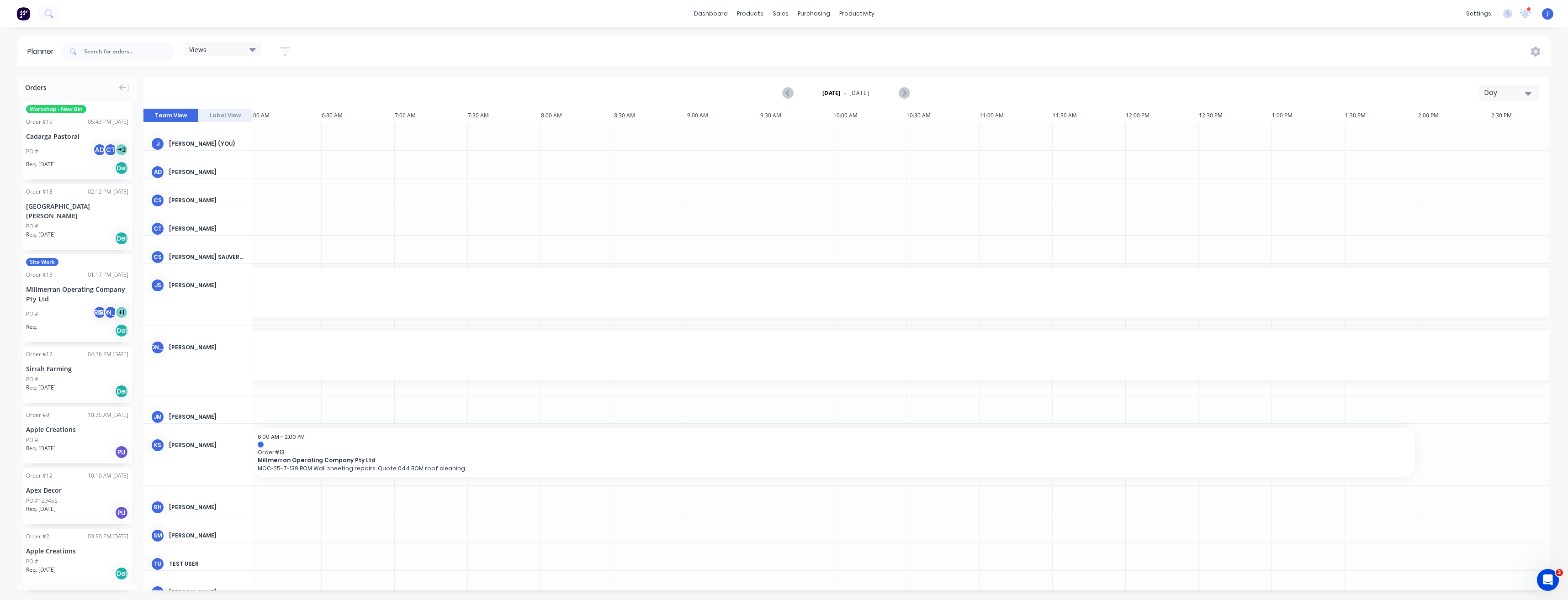
scroll to position [0, 902]
drag, startPoint x: 399, startPoint y: 358, endPoint x: 1389, endPoint y: 366, distance: 990.0
drag, startPoint x: 803, startPoint y: 591, endPoint x: 529, endPoint y: 598, distance: 274.1
click at [533, 599] on div "Orders Workshop - New Bin Order # 19 05:43 PM [DATE] Cadarga Pastoral PO # AD C…" at bounding box center [784, 338] width 1568 height 523
drag, startPoint x: 1549, startPoint y: 129, endPoint x: 1542, endPoint y: 298, distance: 169.1
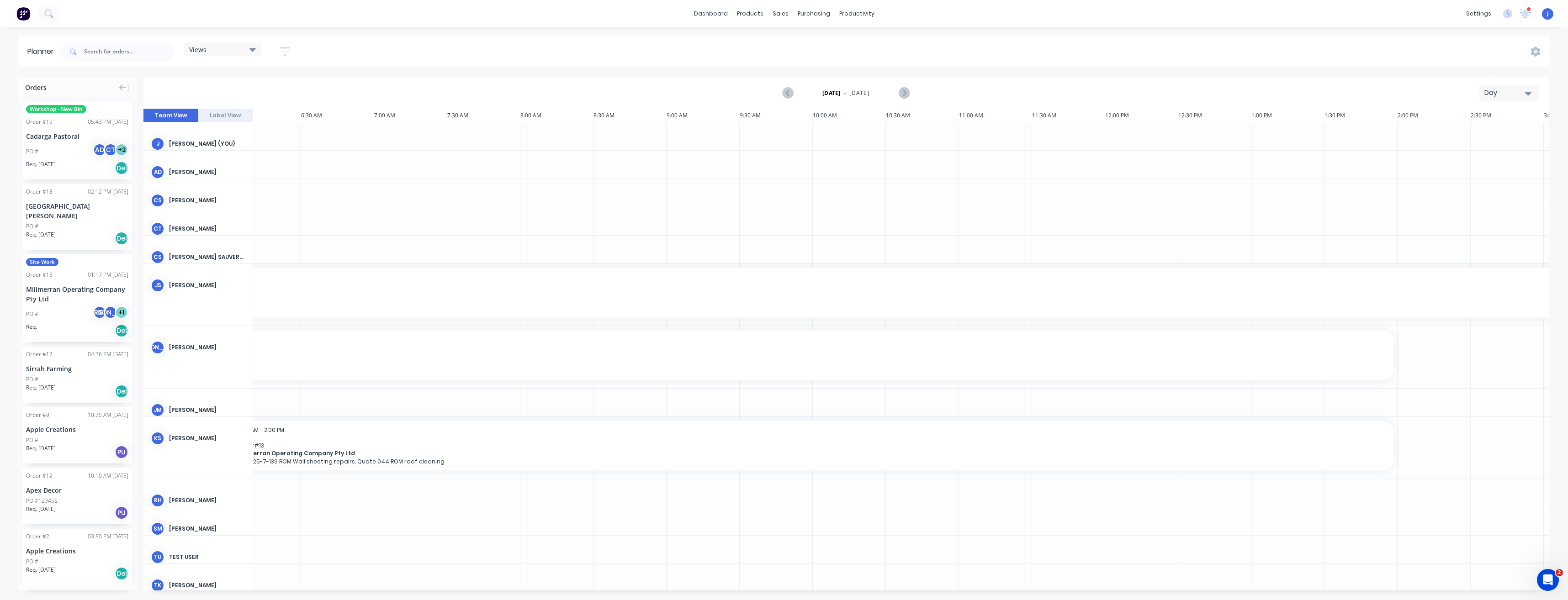
click at [1543, 316] on div "Orders Workshop - New Bin Order # 19 05:43 PM [DATE] Cadarga Pastoral PO # AD C…" at bounding box center [784, 338] width 1568 height 523
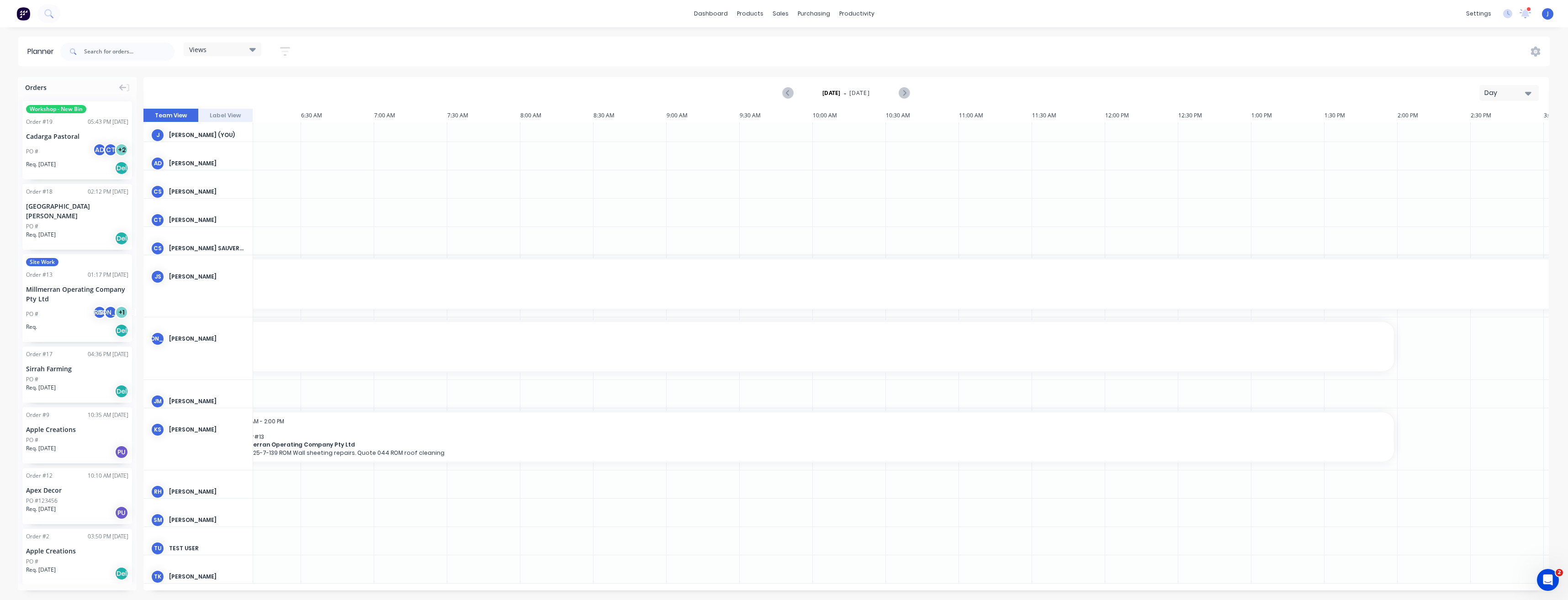
click at [117, 232] on div "Del" at bounding box center [121, 239] width 14 height 14
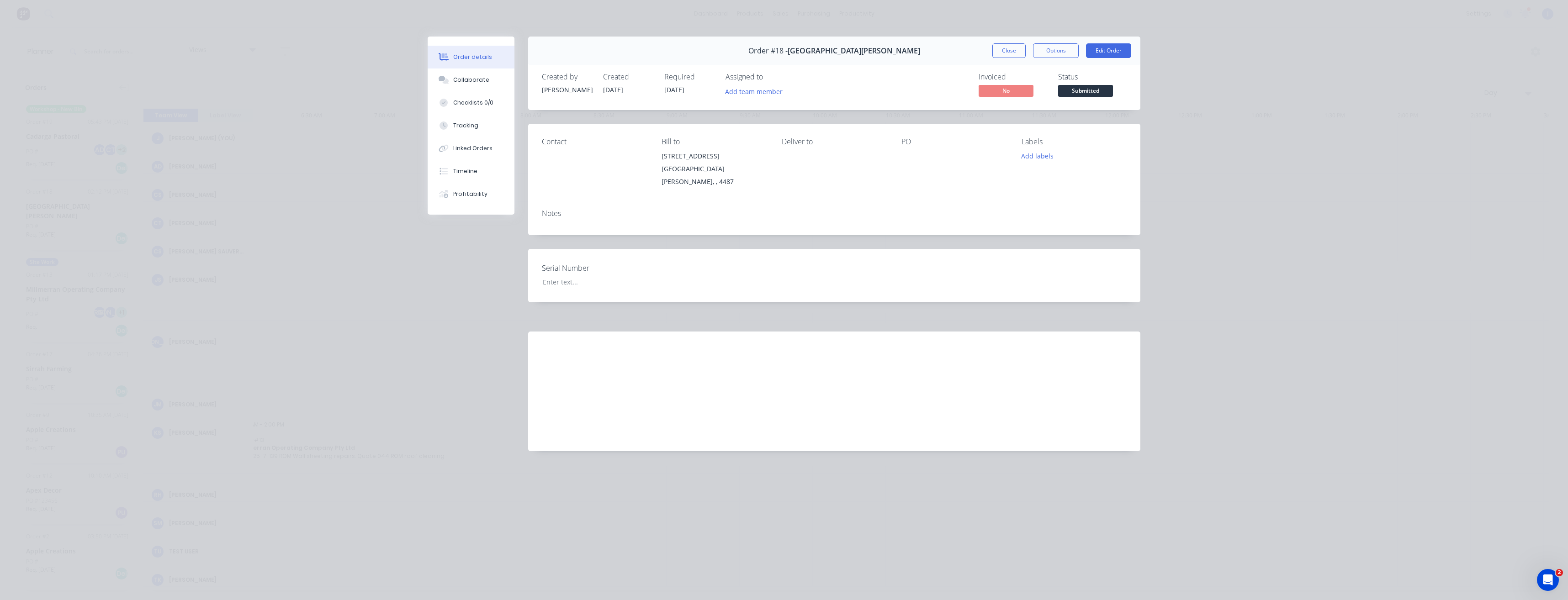
click at [307, 184] on div "Order details Collaborate Checklists 0/0 Tracking Linked Orders Timeline Profit…" at bounding box center [784, 300] width 1568 height 600
click at [393, 232] on div "Order details Collaborate Checklists 0/0 Tracking Linked Orders Timeline Profit…" at bounding box center [784, 300] width 1568 height 600
click at [1009, 55] on button "Close" at bounding box center [1009, 51] width 33 height 15
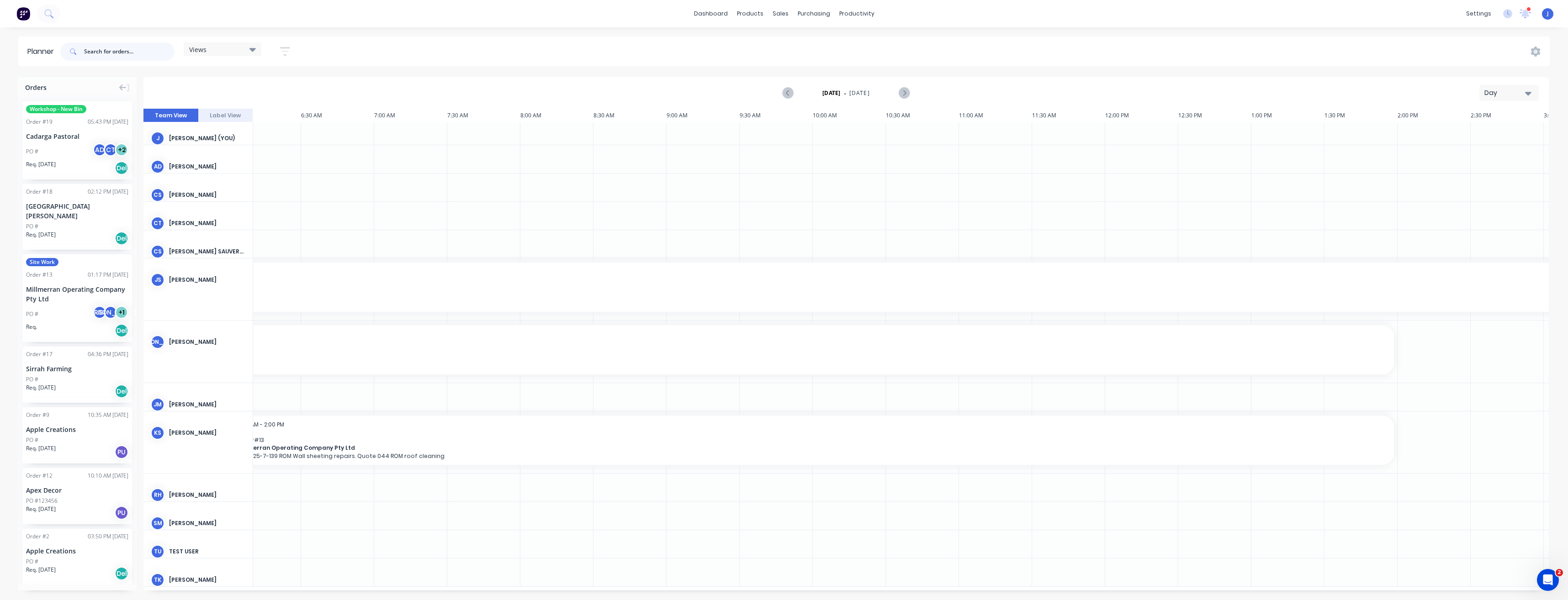
click at [103, 54] on input "text" at bounding box center [129, 52] width 91 height 18
click at [250, 47] on div "Views" at bounding box center [223, 49] width 67 height 9
click at [285, 45] on button "button" at bounding box center [285, 51] width 29 height 18
click at [276, 194] on icon "button" at bounding box center [275, 195] width 7 height 10
click at [217, 319] on div "button" at bounding box center [215, 318] width 18 height 18
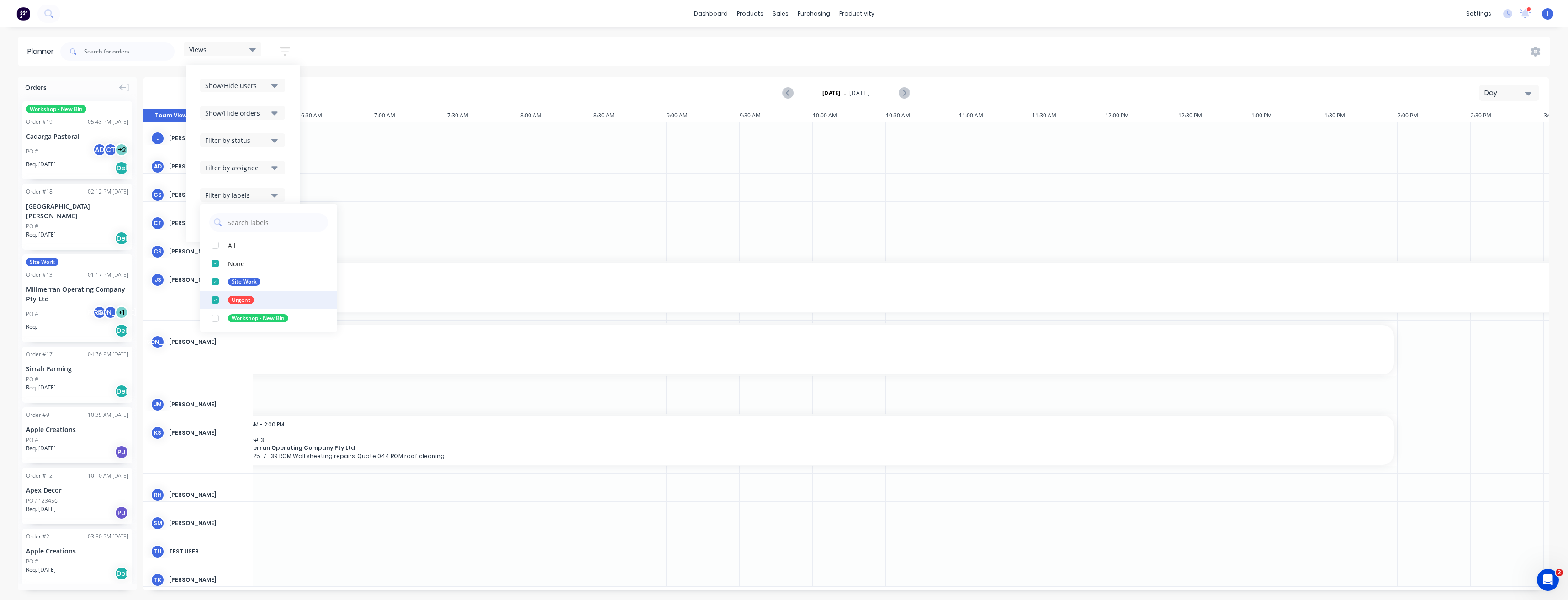
click at [215, 299] on div "button" at bounding box center [215, 300] width 18 height 18
click at [217, 265] on div "button" at bounding box center [215, 263] width 18 height 18
click at [336, 51] on div "Views Save new view None (Default) edit Show/Hide users Show/Hide orders Filter…" at bounding box center [804, 51] width 1491 height 27
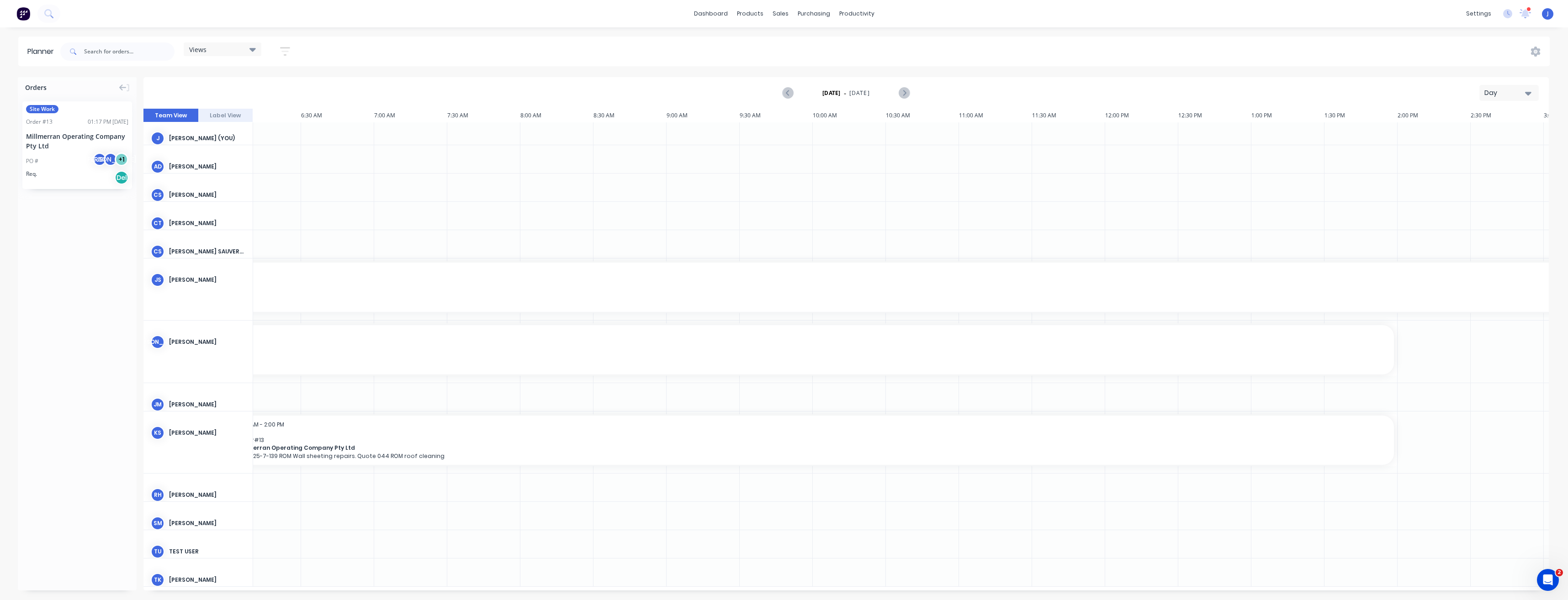
click at [283, 50] on icon "button" at bounding box center [285, 51] width 10 height 12
click at [278, 197] on icon "button" at bounding box center [275, 195] width 7 height 10
click at [214, 299] on div "button" at bounding box center [215, 300] width 18 height 18
click at [214, 318] on div "button" at bounding box center [215, 318] width 18 height 18
click at [215, 263] on div "button" at bounding box center [215, 263] width 18 height 18
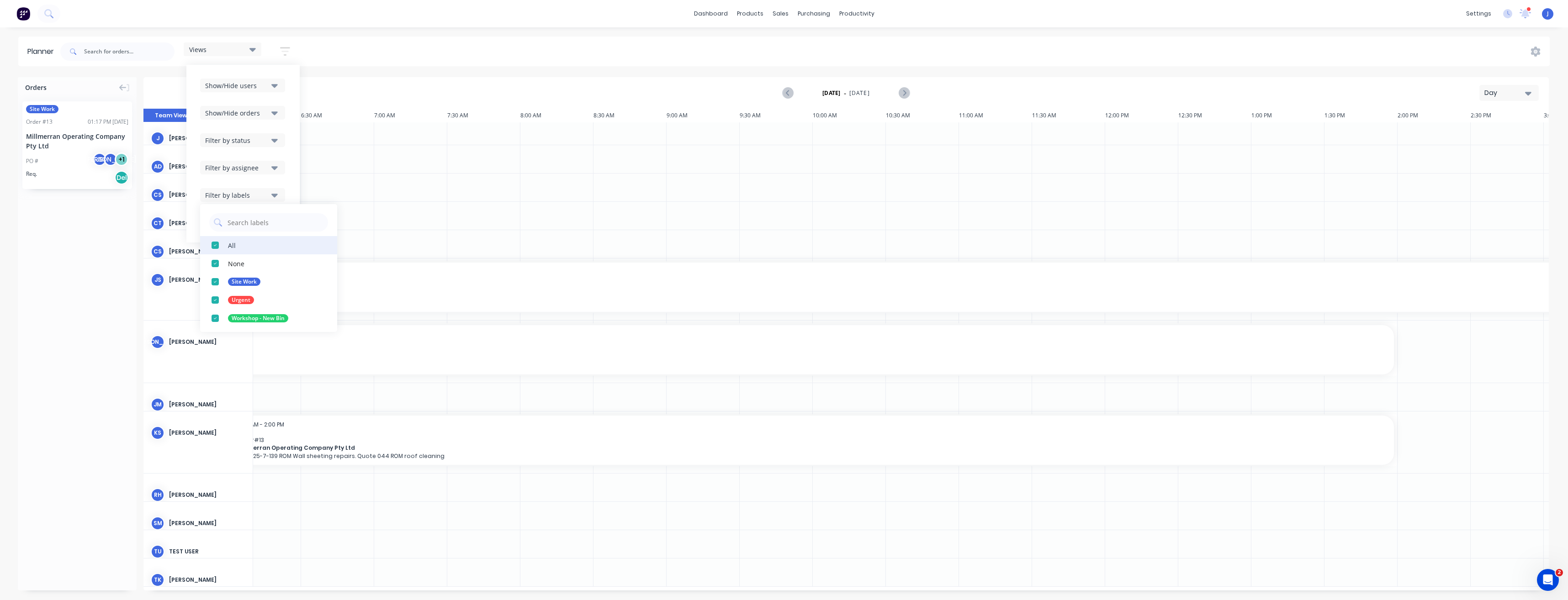
click at [217, 245] on div "button" at bounding box center [215, 245] width 18 height 18
click at [217, 244] on div "button" at bounding box center [215, 245] width 18 height 18
click at [274, 170] on icon "button" at bounding box center [275, 167] width 7 height 10
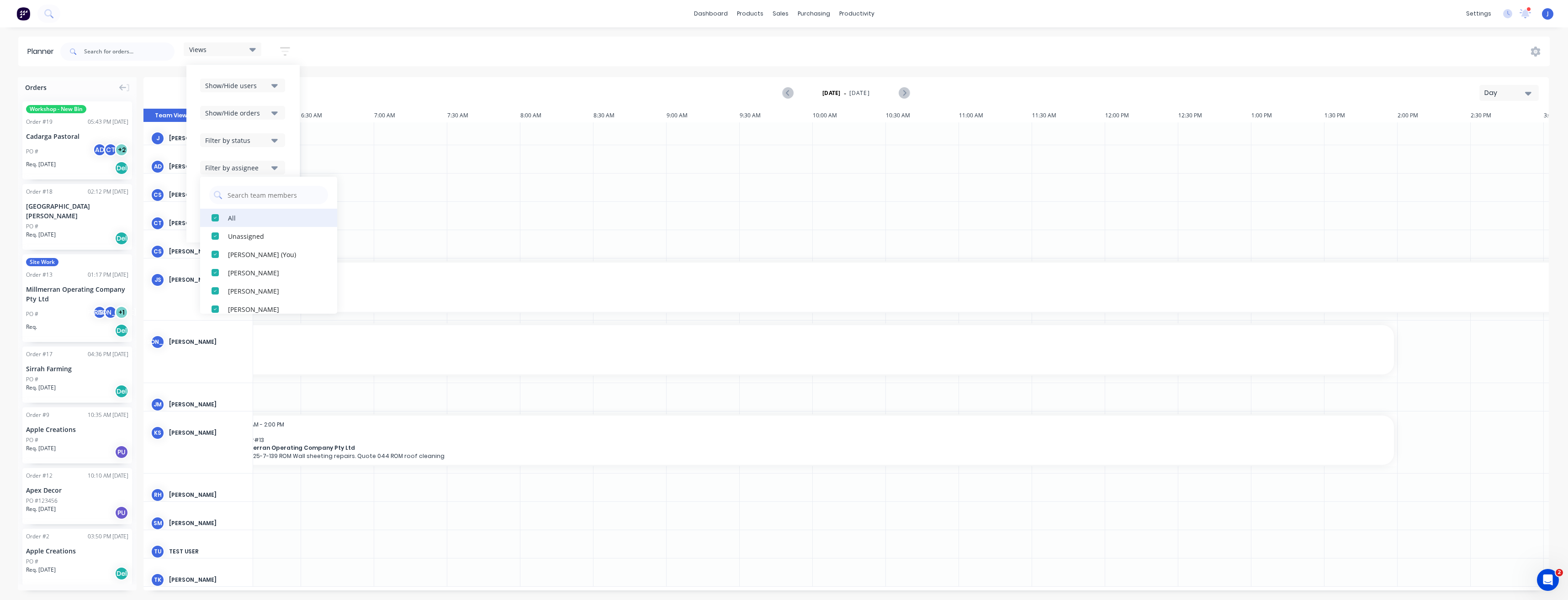
click at [217, 217] on div "button" at bounding box center [215, 218] width 18 height 18
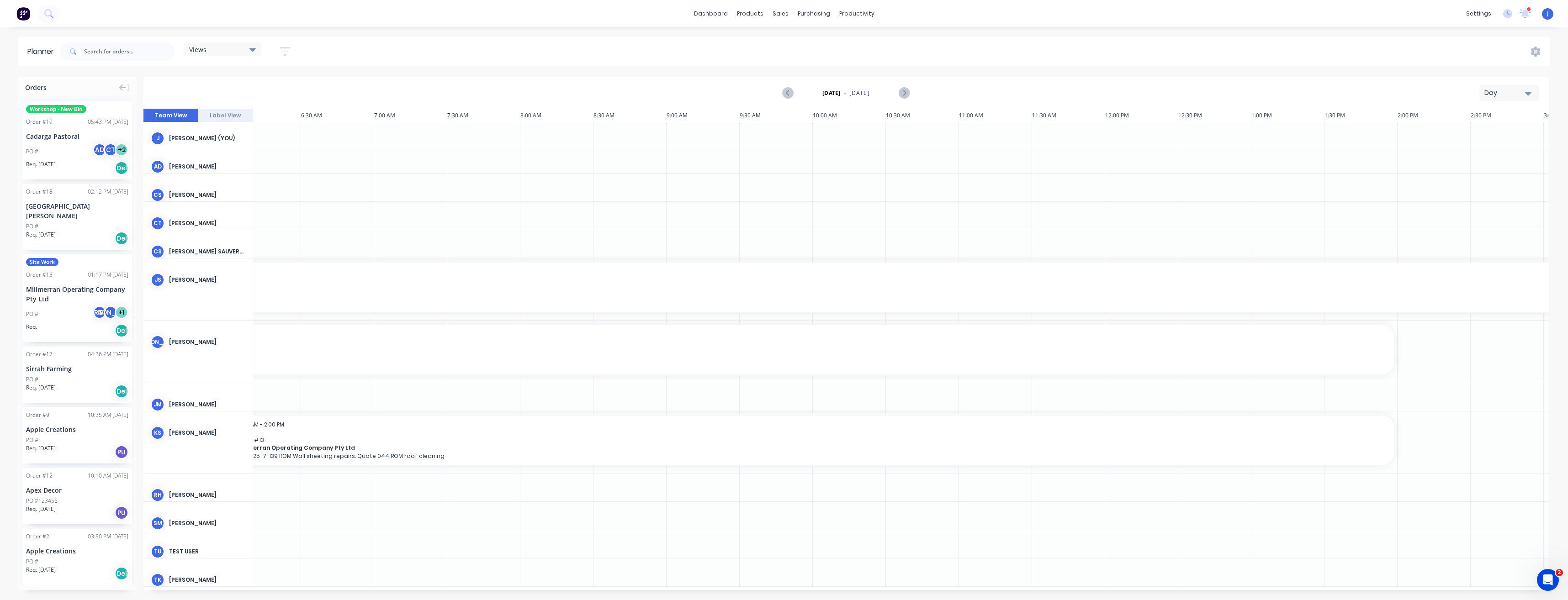
click at [339, 49] on div "Views Save new view None (Default) edit Show/Hide users Show/Hide orders Filter…" at bounding box center [804, 51] width 1491 height 27
click at [744, 12] on div "products" at bounding box center [750, 13] width 36 height 14
drag, startPoint x: 744, startPoint y: 12, endPoint x: 740, endPoint y: 12, distance: 4.0
click at [740, 12] on div "products" at bounding box center [750, 13] width 36 height 14
click at [763, 41] on div "Product Catalogue" at bounding box center [790, 44] width 57 height 9
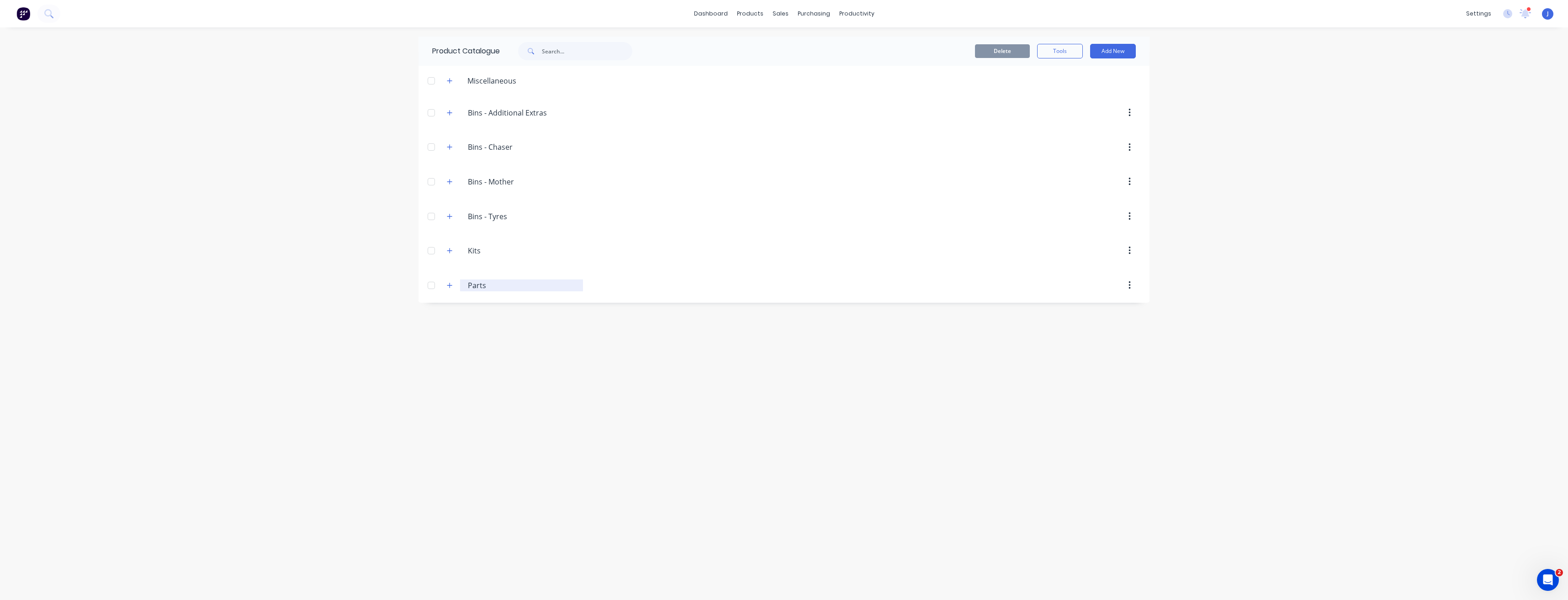
click at [492, 288] on input "Parts" at bounding box center [522, 285] width 108 height 11
click at [446, 284] on button "button" at bounding box center [450, 285] width 12 height 12
click at [453, 254] on button "button" at bounding box center [450, 251] width 12 height 12
click at [457, 215] on div "Bins.-.Tyres Bins - Tyres" at bounding box center [511, 216] width 144 height 16
click at [341, 84] on div "dashboard products sales purchasing productivity dashboard products Product Cat…" at bounding box center [784, 300] width 1568 height 600
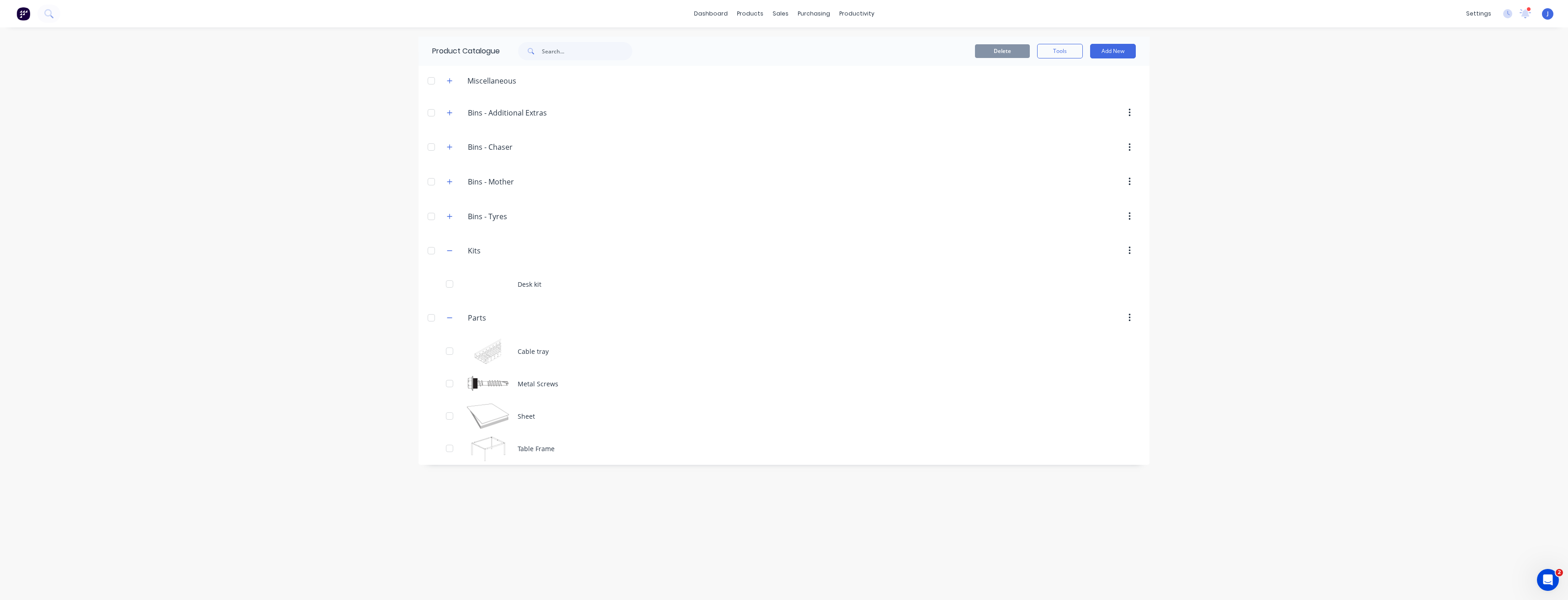
click at [1303, 62] on div "dashboard products sales purchasing productivity dashboard products Product Cat…" at bounding box center [784, 300] width 1568 height 600
click at [777, 16] on div "sales" at bounding box center [780, 13] width 25 height 14
click at [803, 43] on div "Sales Orders" at bounding box center [814, 44] width 38 height 9
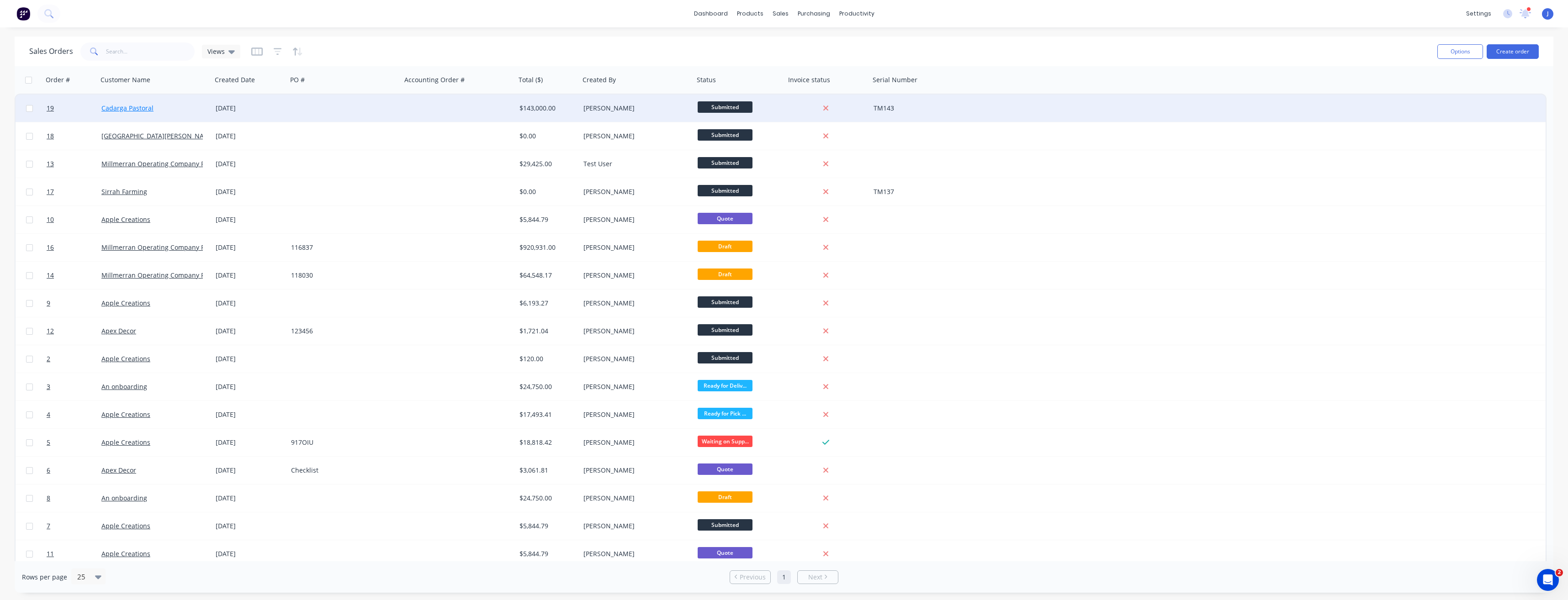
click at [130, 109] on link "Cadarga Pastoral" at bounding box center [128, 108] width 52 height 9
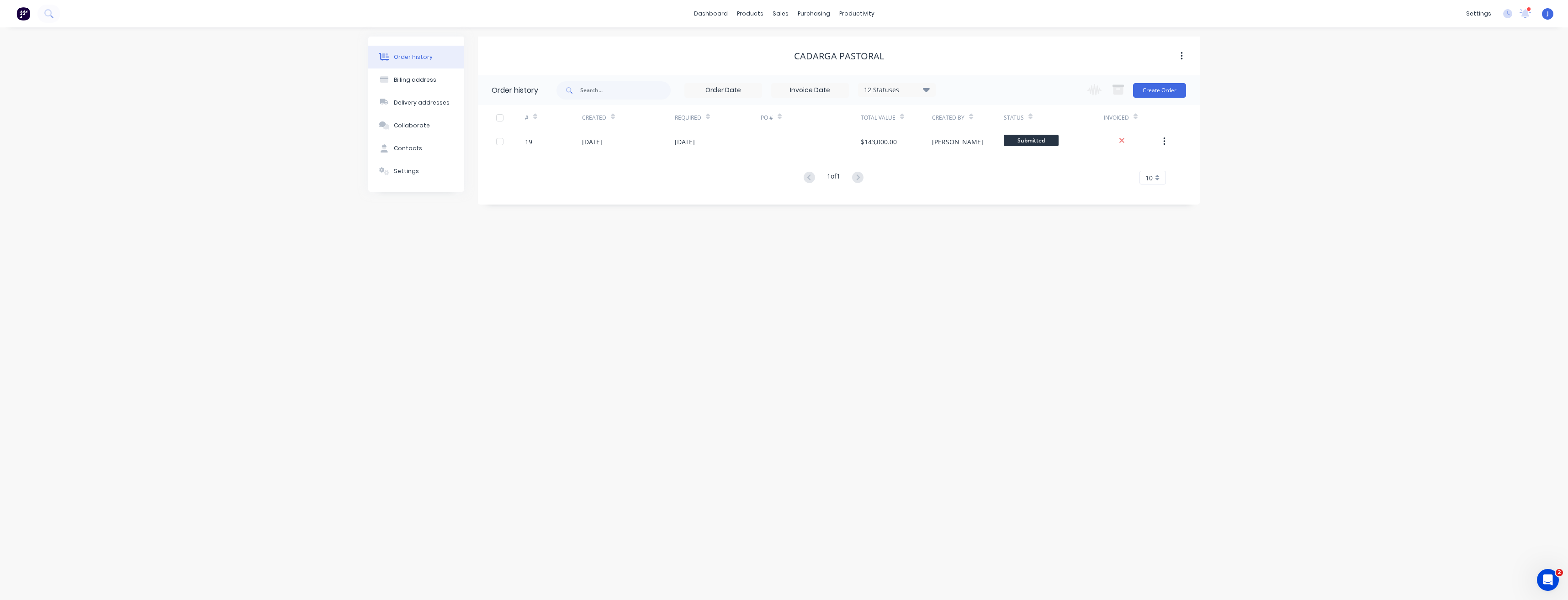
drag, startPoint x: 254, startPoint y: 195, endPoint x: 250, endPoint y: 192, distance: 5.0
click at [253, 194] on div "Order history Billing address Delivery addresses Collaborate Contacts Settings …" at bounding box center [784, 313] width 1568 height 573
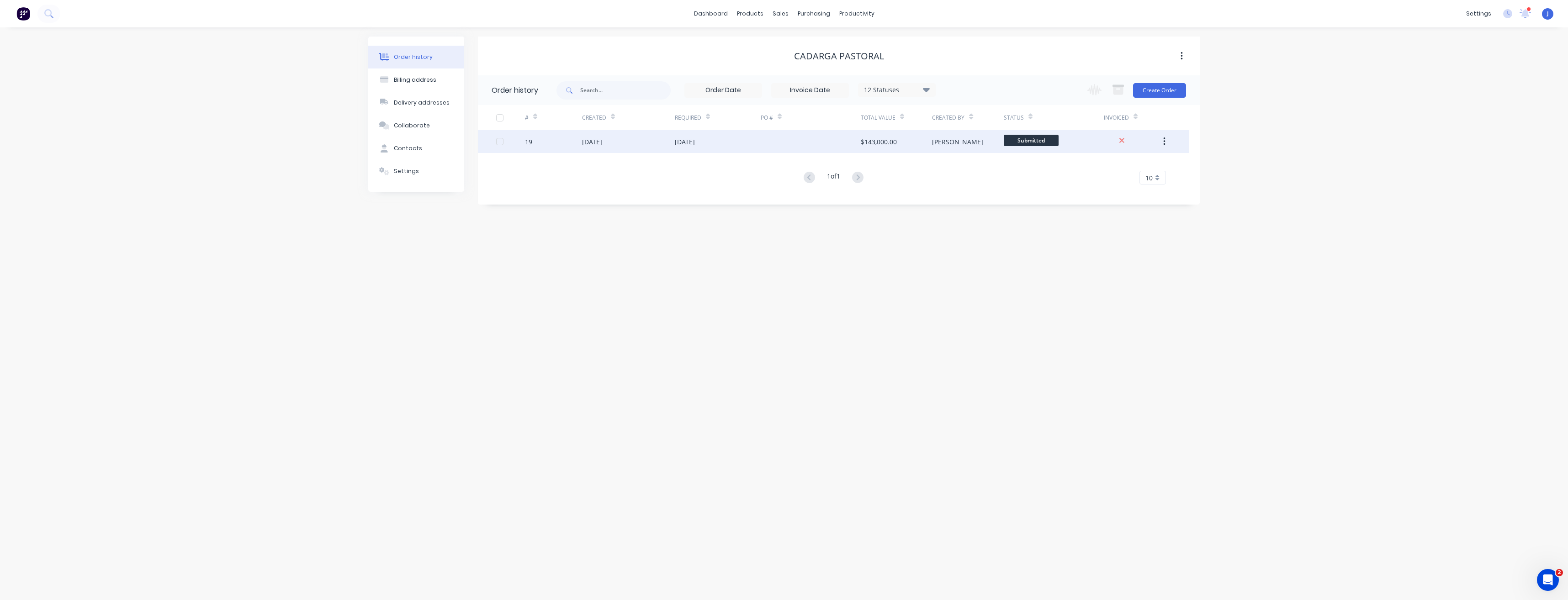
click at [602, 139] on div "[DATE]" at bounding box center [592, 142] width 20 height 10
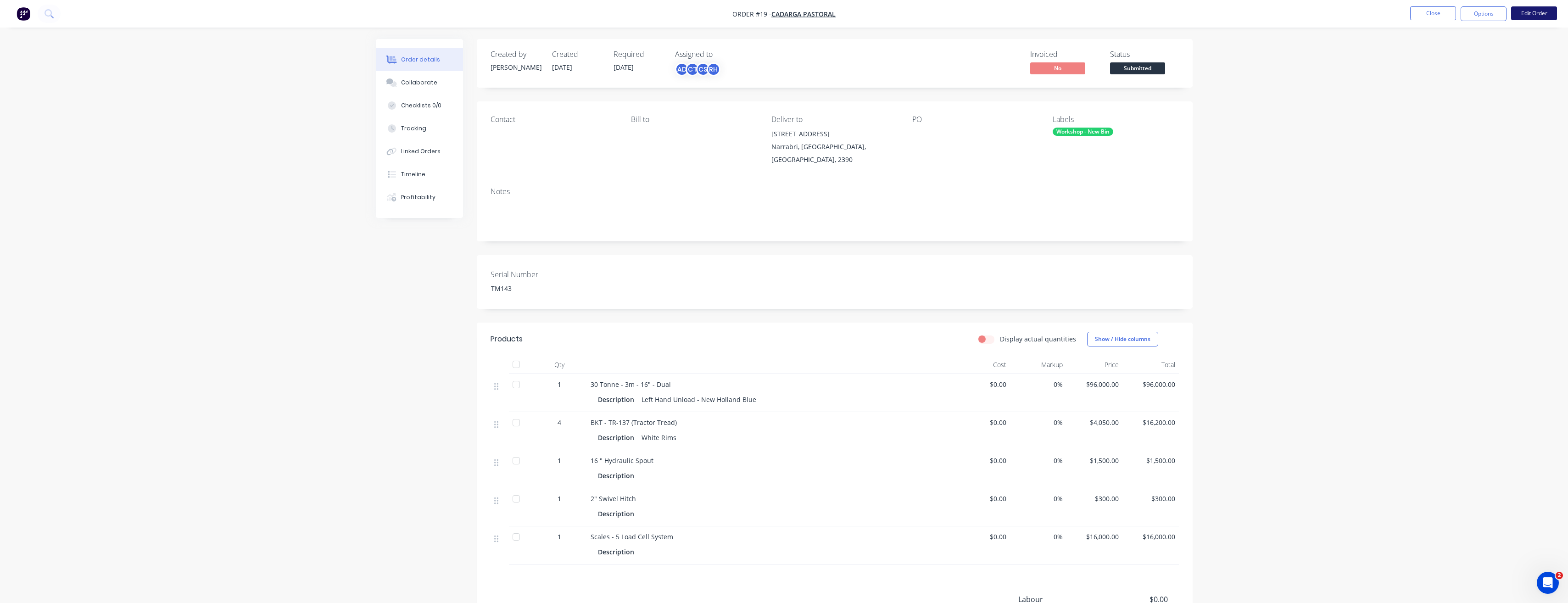
click at [1547, 12] on button "Edit Order" at bounding box center [1534, 13] width 46 height 14
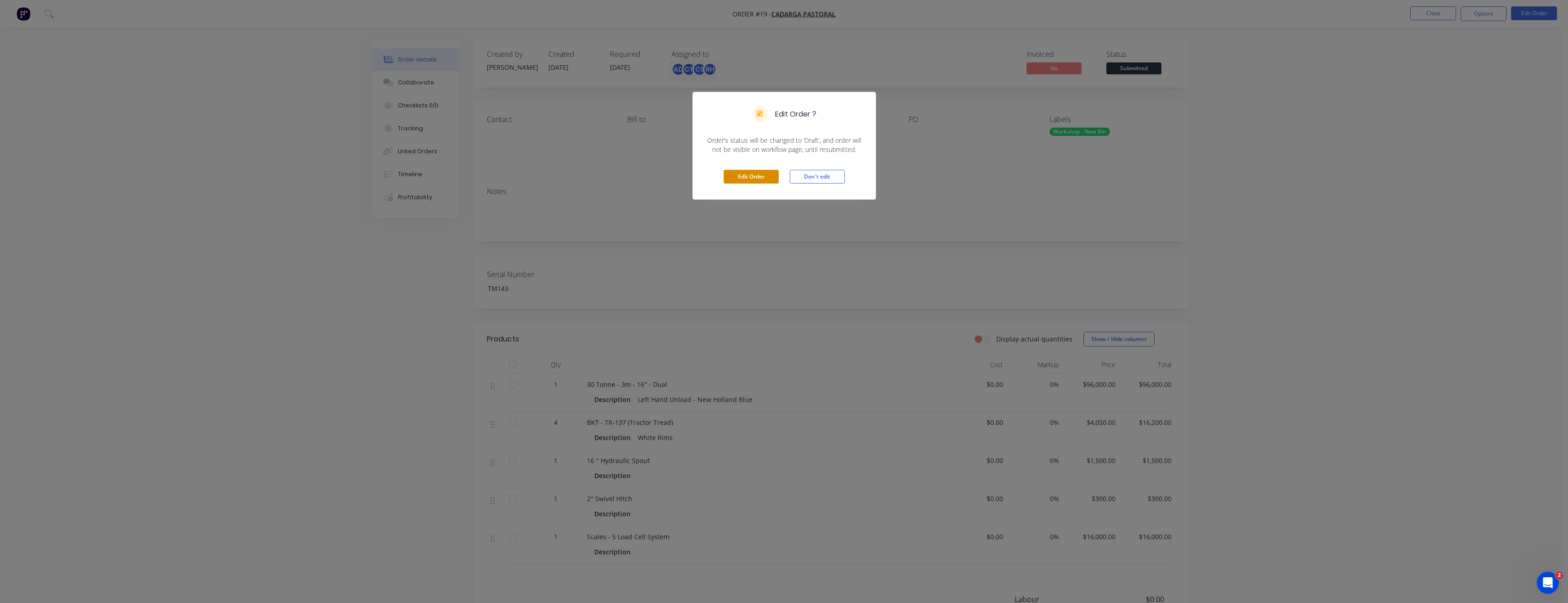
click at [768, 174] on button "Edit Order" at bounding box center [751, 177] width 55 height 14
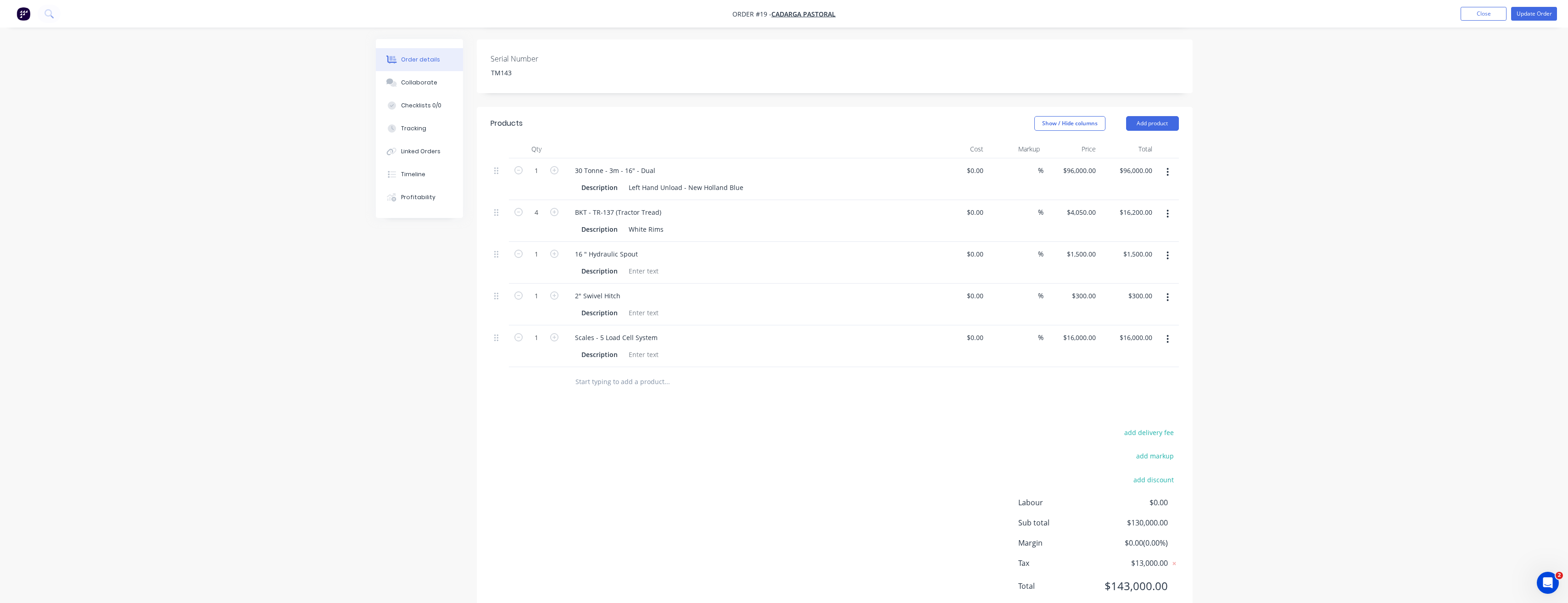
scroll to position [246, 0]
click at [608, 371] on input "text" at bounding box center [666, 380] width 183 height 18
click at [1150, 114] on button "Add product" at bounding box center [1152, 121] width 53 height 15
click at [1149, 174] on div "Product Kit" at bounding box center [1135, 181] width 71 height 13
click at [1145, 156] on div "Standard pricing" at bounding box center [1135, 163] width 71 height 13
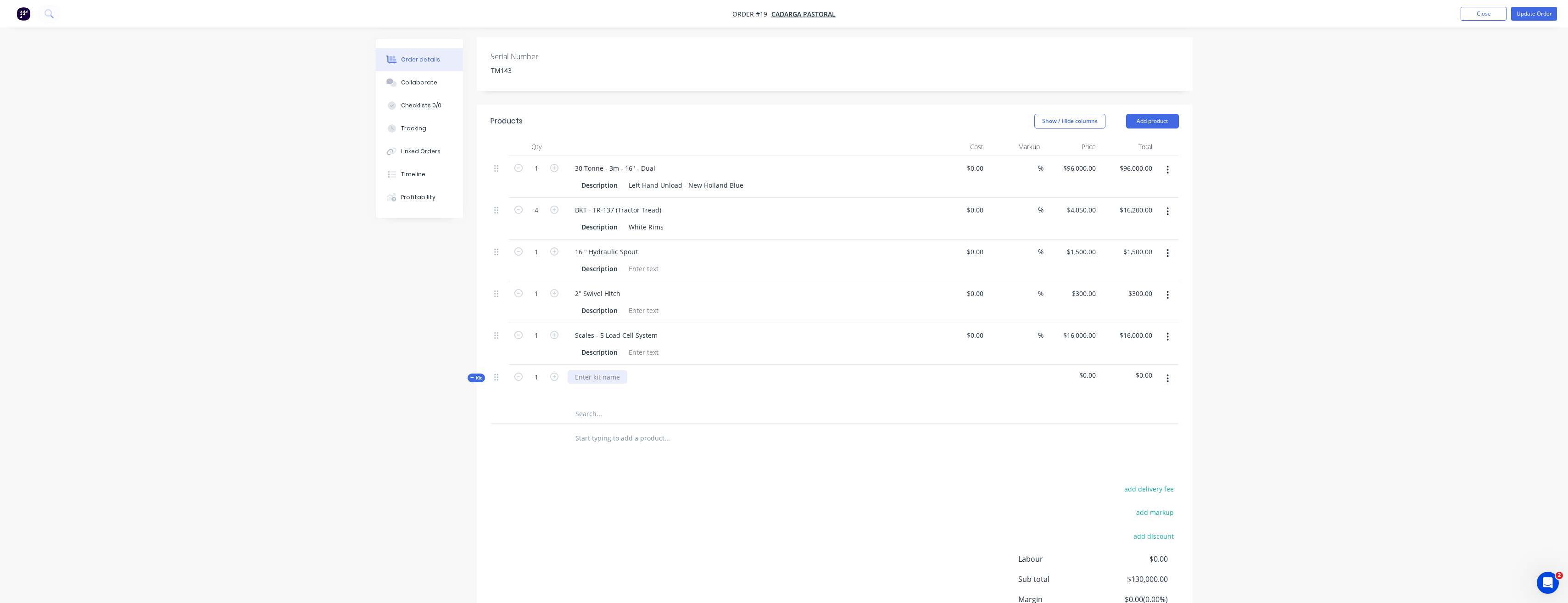
click at [612, 371] on div at bounding box center [597, 377] width 60 height 13
click at [475, 374] on span "Kit" at bounding box center [476, 377] width 12 height 7
click at [1479, 16] on button "Close" at bounding box center [1483, 13] width 46 height 14
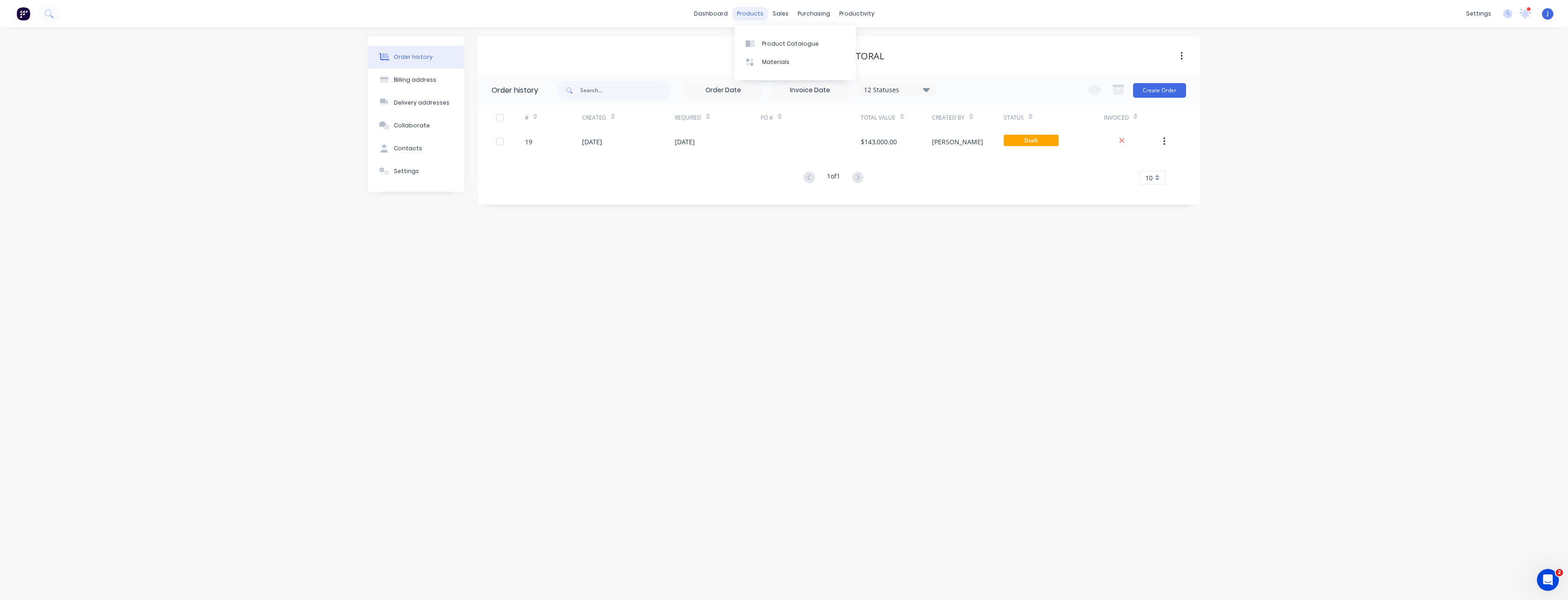
click at [757, 10] on div "products" at bounding box center [750, 13] width 36 height 14
click at [775, 46] on div "Product Catalogue" at bounding box center [790, 44] width 57 height 9
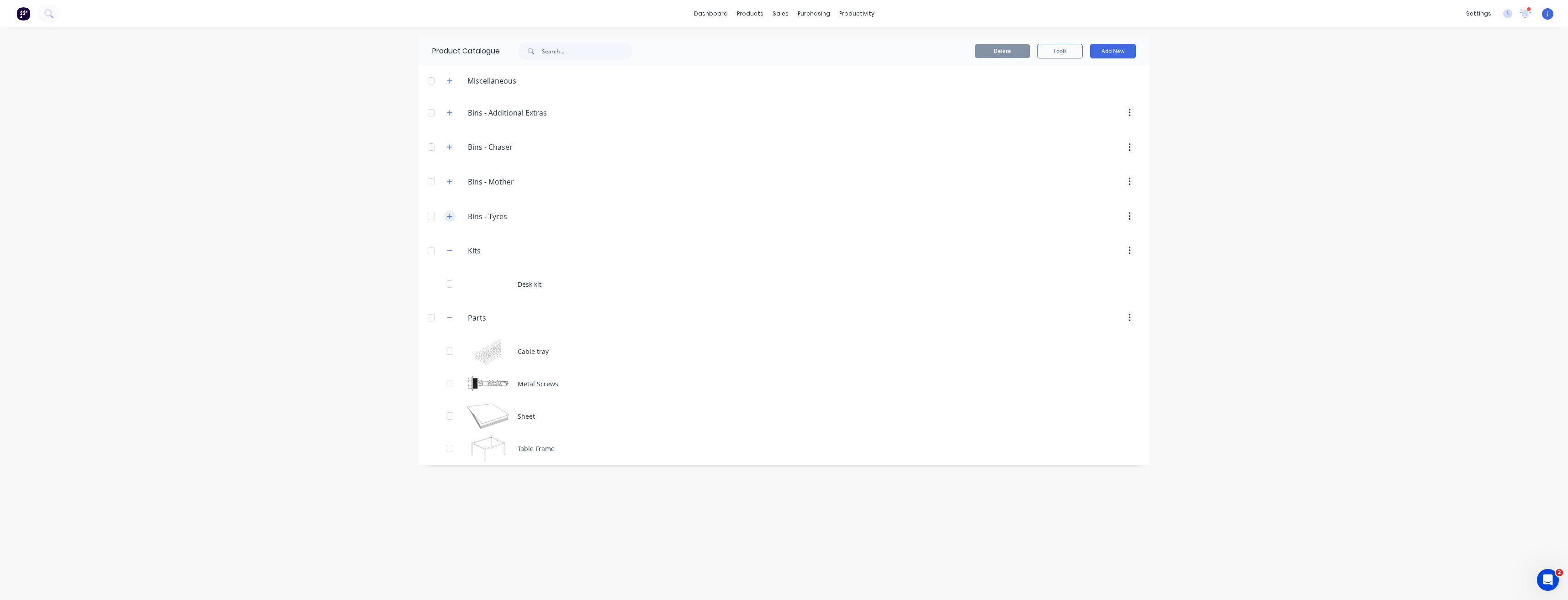
click at [450, 217] on icon "button" at bounding box center [450, 216] width 5 height 5
click at [1121, 52] on button "Add New" at bounding box center [1113, 51] width 46 height 15
click at [1083, 86] on div "Product" at bounding box center [1093, 93] width 71 height 13
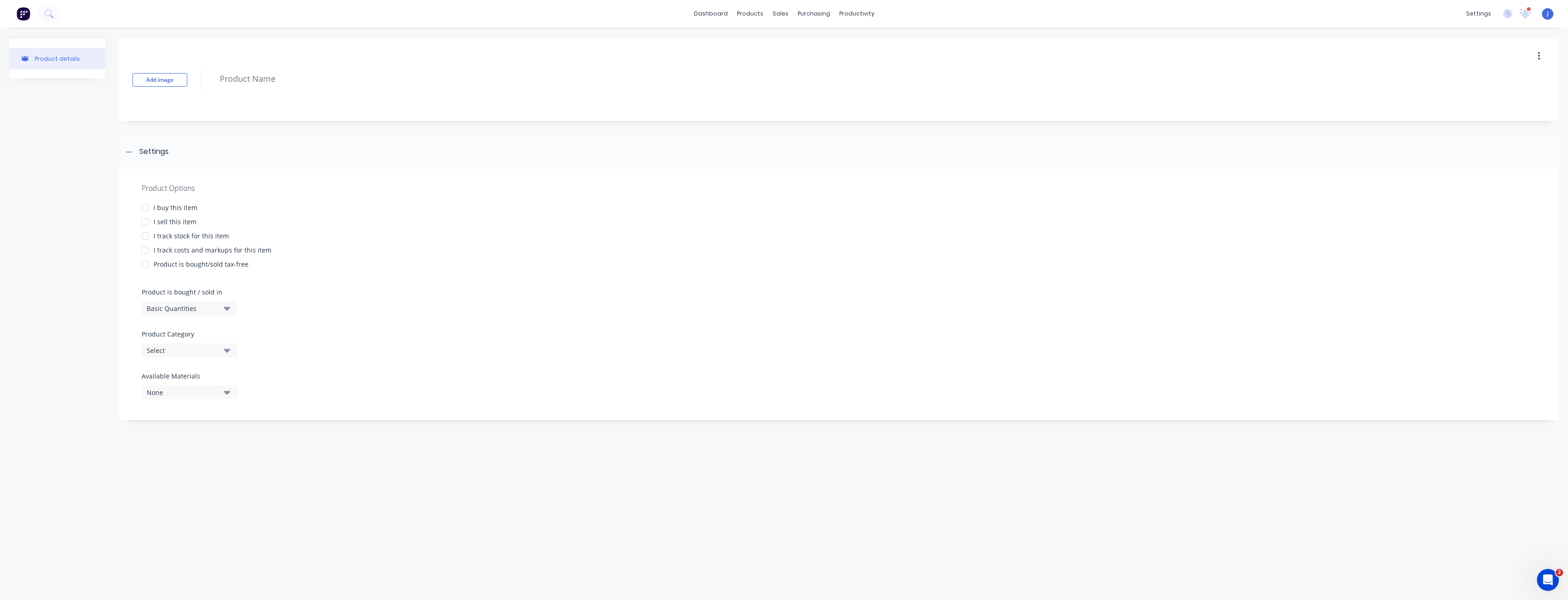
click at [147, 223] on div at bounding box center [145, 222] width 18 height 18
click at [173, 514] on div "factory_item" at bounding box center [173, 507] width 69 height 24
click at [178, 512] on div "factory_item" at bounding box center [173, 507] width 69 height 24
click at [177, 511] on div "factory_item" at bounding box center [173, 508] width 51 height 9
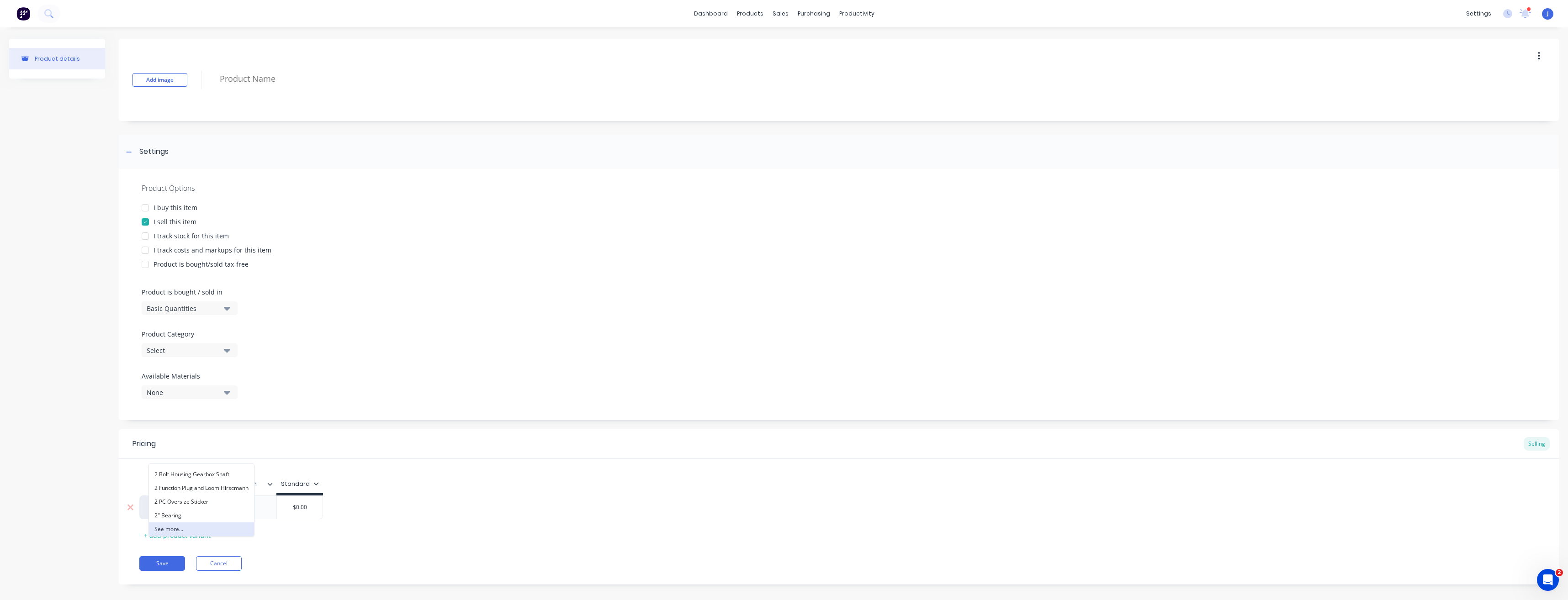
click at [180, 528] on button "See more..." at bounding box center [201, 529] width 105 height 14
click at [130, 473] on div "Xero Item # Description Standard factory_item 10 EBDL0812 f ff QEBDL0812 1-1/2"…" at bounding box center [839, 500] width 1440 height 83
click at [173, 510] on div "factory_item" at bounding box center [173, 508] width 51 height 9
click at [131, 480] on div "Xero Item # Description Standard factory_item 10 EBDL0812 f ff QEBDL0812 1-1/2"…" at bounding box center [839, 500] width 1440 height 83
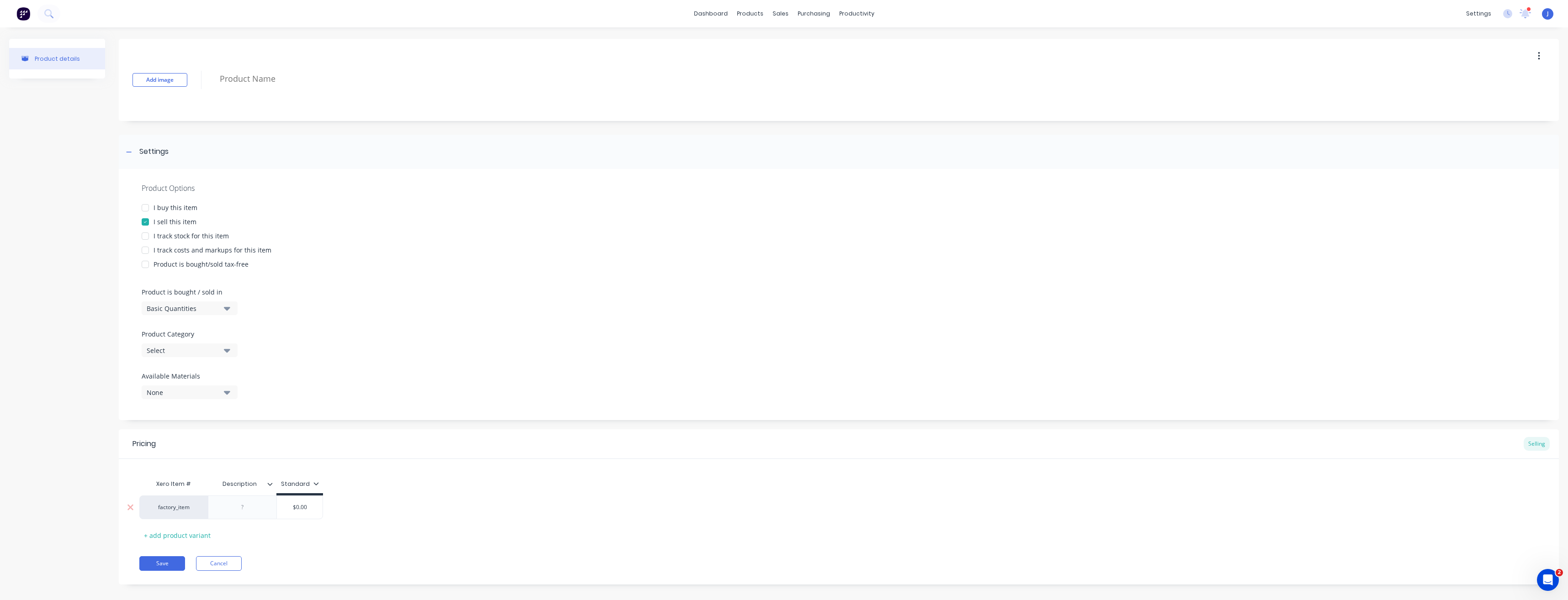
click at [230, 507] on div at bounding box center [242, 508] width 46 height 12
click at [192, 510] on div "factory_item" at bounding box center [173, 508] width 51 height 9
click at [184, 508] on div "factory_item" at bounding box center [173, 508] width 51 height 9
click at [201, 513] on button "Hyd Spout" at bounding box center [214, 515] width 130 height 14
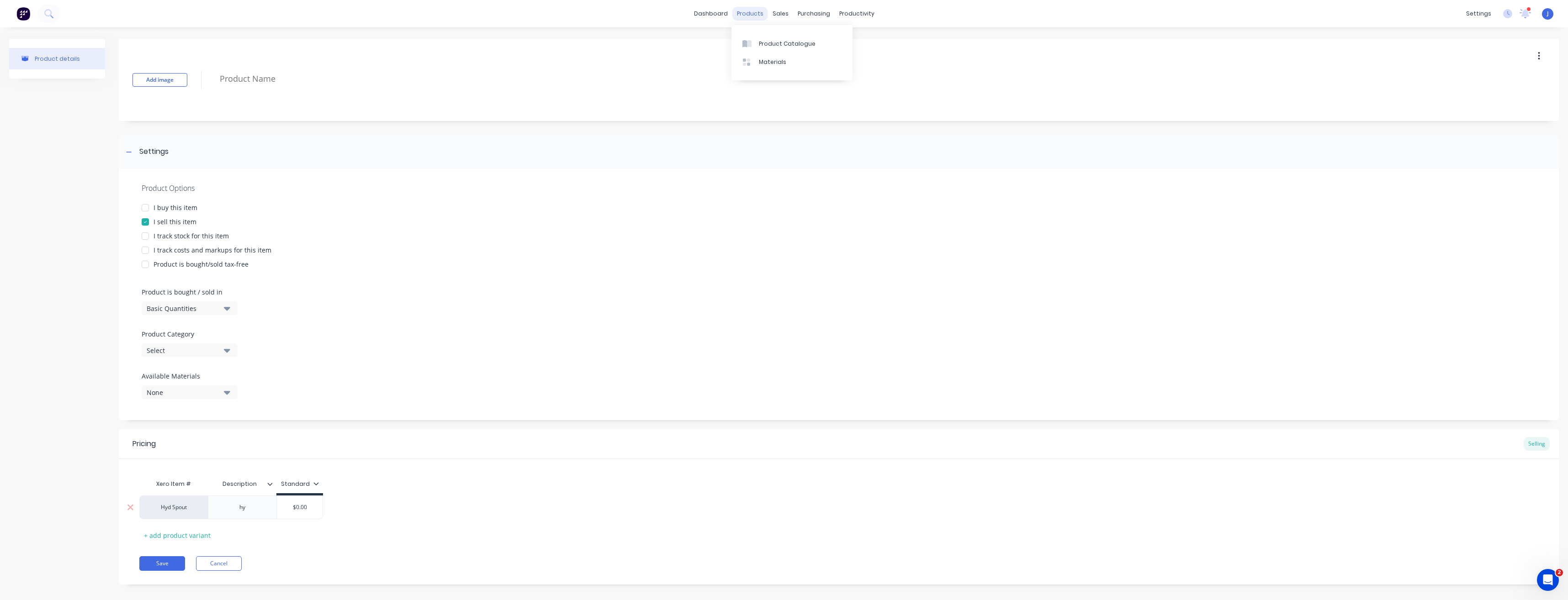
click at [747, 17] on div "products" at bounding box center [750, 13] width 36 height 14
click at [768, 41] on div "Product Catalogue" at bounding box center [787, 44] width 57 height 9
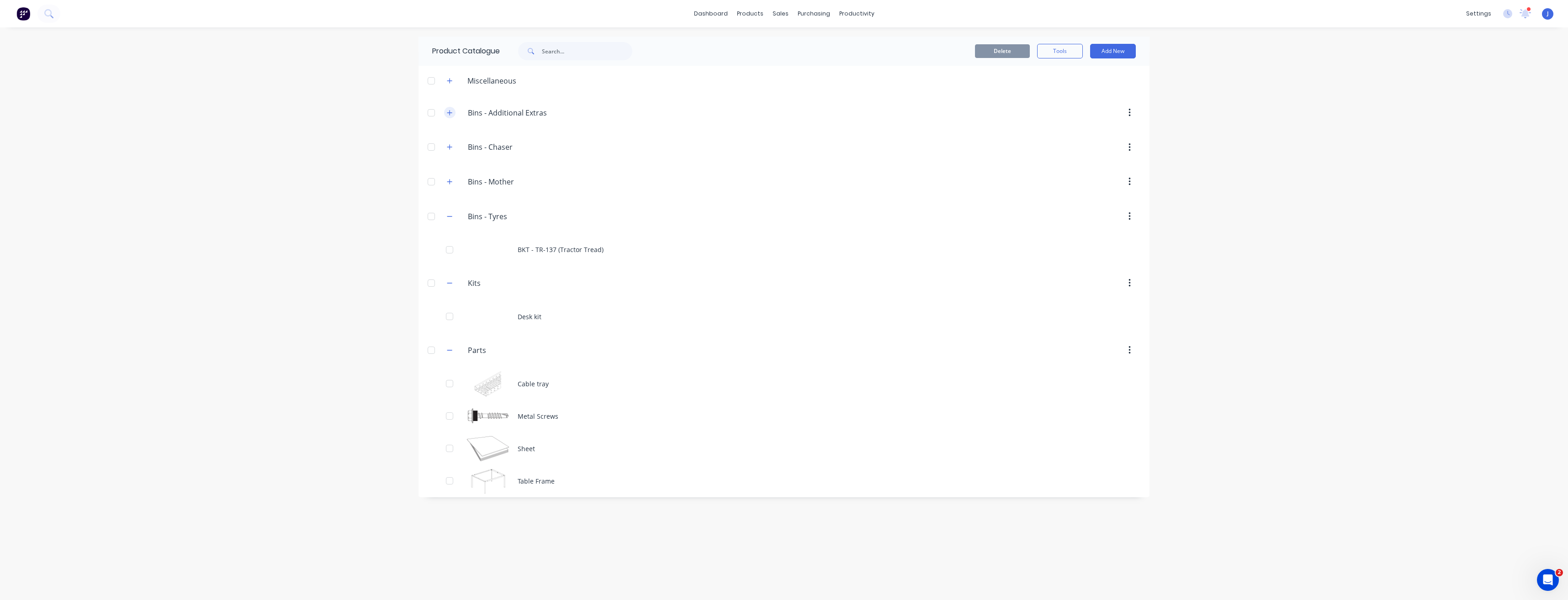
click at [448, 113] on icon "button" at bounding box center [450, 113] width 5 height 5
click at [290, 178] on div "dashboard products sales purchasing productivity dashboard products Product Cat…" at bounding box center [784, 300] width 1568 height 600
click at [1304, 147] on div "dashboard products sales purchasing productivity dashboard products Product Cat…" at bounding box center [784, 300] width 1568 height 600
